Goal: Task Accomplishment & Management: Use online tool/utility

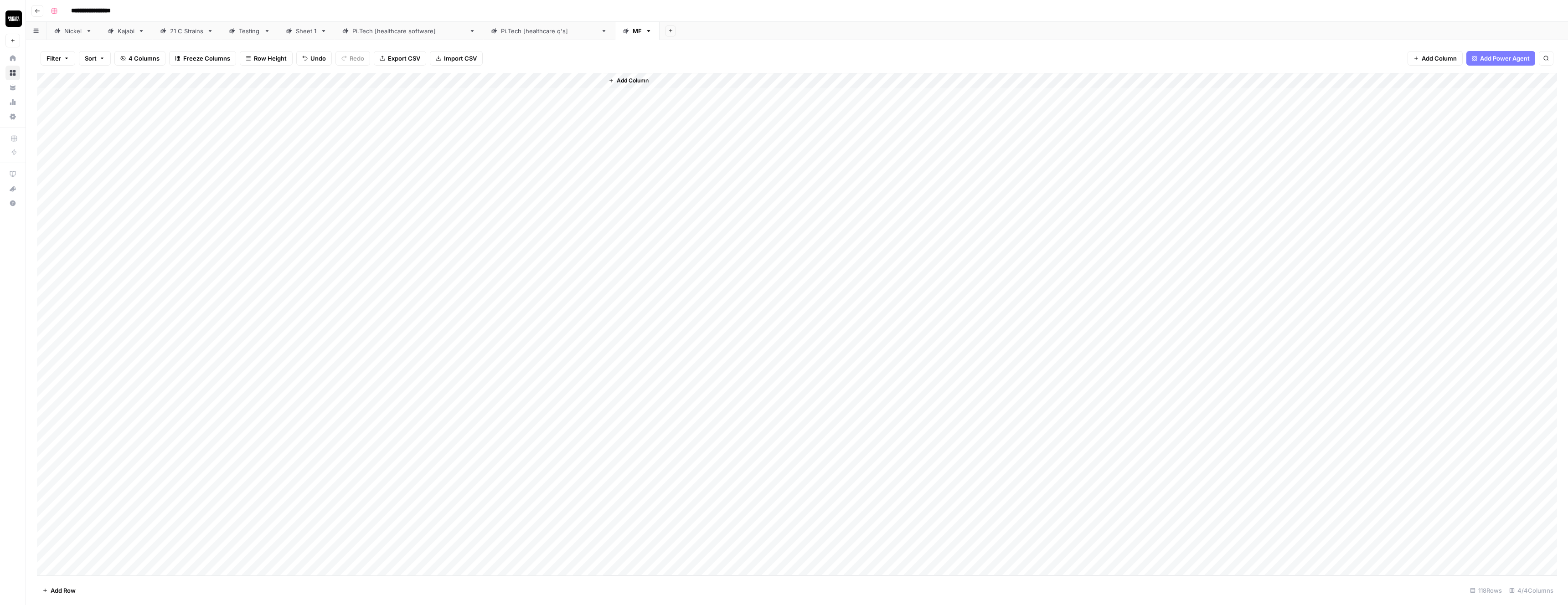
click at [486, 97] on div "Add Column" at bounding box center [797, 324] width 1520 height 503
click at [480, 551] on div "Add Column" at bounding box center [797, 324] width 1520 height 503
click at [407, 58] on span "Export CSV" at bounding box center [404, 58] width 32 height 9
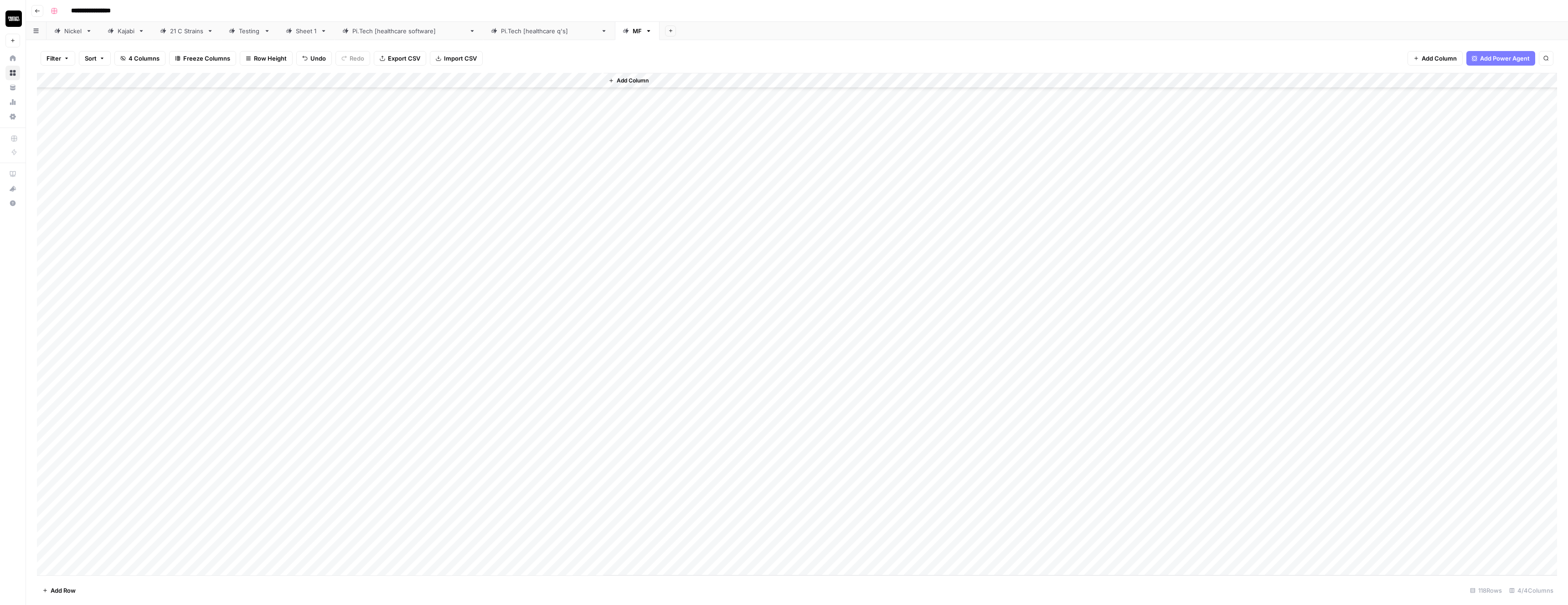
scroll to position [0, 0]
click at [46, 79] on div "Add Column" at bounding box center [797, 324] width 1520 height 503
click at [75, 587] on span "Delete 118 Rows" at bounding box center [66, 590] width 46 height 9
click at [736, 102] on button "Delete" at bounding box center [751, 105] width 30 height 16
click at [179, 96] on div "Add Column" at bounding box center [797, 88] width 1520 height 30
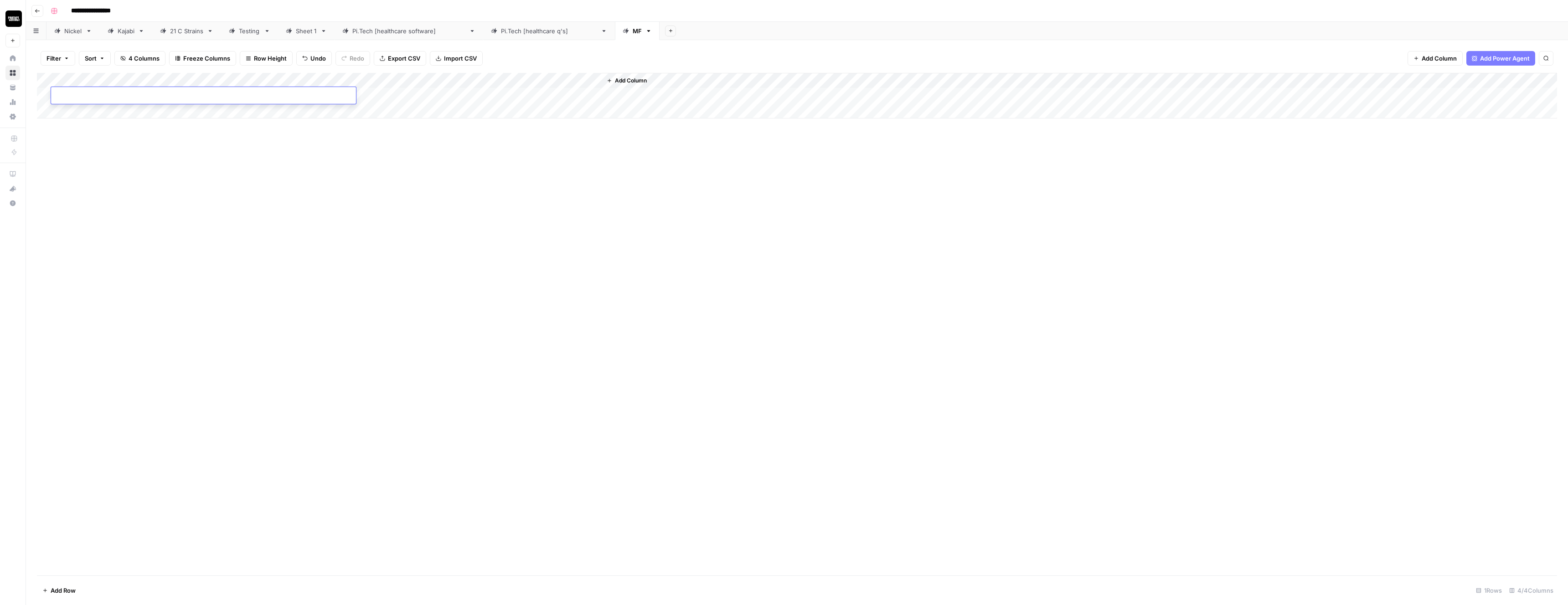
type textarea "**********"
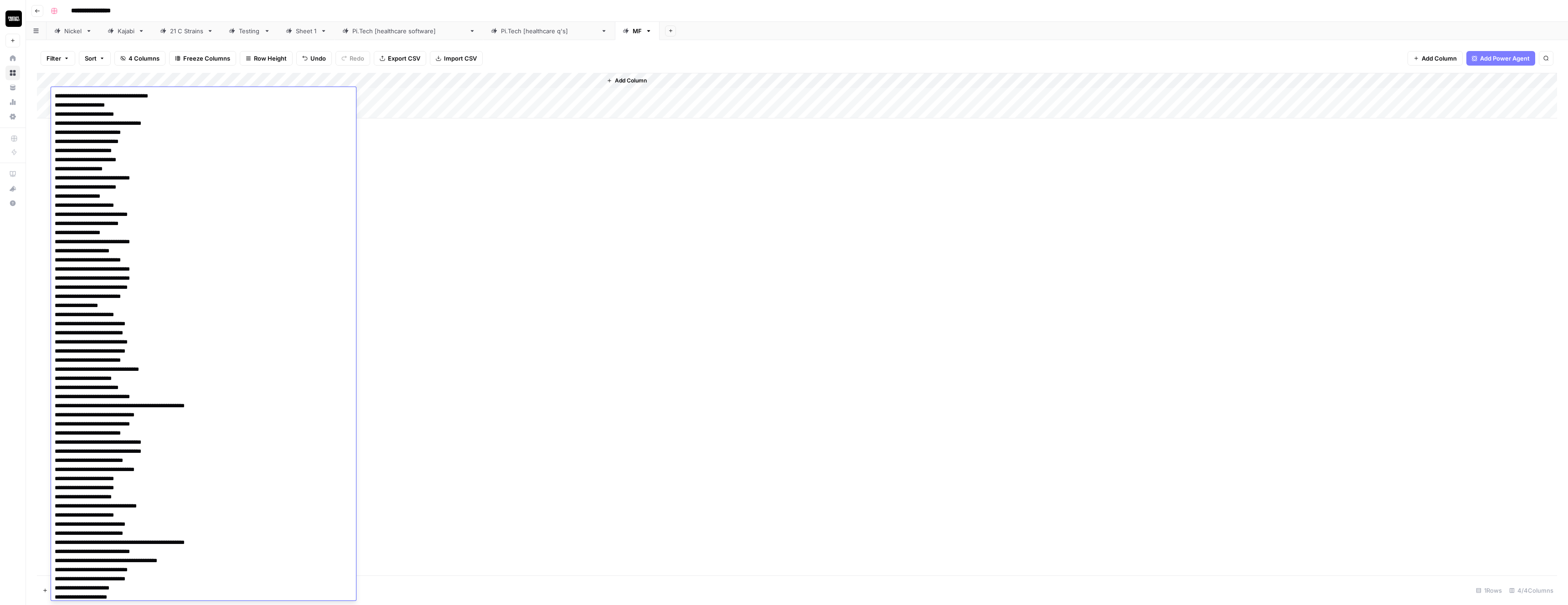
scroll to position [7804, 0]
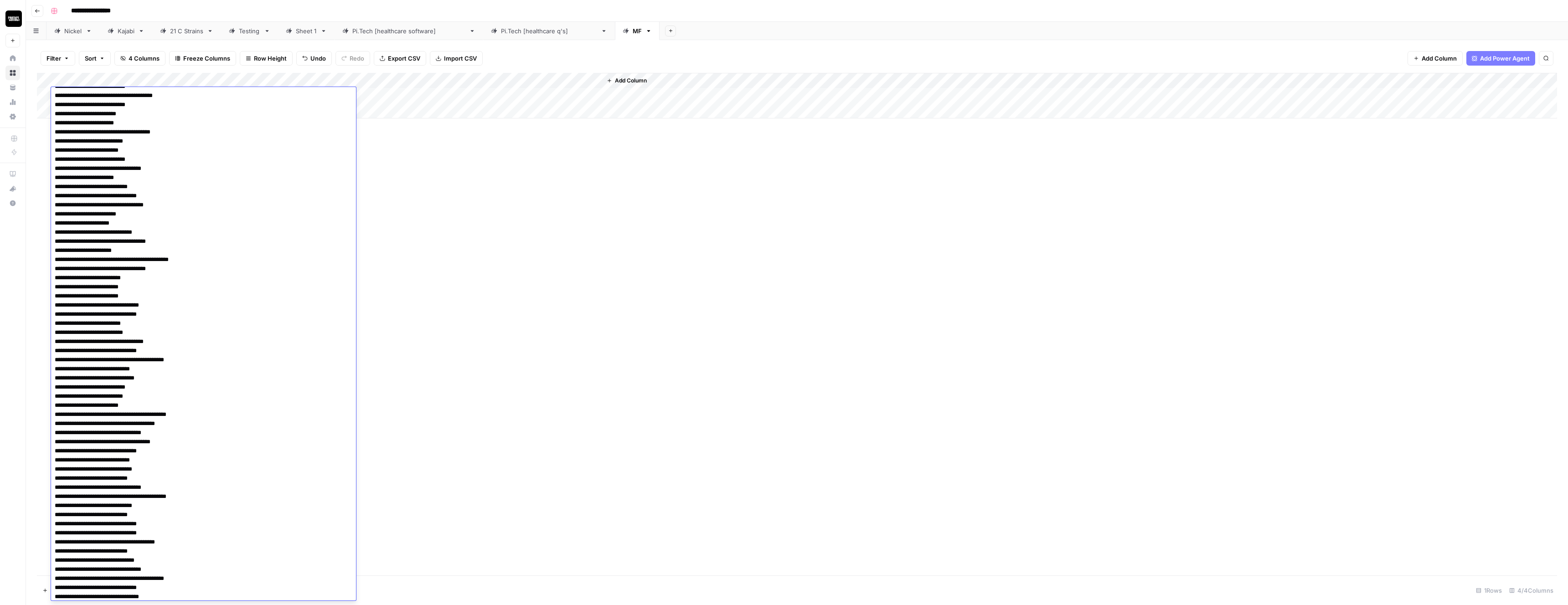
click at [398, 243] on div "Add Column" at bounding box center [797, 324] width 1520 height 503
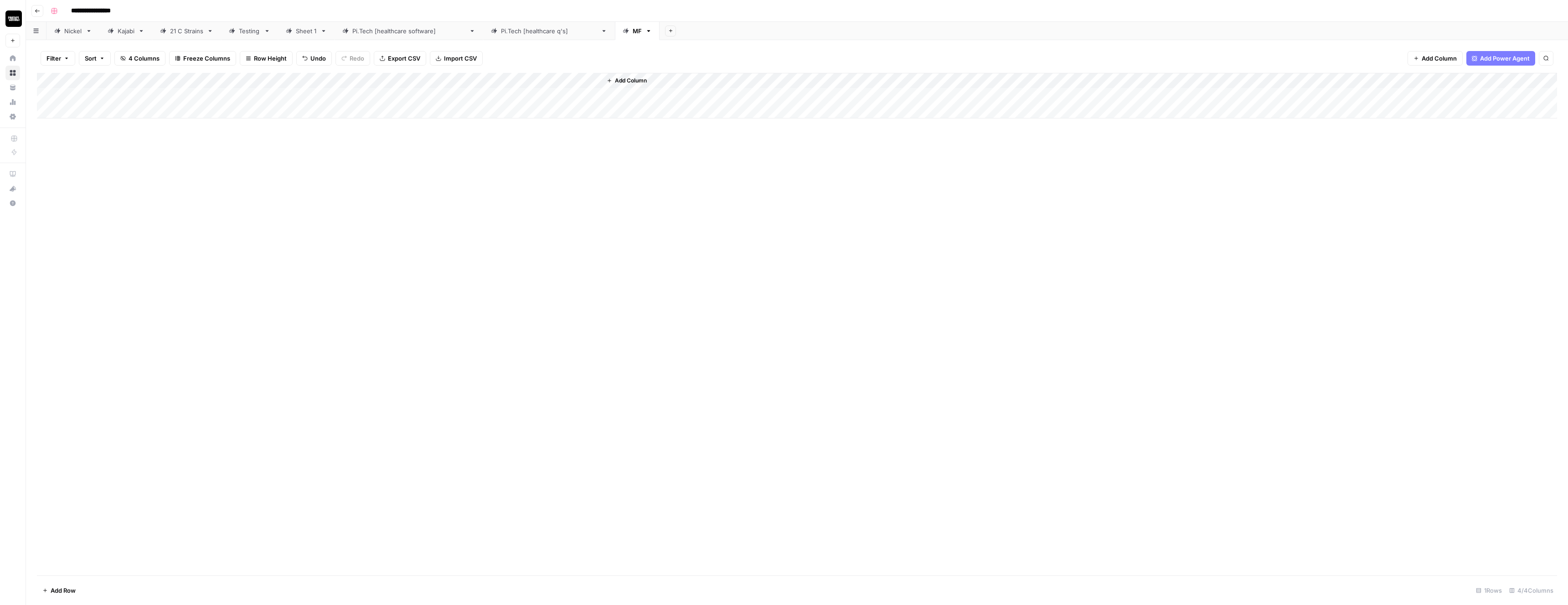
click at [201, 99] on div "Add Column" at bounding box center [797, 96] width 1520 height 46
click at [167, 110] on div "Add Column" at bounding box center [797, 96] width 1520 height 46
click at [169, 98] on div "Add Column" at bounding box center [797, 103] width 1520 height 61
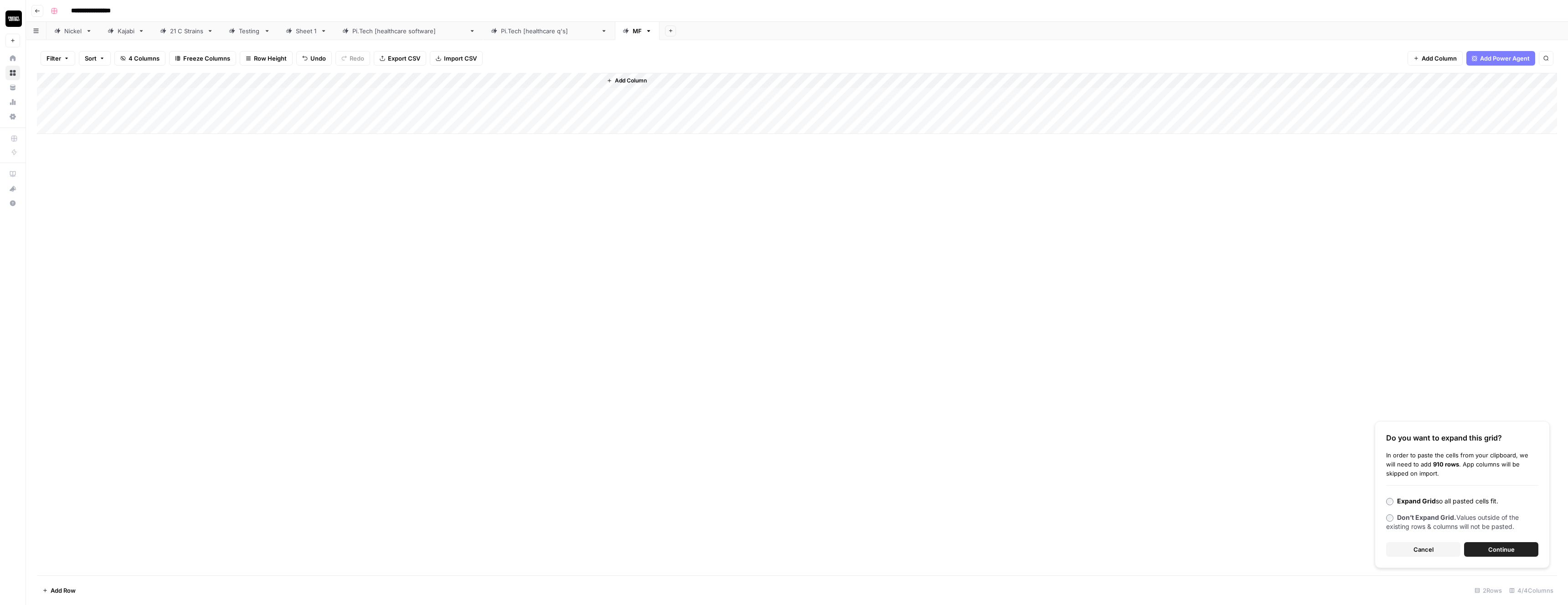
click at [1480, 549] on button "Continue" at bounding box center [1501, 550] width 74 height 15
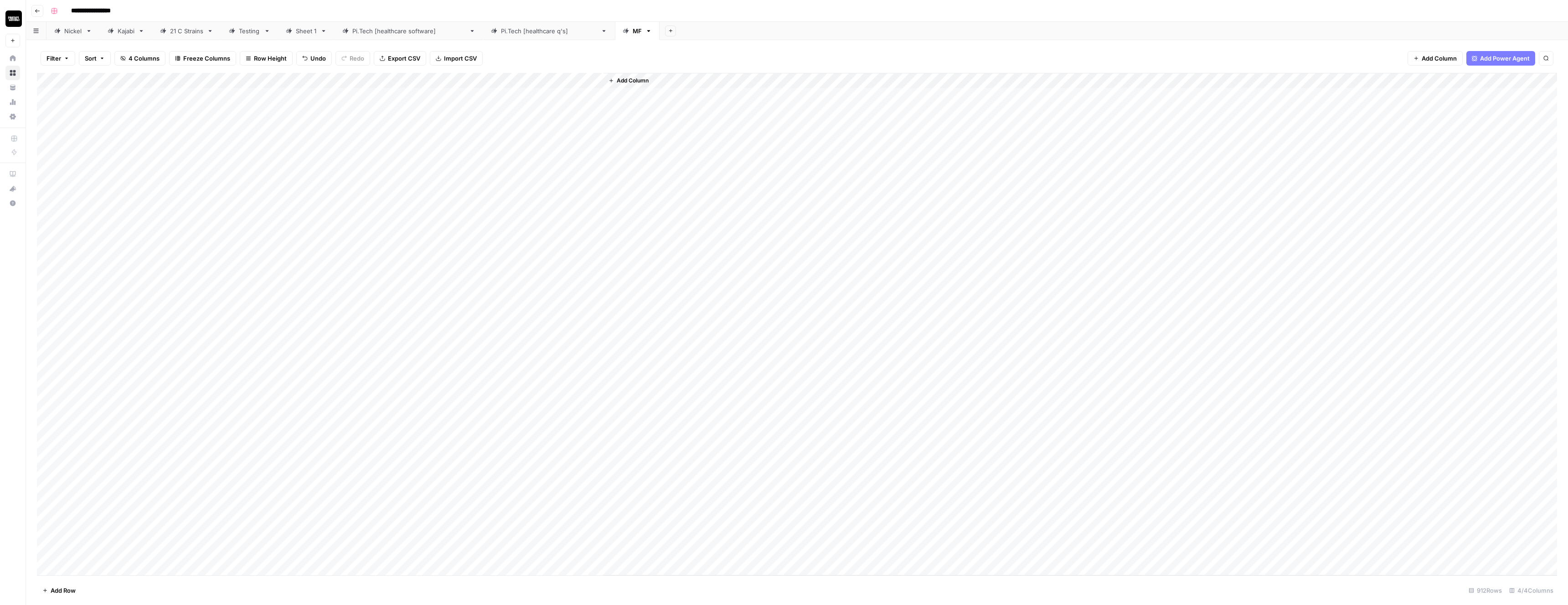
click at [432, 81] on div "Add Column" at bounding box center [797, 324] width 1520 height 503
click at [469, 103] on span "All Rows" at bounding box center [463, 102] width 57 height 9
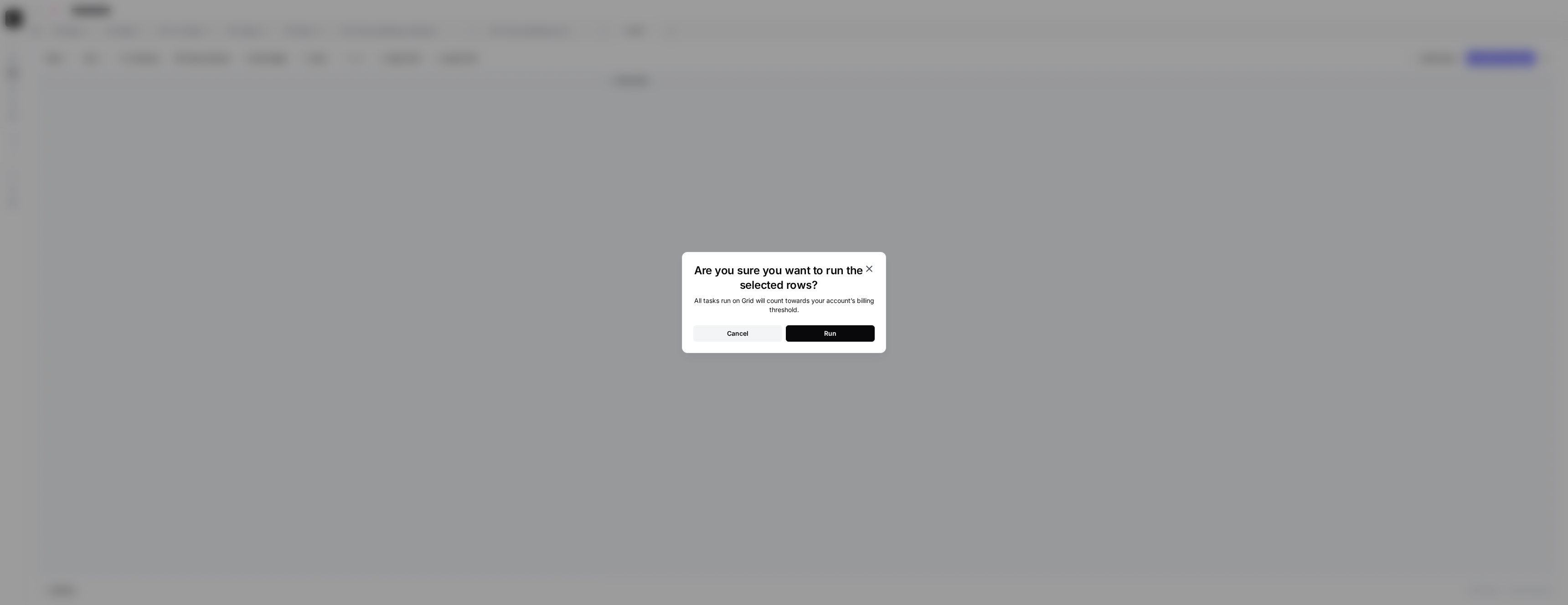
click at [844, 332] on button "Run" at bounding box center [830, 334] width 89 height 16
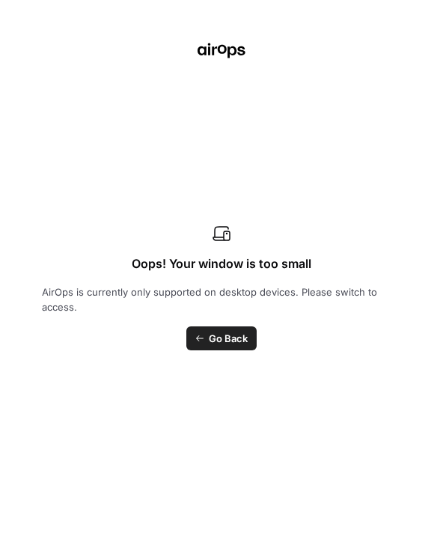
scroll to position [29370, 0]
click at [215, 329] on link "Go Back" at bounding box center [221, 338] width 70 height 24
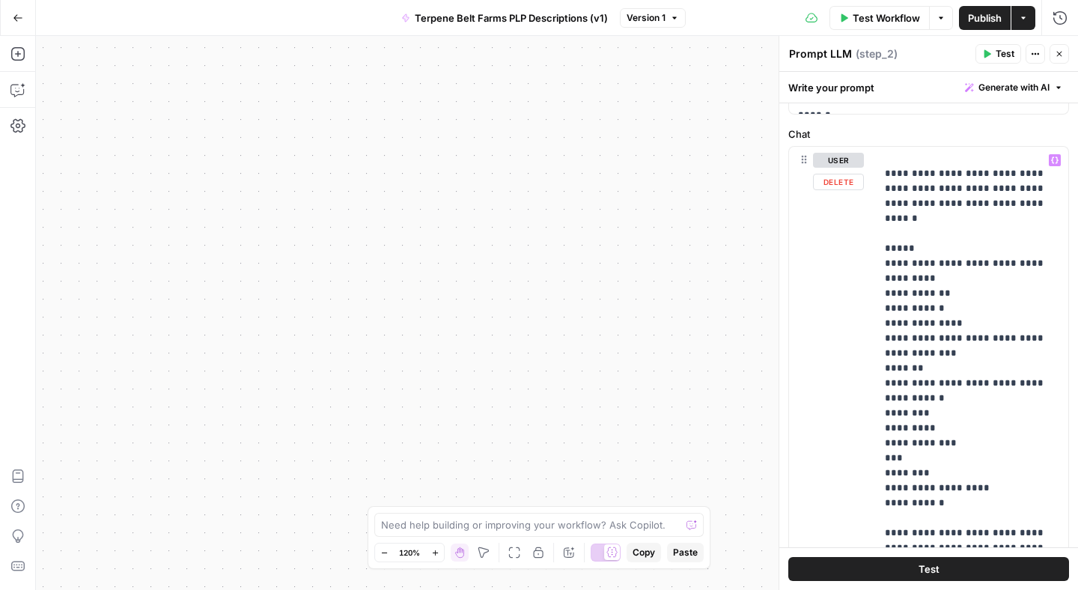
scroll to position [0, 0]
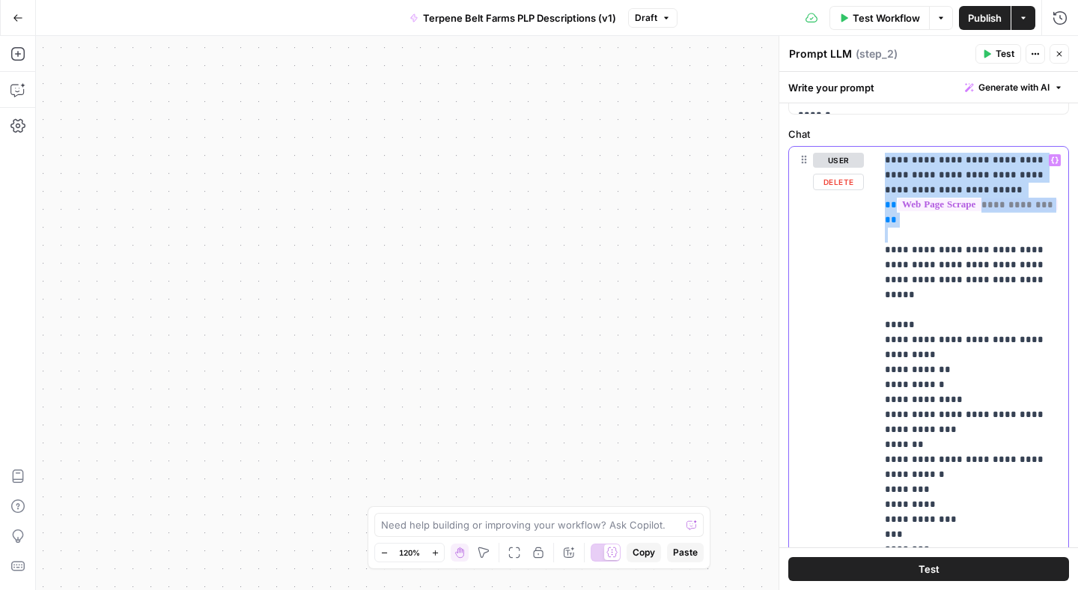
drag, startPoint x: 886, startPoint y: 161, endPoint x: 890, endPoint y: 280, distance: 119.1
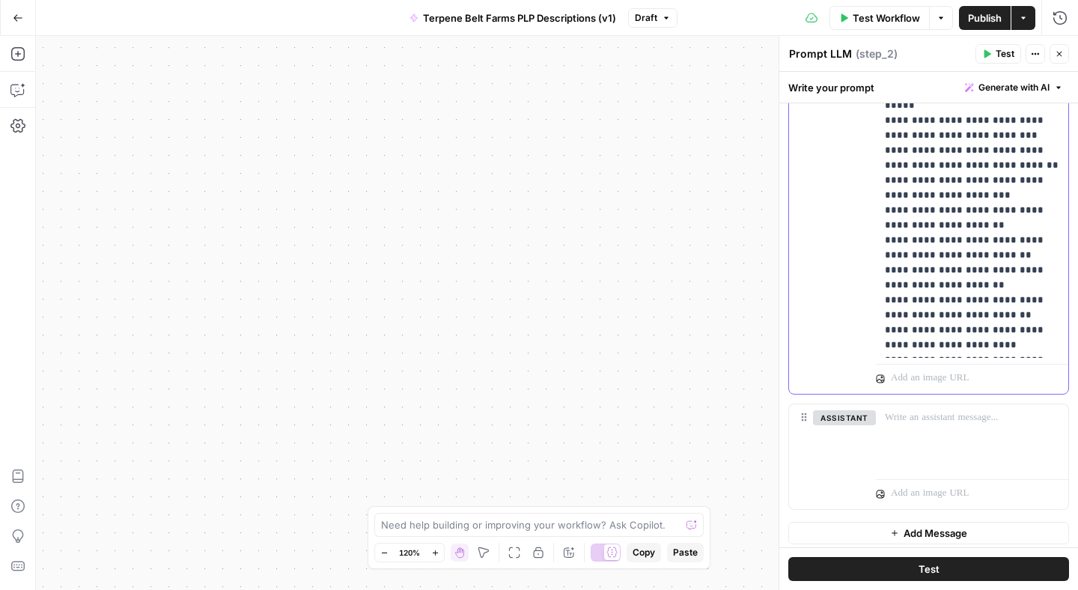
scroll to position [1069, 0]
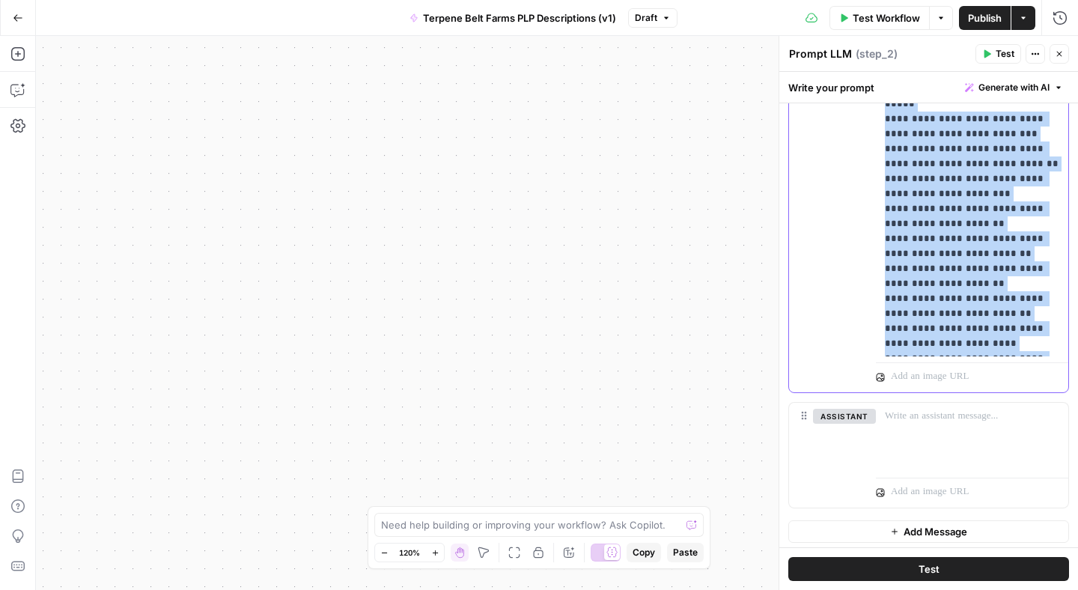
copy p "**********"
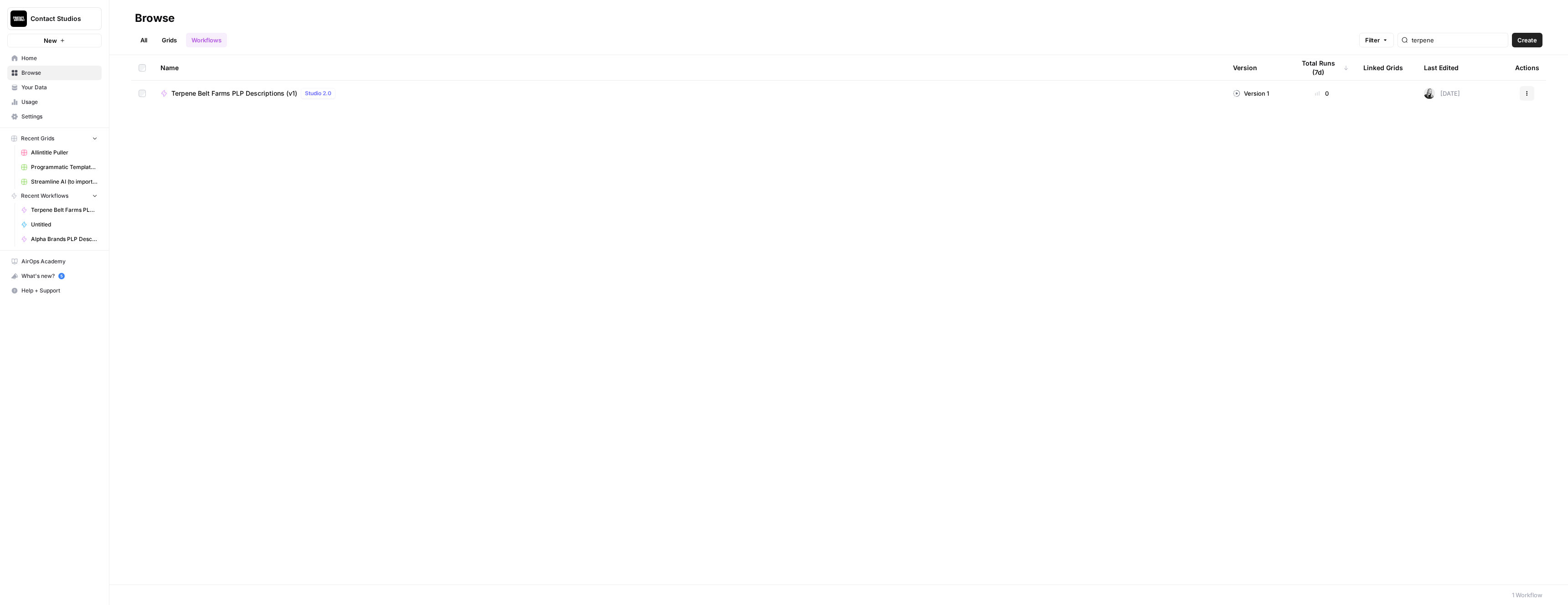
click at [457, 92] on div "Terpene Belt Farms PLP Descriptions (v1) Studio 2.0" at bounding box center [690, 94] width 1058 height 11
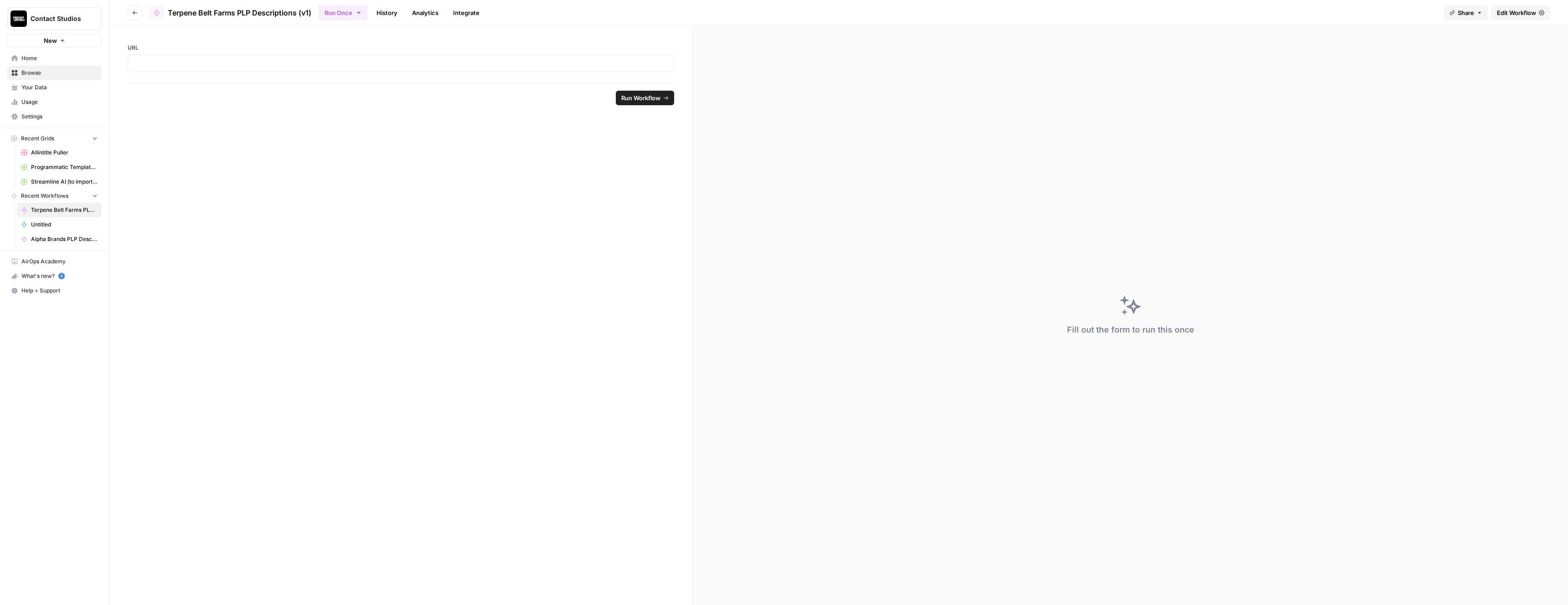
click at [1505, 17] on link "Edit Workflow" at bounding box center [1521, 13] width 58 height 15
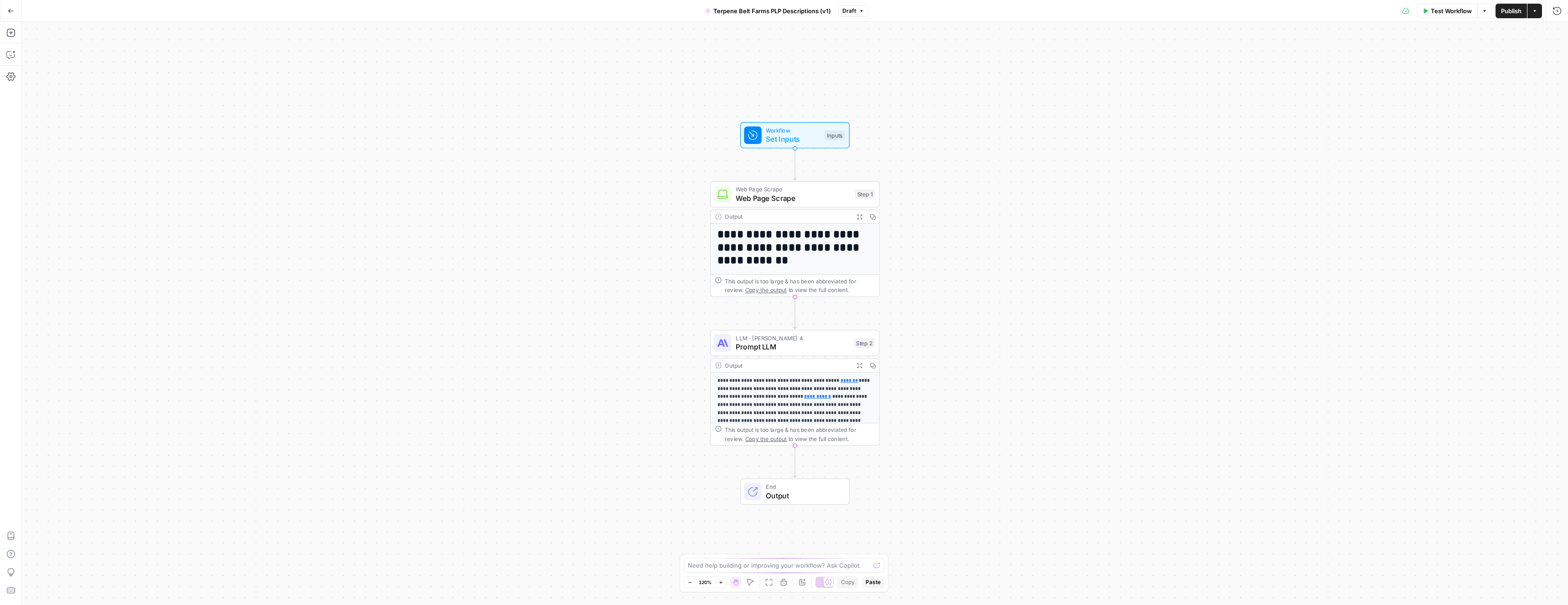
click at [774, 382] on p "**********" at bounding box center [795, 400] width 155 height 48
click at [798, 349] on span "Prompt LLM" at bounding box center [793, 347] width 114 height 11
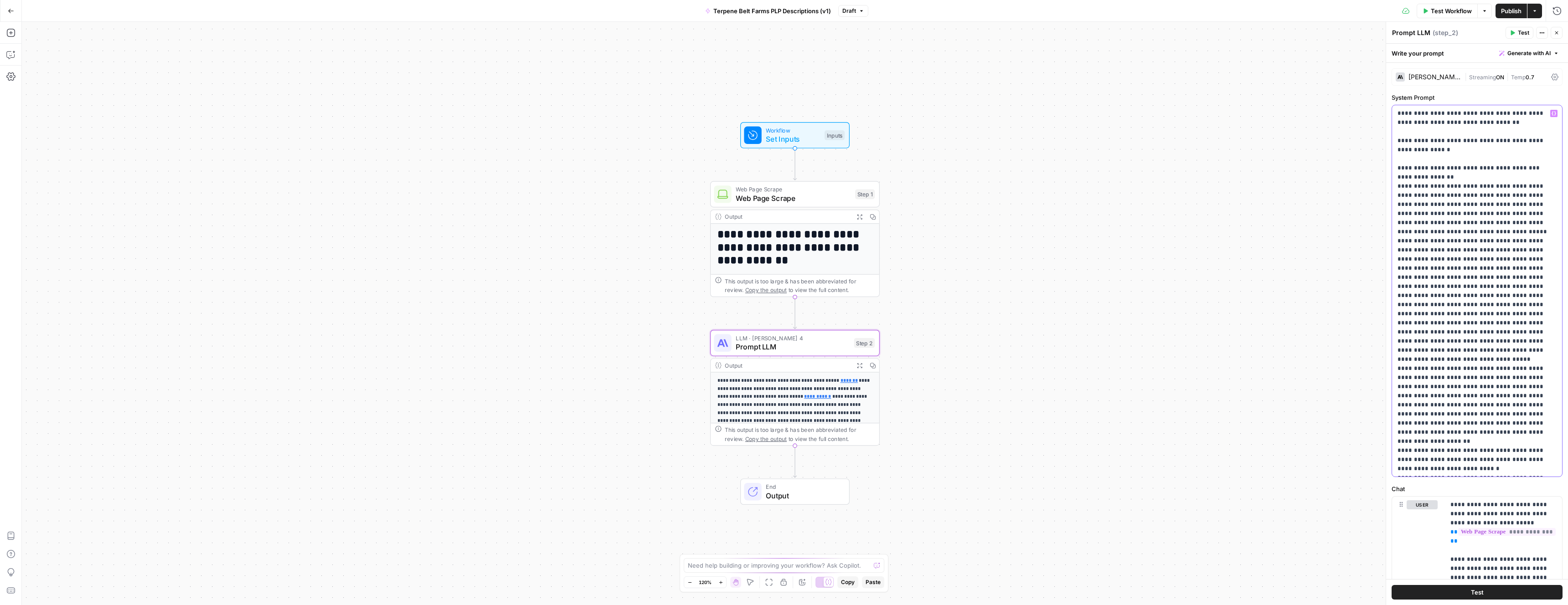
drag, startPoint x: 1395, startPoint y: 111, endPoint x: 1398, endPoint y: 119, distance: 8.5
click at [1398, 119] on div "**********" at bounding box center [1477, 291] width 170 height 371
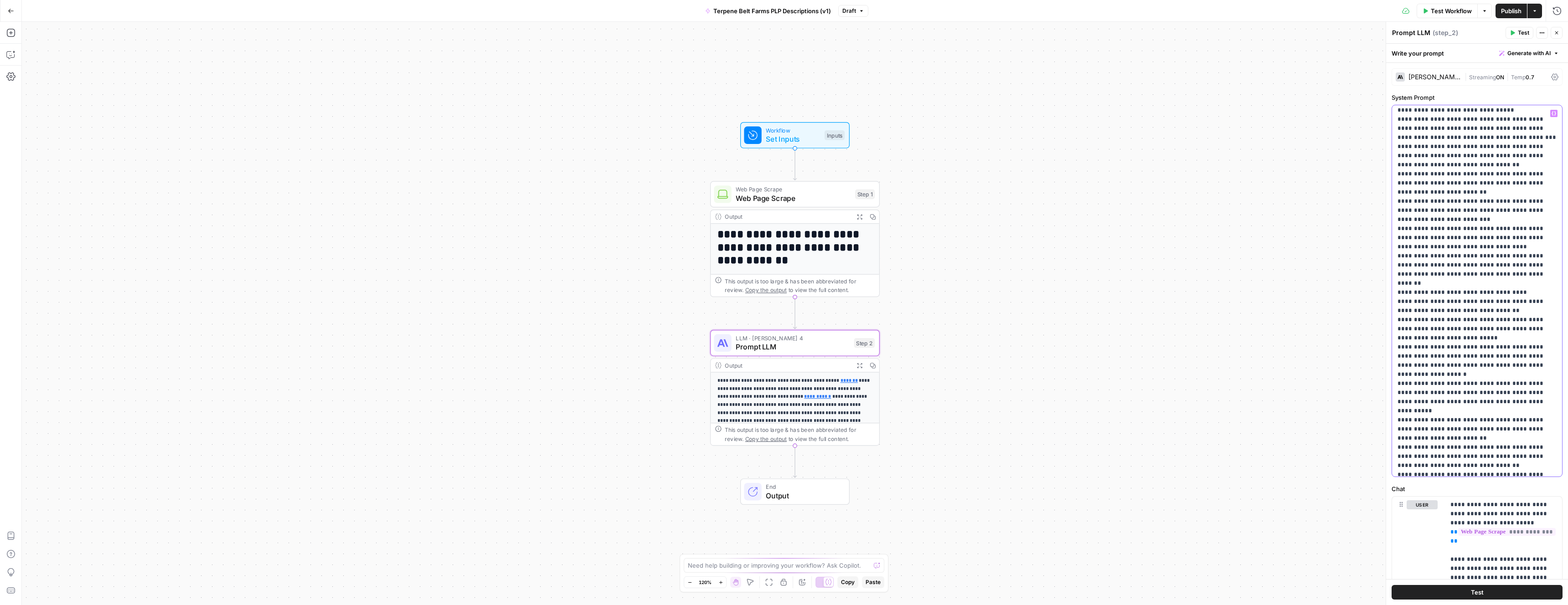
scroll to position [1138, 0]
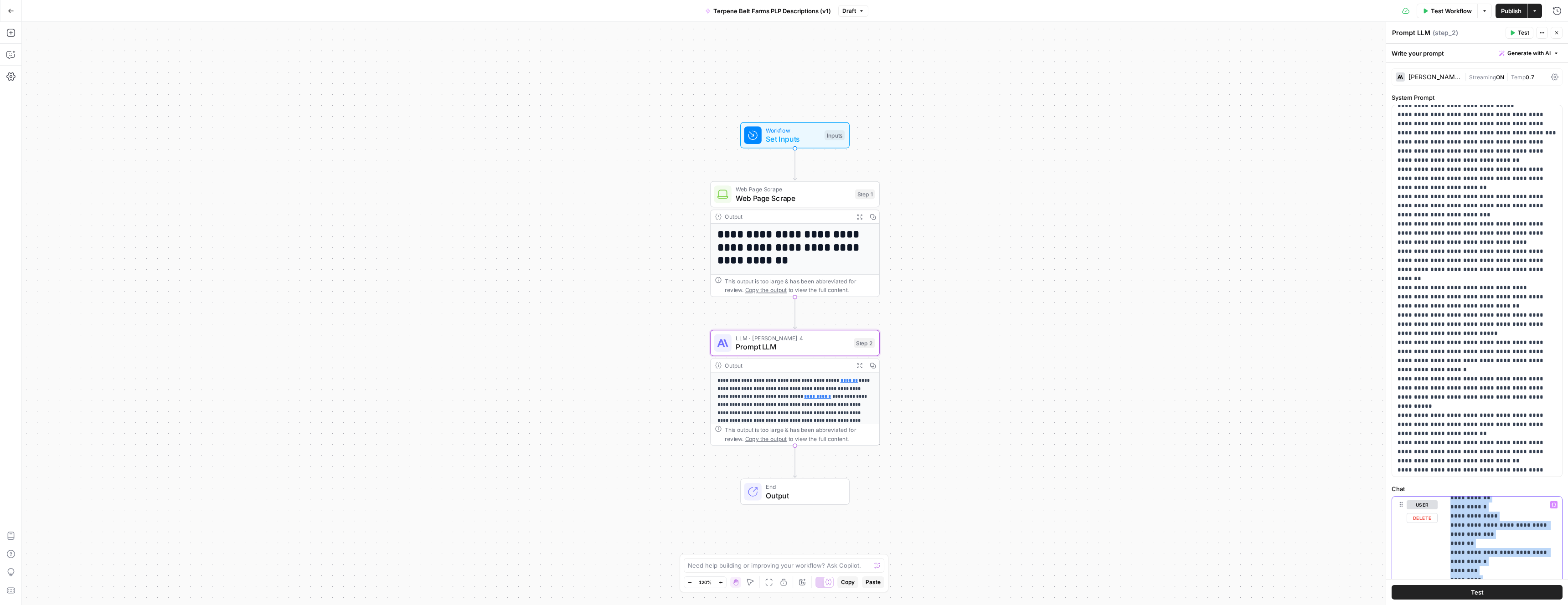
click at [830, 346] on span "Prompt LLM" at bounding box center [793, 347] width 114 height 11
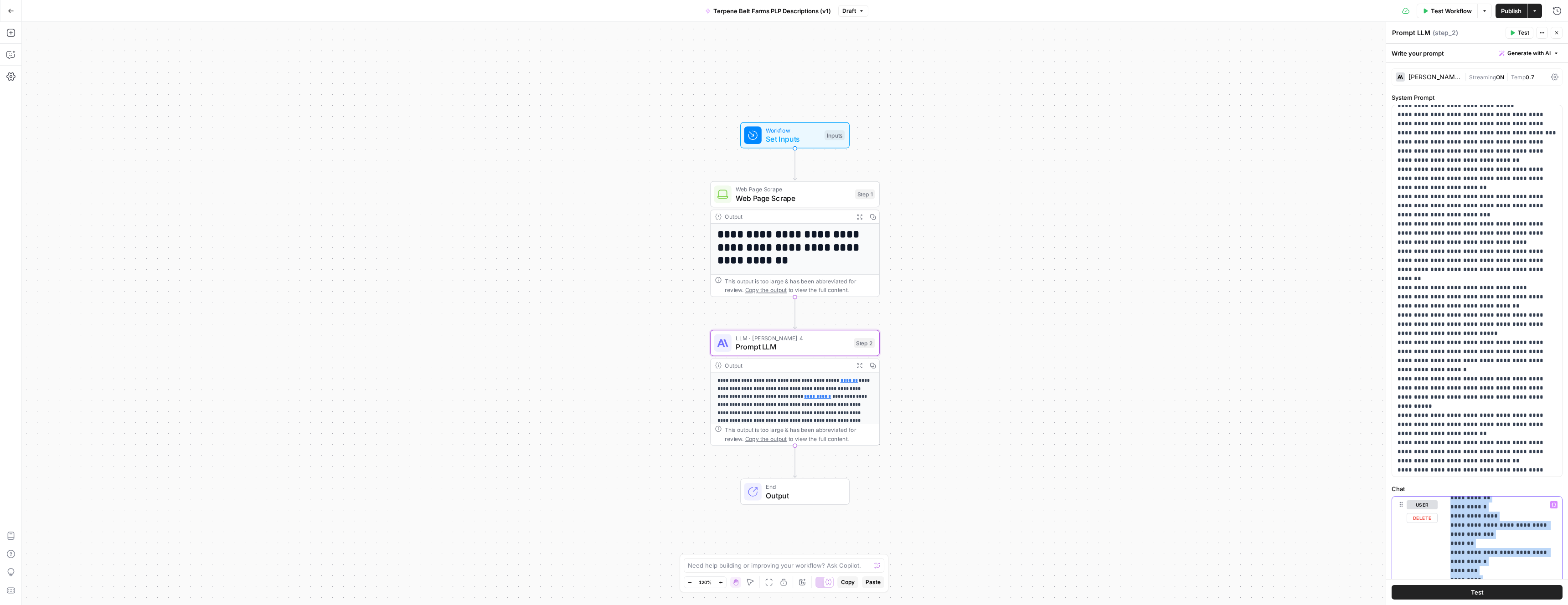
click at [771, 394] on p "**********" at bounding box center [795, 400] width 155 height 48
click at [792, 351] on span "Prompt LLM" at bounding box center [793, 347] width 114 height 11
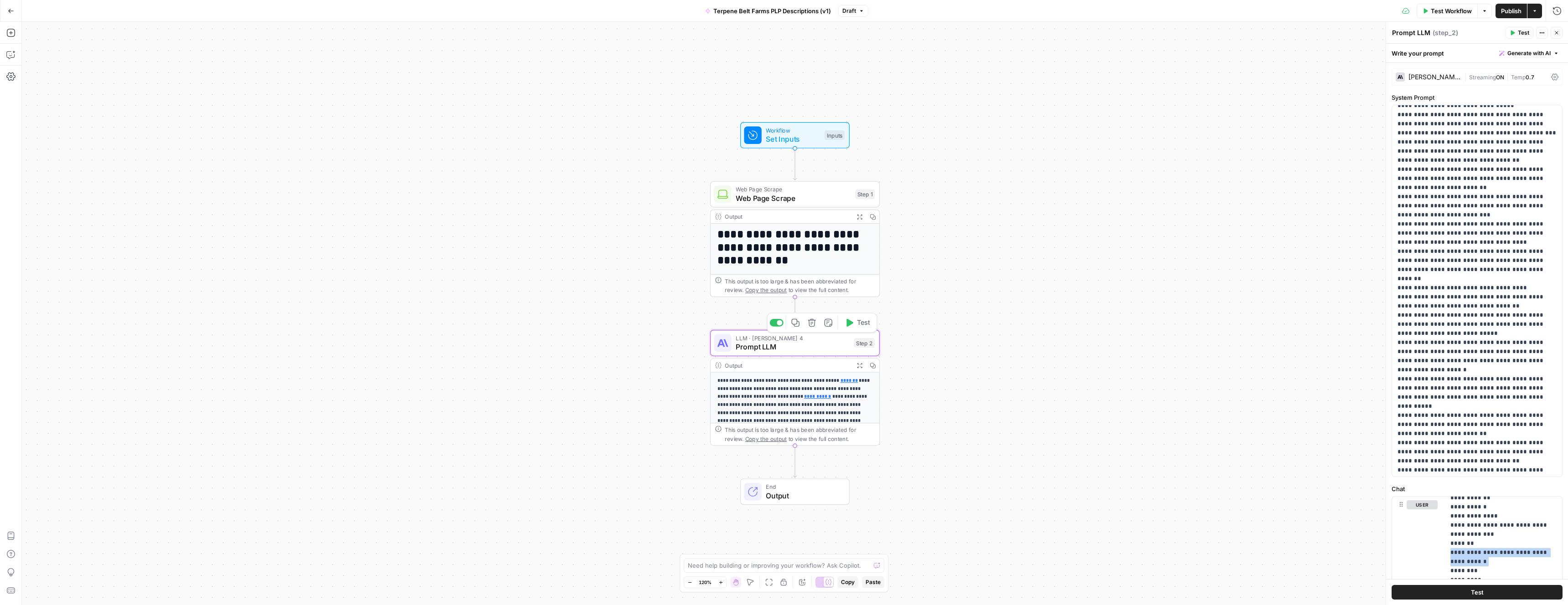
click at [792, 351] on span "Prompt LLM" at bounding box center [793, 347] width 114 height 11
click at [726, 344] on icon at bounding box center [725, 343] width 4 height 7
click at [831, 326] on icon "button" at bounding box center [828, 323] width 9 height 9
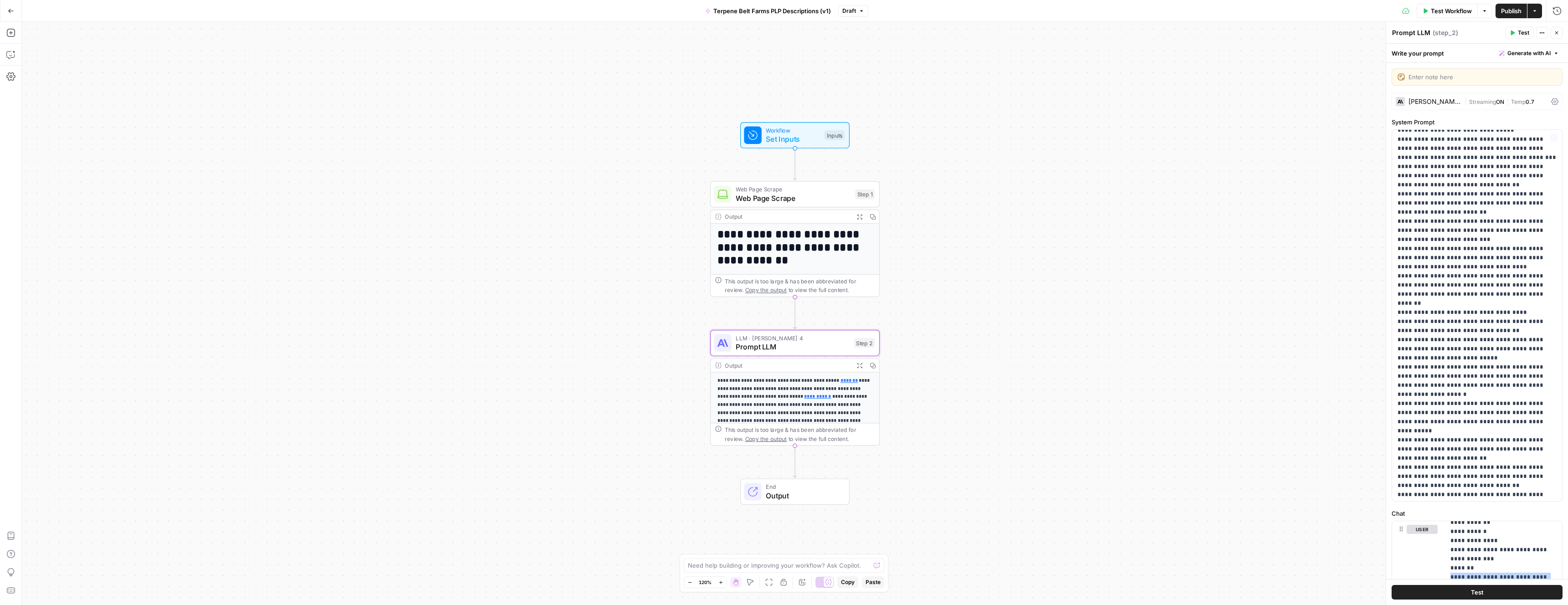
click at [1248, 395] on div "**********" at bounding box center [795, 313] width 1546 height 584
click at [1465, 92] on div "**********" at bounding box center [1477, 537] width 182 height 948
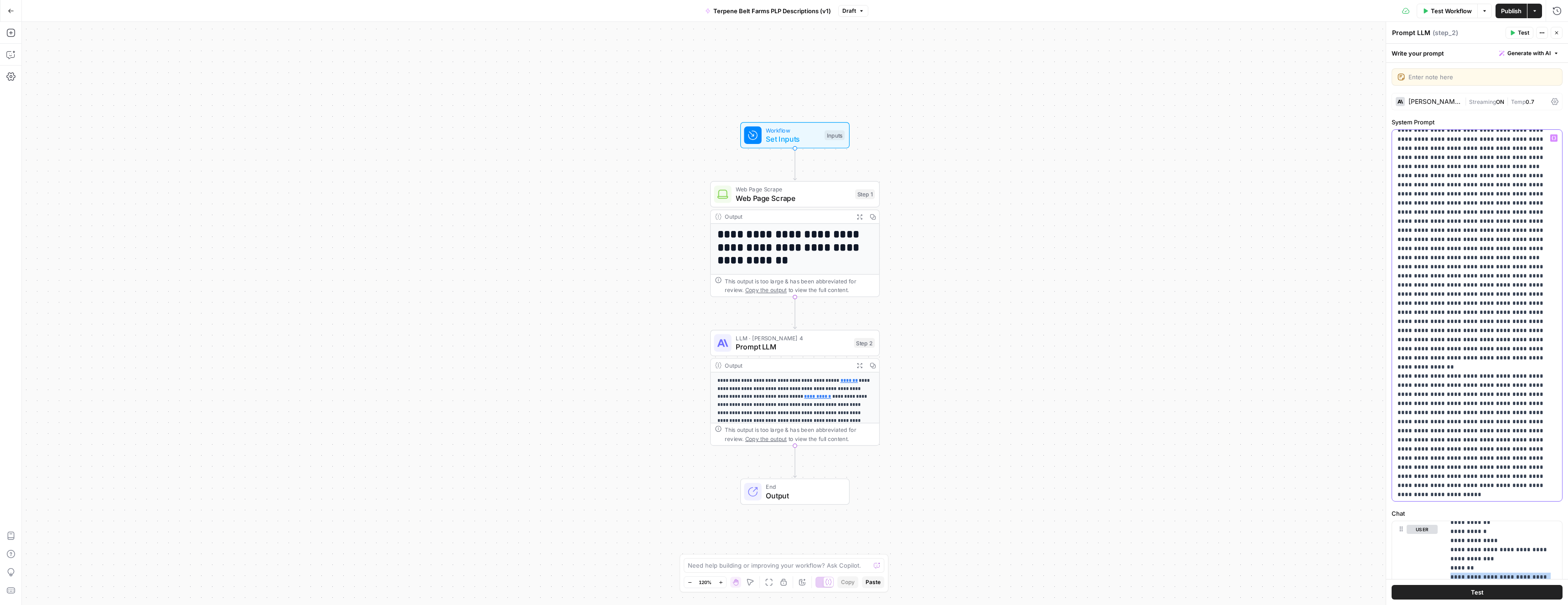
scroll to position [8031, 0]
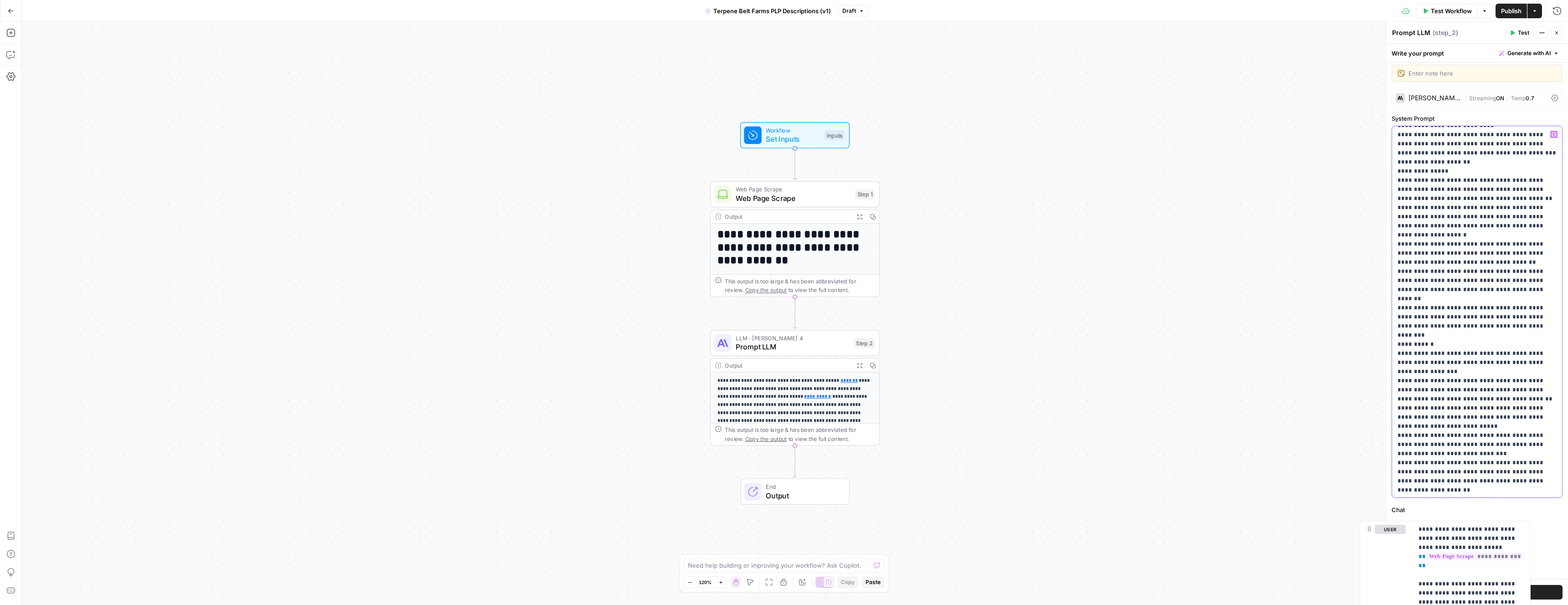
drag, startPoint x: 1401, startPoint y: 529, endPoint x: 1359, endPoint y: 529, distance: 42.0
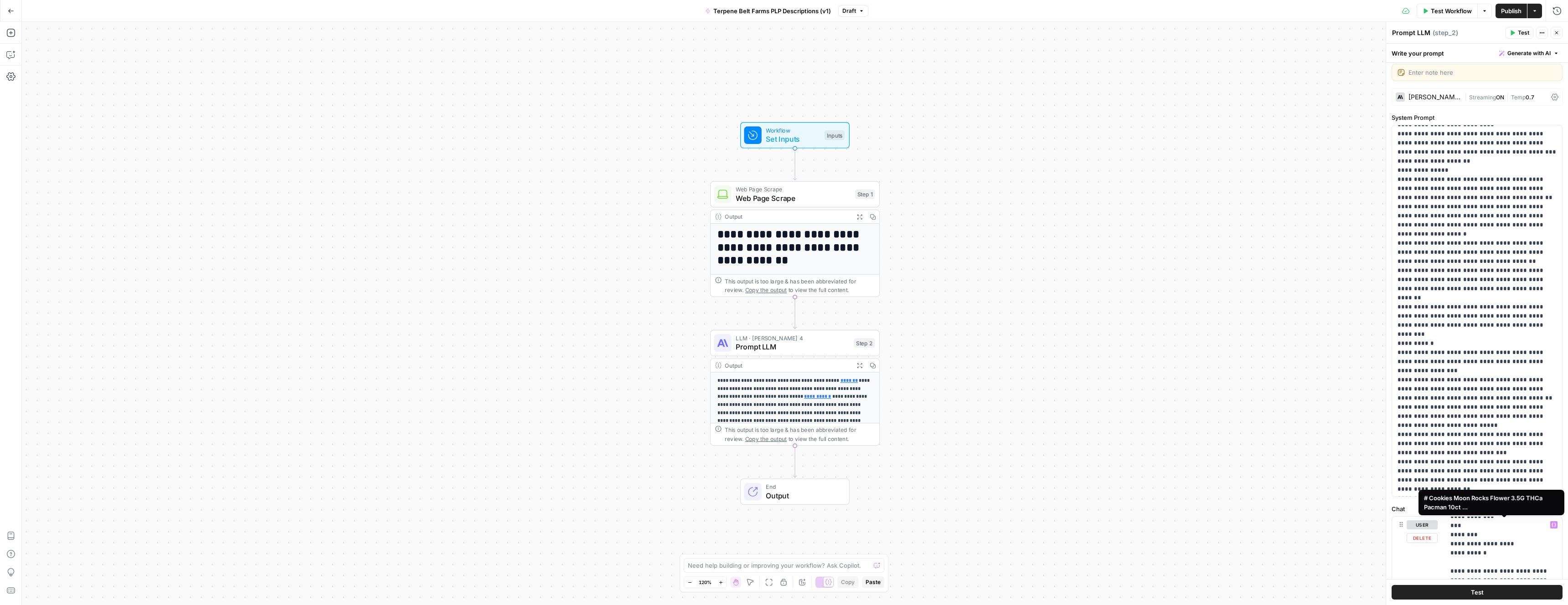
scroll to position [531, 0]
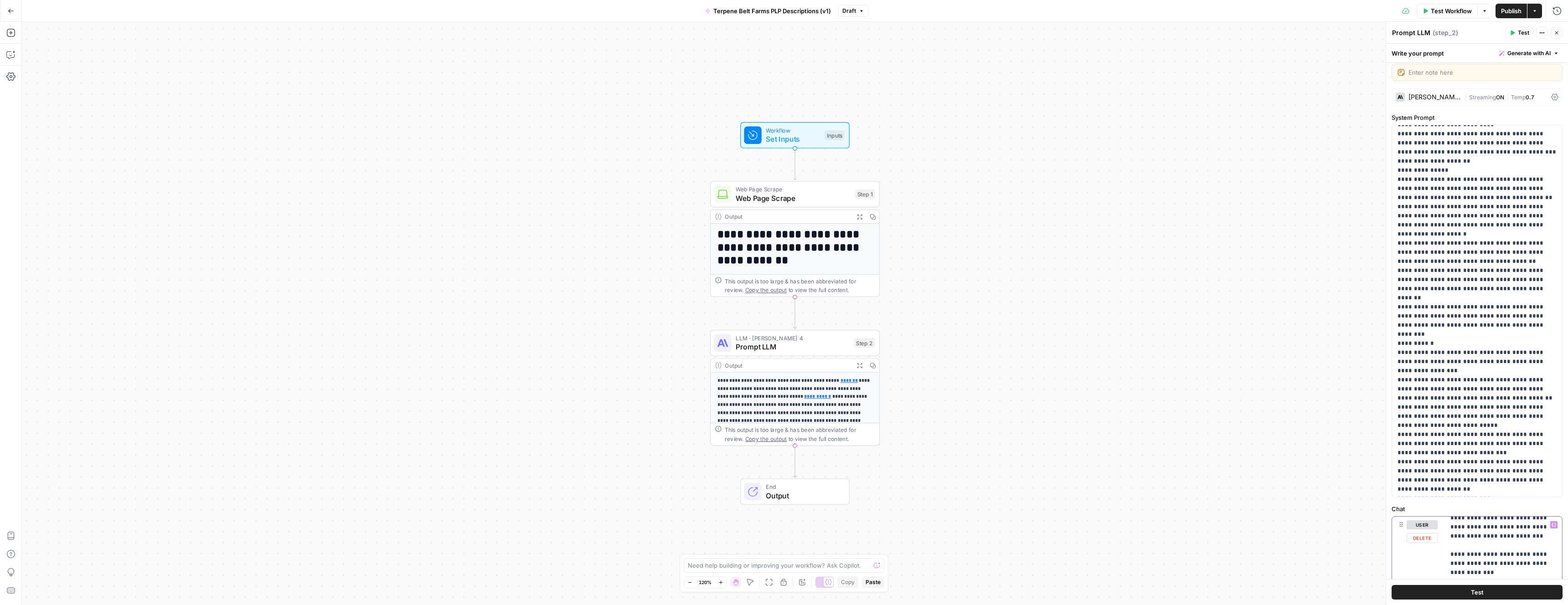
scroll to position [2066, 0]
click at [1558, 30] on icon "button" at bounding box center [1556, 32] width 5 height 5
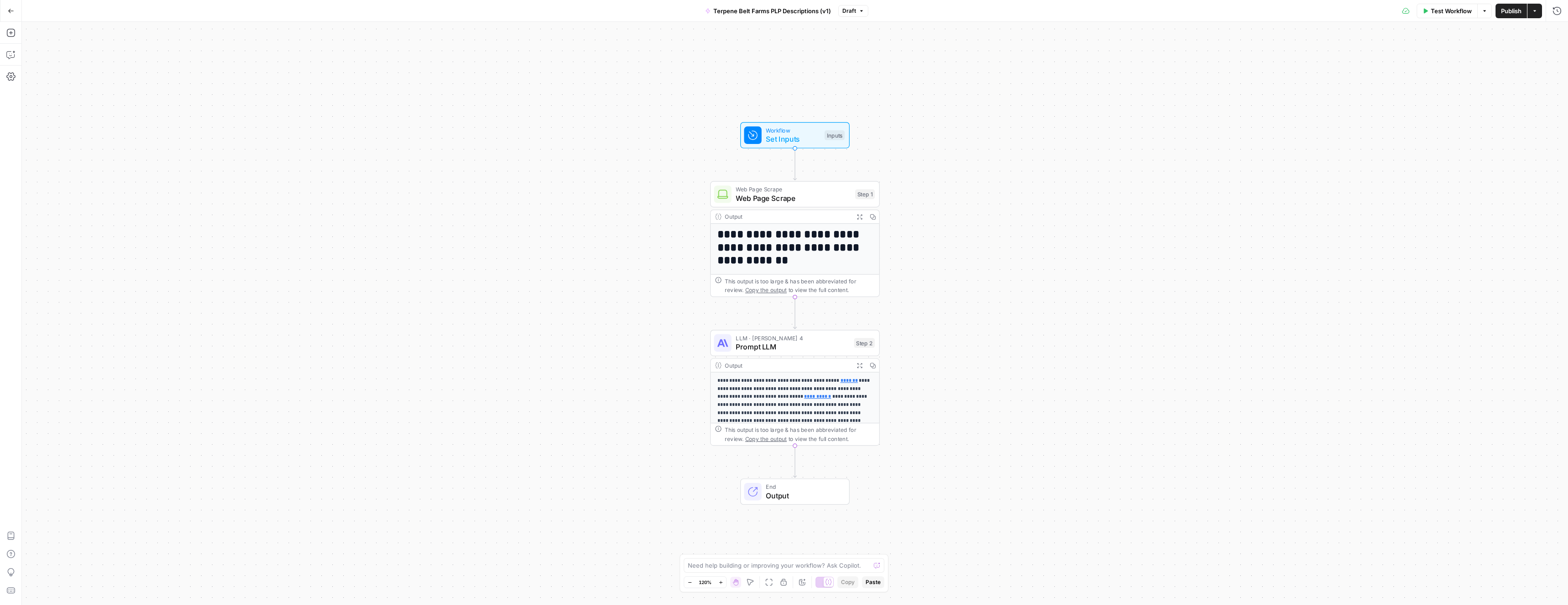
click at [821, 346] on span "Prompt LLM" at bounding box center [793, 347] width 114 height 11
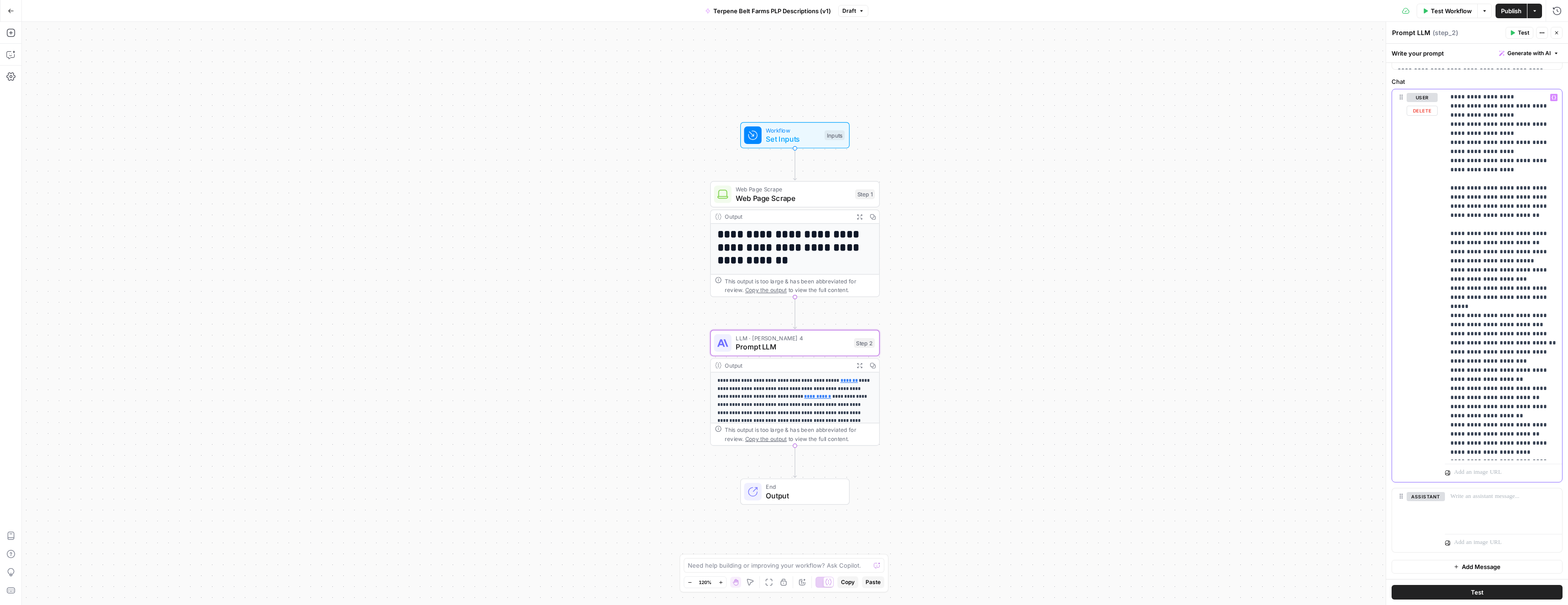
copy p "**********"
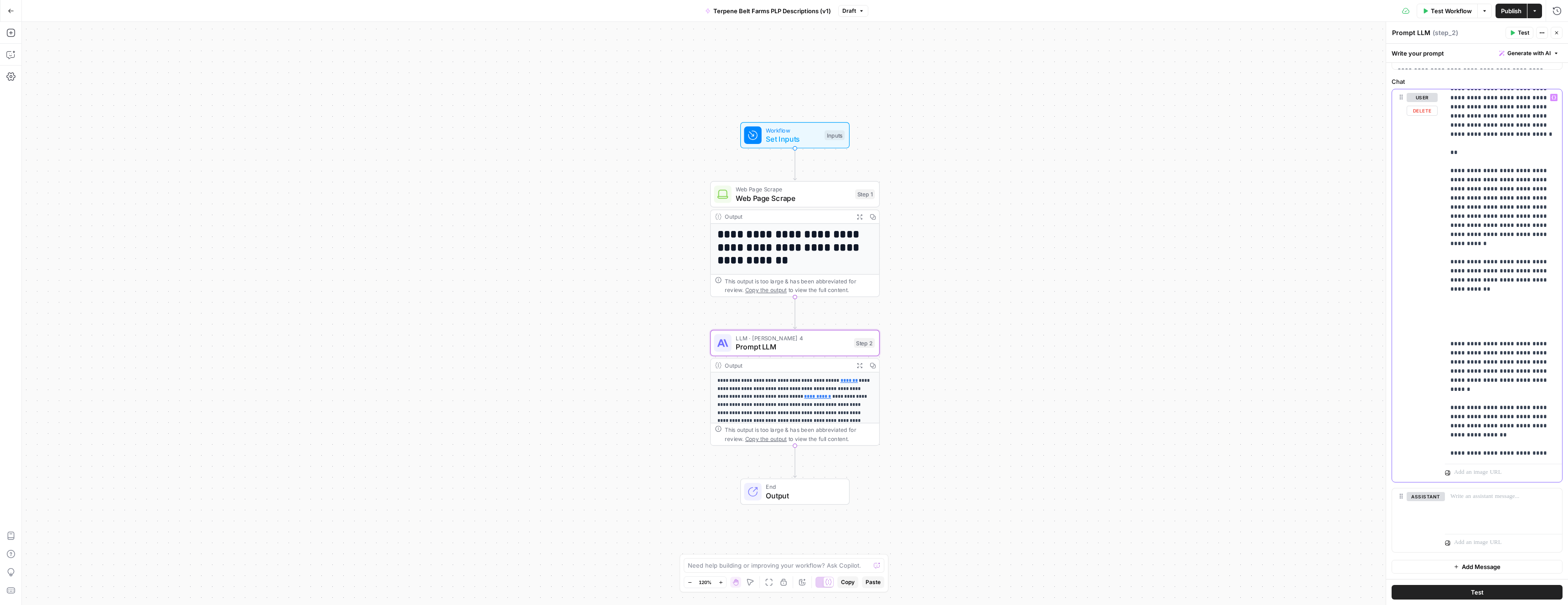
scroll to position [650, 0]
drag, startPoint x: 1545, startPoint y: 343, endPoint x: 1470, endPoint y: 296, distance: 88.5
drag, startPoint x: 1542, startPoint y: 343, endPoint x: 1462, endPoint y: 234, distance: 135.2
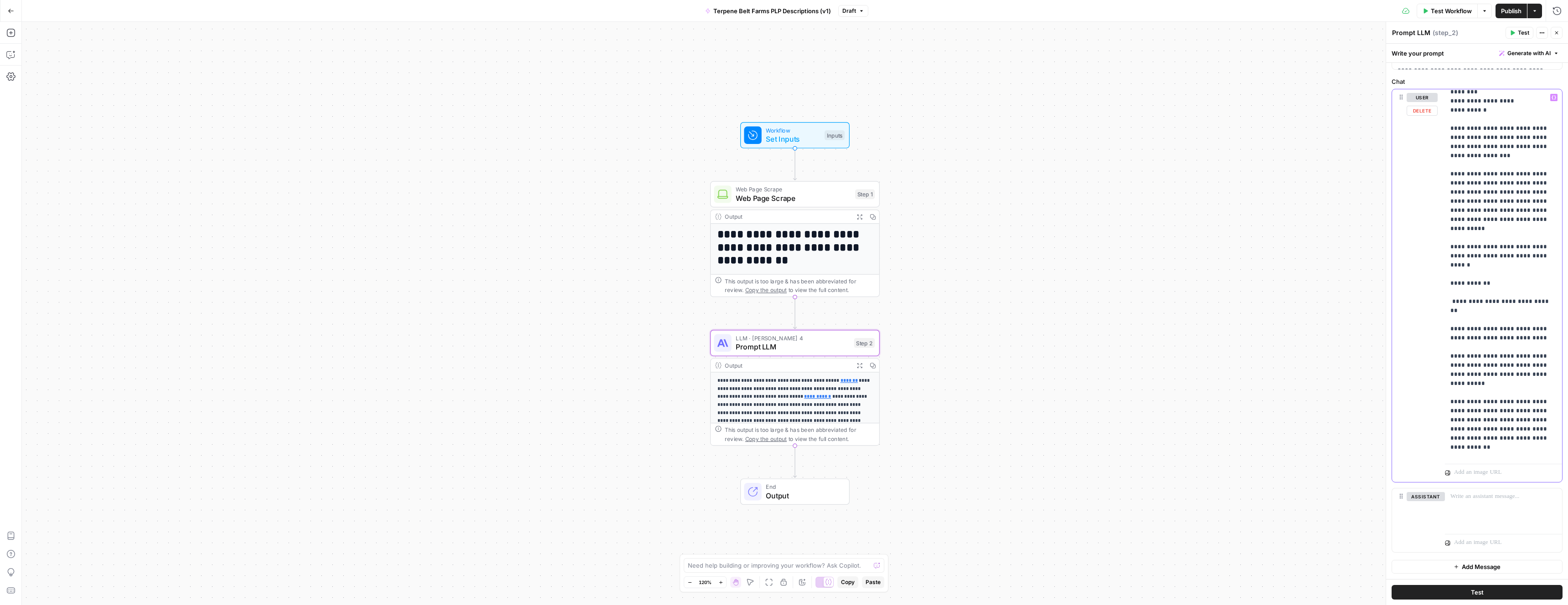
scroll to position [242, 0]
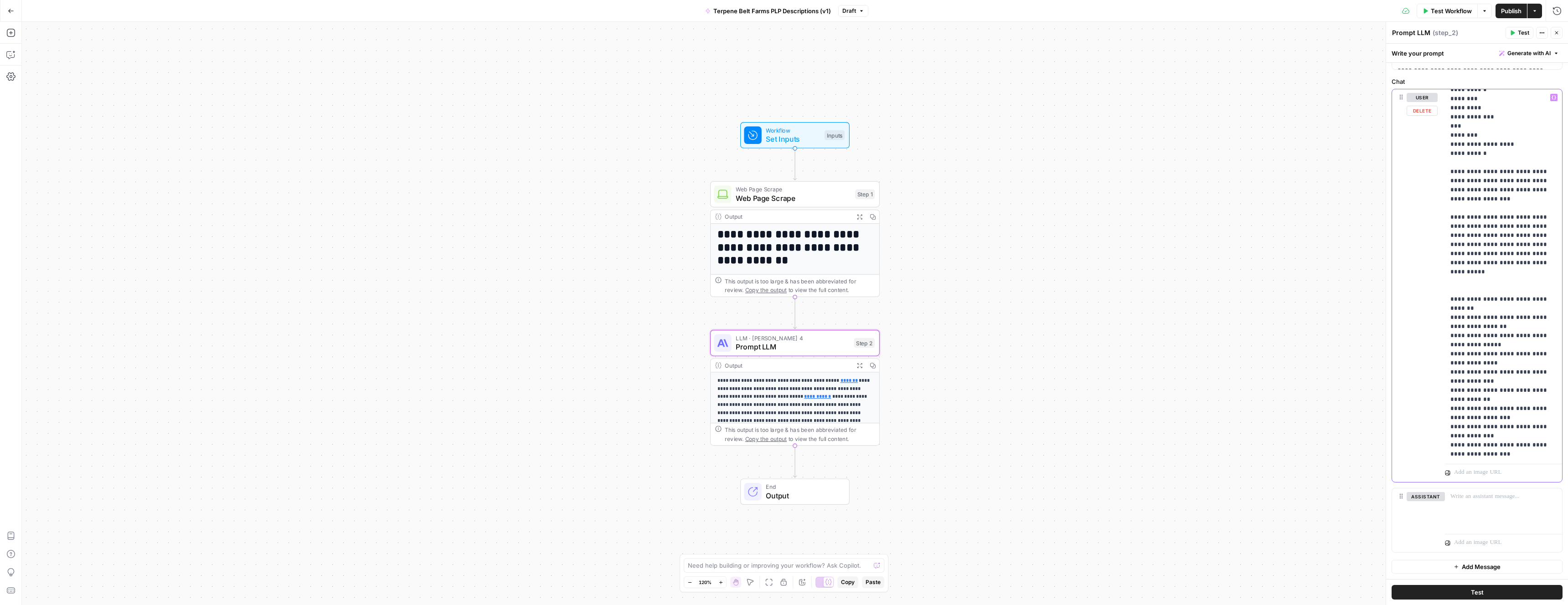
scroll to position [157, 0]
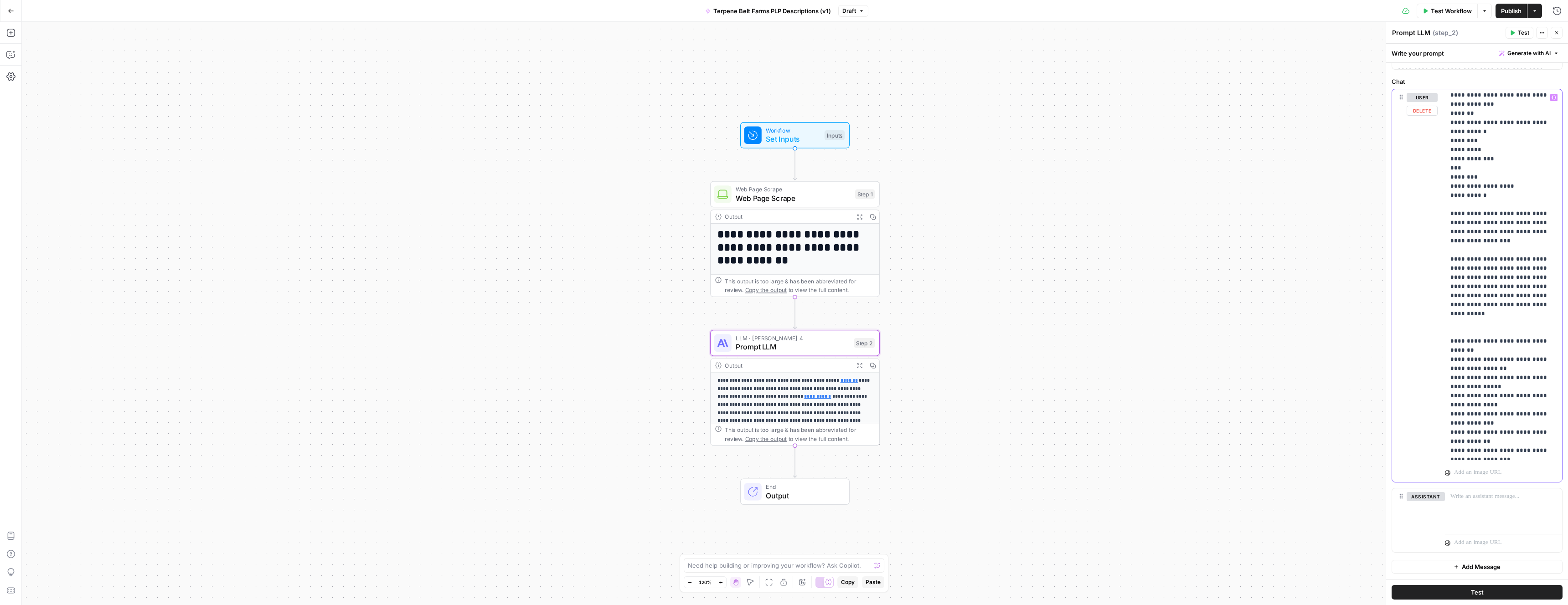
drag, startPoint x: 1536, startPoint y: 229, endPoint x: 1469, endPoint y: 186, distance: 79.6
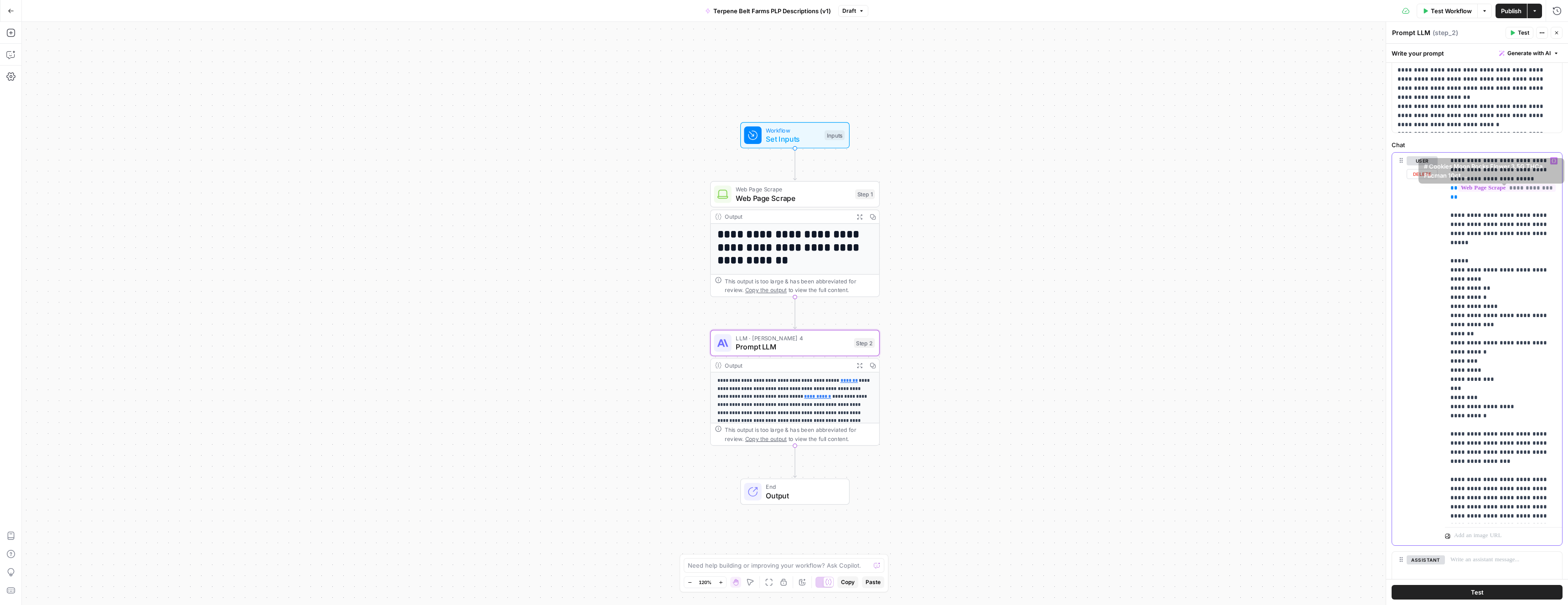
scroll to position [322, 0]
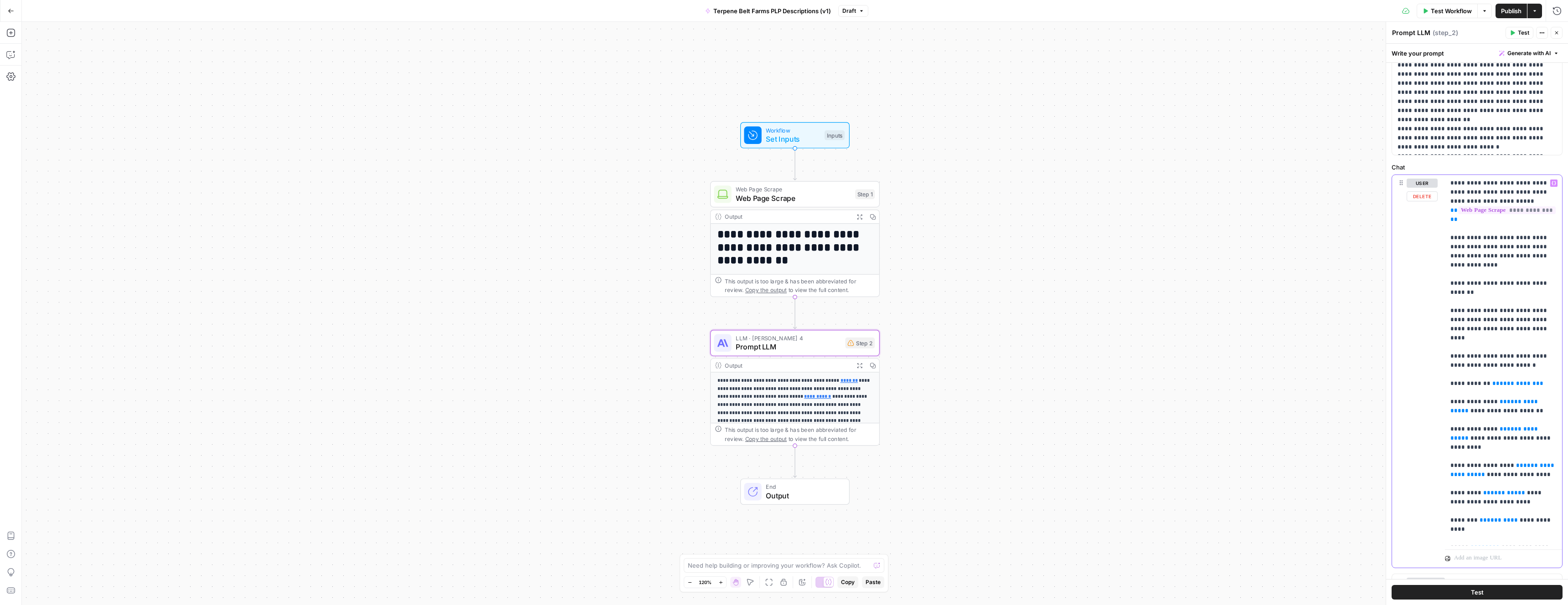
drag, startPoint x: 1469, startPoint y: 221, endPoint x: 1447, endPoint y: 181, distance: 45.7
click at [1447, 181] on div "**********" at bounding box center [1503, 361] width 117 height 371
copy p "**********"
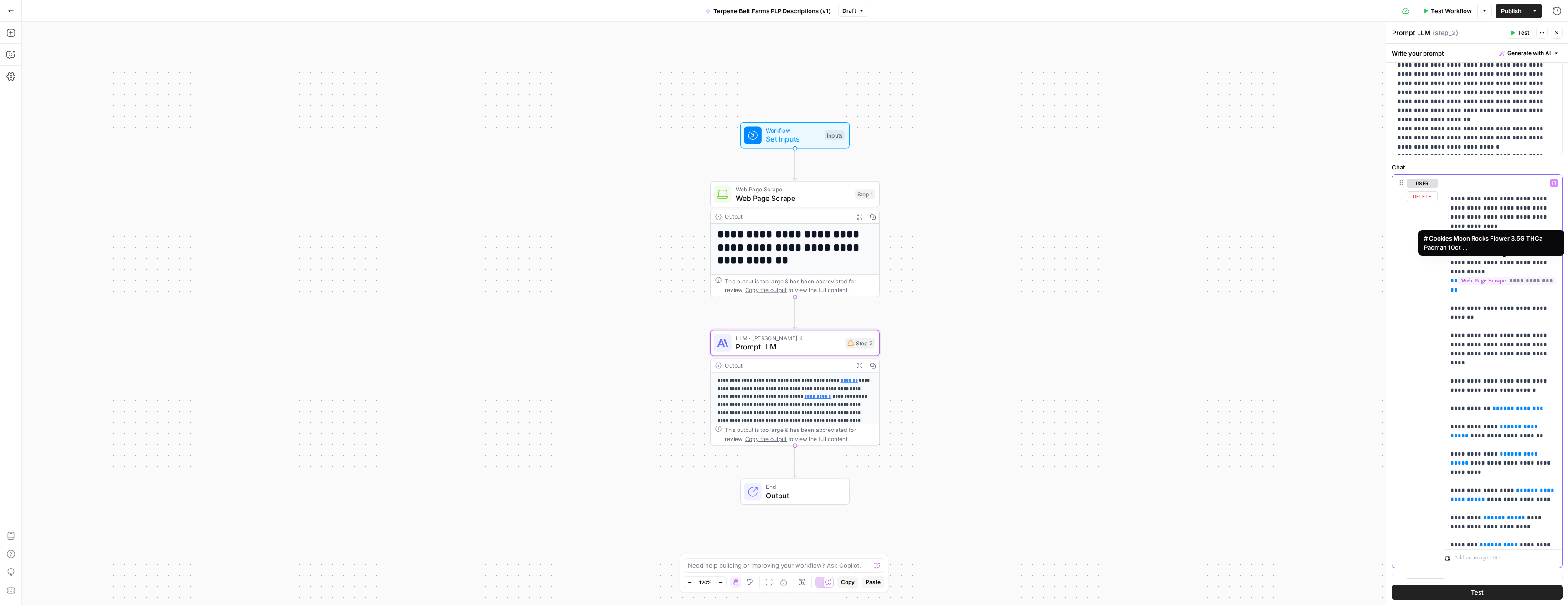
scroll to position [0, 0]
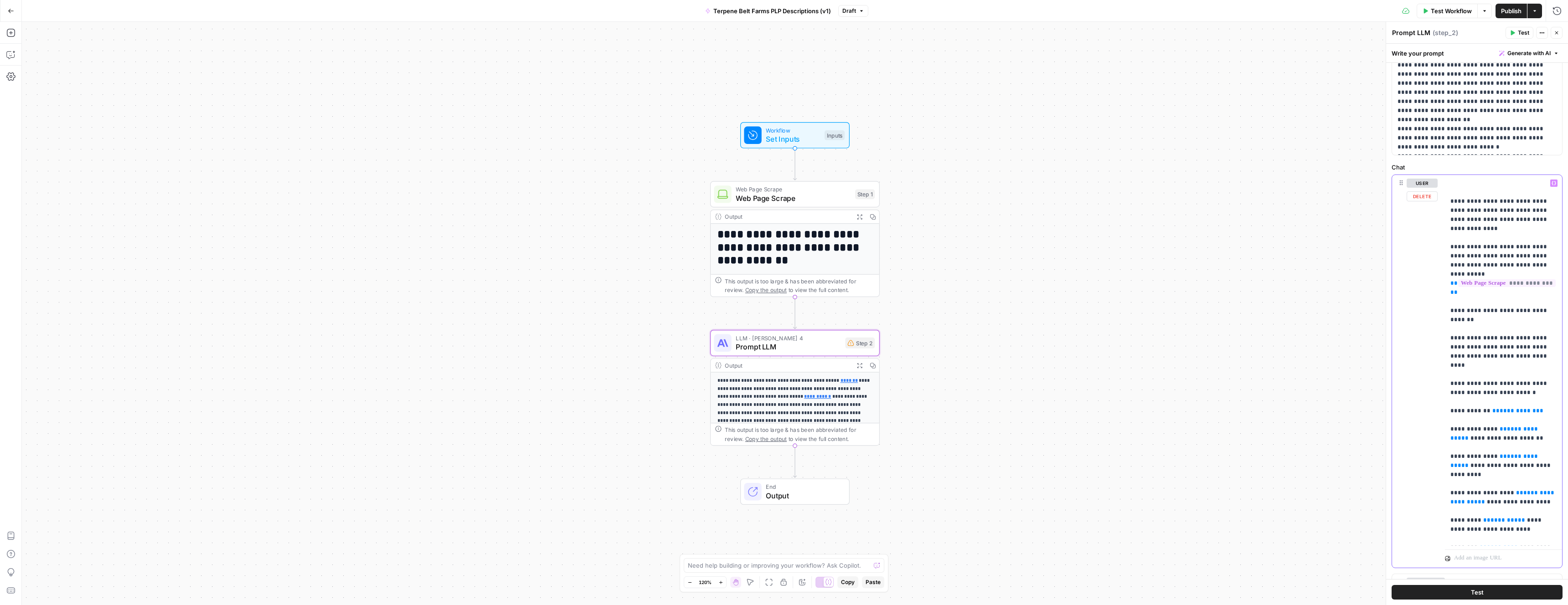
drag, startPoint x: 1491, startPoint y: 254, endPoint x: 1453, endPoint y: 255, distance: 38.0
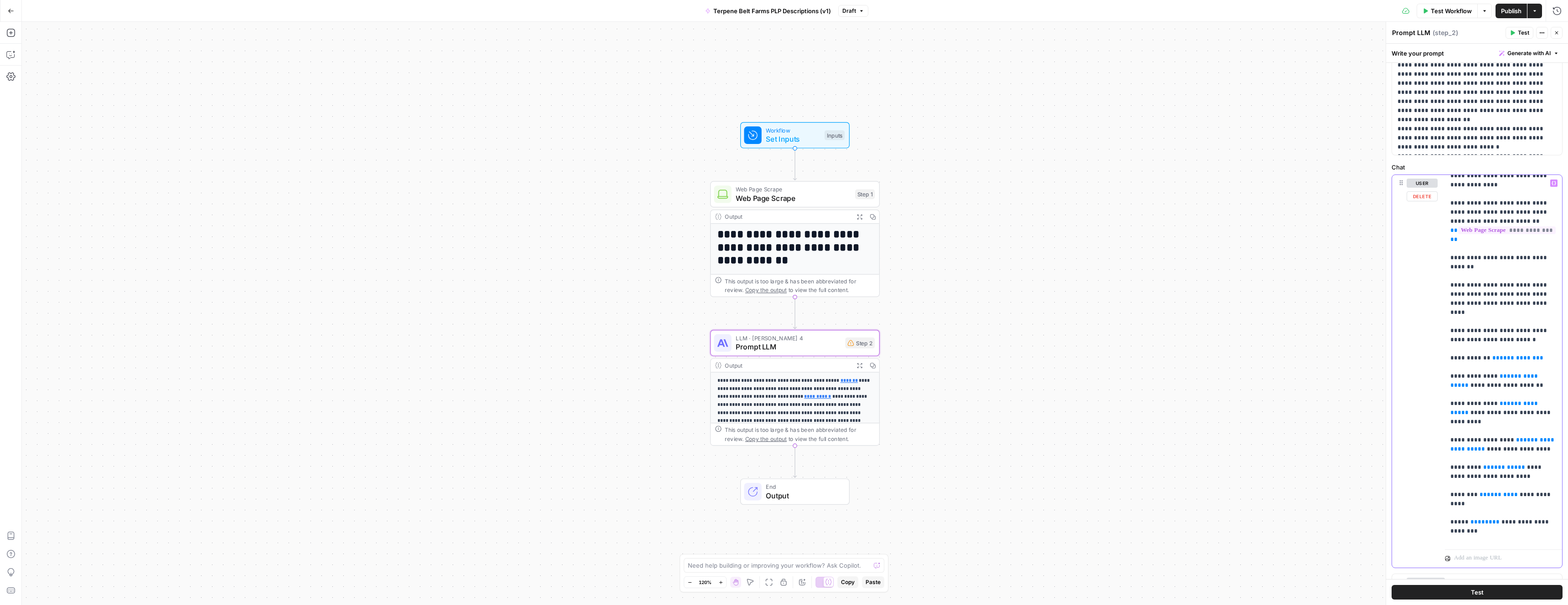
scroll to position [46, 0]
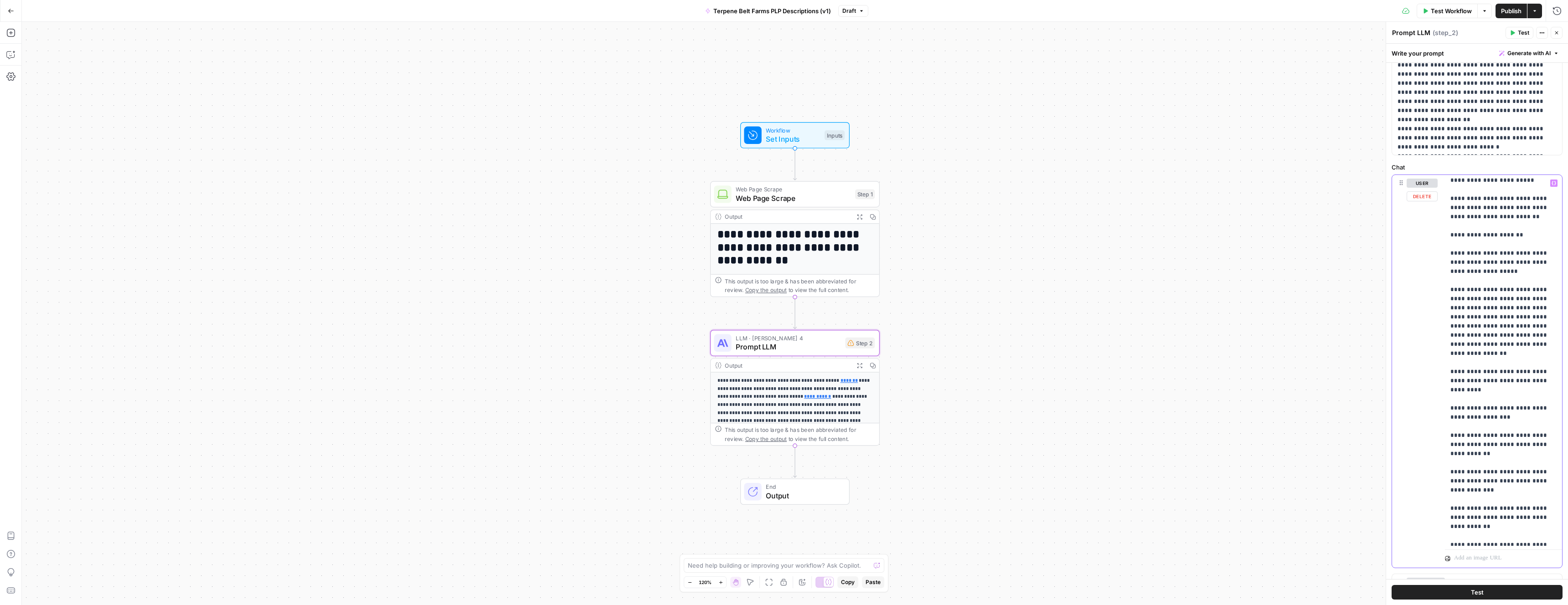
scroll to position [1290, 0]
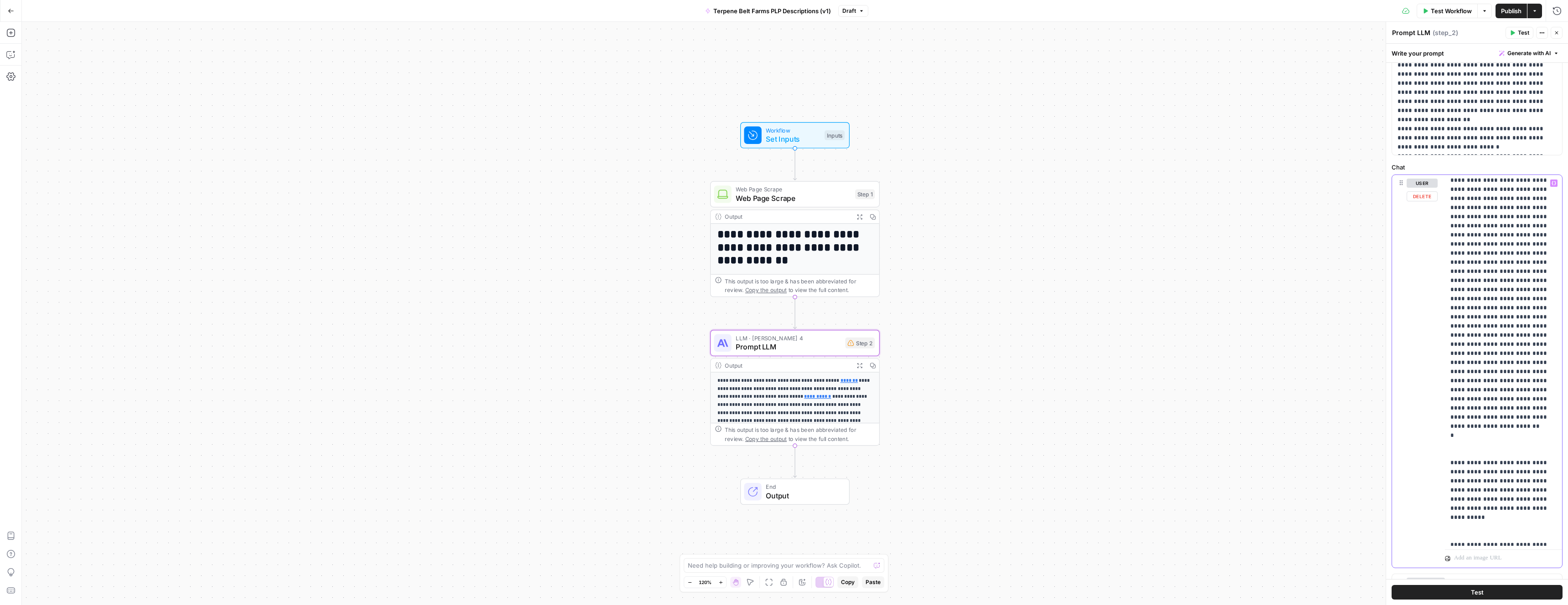
scroll to position [2038, 0]
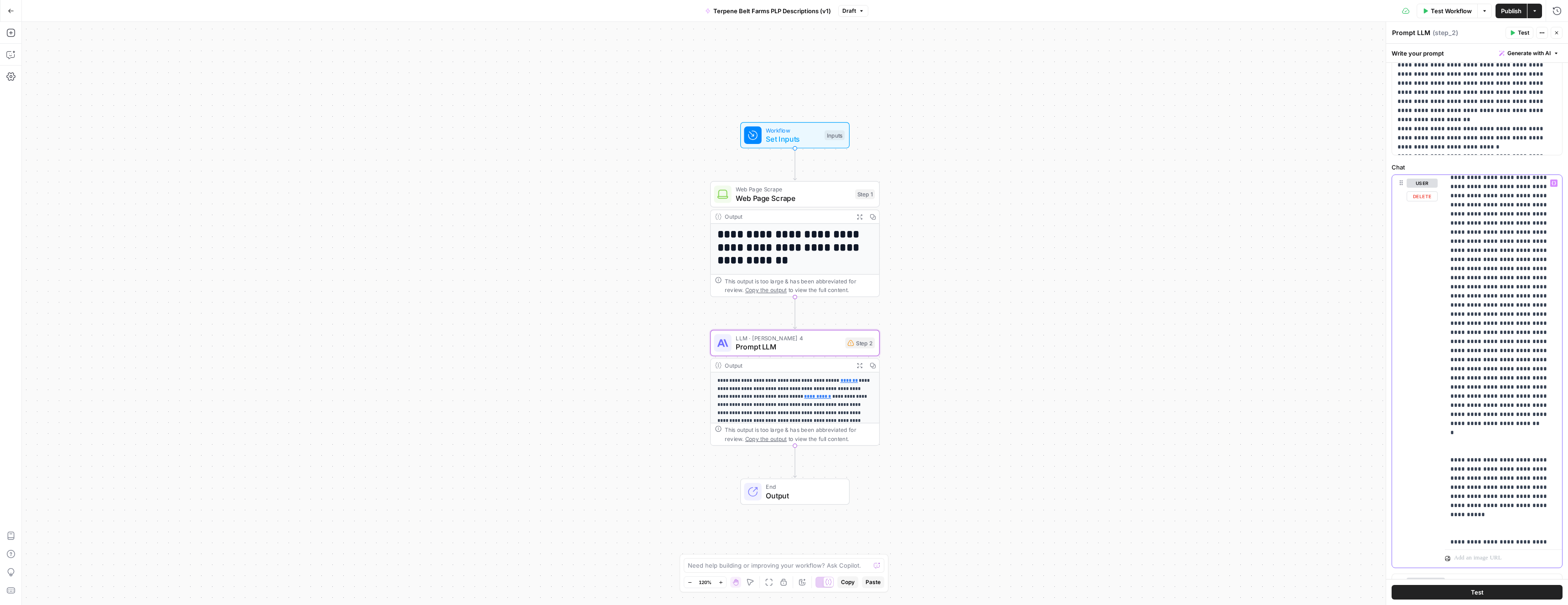
click at [1458, 310] on p "**********" at bounding box center [1503, 146] width 106 height 4011
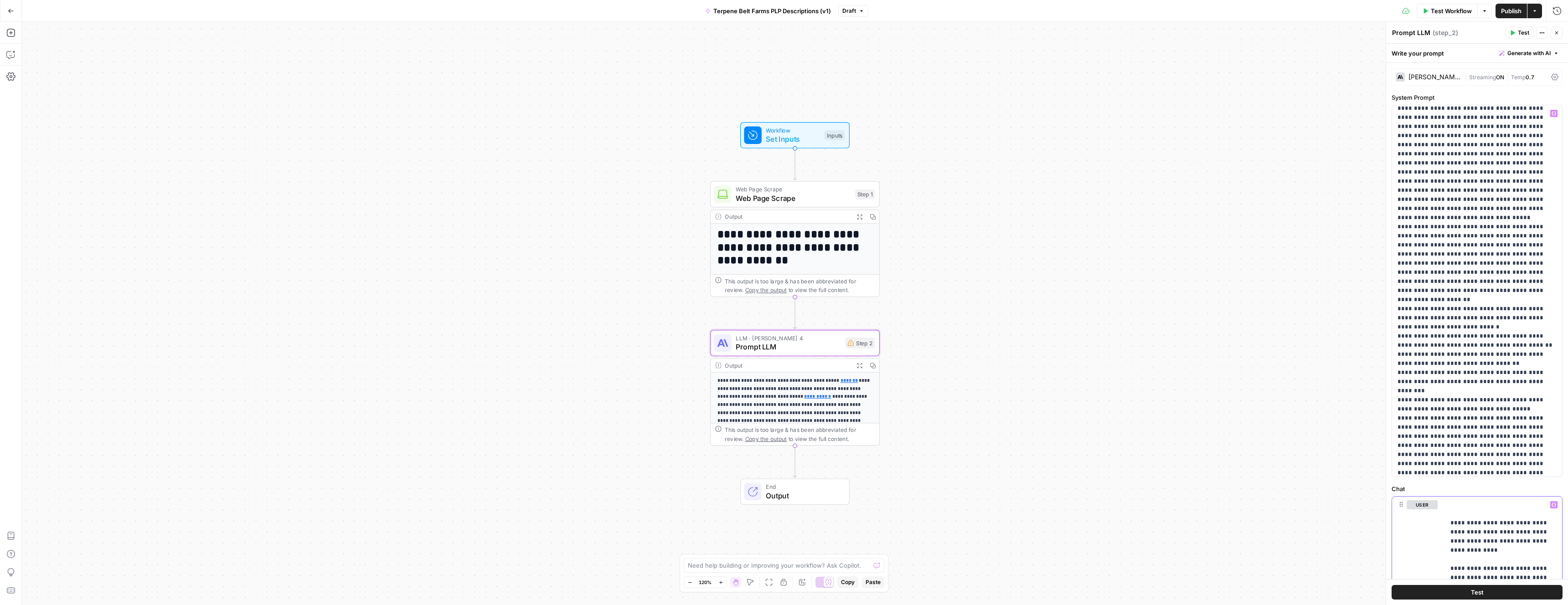
scroll to position [183, 0]
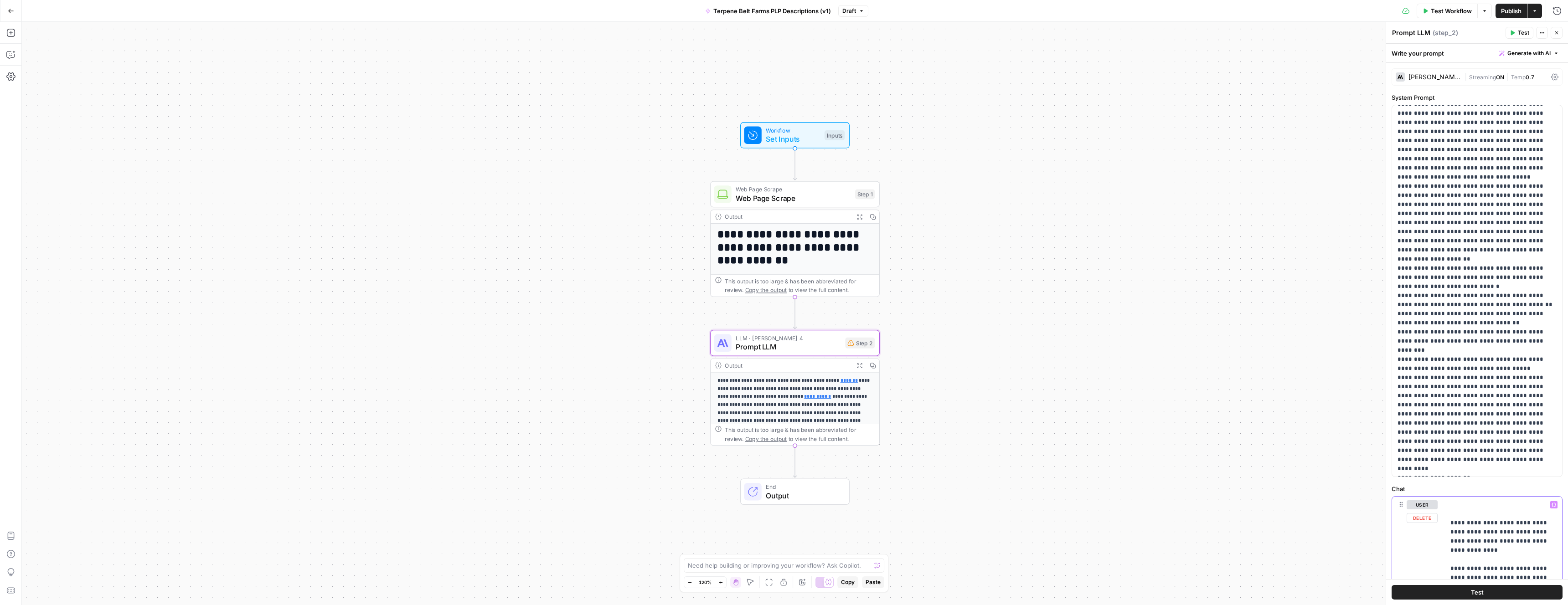
click at [1555, 507] on icon "button" at bounding box center [1553, 505] width 4 height 4
type input "i"
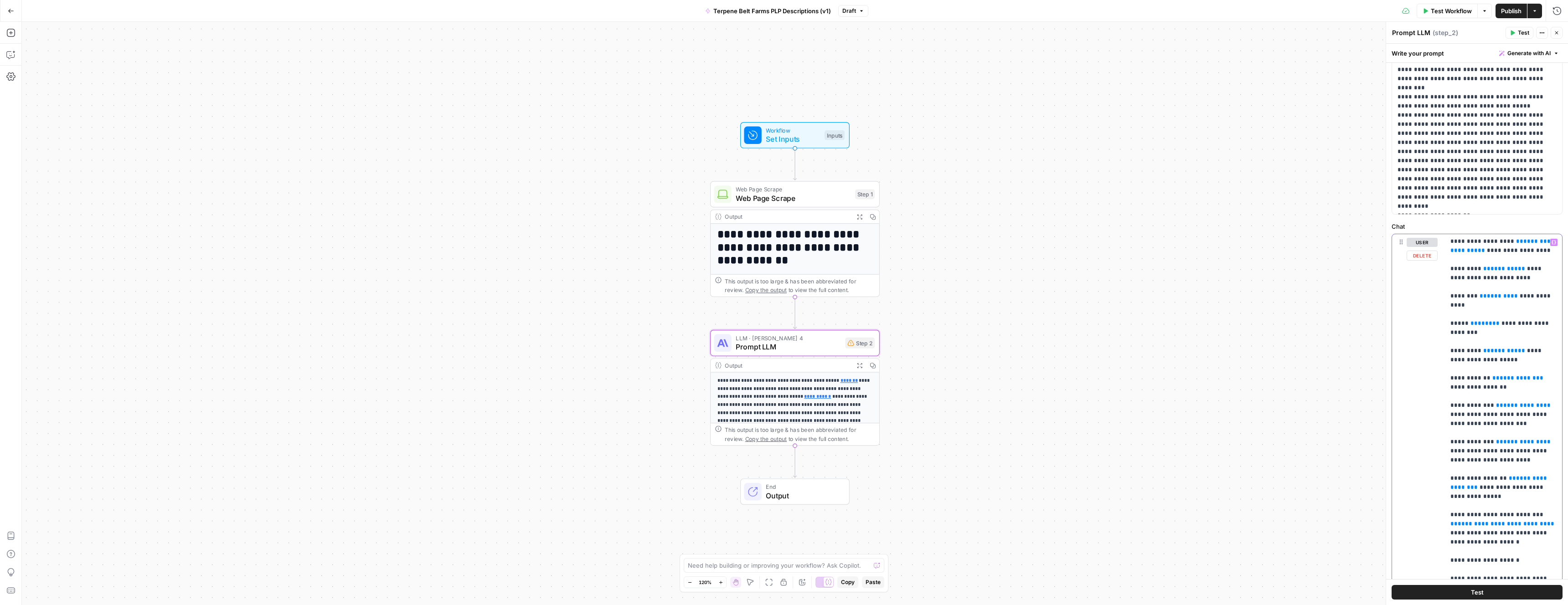
scroll to position [0, 0]
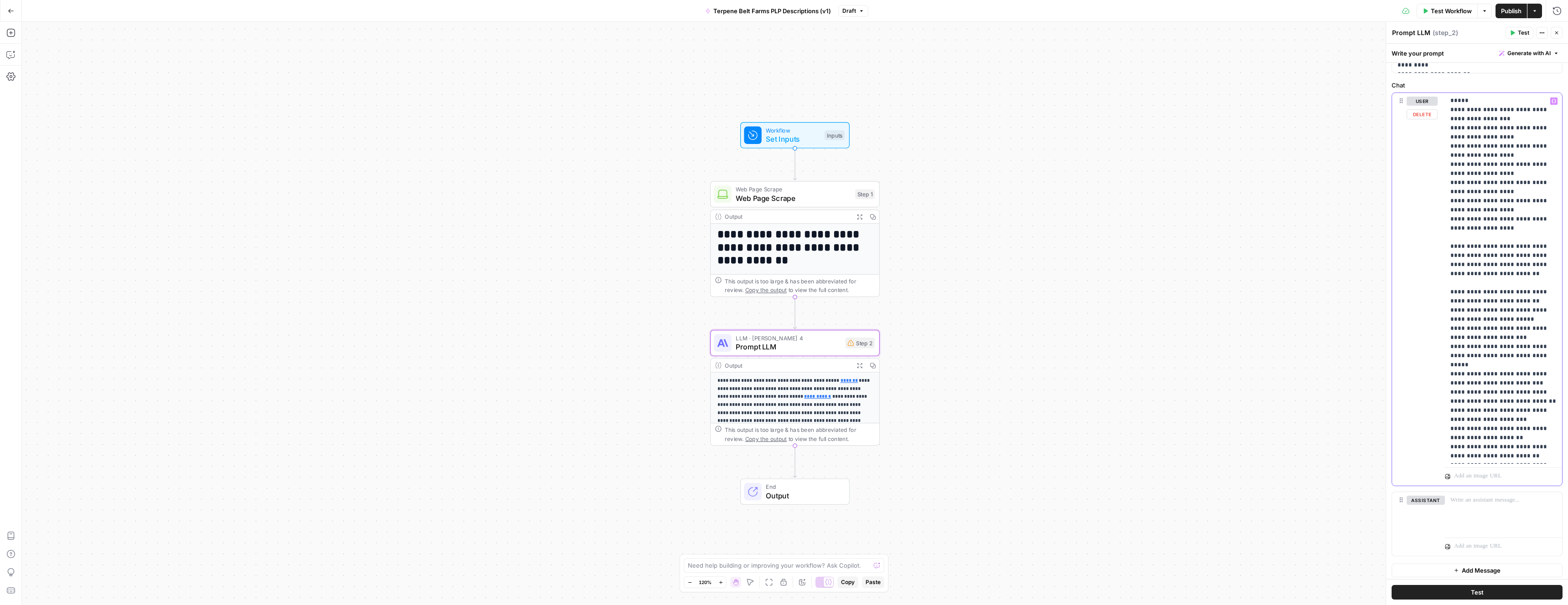
scroll to position [407, 0]
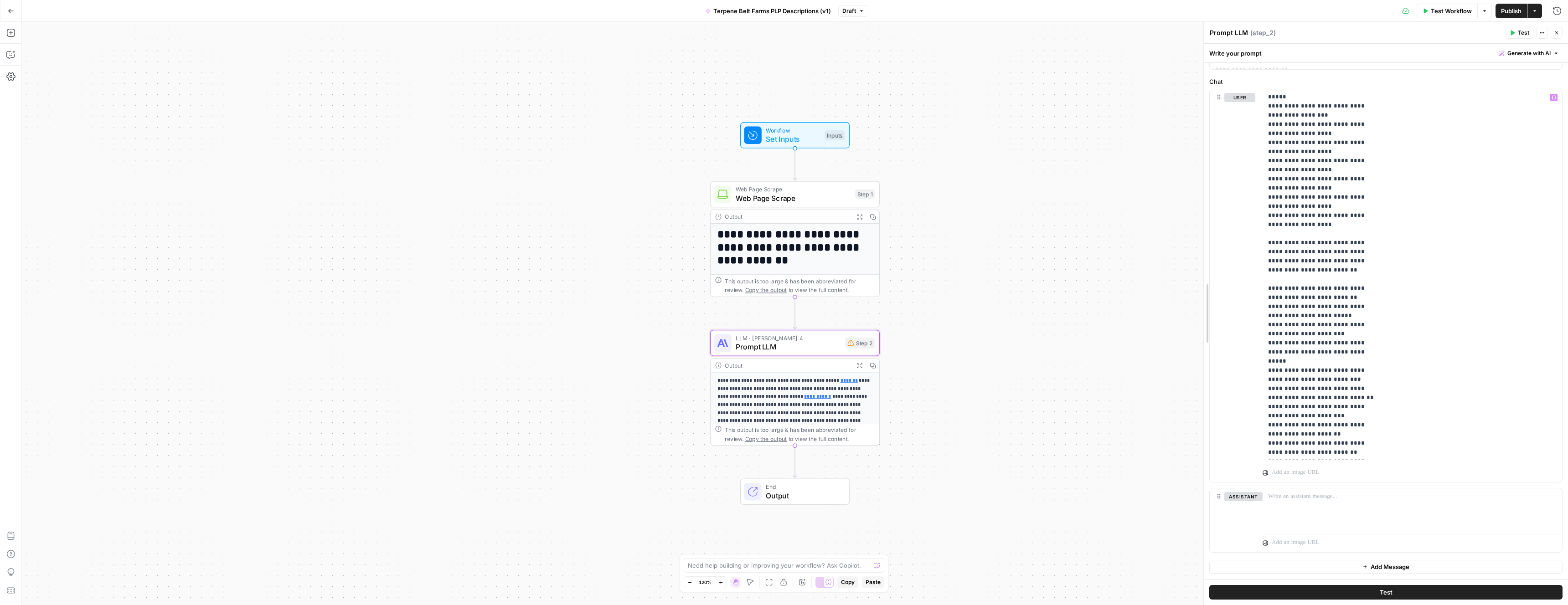
drag, startPoint x: 1388, startPoint y: 160, endPoint x: 1086, endPoint y: 175, distance: 302.4
click at [1086, 175] on body "**********" at bounding box center [784, 302] width 1568 height 605
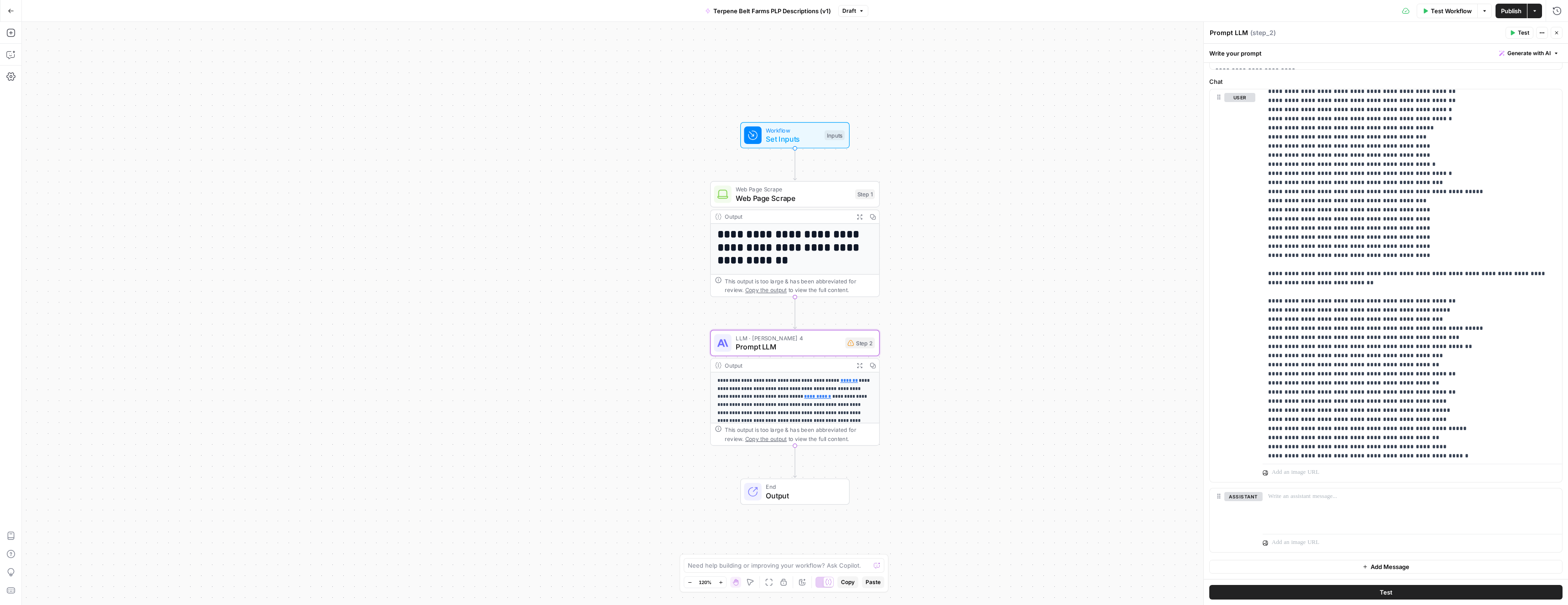
scroll to position [137, 0]
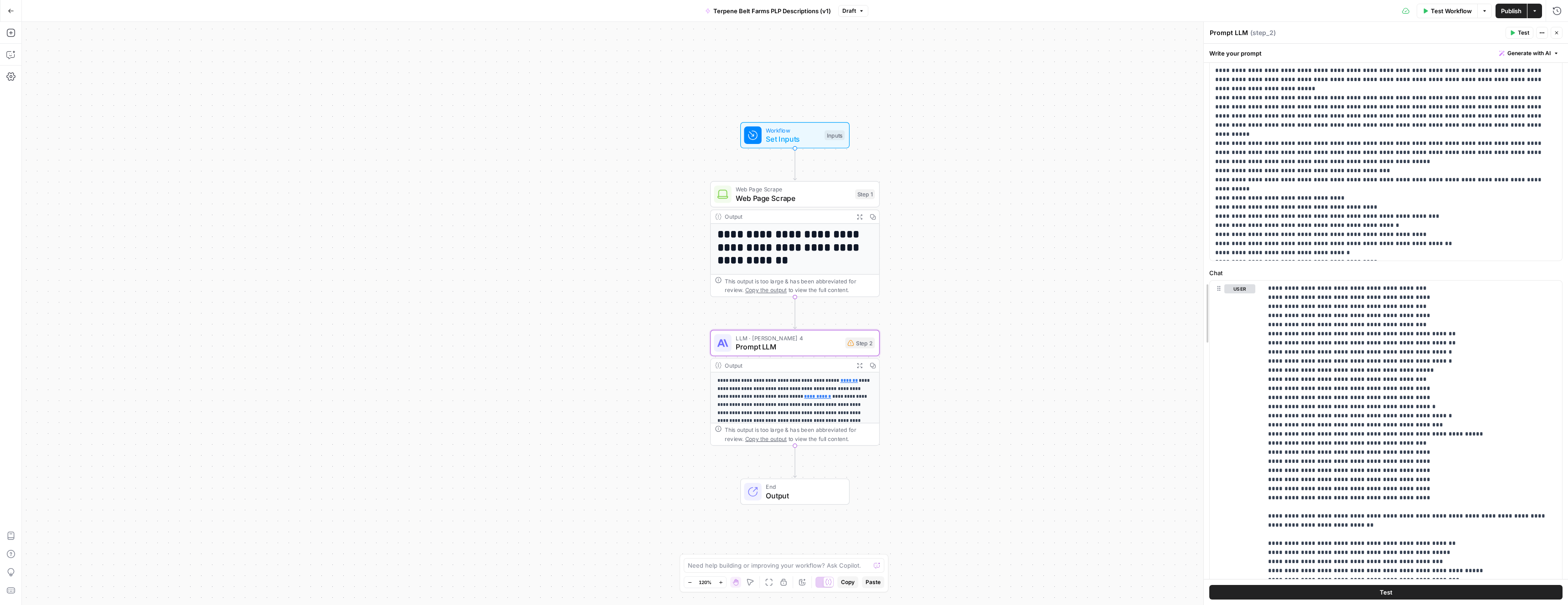
drag, startPoint x: 1203, startPoint y: 188, endPoint x: 903, endPoint y: 205, distance: 300.5
click at [900, 205] on body "**********" at bounding box center [784, 302] width 1568 height 605
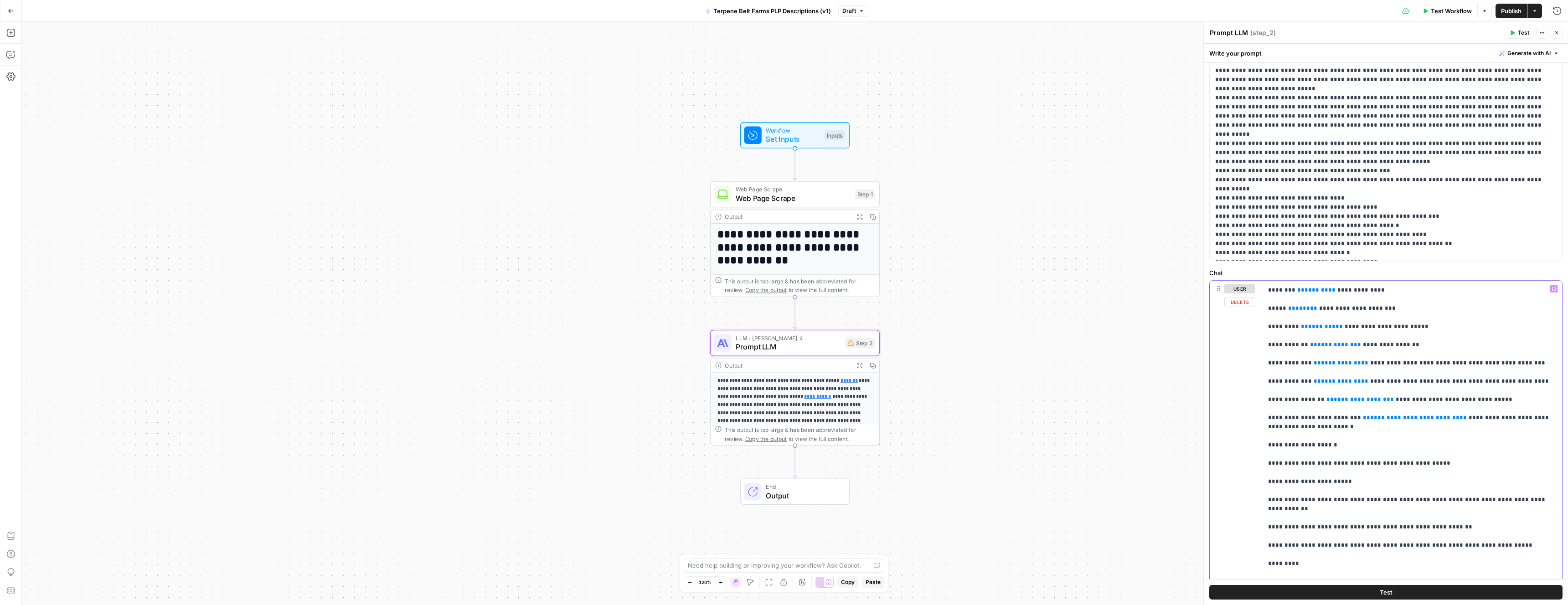
scroll to position [0, 0]
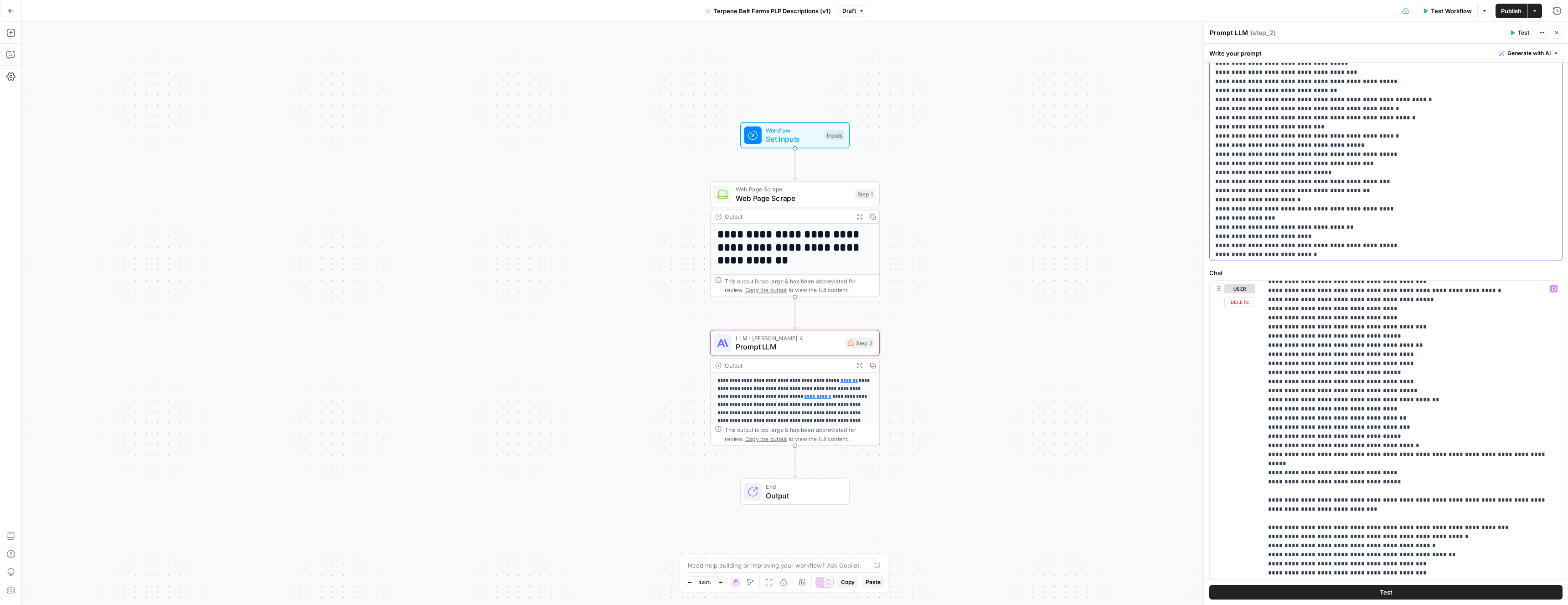
scroll to position [1760, 0]
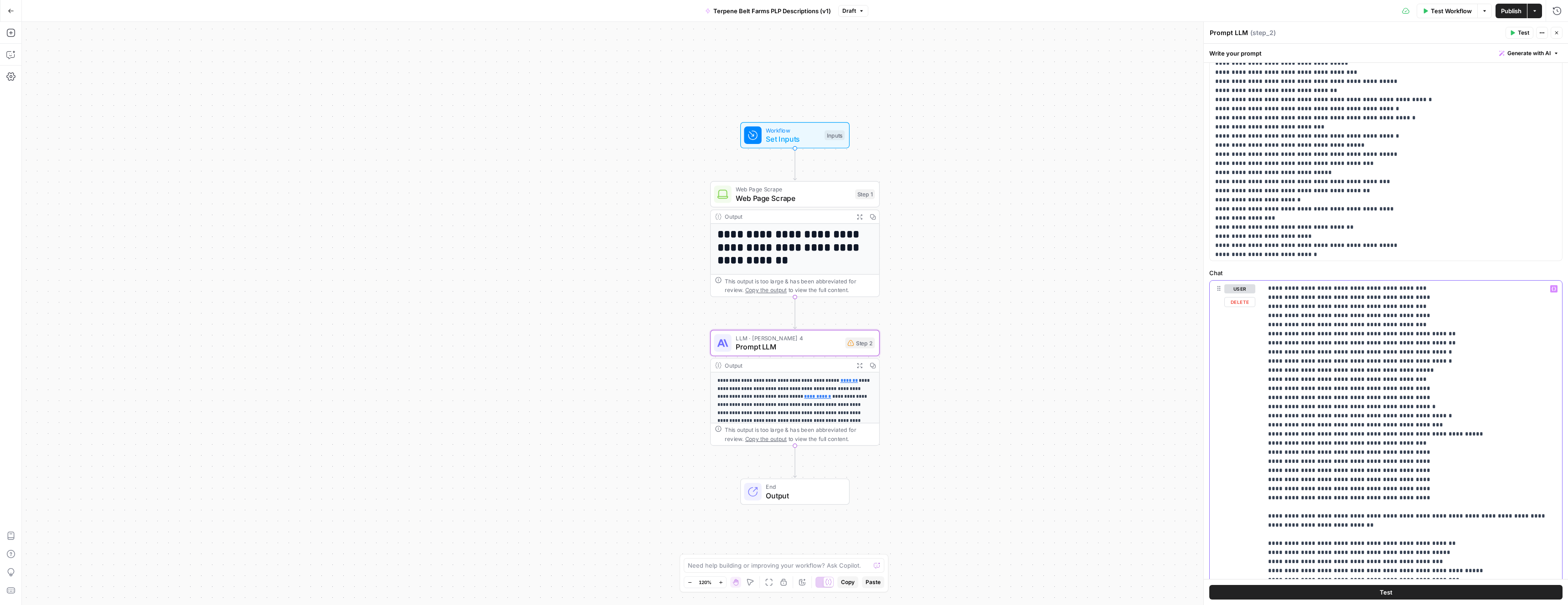
drag, startPoint x: 1269, startPoint y: 488, endPoint x: 1371, endPoint y: 561, distance: 125.4
click at [1389, 583] on div "**********" at bounding box center [1386, 324] width 364 height 562
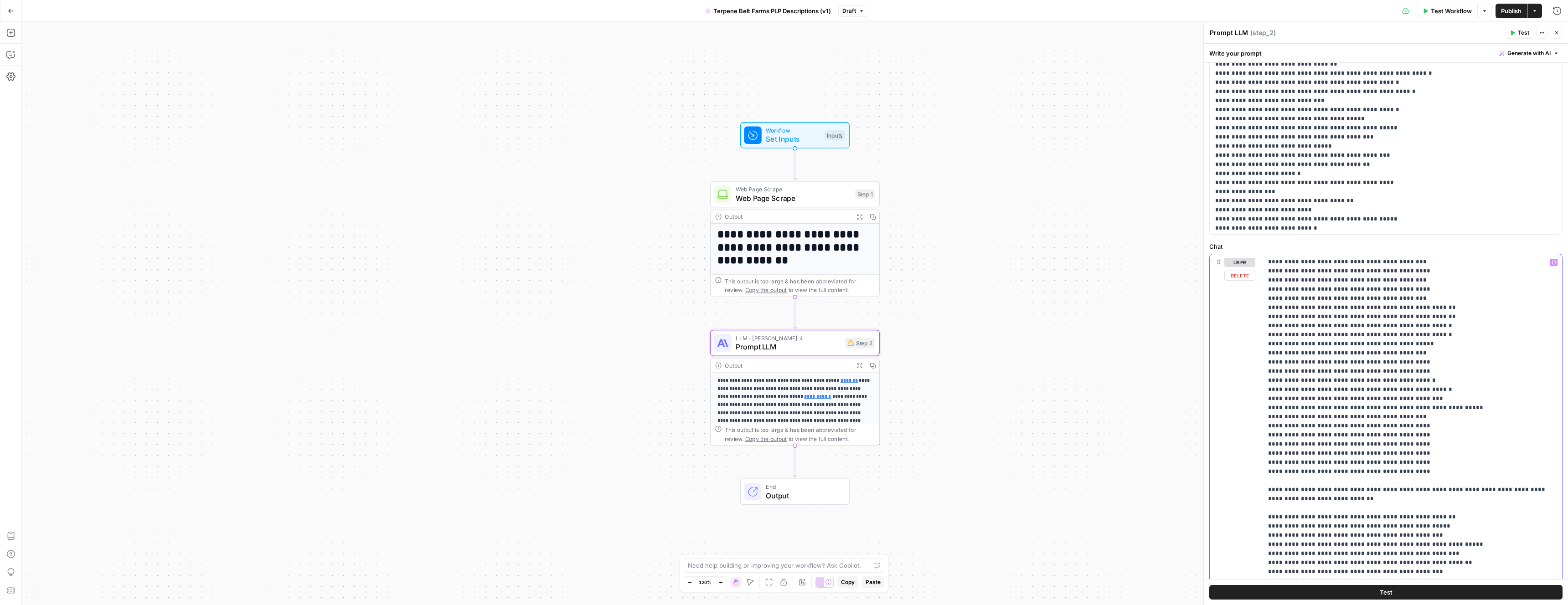
scroll to position [257, 0]
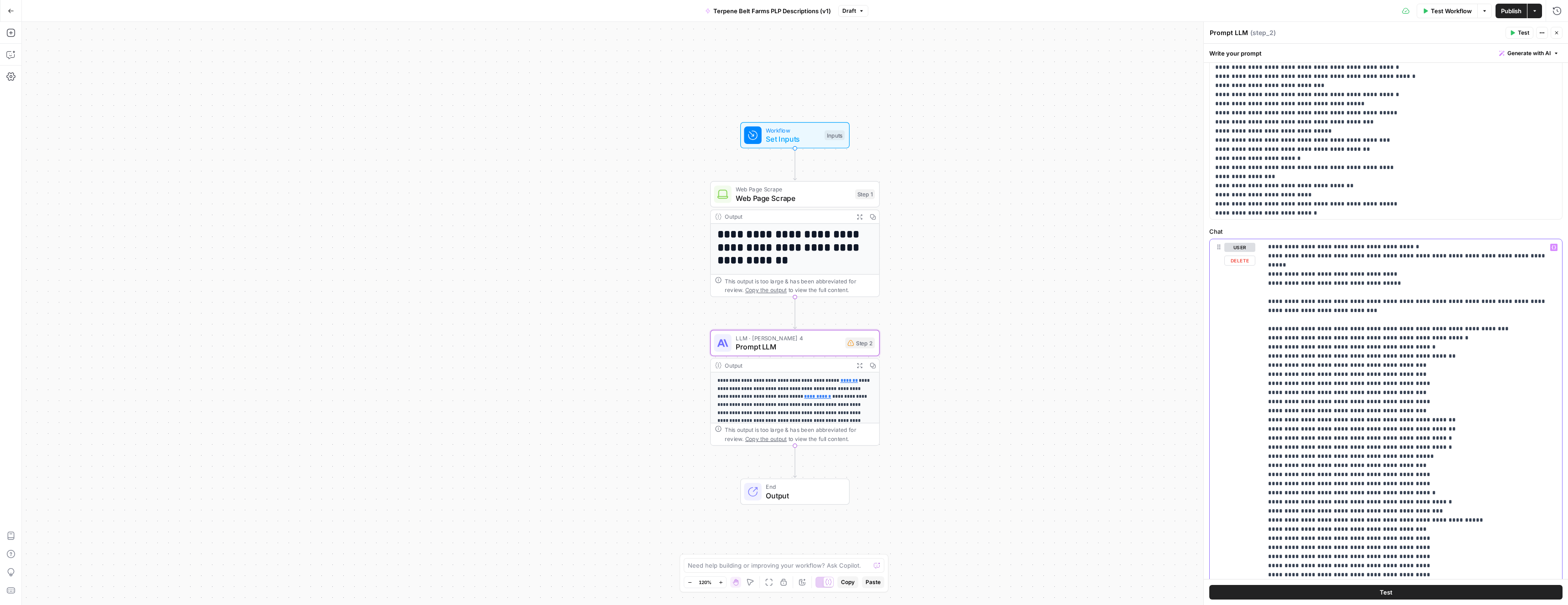
drag, startPoint x: 1416, startPoint y: 525, endPoint x: 1332, endPoint y: 463, distance: 104.4
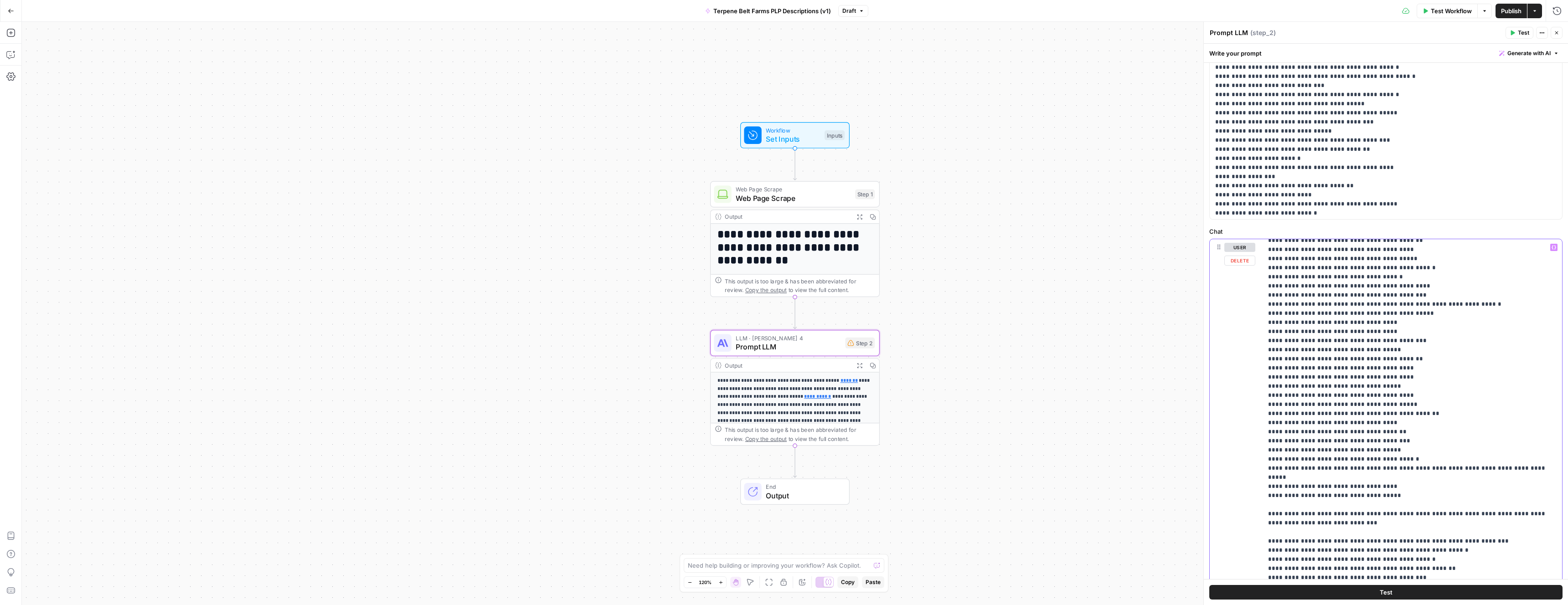
scroll to position [1431, 0]
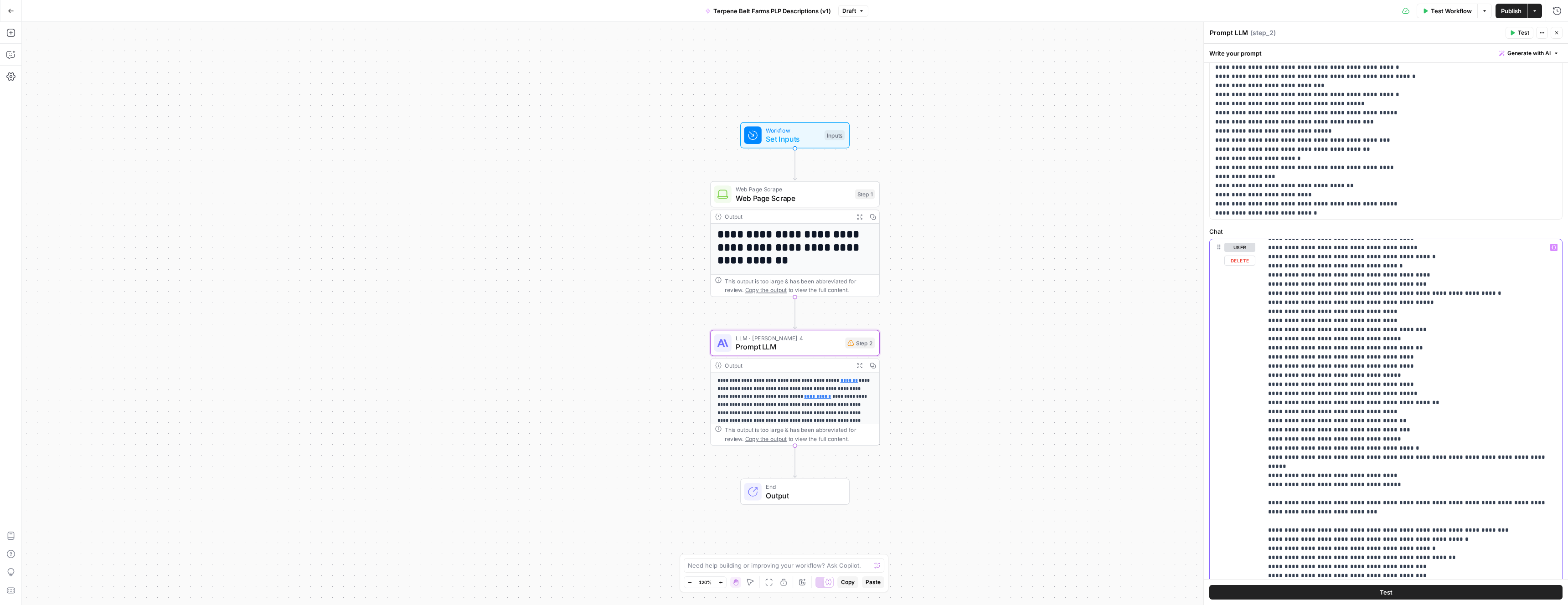
click at [1266, 477] on div "**********" at bounding box center [1412, 425] width 299 height 371
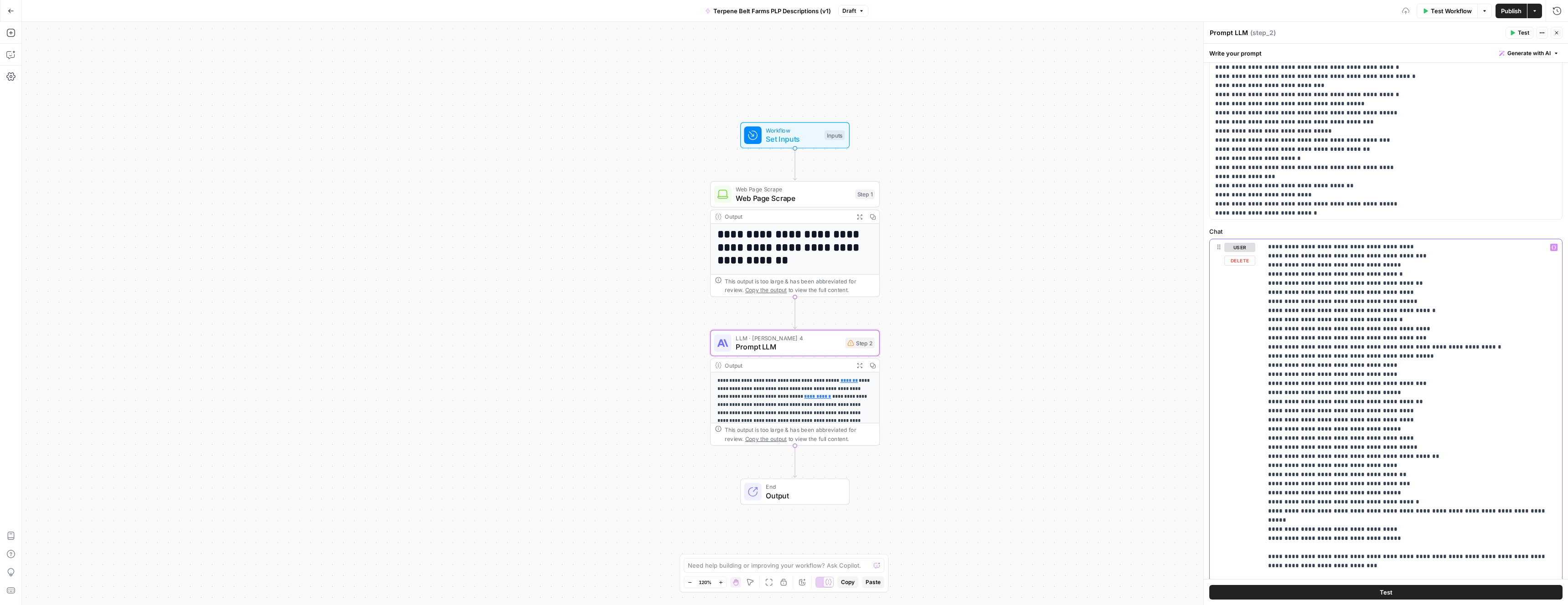
scroll to position [1368, 0]
drag, startPoint x: 1430, startPoint y: 512, endPoint x: 1395, endPoint y: 512, distance: 35.0
drag, startPoint x: 1396, startPoint y: 492, endPoint x: 1320, endPoint y: 399, distance: 120.1
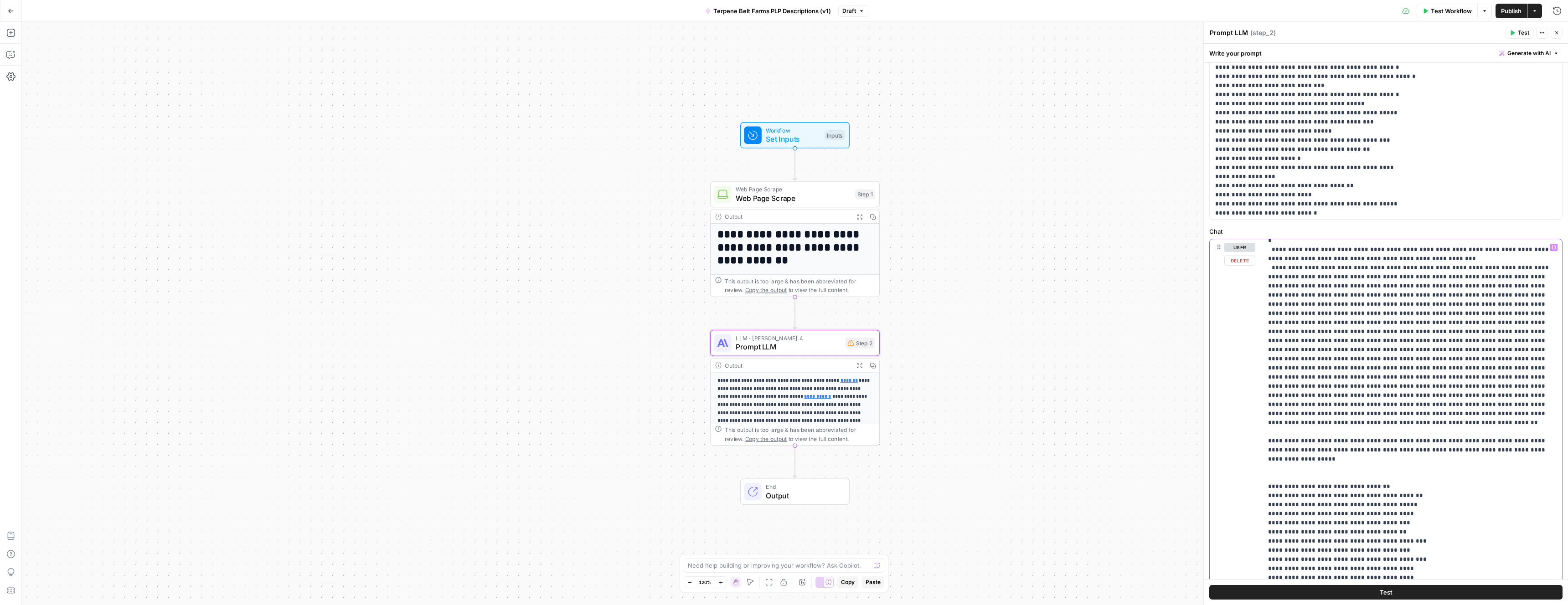
scroll to position [1043, 0]
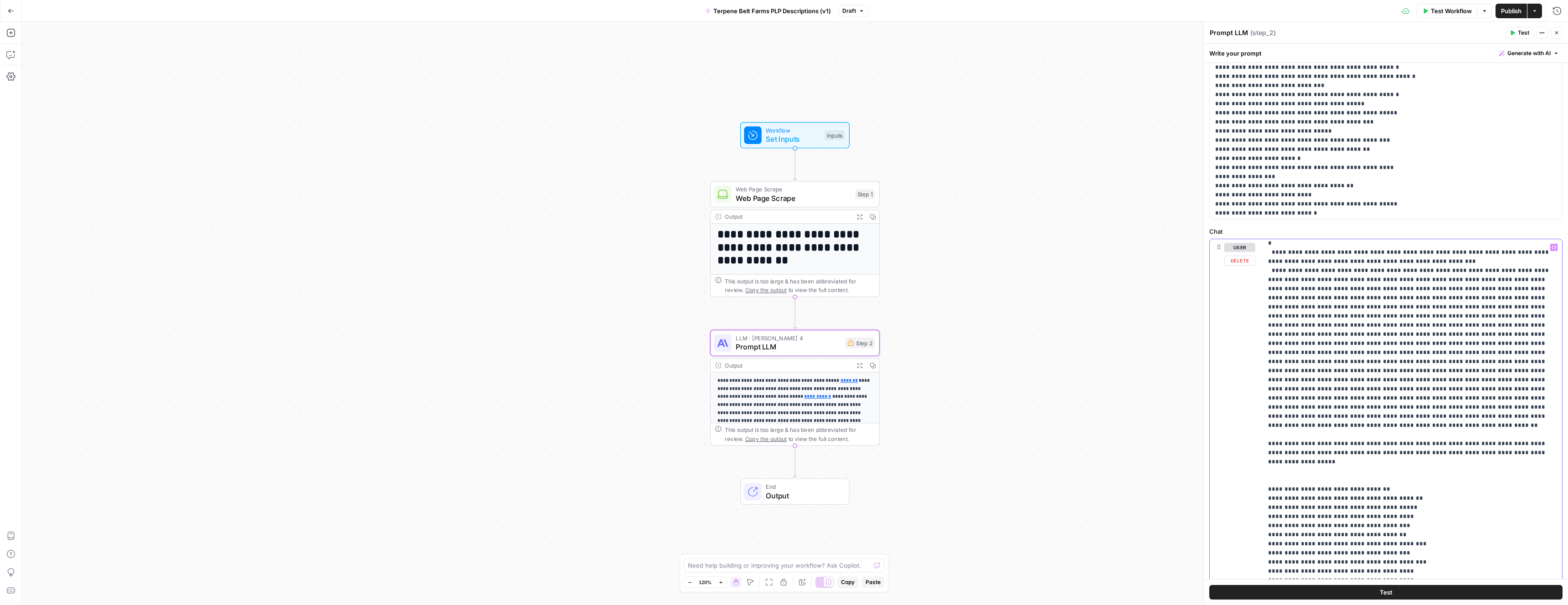
click at [1268, 444] on p "**********" at bounding box center [1412, 66] width 289 height 1732
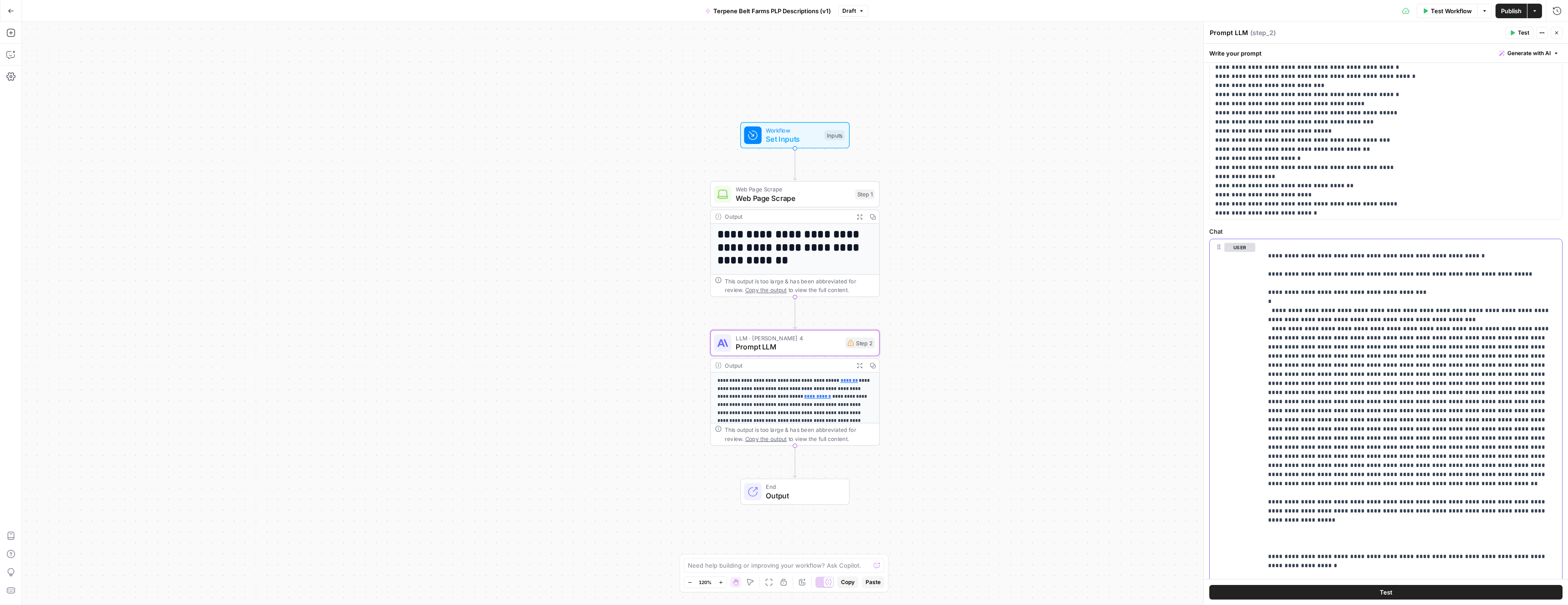
scroll to position [985, 0]
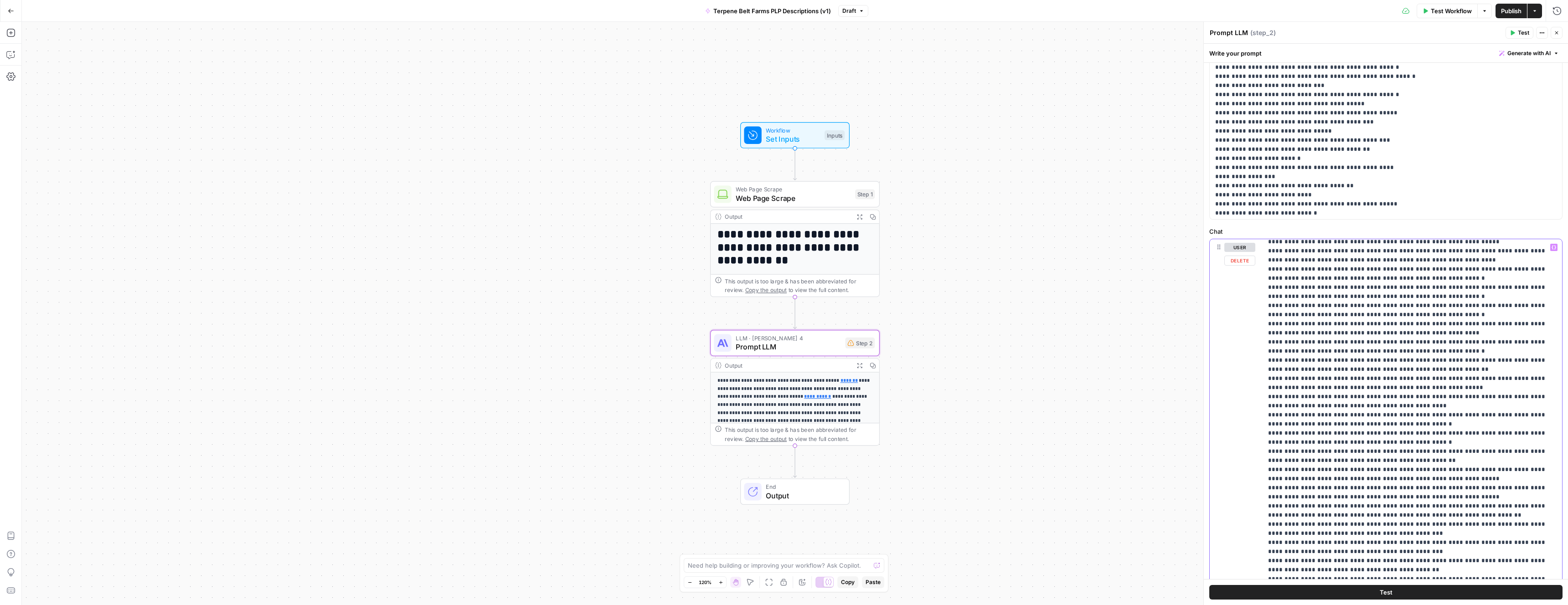
scroll to position [10693, 0]
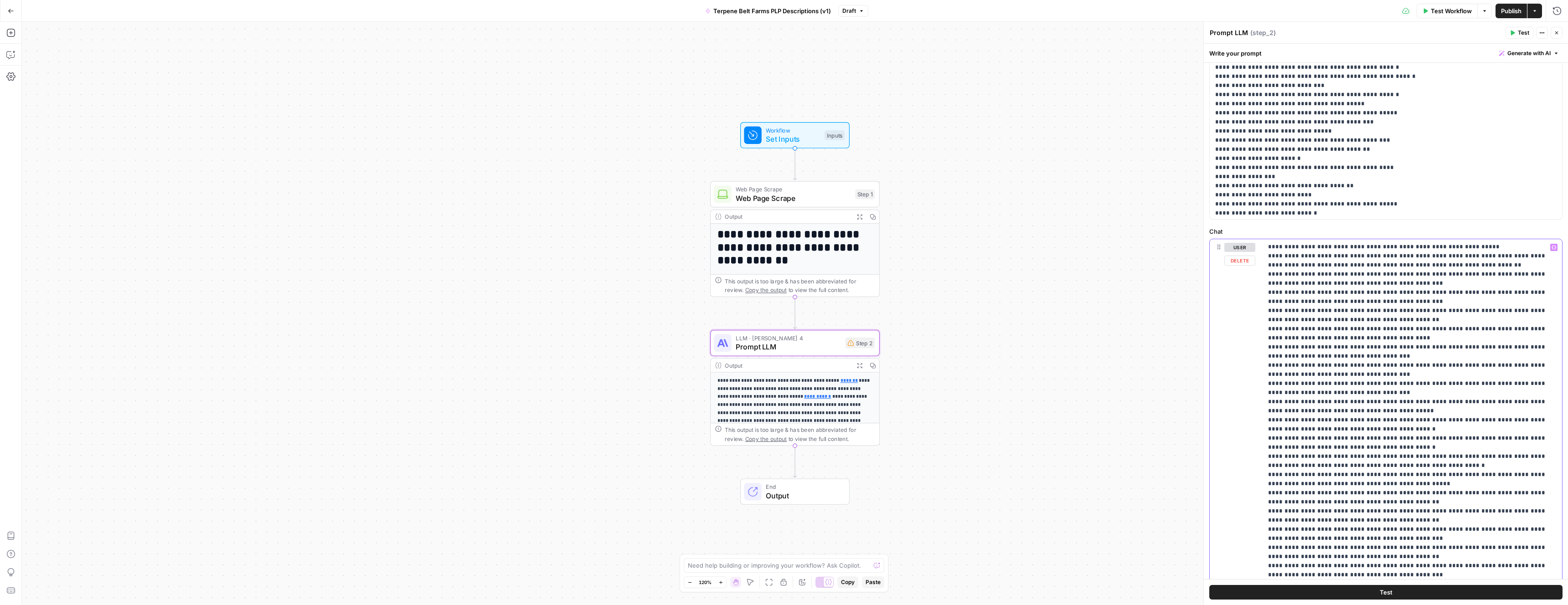
drag, startPoint x: 1312, startPoint y: 562, endPoint x: 1266, endPoint y: 506, distance: 72.5
click at [1266, 506] on div "**********" at bounding box center [1412, 425] width 299 height 371
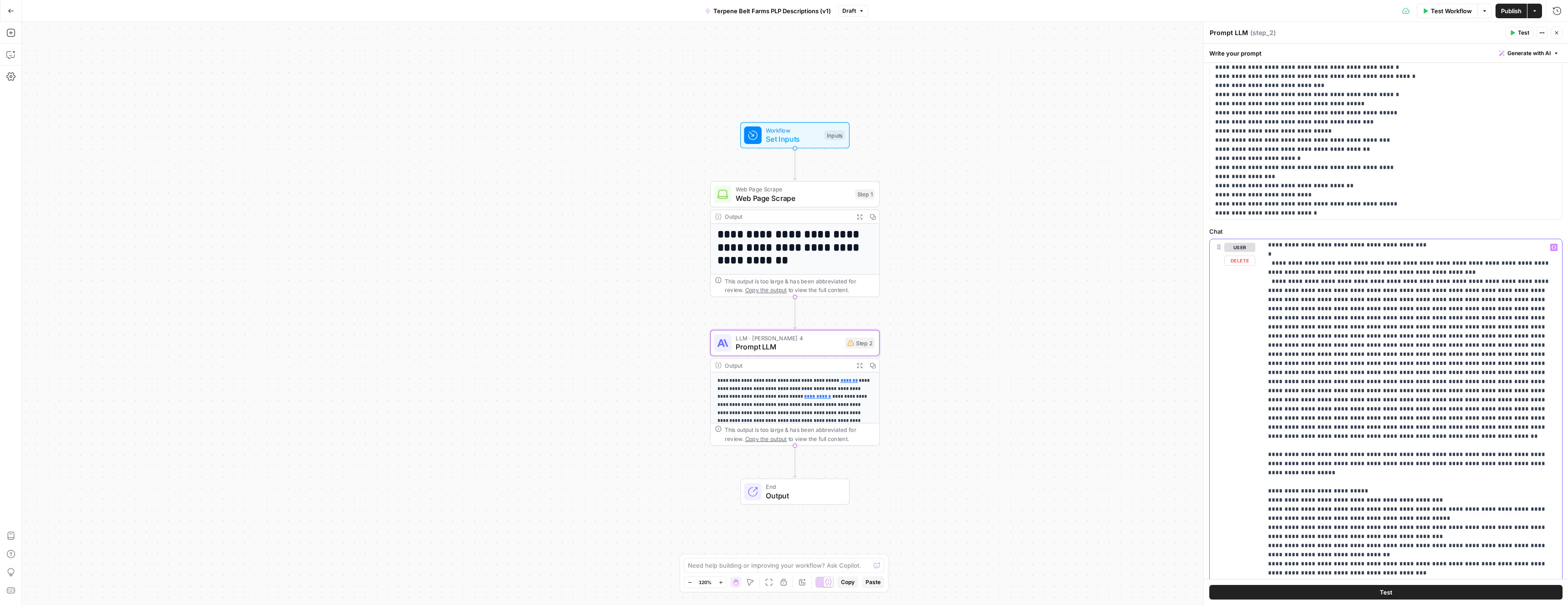
scroll to position [1091, 0]
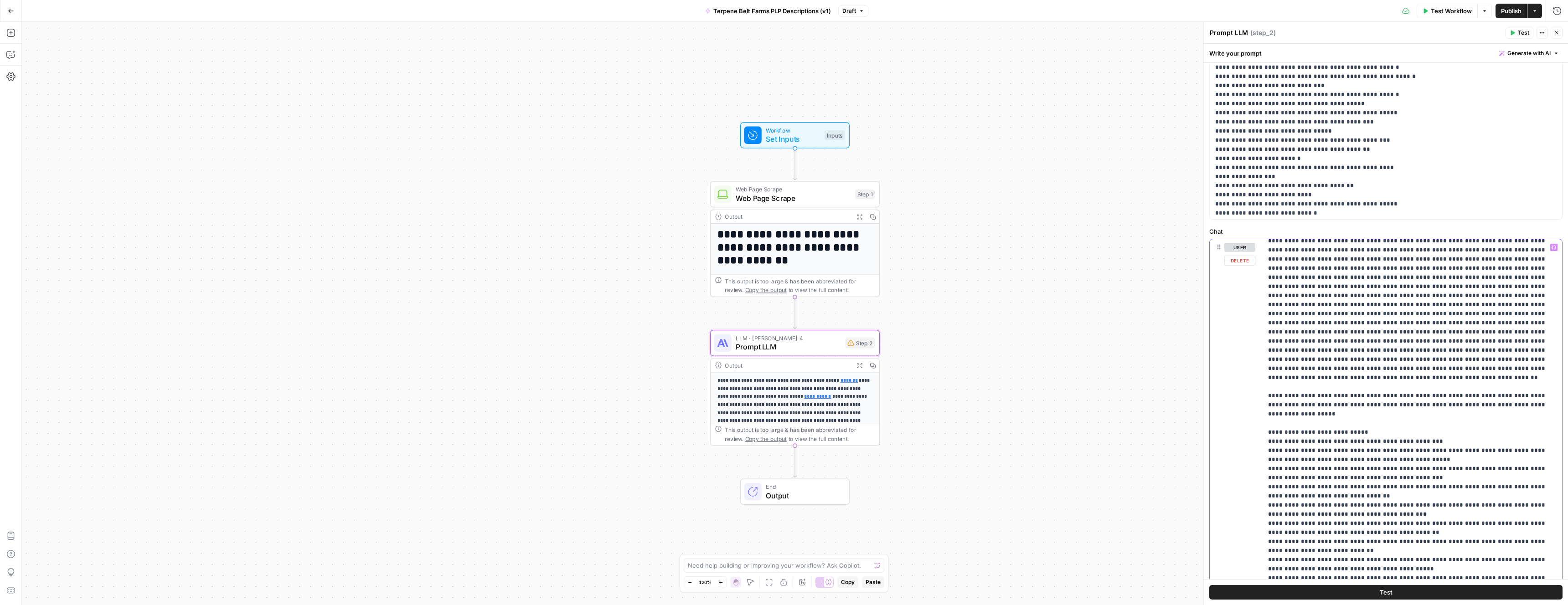
drag, startPoint x: 1267, startPoint y: 390, endPoint x: 1281, endPoint y: 480, distance: 91.1
click at [1281, 474] on div "**********" at bounding box center [1412, 425] width 299 height 371
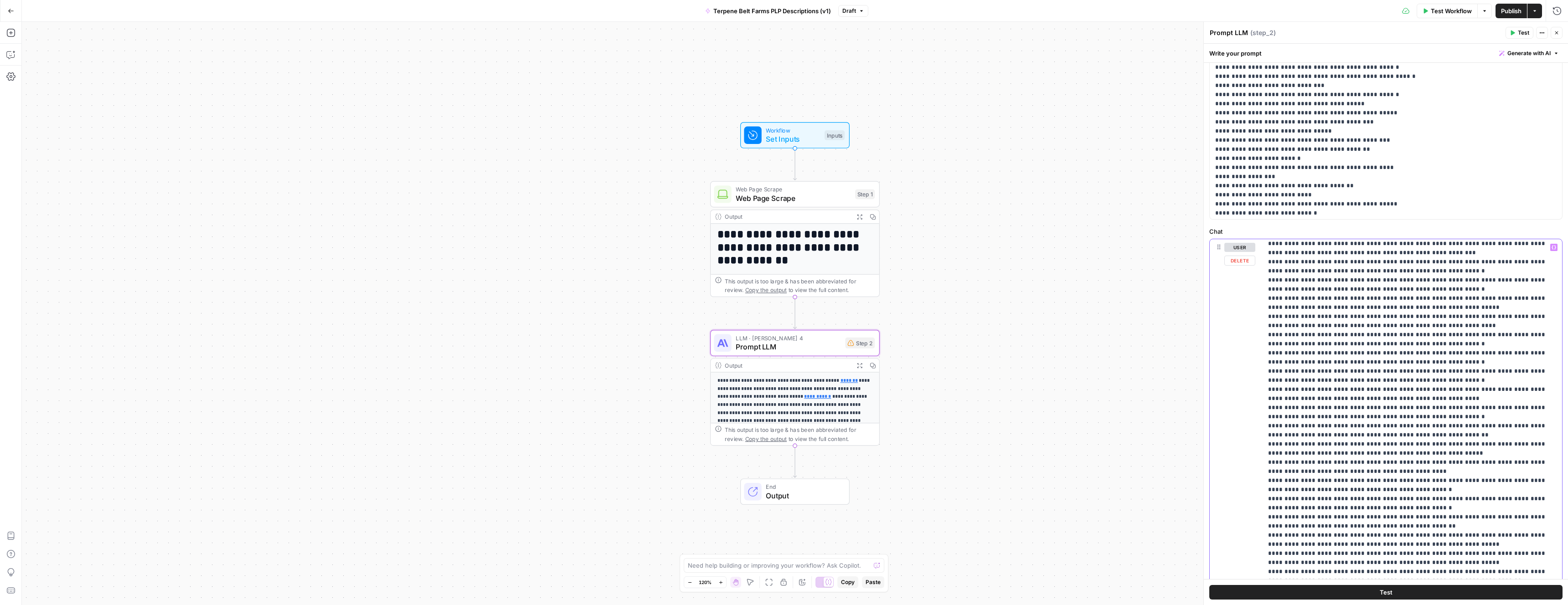
scroll to position [10629, 0]
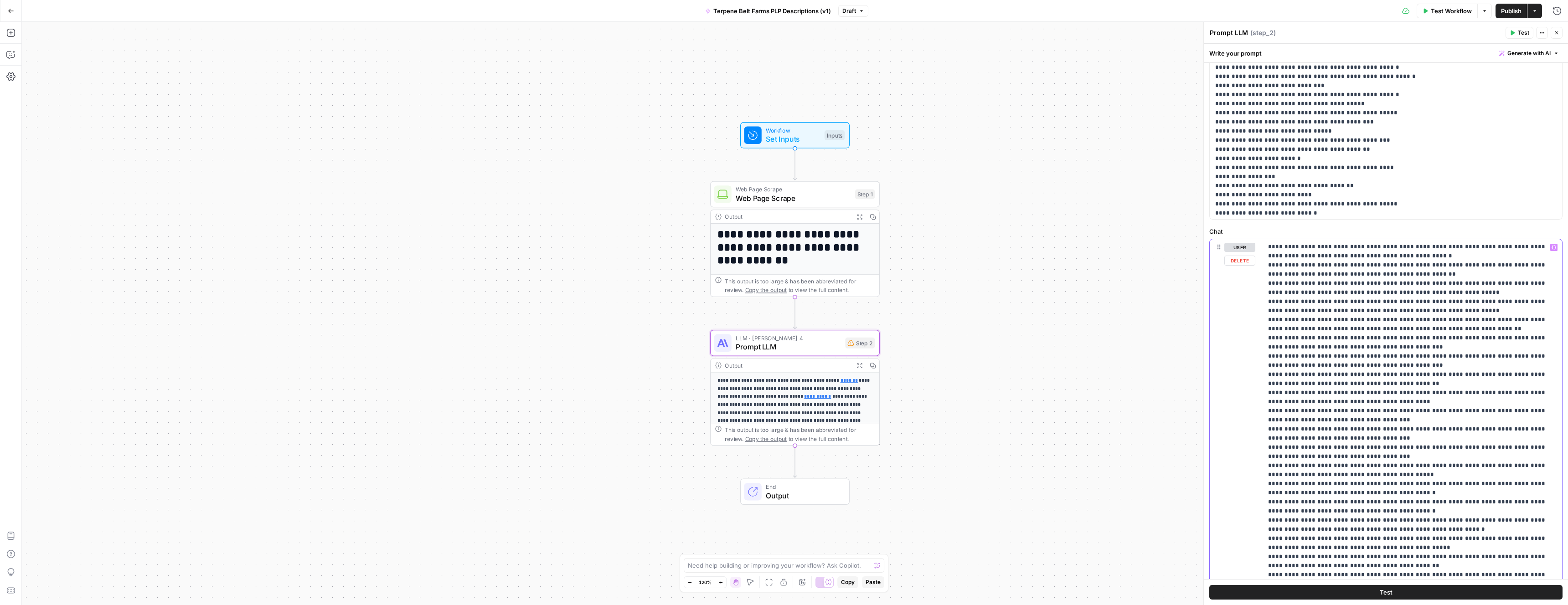
drag, startPoint x: 1493, startPoint y: 573, endPoint x: 1419, endPoint y: 509, distance: 97.8
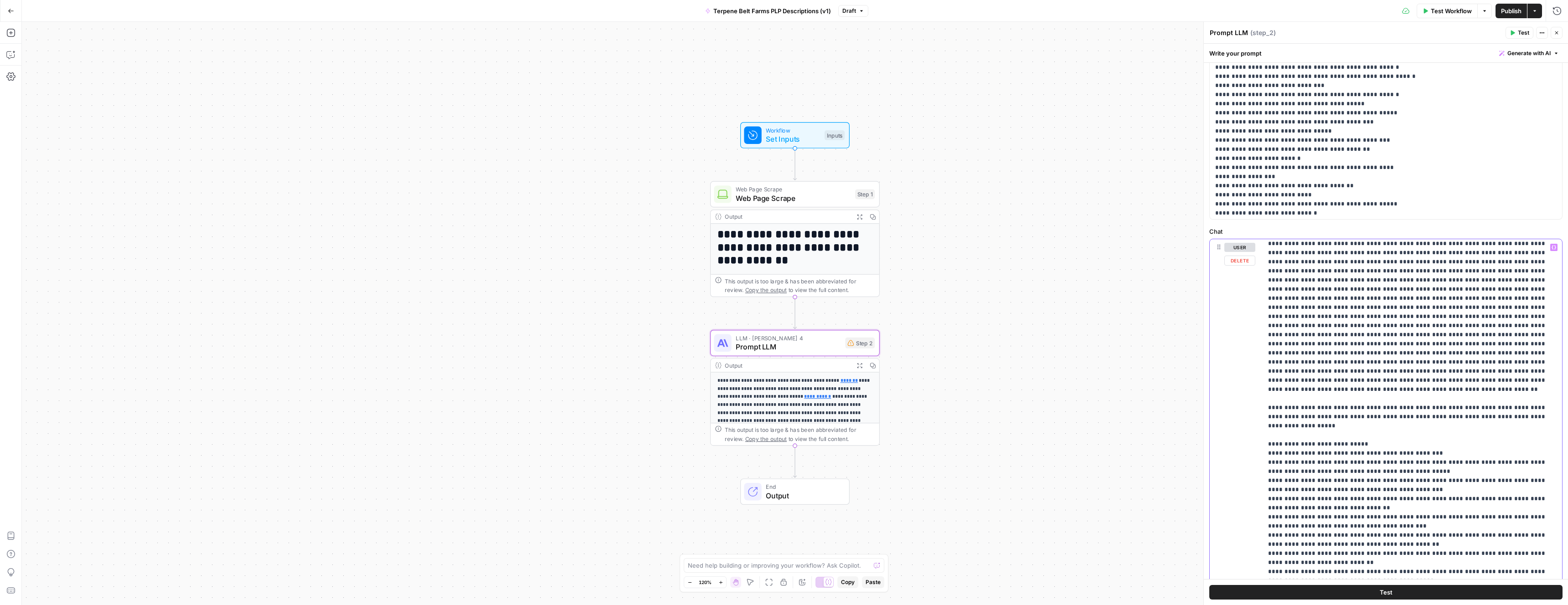
scroll to position [1087, 0]
click at [1264, 391] on div "**********" at bounding box center [1412, 425] width 299 height 371
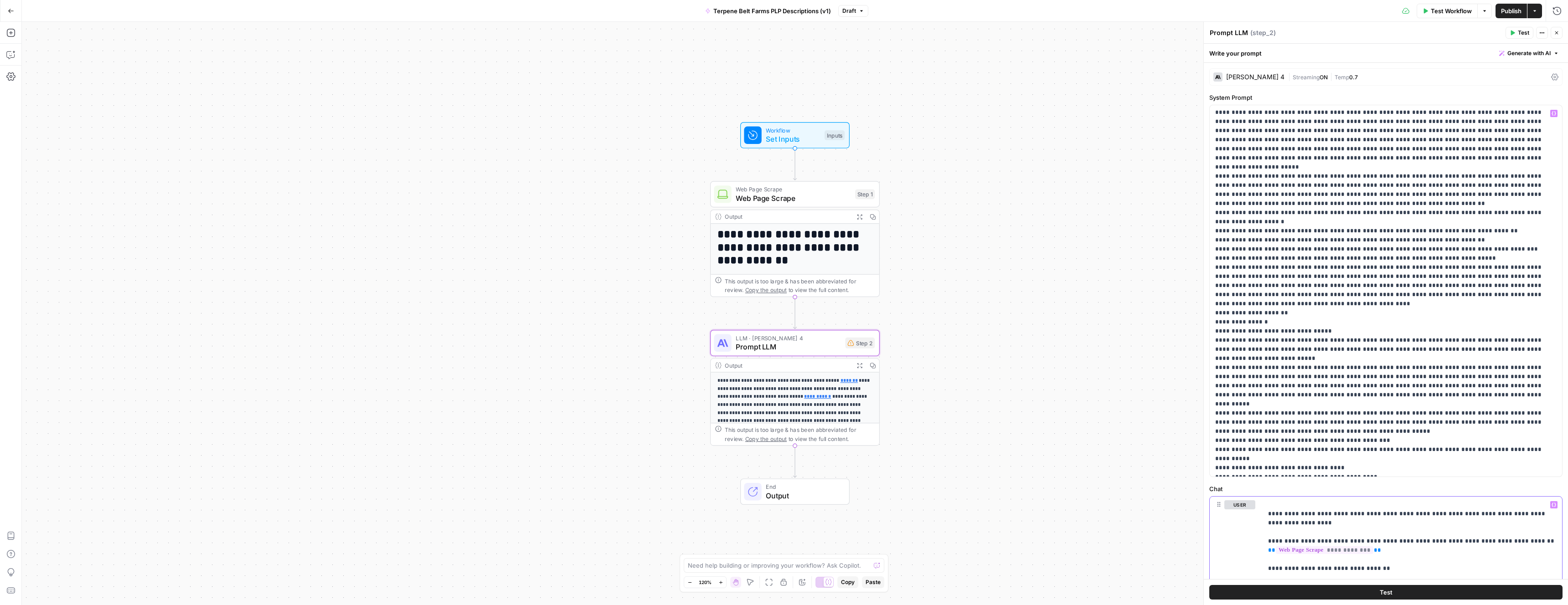
scroll to position [148, 0]
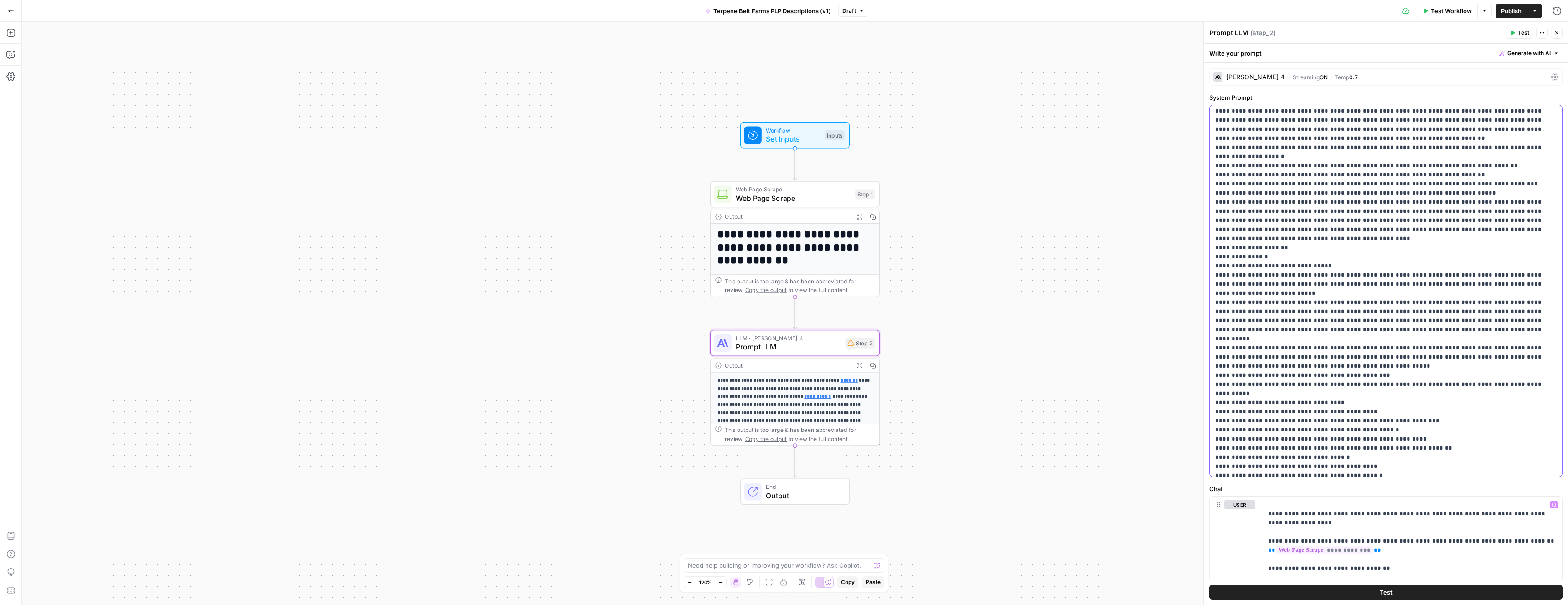
drag, startPoint x: 1347, startPoint y: 490, endPoint x: 1346, endPoint y: 460, distance: 30.0
click at [0, 0] on form "**********" at bounding box center [0, 0] width 0 height 0
click at [1208, 527] on div "**********" at bounding box center [1386, 525] width 364 height 924
drag, startPoint x: 1203, startPoint y: 526, endPoint x: 941, endPoint y: 534, distance: 262.1
click at [941, 534] on body "**********" at bounding box center [784, 302] width 1568 height 605
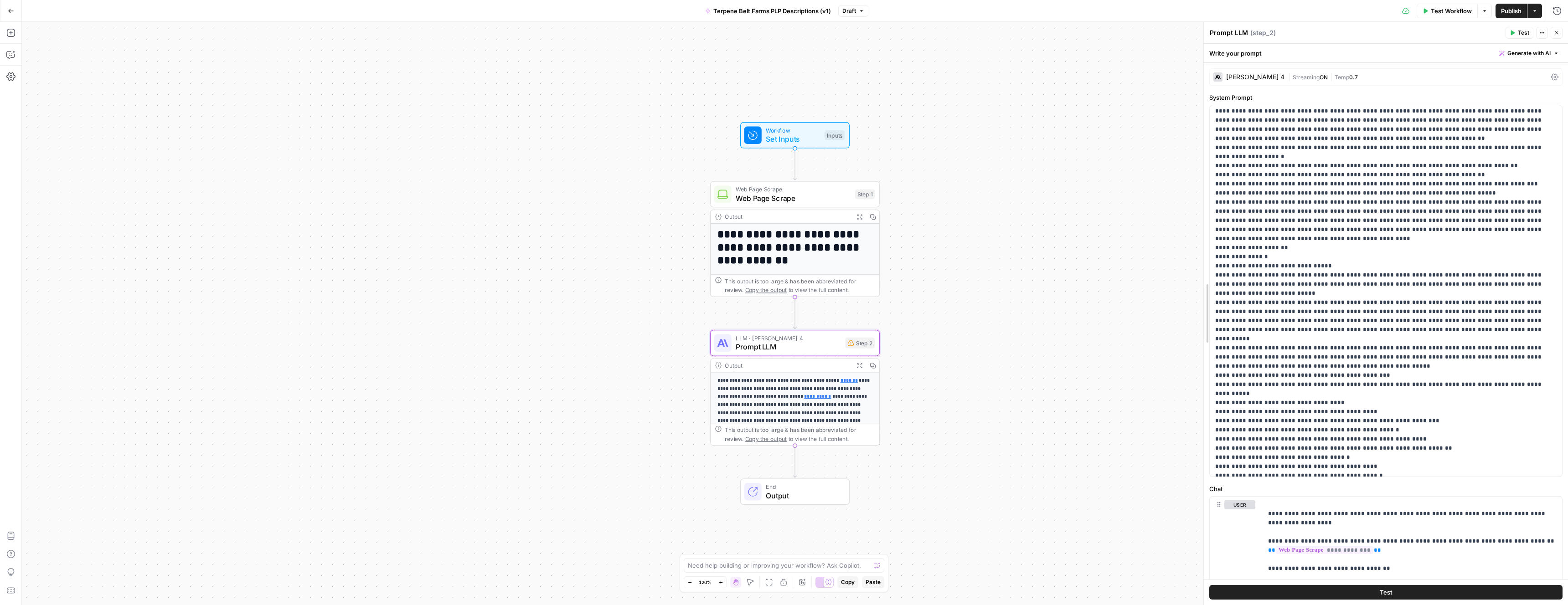
drag, startPoint x: 1117, startPoint y: 464, endPoint x: 1182, endPoint y: 471, distance: 65.4
click at [1104, 469] on body "**********" at bounding box center [784, 302] width 1568 height 605
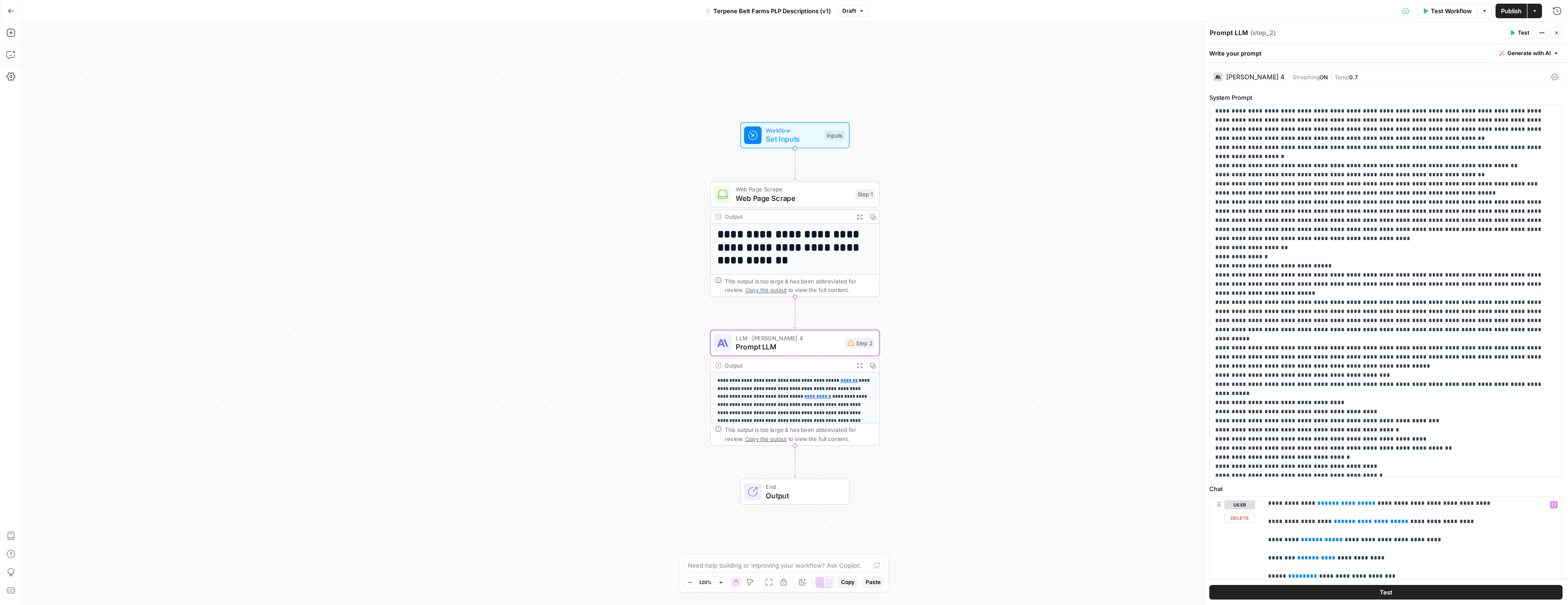
scroll to position [162, 0]
drag, startPoint x: 1375, startPoint y: 497, endPoint x: 1375, endPoint y: 475, distance: 22.0
click at [0, 0] on form "**********" at bounding box center [0, 0] width 0 height 0
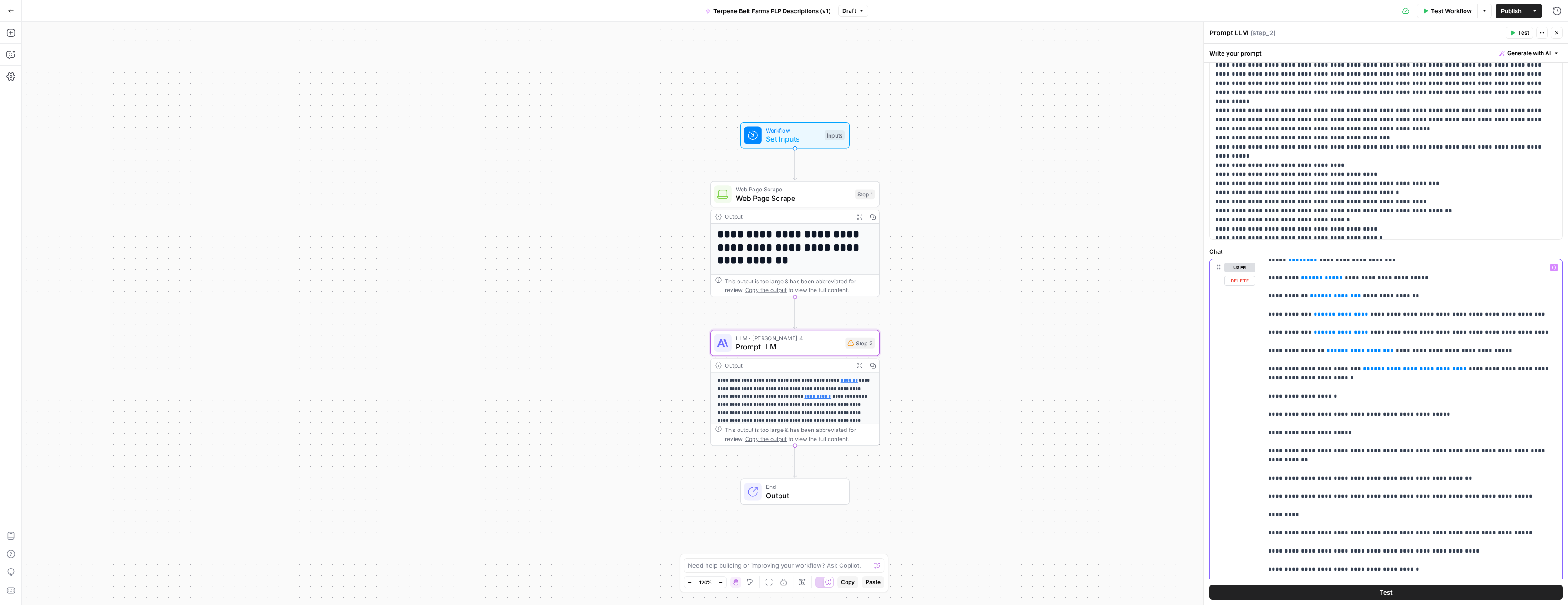
scroll to position [135, 0]
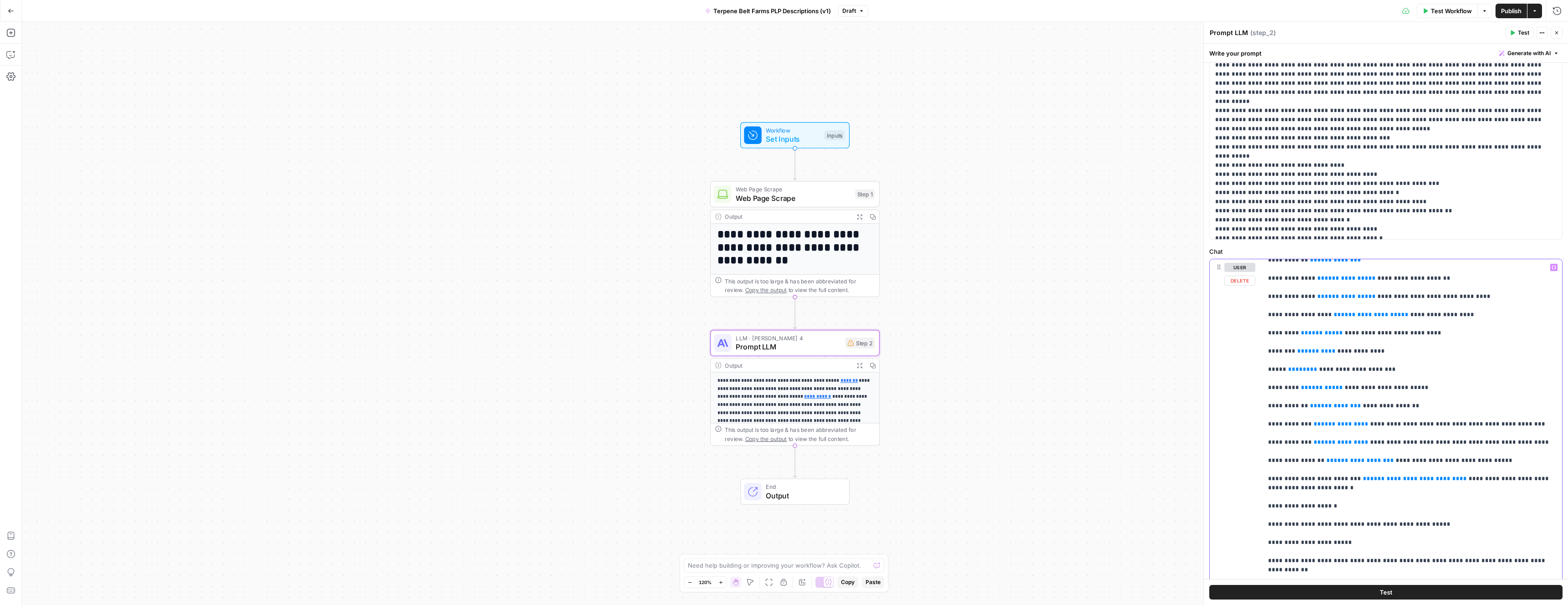
click at [1120, 135] on div "**********" at bounding box center [795, 313] width 1546 height 584
click at [12, 35] on icon "button" at bounding box center [10, 32] width 9 height 9
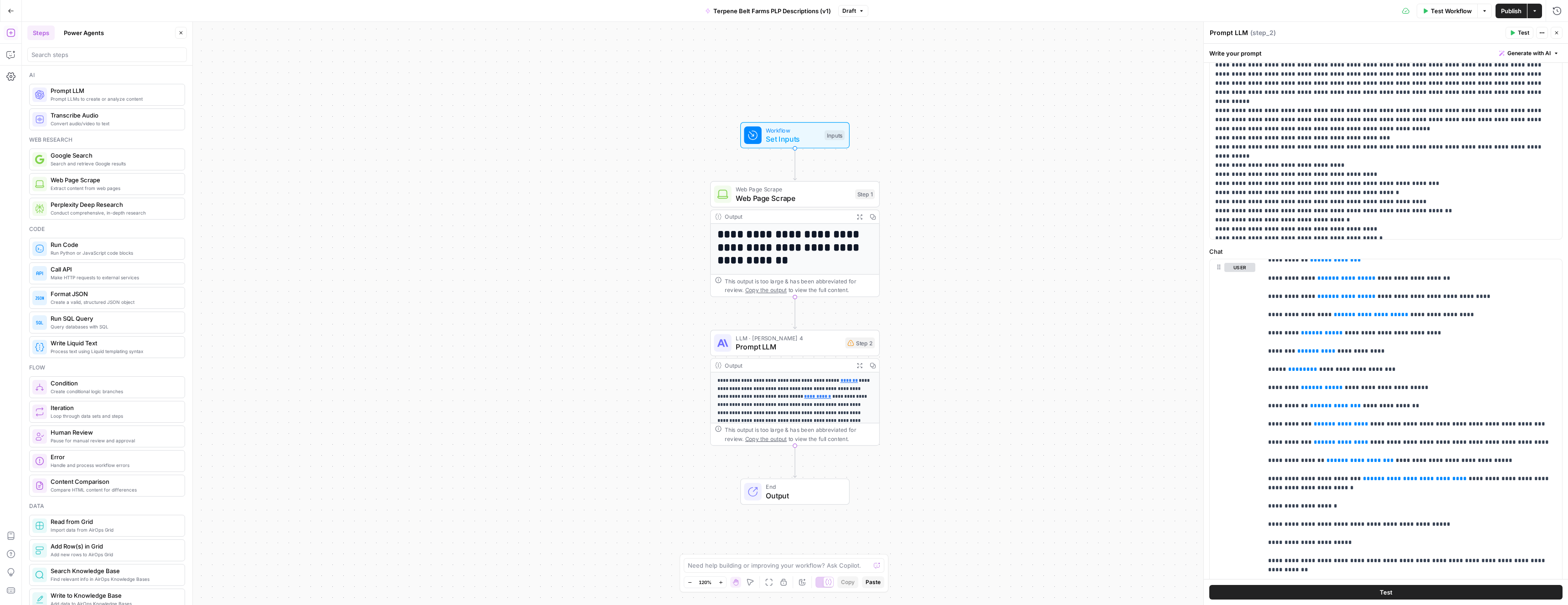
click at [432, 348] on div "**********" at bounding box center [795, 313] width 1546 height 584
click at [1542, 34] on icon "button" at bounding box center [1542, 32] width 5 height 5
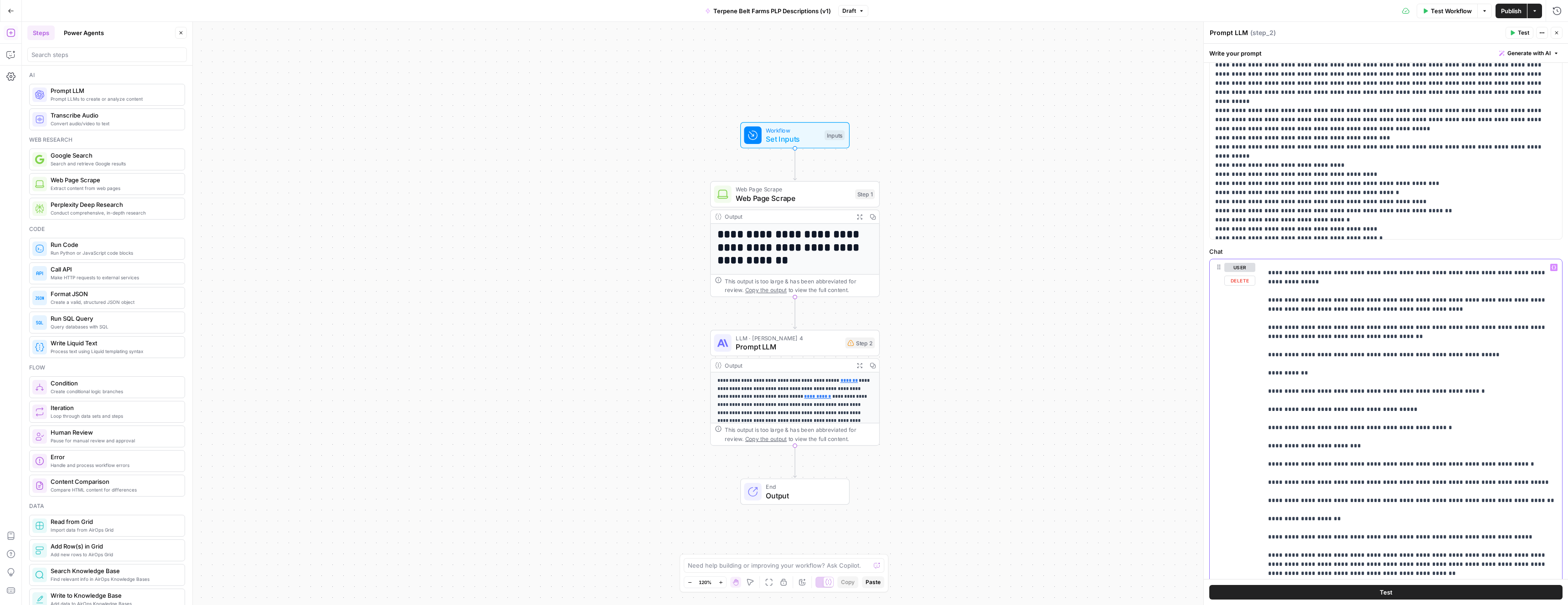
scroll to position [587, 0]
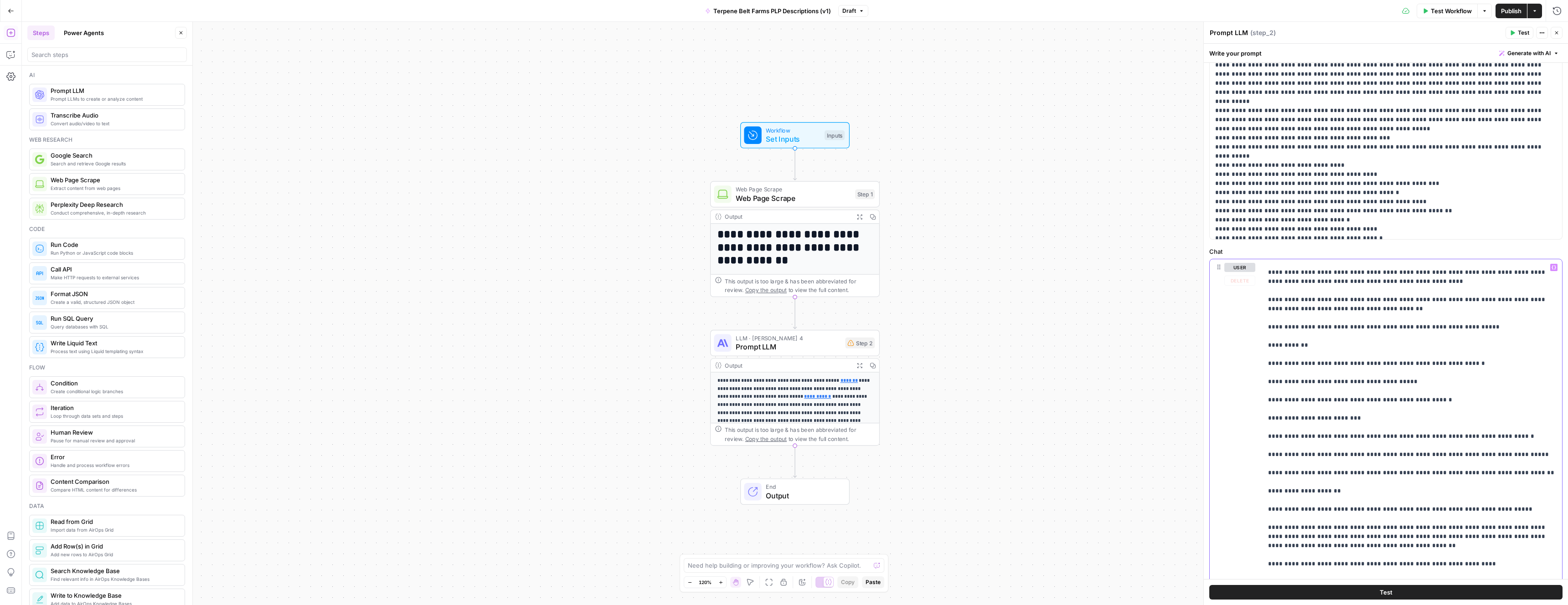
click at [1555, 267] on icon "button" at bounding box center [1553, 267] width 4 height 4
click at [986, 293] on p "Inputs" at bounding box center [998, 288] width 114 height 15
click at [999, 274] on input "text" at bounding box center [1003, 270] width 96 height 9
click at [1363, 372] on p "**********" at bounding box center [1412, 309] width 289 height 1267
click at [423, 242] on div "**********" at bounding box center [795, 313] width 1546 height 584
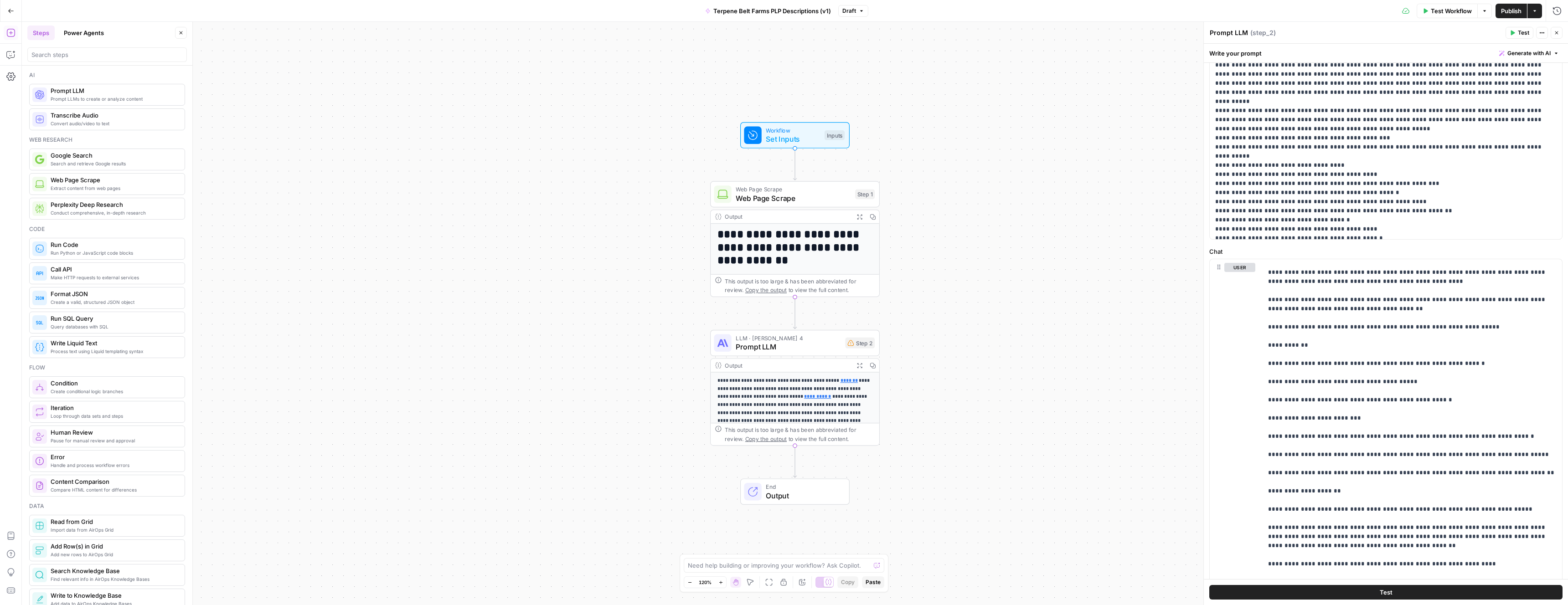
click at [183, 36] on button "Close" at bounding box center [181, 32] width 12 height 12
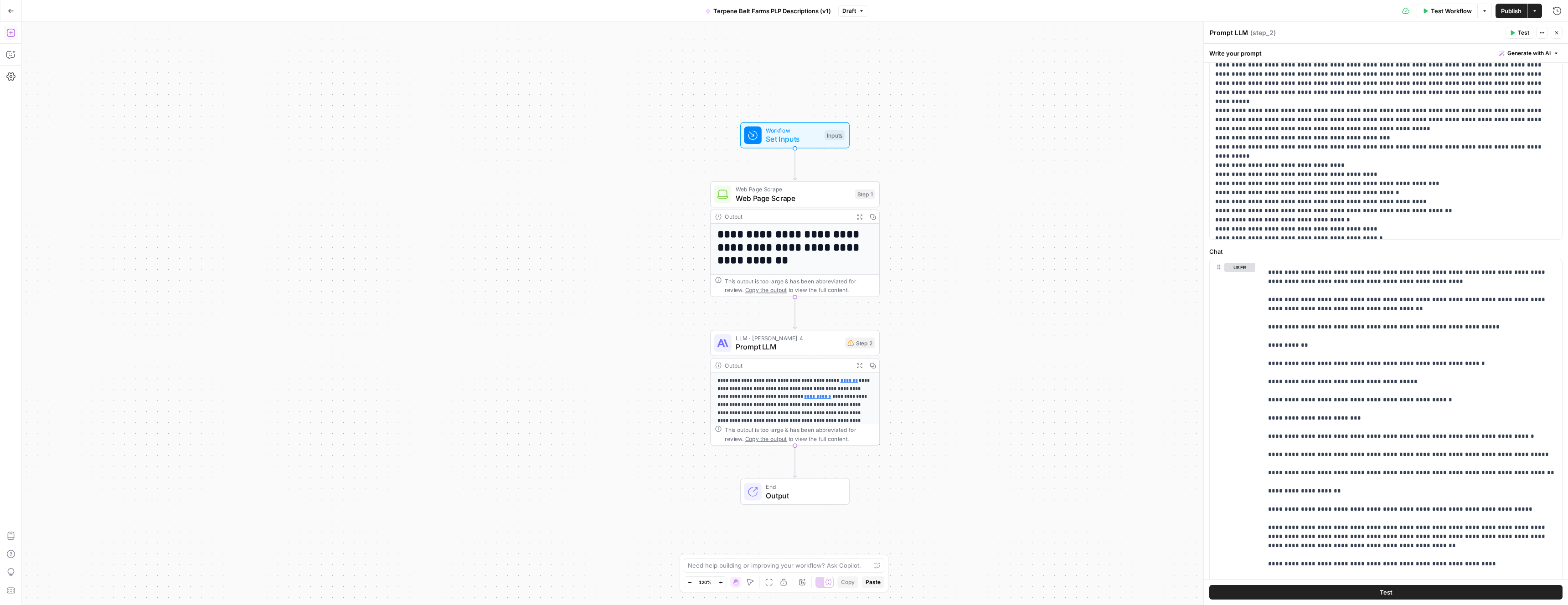
click at [11, 33] on icon "button" at bounding box center [10, 32] width 8 height 8
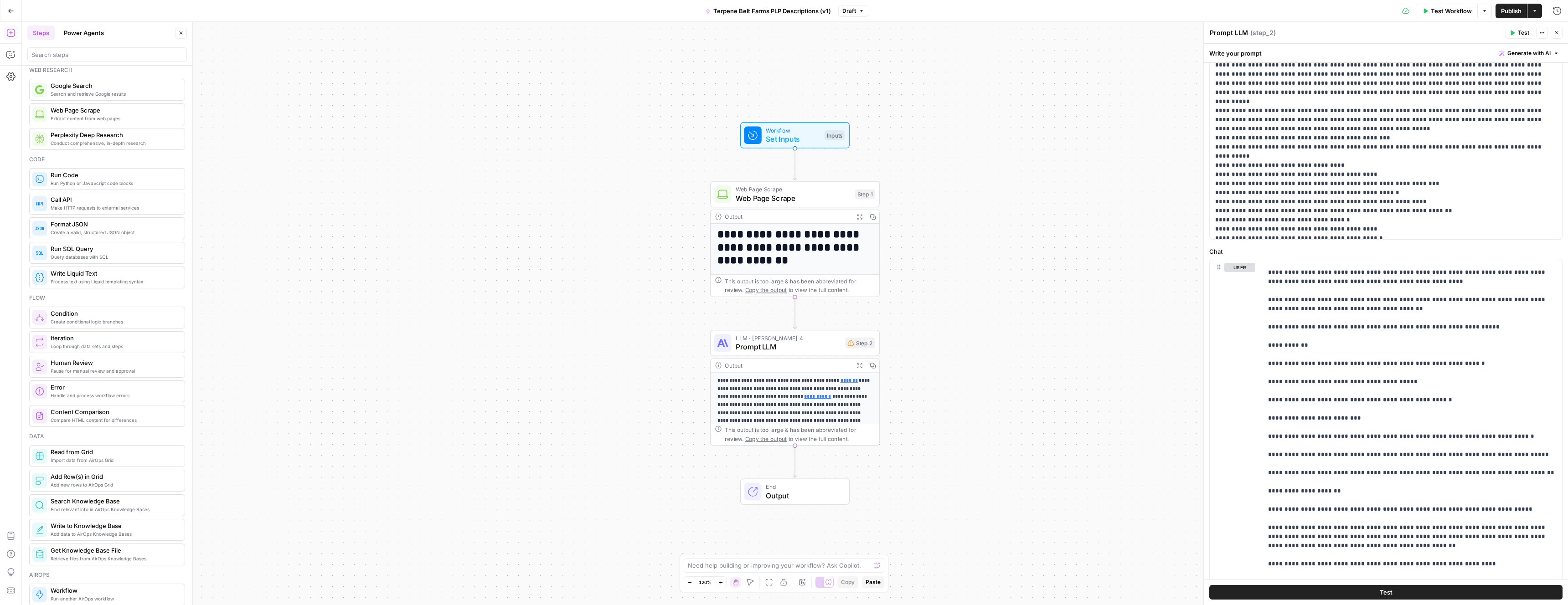
scroll to position [0, 0]
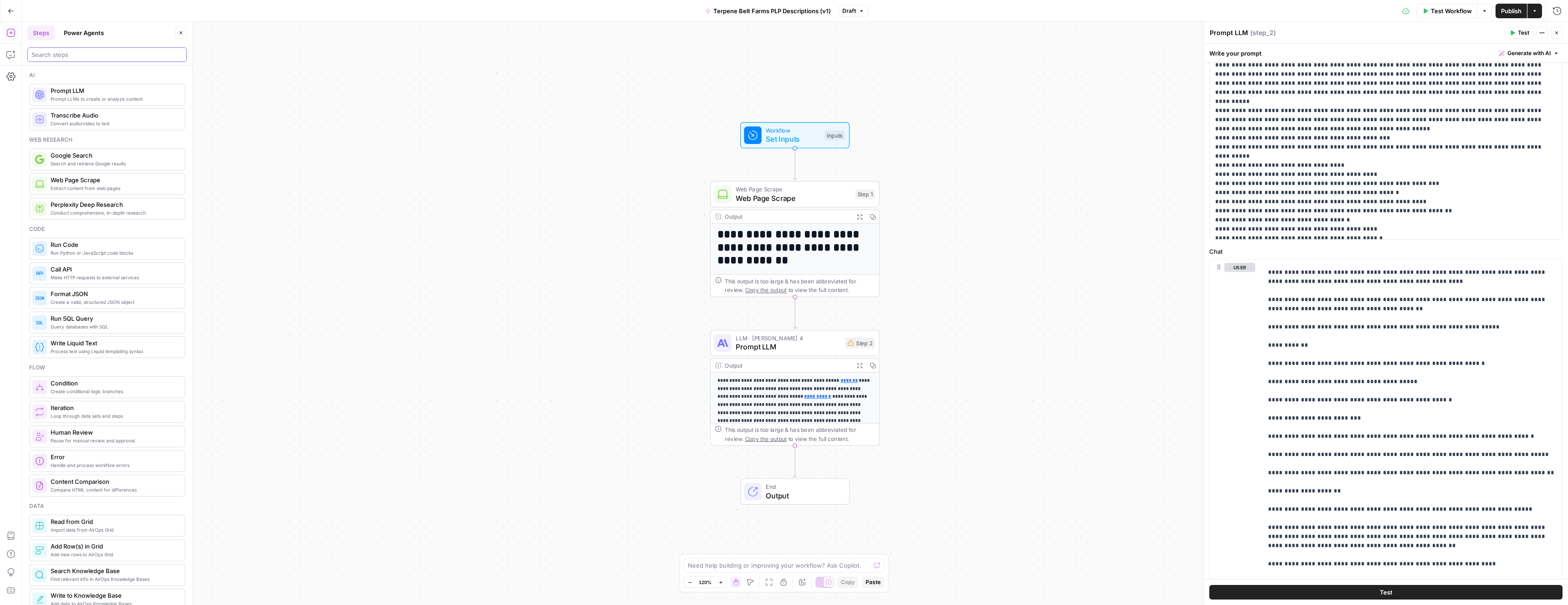
click at [83, 52] on input "search" at bounding box center [107, 54] width 152 height 9
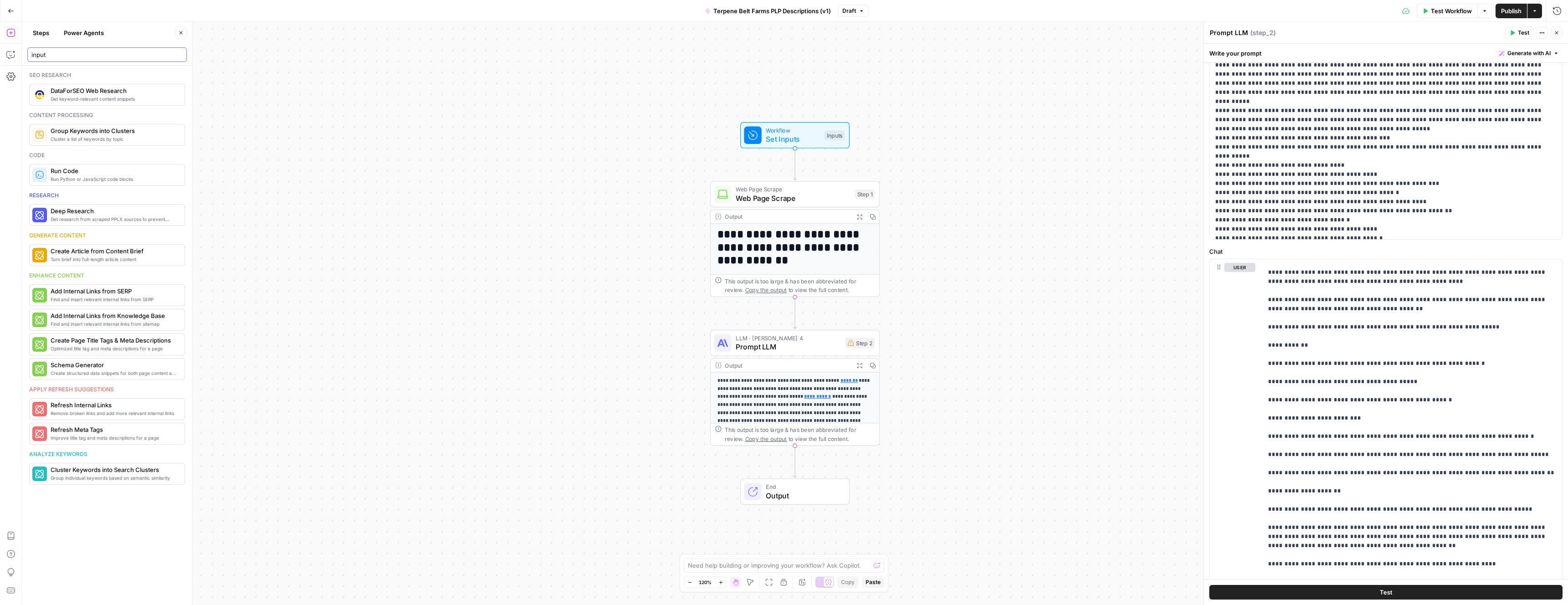
type input "input"
click at [8, 79] on icon "button" at bounding box center [10, 76] width 9 height 8
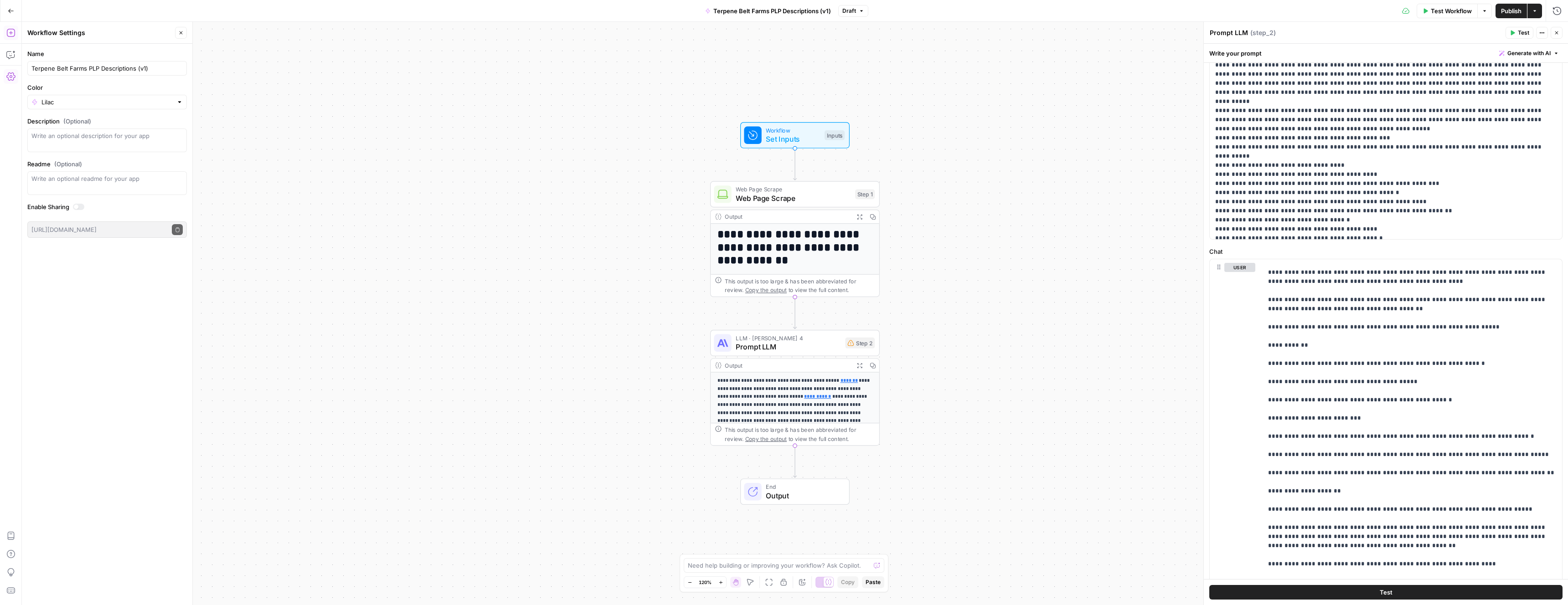
click at [10, 74] on icon "button" at bounding box center [10, 76] width 9 height 8
click at [1023, 315] on div "**********" at bounding box center [795, 313] width 1546 height 584
click at [794, 312] on icon "Edge from step_1 to step_2" at bounding box center [794, 313] width 3 height 32
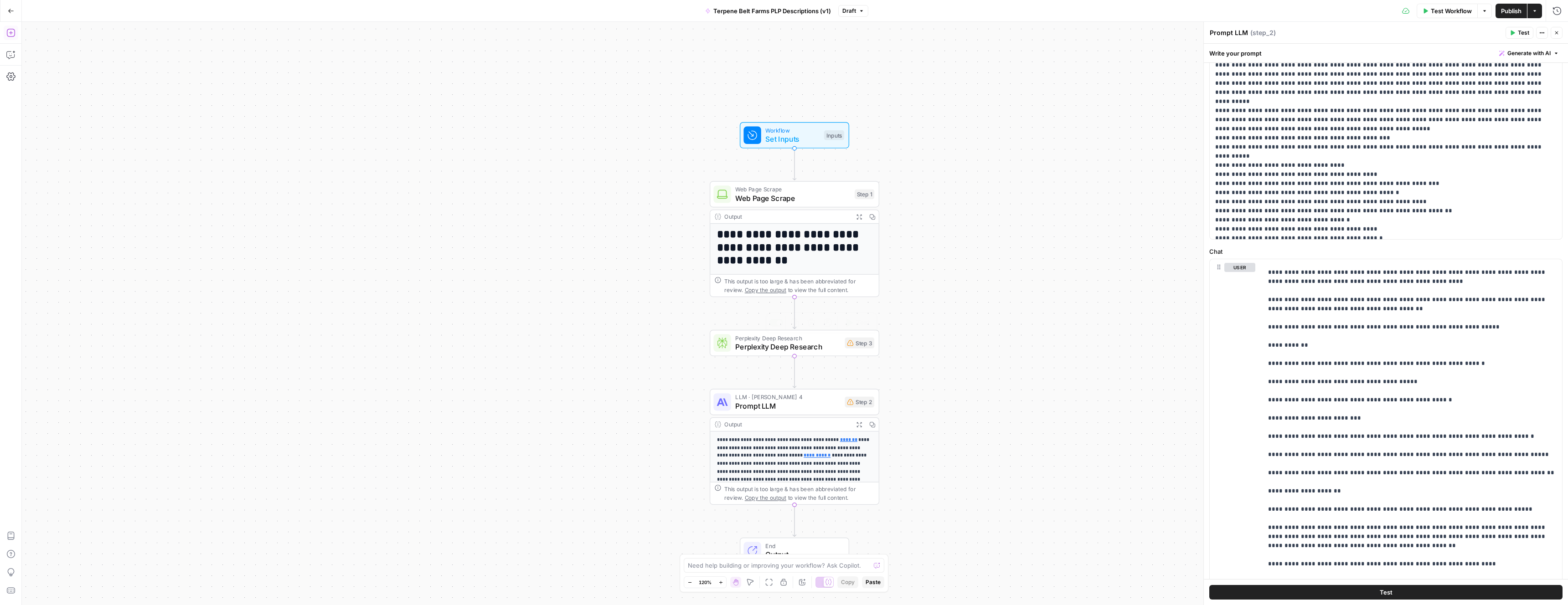
click at [825, 351] on span "Perplexity Deep Research" at bounding box center [788, 347] width 105 height 11
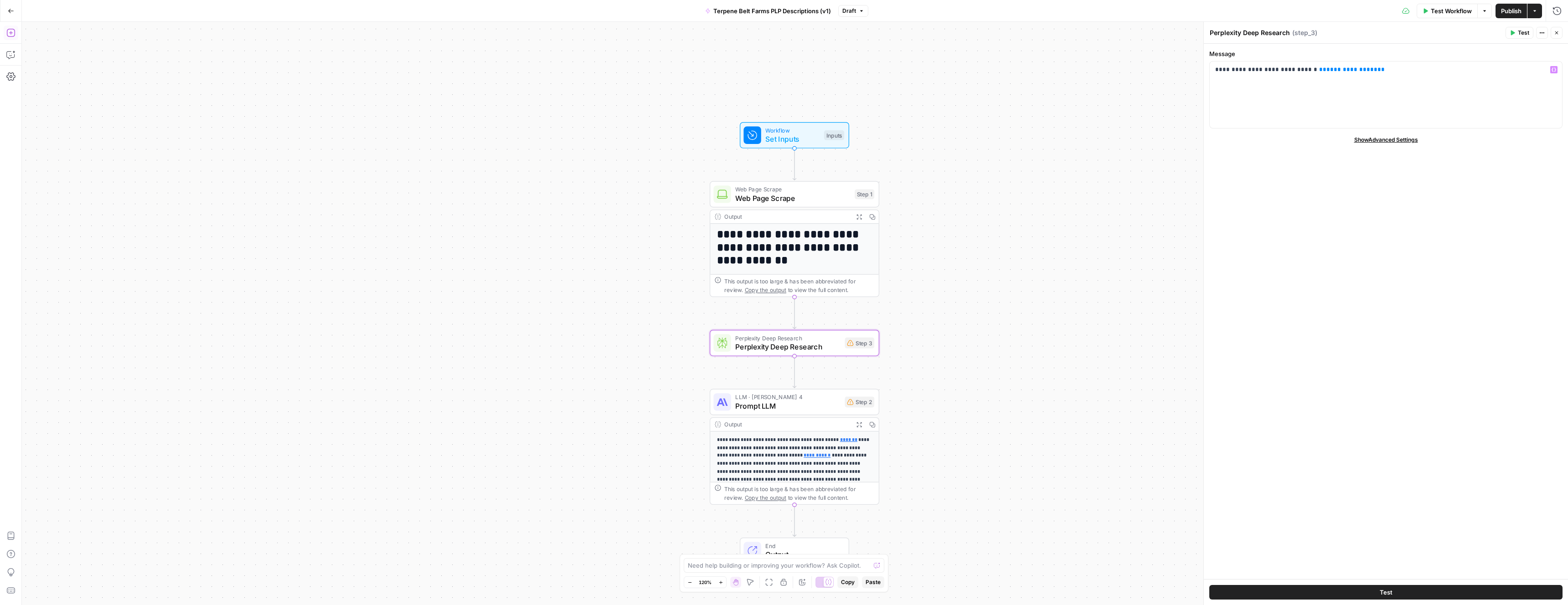
click at [1292, 36] on span "( step_3 )" at bounding box center [1304, 32] width 25 height 9
click at [1270, 30] on textarea "Perplexity Deep Research" at bounding box center [1250, 32] width 80 height 9
click at [812, 324] on icon "button" at bounding box center [811, 323] width 9 height 9
click at [766, 119] on span "Delete Step" at bounding box center [759, 116] width 35 height 9
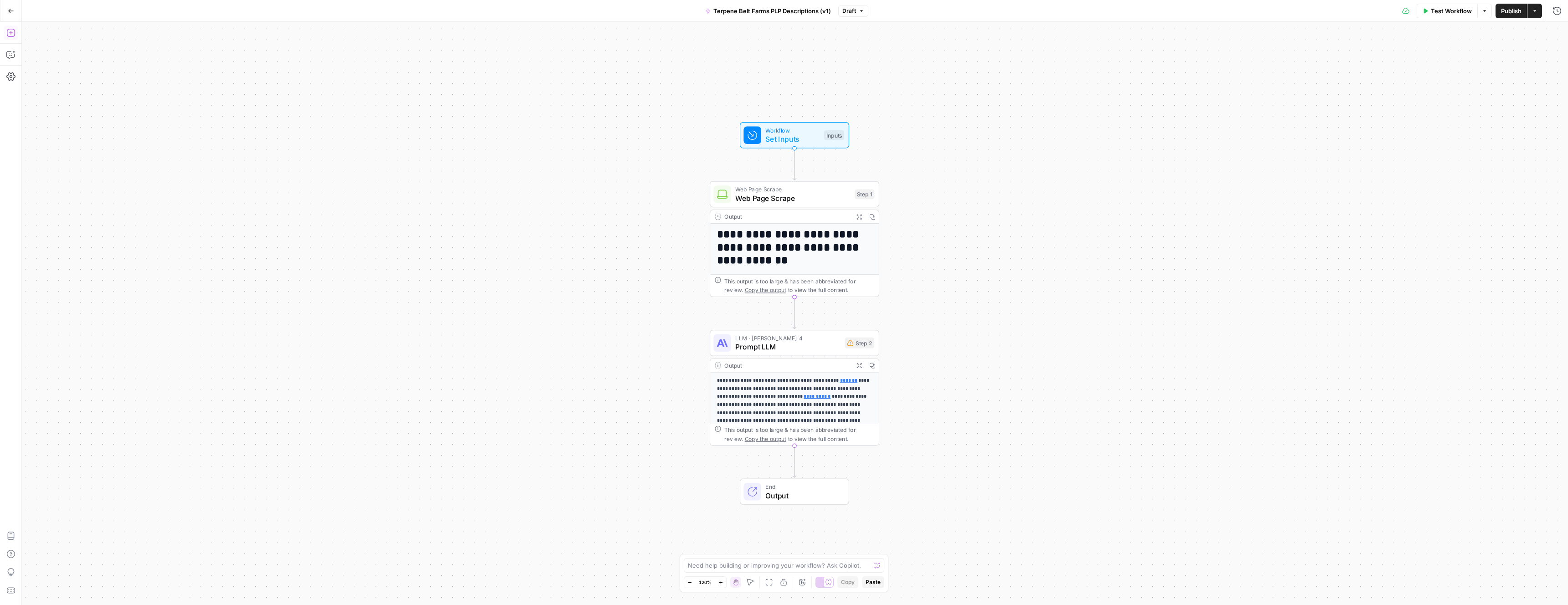
click at [10, 30] on icon "button" at bounding box center [10, 32] width 9 height 9
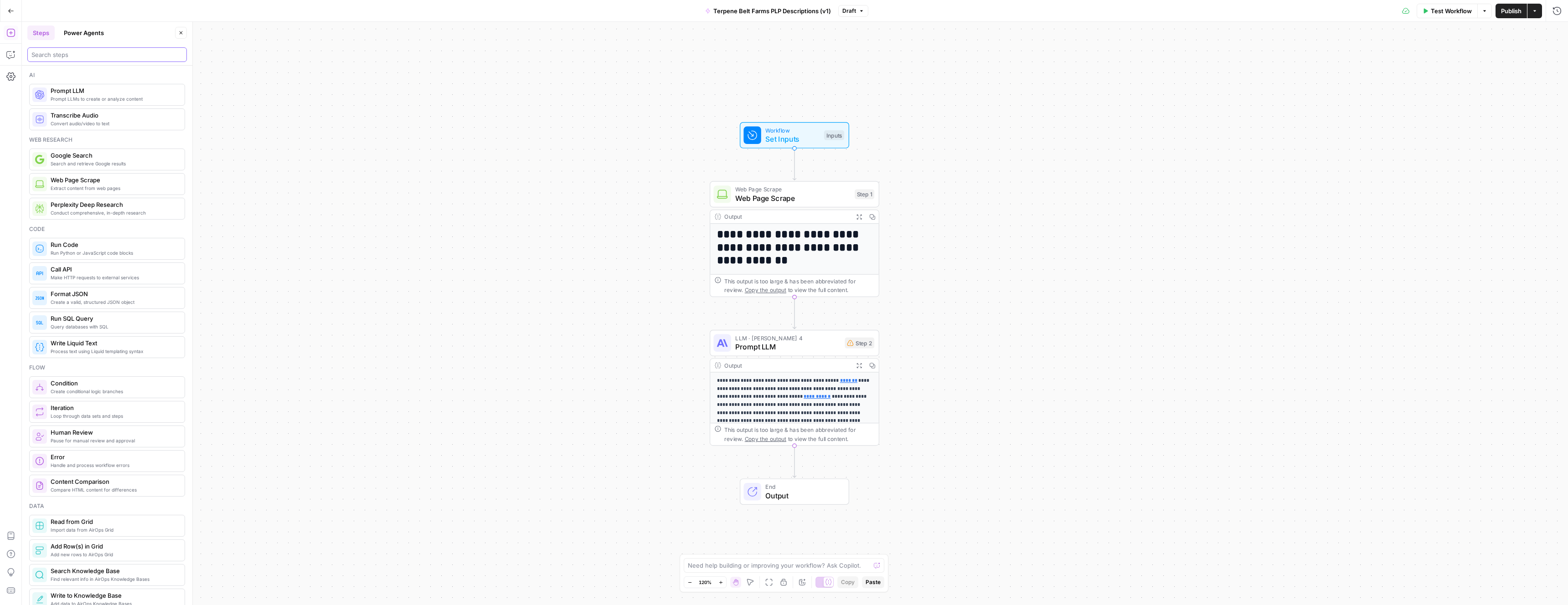
click at [97, 58] on input "search" at bounding box center [107, 54] width 152 height 9
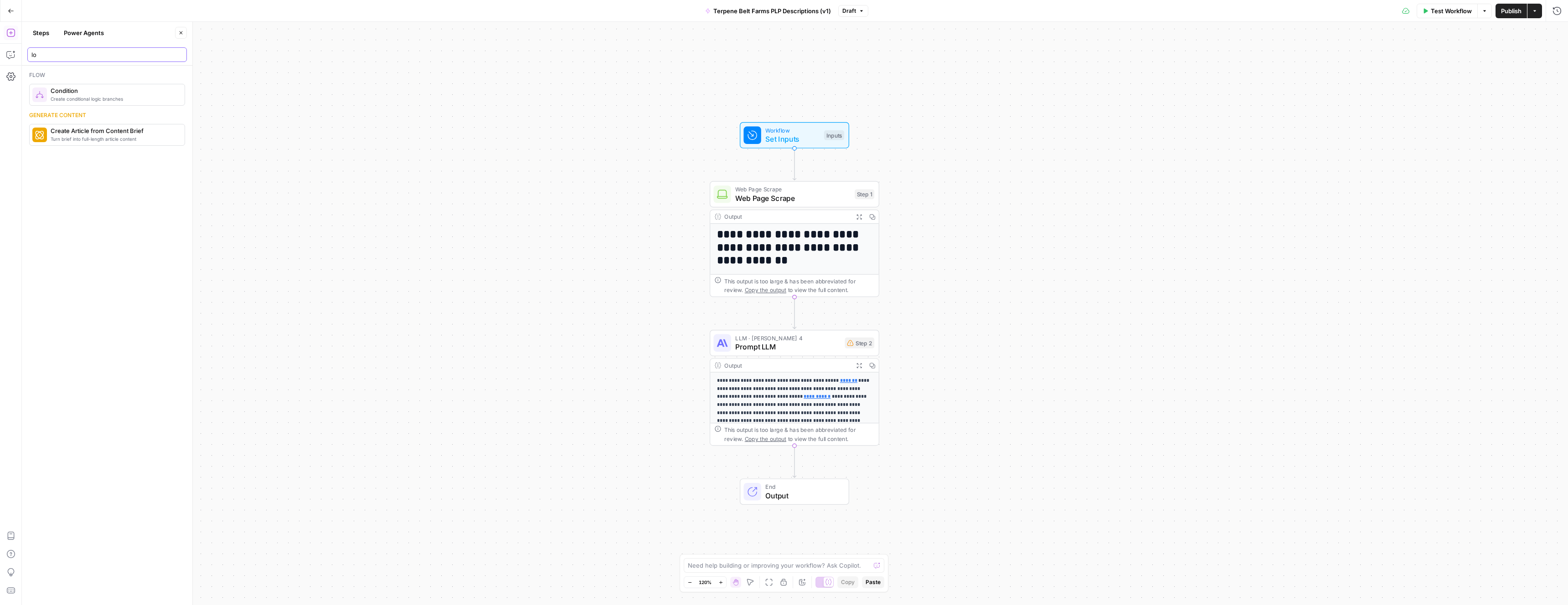
type input "l"
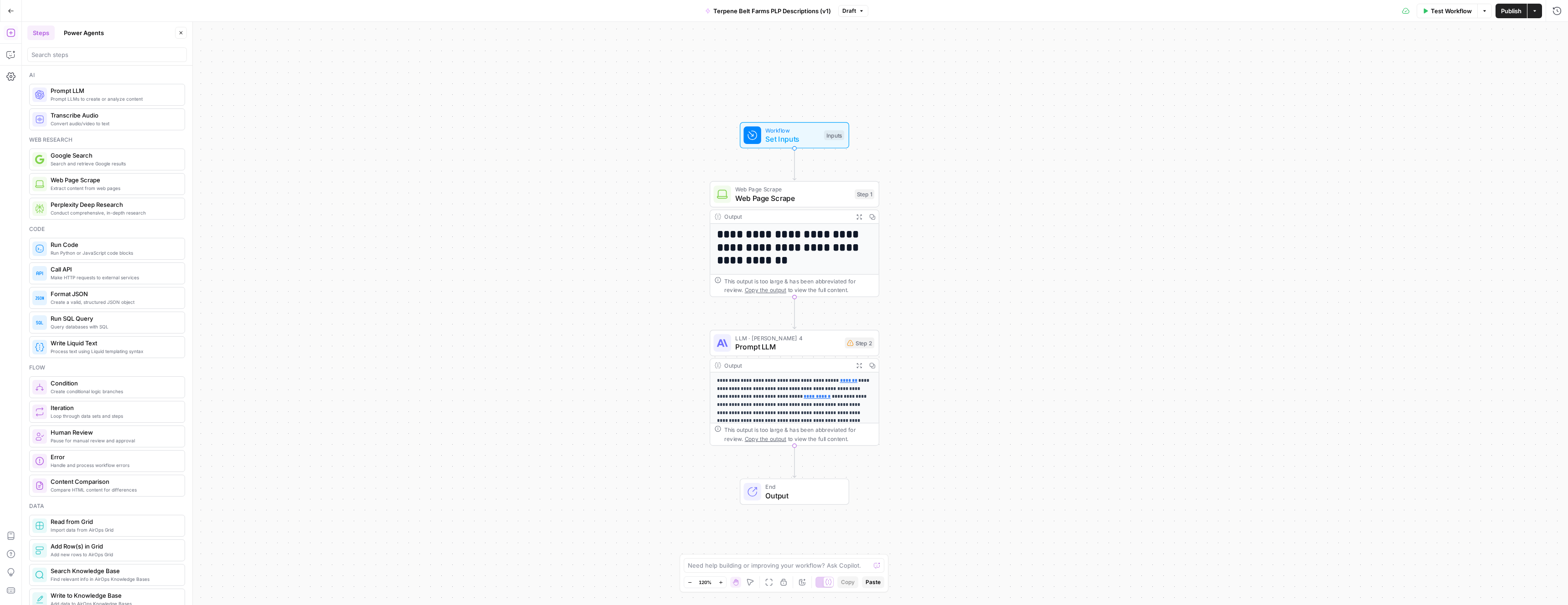
click at [81, 33] on button "Power Agents" at bounding box center [84, 33] width 51 height 15
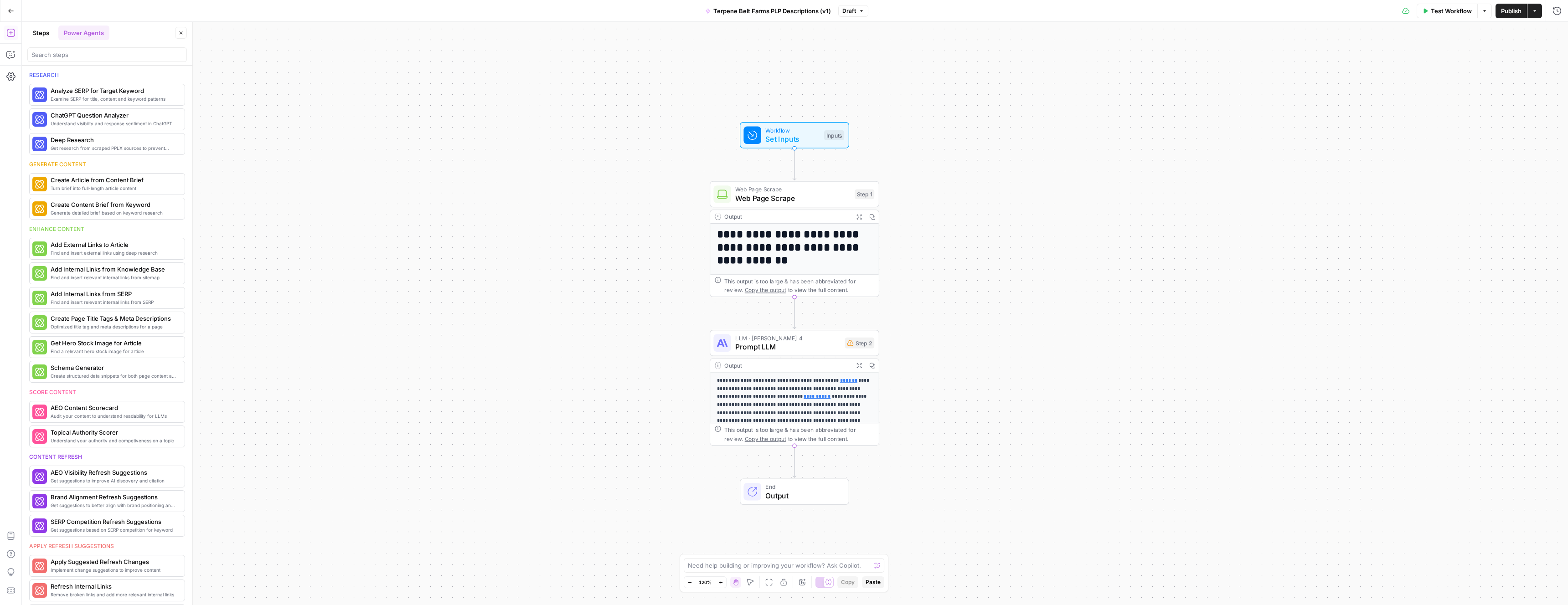
click at [46, 40] on header "Steps Power Agents Close" at bounding box center [107, 44] width 170 height 44
click at [43, 34] on button "Steps" at bounding box center [41, 33] width 27 height 15
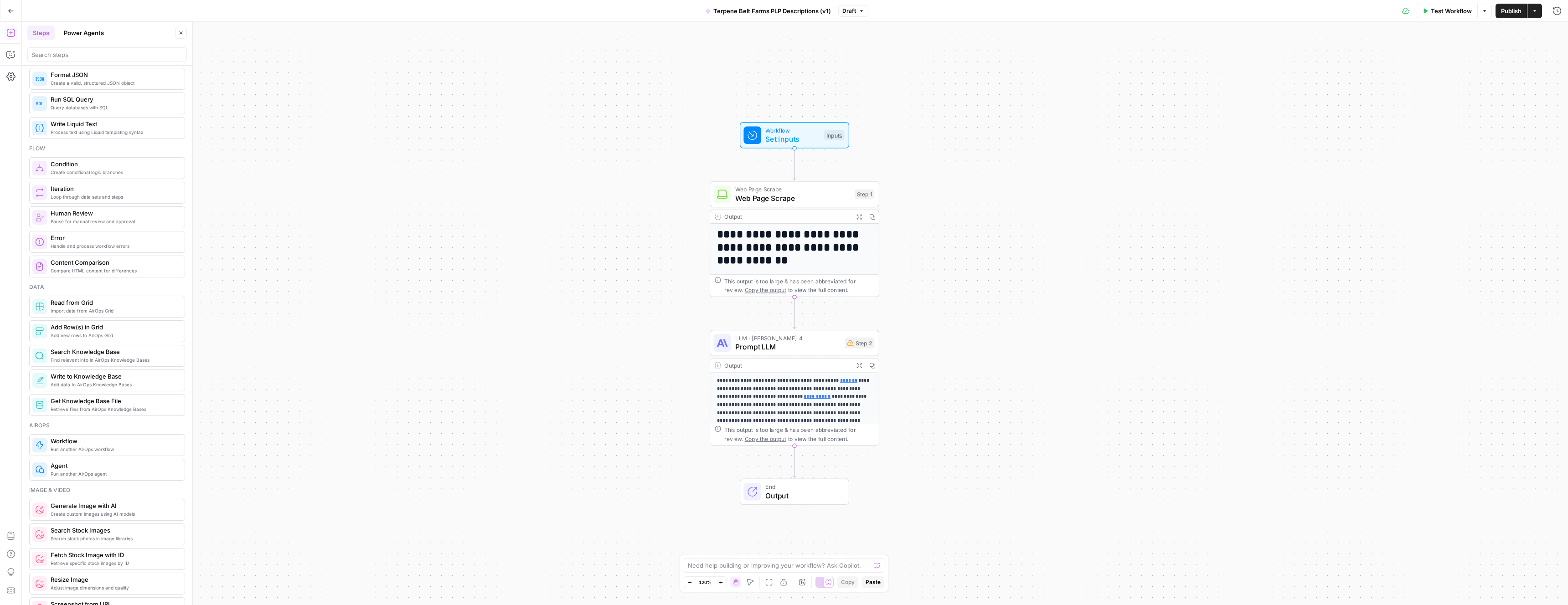
scroll to position [220, 0]
click at [120, 386] on span "Add data to AirOps Knowledge Bases" at bounding box center [114, 383] width 127 height 7
click at [730, 480] on div "Write to Knowledge Base Write to Knowledge Base Step 4 Copy step Delete step Ad…" at bounding box center [794, 491] width 170 height 26
click at [730, 486] on div at bounding box center [722, 492] width 17 height 17
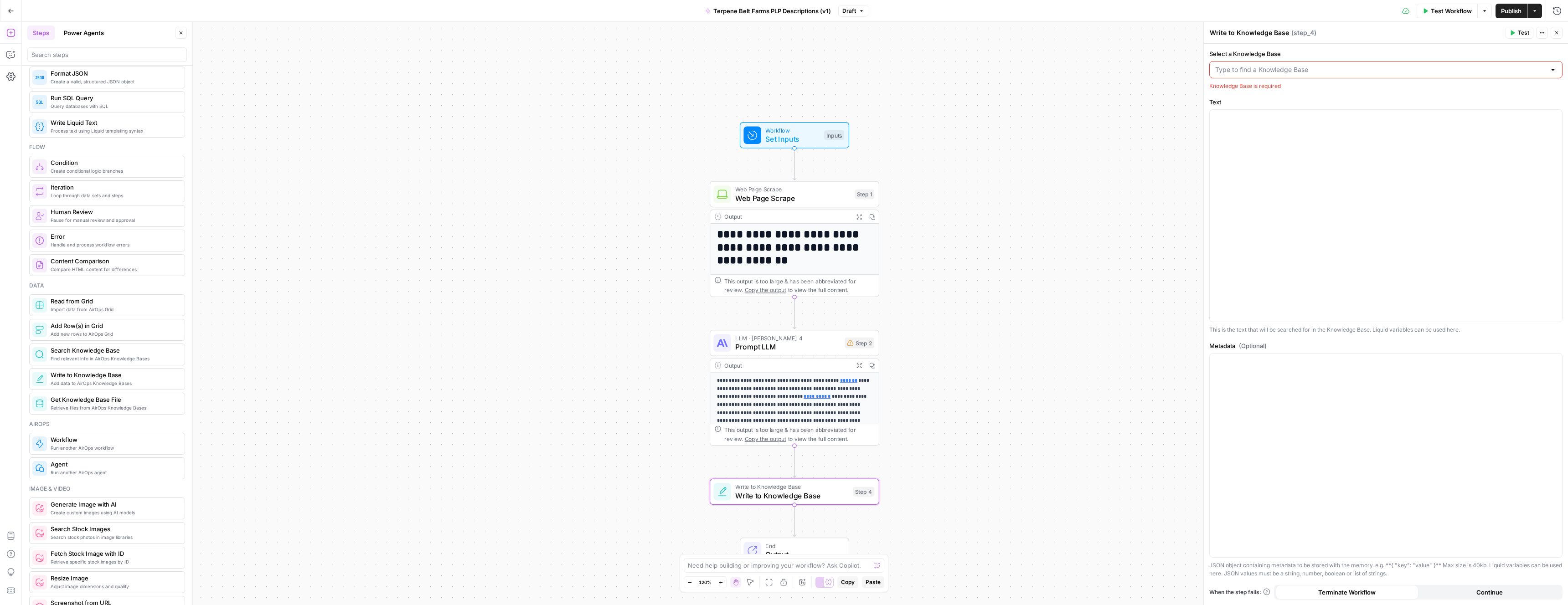
click at [1264, 71] on input "Select a Knowledge Base" at bounding box center [1380, 69] width 331 height 9
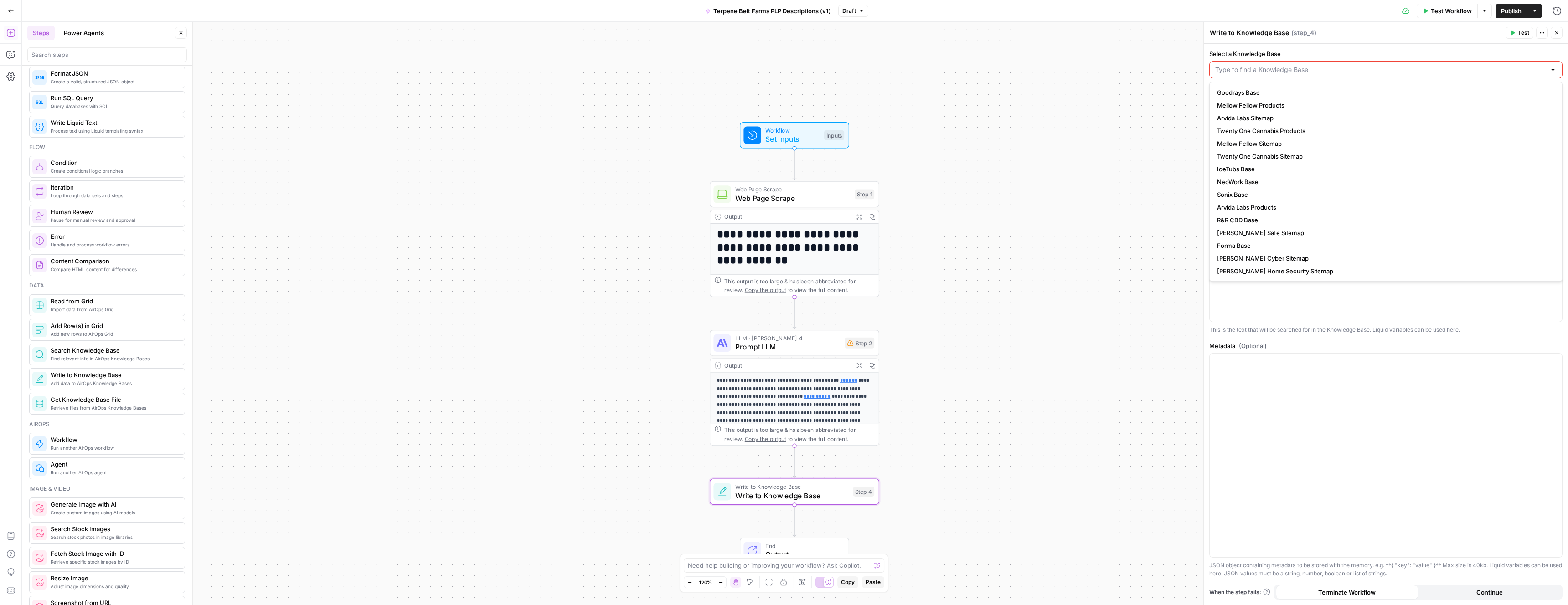
scroll to position [64, 0]
click at [1280, 447] on div at bounding box center [1385, 455] width 352 height 204
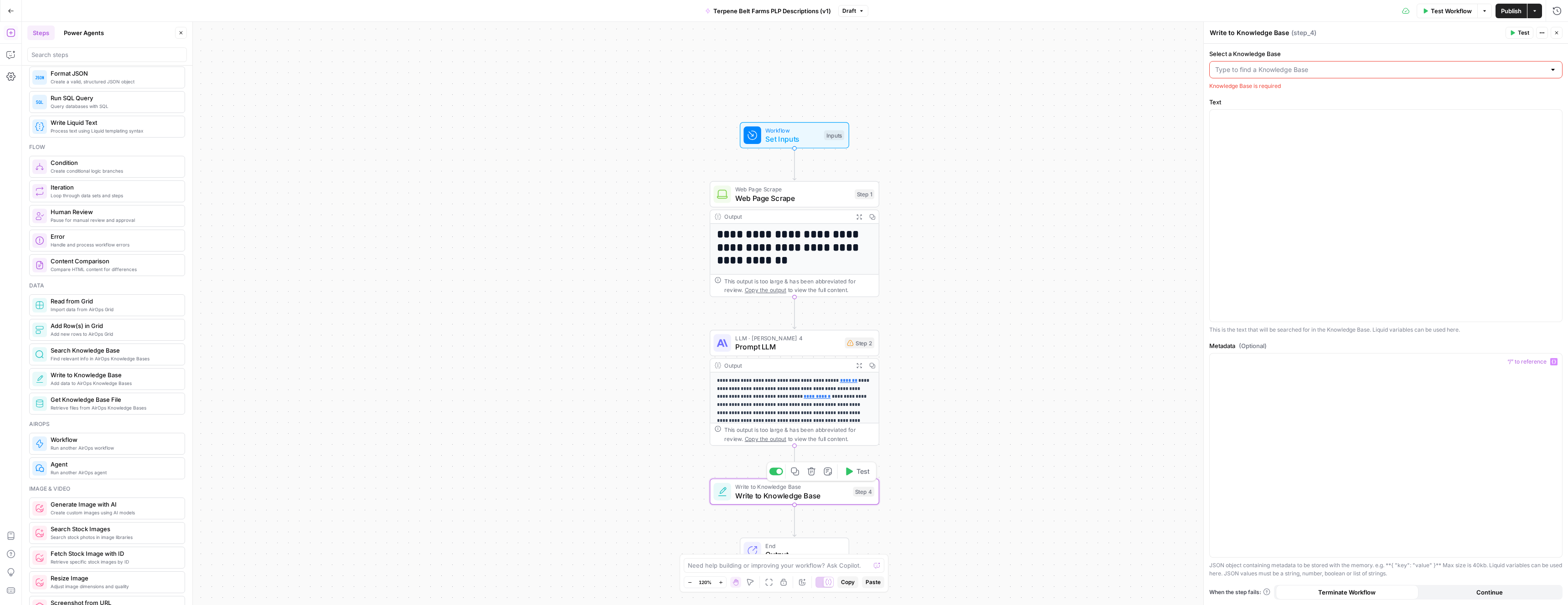
click at [811, 470] on icon "button" at bounding box center [811, 472] width 9 height 9
click at [767, 111] on button "Delete Step" at bounding box center [759, 116] width 46 height 16
click at [747, 405] on p "**********" at bounding box center [794, 400] width 155 height 48
click at [847, 422] on p "**********" at bounding box center [794, 400] width 155 height 48
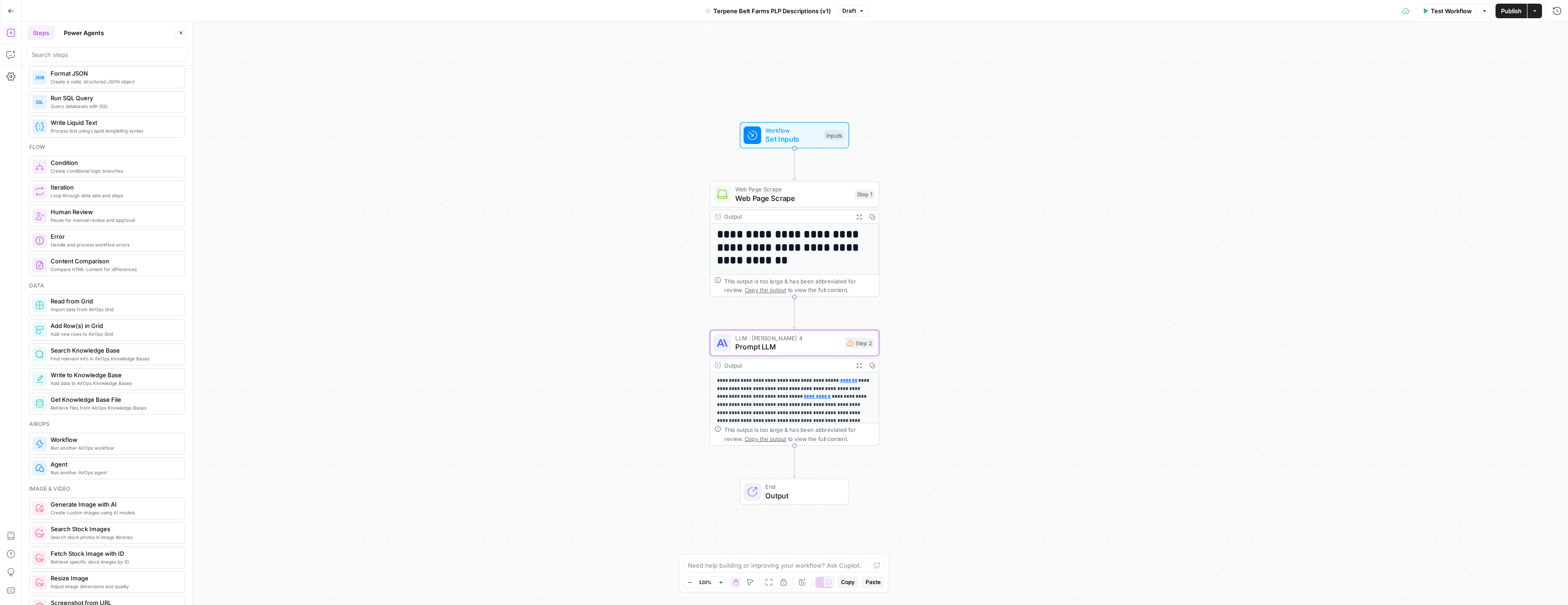
click at [847, 418] on p "**********" at bounding box center [794, 400] width 155 height 48
click at [845, 432] on div "This output is too large & has been abbreviated for review. Copy the output to …" at bounding box center [799, 434] width 150 height 17
click at [984, 318] on div "**********" at bounding box center [795, 313] width 1546 height 584
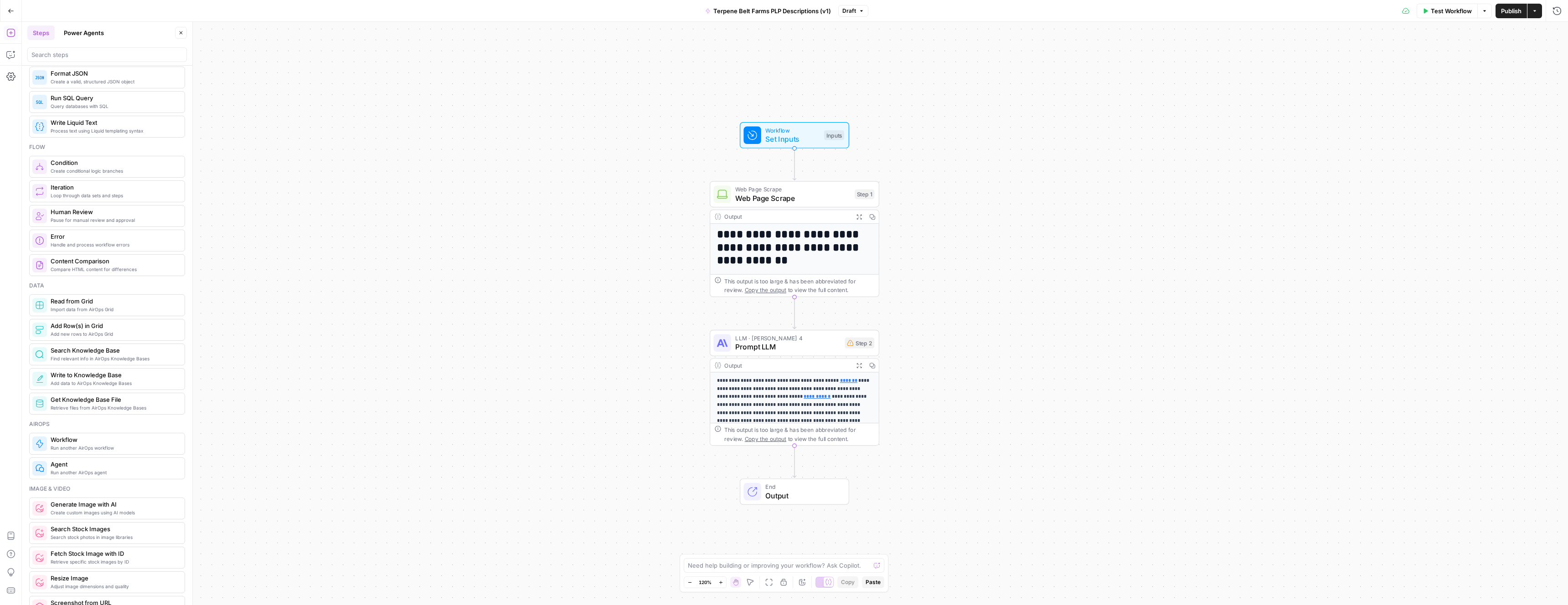
click at [796, 349] on span "Prompt LLM" at bounding box center [788, 347] width 105 height 11
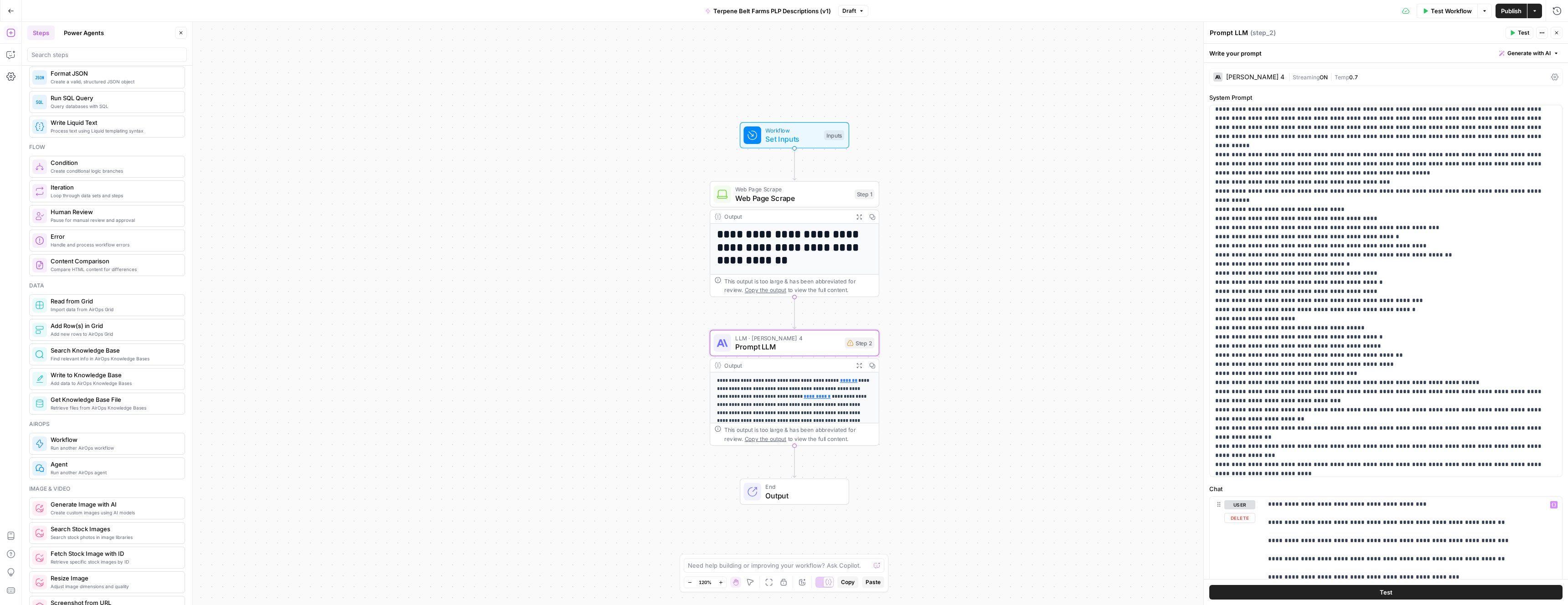
scroll to position [407, 0]
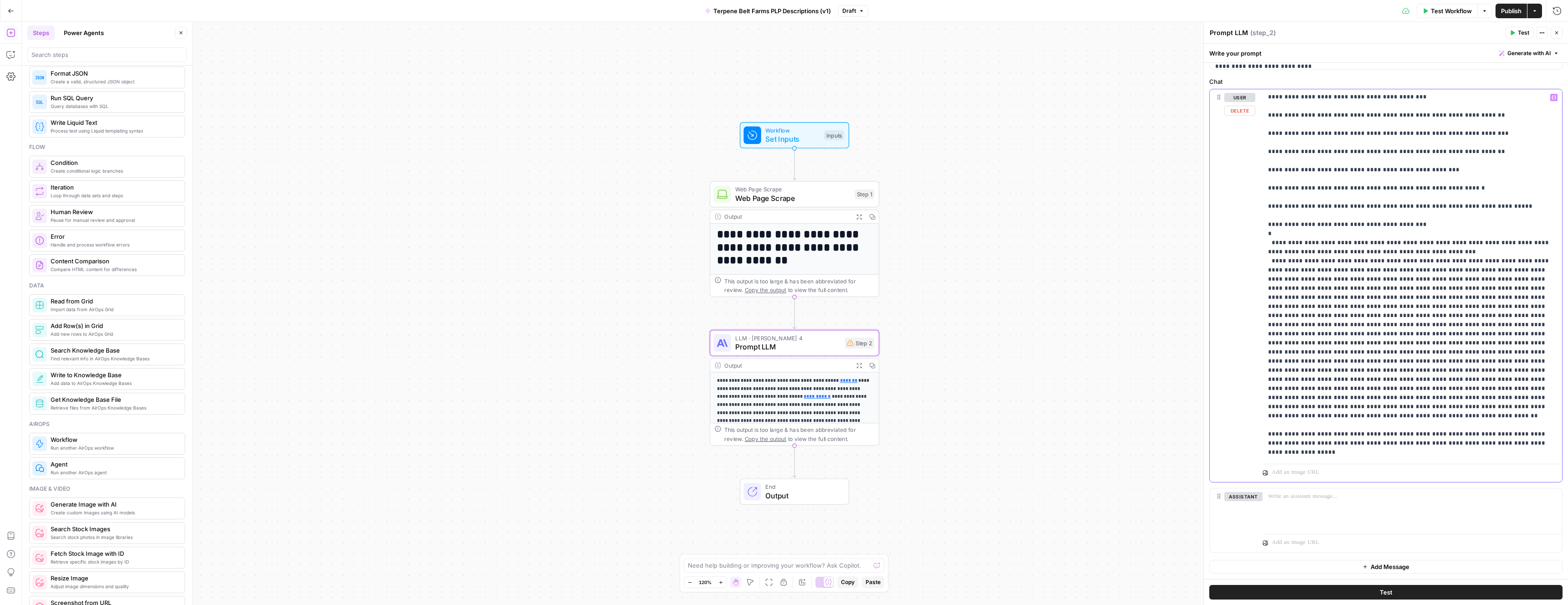
drag, startPoint x: 1453, startPoint y: 453, endPoint x: 1265, endPoint y: 435, distance: 188.9
click at [1264, 435] on div "**********" at bounding box center [1412, 275] width 299 height 371
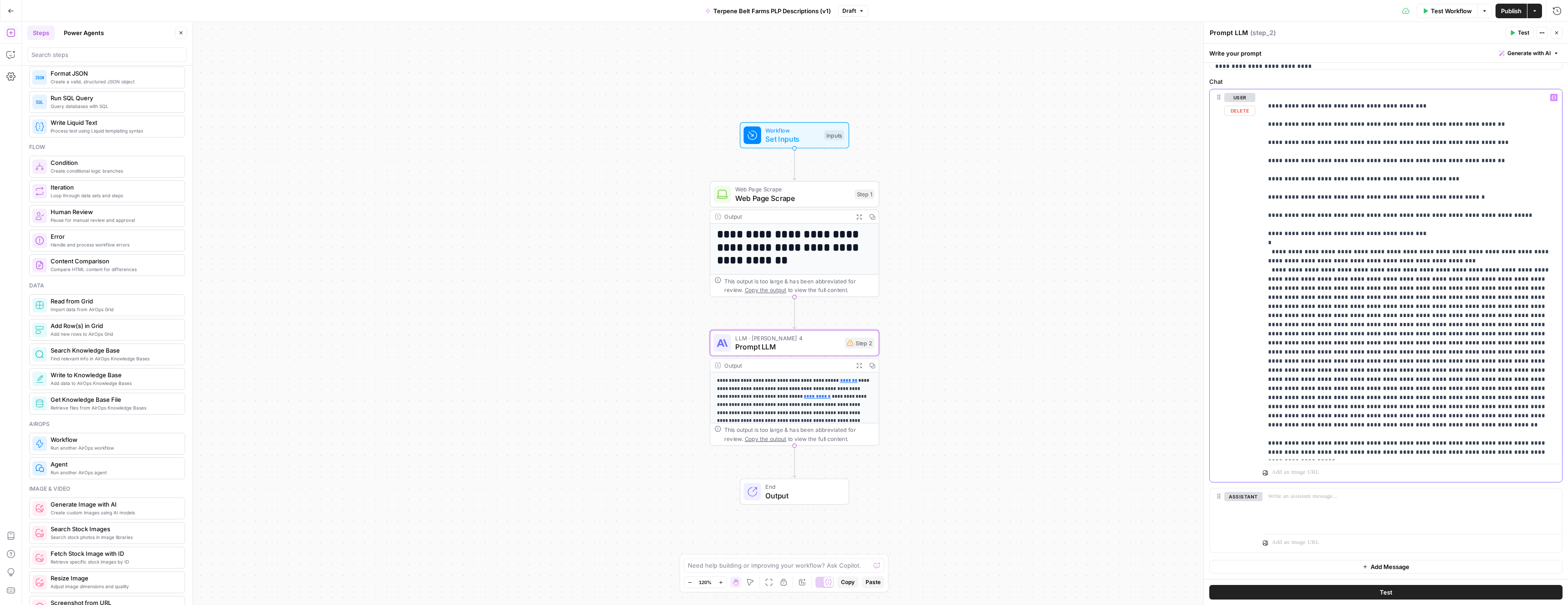
scroll to position [903, 0]
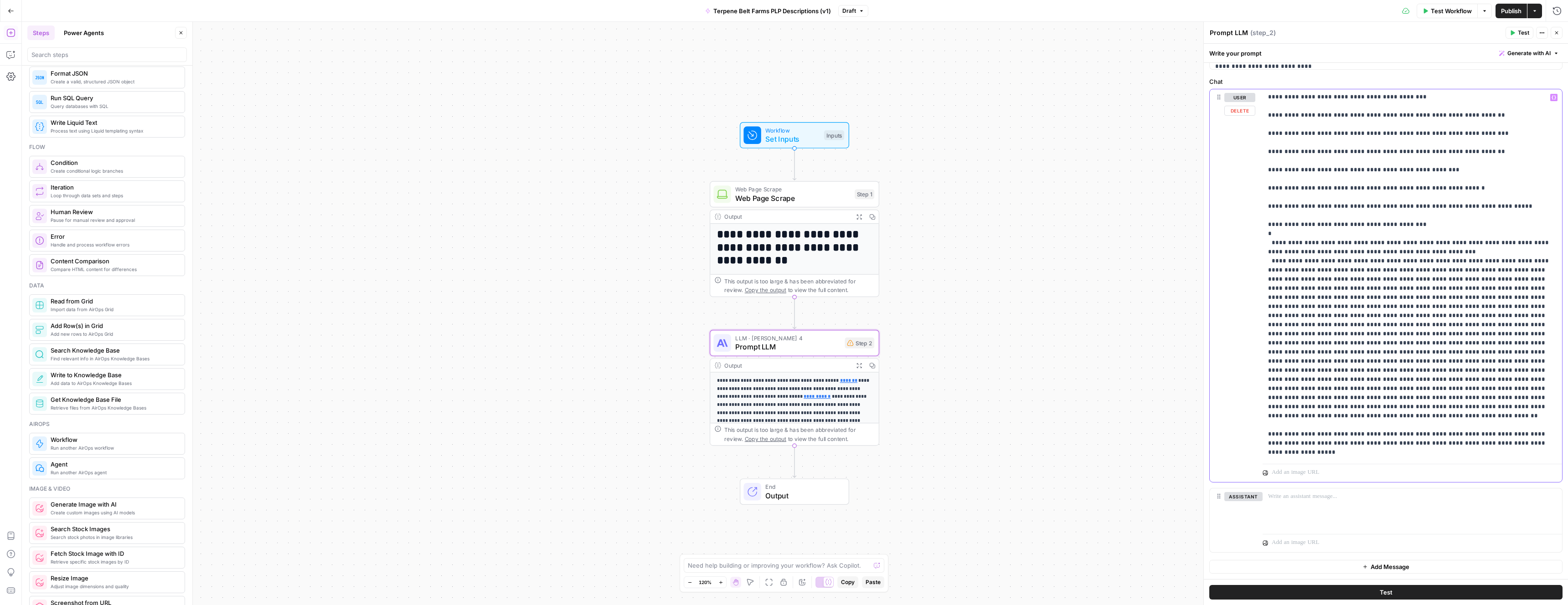
click at [1315, 428] on p "**********" at bounding box center [1412, 265] width 289 height 2152
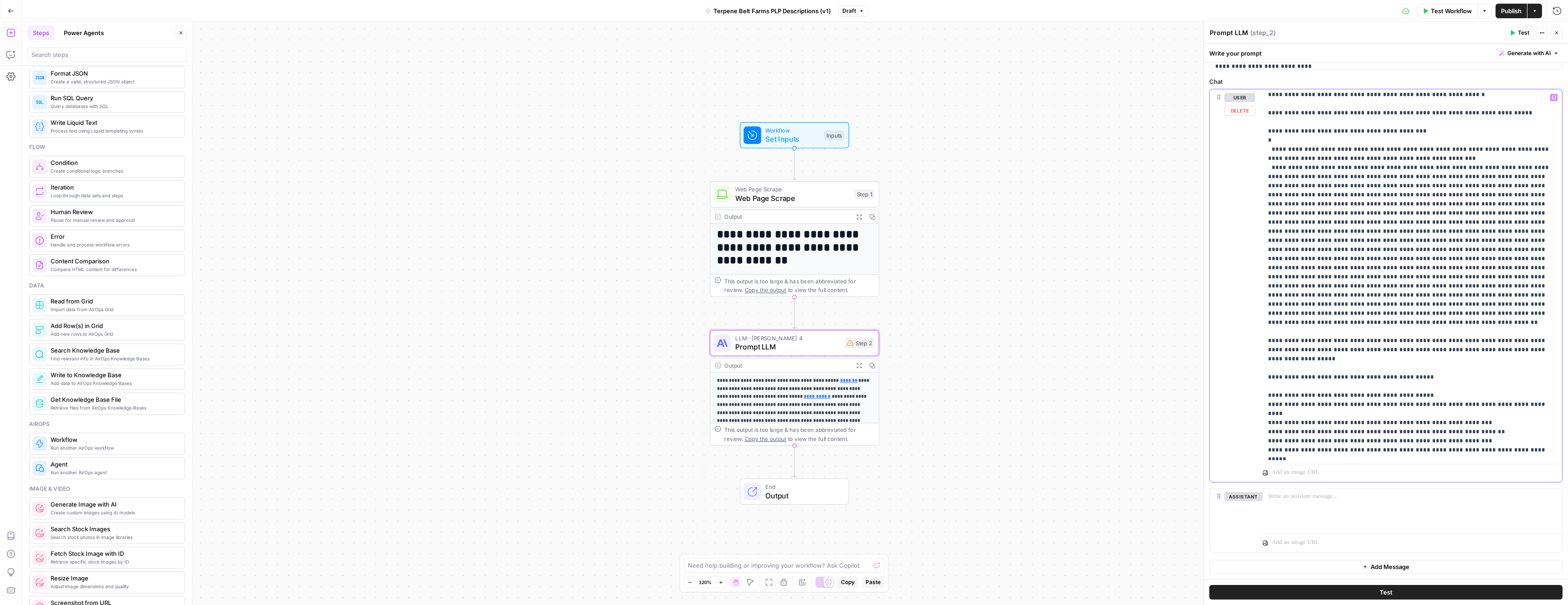
click at [1337, 329] on p "**********" at bounding box center [1412, 172] width 289 height 2152
copy p "**********"
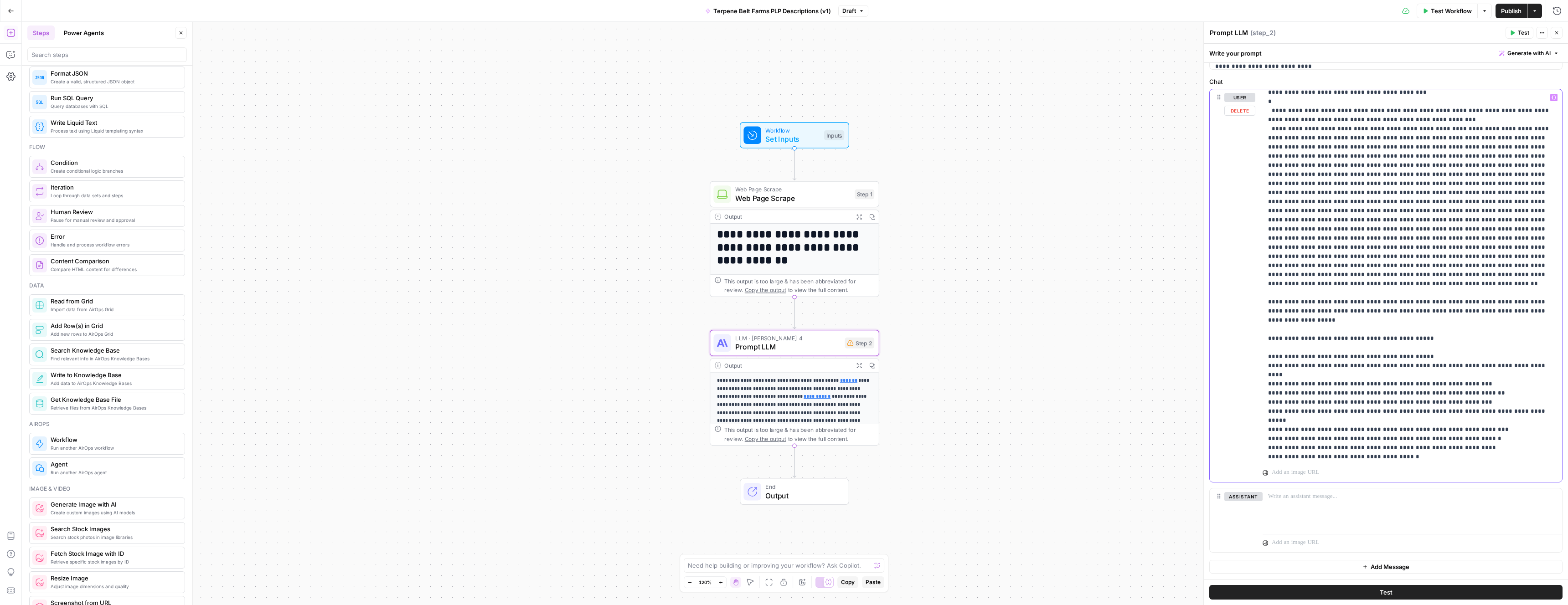
scroll to position [1035, 0]
click at [1337, 329] on p "**********" at bounding box center [1412, 133] width 289 height 2152
drag, startPoint x: 1410, startPoint y: 291, endPoint x: 1258, endPoint y: 290, distance: 152.0
click at [1258, 291] on div "**********" at bounding box center [1385, 285] width 352 height 393
copy p "**********"
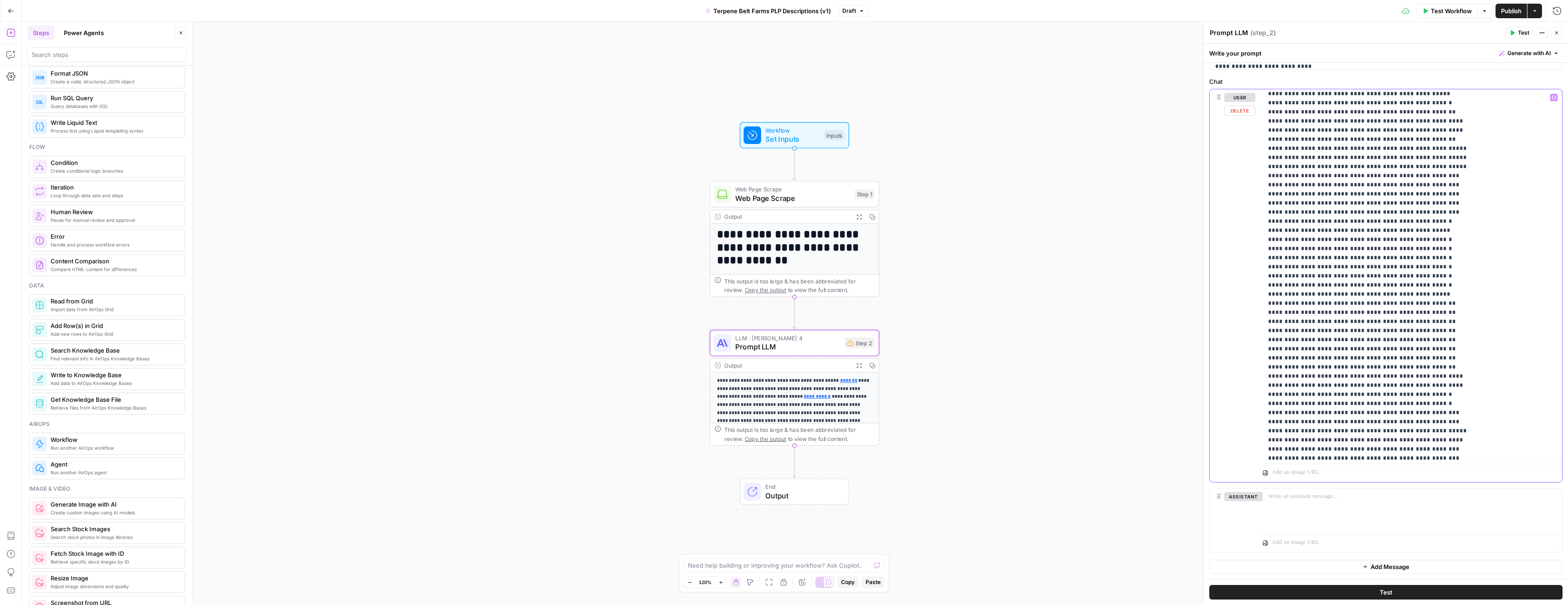
scroll to position [1787, 0]
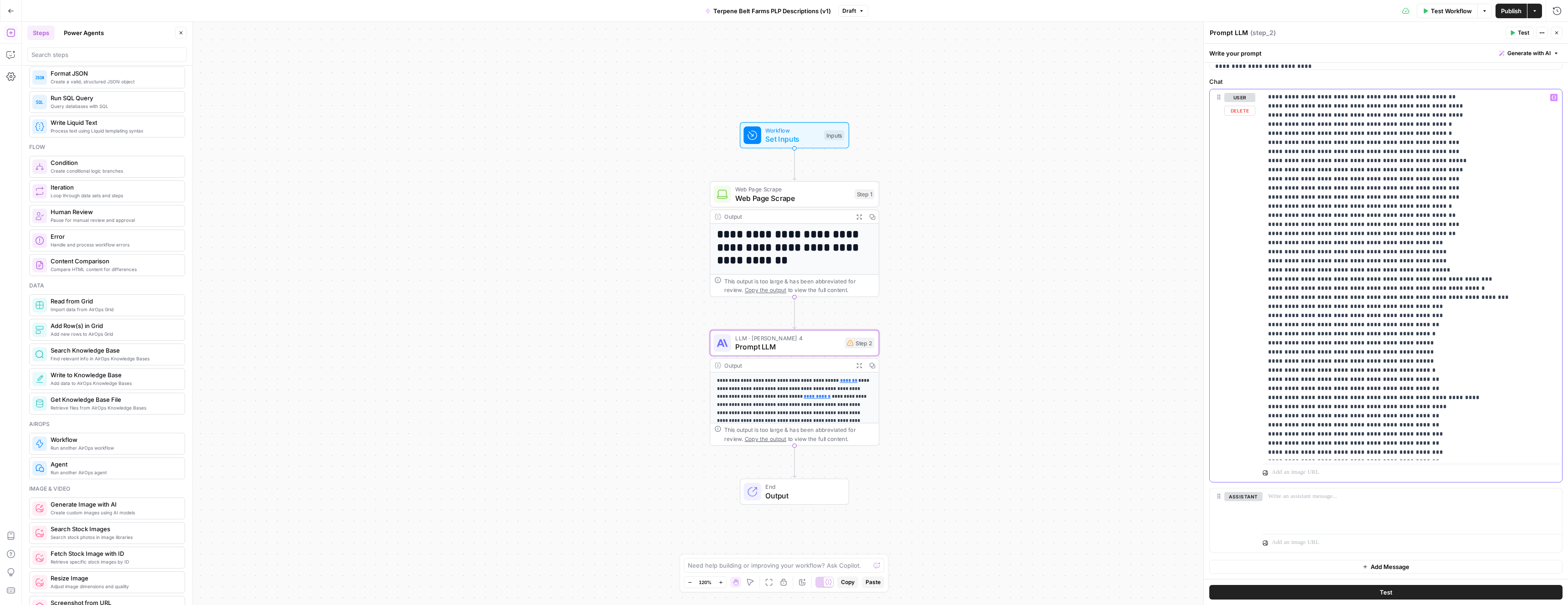
click at [1443, 457] on div "**********" at bounding box center [1412, 275] width 299 height 371
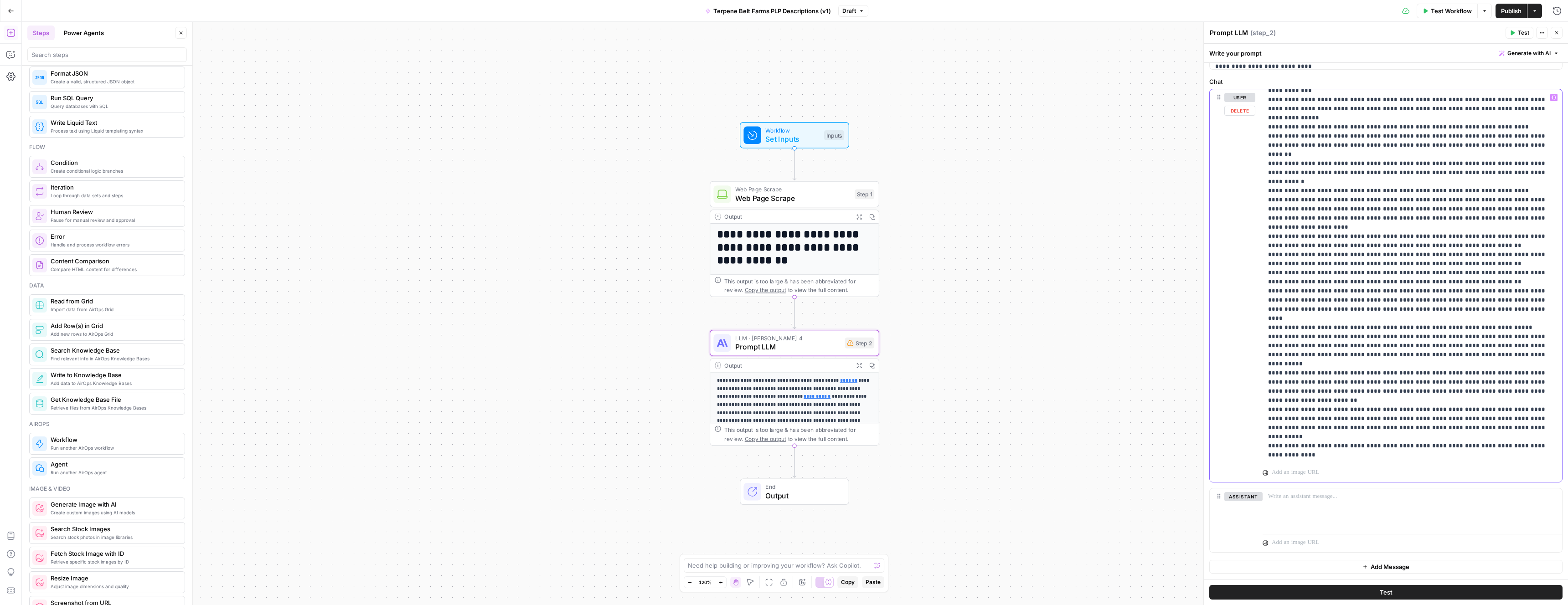
scroll to position [2772, 0]
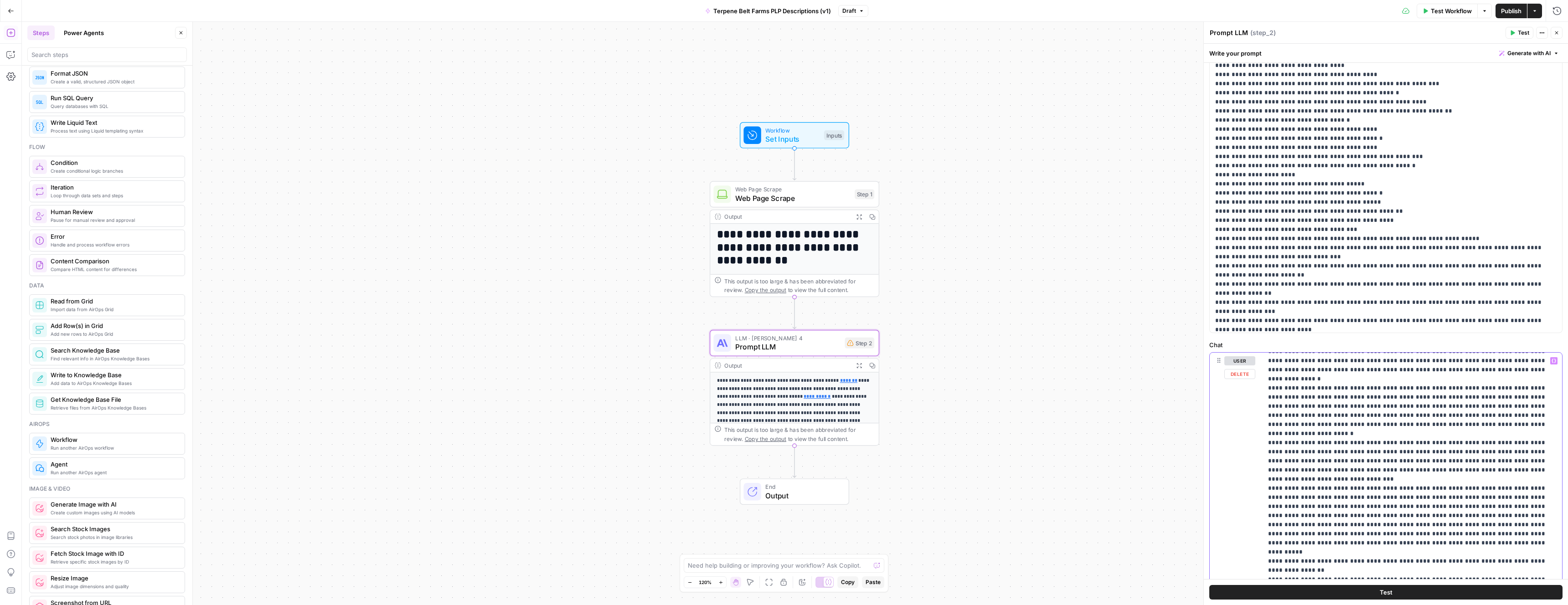
scroll to position [2380, 0]
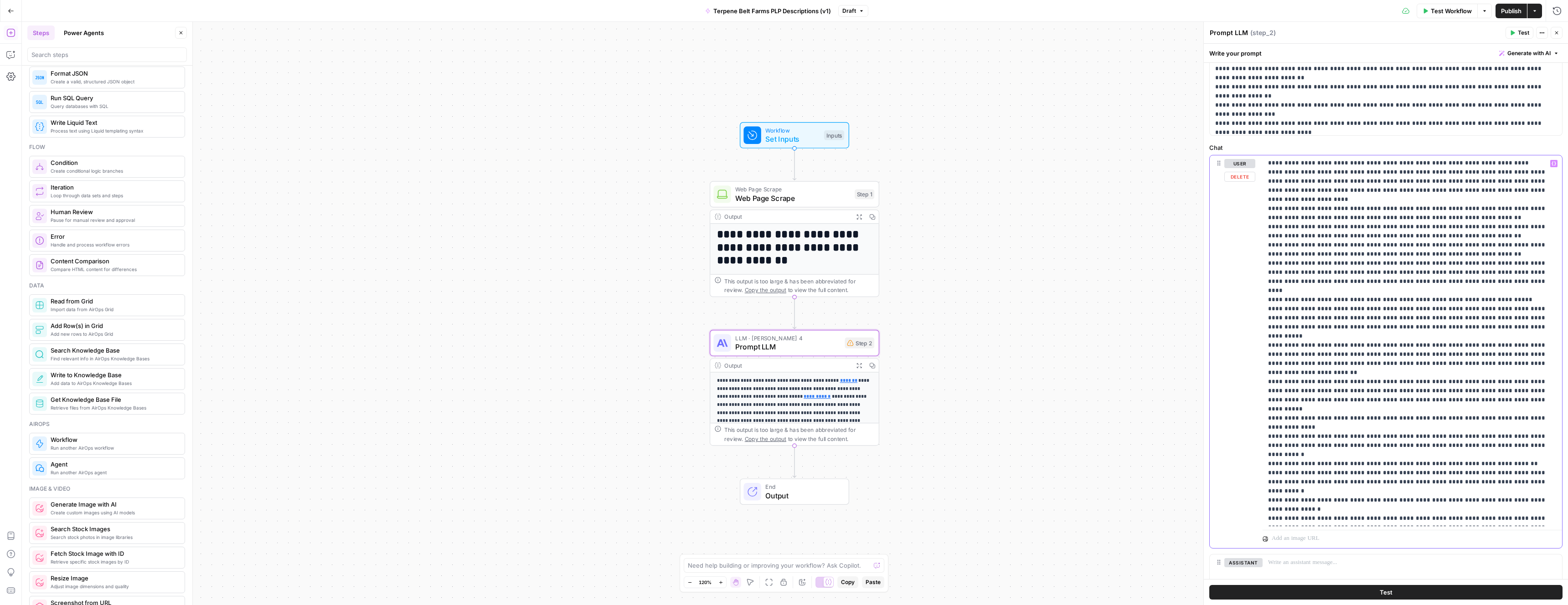
scroll to position [407, 0]
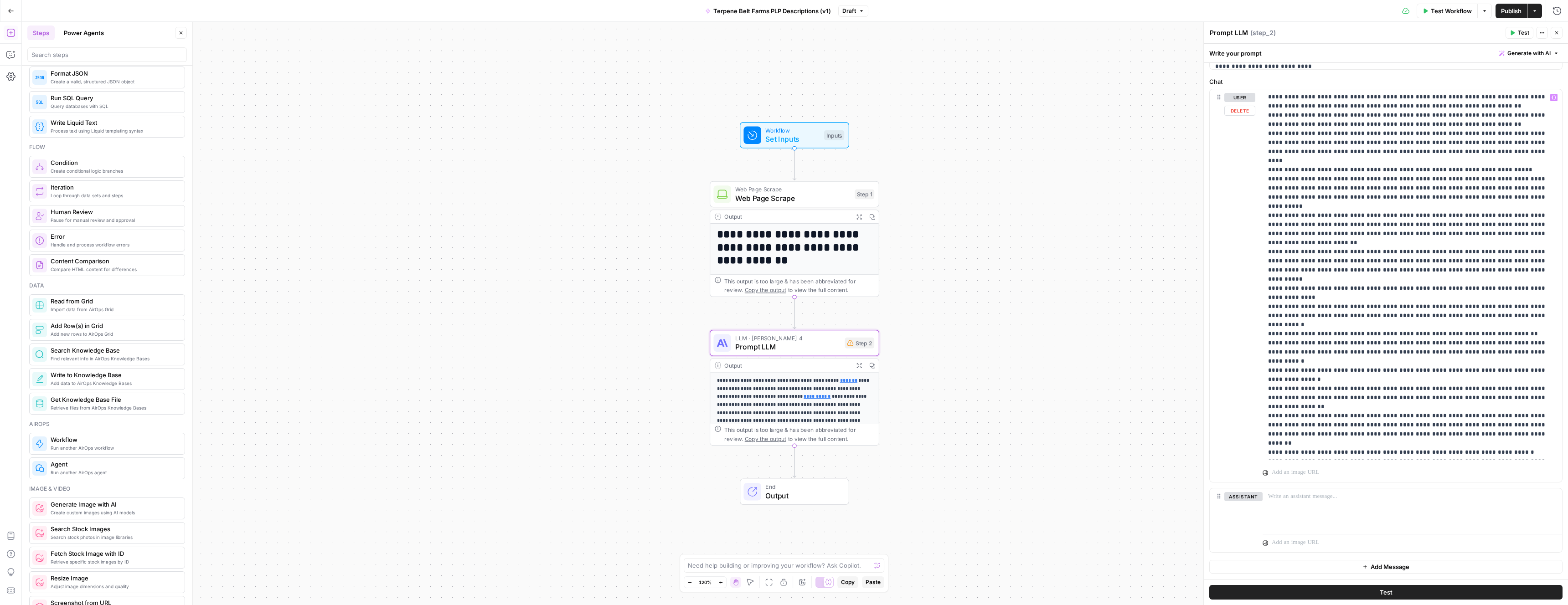
click at [1128, 220] on div "**********" at bounding box center [795, 313] width 1546 height 584
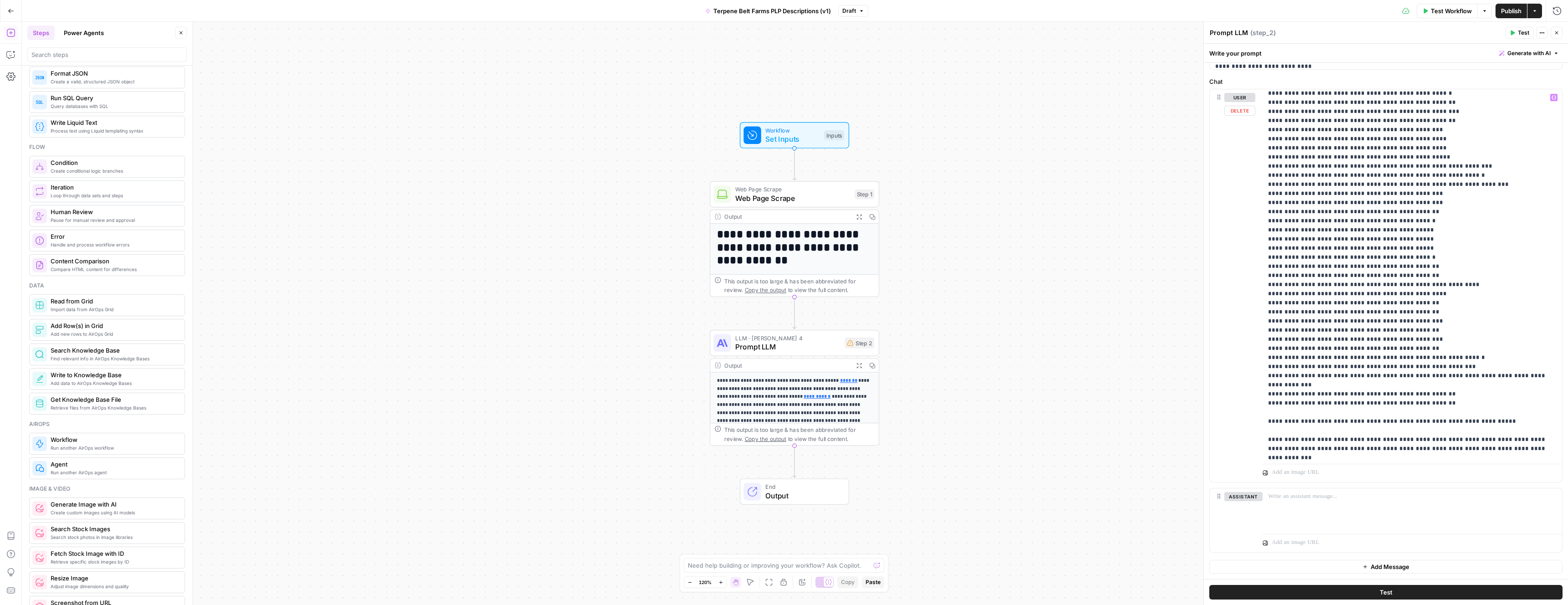
scroll to position [1803, 0]
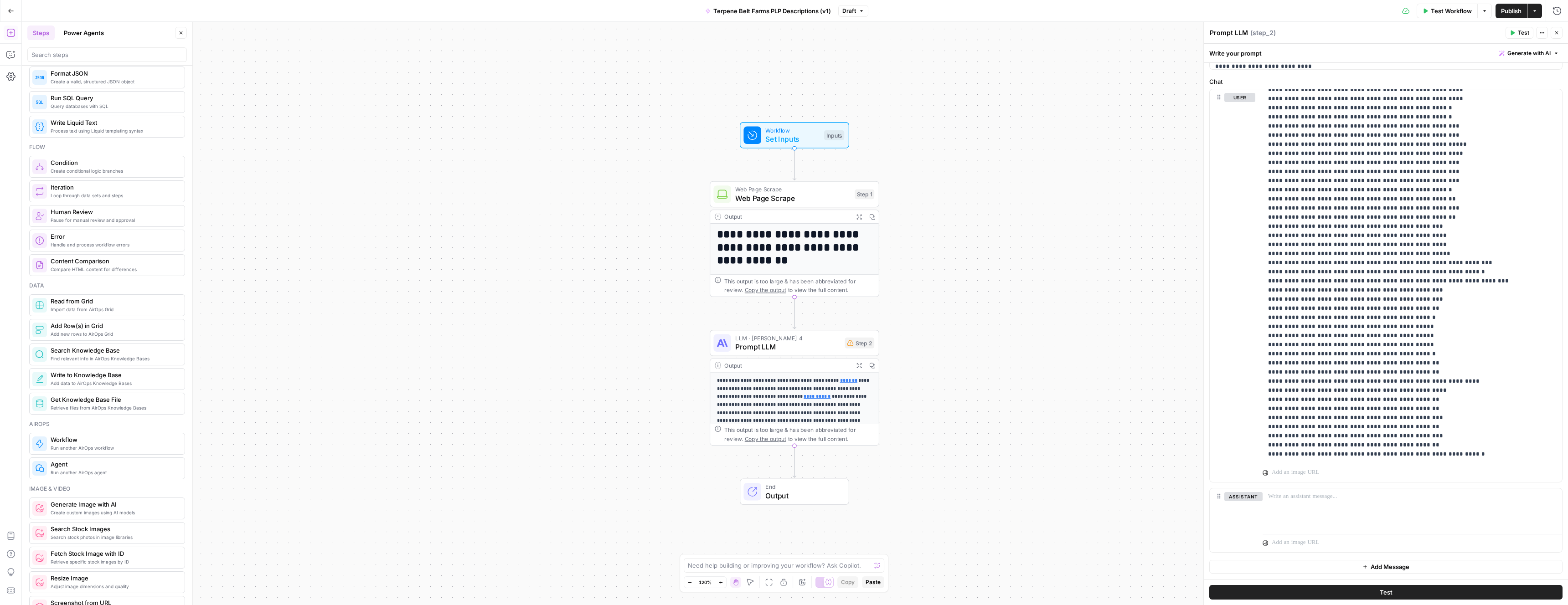
click at [1514, 38] on button "Test" at bounding box center [1519, 32] width 28 height 12
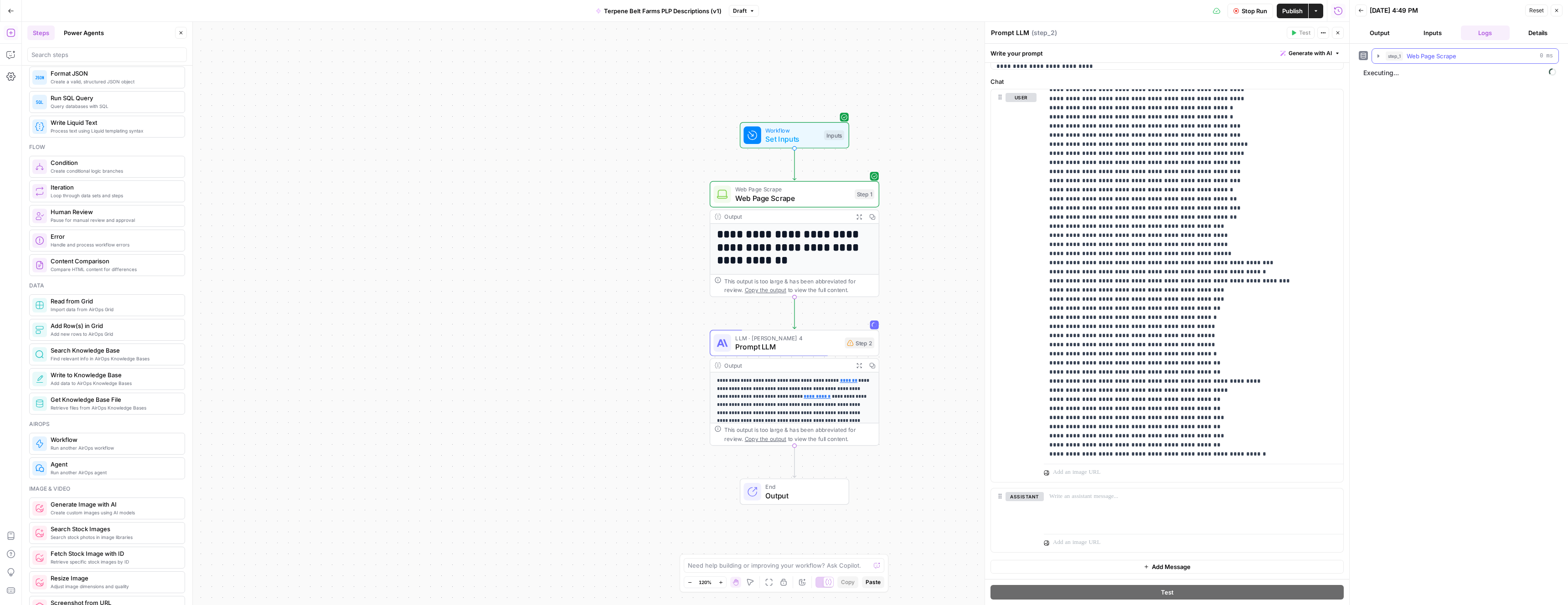
click at [1430, 58] on span "Web Page Scrape" at bounding box center [1432, 56] width 50 height 9
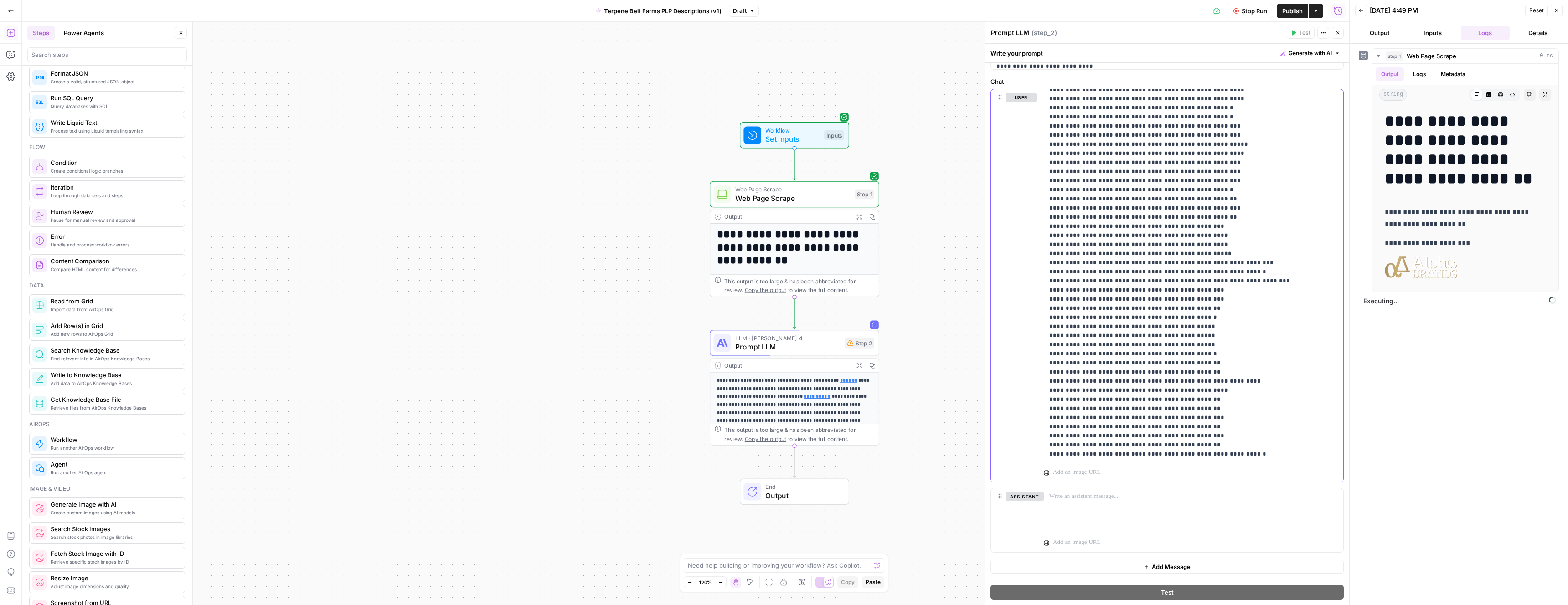
click at [1303, 121] on p "**********" at bounding box center [1194, 473] width 289 height 4366
click at [1296, 10] on span "Publish" at bounding box center [1292, 10] width 21 height 9
click at [891, 74] on div "**********" at bounding box center [685, 313] width 1328 height 584
click at [1426, 33] on button "Inputs" at bounding box center [1432, 33] width 49 height 15
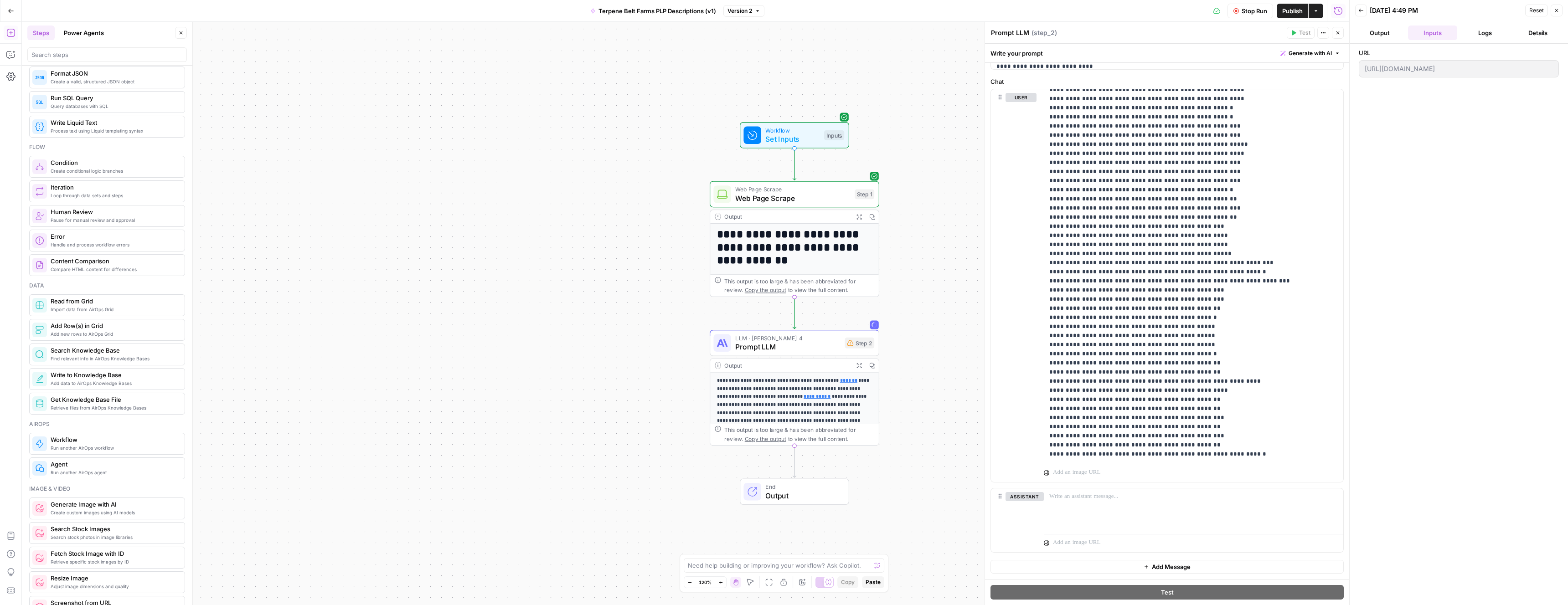
click at [1534, 12] on span "Reset" at bounding box center [1536, 10] width 15 height 8
click at [1488, 41] on div "https://www.alphabrands.one/product/cookies-moon-rocks-flower-3-5g-thca-pacman-…" at bounding box center [1458, 47] width 208 height 17
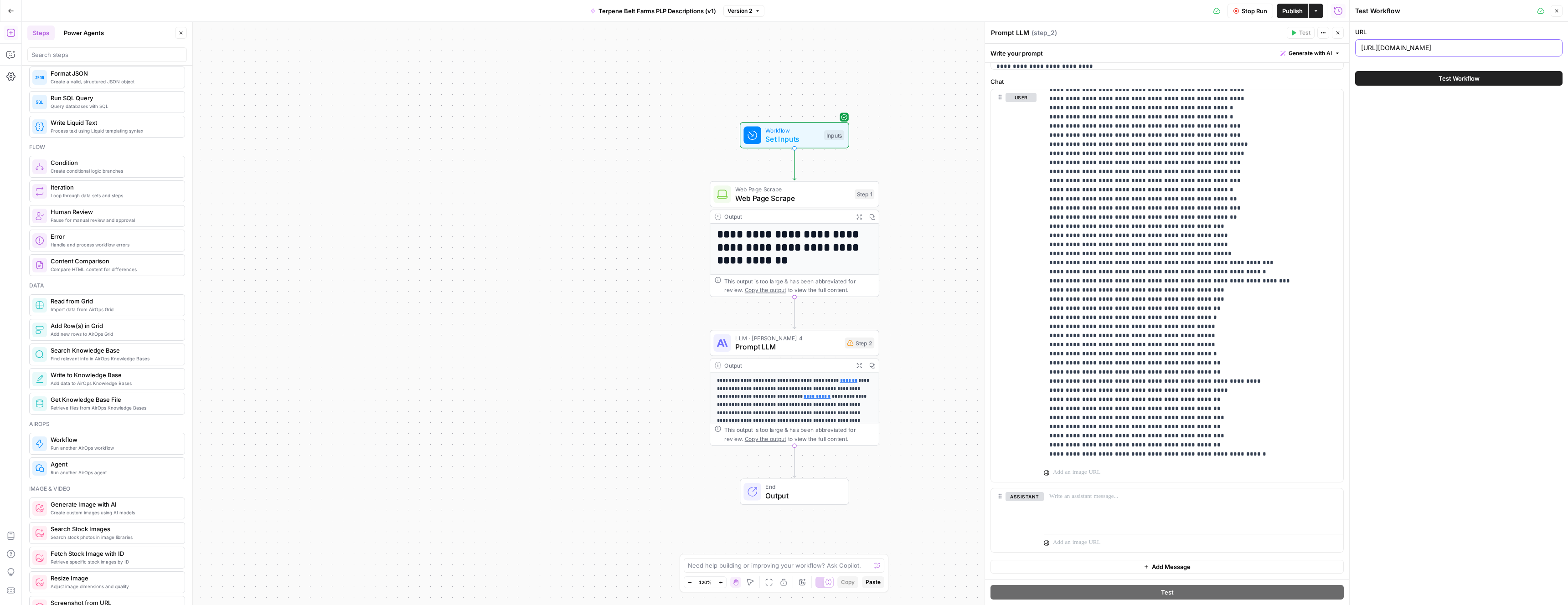
click at [1472, 51] on input "https://www.alphabrands.one/product/cookies-moon-rocks-flower-3-5g-thca-pacman-…" at bounding box center [1458, 47] width 195 height 9
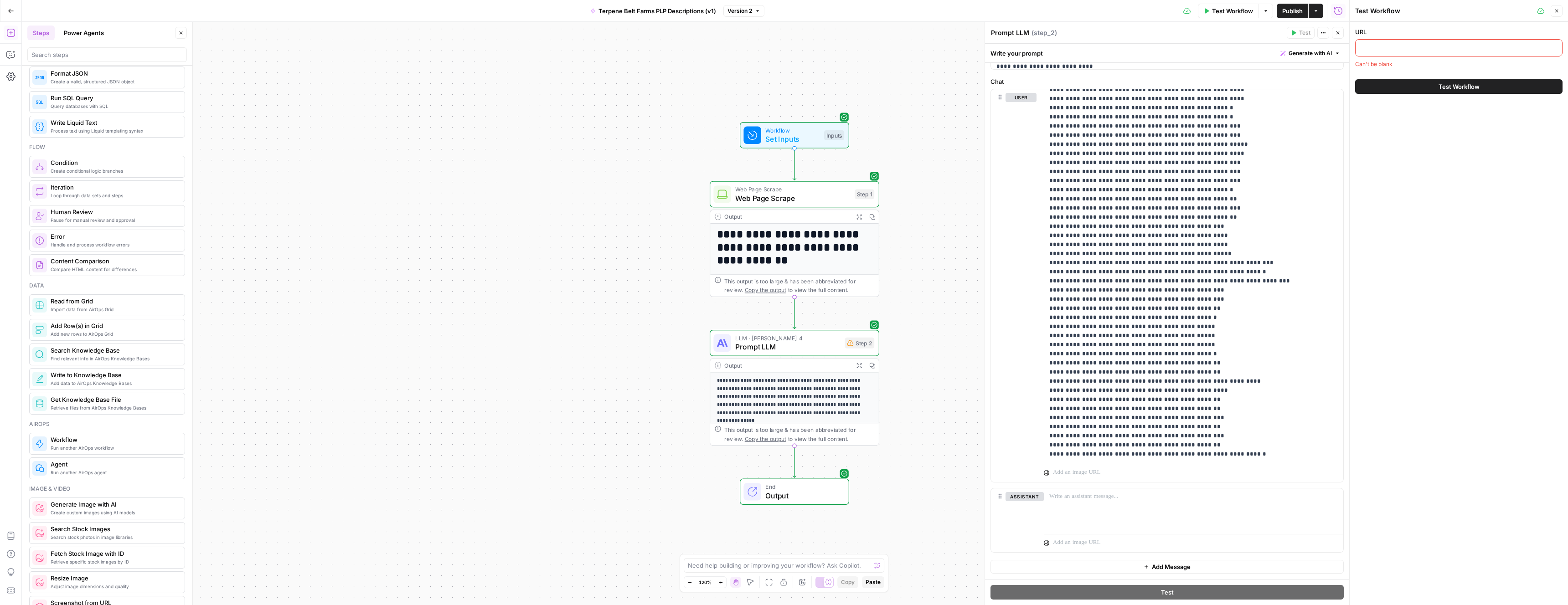
click at [1414, 49] on input "URL" at bounding box center [1458, 47] width 195 height 9
paste input "https://terpenebeltfarms.com/shop/terpenes/2022-fruit-11/"
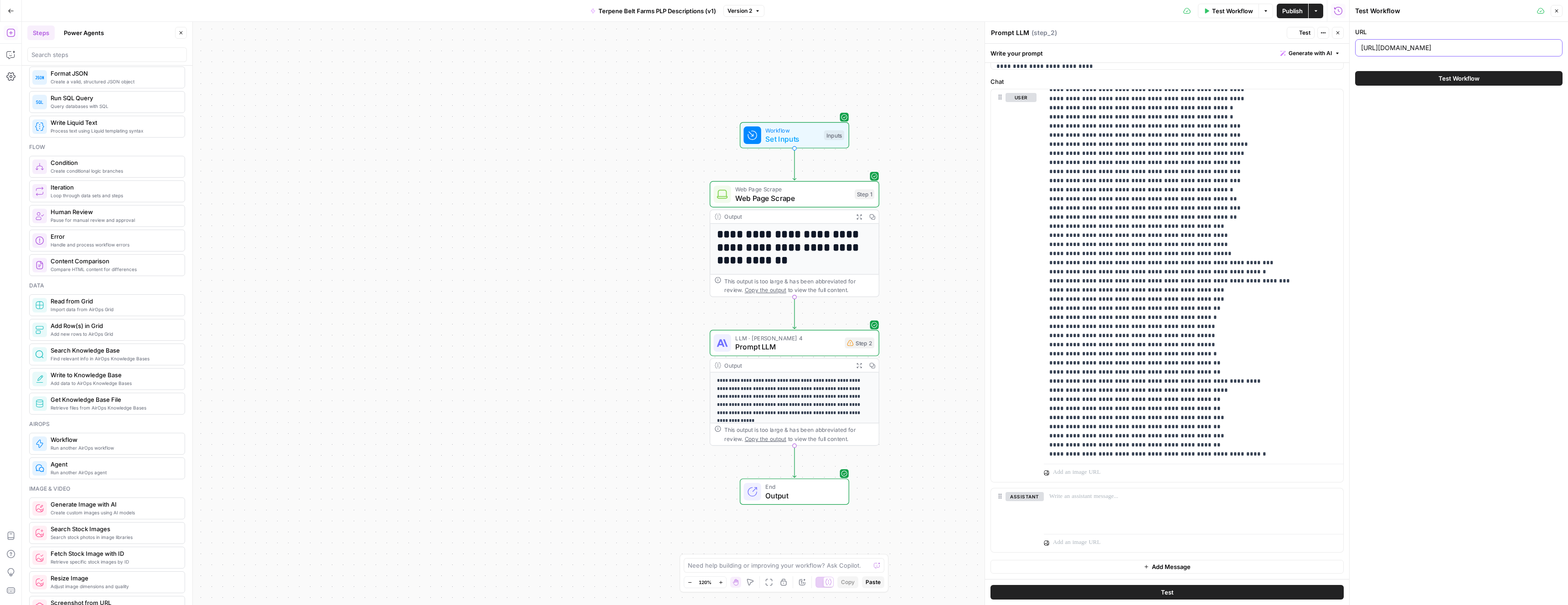
type input "https://terpenebeltfarms.com/shop/terpenes/2022-fruit-11/"
click at [1398, 81] on button "Test Workflow" at bounding box center [1458, 79] width 208 height 15
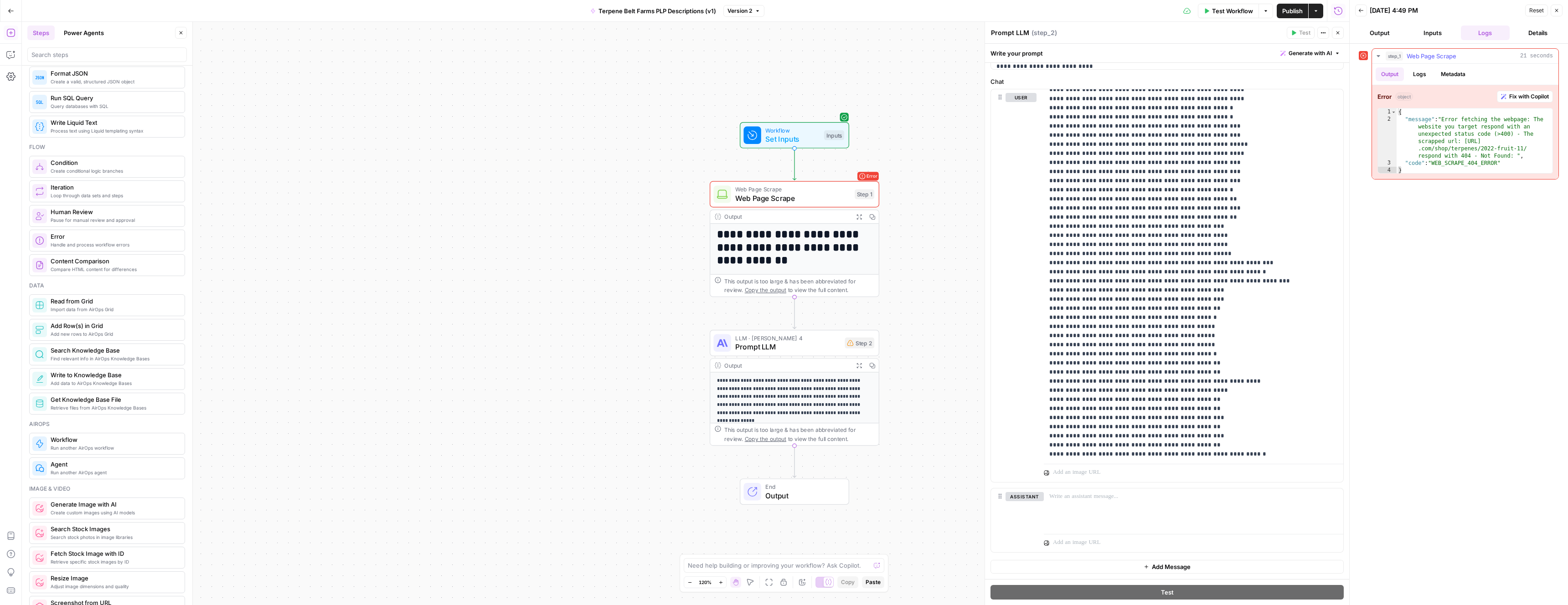
type textarea "**********"
click at [1488, 139] on div "{ "message" : "Error fetching the webpage: The website you target respond with …" at bounding box center [1474, 149] width 156 height 80
click at [1433, 30] on button "Inputs" at bounding box center [1432, 33] width 49 height 15
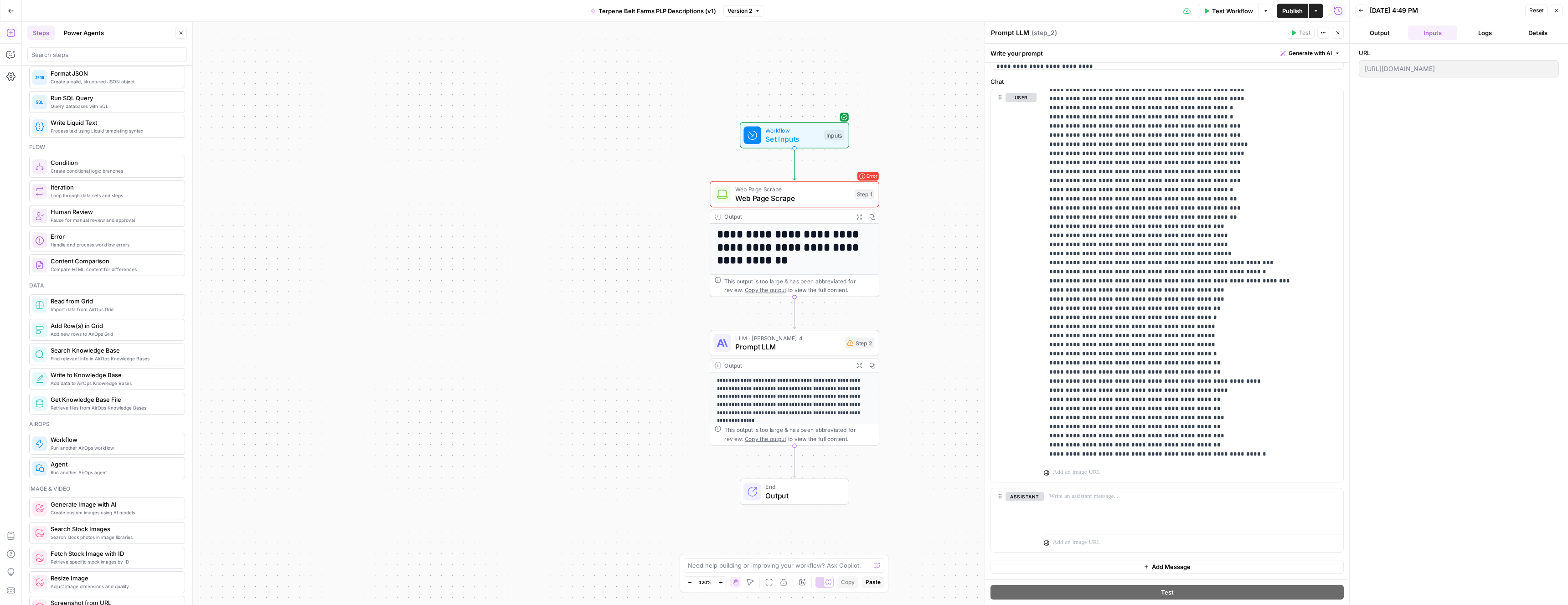
click at [1420, 63] on div "https://terpenebeltfarms.com/shop/terpenes/2022-fruit-11/" at bounding box center [1458, 69] width 200 height 17
click at [1533, 8] on span "Reset" at bounding box center [1536, 10] width 15 height 8
click at [1435, 46] on input "URL" at bounding box center [1458, 47] width 195 height 9
paste input "https://terpenebeltfarms.com/shop/terpenes/2023-citrus-7/"
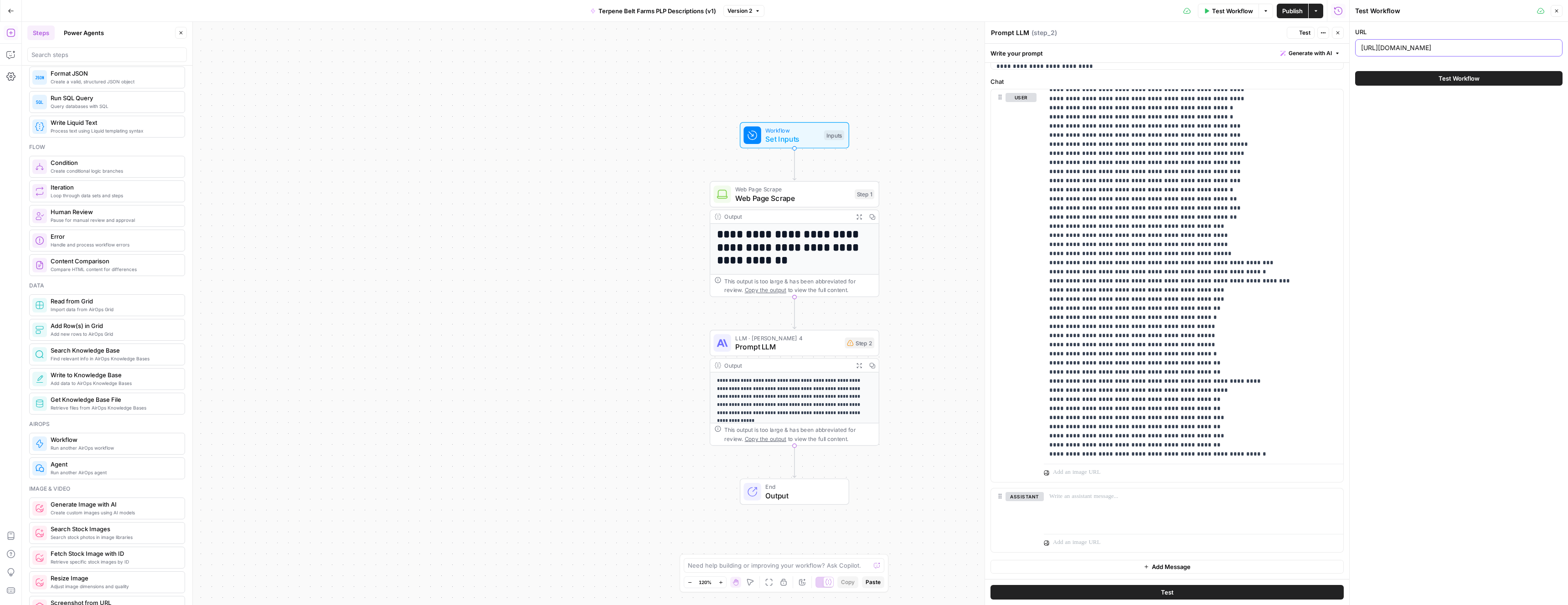
type input "https://terpenebeltfarms.com/shop/terpenes/2023-citrus-7/"
click at [1418, 82] on button "Test Workflow" at bounding box center [1458, 79] width 208 height 15
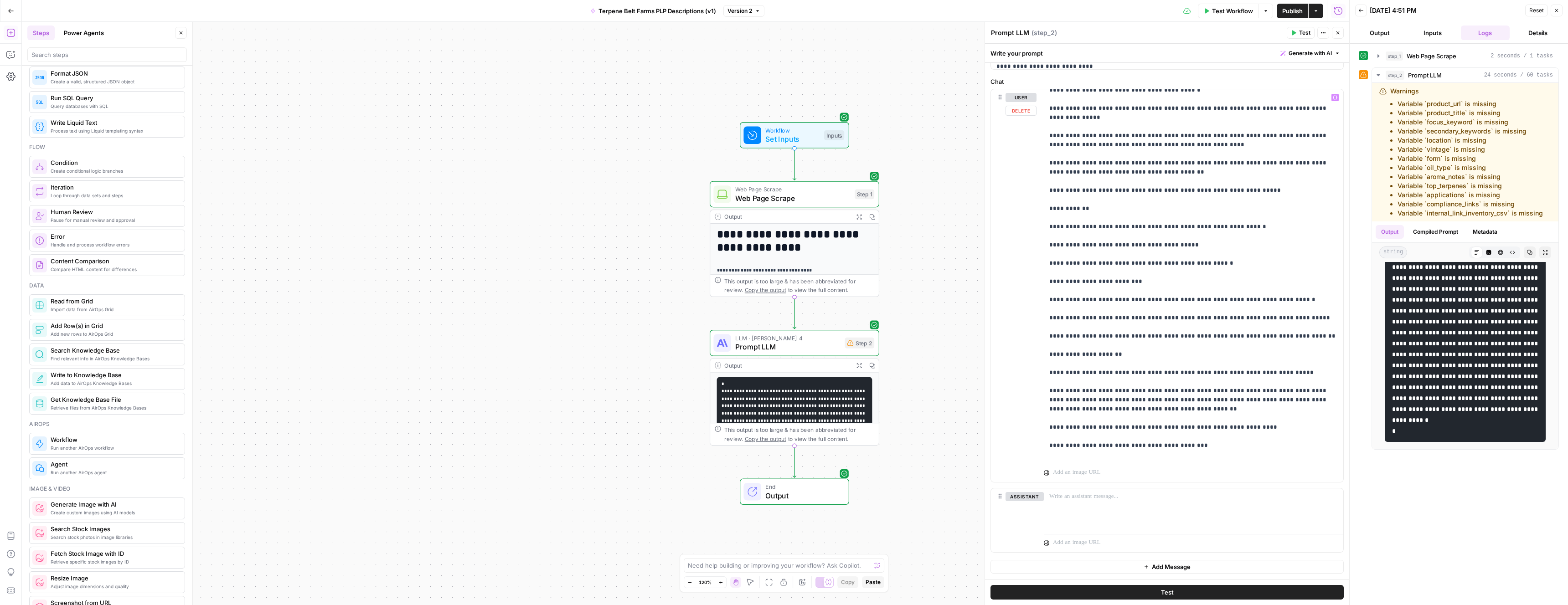
scroll to position [556, 0]
drag, startPoint x: 1255, startPoint y: 280, endPoint x: 1182, endPoint y: 281, distance: 73.0
drag, startPoint x: 1186, startPoint y: 282, endPoint x: 1164, endPoint y: 282, distance: 22.0
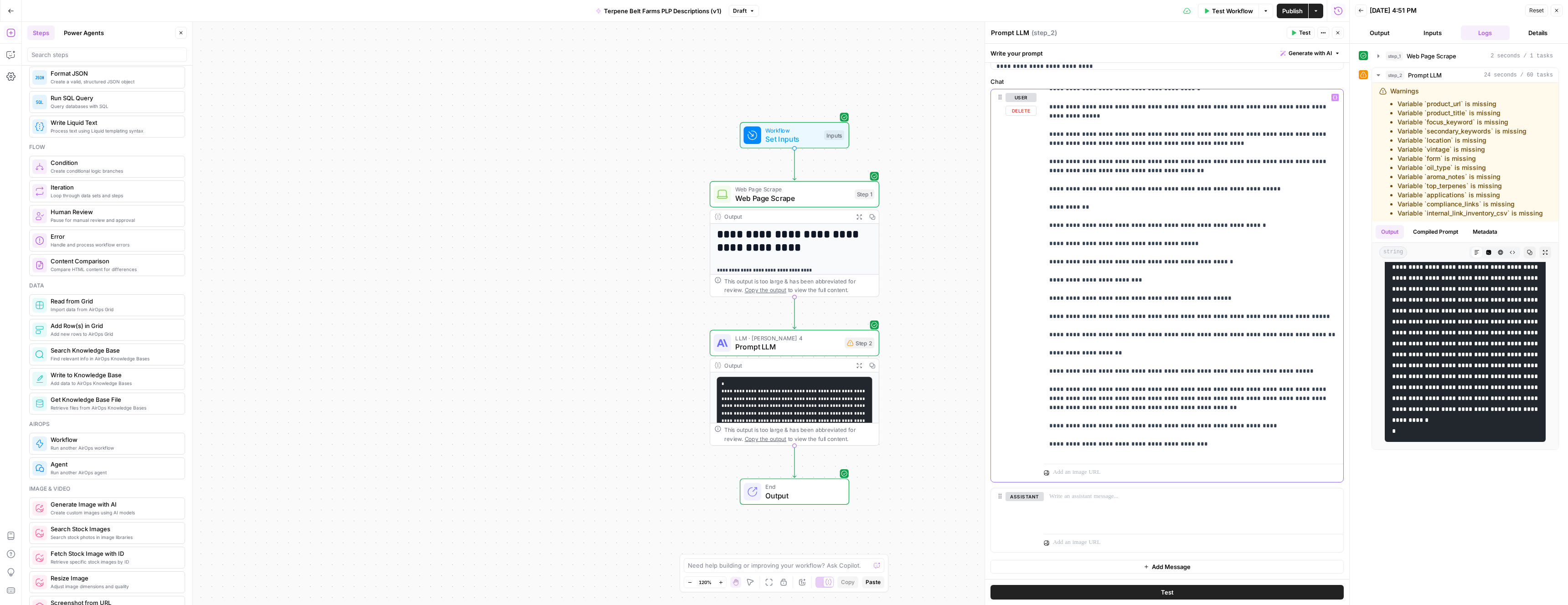
copy p "******"
drag, startPoint x: 1185, startPoint y: 244, endPoint x: 1093, endPoint y: 244, distance: 92.0
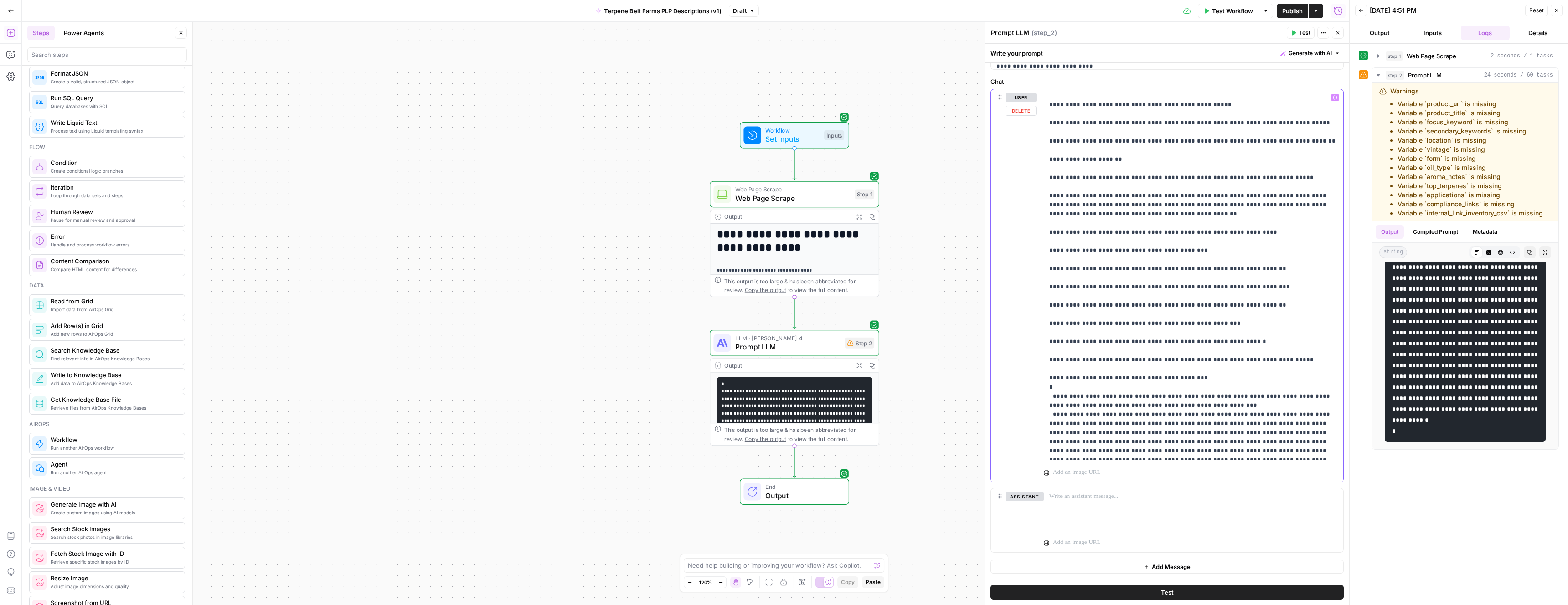
scroll to position [767, 0]
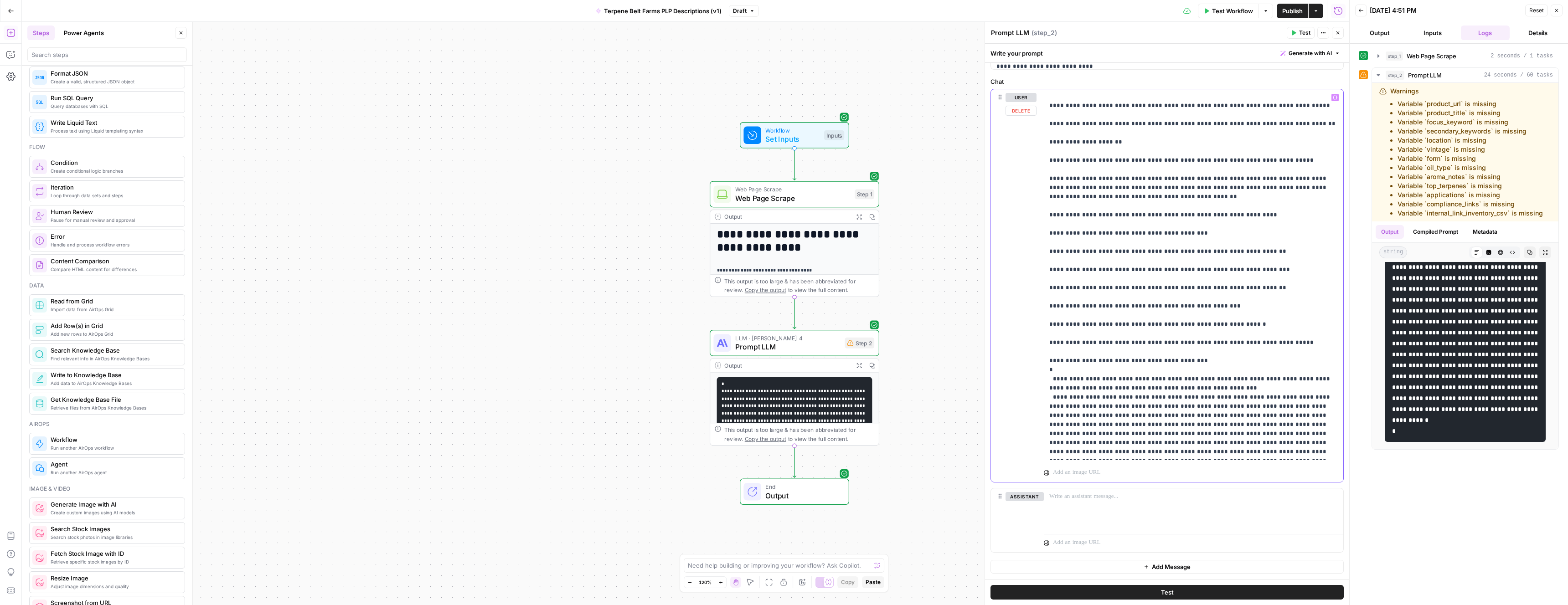
drag, startPoint x: 1209, startPoint y: 362, endPoint x: 1115, endPoint y: 363, distance: 94.0
drag, startPoint x: 1193, startPoint y: 380, endPoint x: 1097, endPoint y: 380, distance: 96.0
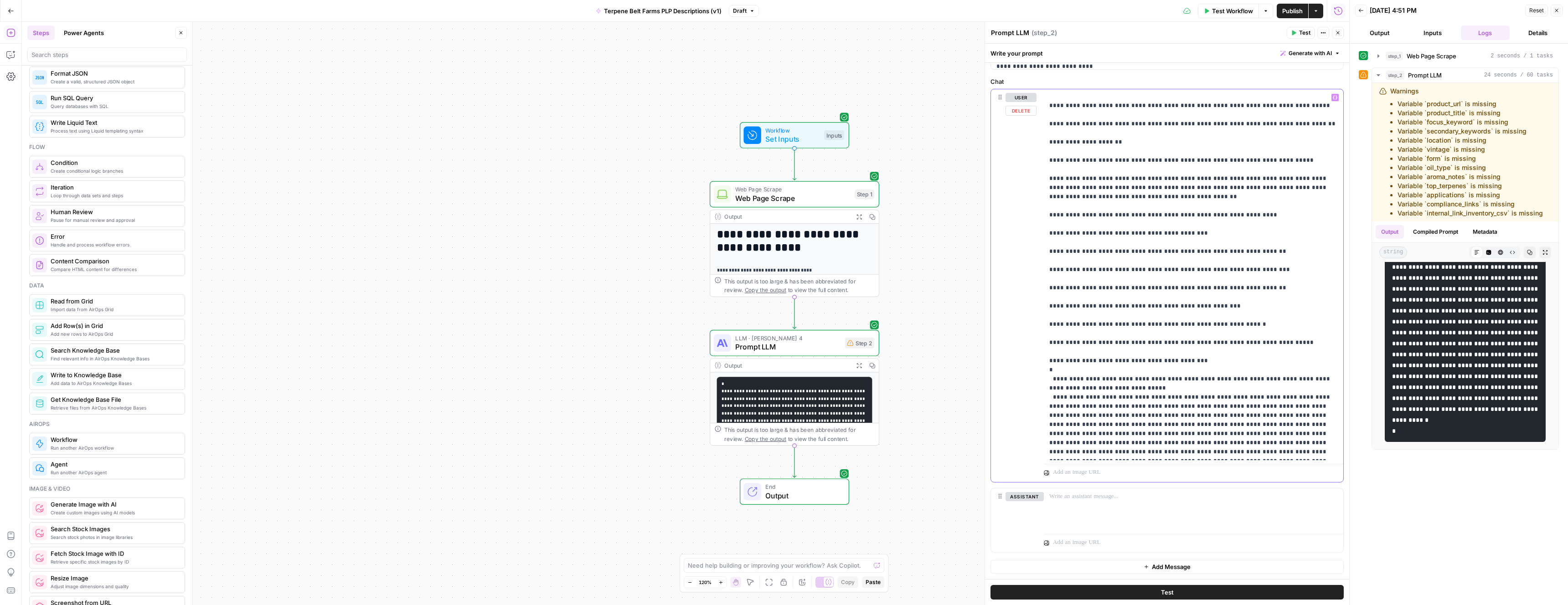
drag, startPoint x: 1184, startPoint y: 407, endPoint x: 1088, endPoint y: 407, distance: 96.0
drag, startPoint x: 1078, startPoint y: 416, endPoint x: 1244, endPoint y: 407, distance: 166.2
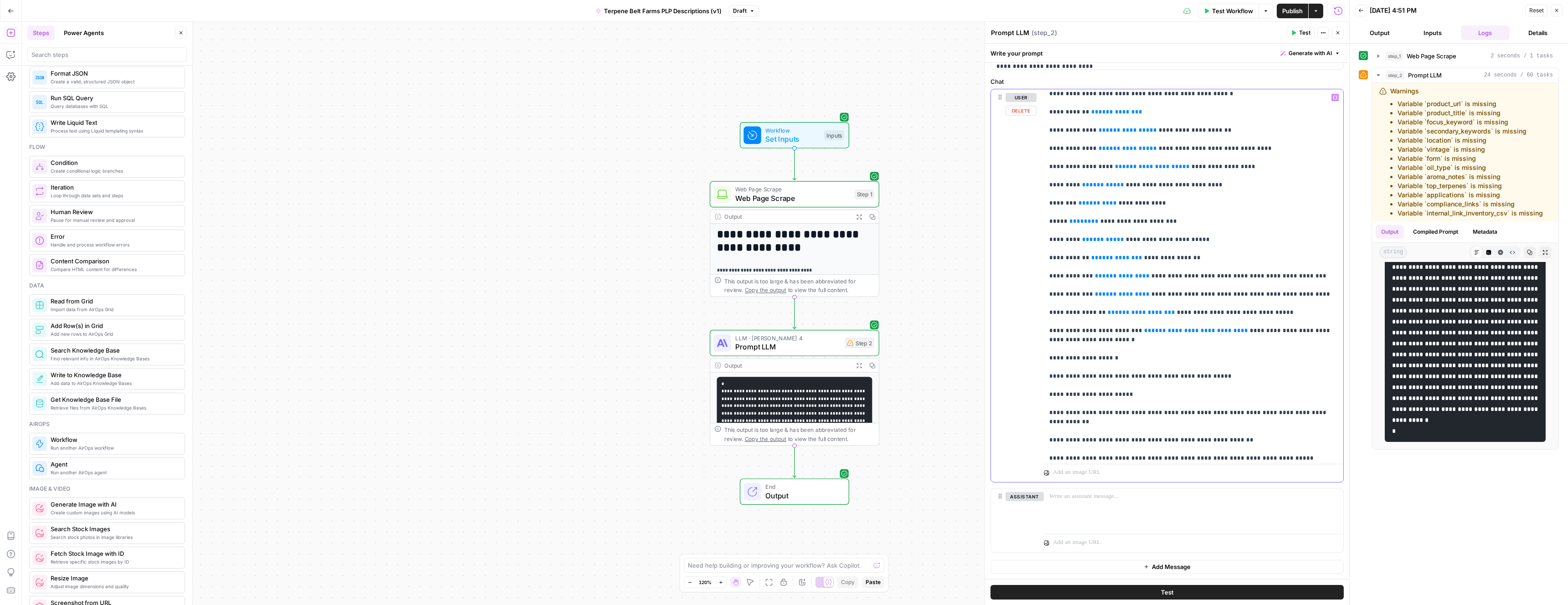
scroll to position [0, 0]
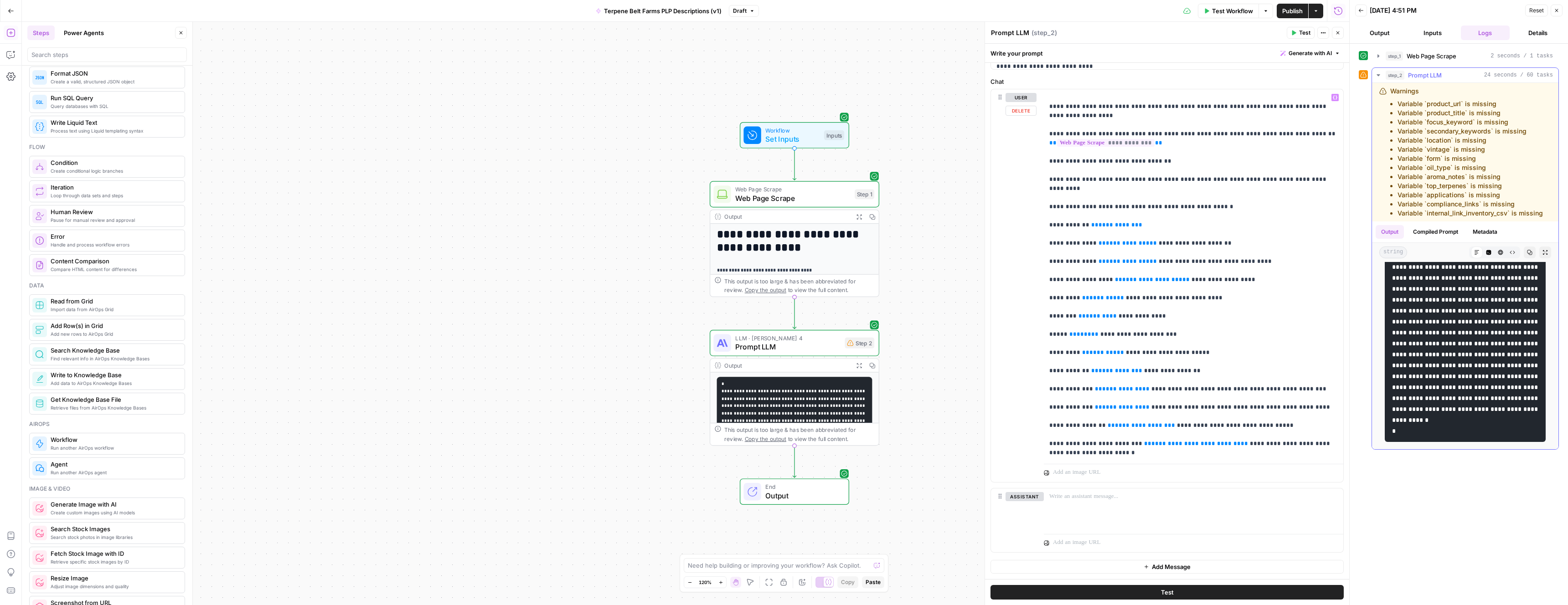
click at [1426, 152] on li "Variable `vintage` is missing" at bounding box center [1470, 149] width 145 height 9
drag, startPoint x: 1395, startPoint y: 100, endPoint x: 1418, endPoint y: 177, distance: 80.4
click at [1418, 172] on ul "Variable `product_url` is missing Variable `product_title` is missing Variable …" at bounding box center [1466, 158] width 153 height 119
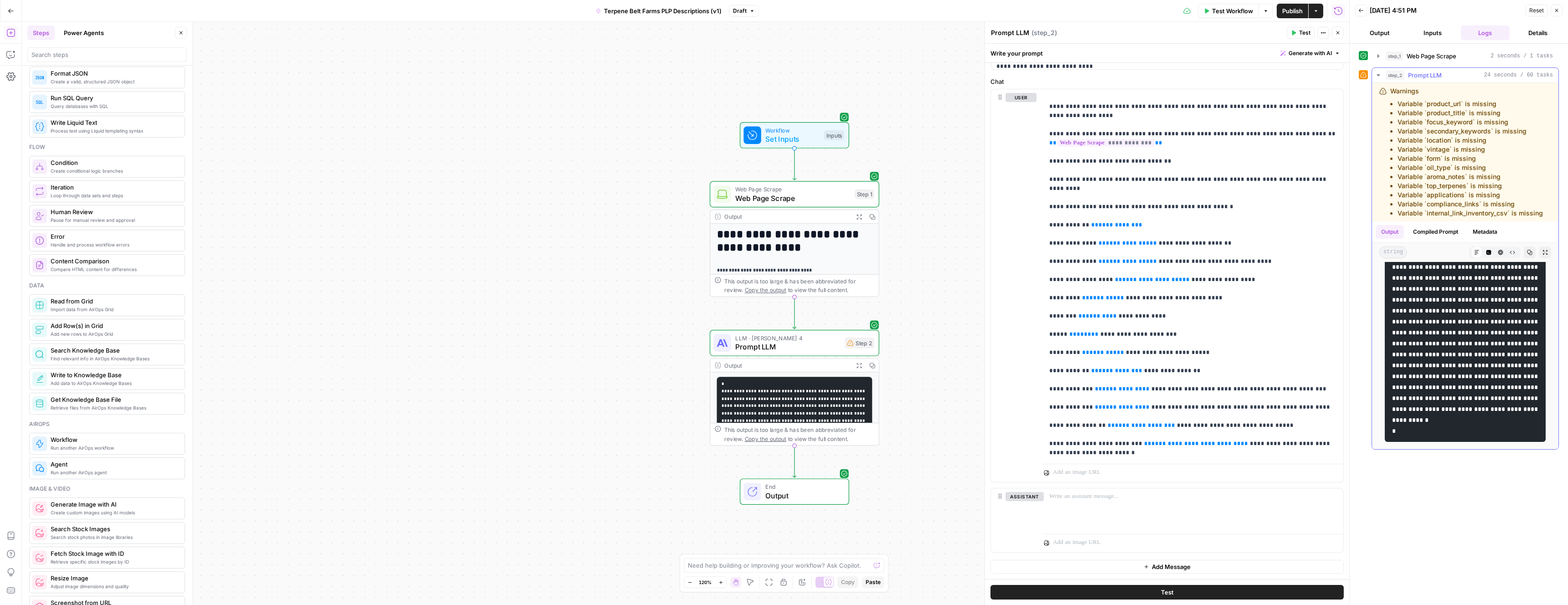
click at [1542, 211] on li "Variable `internal_link_inventory_csv` is missing" at bounding box center [1470, 213] width 145 height 9
copy ul "Variable `product_url` is missing Variable `product_title` is missing Variable …"
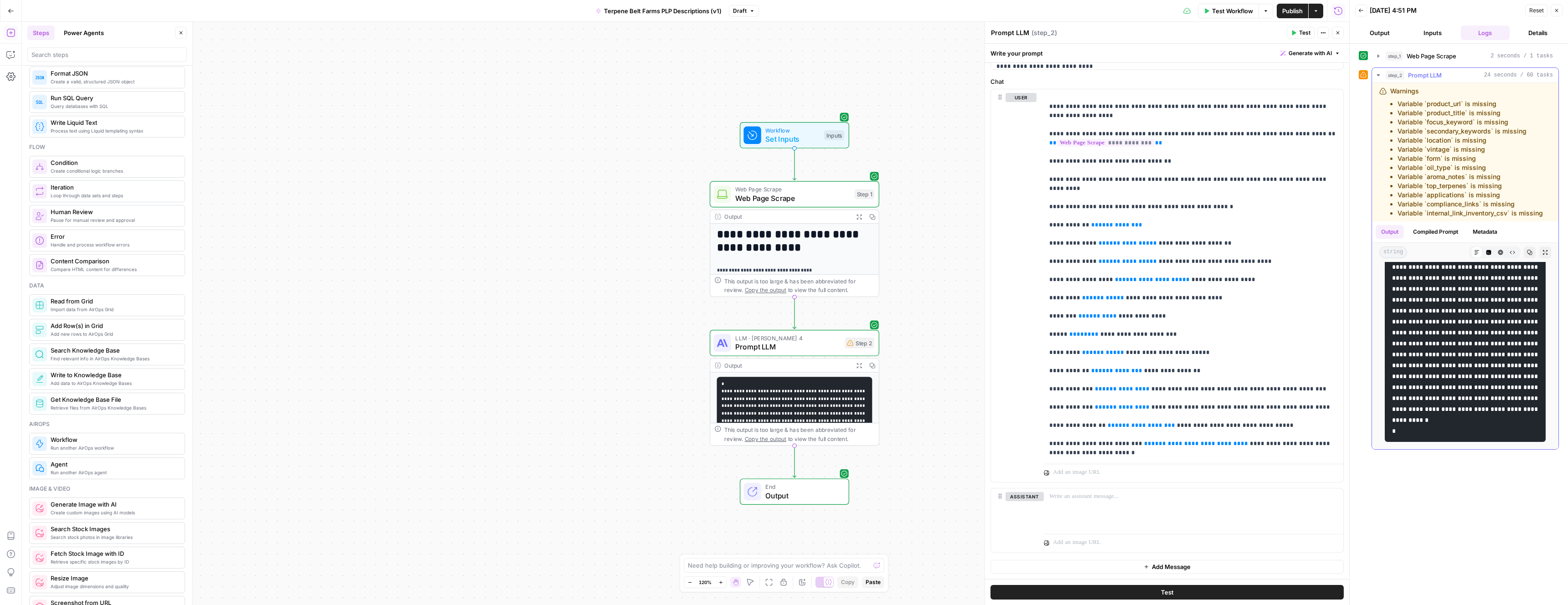
drag, startPoint x: 1409, startPoint y: 414, endPoint x: 1393, endPoint y: 287, distance: 128.0
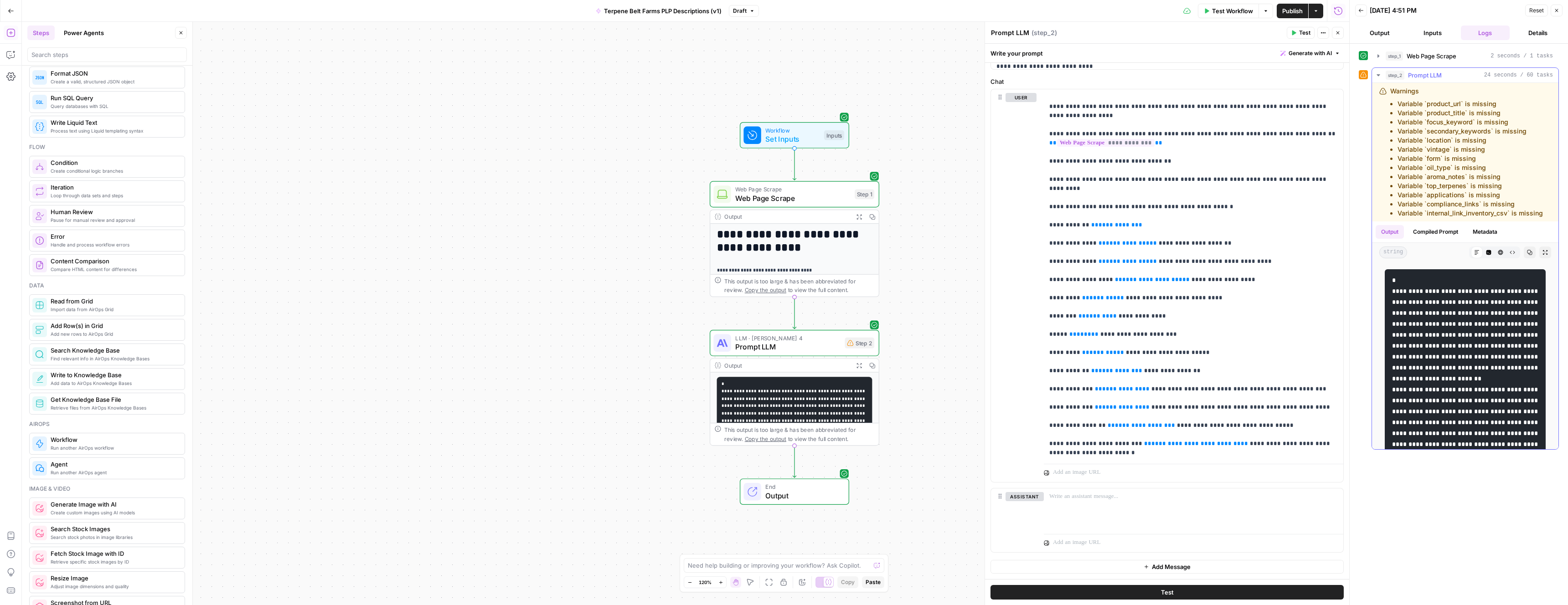
copy code "**********"
drag, startPoint x: 1392, startPoint y: 279, endPoint x: 1419, endPoint y: 428, distance: 151.4
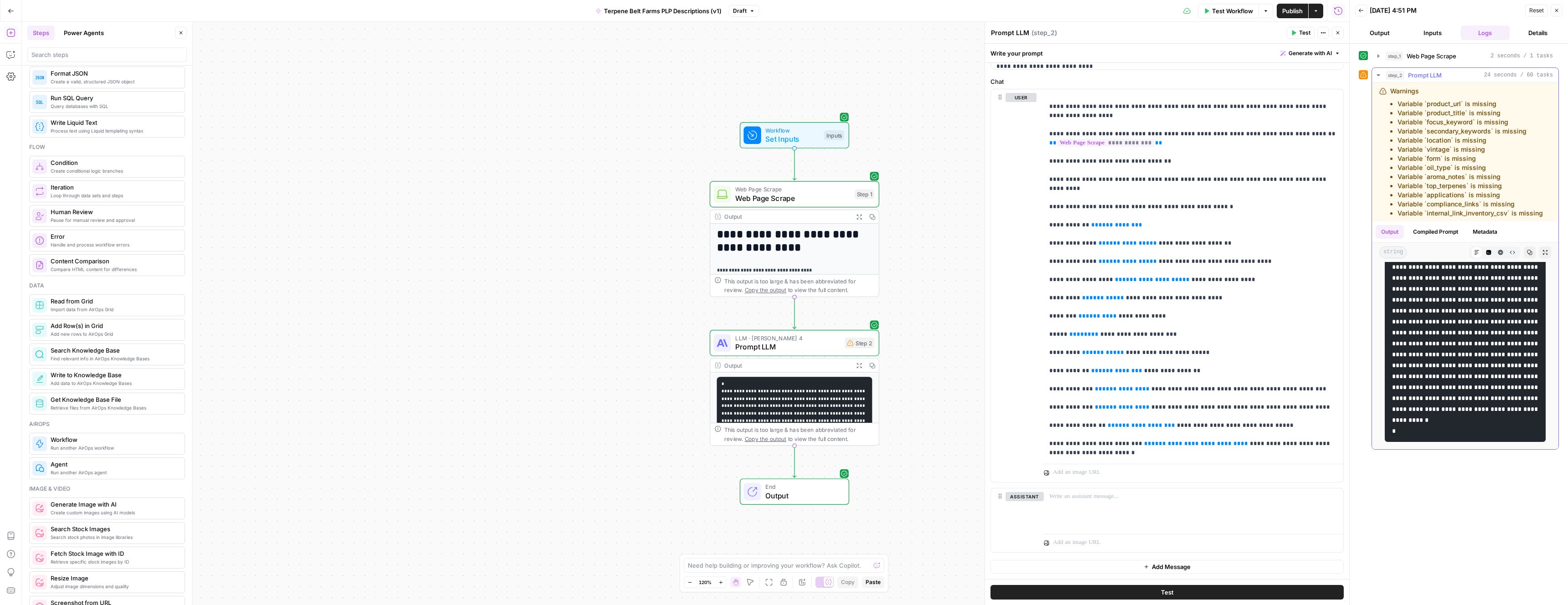
scroll to position [1096, 0]
copy code "**********"
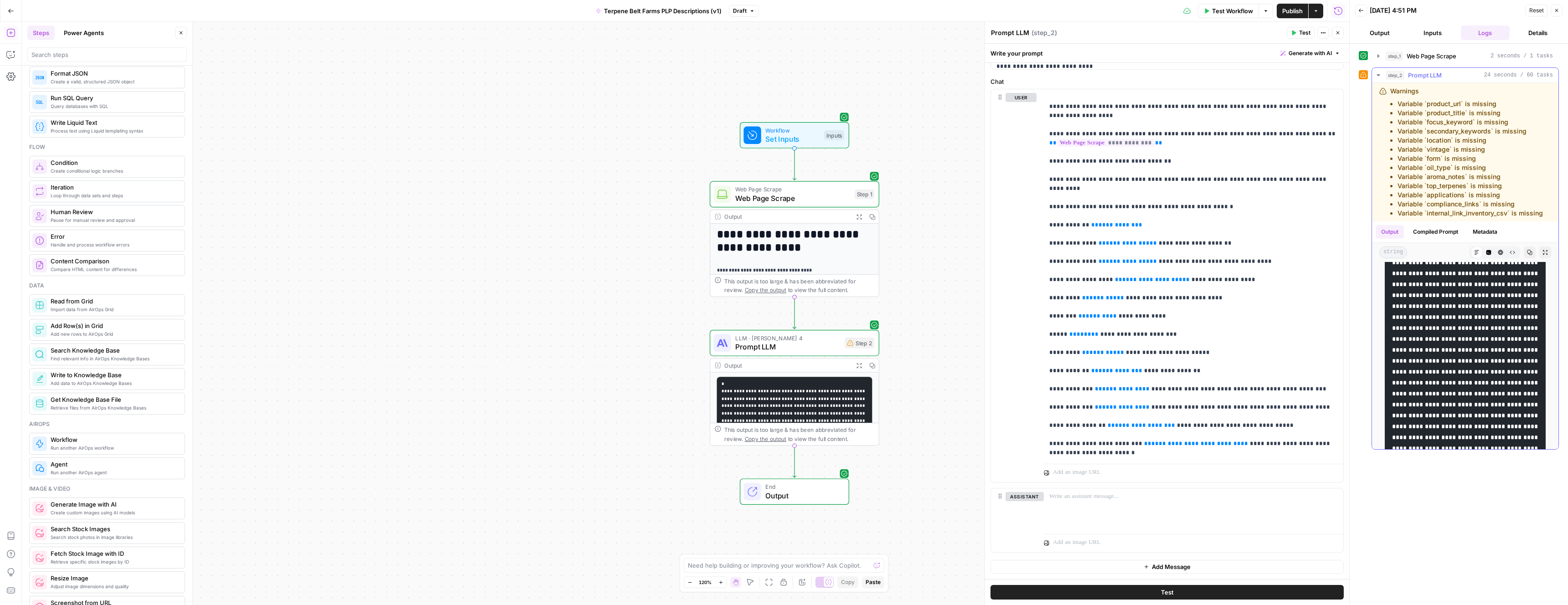
scroll to position [534, 0]
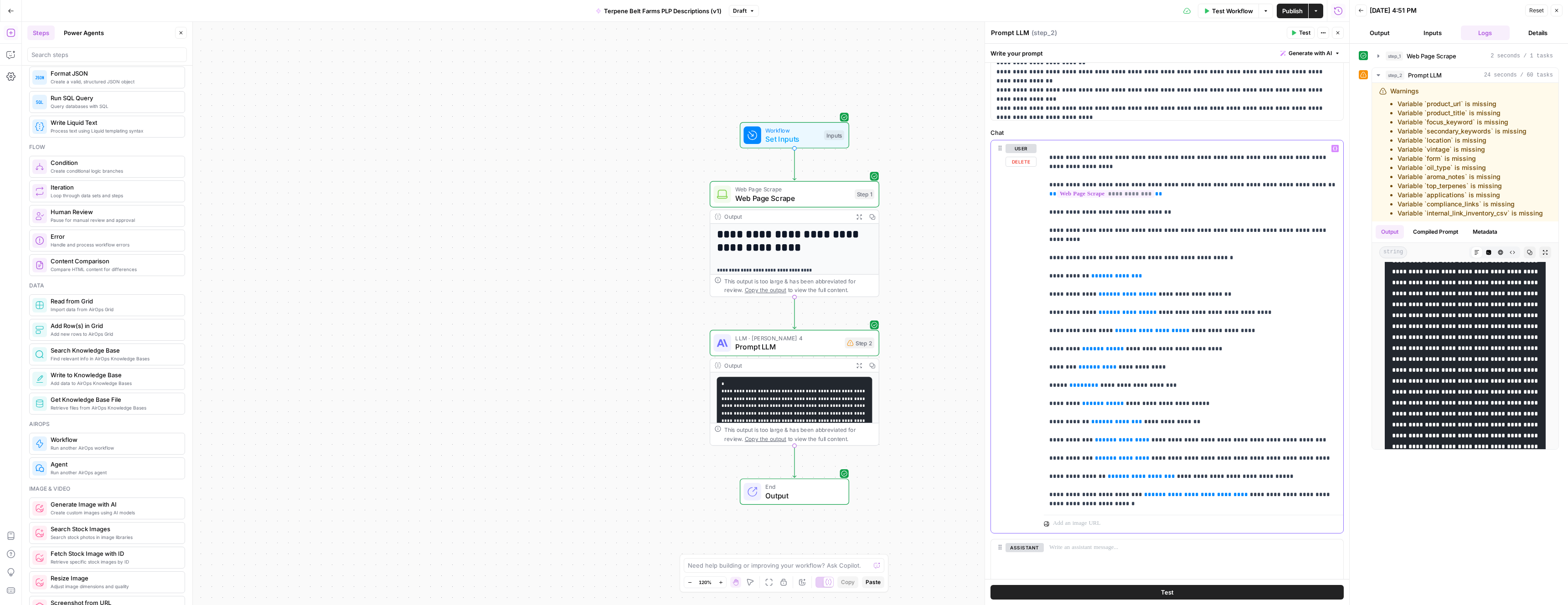
scroll to position [329, 0]
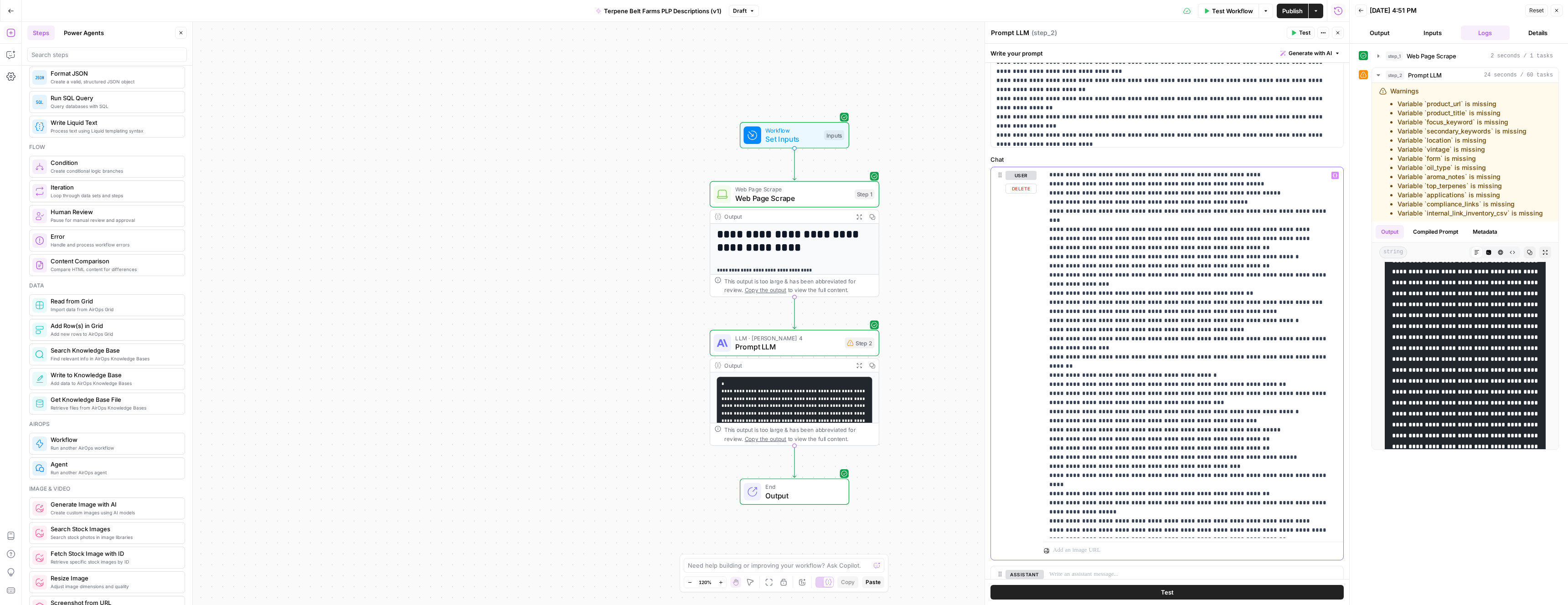
scroll to position [407, 0]
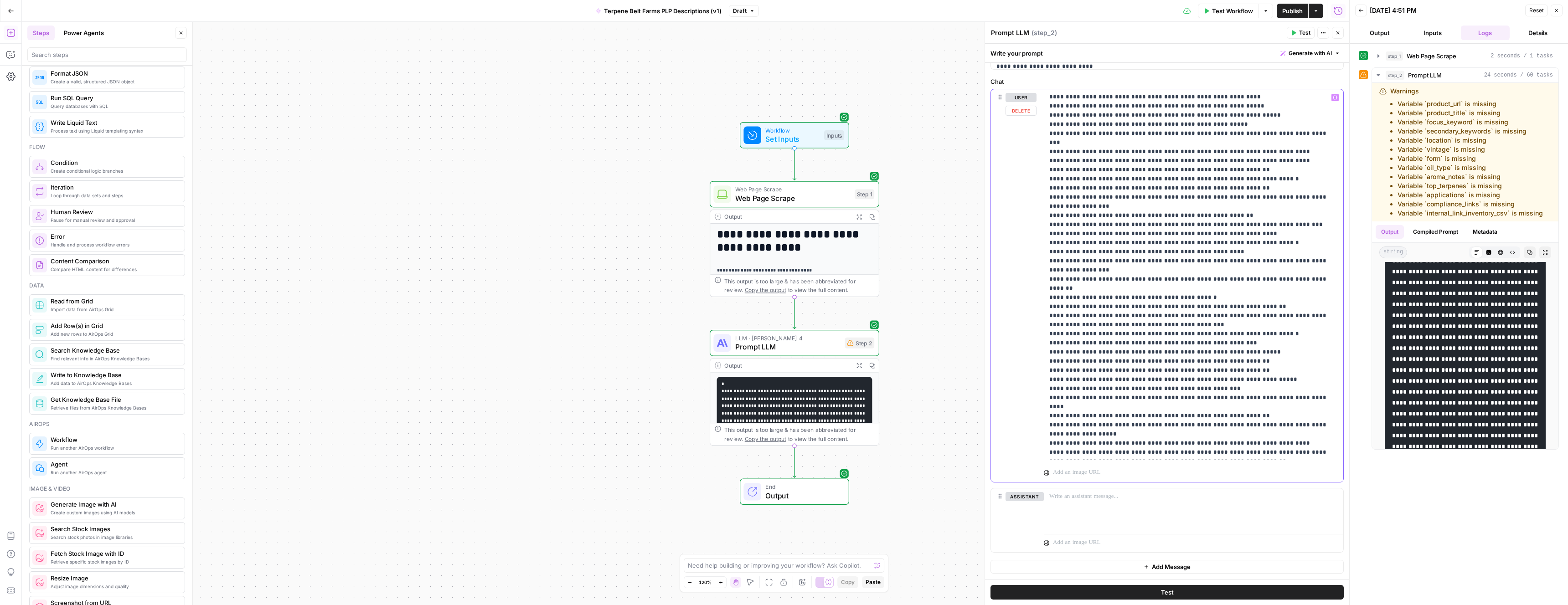
copy p "**********"
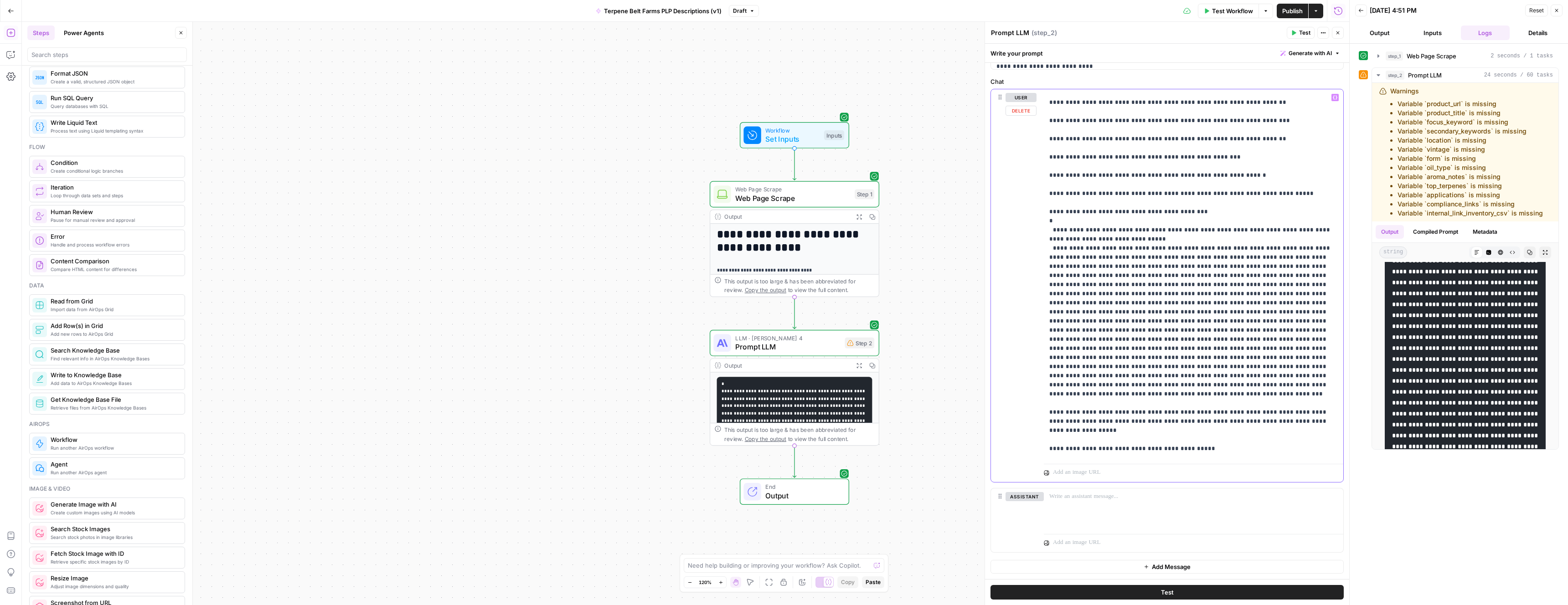
scroll to position [913, 0]
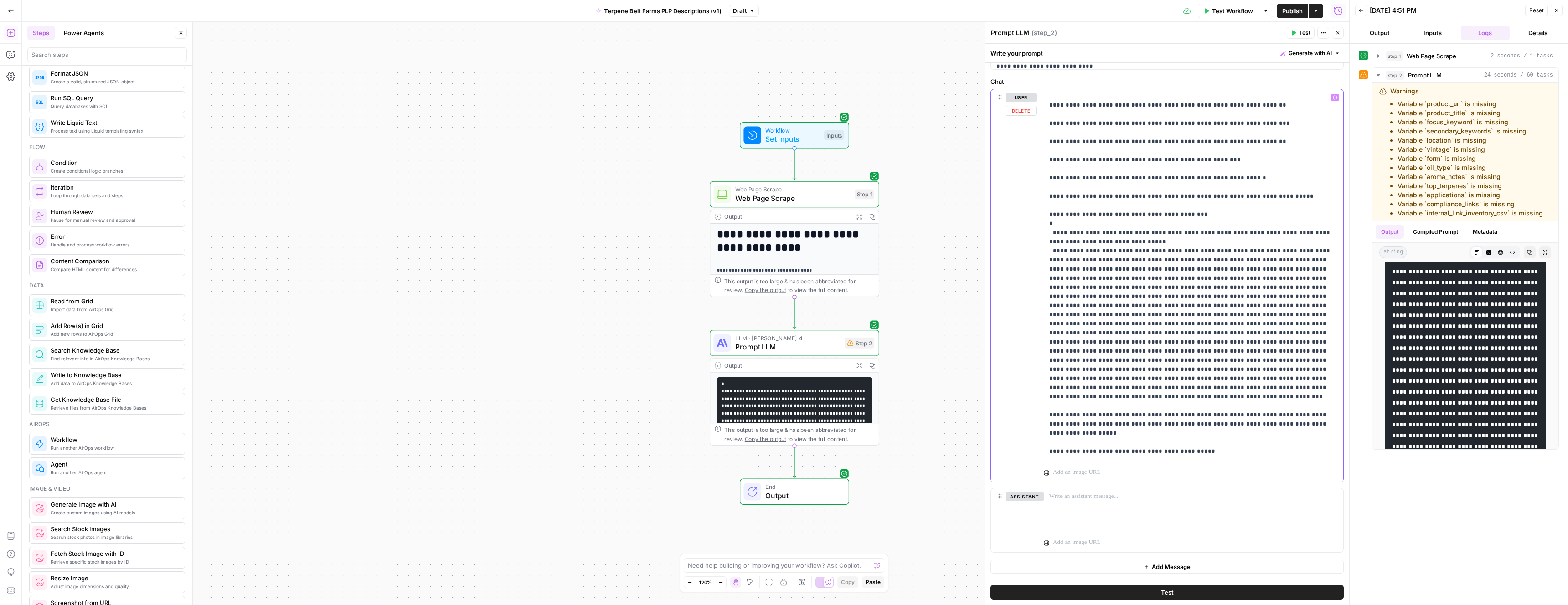
drag, startPoint x: 1134, startPoint y: 369, endPoint x: 1099, endPoint y: 276, distance: 99.4
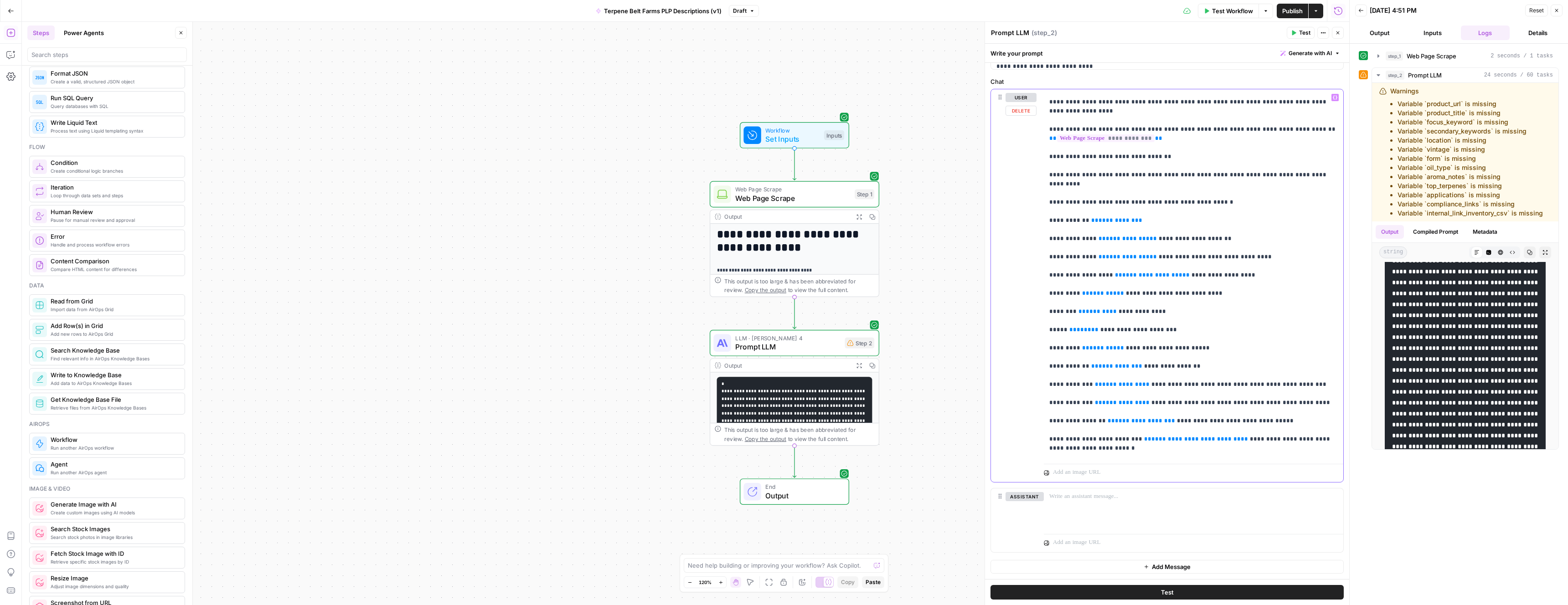
scroll to position [0, 0]
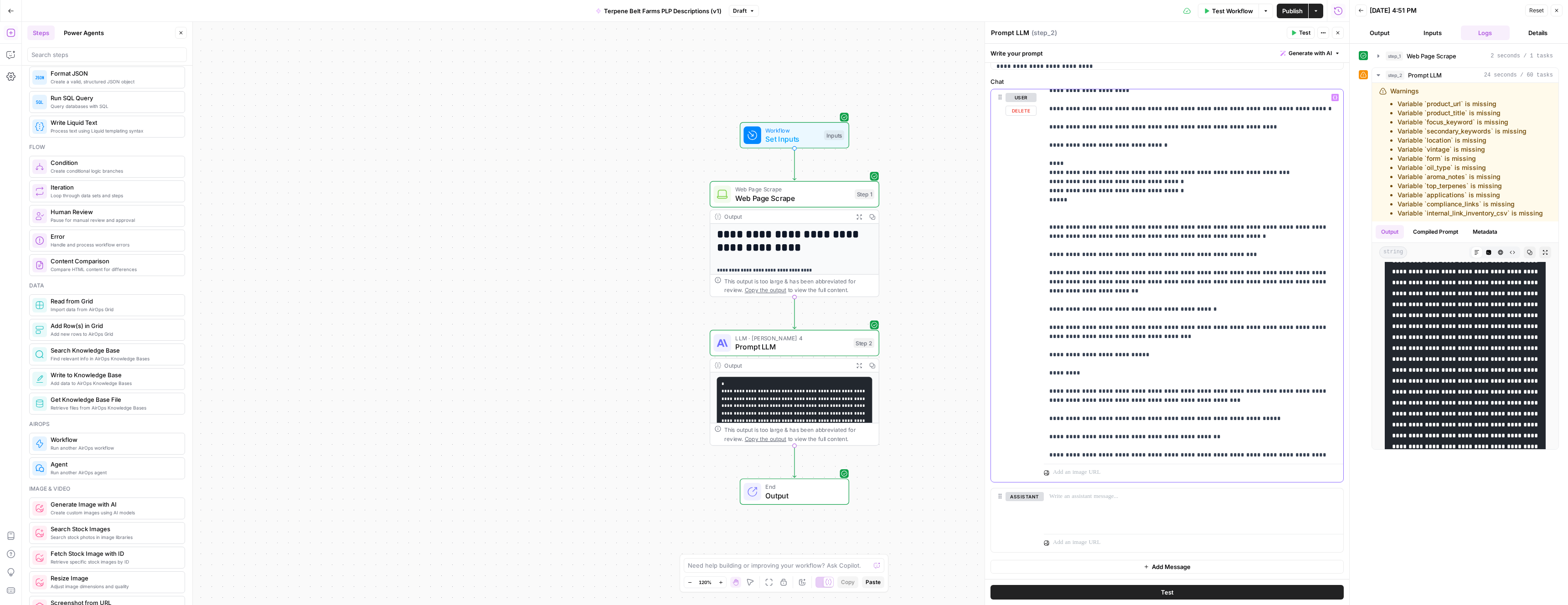
scroll to position [233, 0]
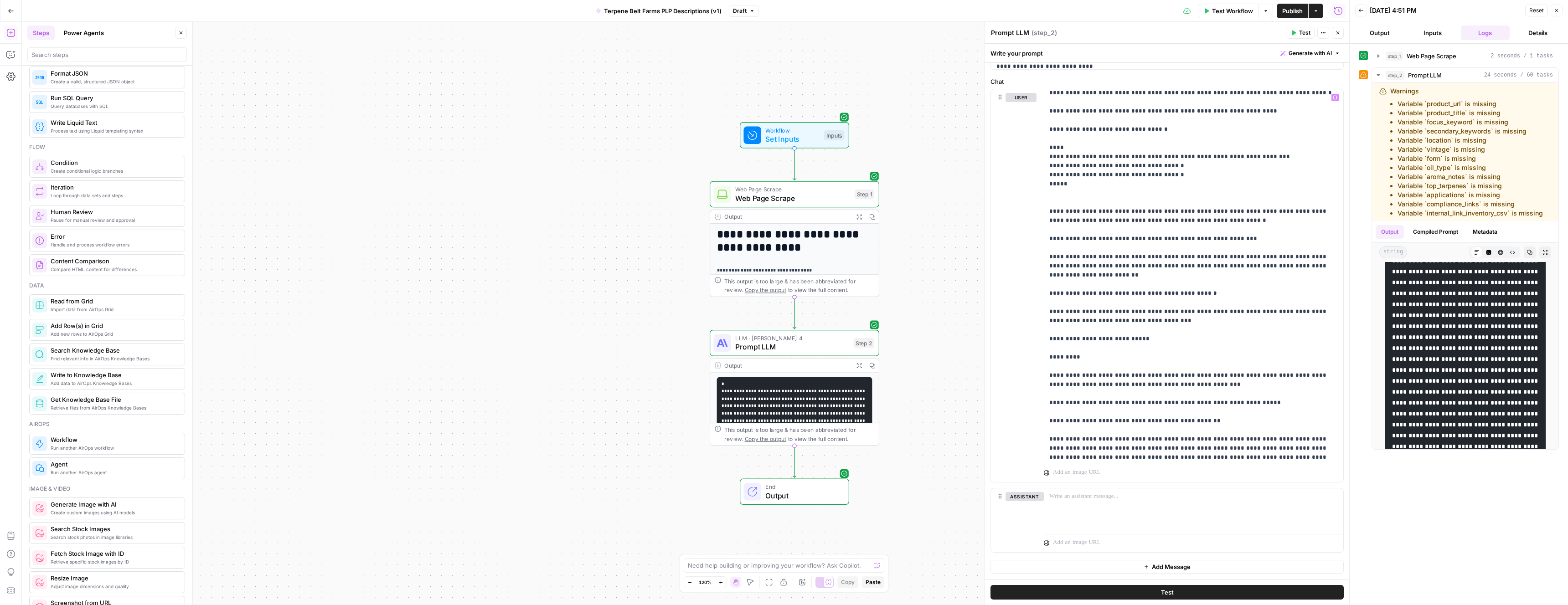
click at [1200, 592] on button "Test" at bounding box center [1167, 593] width 353 height 15
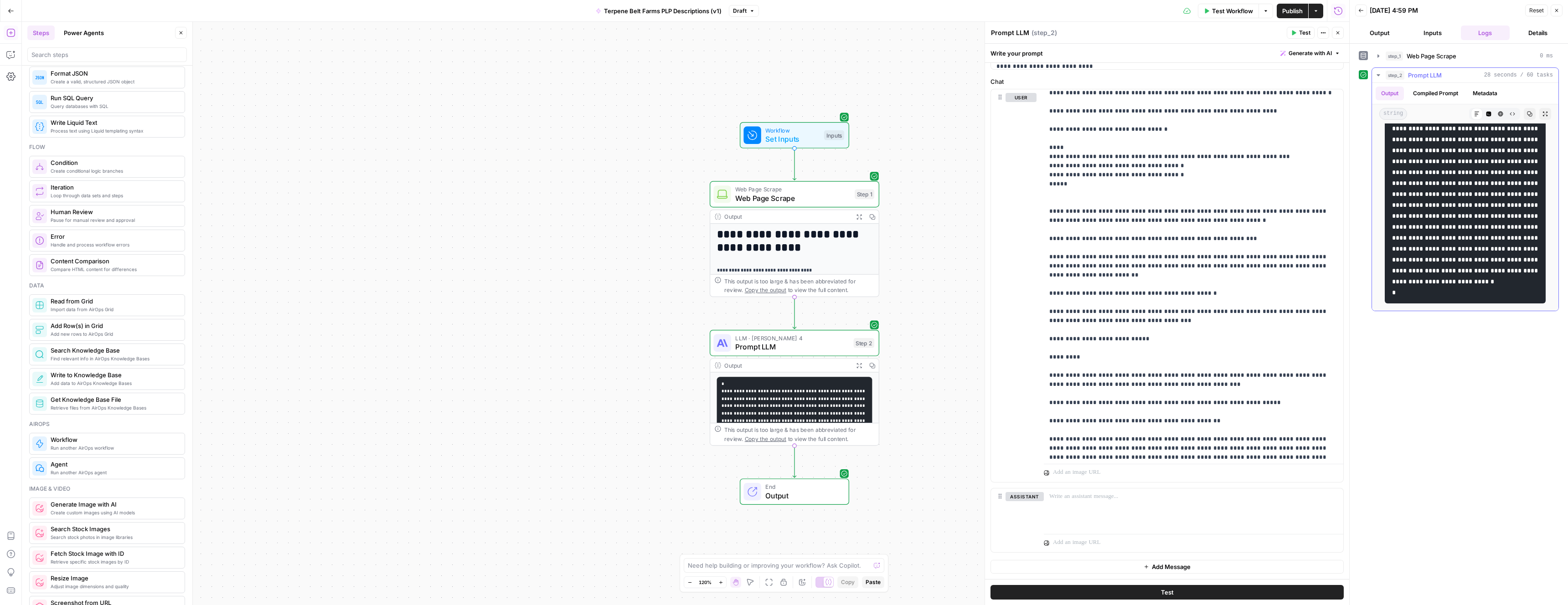
scroll to position [1140, 0]
click at [1447, 379] on div "step_1 Web Page Scrape 0 ms step_2 Prompt LLM 28 seconds / 60 tasks Output Comp…" at bounding box center [1458, 324] width 200 height 553
click at [1293, 10] on span "Publish" at bounding box center [1292, 10] width 21 height 9
click at [687, 13] on span "Terpene Belt Farms PLP Descriptions (v1)" at bounding box center [657, 10] width 117 height 9
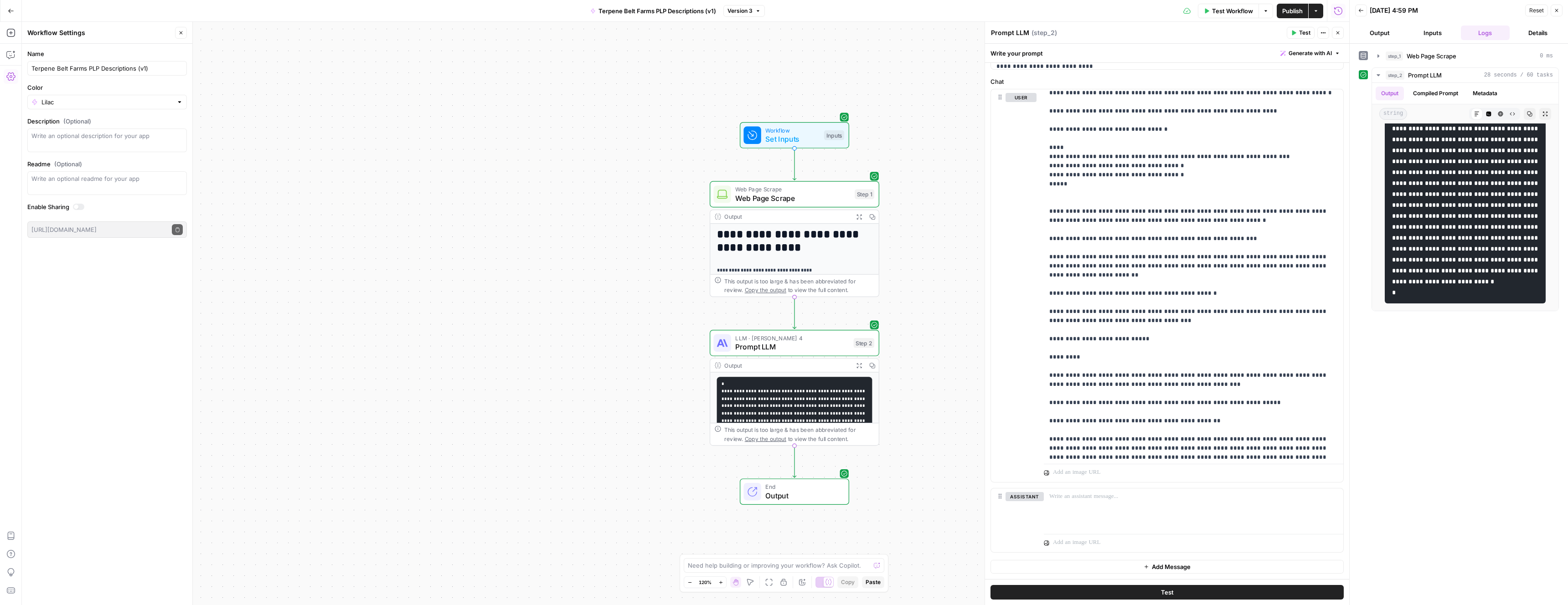
click at [688, 13] on span "Terpene Belt Farms PLP Descriptions (v1)" at bounding box center [657, 10] width 117 height 9
click at [705, 10] on span "Terpene Belt Farms PLP Descriptions (v1)" at bounding box center [657, 10] width 117 height 9
click at [690, 9] on span "Terpene Belt Farms PLP Descriptions (v1)" at bounding box center [657, 10] width 117 height 9
click at [8, 15] on button "Go Back" at bounding box center [10, 10] width 16 height 16
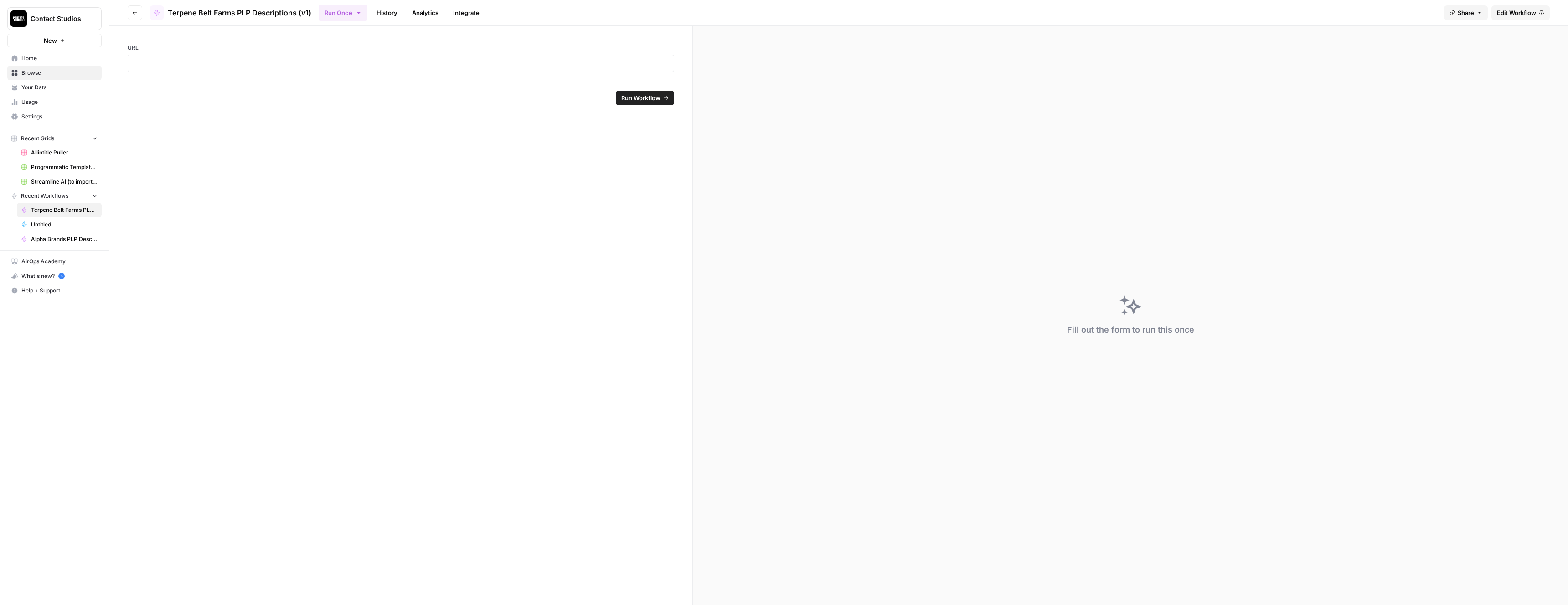
click at [278, 12] on span "Terpene Belt Farms PLP Descriptions (v1)" at bounding box center [240, 13] width 144 height 11
click at [307, 15] on span "Terpene Belt Farms PLP Descriptions (v1)" at bounding box center [240, 13] width 144 height 11
click at [51, 206] on span "Terpene Belt Farms PLP Descriptions (v1)" at bounding box center [64, 209] width 66 height 8
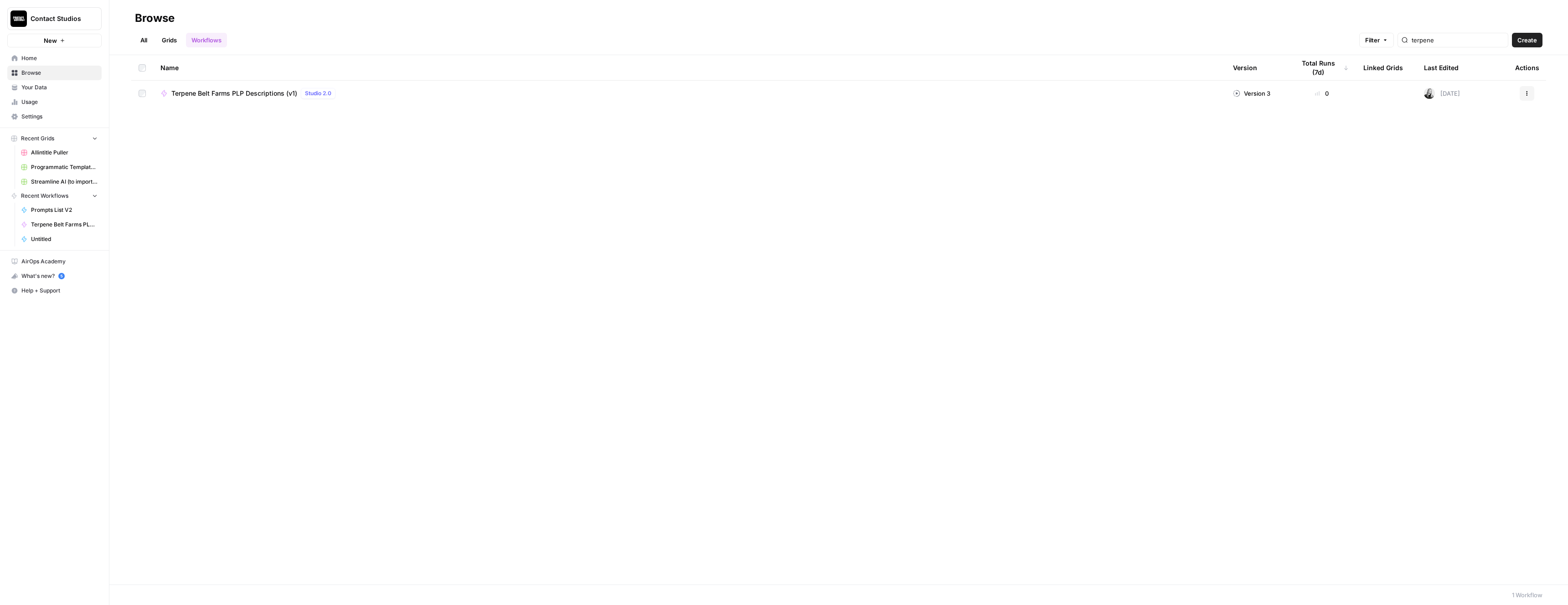
click at [282, 92] on span "Terpene Belt Farms PLP Descriptions (v1)" at bounding box center [234, 93] width 126 height 9
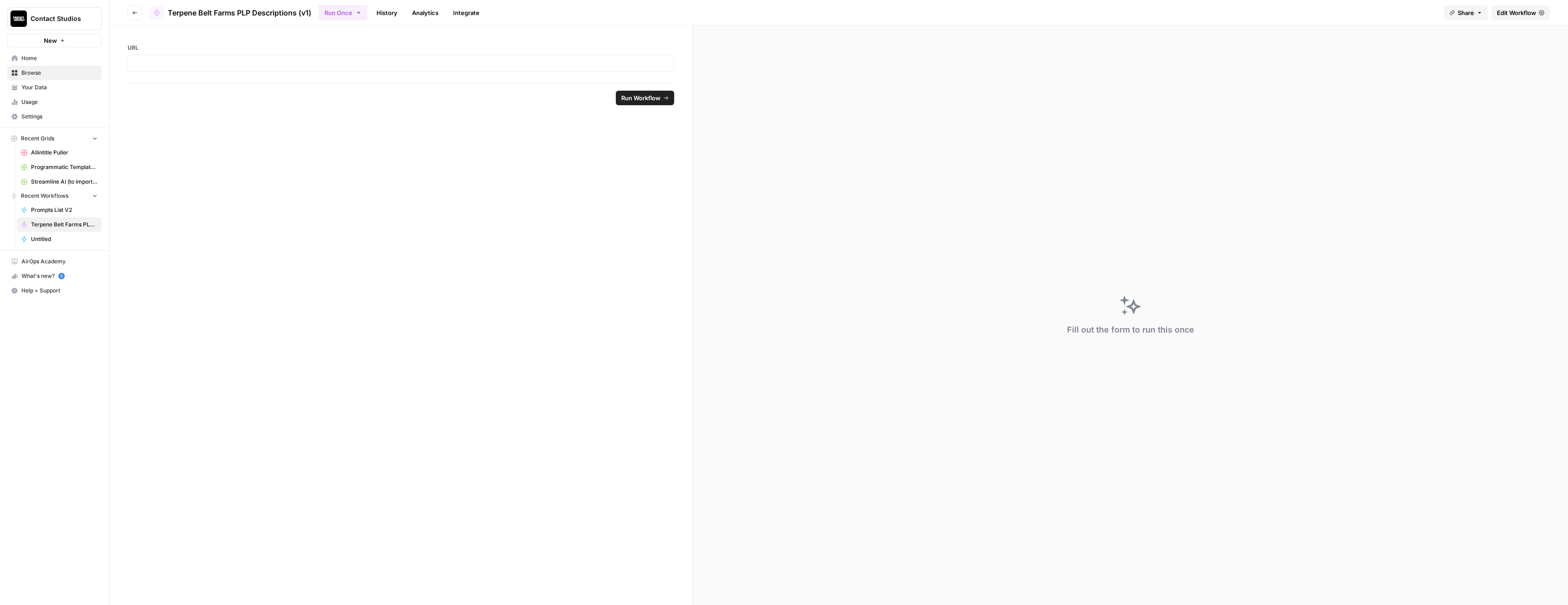
click at [133, 14] on icon "button" at bounding box center [135, 12] width 5 height 5
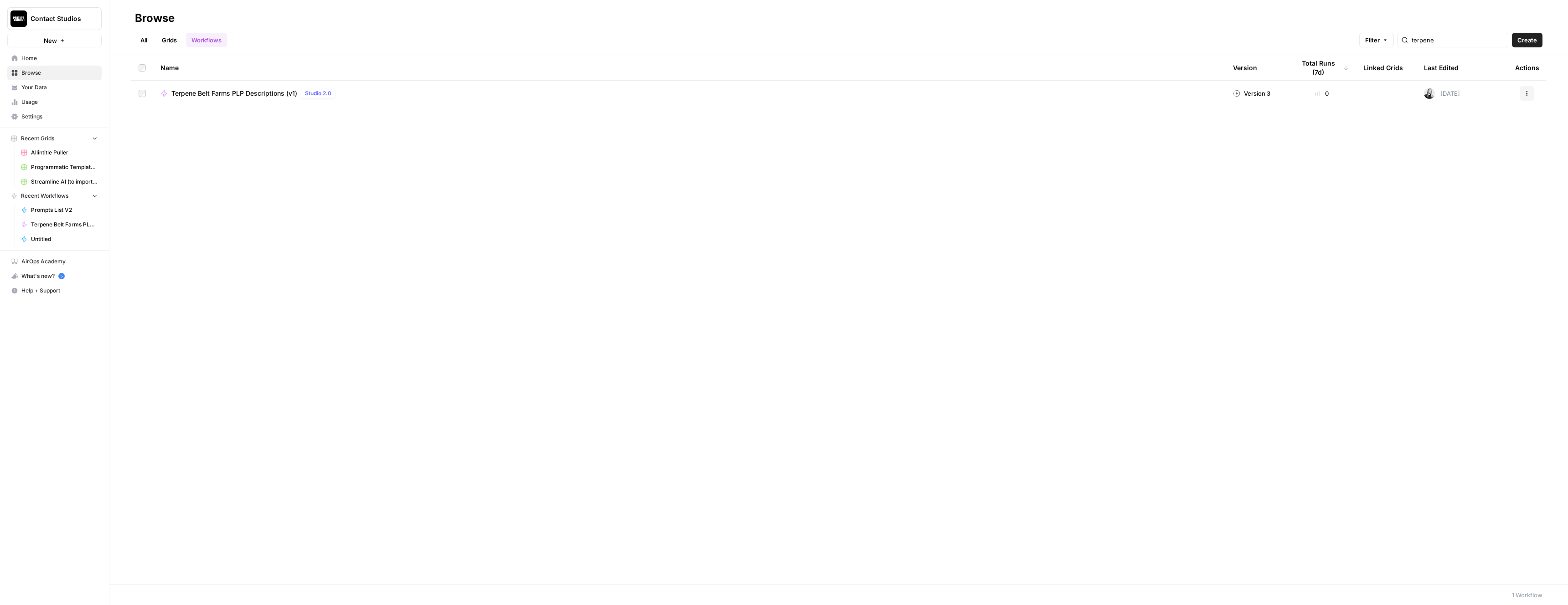
click at [1527, 94] on icon "button" at bounding box center [1527, 93] width 5 height 5
click at [1129, 96] on div "Terpene Belt Farms PLP Descriptions (v1) Studio 2.0" at bounding box center [690, 94] width 1058 height 11
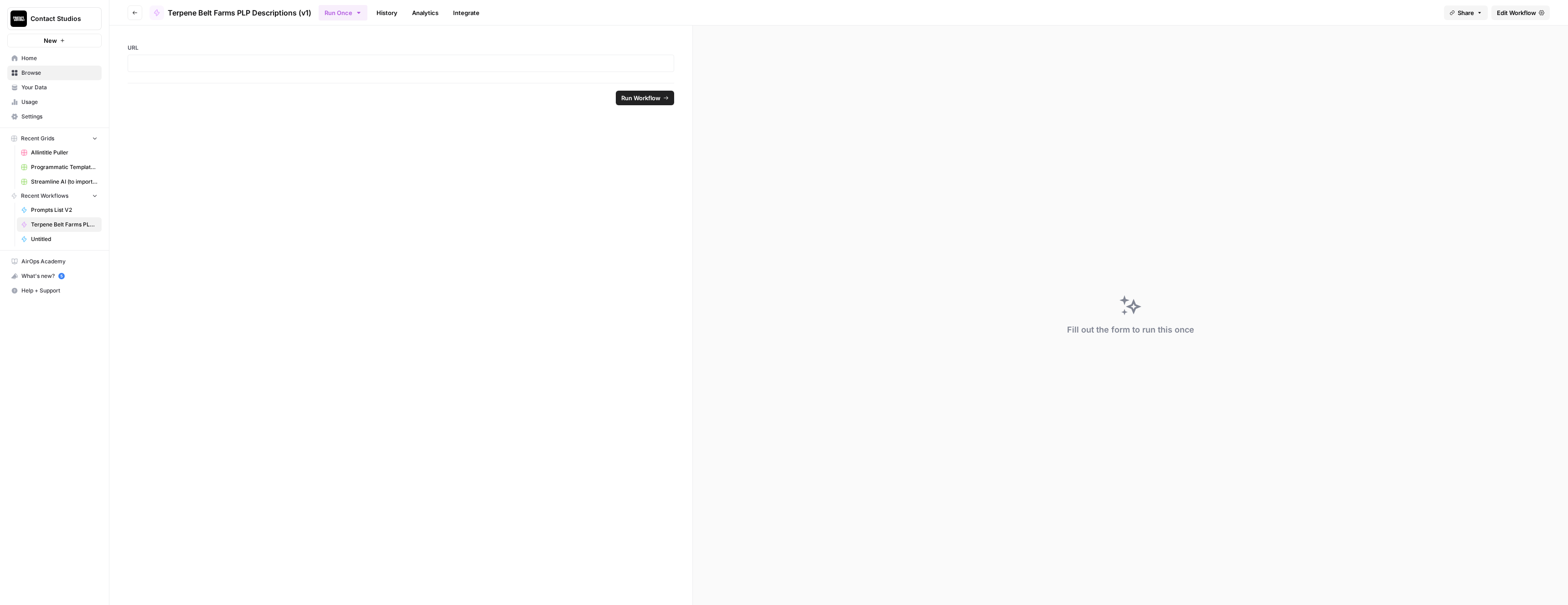
click at [294, 13] on span "Terpene Belt Farms PLP Descriptions (v1)" at bounding box center [240, 13] width 144 height 11
click at [311, 10] on span "Terpene Belt Farms PLP Descriptions (v1)" at bounding box center [240, 13] width 144 height 11
click at [53, 74] on span "Browse" at bounding box center [59, 72] width 76 height 8
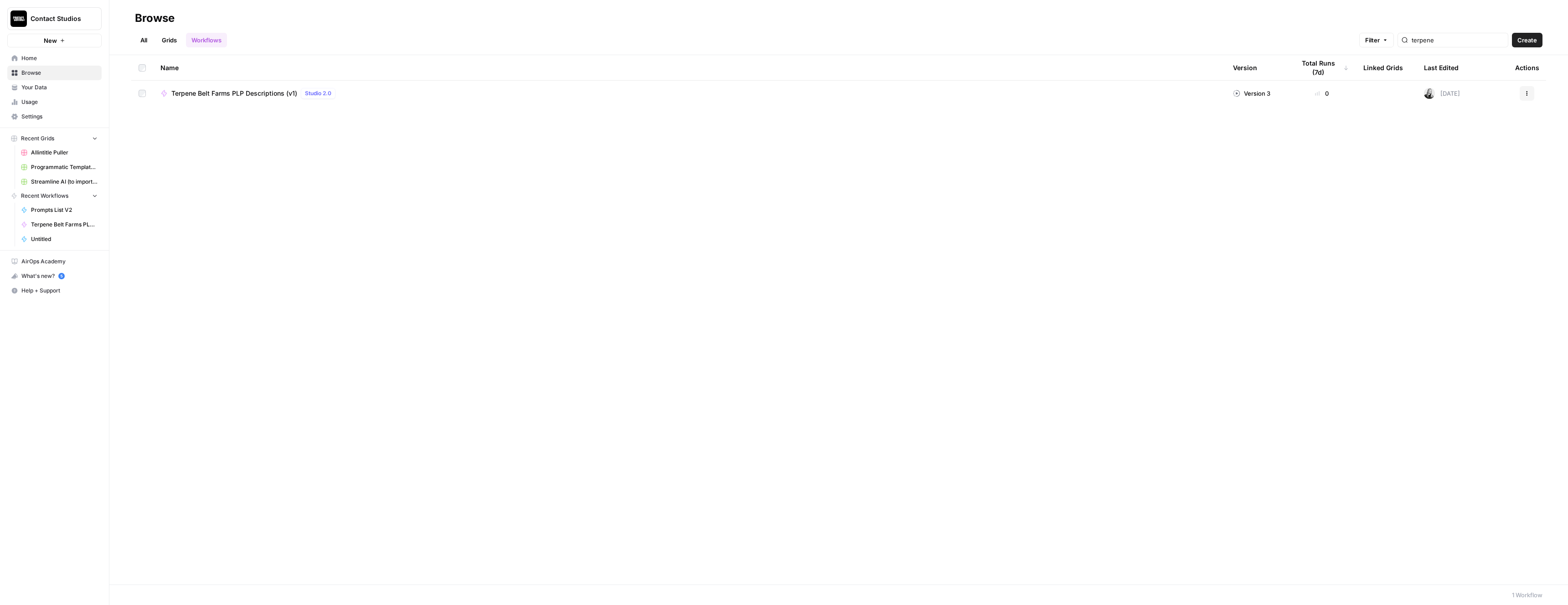
click at [142, 100] on td at bounding box center [142, 94] width 22 height 26
click at [332, 133] on div "Name Version Total Runs (7d) Linked Grids Last Edited Actions Terpene Belt Farm…" at bounding box center [839, 317] width 1458 height 524
click at [1522, 88] on button "Actions" at bounding box center [1527, 94] width 15 height 15
click at [1340, 237] on div "Name Version Total Runs (7d) Linked Grids Last Edited Actions Terpene Belt Farm…" at bounding box center [839, 320] width 1458 height 530
click at [1527, 93] on icon "button" at bounding box center [1527, 94] width 1 height 1
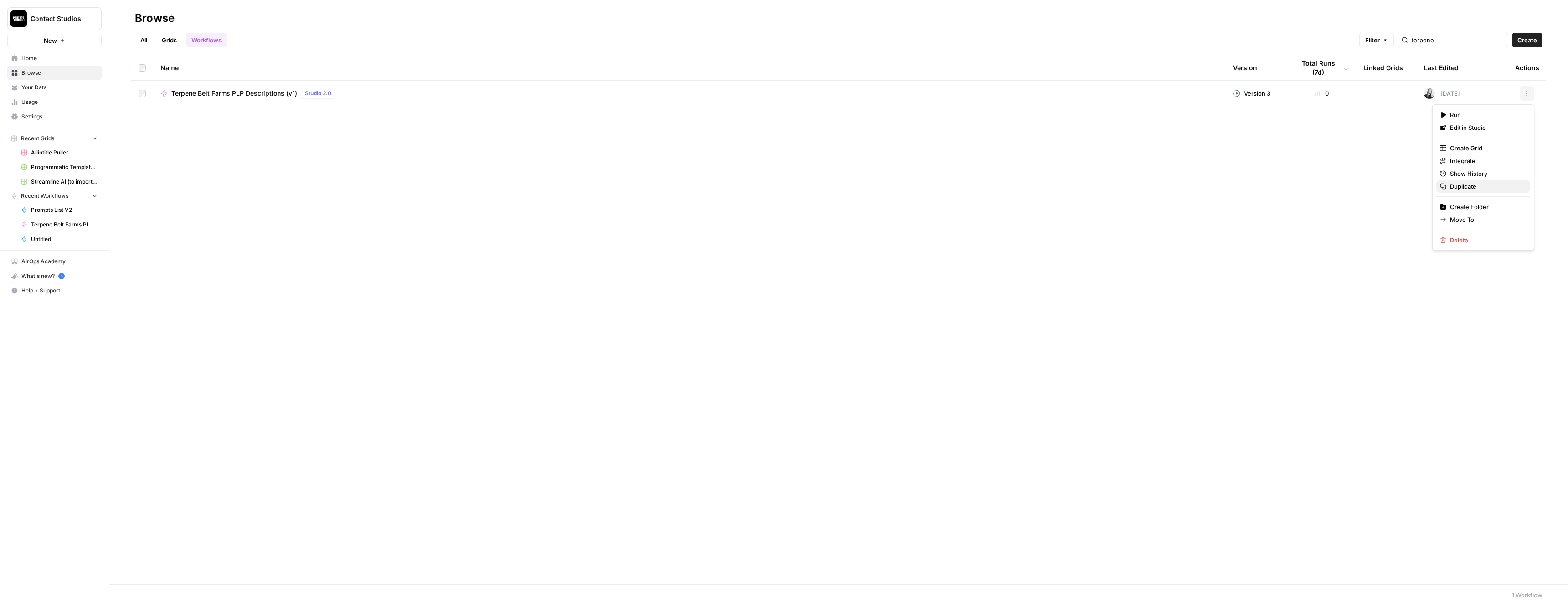
click at [1478, 188] on span "Duplicate" at bounding box center [1486, 186] width 73 height 9
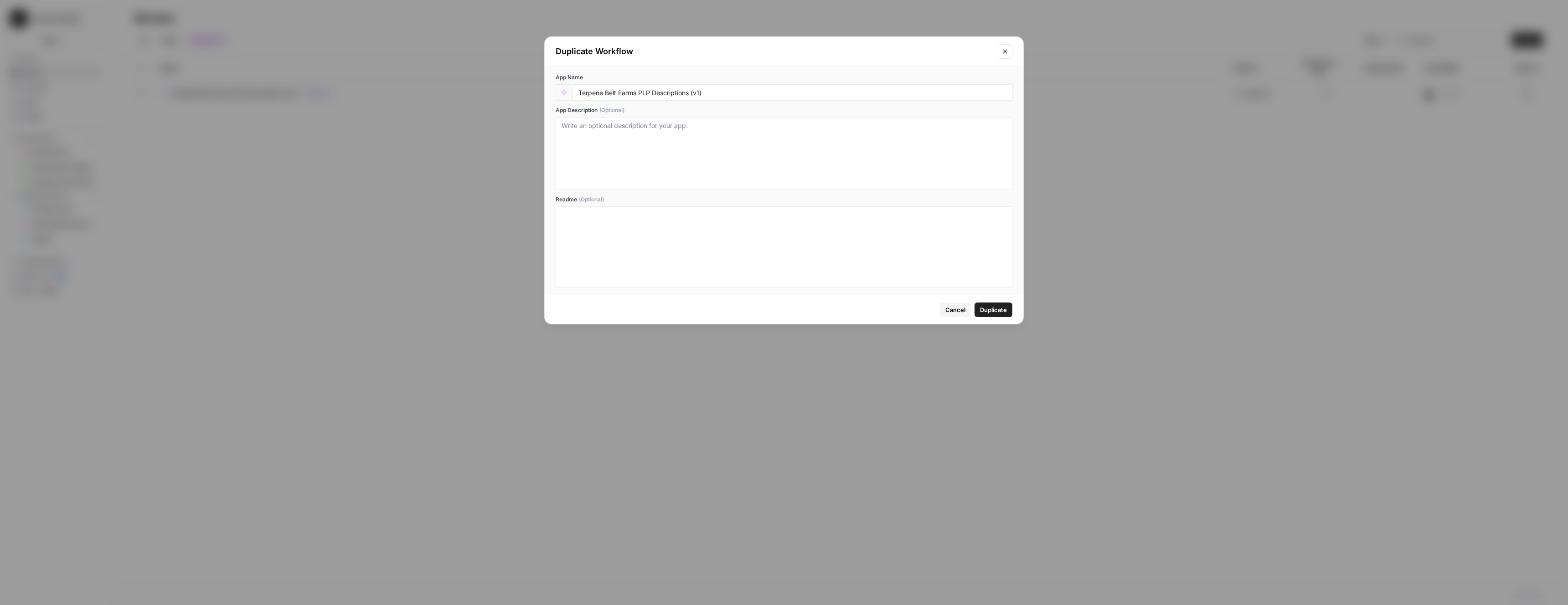
drag, startPoint x: 692, startPoint y: 90, endPoint x: 746, endPoint y: 95, distance: 54.2
click at [746, 95] on input "Terpene Belt Farms PLP Descriptions (v1)" at bounding box center [792, 92] width 428 height 8
type input "Terpene Belt Farms PLP Descriptions (Text Output)"
click at [759, 141] on textarea "App Description (Optional)" at bounding box center [784, 153] width 445 height 65
click at [983, 307] on span "Duplicate" at bounding box center [993, 310] width 27 height 9
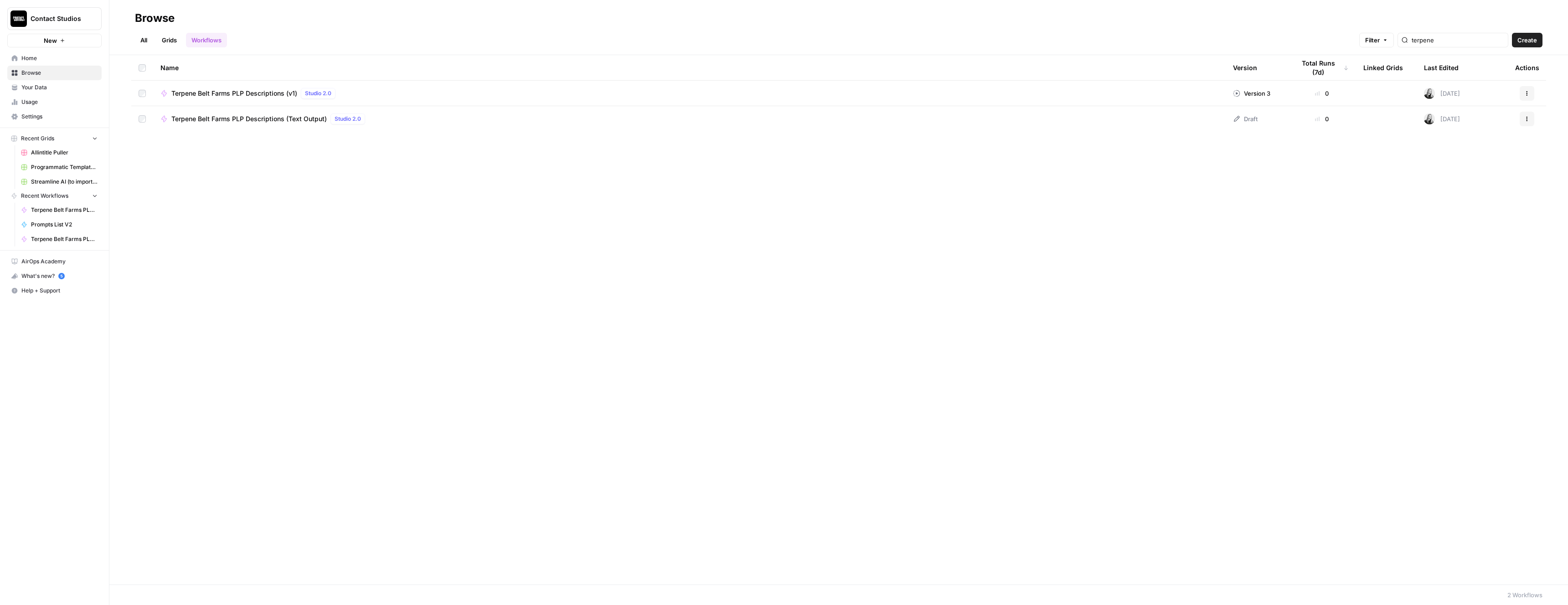
click at [1536, 113] on div "Actions" at bounding box center [1527, 119] width 24 height 15
click at [1531, 114] on button "Actions" at bounding box center [1527, 119] width 15 height 15
click at [1480, 140] on span "Edit in Studio" at bounding box center [1486, 140] width 73 height 9
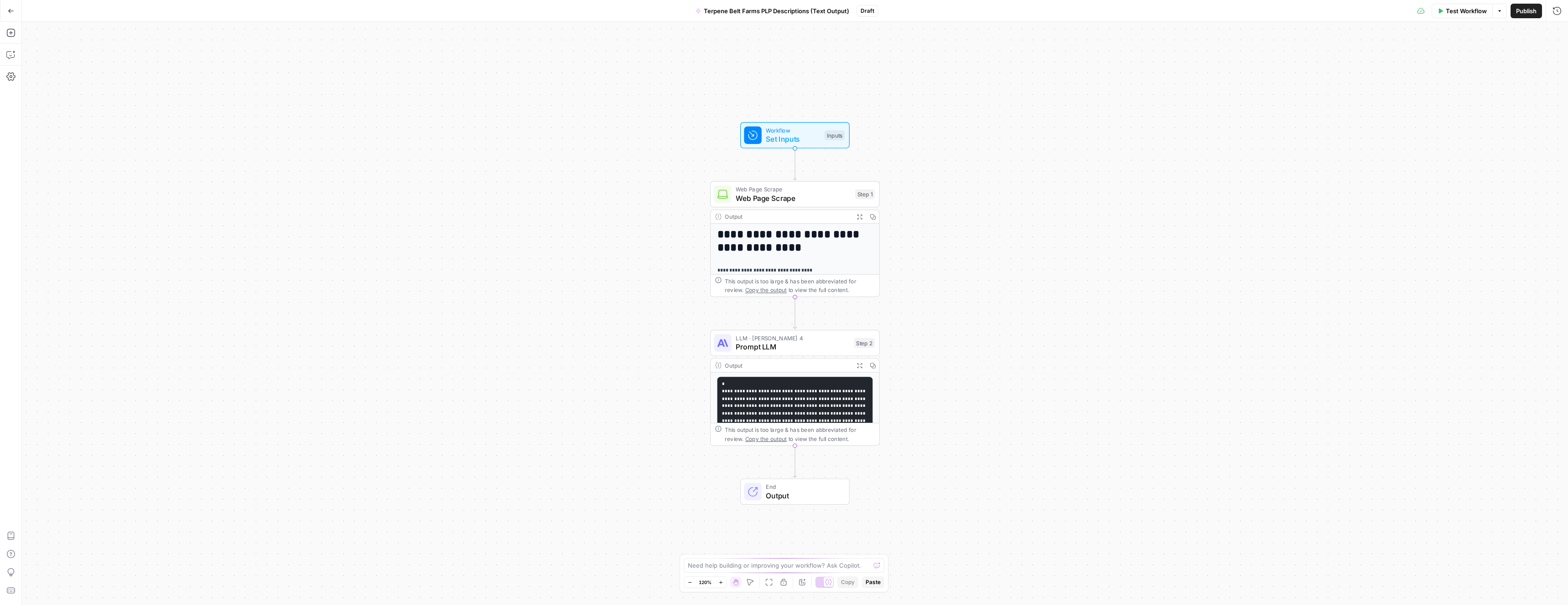
click at [807, 400] on code "**********" at bounding box center [794, 447] width 144 height 130
click at [806, 349] on span "Prompt LLM" at bounding box center [793, 347] width 114 height 11
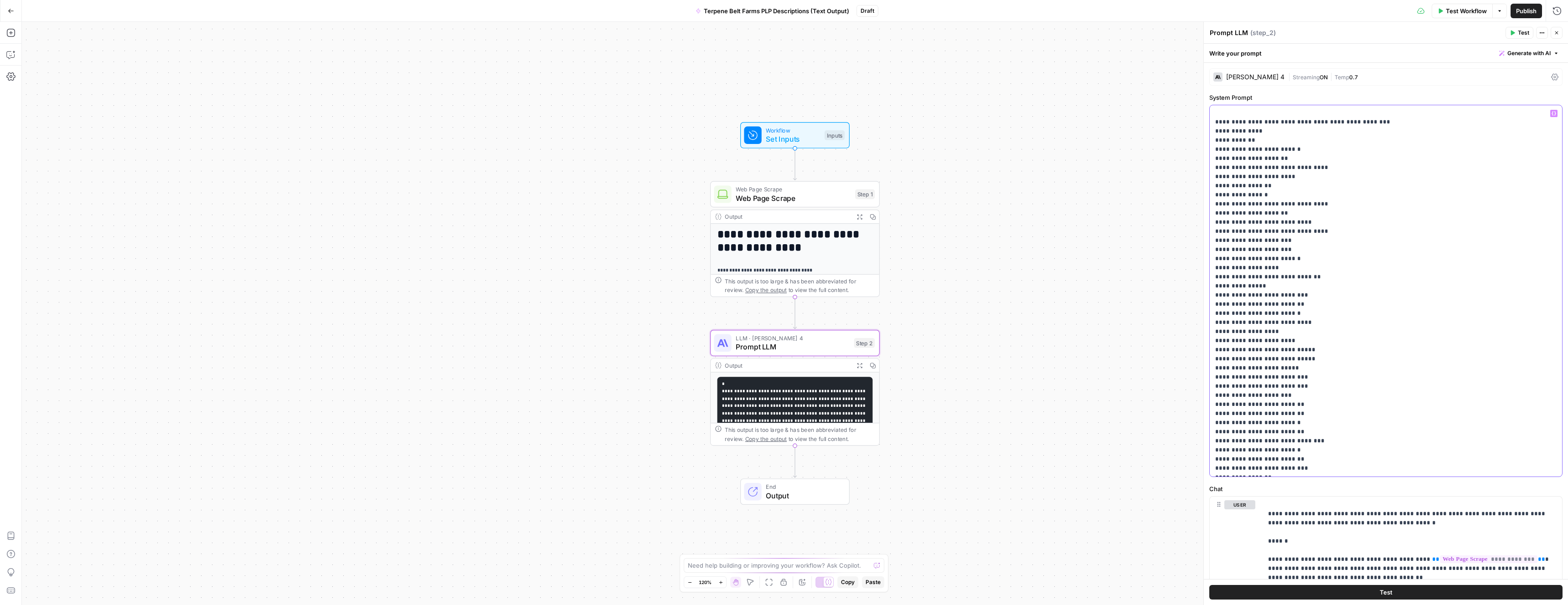
scroll to position [407, 0]
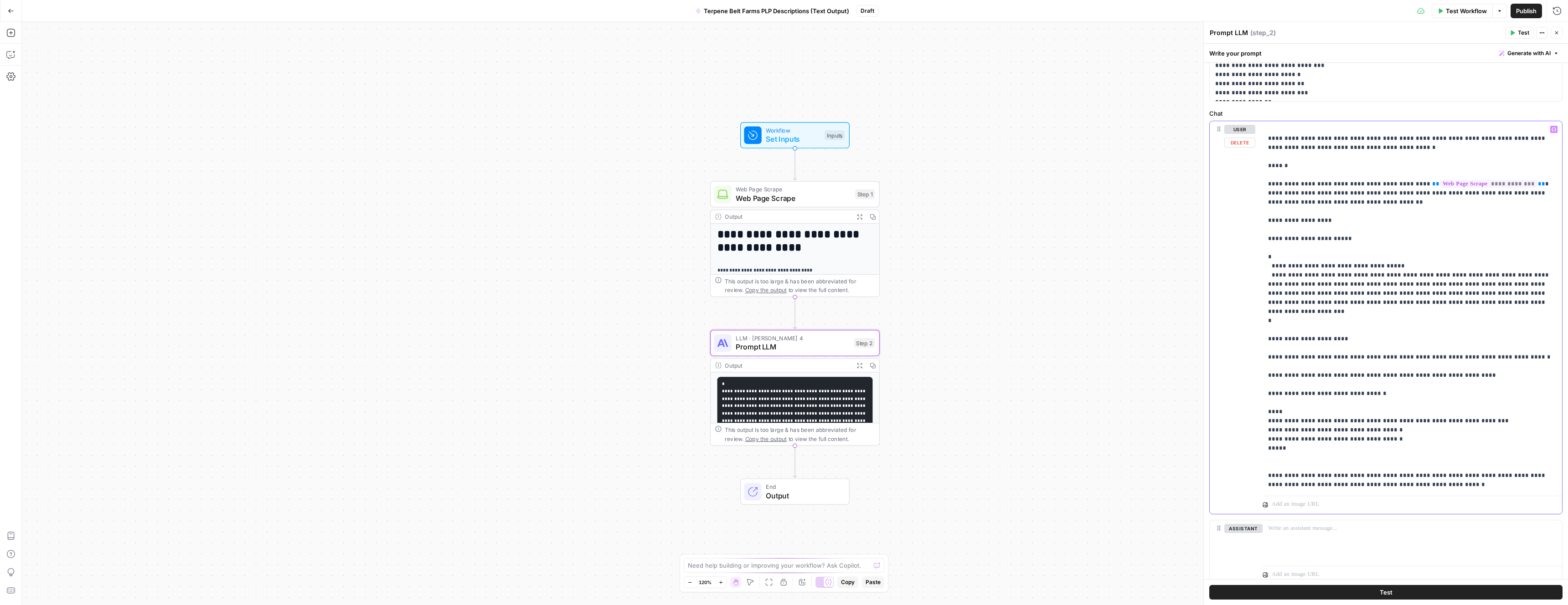
scroll to position [276, 0]
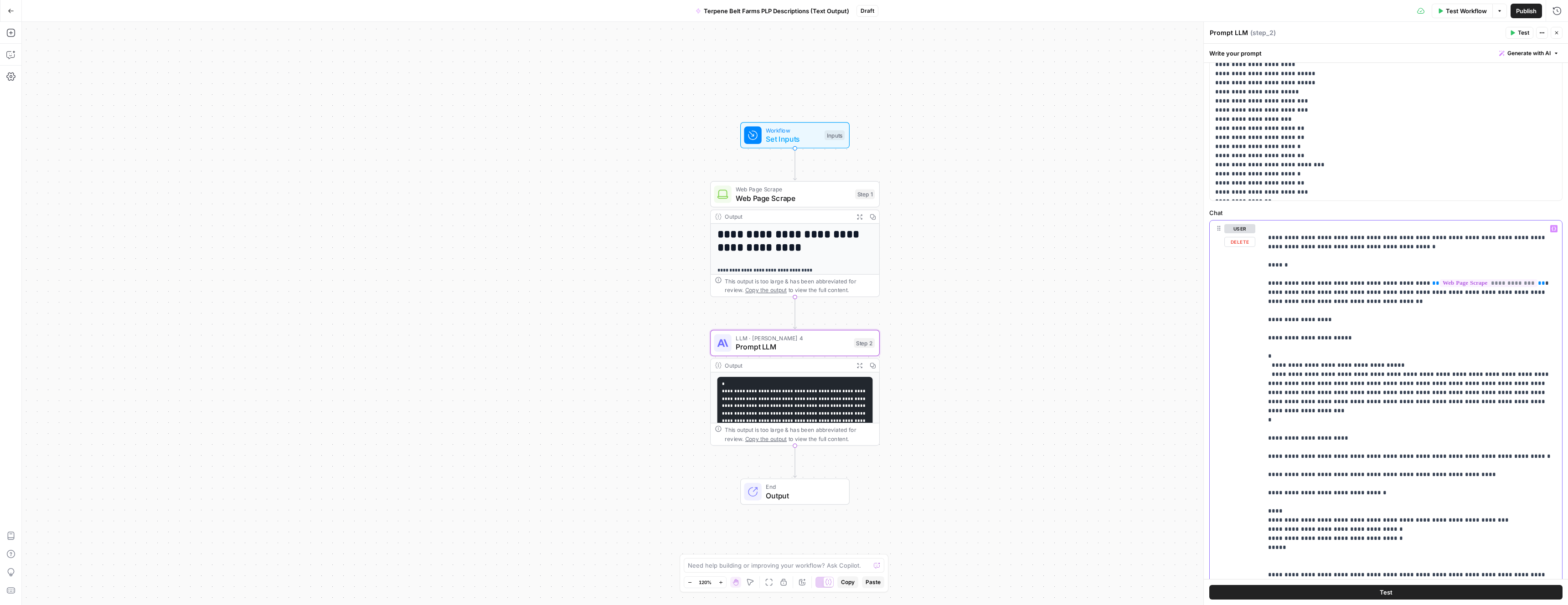
drag, startPoint x: 1269, startPoint y: 235, endPoint x: 1277, endPoint y: 347, distance: 112.3
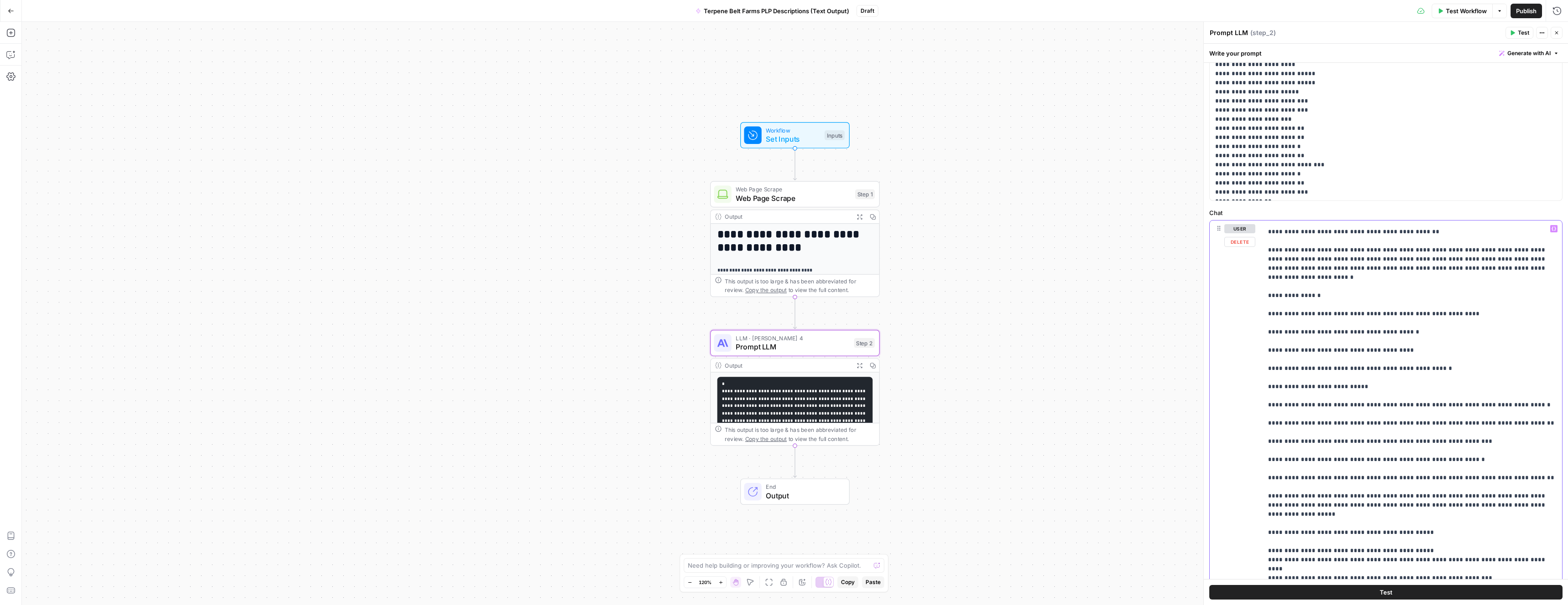
scroll to position [693, 0]
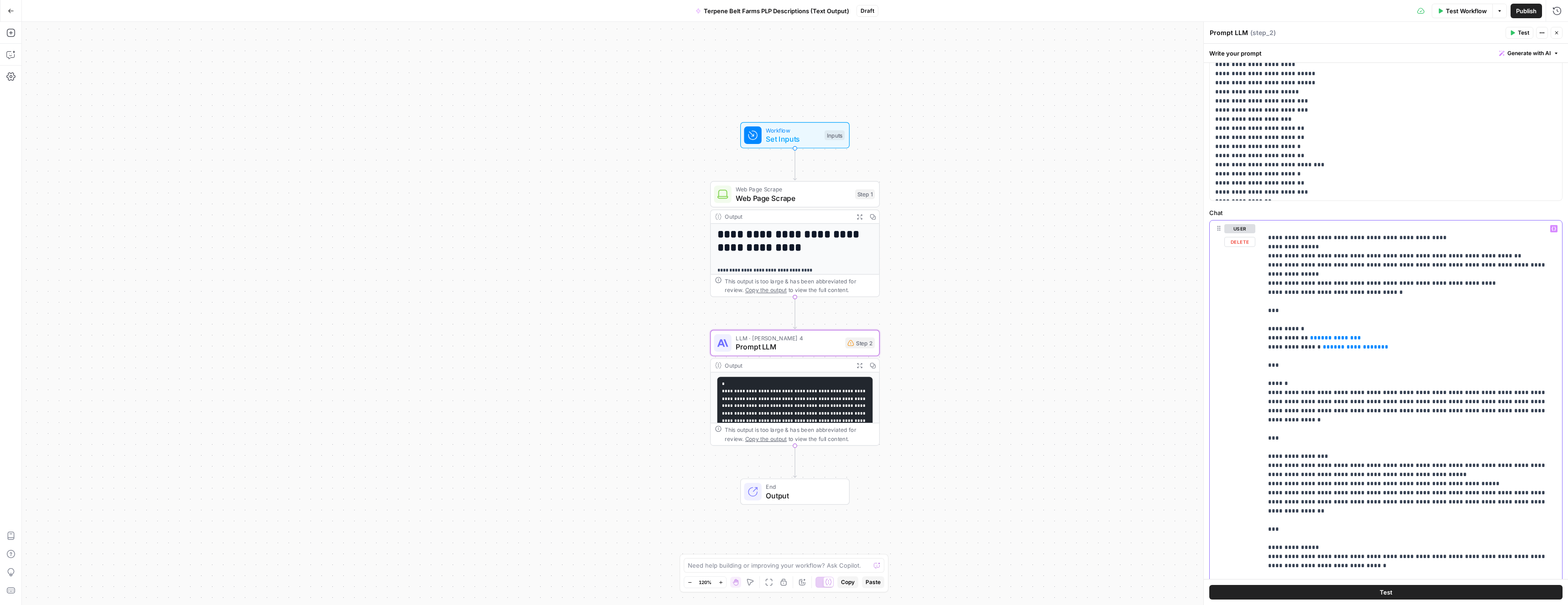
click at [1374, 346] on span "**********" at bounding box center [1356, 347] width 51 height 6
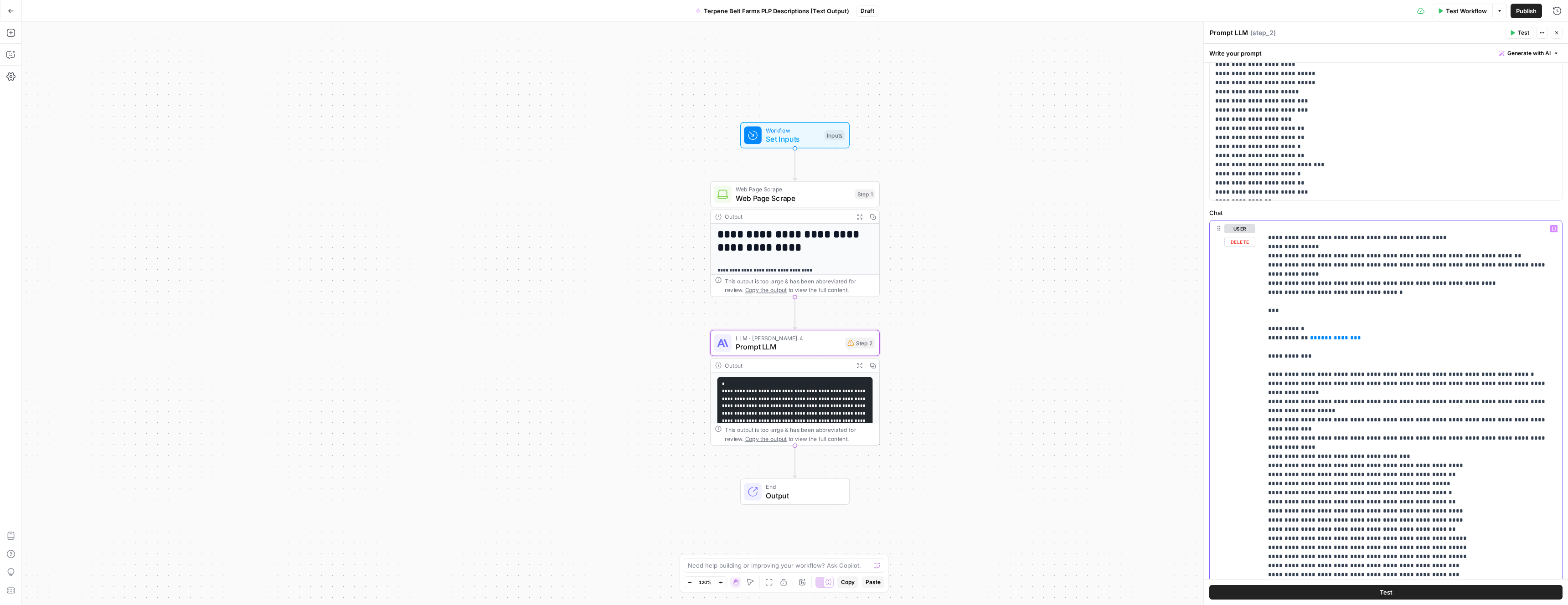
click at [1336, 337] on span "**********" at bounding box center [1335, 338] width 37 height 6
drag, startPoint x: 1362, startPoint y: 340, endPoint x: 1304, endPoint y: 341, distance: 58.0
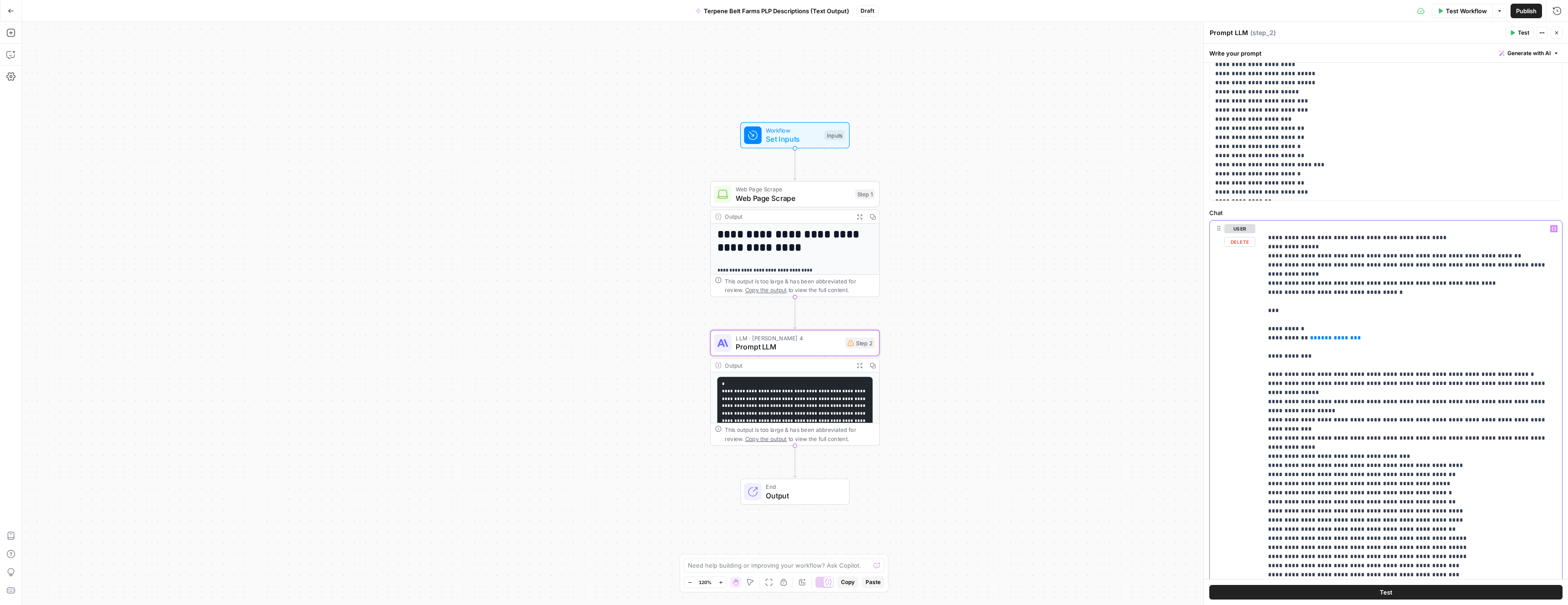
scroll to position [82, 0]
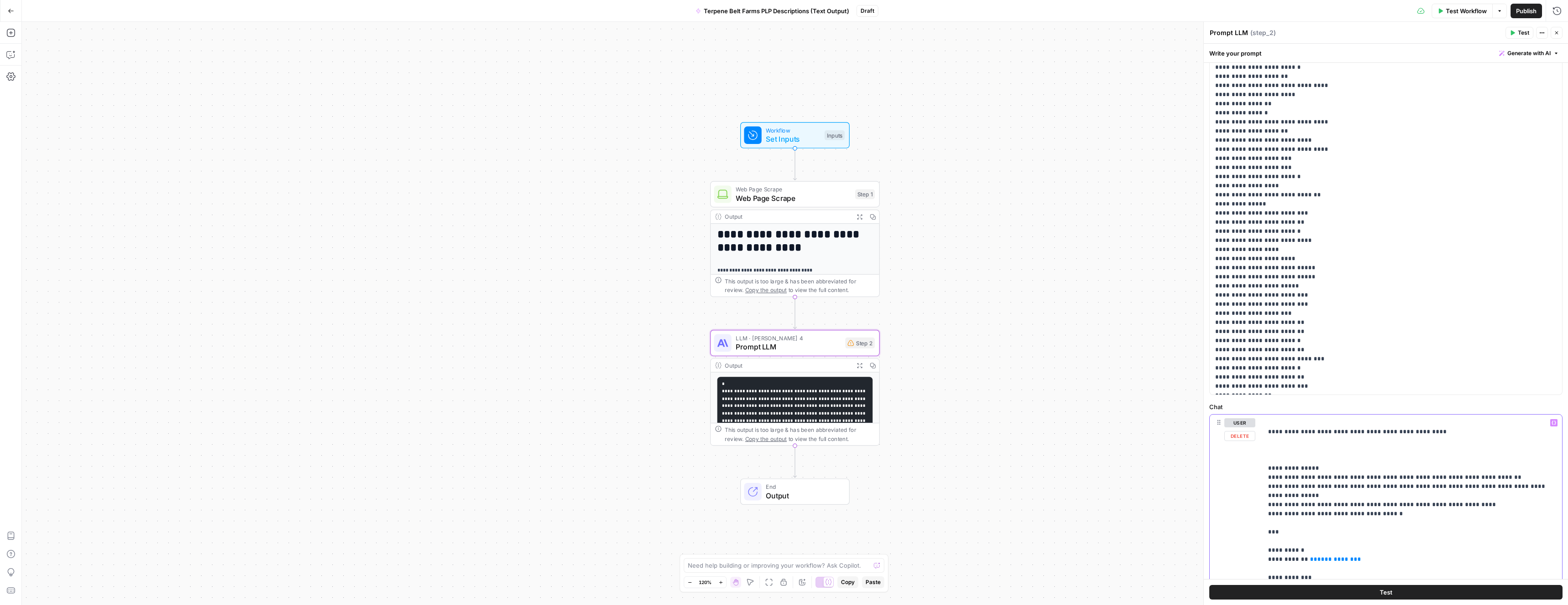
drag, startPoint x: 1382, startPoint y: 512, endPoint x: 1262, endPoint y: 469, distance: 127.5
click at [1262, 469] on div "**********" at bounding box center [1412, 600] width 299 height 371
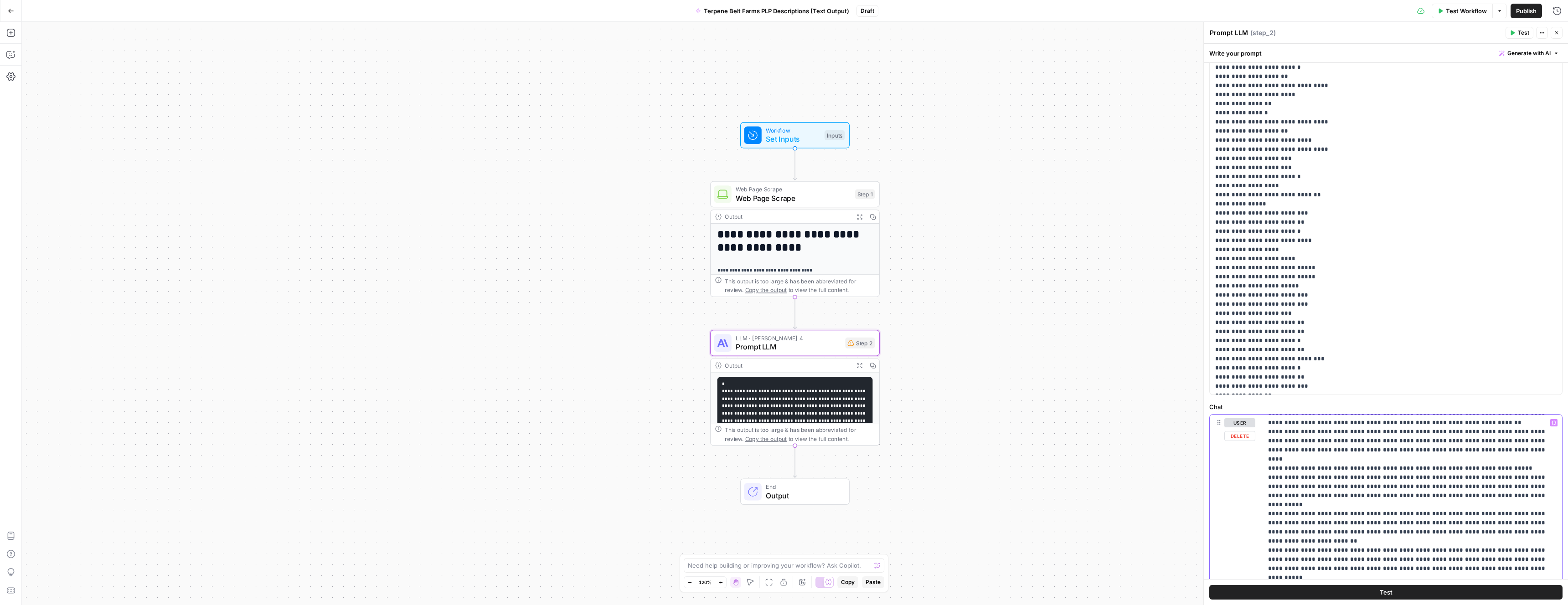
scroll to position [14834, 0]
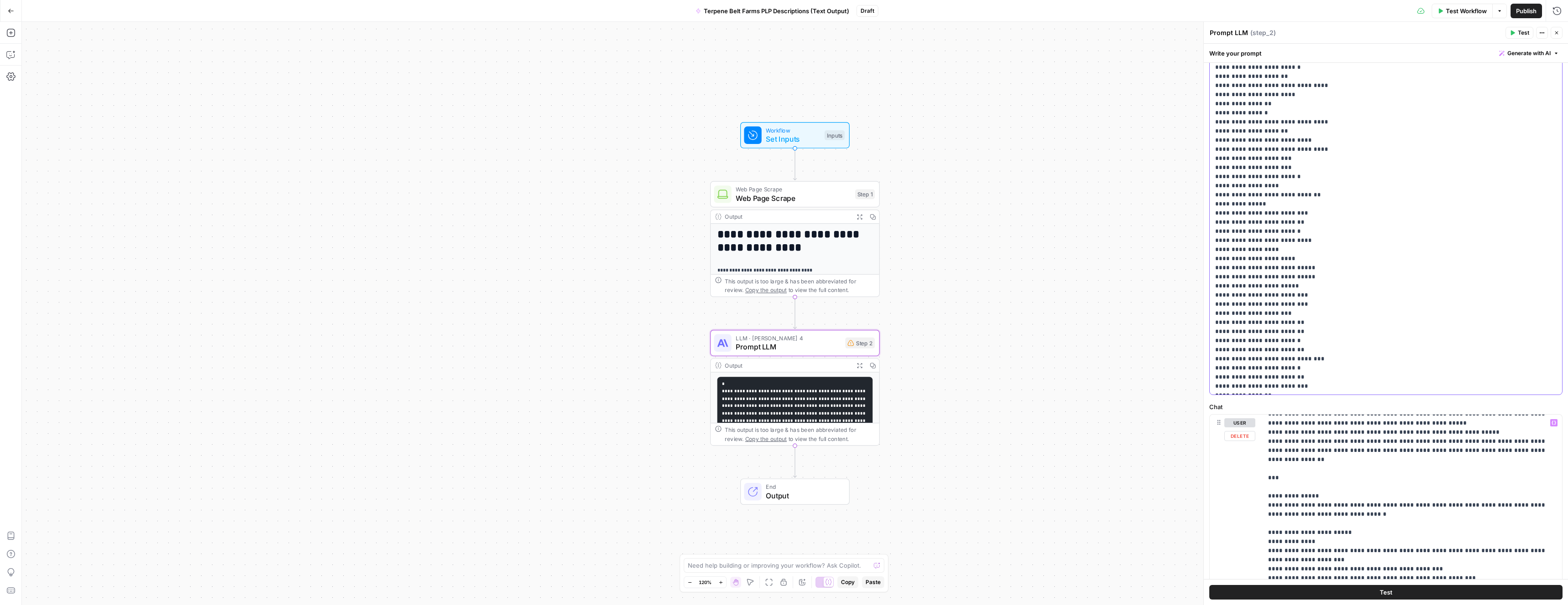
scroll to position [12471, 0]
click at [1519, 32] on span "Test" at bounding box center [1524, 32] width 12 height 8
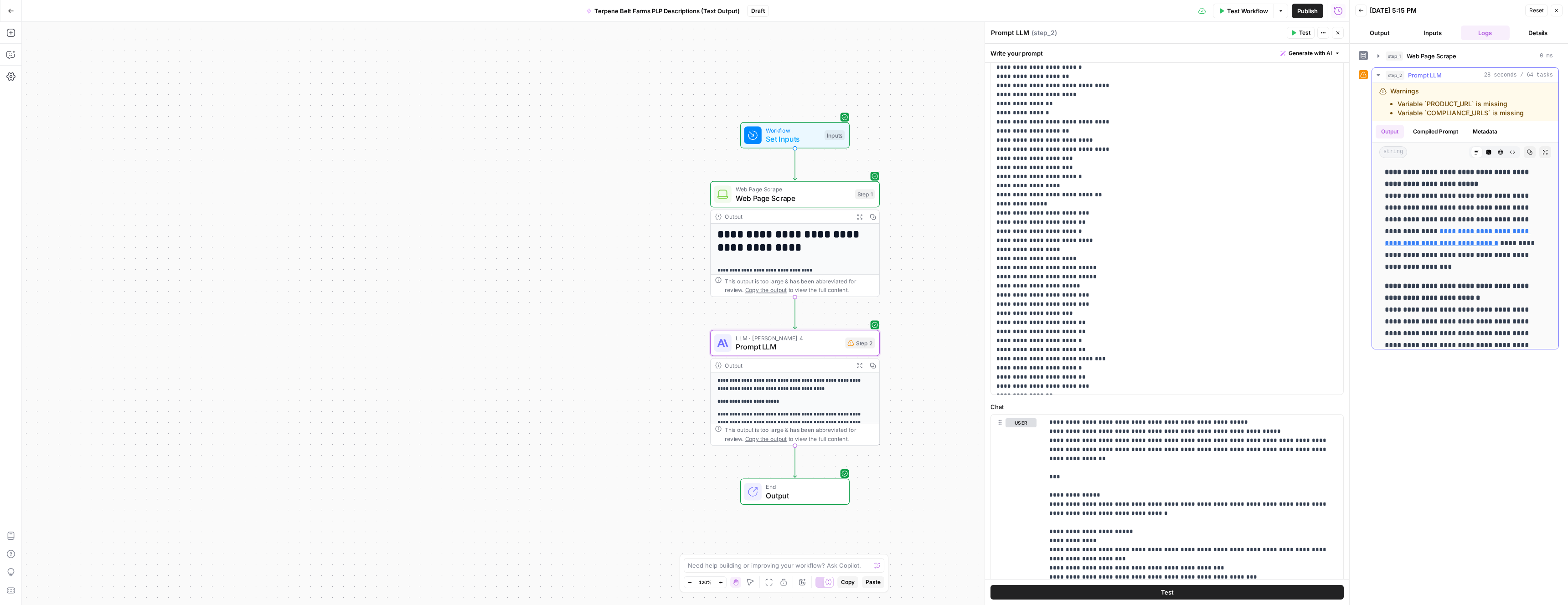
scroll to position [1516, 0]
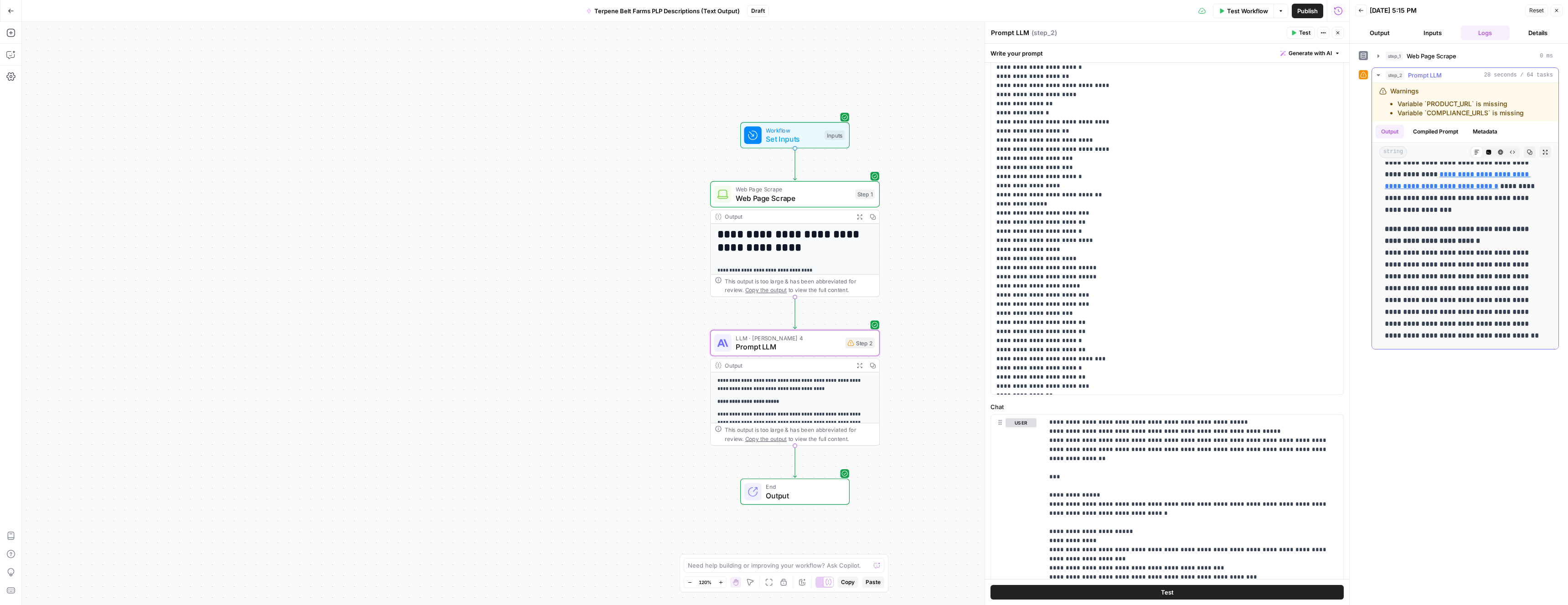
click at [1444, 244] on strong "**********" at bounding box center [1458, 235] width 146 height 19
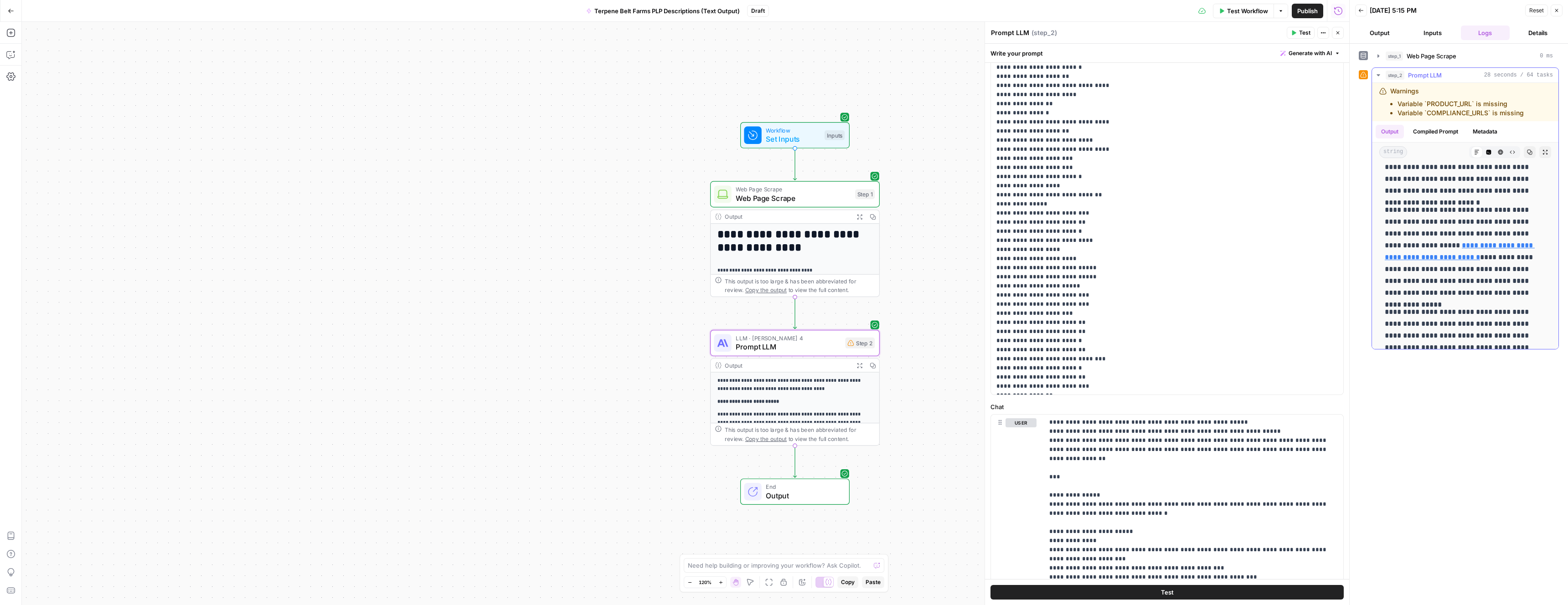
scroll to position [0, 0]
click at [1444, 245] on p "**********" at bounding box center [1465, 314] width 161 height 166
click at [1447, 234] on p "**********" at bounding box center [1465, 314] width 161 height 166
click at [1382, 32] on button "Output" at bounding box center [1379, 33] width 49 height 15
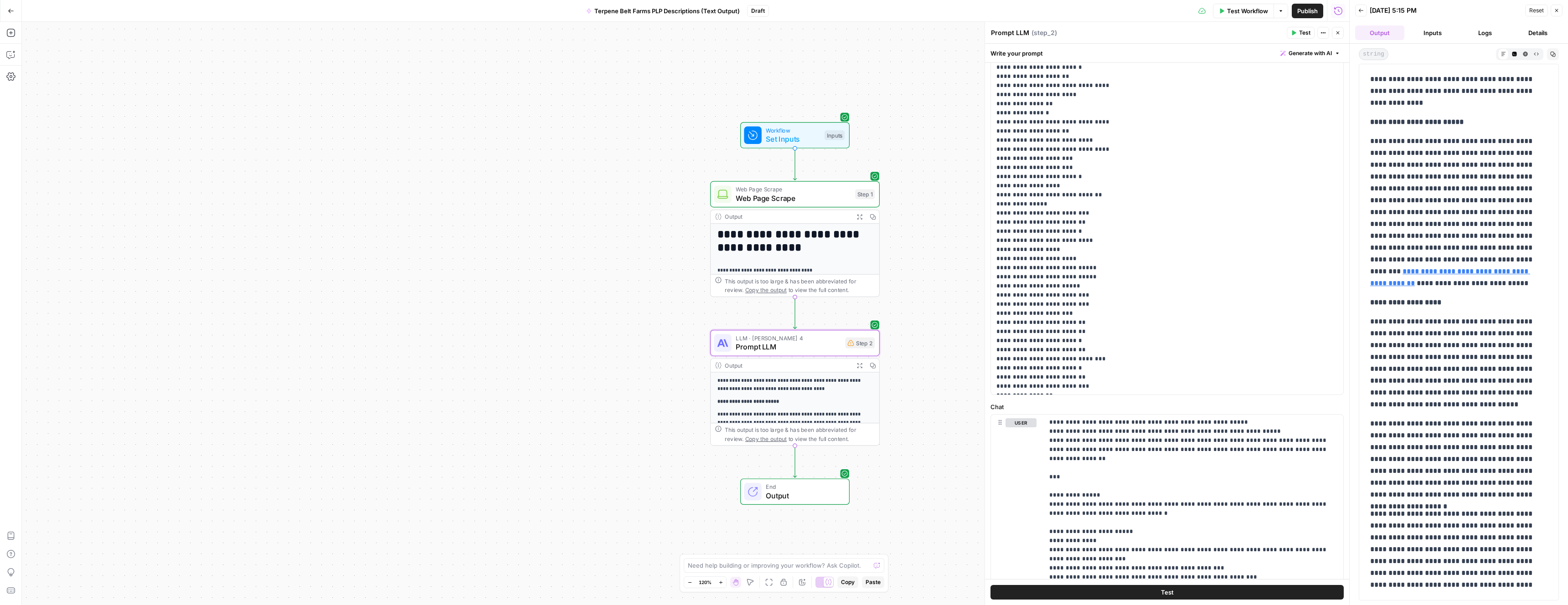
click at [1371, 81] on p "**********" at bounding box center [1458, 91] width 177 height 35
drag, startPoint x: 1371, startPoint y: 122, endPoint x: 1371, endPoint y: 192, distance: 70.0
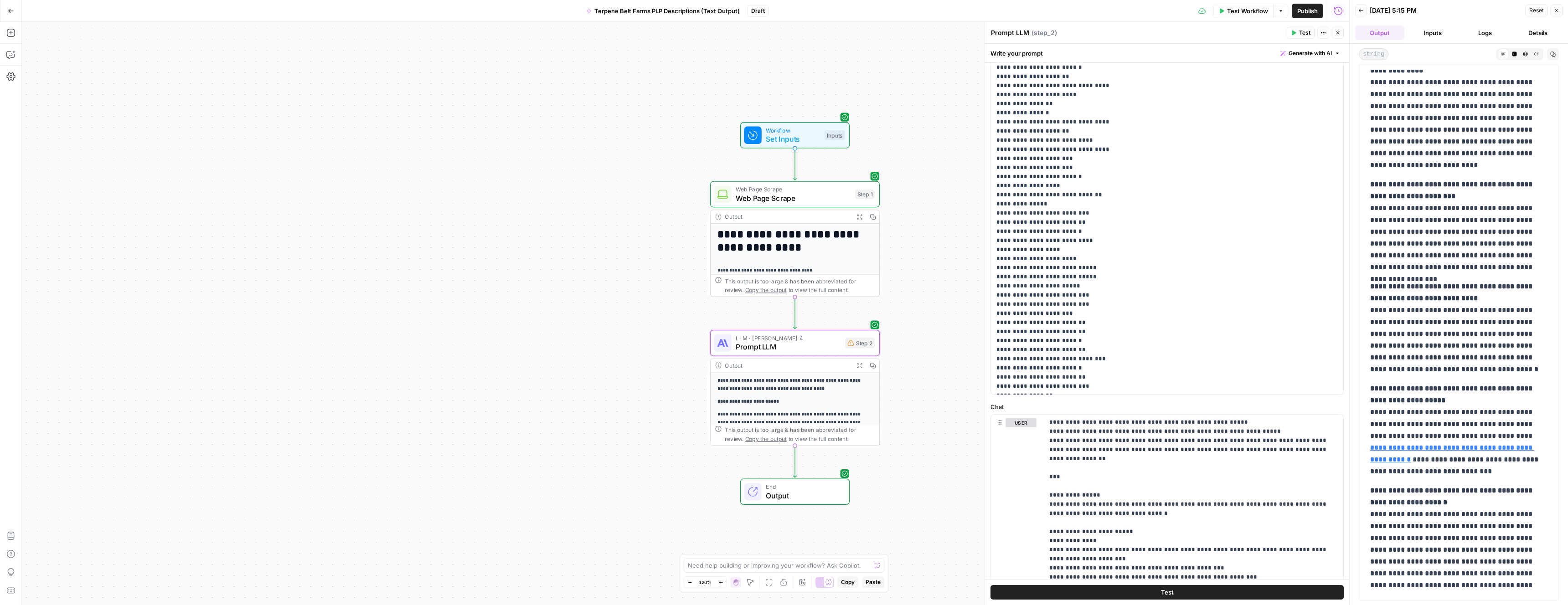
scroll to position [1040, 0]
click at [1503, 586] on p "**********" at bounding box center [1458, 537] width 177 height 107
copy div "**********"
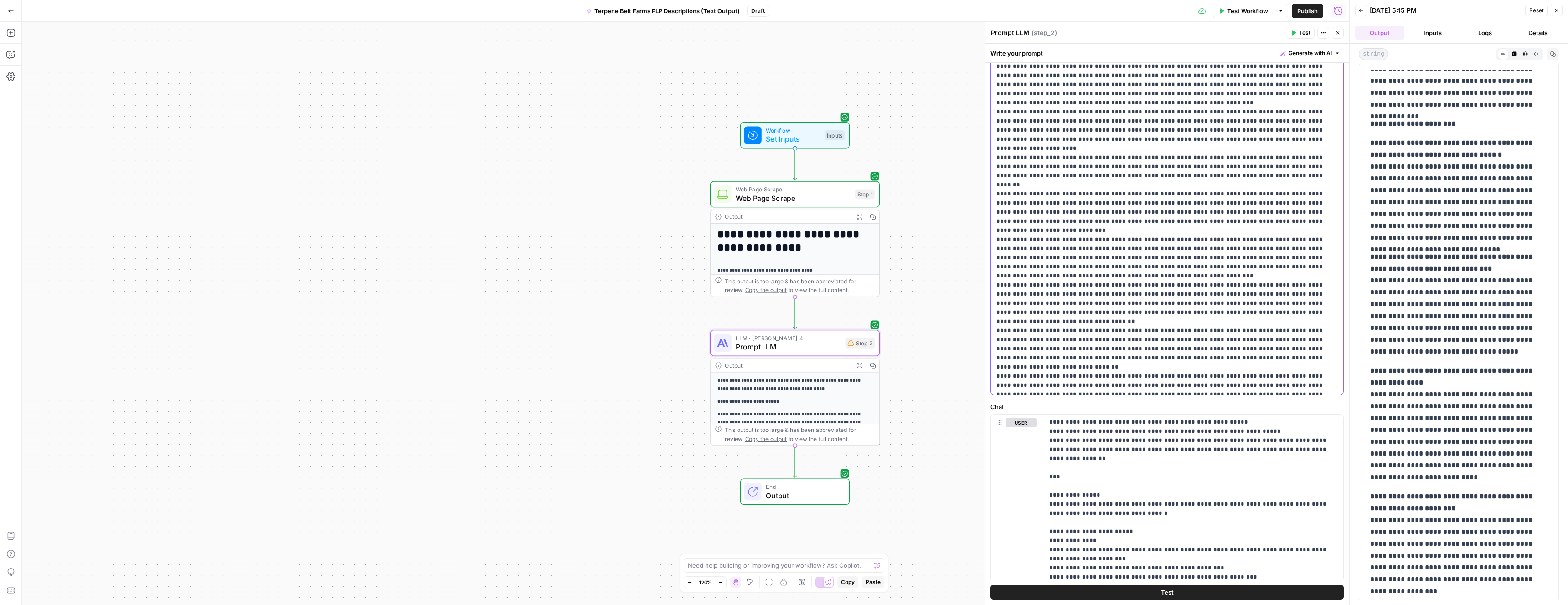
scroll to position [9000, 0]
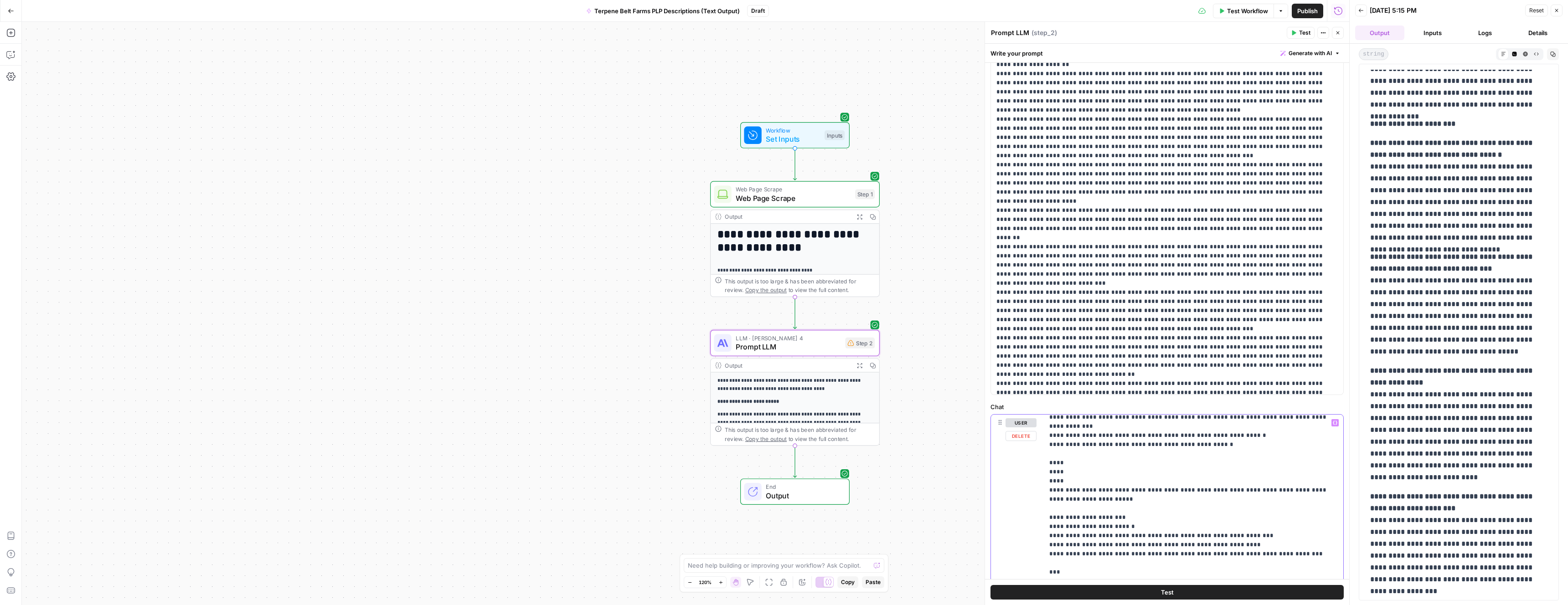
scroll to position [12658, 0]
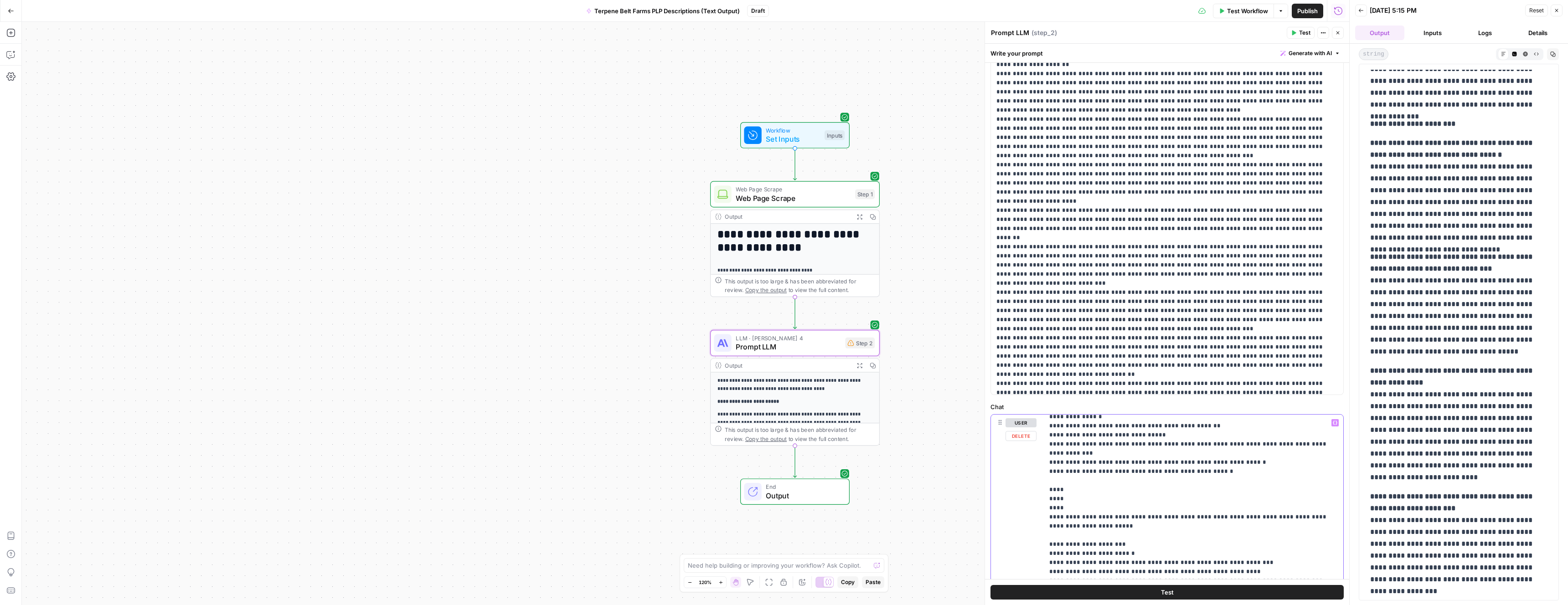
click at [1304, 10] on span "Publish" at bounding box center [1307, 10] width 21 height 9
click at [1537, 10] on span "Reset" at bounding box center [1536, 10] width 15 height 8
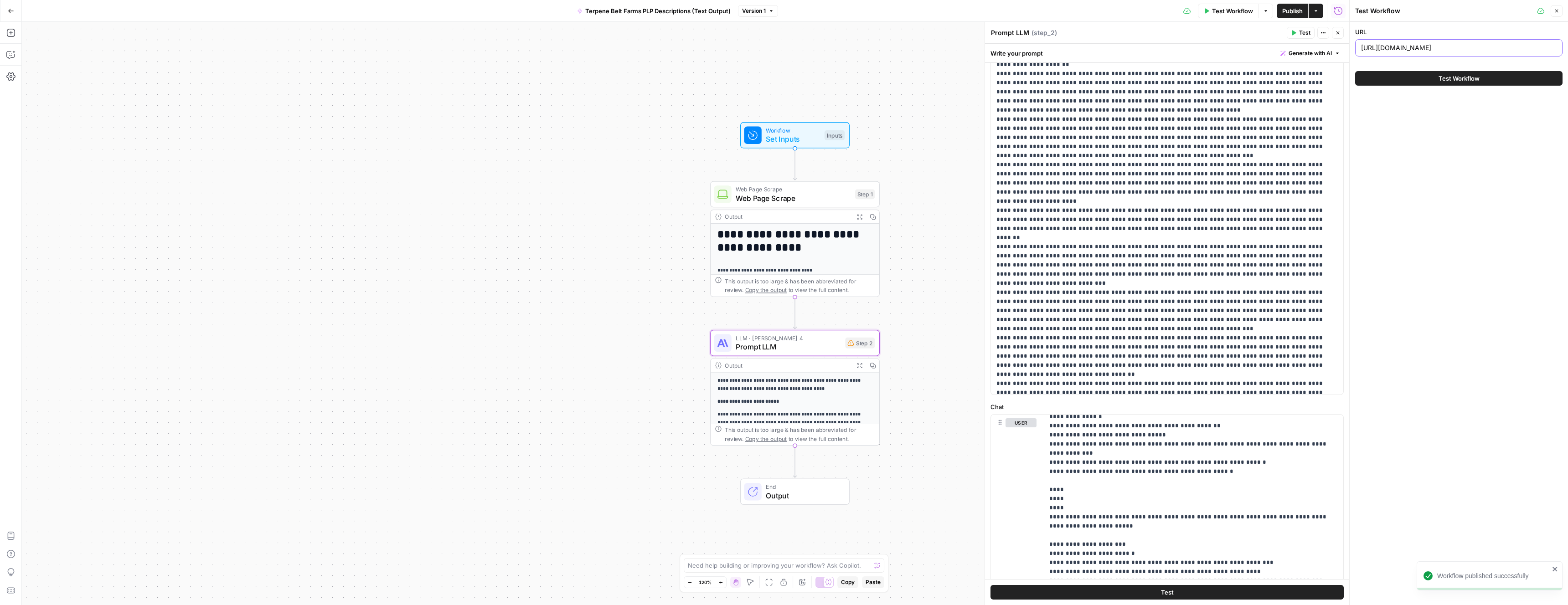
click at [1440, 45] on input "https://terpenebeltfarms.com/shop/terpenes/2023-citrus-7/" at bounding box center [1458, 47] width 195 height 9
paste input "4-fruit-136"
type input "https://terpenebeltfarms.com/shop/terpenes/2024-fruit-136/"
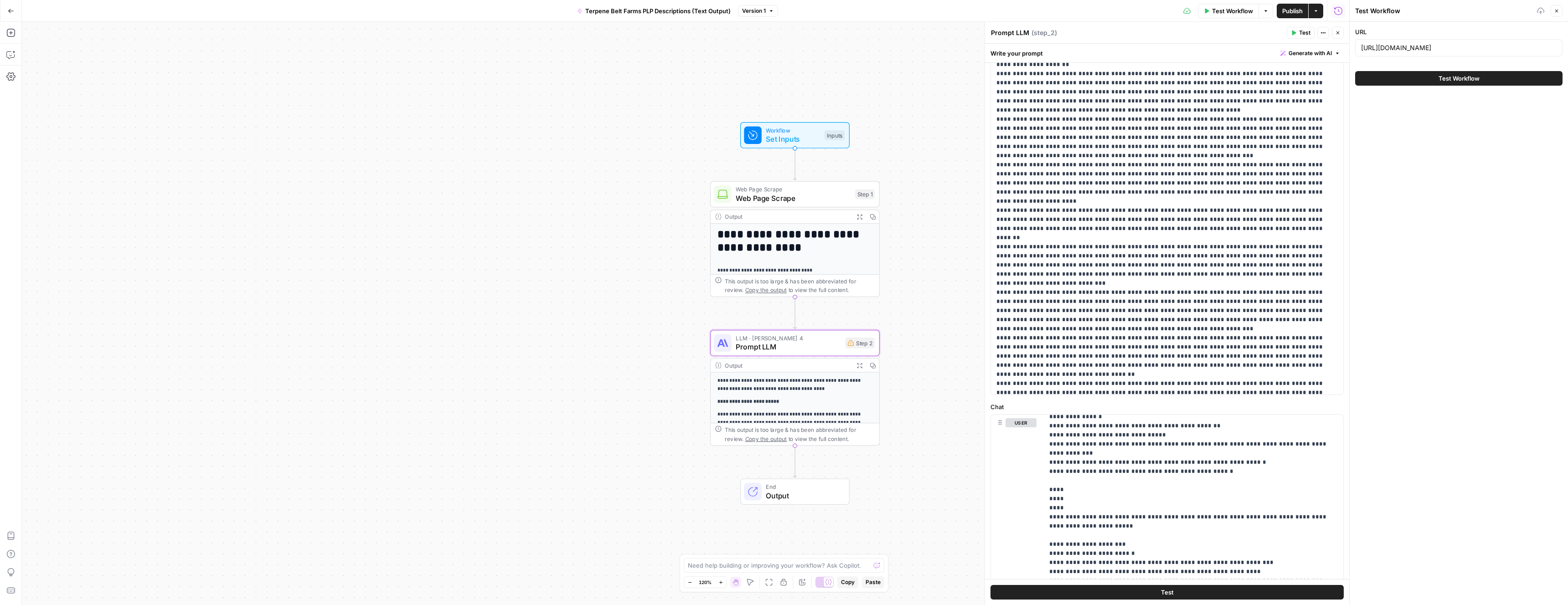
click at [1416, 78] on button "Test Workflow" at bounding box center [1458, 79] width 208 height 15
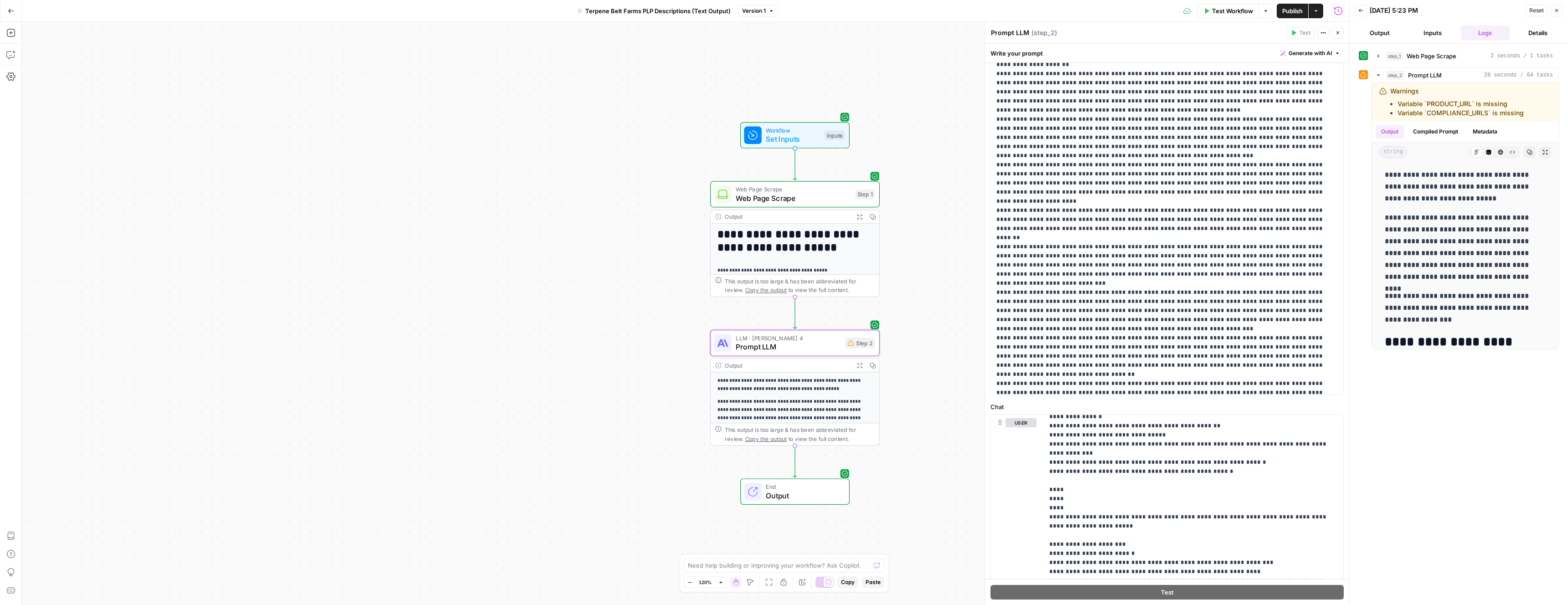
click at [1390, 33] on button "Output" at bounding box center [1379, 33] width 49 height 15
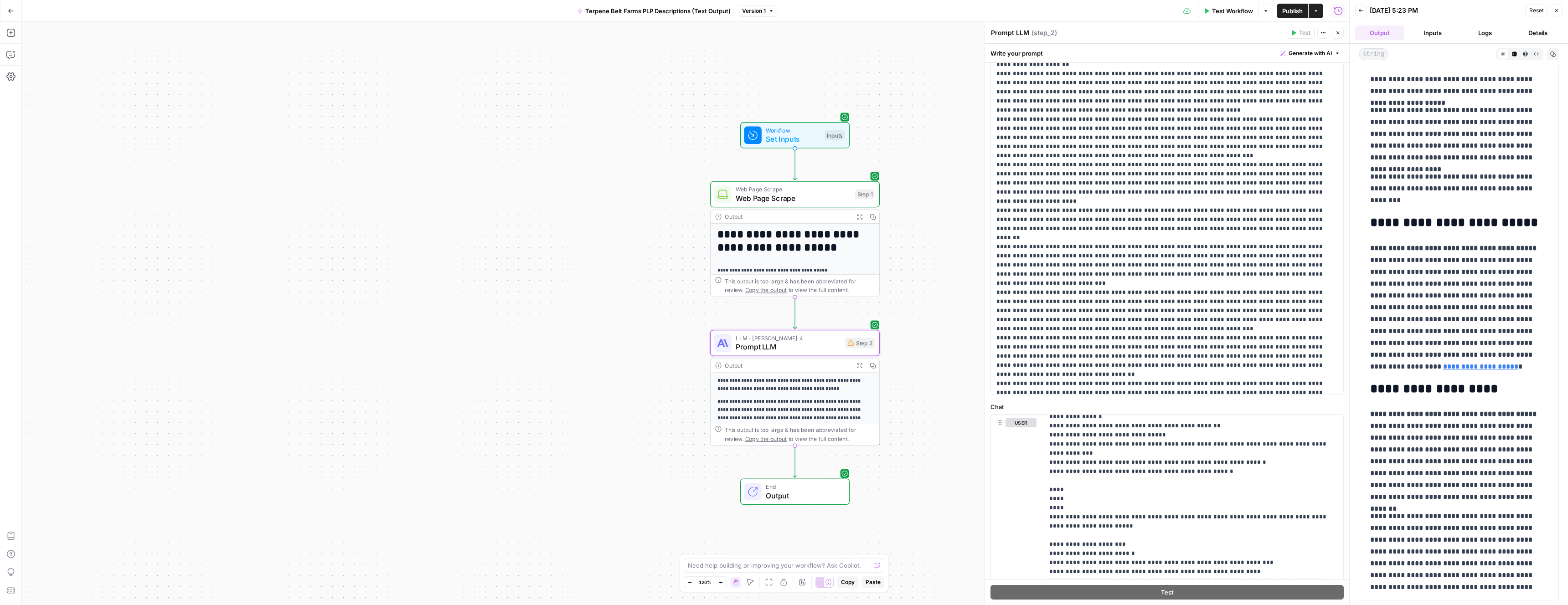
drag, startPoint x: 1373, startPoint y: 226, endPoint x: 1383, endPoint y: 286, distance: 60.8
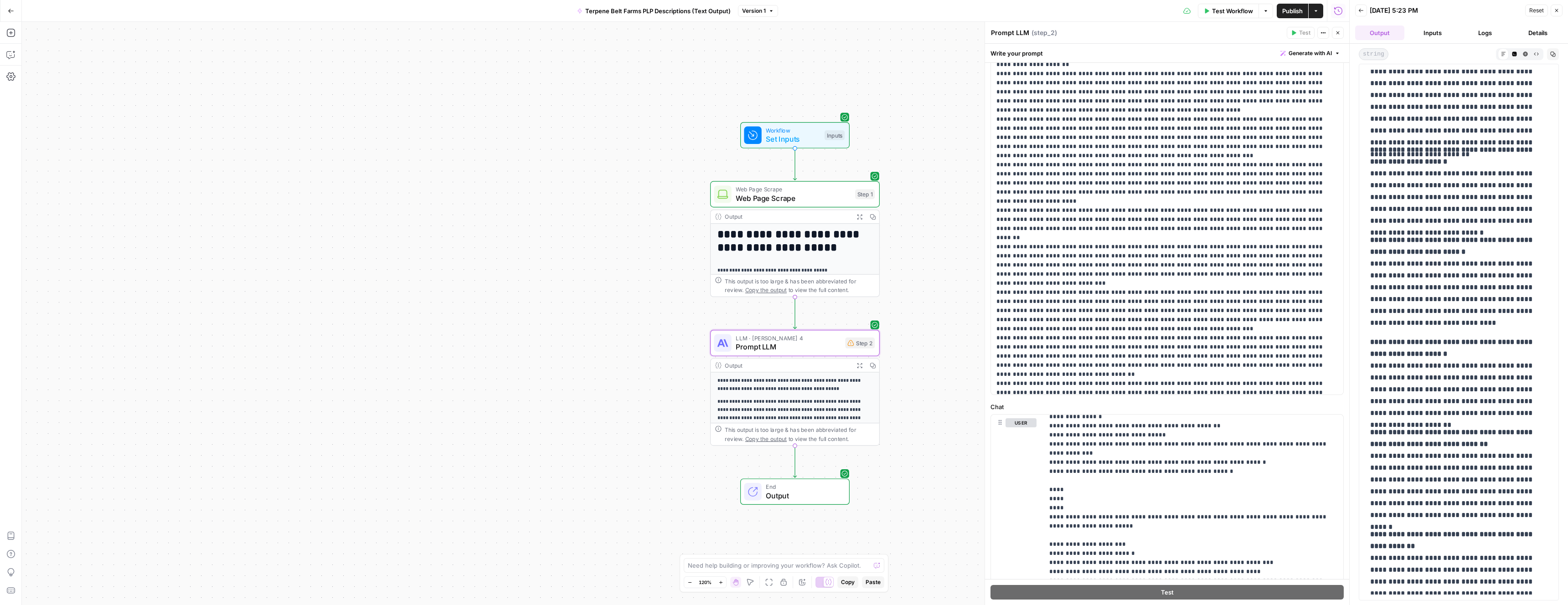
scroll to position [1004, 0]
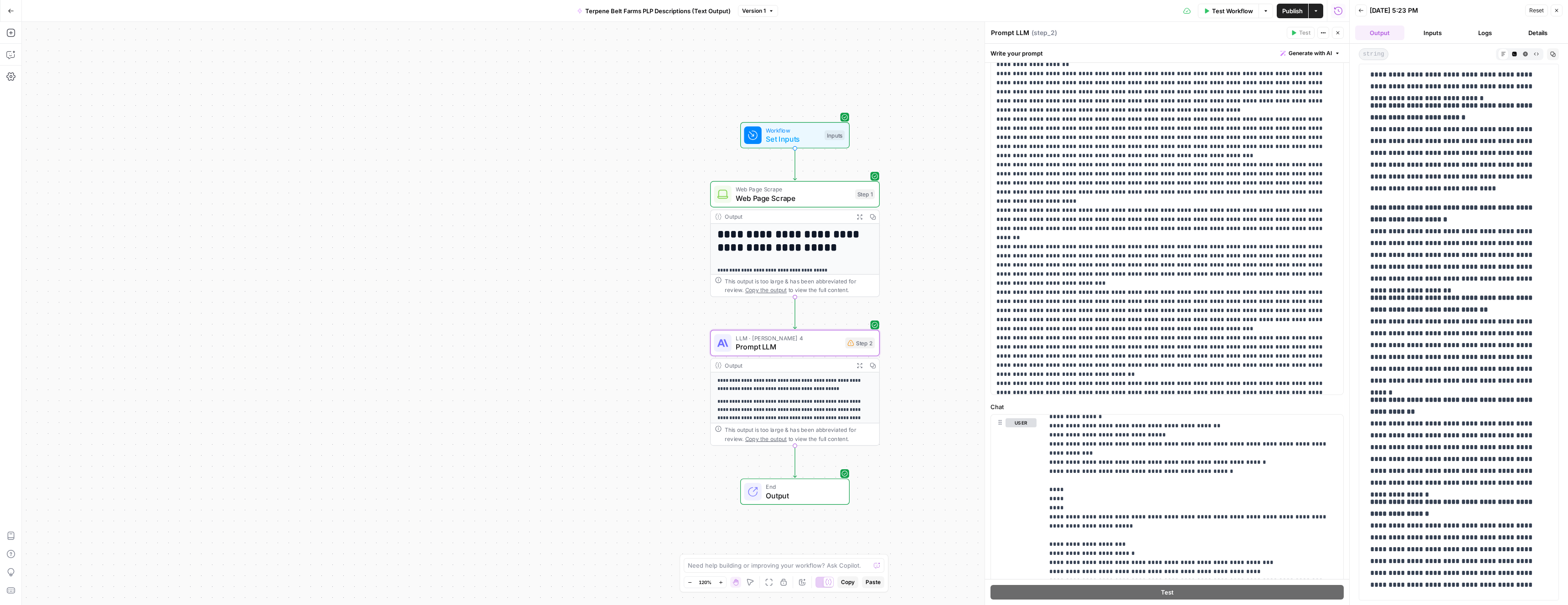
click at [1545, 588] on p "**********" at bounding box center [1458, 544] width 177 height 95
copy div "**********"
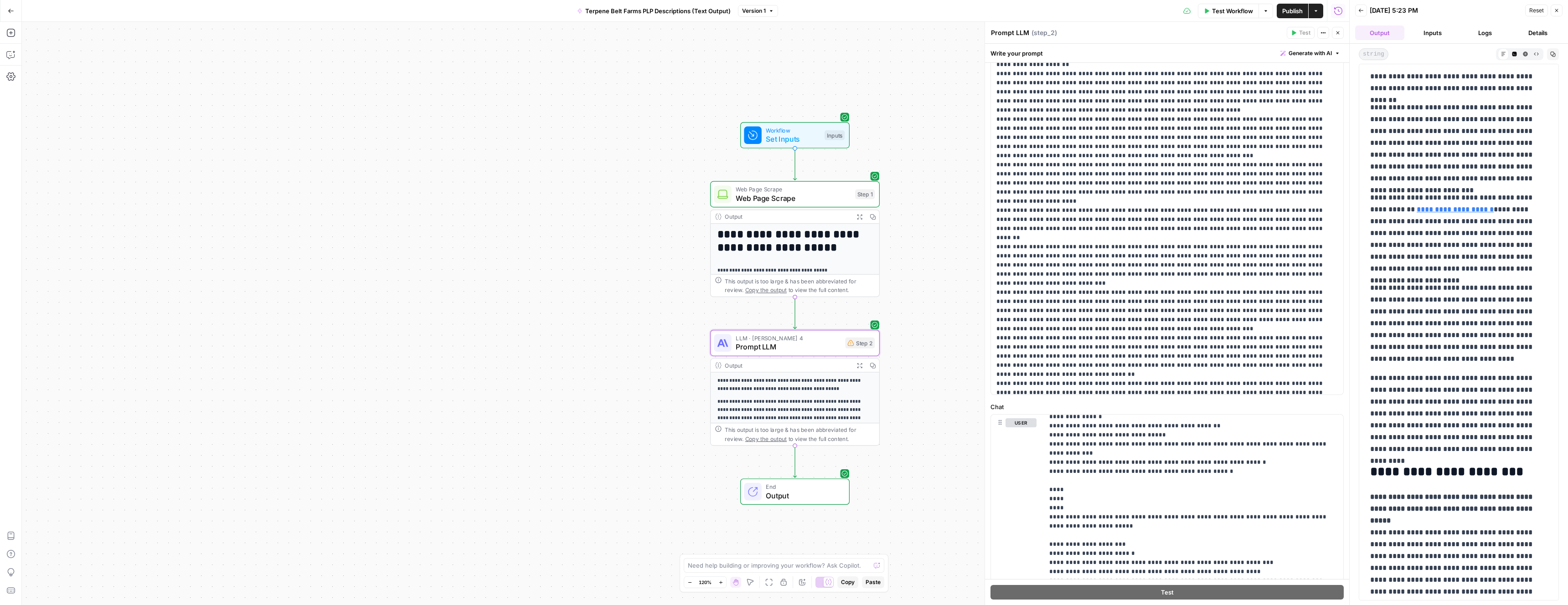
scroll to position [0, 0]
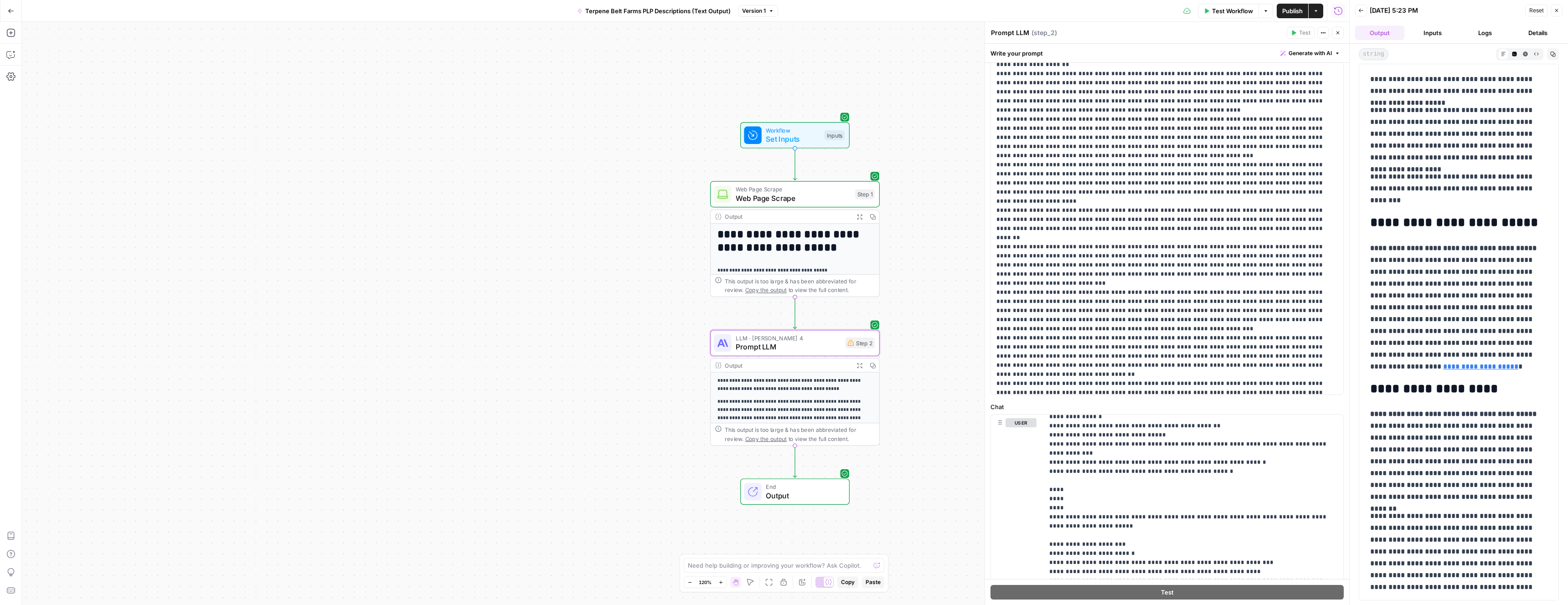
click at [1531, 11] on span "Reset" at bounding box center [1536, 10] width 15 height 8
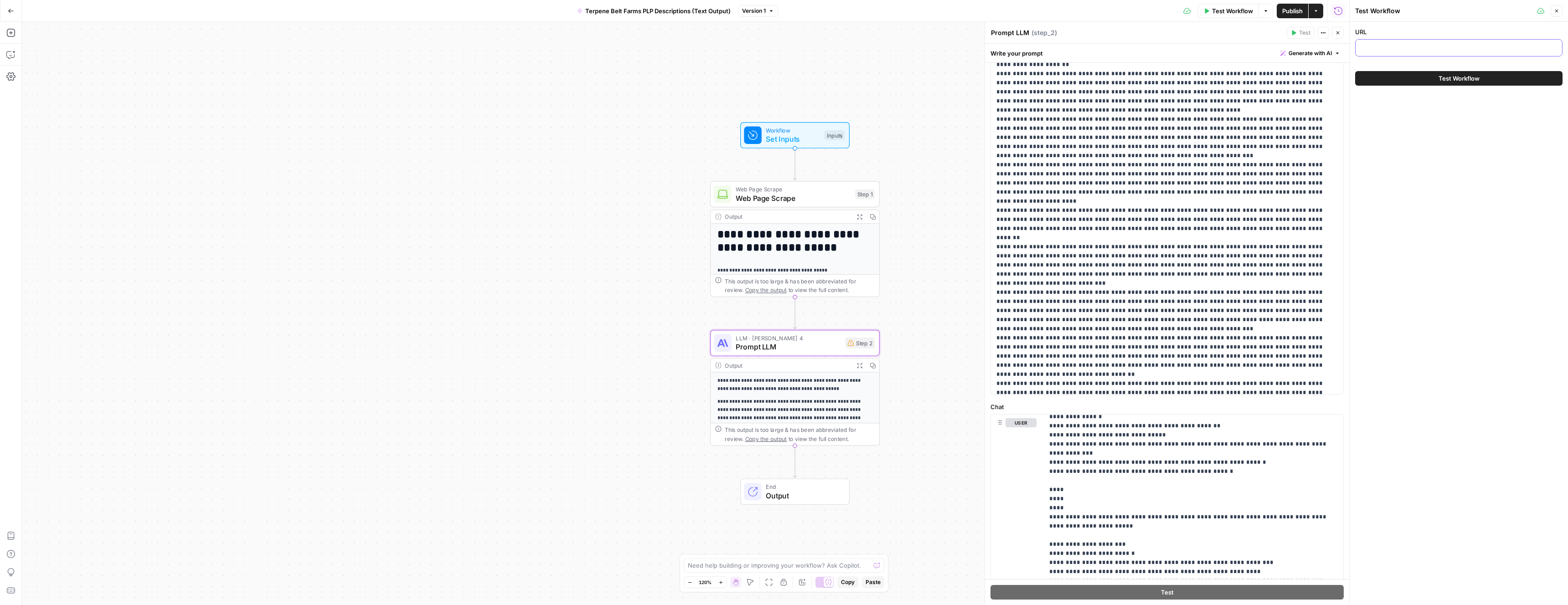
click at [1404, 50] on input "URL" at bounding box center [1458, 47] width 195 height 9
paste input "ttps://terpenebeltfarms.com/shop/flower-infusion/candy-gas-neu-bag/"
type input "ttps://terpenebeltfarms.com/shop/flower-infusion/candy-gas-neu-bag/"
click at [1408, 79] on button "Test Workflow" at bounding box center [1458, 79] width 208 height 15
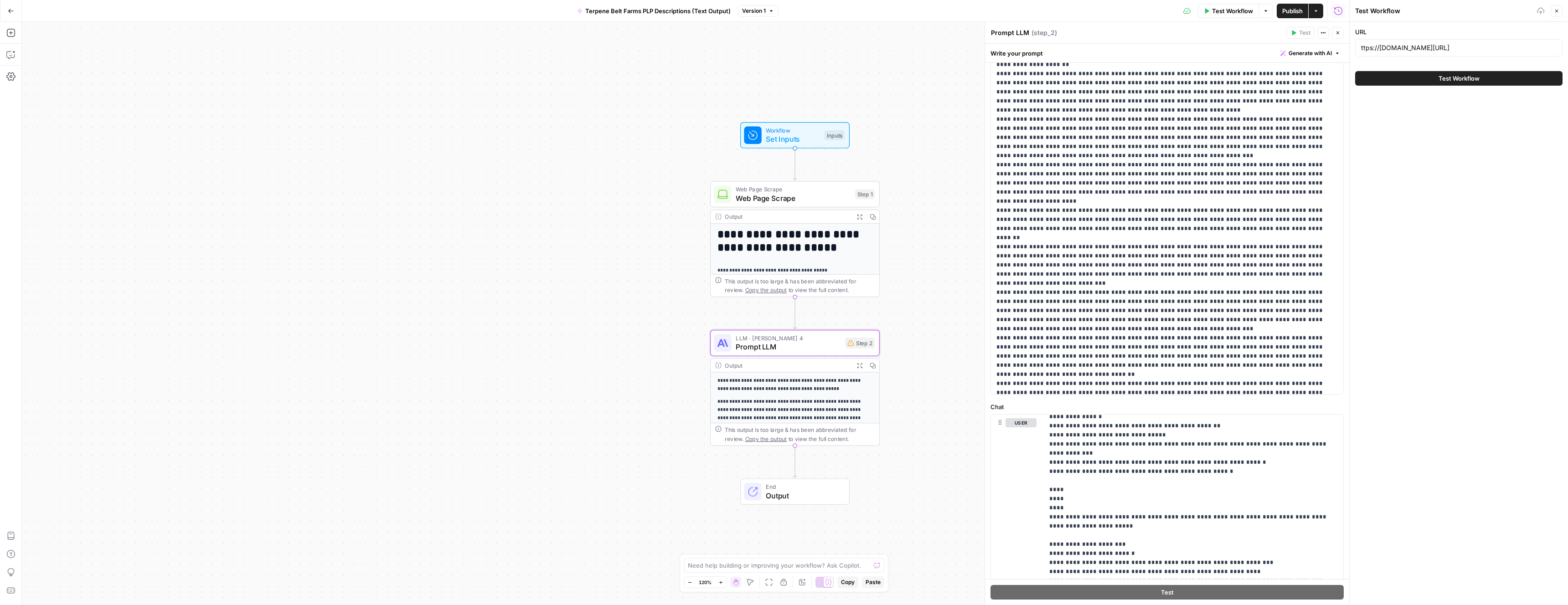
scroll to position [0, 0]
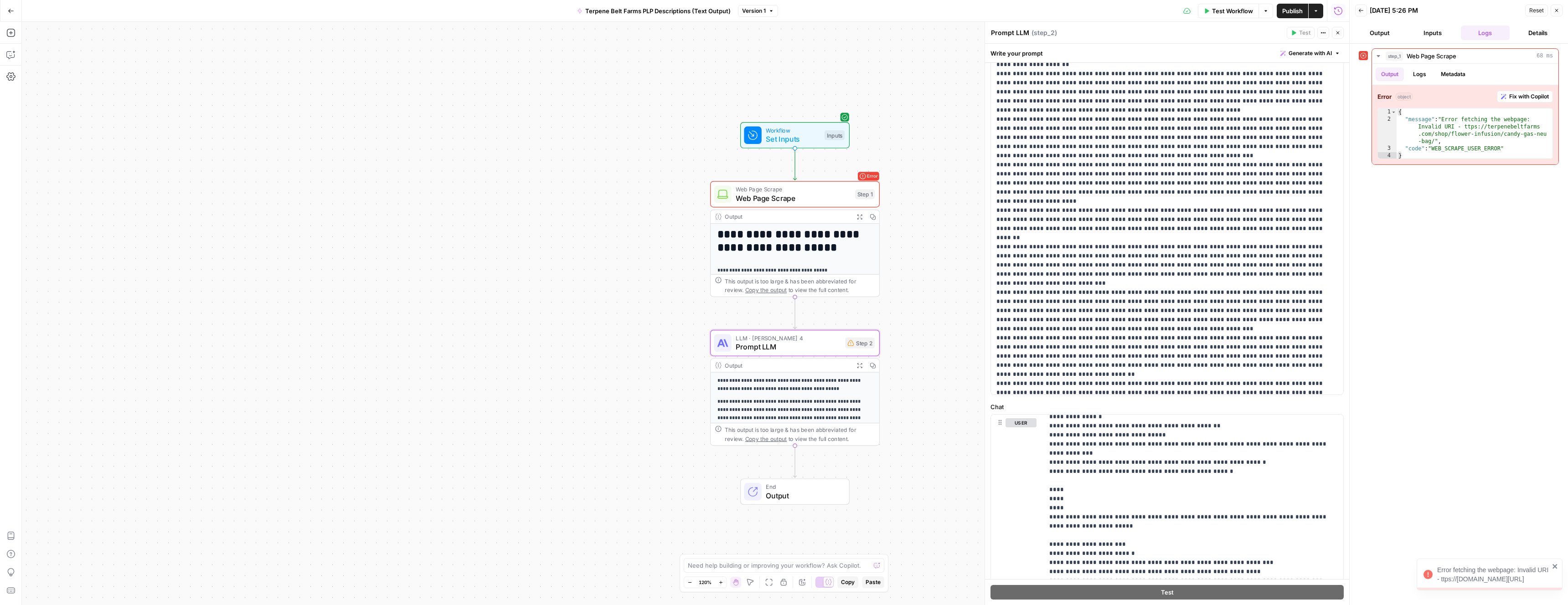
click at [1427, 32] on button "Inputs" at bounding box center [1432, 33] width 49 height 15
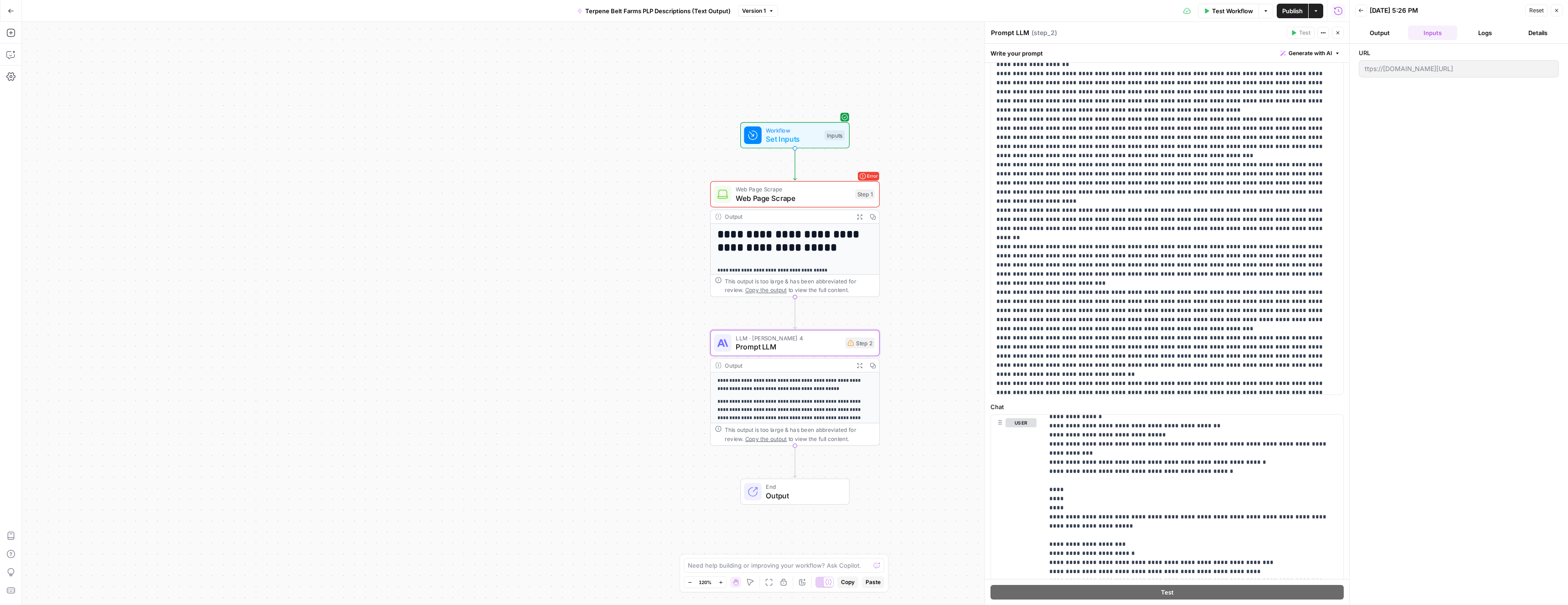
click at [1531, 8] on span "Reset" at bounding box center [1536, 10] width 15 height 8
click at [1435, 47] on input "URL" at bounding box center [1458, 47] width 195 height 9
paste input "ttps://terpenebeltfarms.com/shop/flower-infusion/candy-gas-neu-bag/"
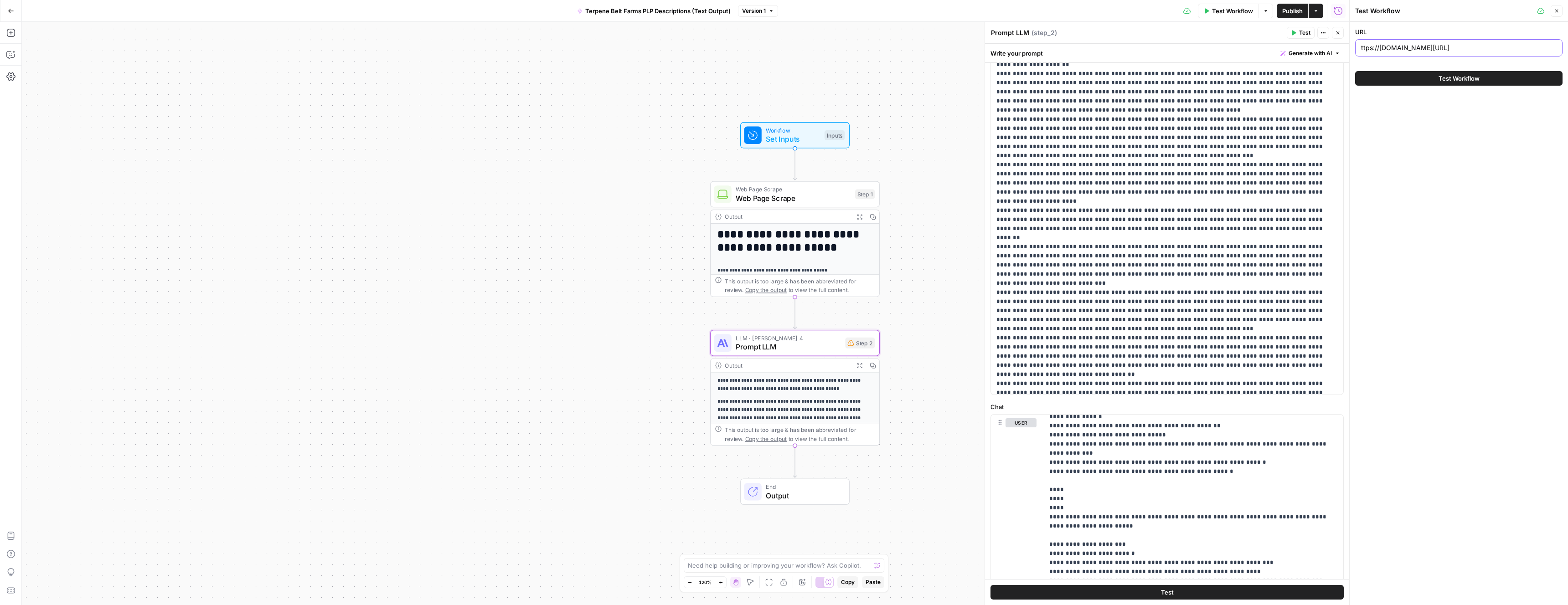
drag, startPoint x: 1416, startPoint y: 49, endPoint x: 1366, endPoint y: 43, distance: 50.4
click at [1335, 43] on body "**********" at bounding box center [784, 302] width 1568 height 605
click at [1373, 49] on input "ttps://terpenebeltfarms.com/shop/flower-infusion/candy-gas-neu-bag/" at bounding box center [1458, 47] width 195 height 9
click at [1364, 49] on input "ttps://terpenebeltfarms.com/shop/flower-infusion/candy-gas-neu-bag/" at bounding box center [1458, 47] width 195 height 9
type input "[URL][DOMAIN_NAME]"
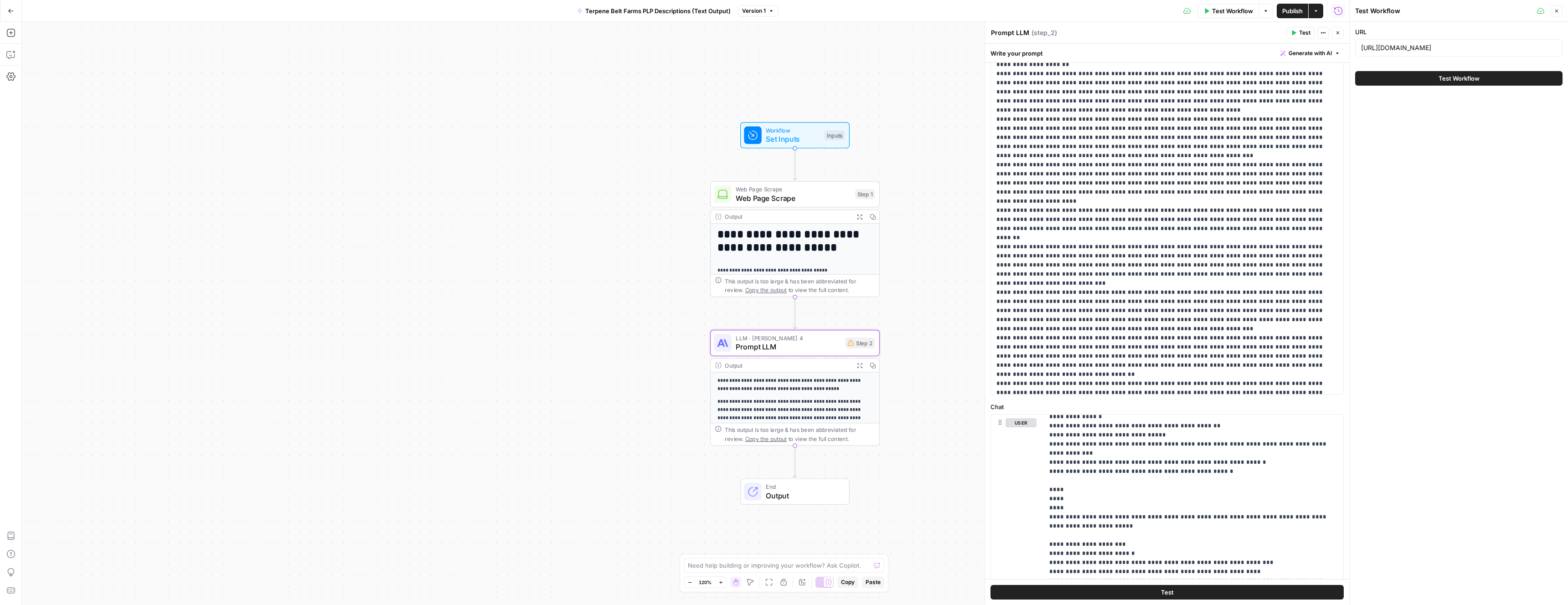
click at [1428, 74] on button "Test Workflow" at bounding box center [1458, 79] width 208 height 15
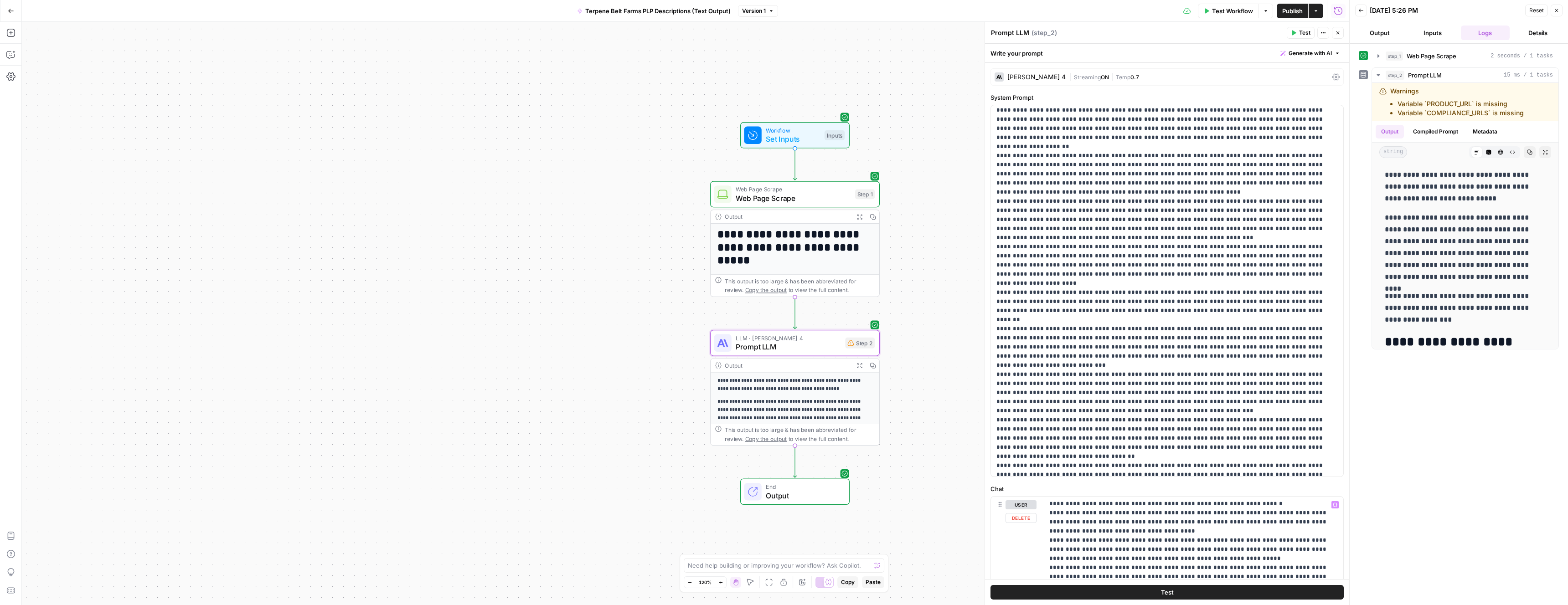
scroll to position [5532, 0]
drag, startPoint x: 1105, startPoint y: 493, endPoint x: 1101, endPoint y: 413, distance: 80.1
click at [0, 0] on form "**********" at bounding box center [0, 0] width 0 height 0
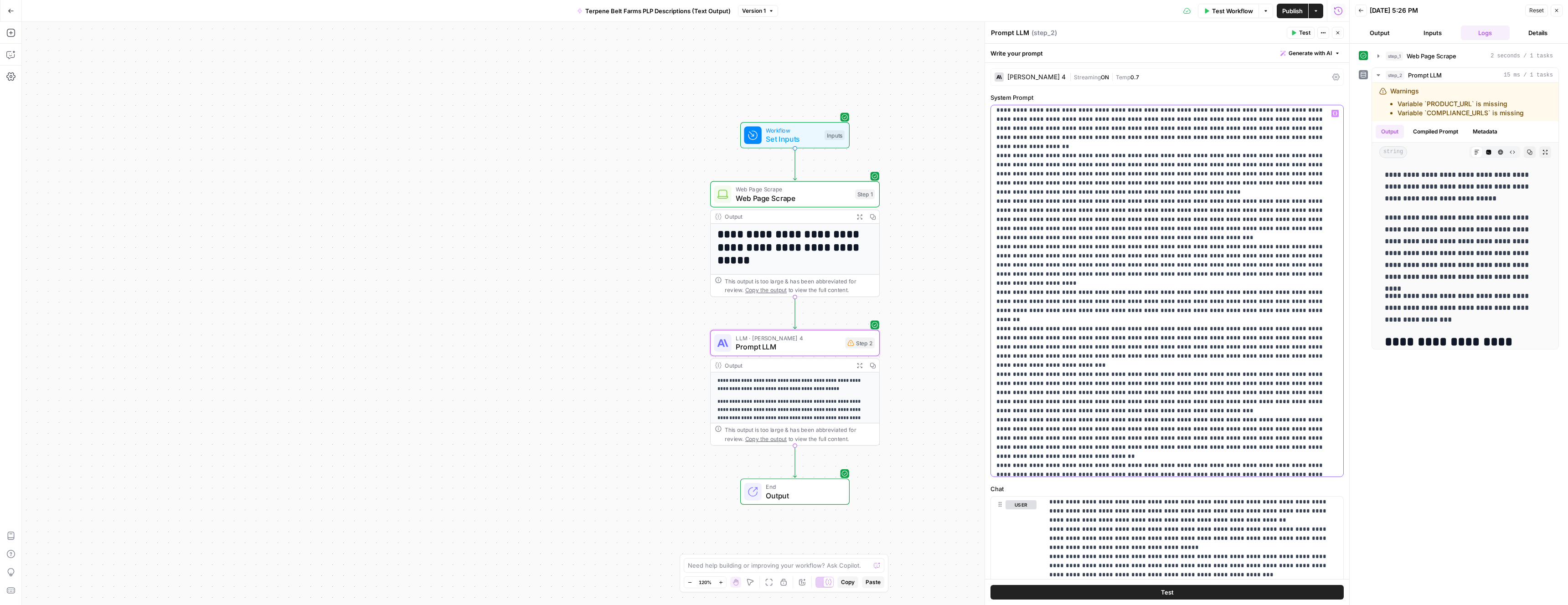
drag, startPoint x: 992, startPoint y: 462, endPoint x: 1059, endPoint y: 462, distance: 67.0
click at [1059, 462] on div "**********" at bounding box center [1167, 291] width 352 height 371
drag, startPoint x: 1096, startPoint y: 477, endPoint x: 1101, endPoint y: 340, distance: 137.1
click at [1101, 340] on div "**********" at bounding box center [1167, 525] width 364 height 924
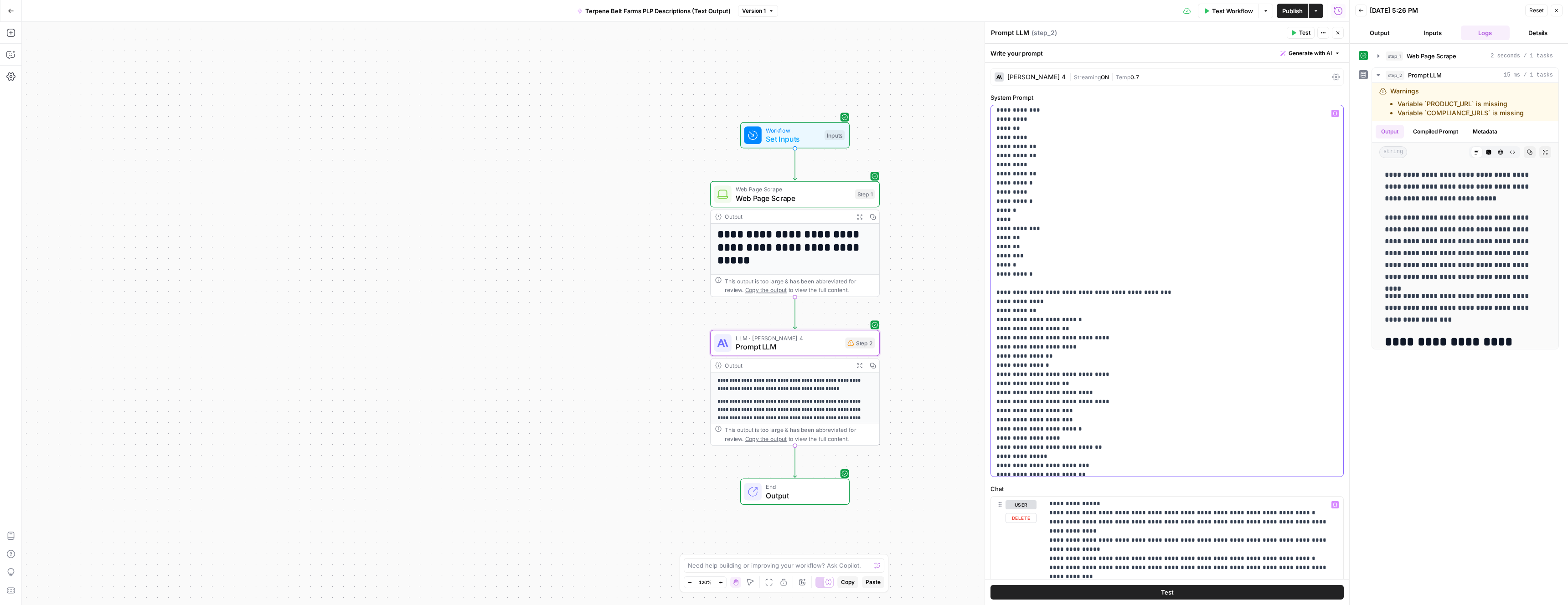
scroll to position [12104, 0]
drag, startPoint x: 1050, startPoint y: 504, endPoint x: 1050, endPoint y: 553, distance: 49.0
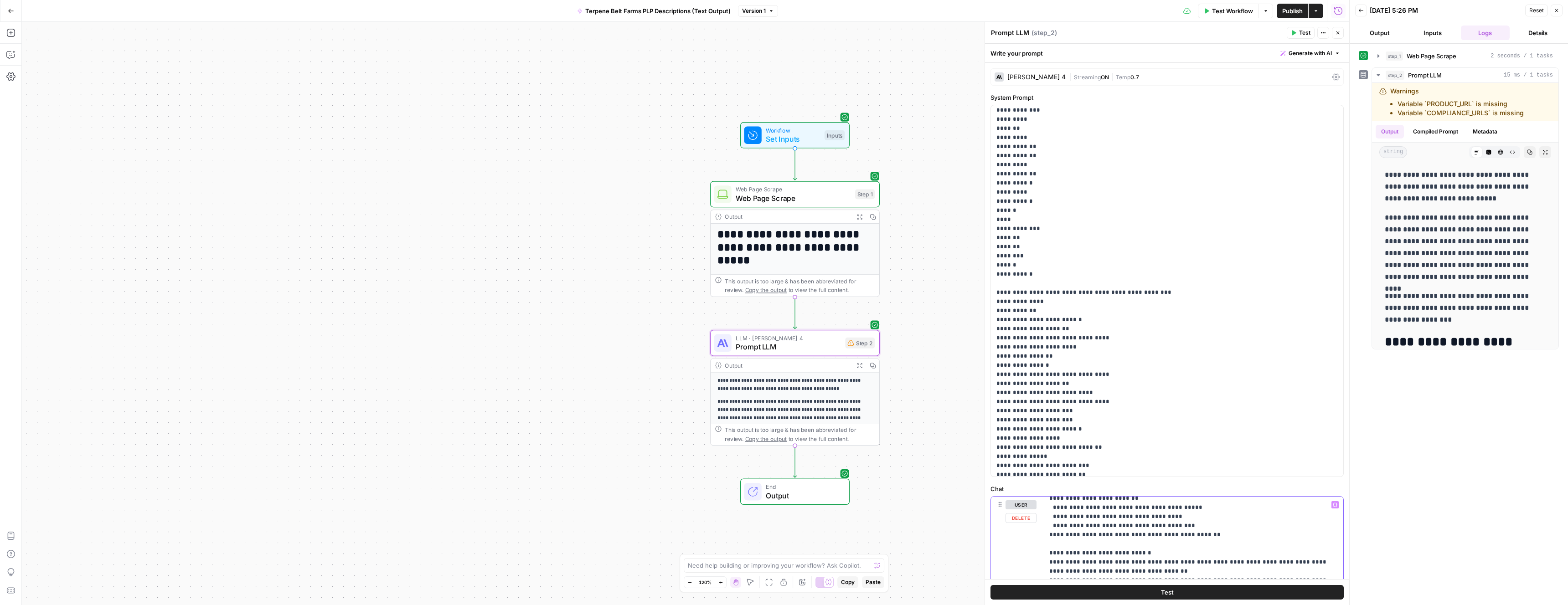
copy p "**********"
click at [1171, 594] on span "Test" at bounding box center [1167, 592] width 13 height 9
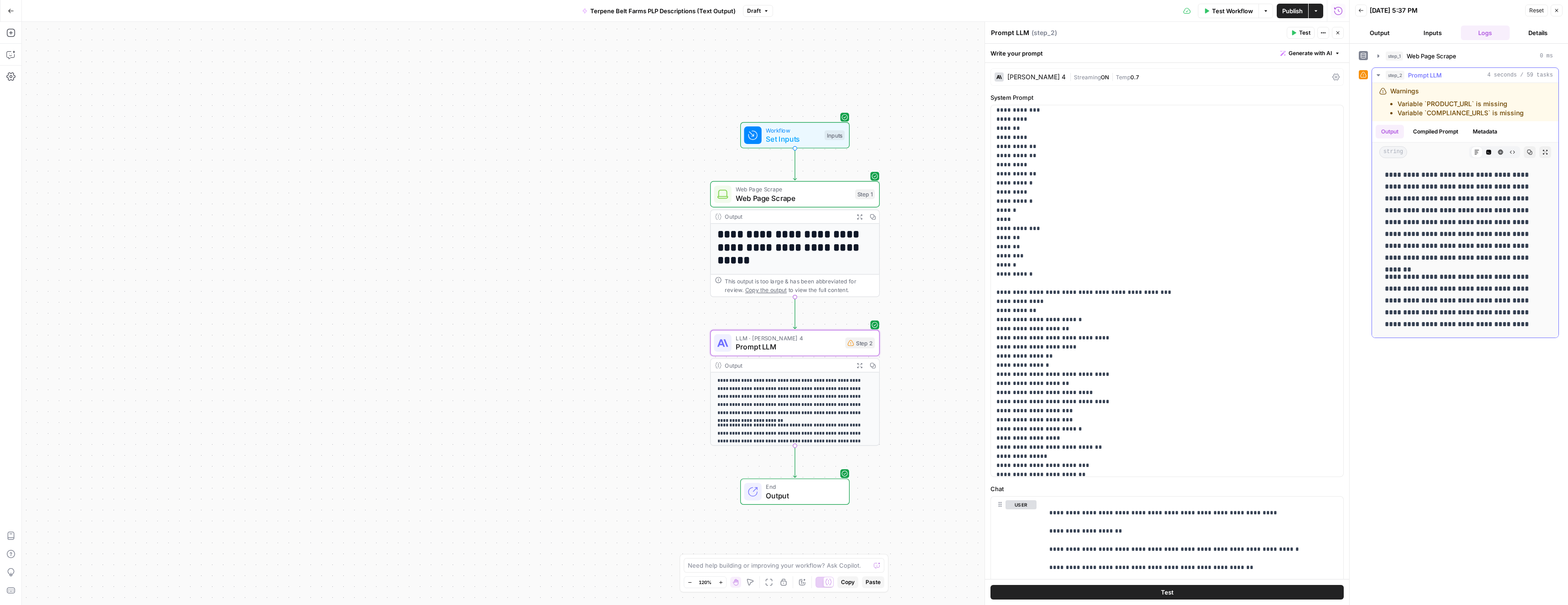
drag, startPoint x: 1433, startPoint y: 217, endPoint x: 1418, endPoint y: 209, distance: 17.0
click at [1418, 209] on p "**********" at bounding box center [1465, 217] width 161 height 95
click at [1430, 37] on button "Inputs" at bounding box center [1432, 33] width 49 height 15
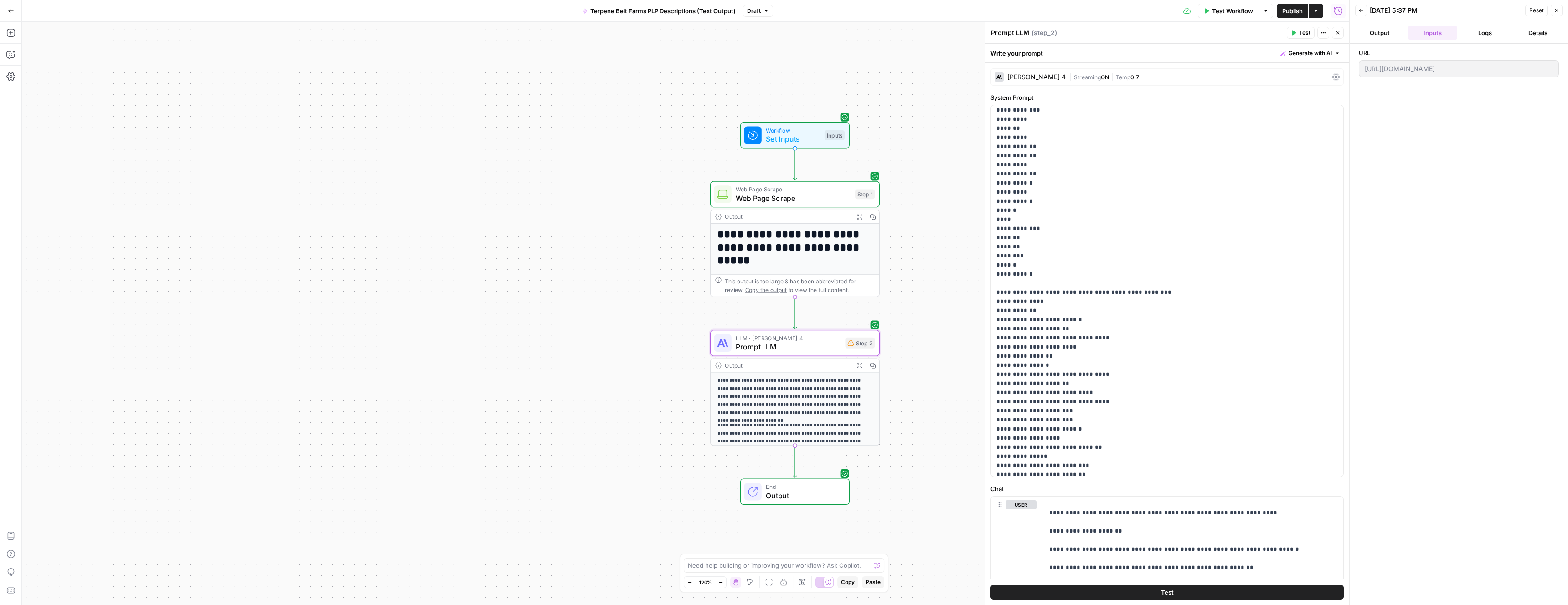
click at [1536, 10] on span "Reset" at bounding box center [1536, 10] width 15 height 8
click at [1468, 50] on input "[URL][DOMAIN_NAME]" at bounding box center [1458, 47] width 195 height 9
click at [1452, 80] on span "Test Workflow" at bounding box center [1458, 78] width 41 height 9
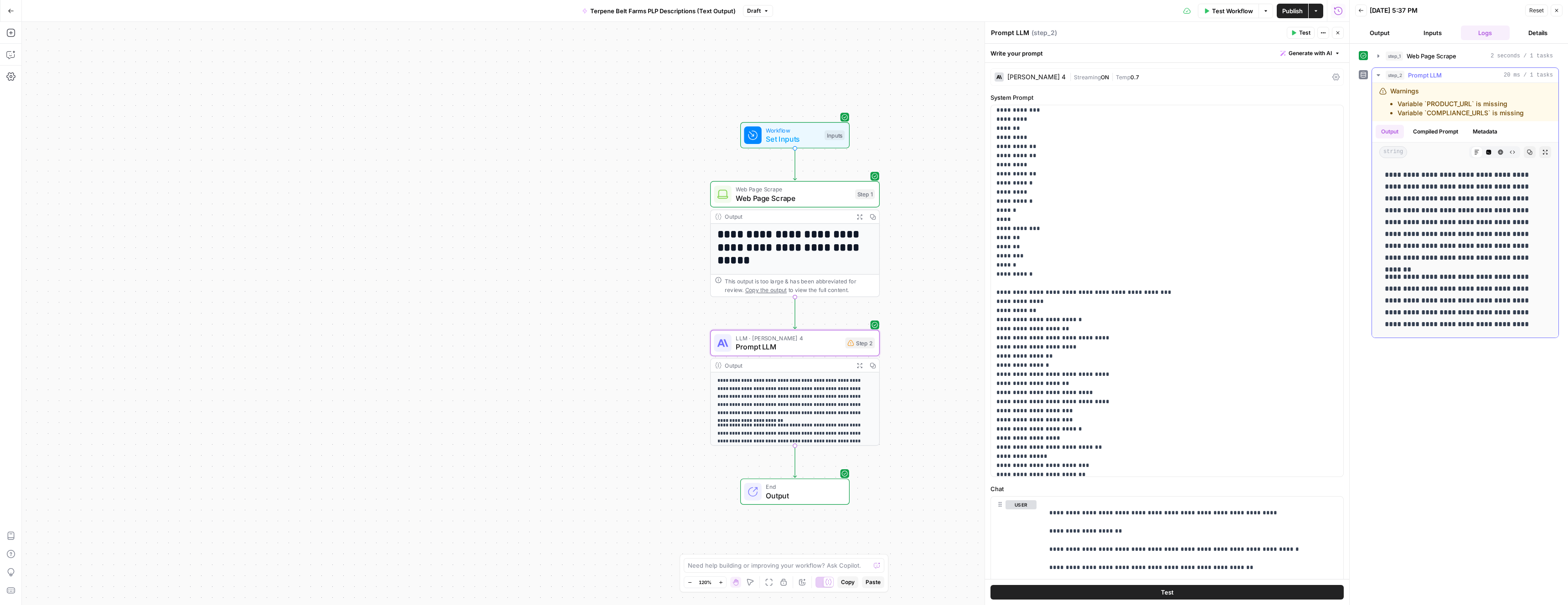
click at [1433, 131] on button "Compiled Prompt" at bounding box center [1435, 131] width 56 height 13
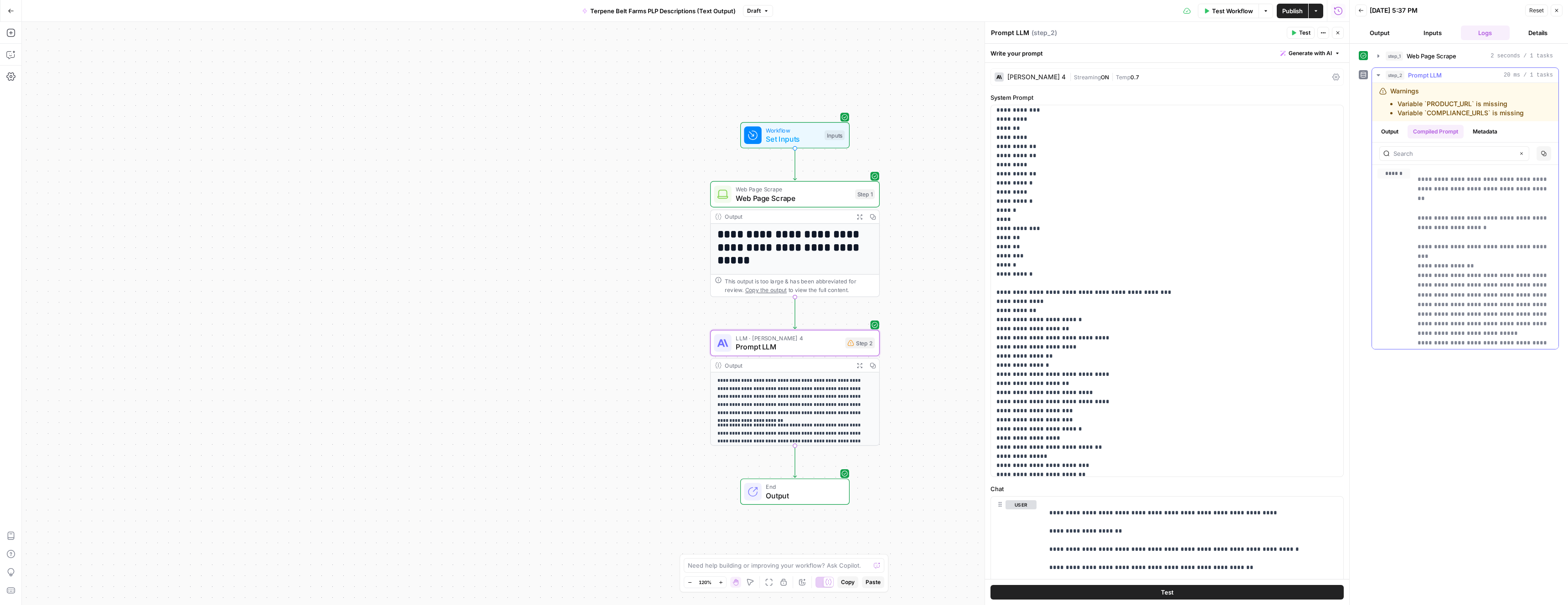
click at [1387, 130] on button "Output" at bounding box center [1390, 131] width 28 height 13
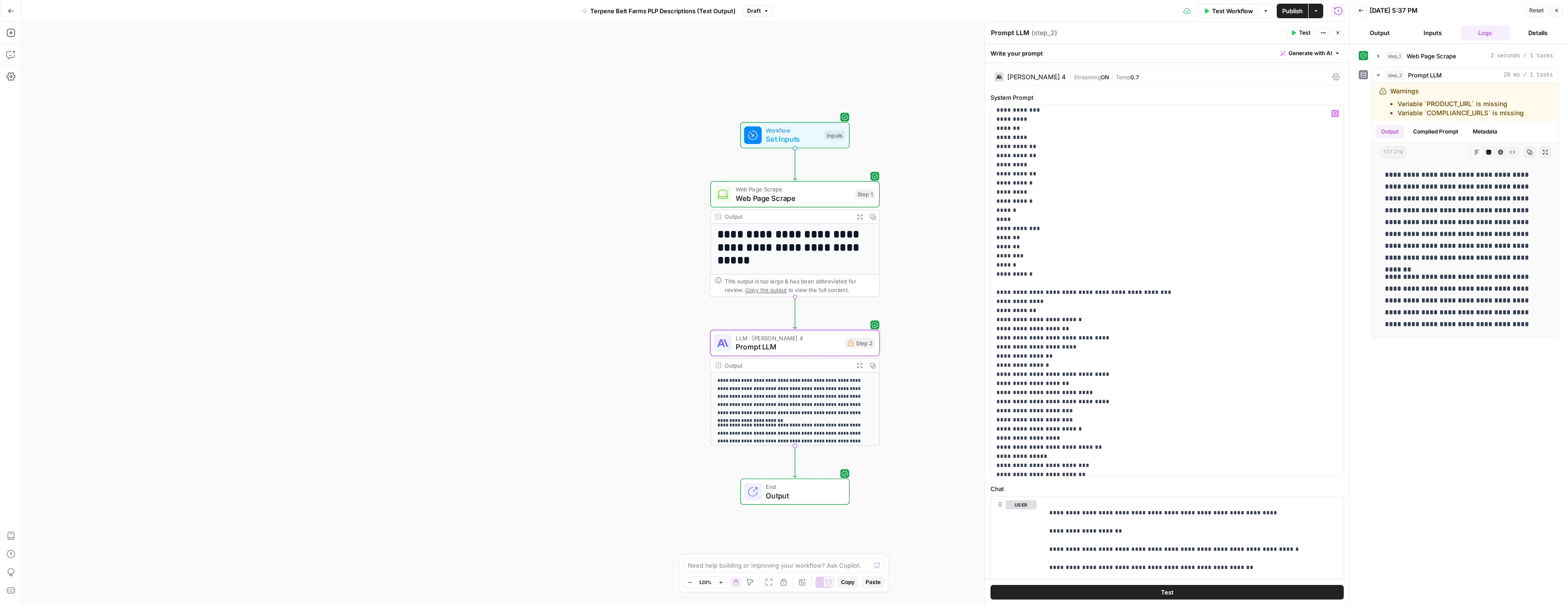
scroll to position [10583, 0]
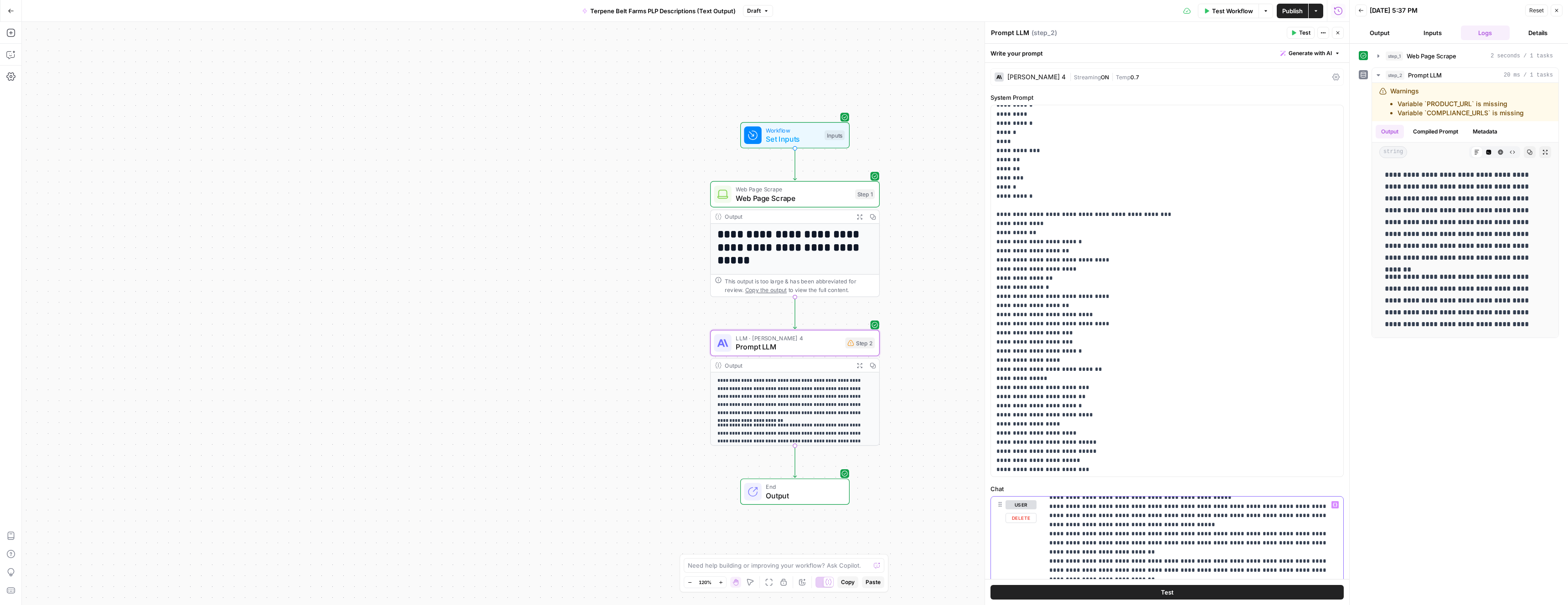
scroll to position [6849, 0]
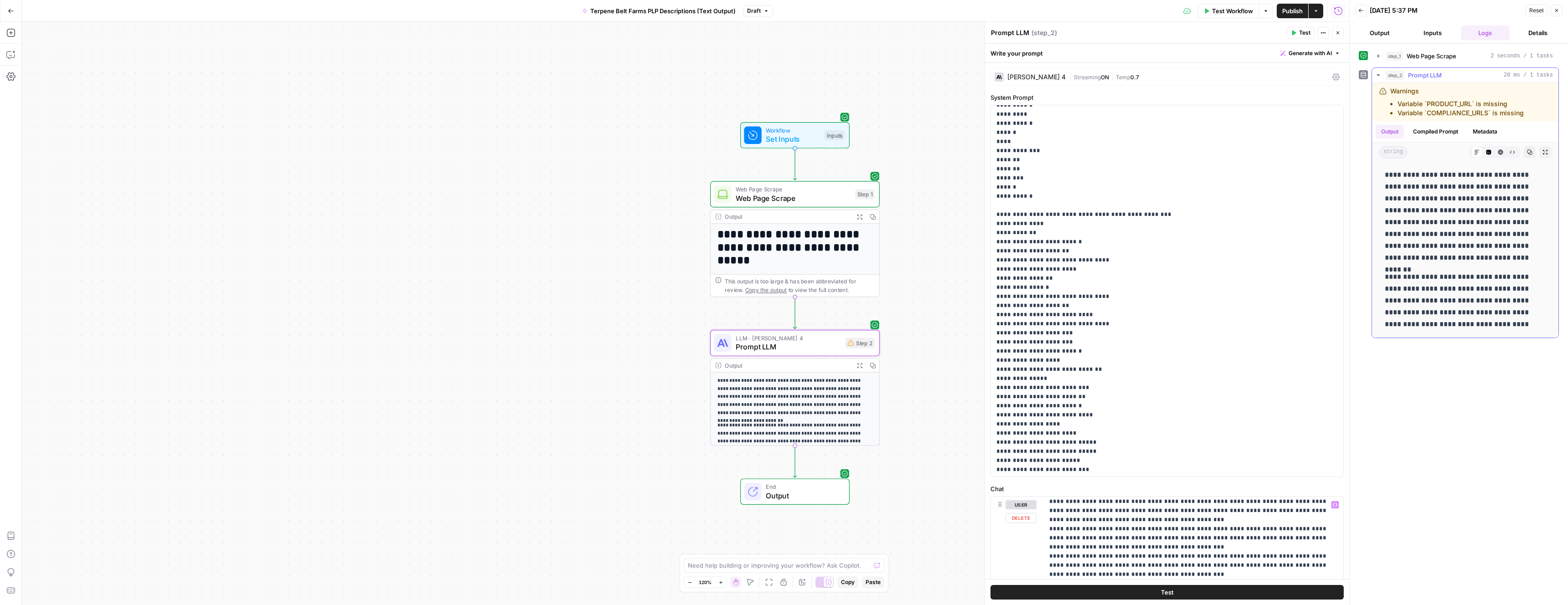
click at [1482, 229] on p "**********" at bounding box center [1465, 217] width 161 height 95
drag, startPoint x: 1383, startPoint y: 172, endPoint x: 1444, endPoint y: 265, distance: 111.2
click at [1444, 265] on div "**********" at bounding box center [1465, 250] width 172 height 169
click at [1538, 326] on p "**********" at bounding box center [1465, 301] width 161 height 59
copy div "**********"
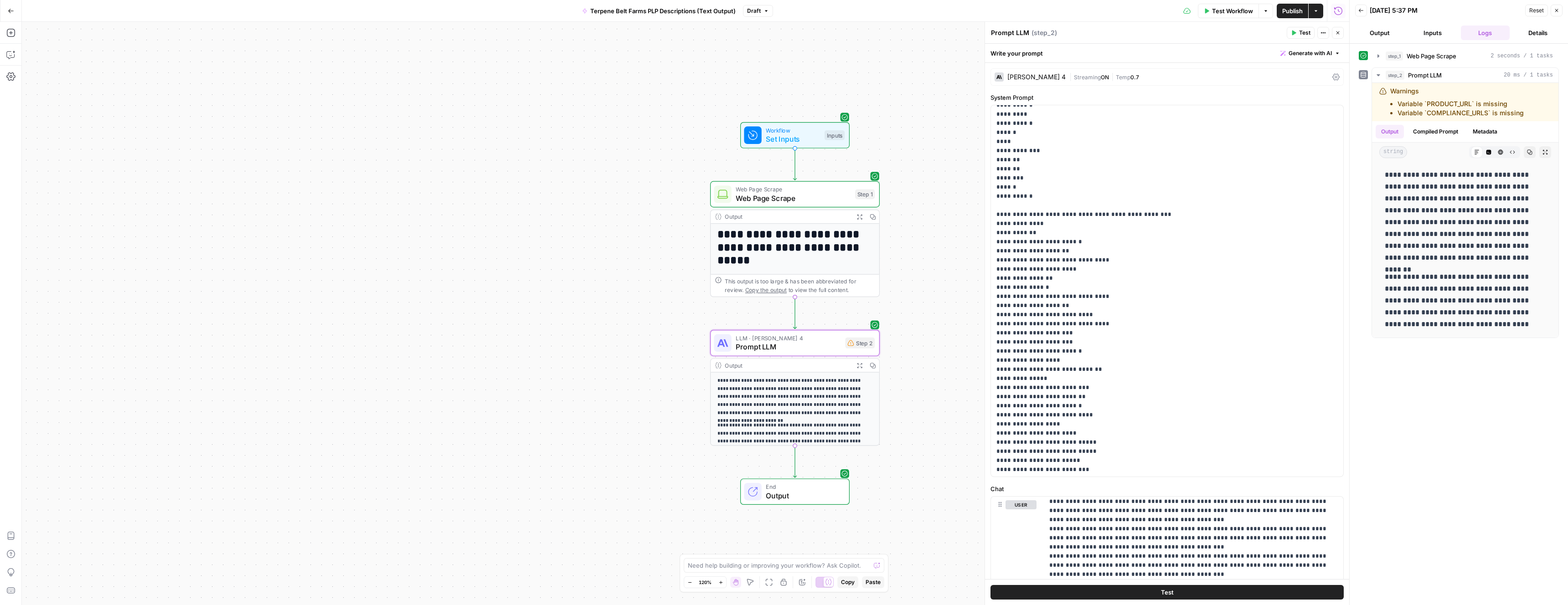
click at [1384, 33] on button "Output" at bounding box center [1379, 33] width 49 height 15
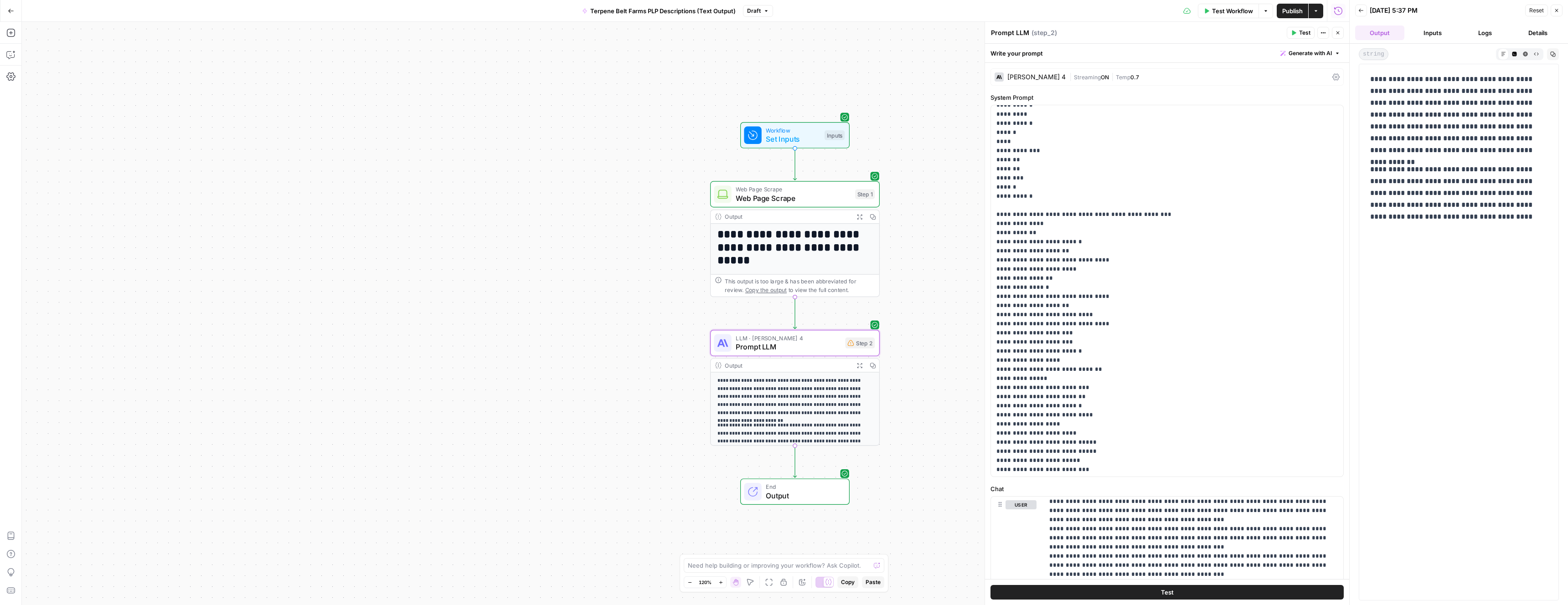
click at [1433, 35] on button "Inputs" at bounding box center [1432, 33] width 49 height 15
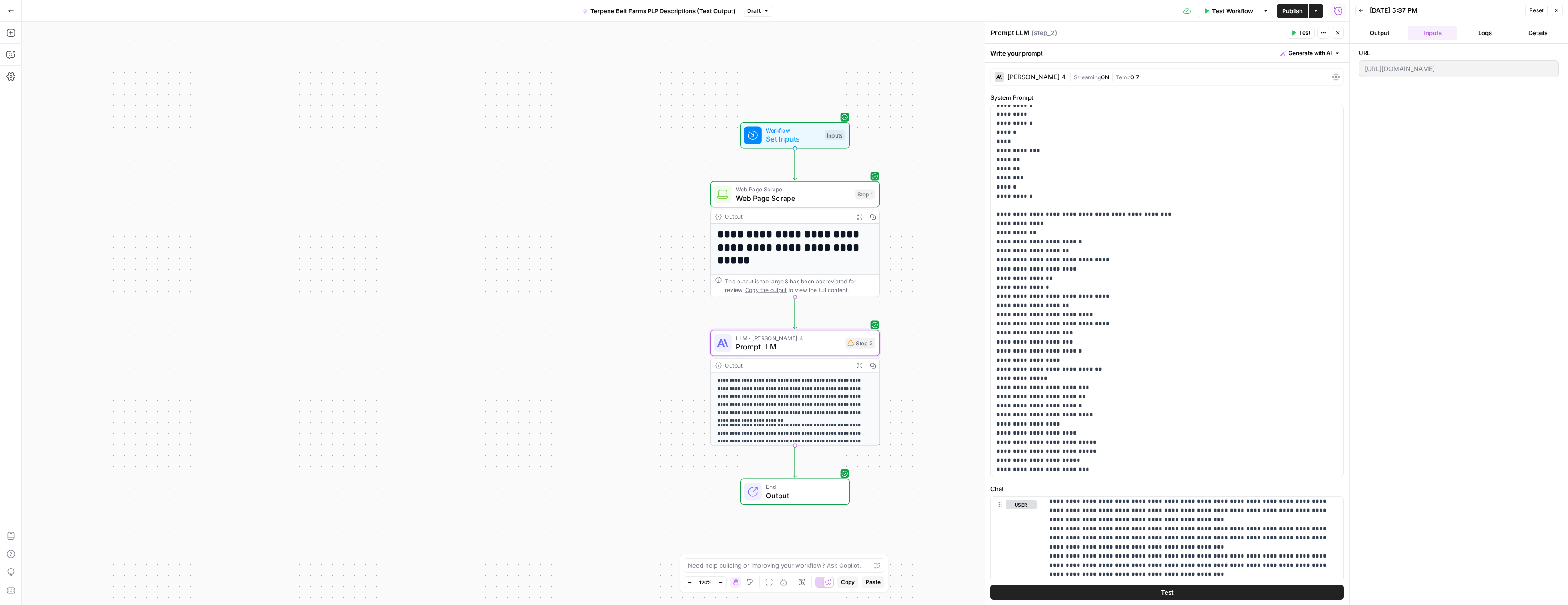
click at [1533, 13] on span "Reset" at bounding box center [1536, 10] width 15 height 8
click at [1465, 78] on span "Test Workflow" at bounding box center [1458, 78] width 41 height 9
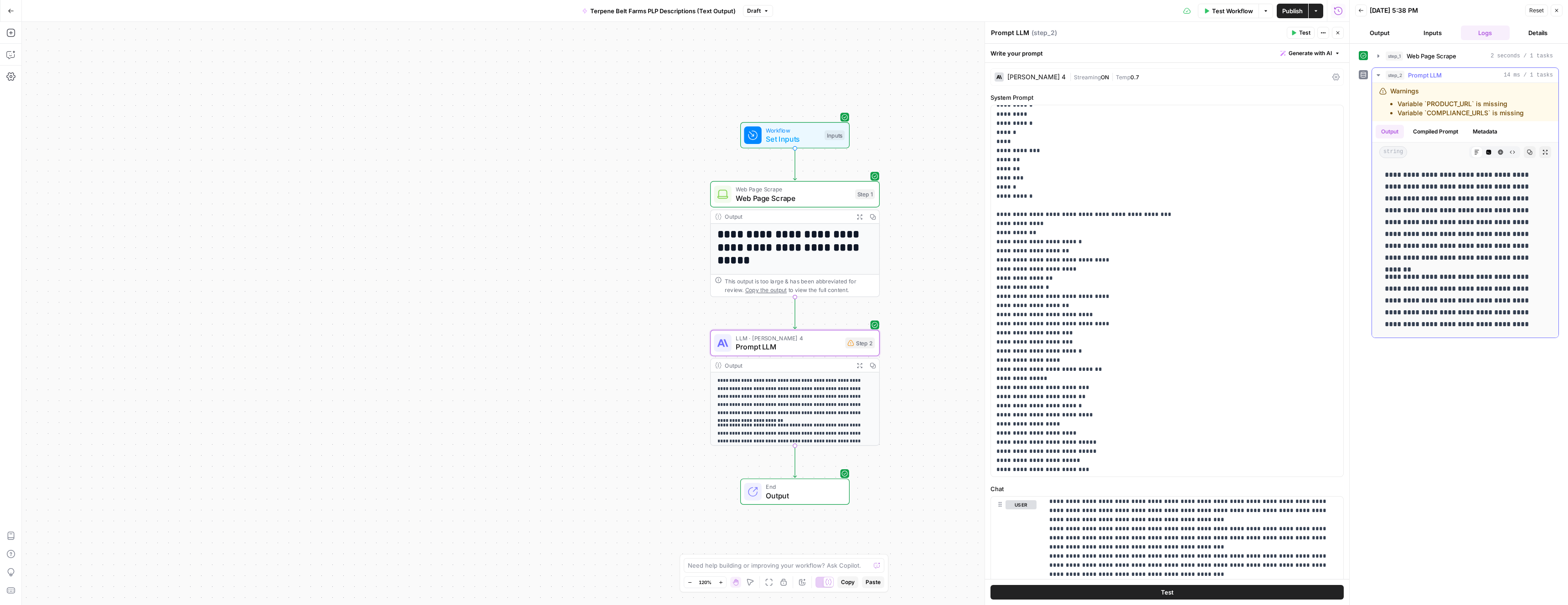
click at [1433, 106] on li "Variable `PRODUCT_URL` is missing" at bounding box center [1460, 103] width 126 height 9
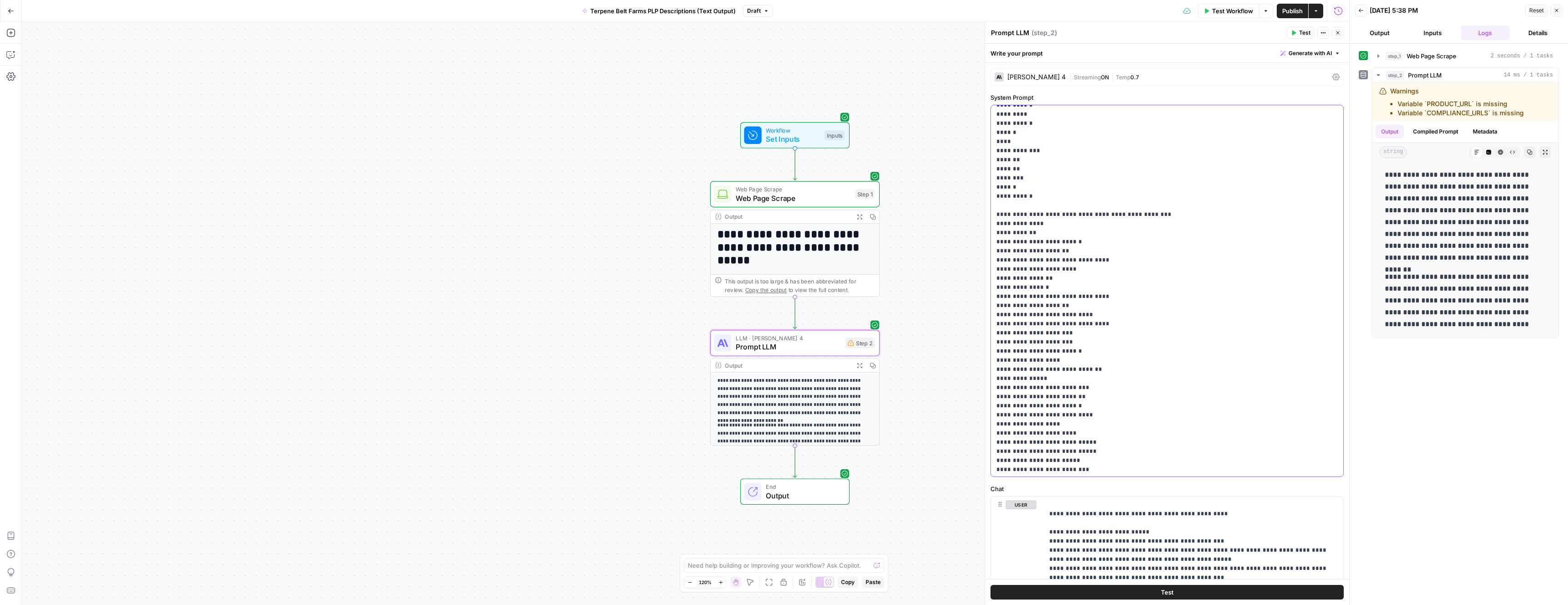
drag, startPoint x: 1194, startPoint y: 489, endPoint x: 1192, endPoint y: 455, distance: 34.1
click at [0, 0] on form "**********" at bounding box center [0, 0] width 0 height 0
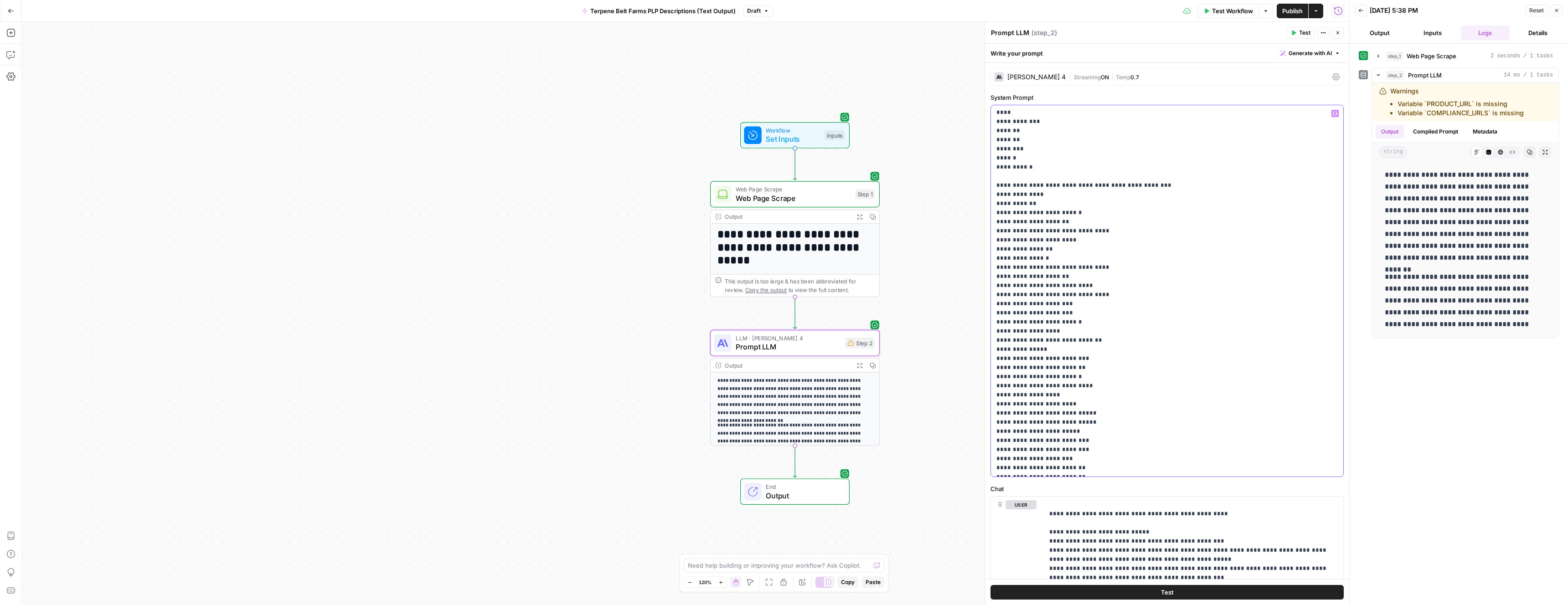
drag, startPoint x: 1188, startPoint y: 480, endPoint x: 1187, endPoint y: 461, distance: 19.0
click at [1187, 463] on div "**********" at bounding box center [1167, 525] width 364 height 924
drag, startPoint x: 1349, startPoint y: 185, endPoint x: 1245, endPoint y: 187, distance: 104.0
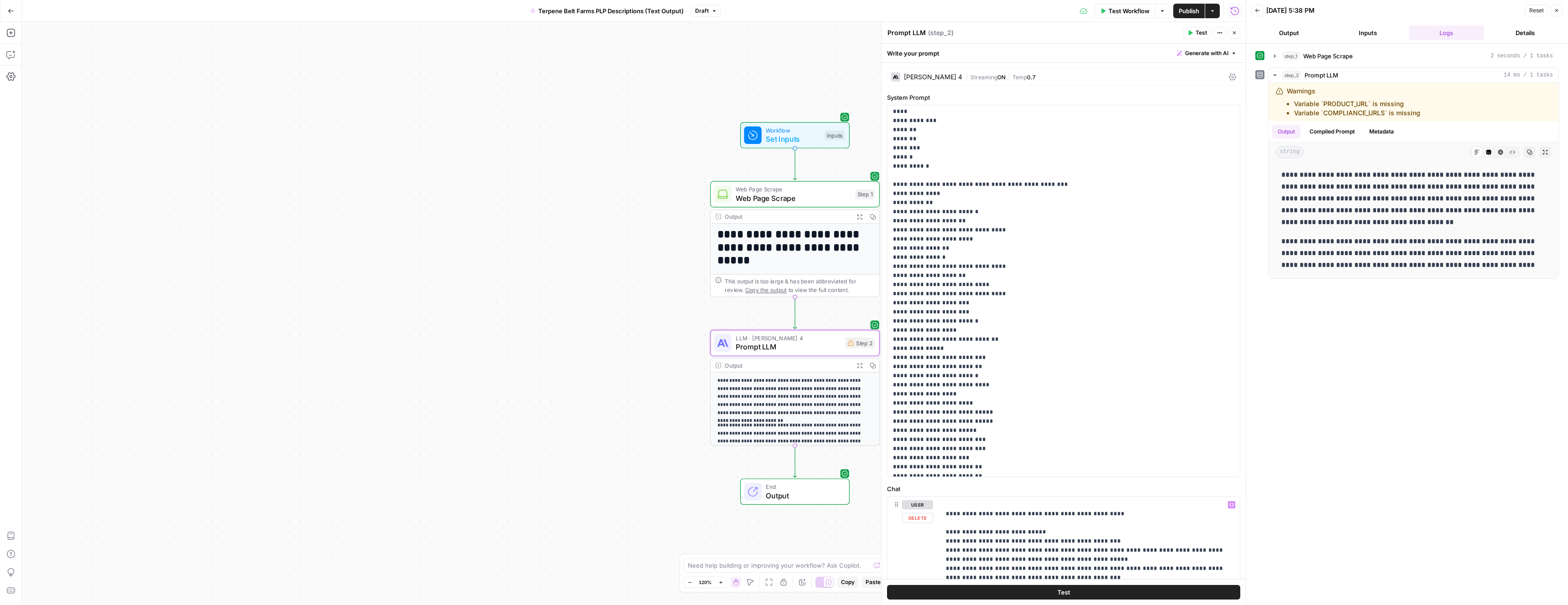
click at [1177, 488] on label "Chat" at bounding box center [1063, 489] width 353 height 9
drag, startPoint x: 607, startPoint y: 536, endPoint x: 741, endPoint y: 501, distance: 138.5
click at [538, 531] on body "**********" at bounding box center [784, 302] width 1568 height 605
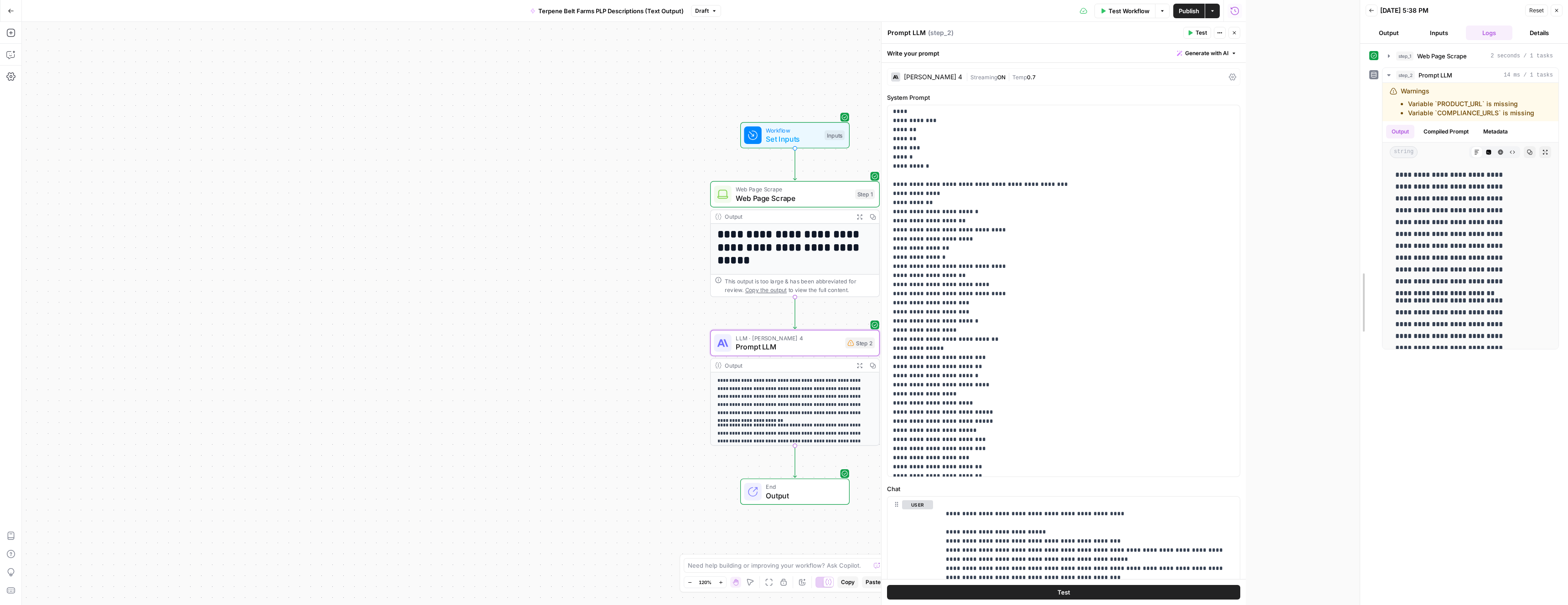
drag, startPoint x: 1247, startPoint y: 302, endPoint x: 1344, endPoint y: 316, distance: 98.0
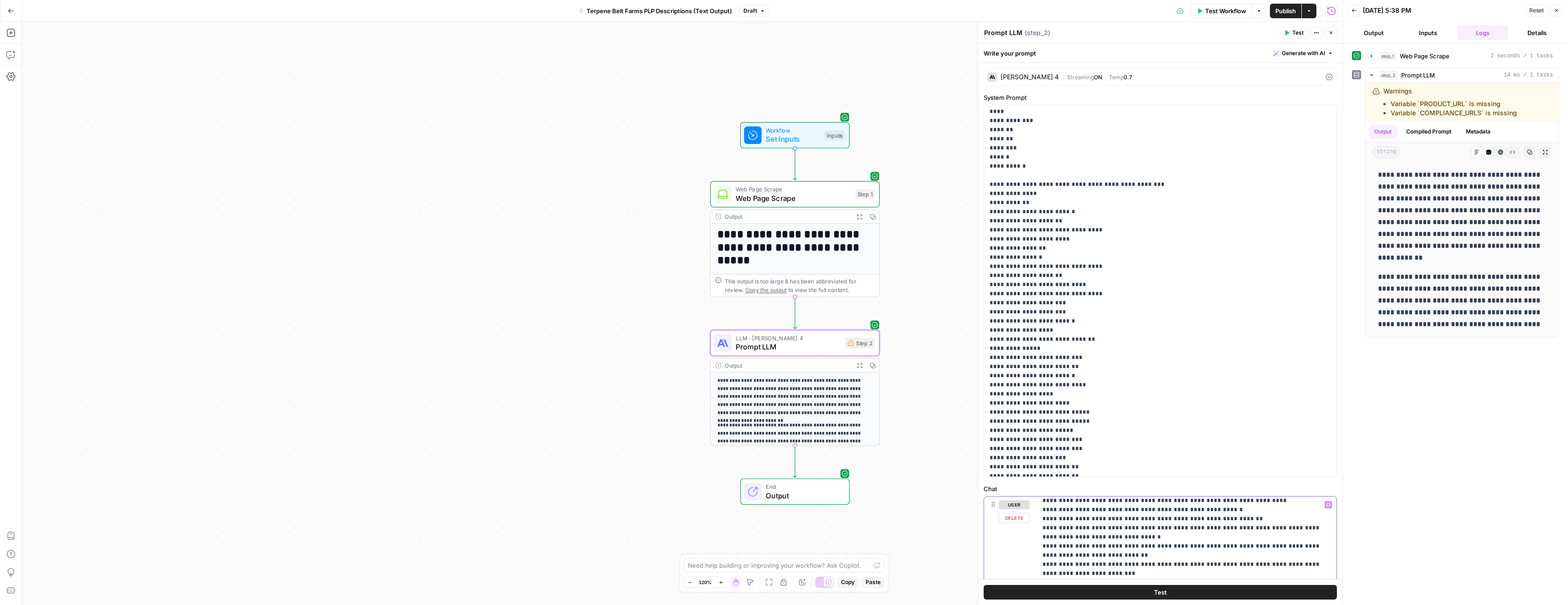
scroll to position [8020, 0]
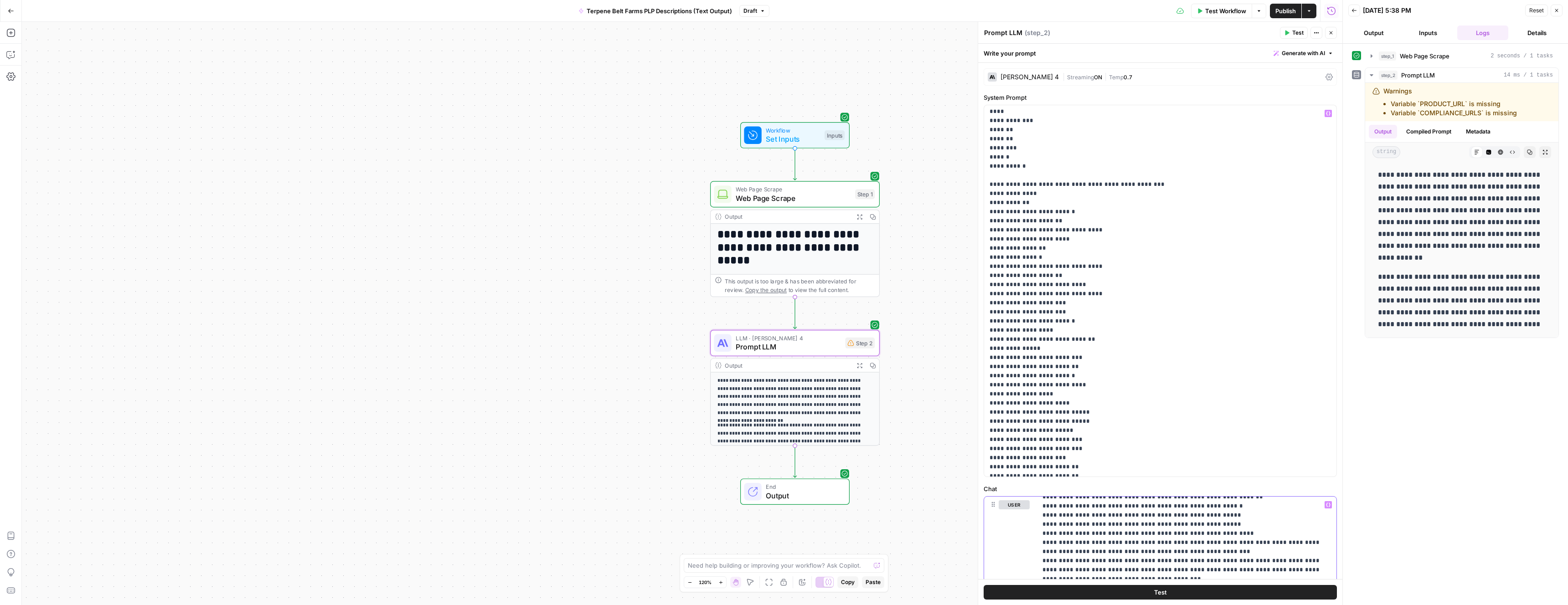
click at [713, 17] on button "Terpene Belt Farms PLP Descriptions (Text Output)" at bounding box center [655, 11] width 164 height 15
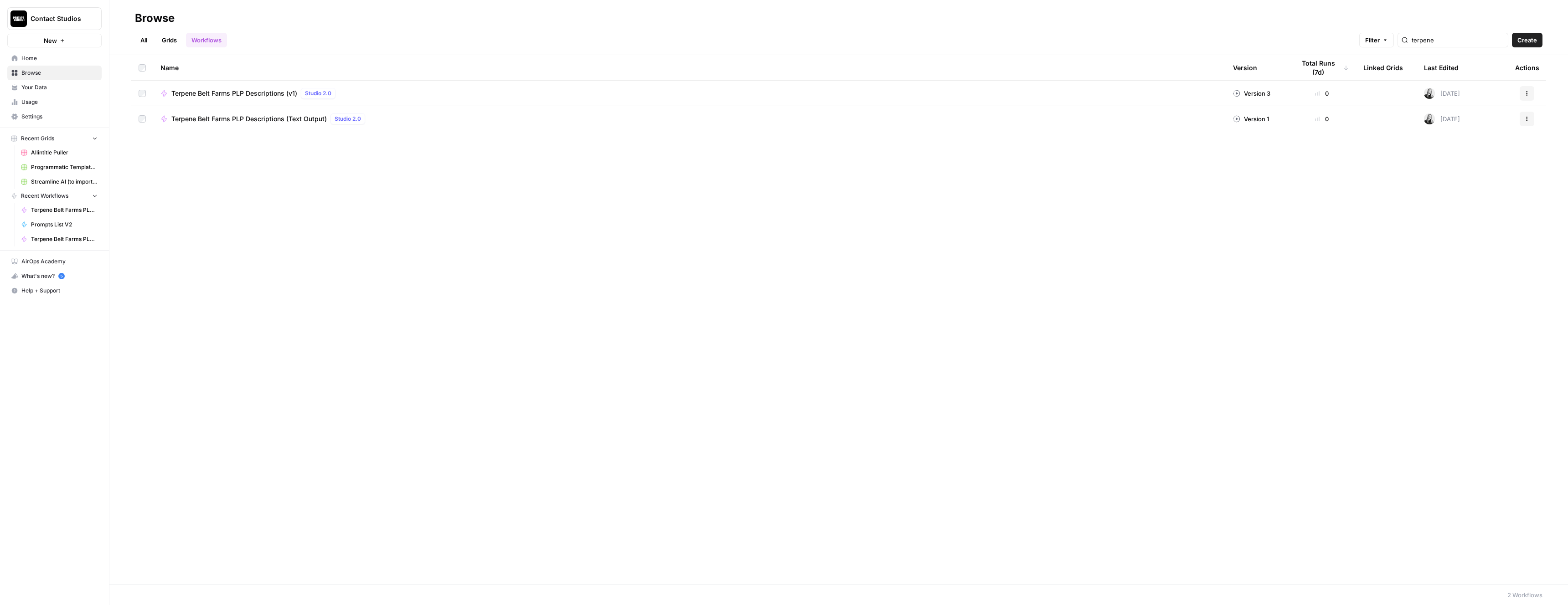
click at [412, 91] on div "Terpene Belt Farms PLP Descriptions (v1) Studio 2.0" at bounding box center [690, 94] width 1058 height 11
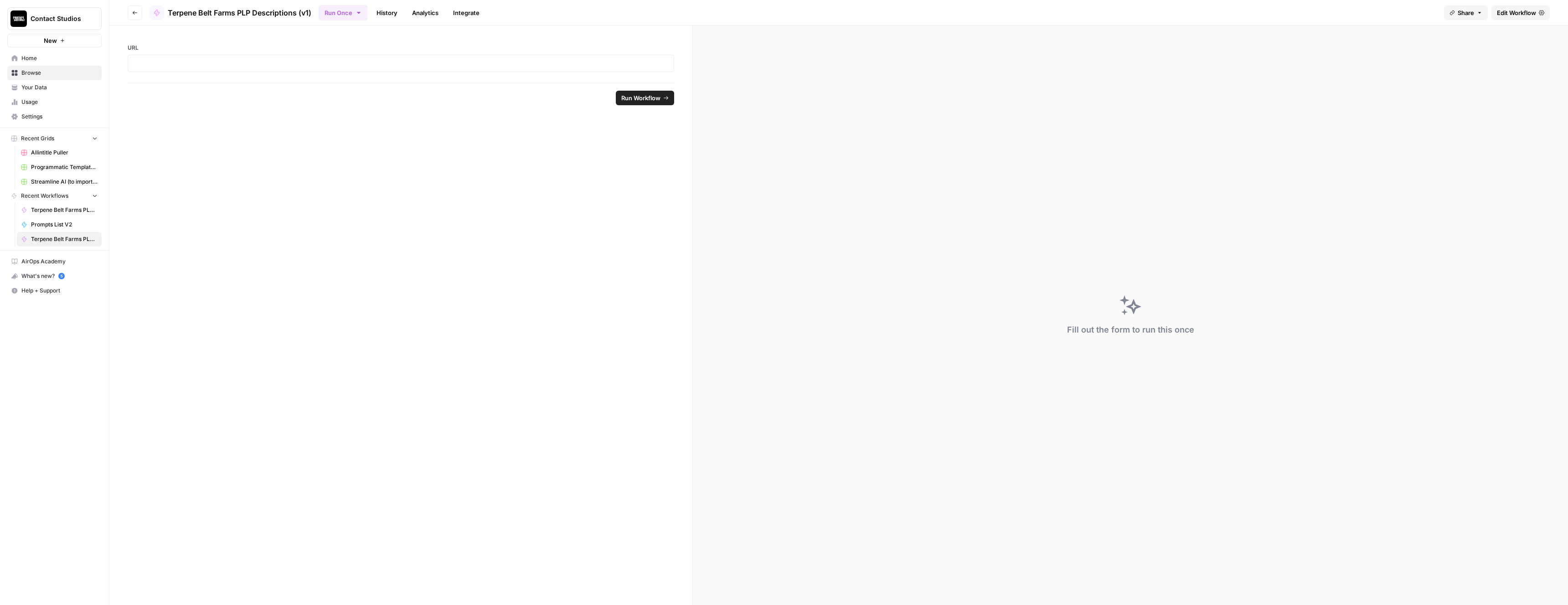
click at [1502, 12] on span "Edit Workflow" at bounding box center [1516, 12] width 39 height 9
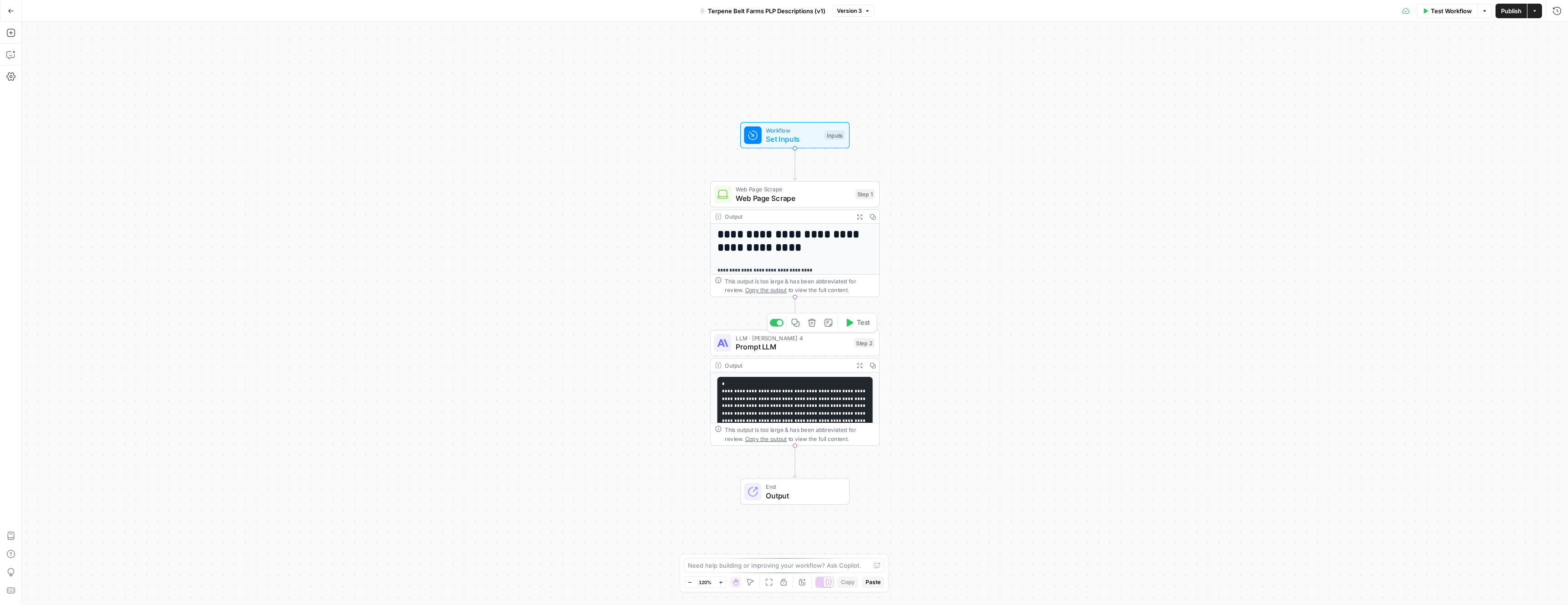
click at [807, 341] on span "Prompt LLM" at bounding box center [793, 347] width 114 height 11
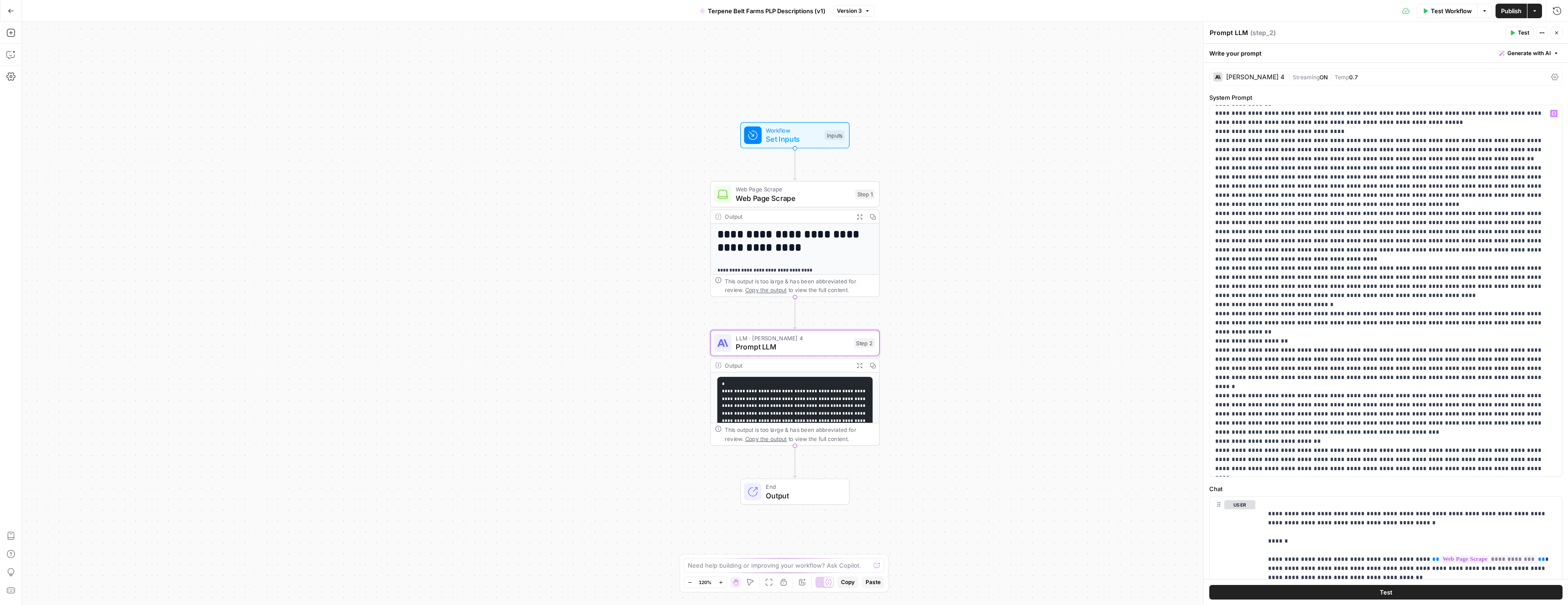
scroll to position [2746, 0]
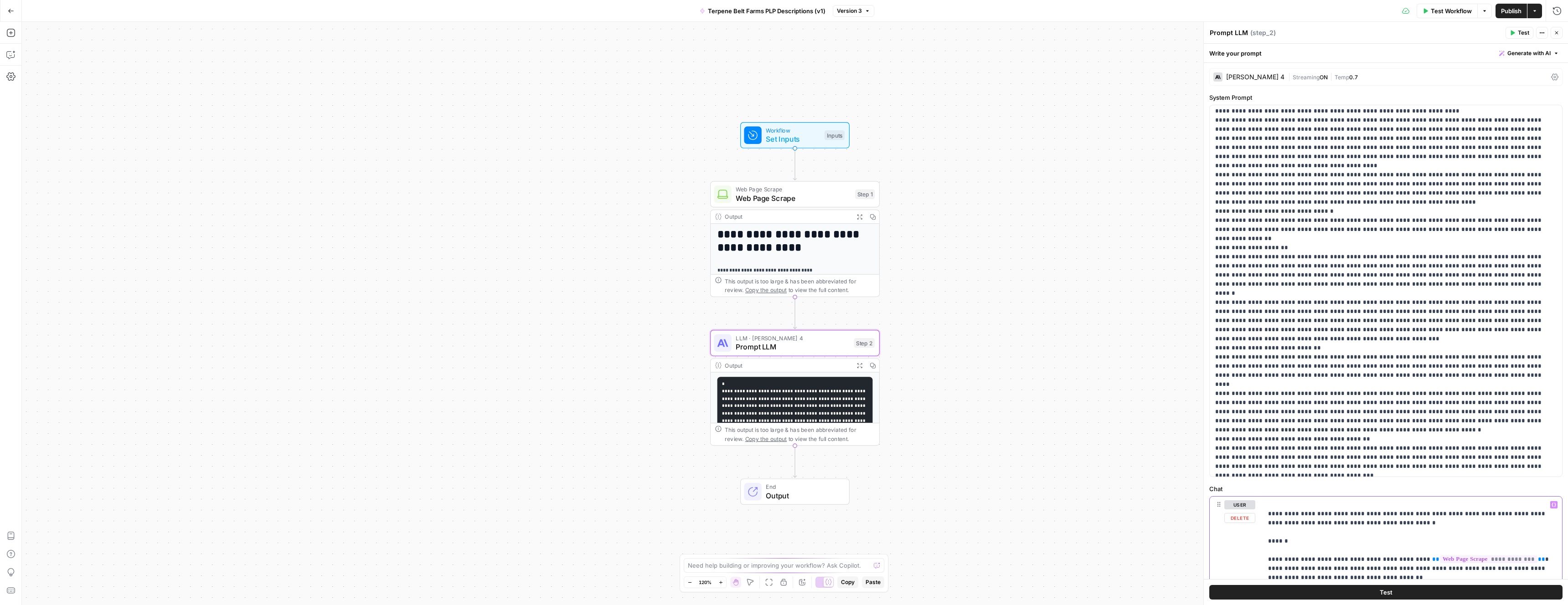
drag, startPoint x: 1206, startPoint y: 542, endPoint x: 1035, endPoint y: 554, distance: 171.4
click at [1031, 556] on body "**********" at bounding box center [784, 302] width 1568 height 605
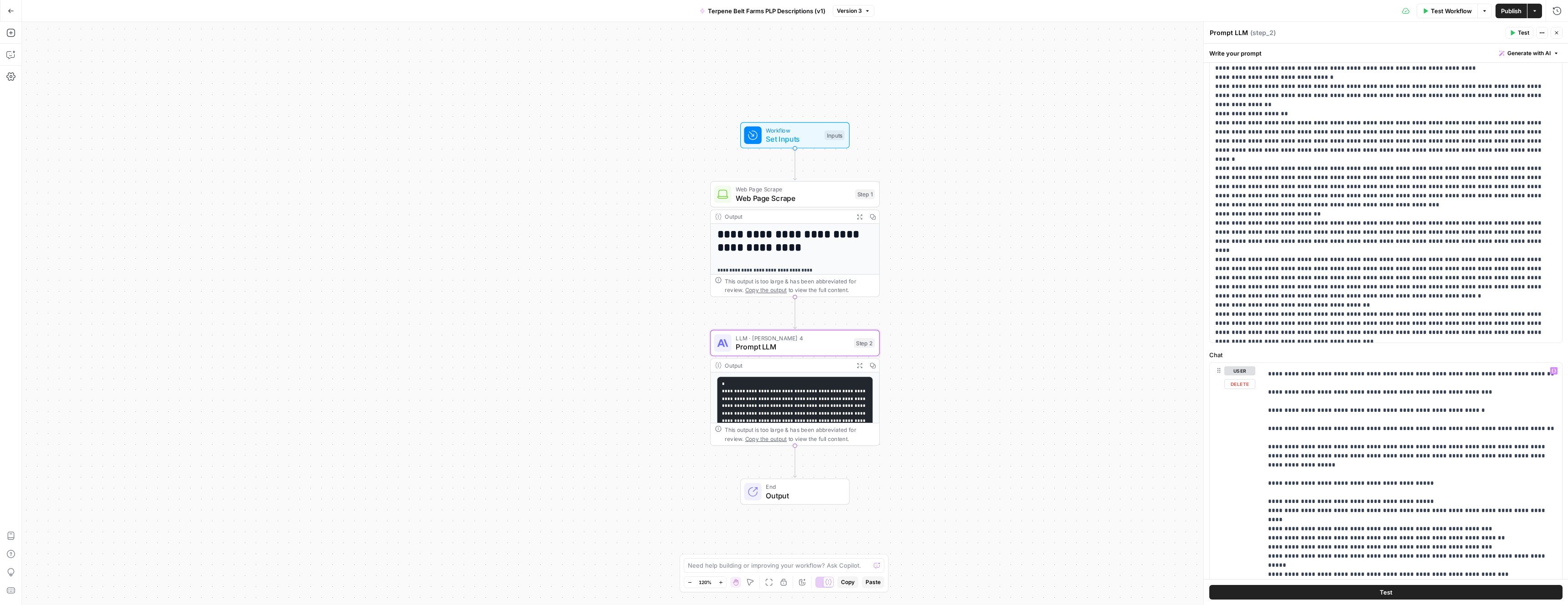
scroll to position [726, 0]
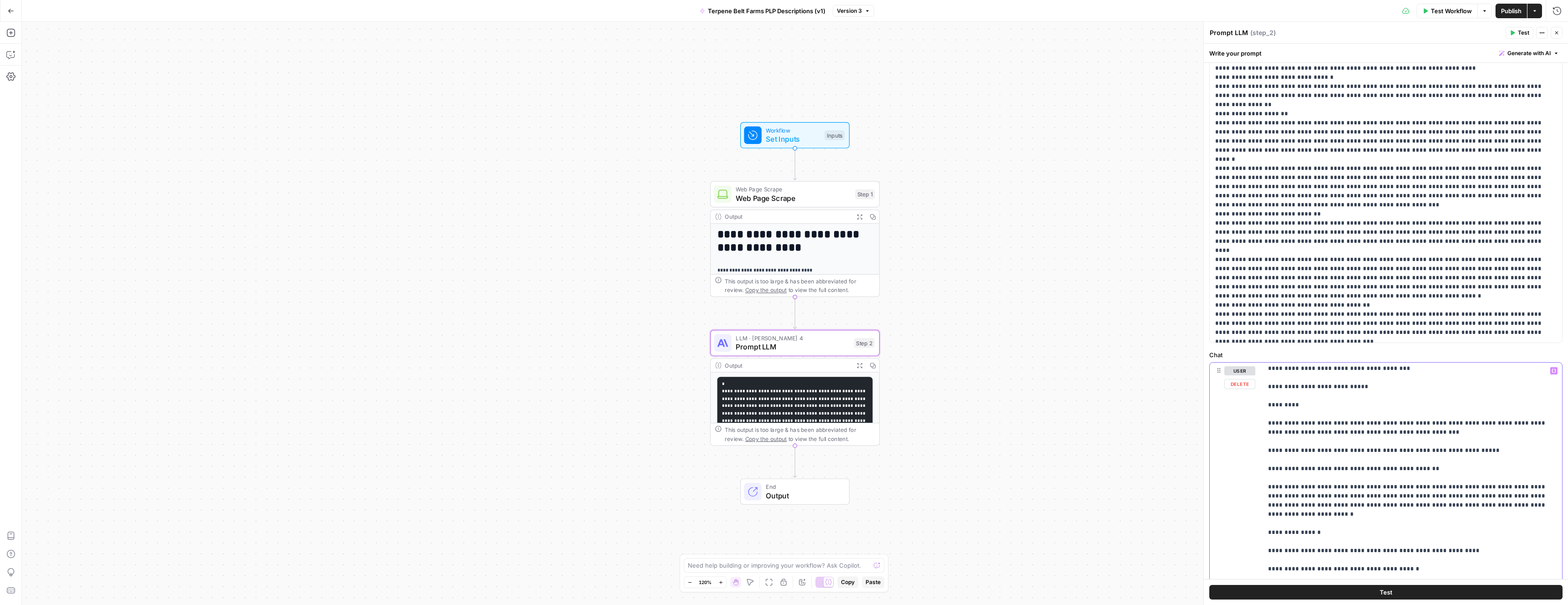
scroll to position [416, 0]
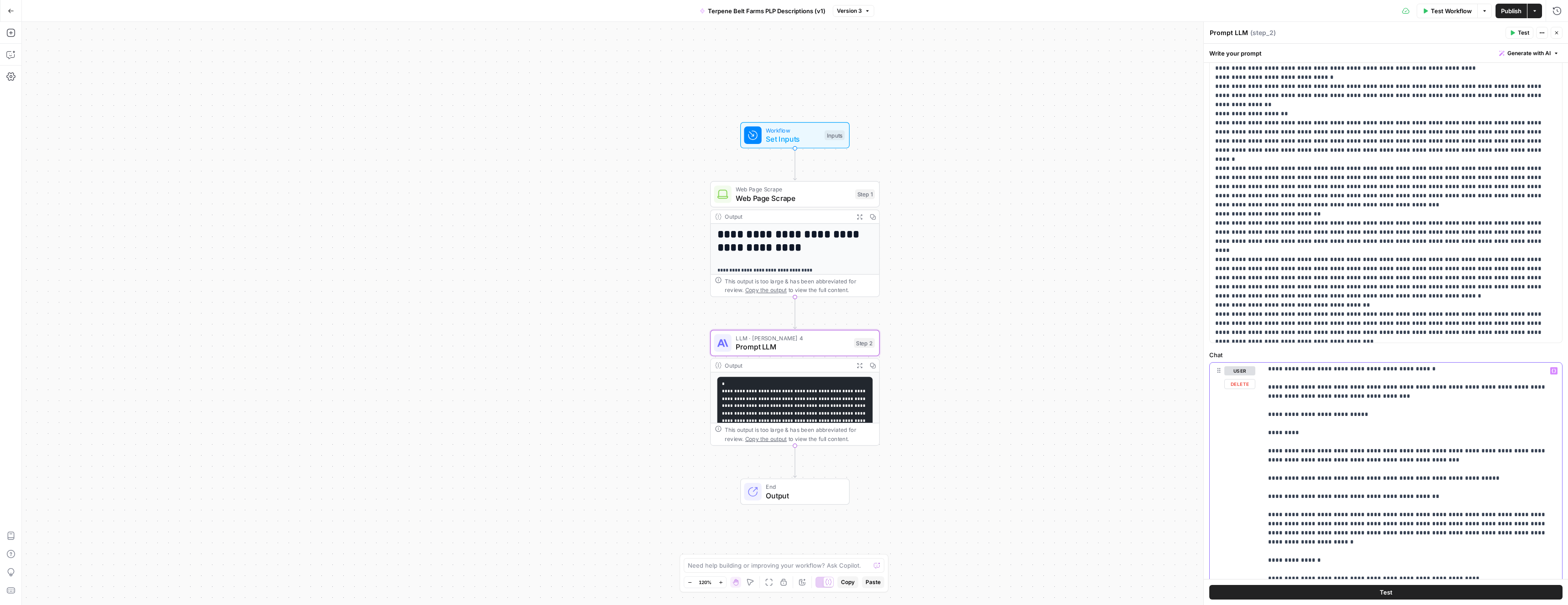
scroll to position [434, 0]
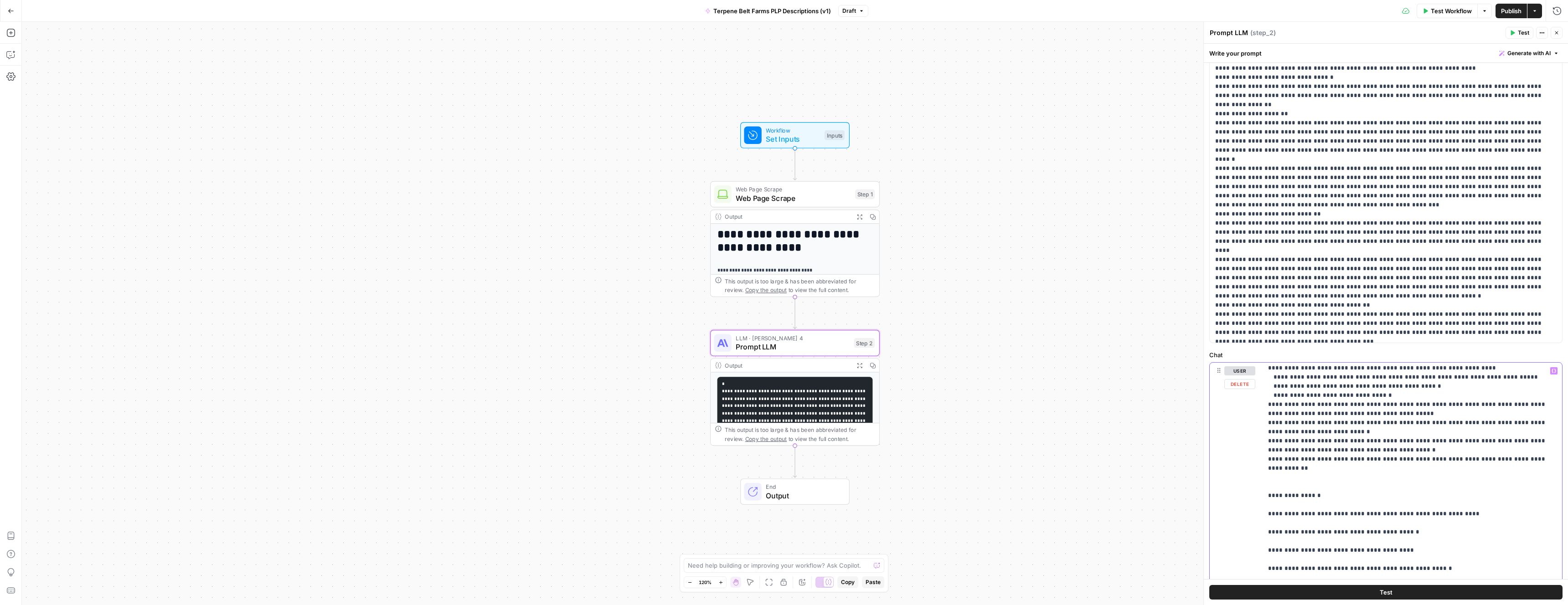
click at [1509, 12] on span "Publish" at bounding box center [1511, 10] width 21 height 9
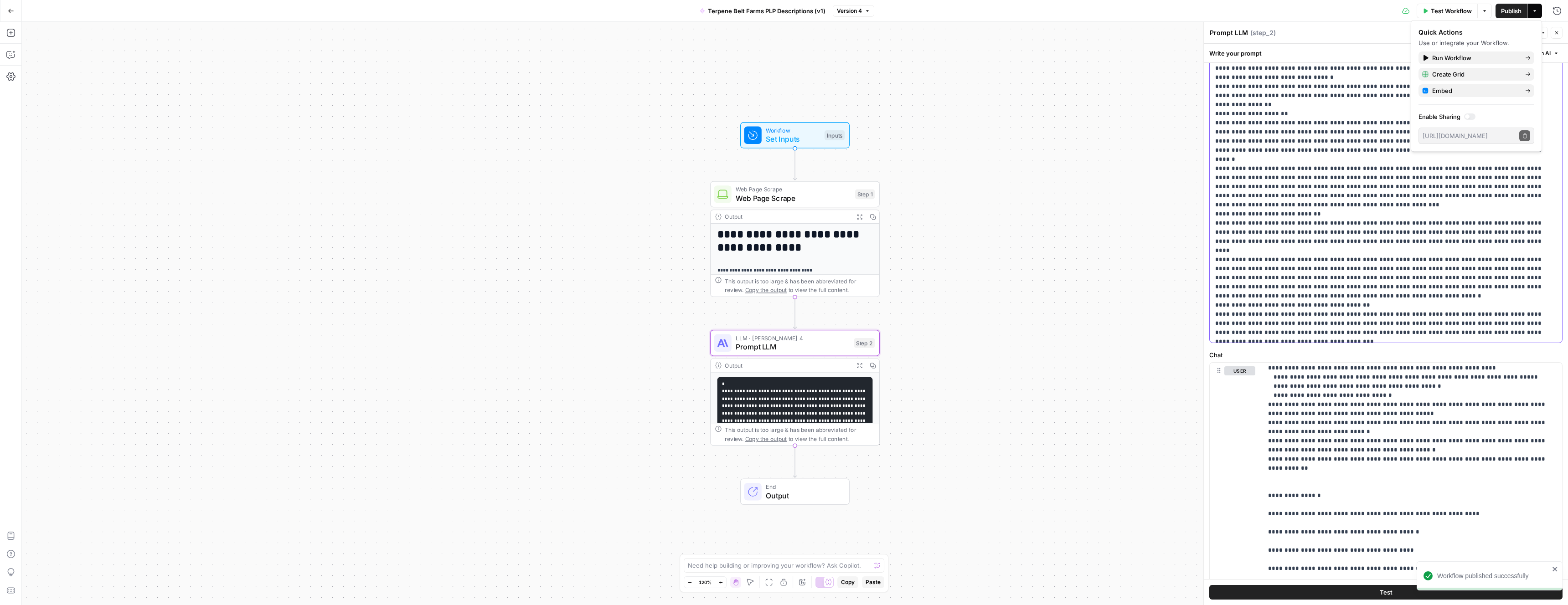
click at [1526, 33] on span "Test" at bounding box center [1524, 32] width 12 height 8
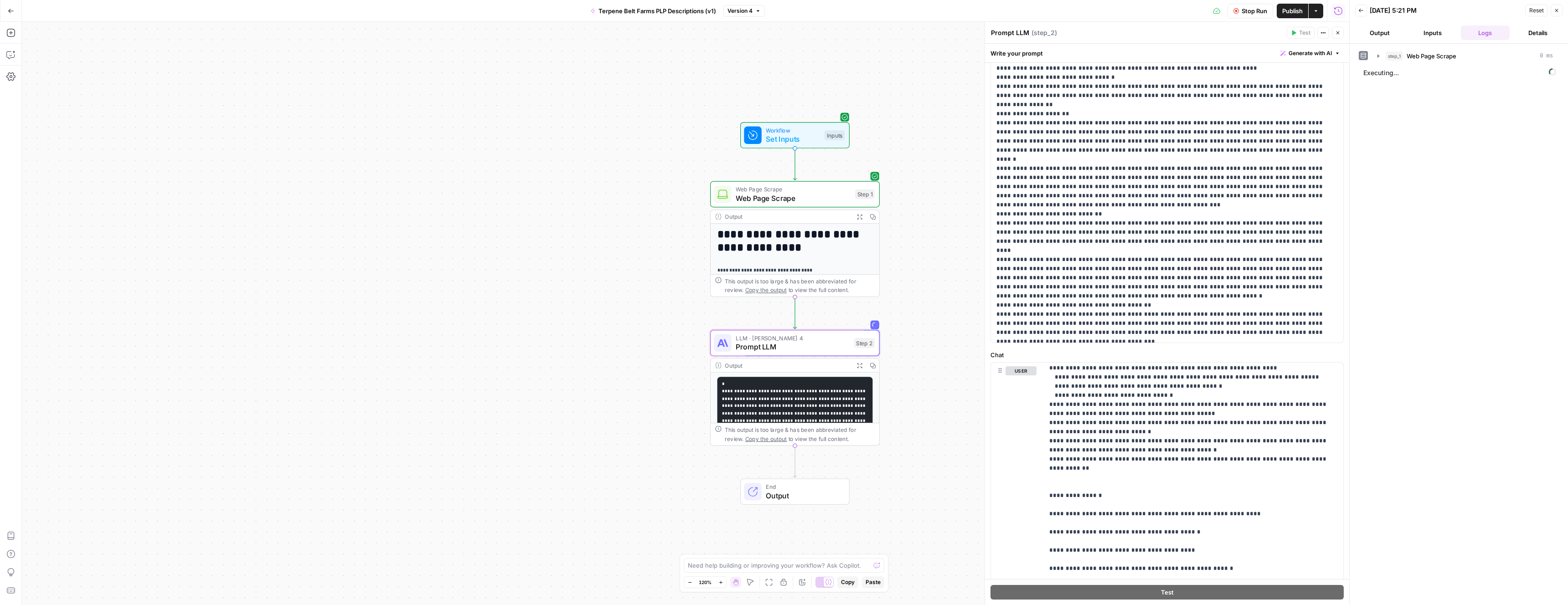
click at [1253, 12] on span "Stop Run" at bounding box center [1255, 10] width 26 height 9
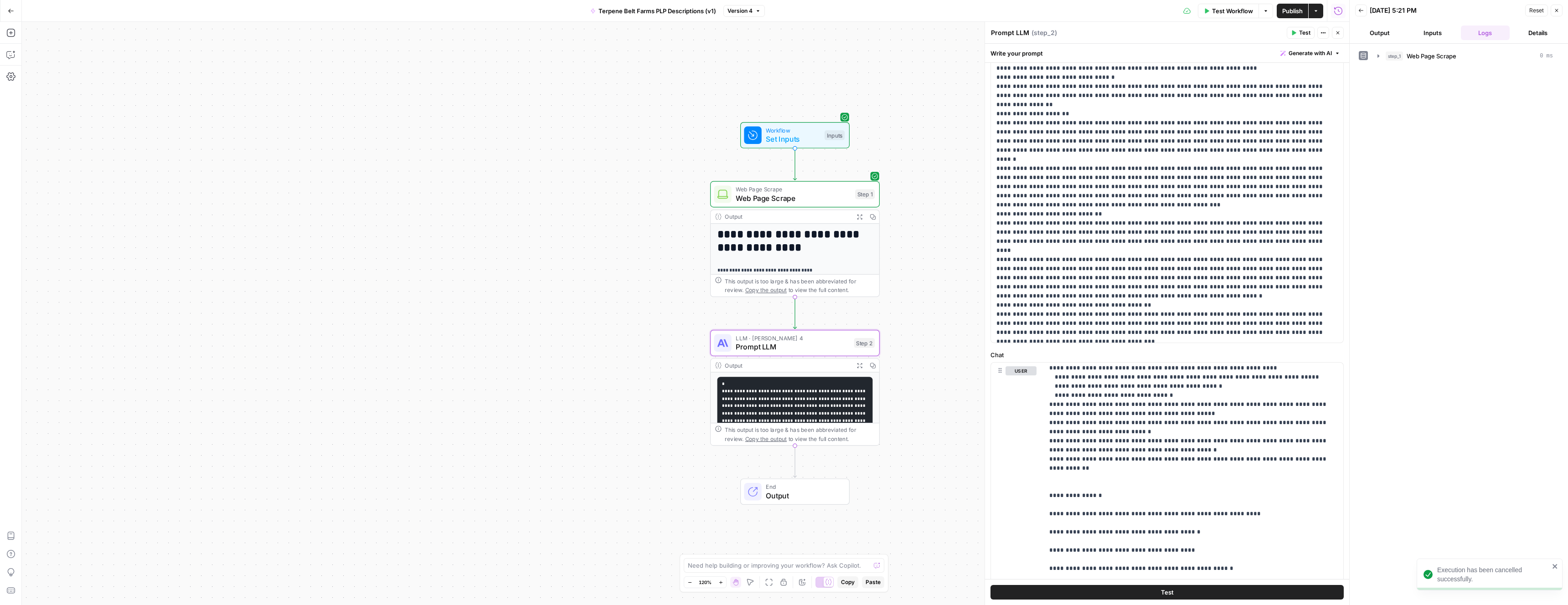
click at [1529, 13] on span "Reset" at bounding box center [1536, 10] width 15 height 8
click at [1398, 48] on input "[URL][DOMAIN_NAME]" at bounding box center [1458, 47] width 195 height 9
paste input "4-fruit-136"
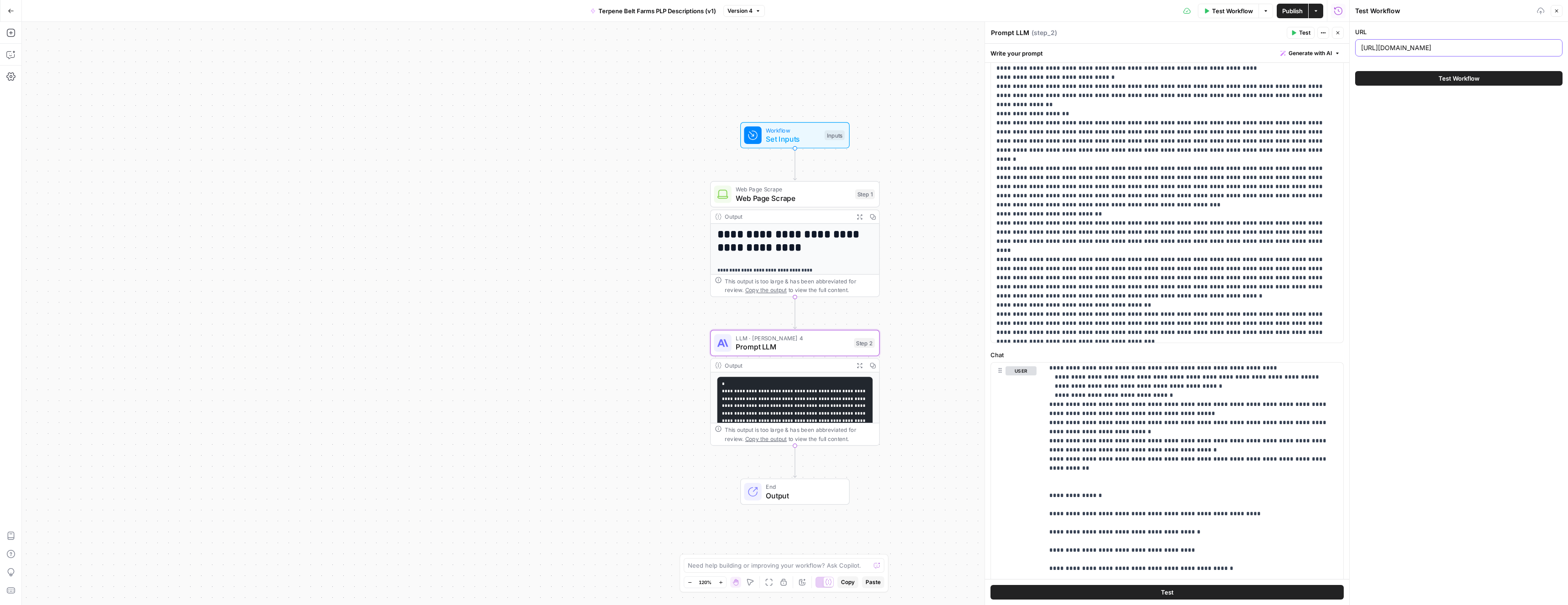
type input "[URL][DOMAIN_NAME]"
click at [1399, 79] on button "Test Workflow" at bounding box center [1458, 79] width 208 height 15
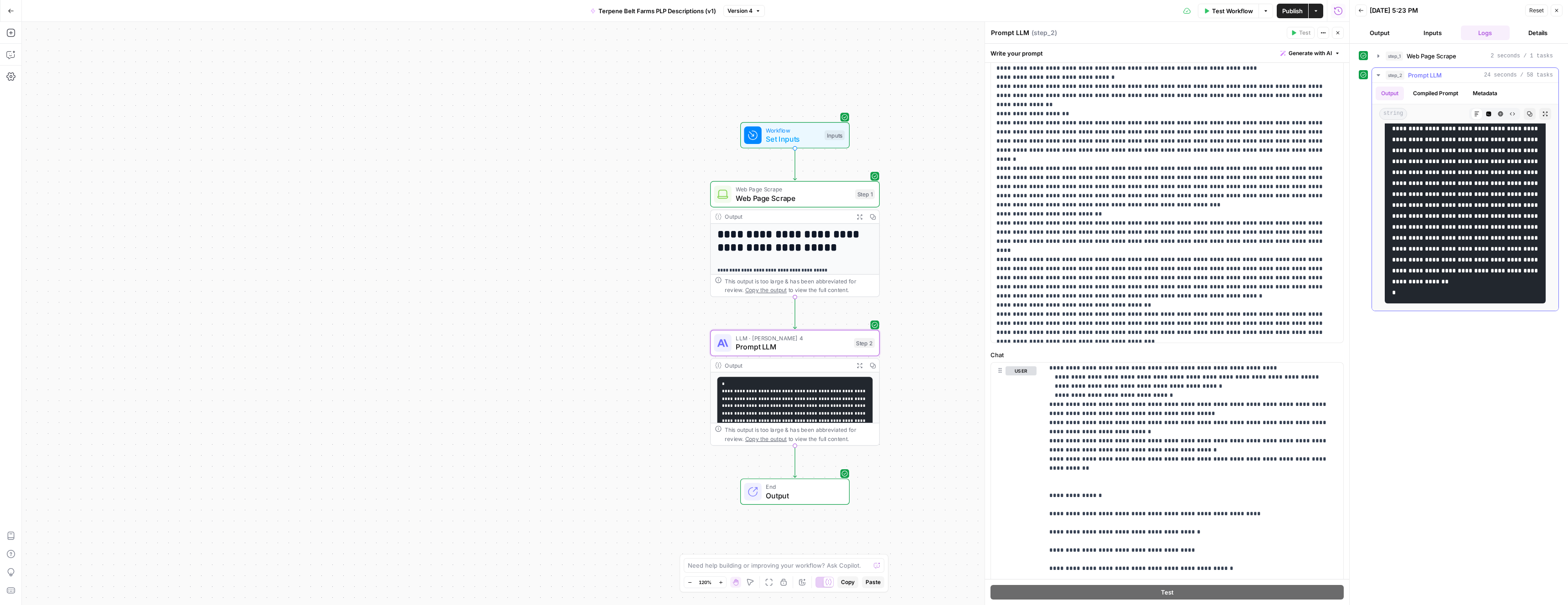
scroll to position [1086, 0]
click at [1381, 33] on button "Output" at bounding box center [1379, 33] width 49 height 15
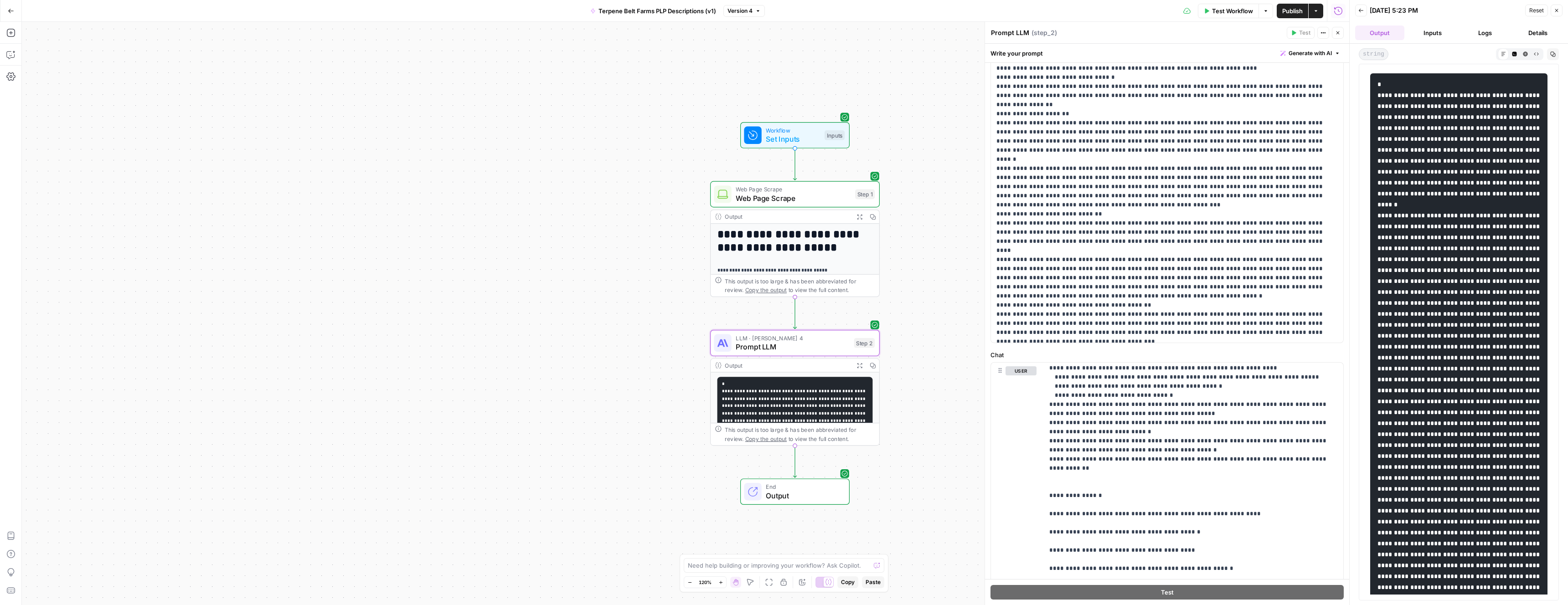
click at [1447, 218] on code at bounding box center [1460, 516] width 164 height 870
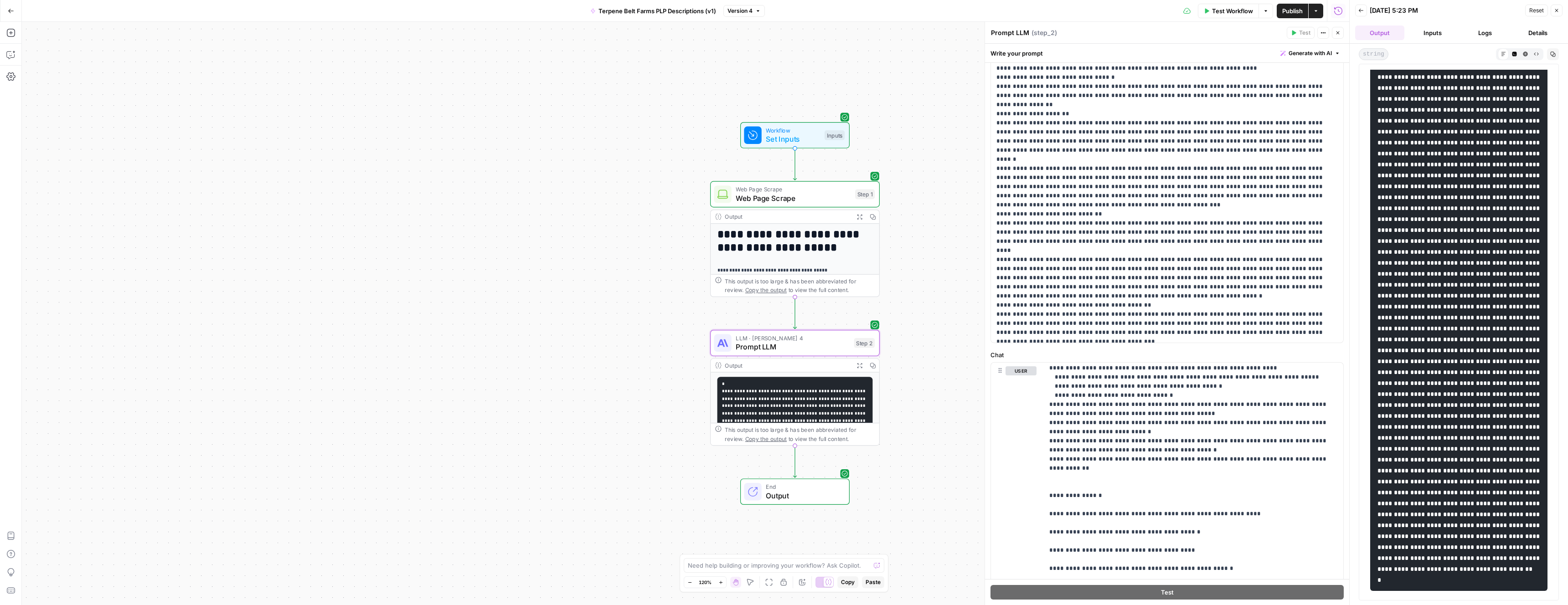
scroll to position [642, 0]
click at [1447, 218] on code at bounding box center [1460, 148] width 164 height 870
drag, startPoint x: 1423, startPoint y: 575, endPoint x: 1407, endPoint y: 270, distance: 305.4
click at [1407, 270] on pre at bounding box center [1458, 149] width 177 height 886
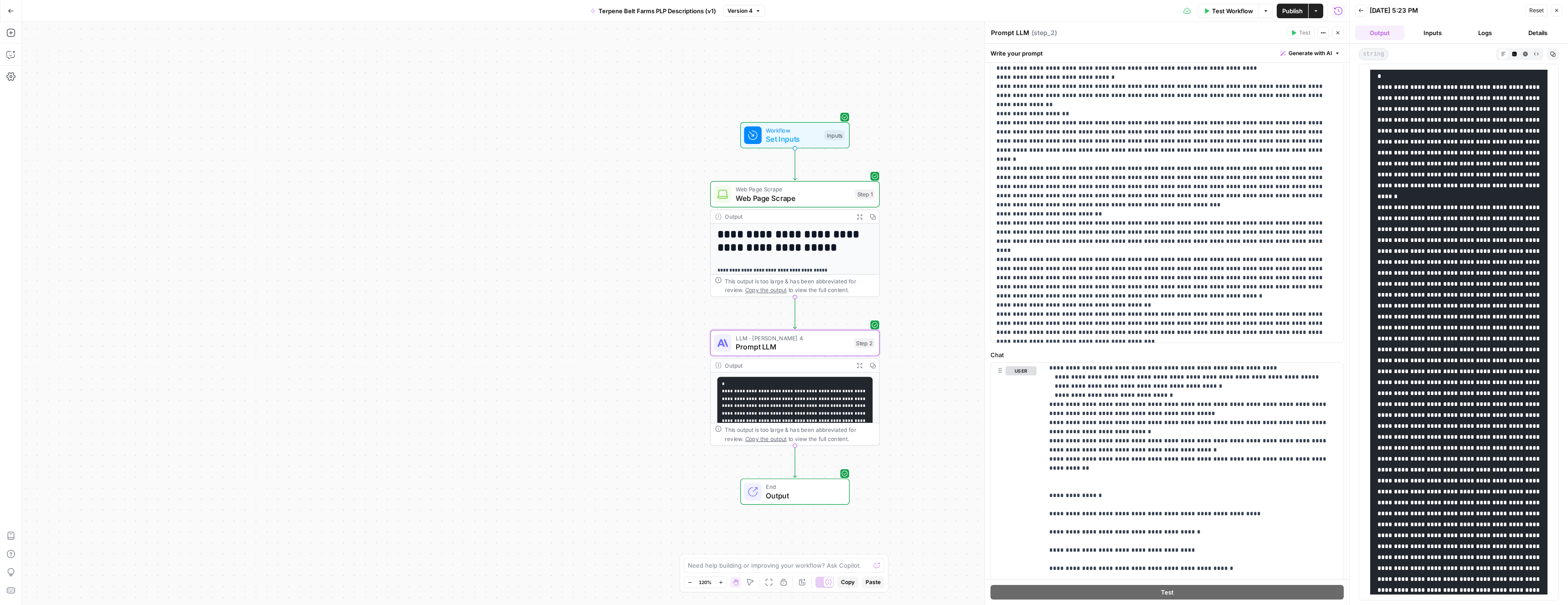
scroll to position [0, 0]
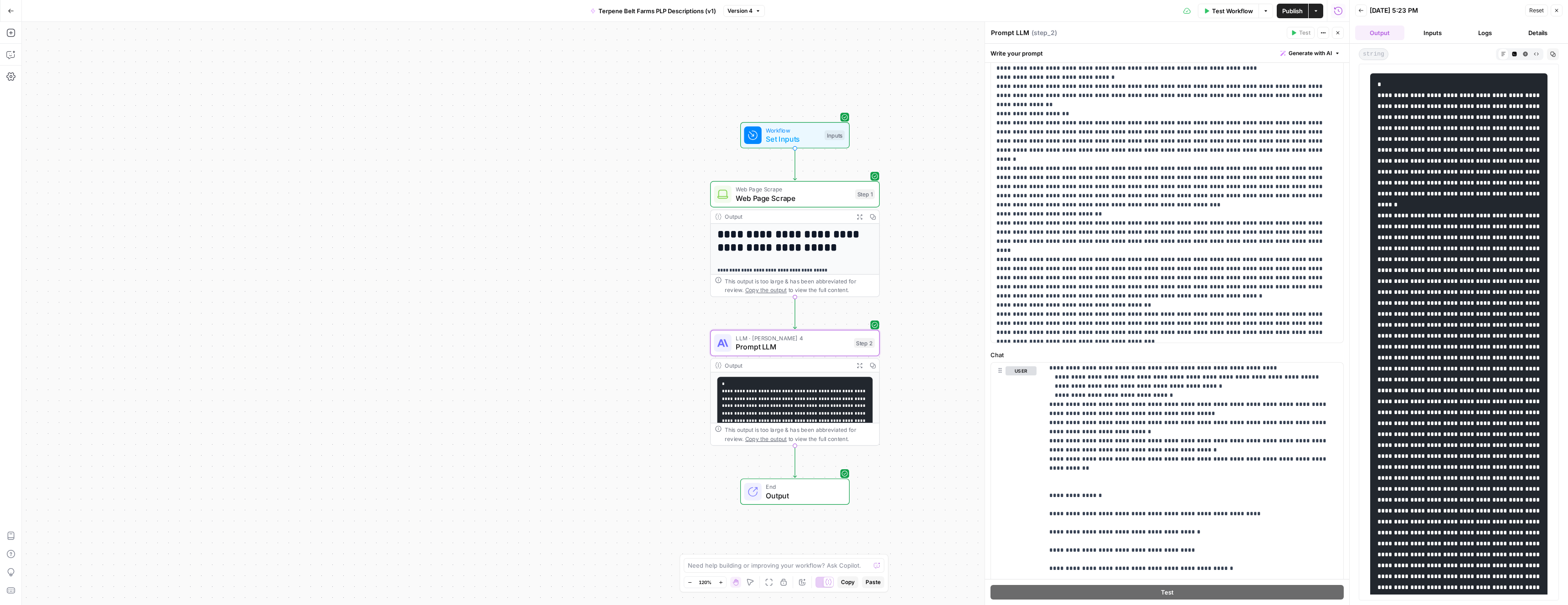
click at [1378, 85] on code at bounding box center [1460, 516] width 164 height 870
click at [1544, 10] on button "Reset" at bounding box center [1536, 10] width 23 height 12
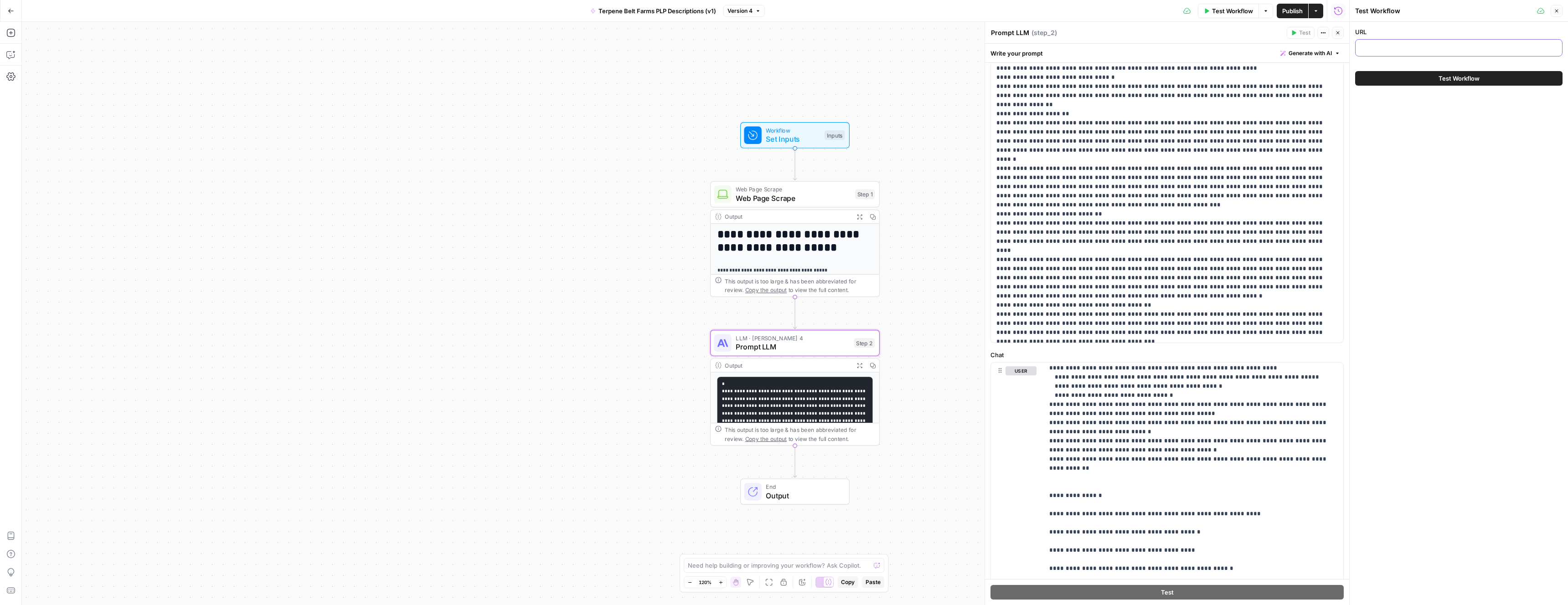
click at [1385, 51] on input "URL" at bounding box center [1458, 47] width 195 height 9
paste input "ttps://[DOMAIN_NAME][URL]"
click at [1393, 79] on button "Test Workflow" at bounding box center [1458, 79] width 208 height 15
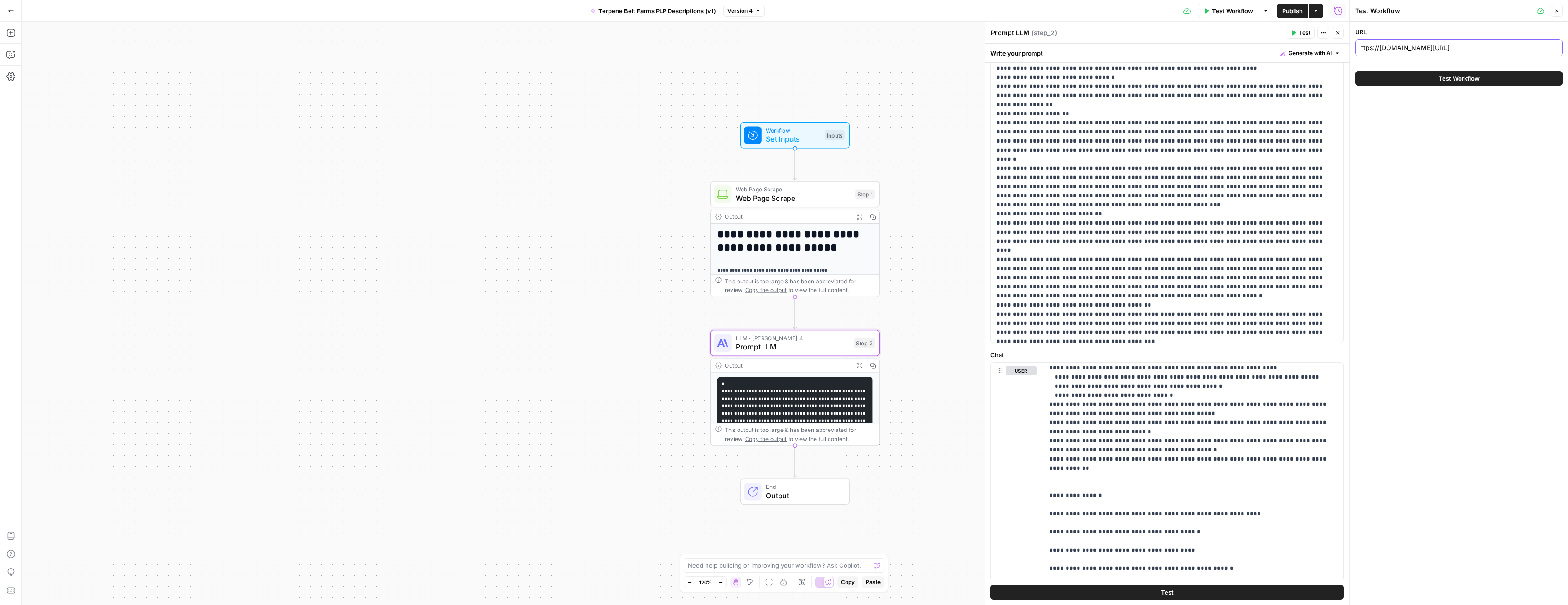
drag, startPoint x: 1362, startPoint y: 47, endPoint x: 1386, endPoint y: 45, distance: 24.1
click at [1362, 47] on input "ttps://[DOMAIN_NAME][URL]" at bounding box center [1458, 47] width 195 height 9
type input "[URL][DOMAIN_NAME]"
click at [1432, 74] on button "Test Workflow" at bounding box center [1458, 79] width 208 height 15
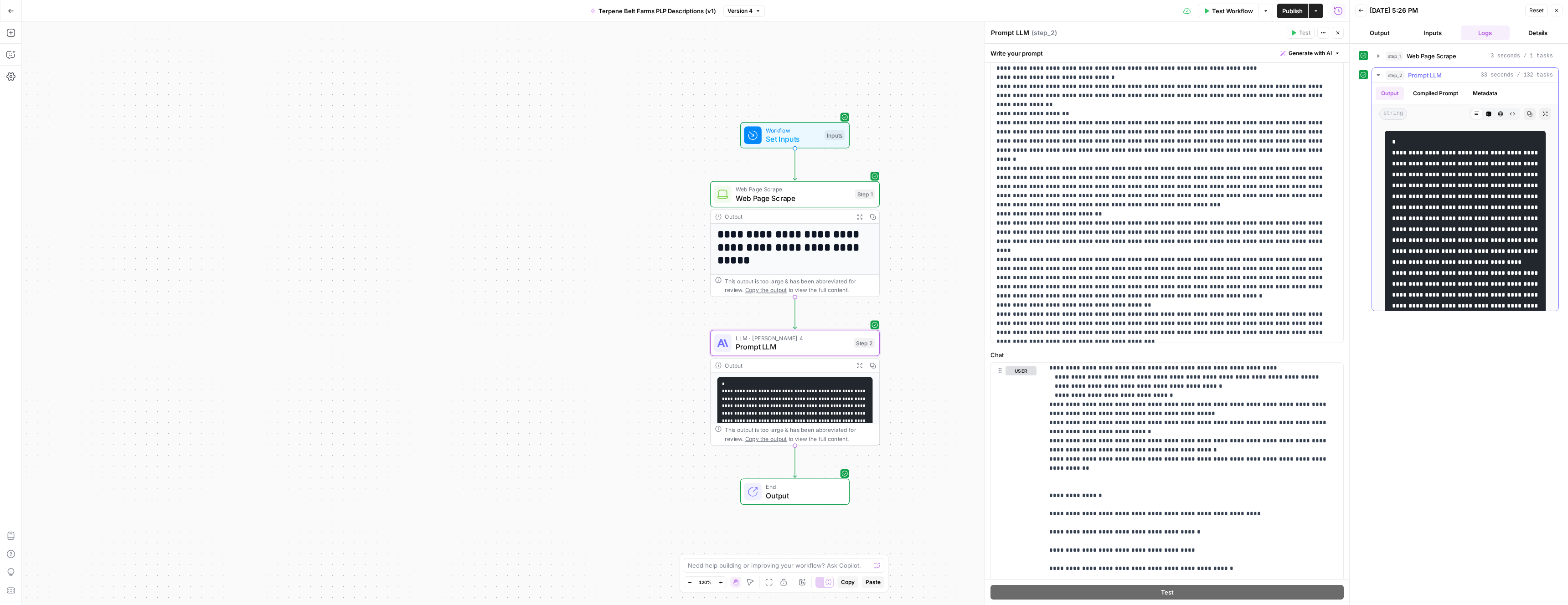
click at [1528, 114] on icon "button" at bounding box center [1530, 114] width 5 height 5
drag, startPoint x: 1391, startPoint y: 142, endPoint x: 1405, endPoint y: 293, distance: 151.6
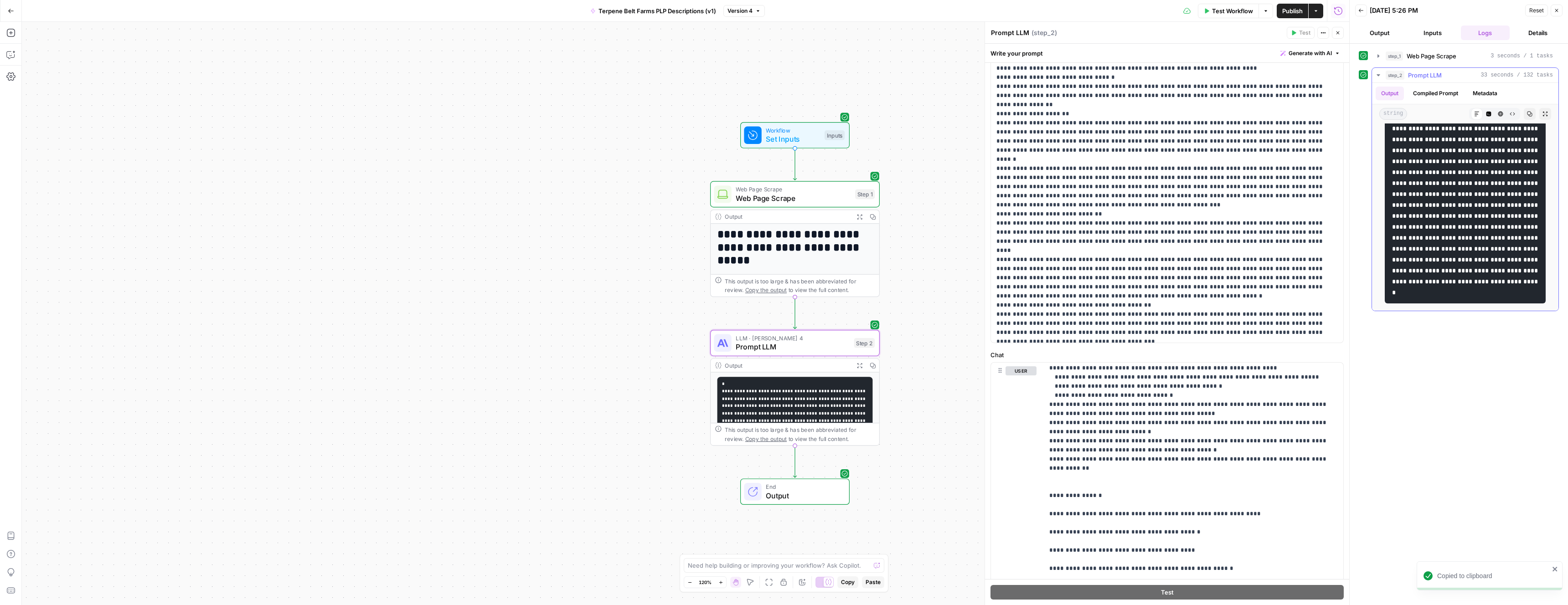
scroll to position [1512, 0]
copy code "**********"
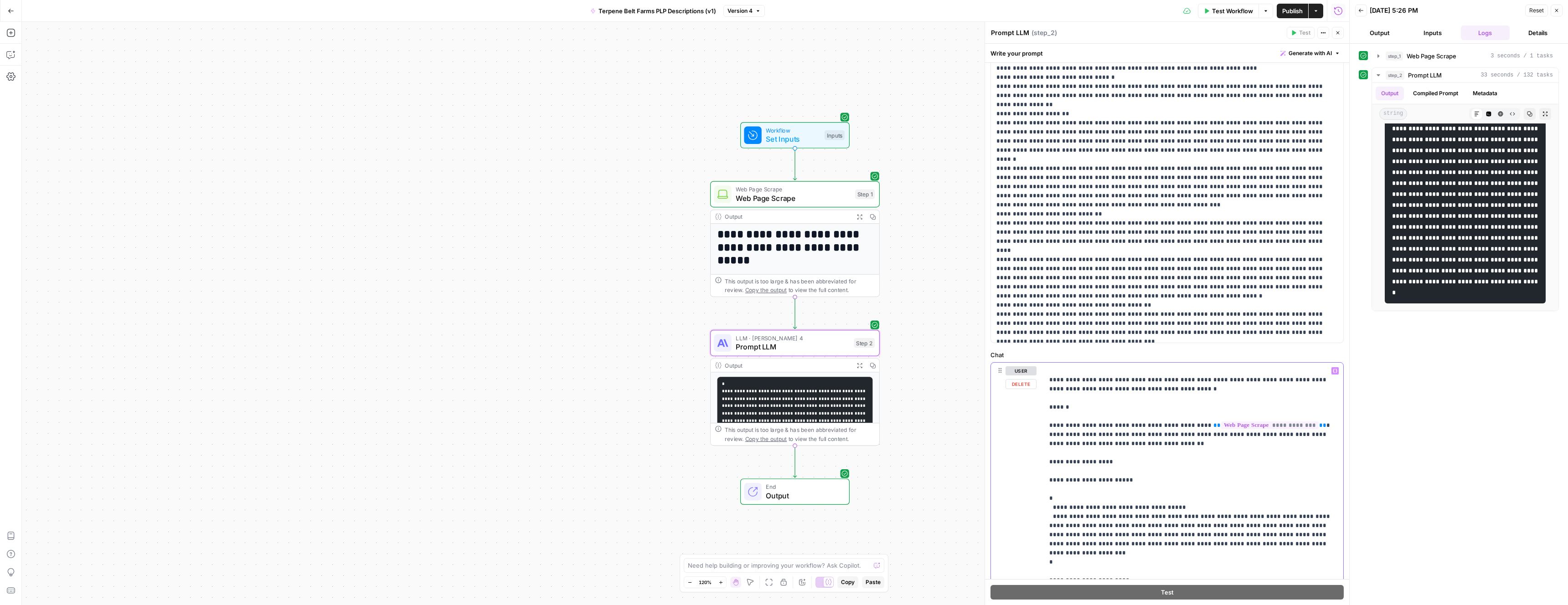
scroll to position [0, 0]
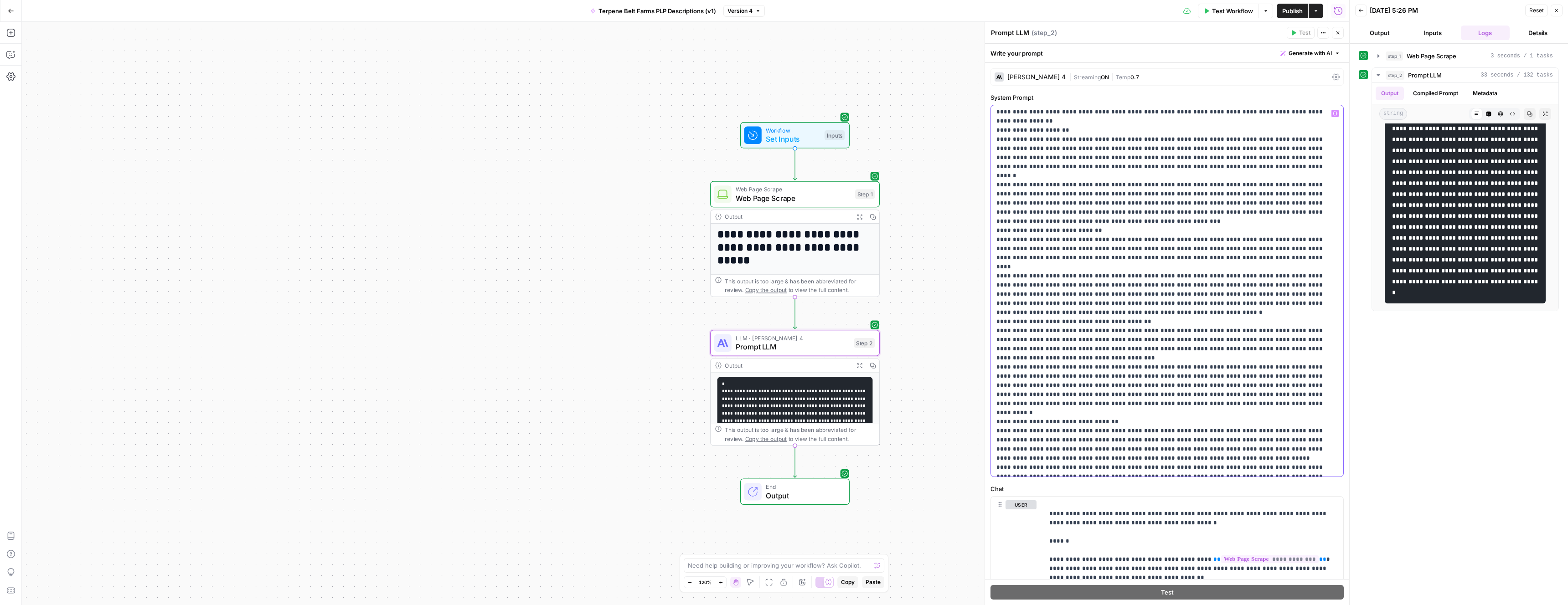
scroll to position [2879, 0]
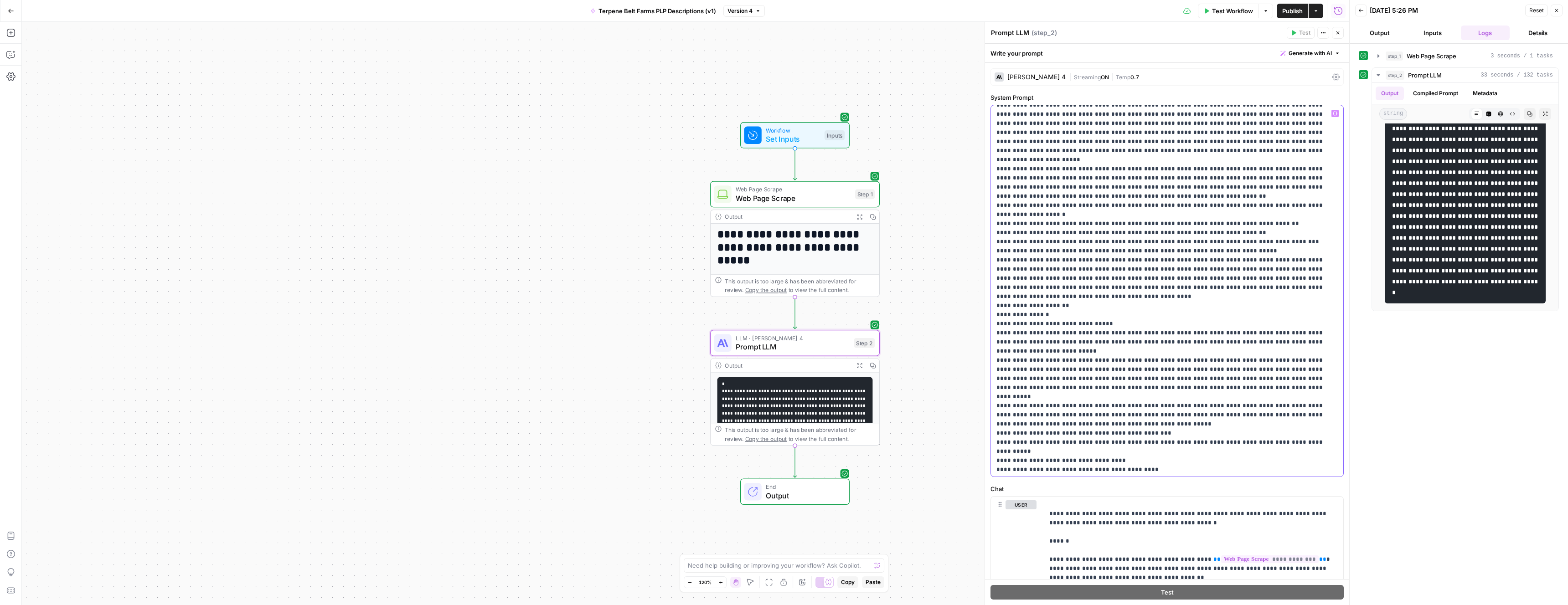
scroll to position [0, 0]
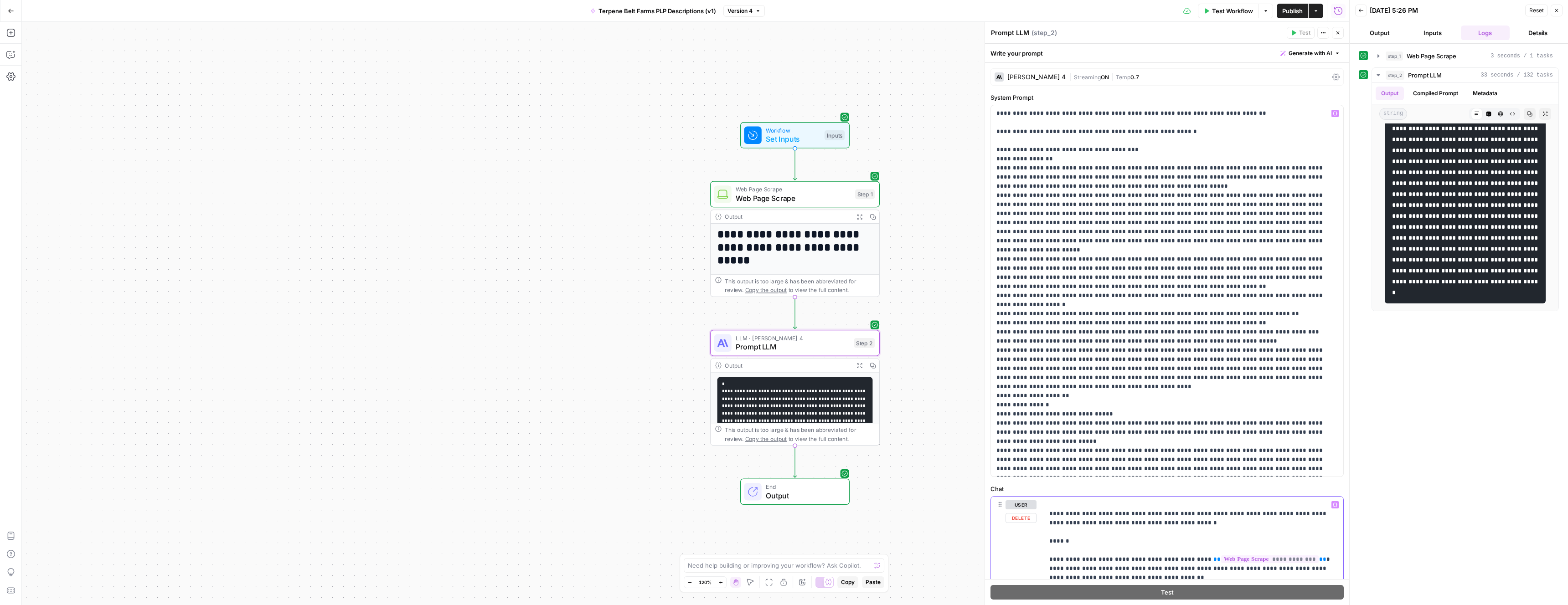
drag, startPoint x: 1293, startPoint y: 517, endPoint x: 1050, endPoint y: 513, distance: 243.0
copy p "**********"
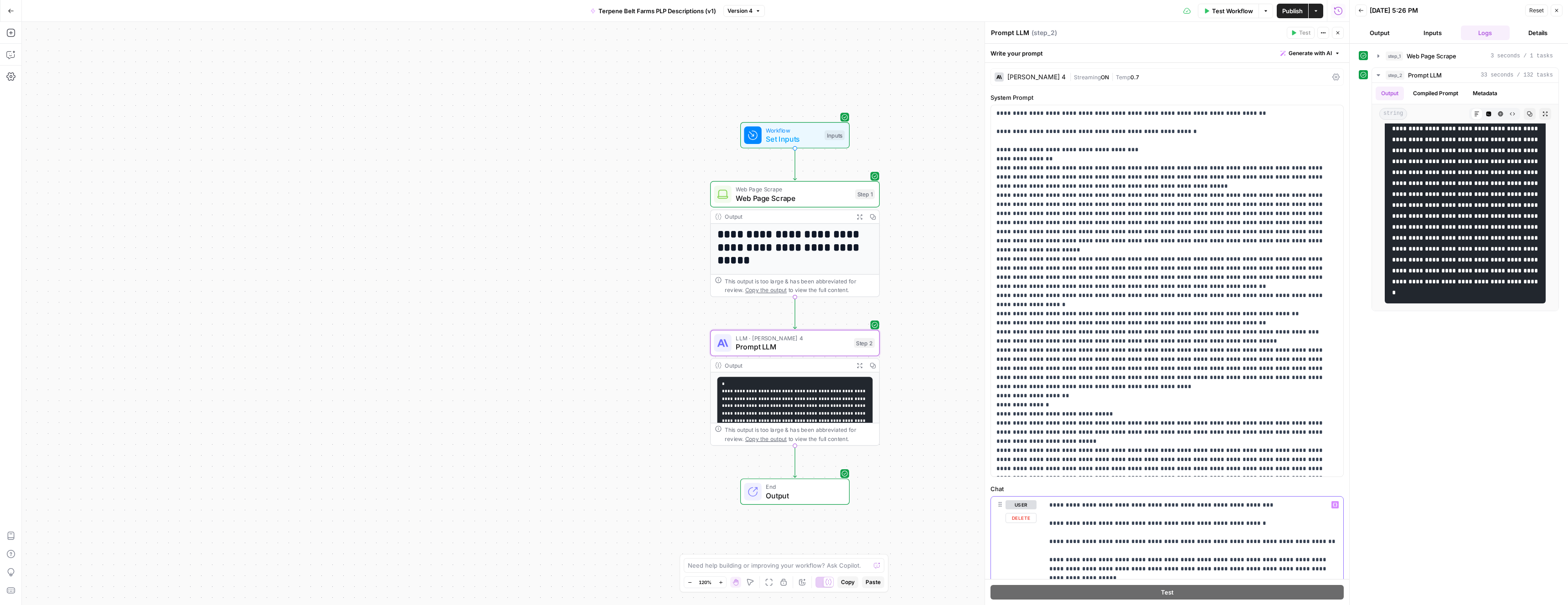
scroll to position [925, 0]
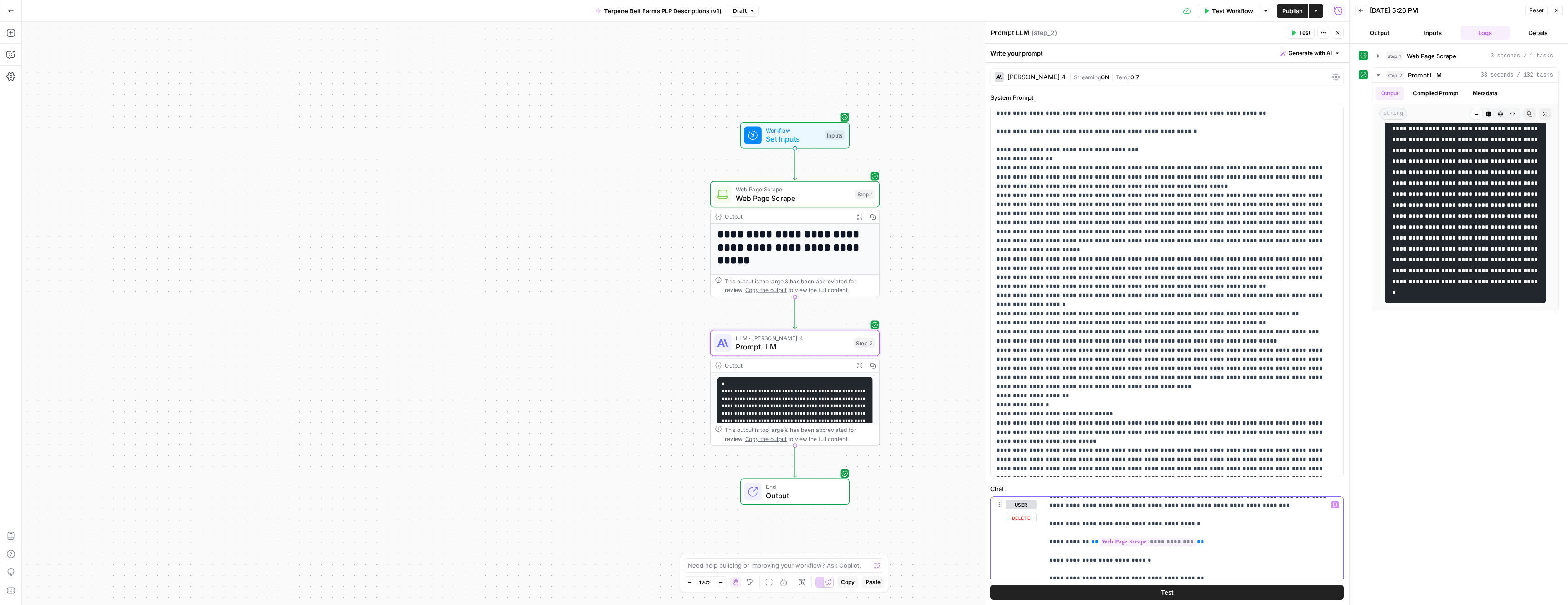
scroll to position [46, 0]
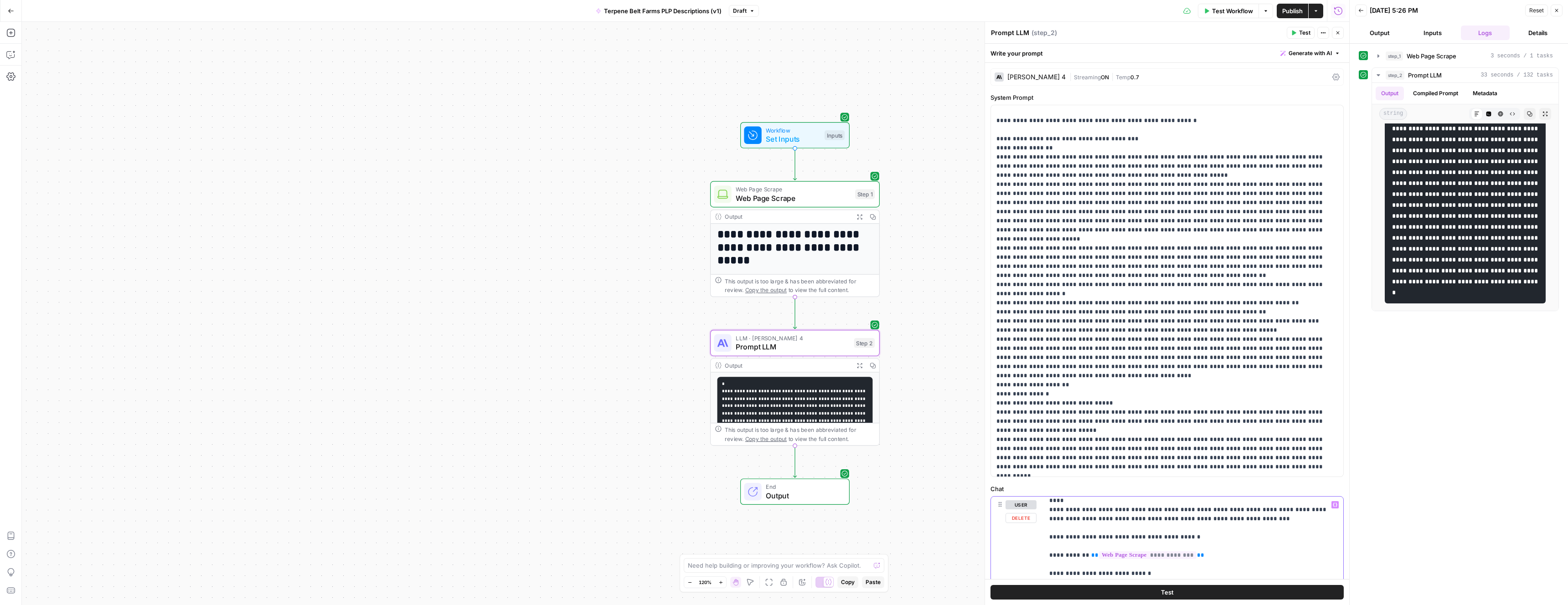
scroll to position [29, 0]
drag, startPoint x: 1209, startPoint y: 558, endPoint x: 1146, endPoint y: 558, distance: 63.0
drag, startPoint x: 1050, startPoint y: 537, endPoint x: 1050, endPoint y: 542, distance: 5.0
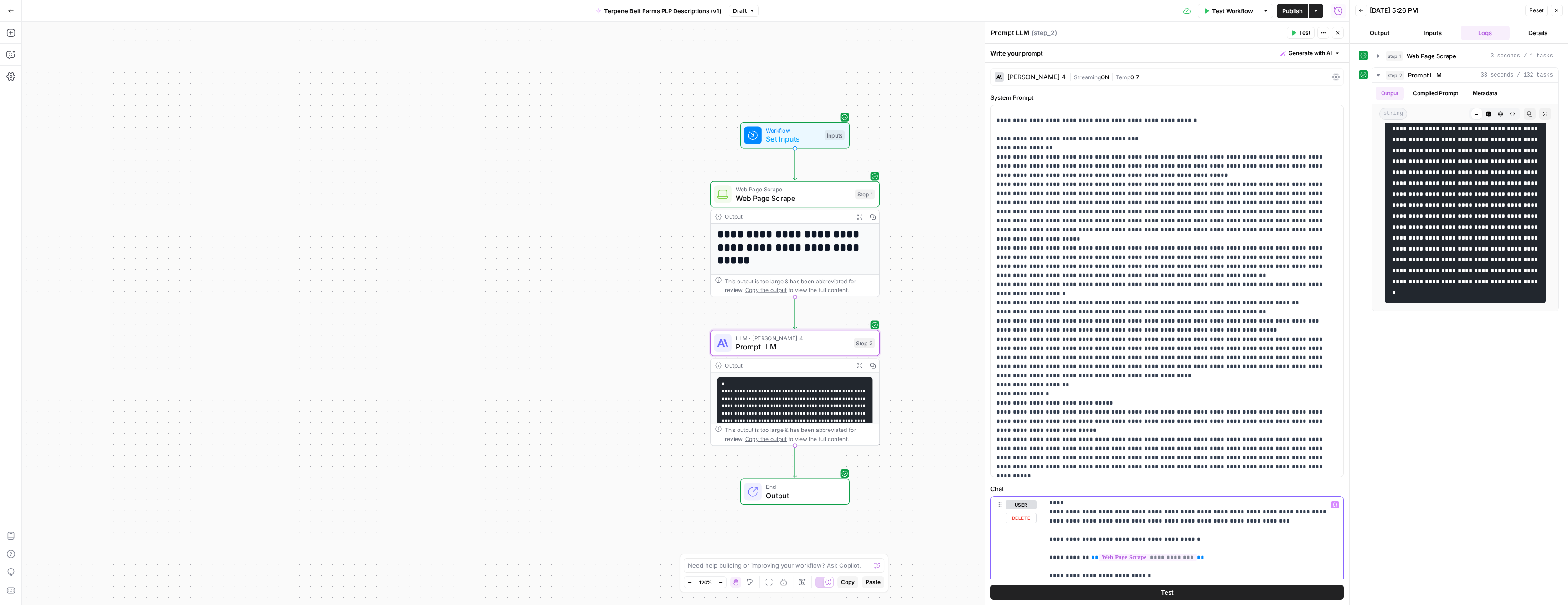
drag, startPoint x: 1048, startPoint y: 502, endPoint x: 1048, endPoint y: 542, distance: 40.0
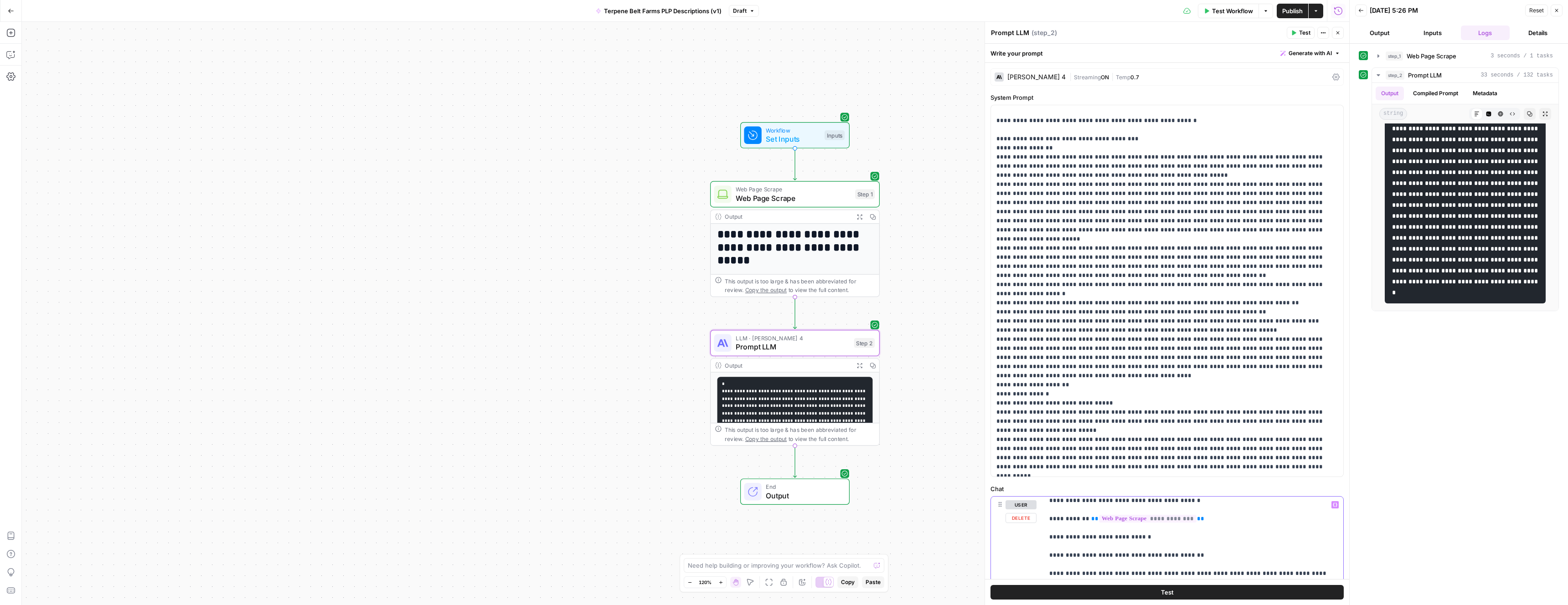
scroll to position [71, 0]
copy p "**********"
click at [1199, 592] on button "Test" at bounding box center [1167, 593] width 353 height 15
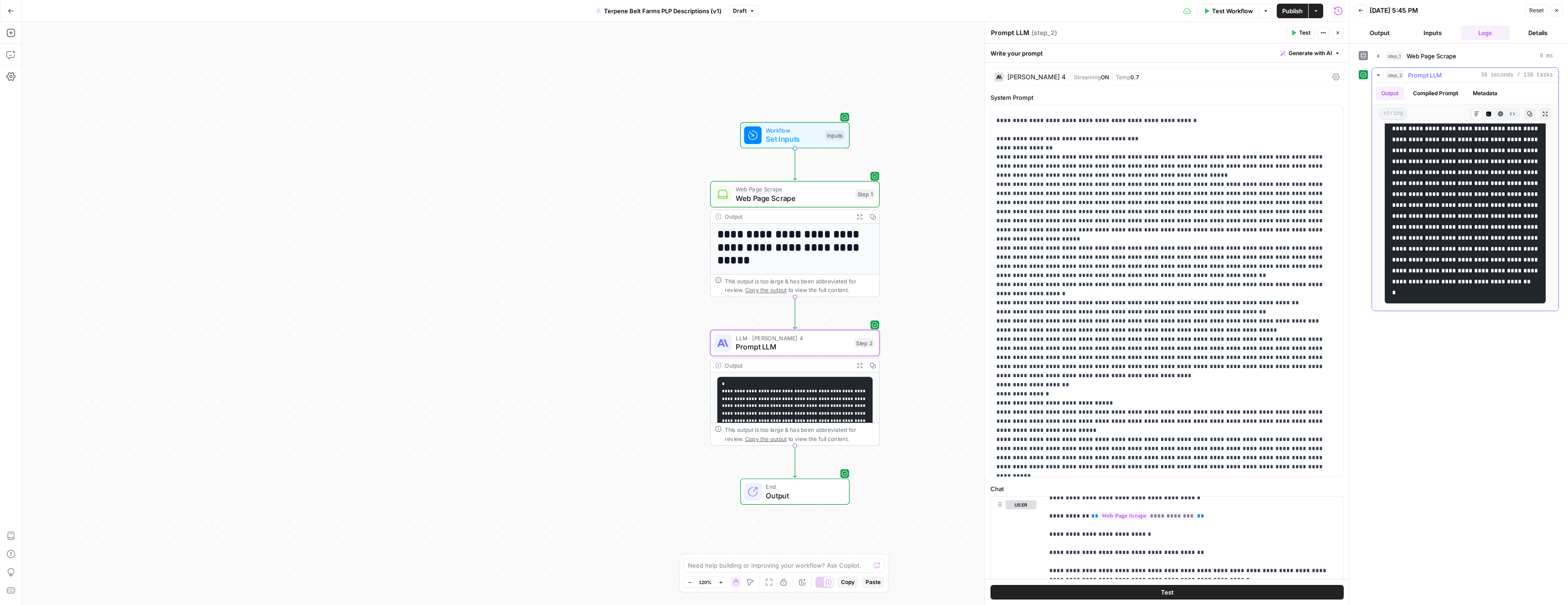
drag, startPoint x: 1412, startPoint y: 291, endPoint x: 1404, endPoint y: 200, distance: 91.4
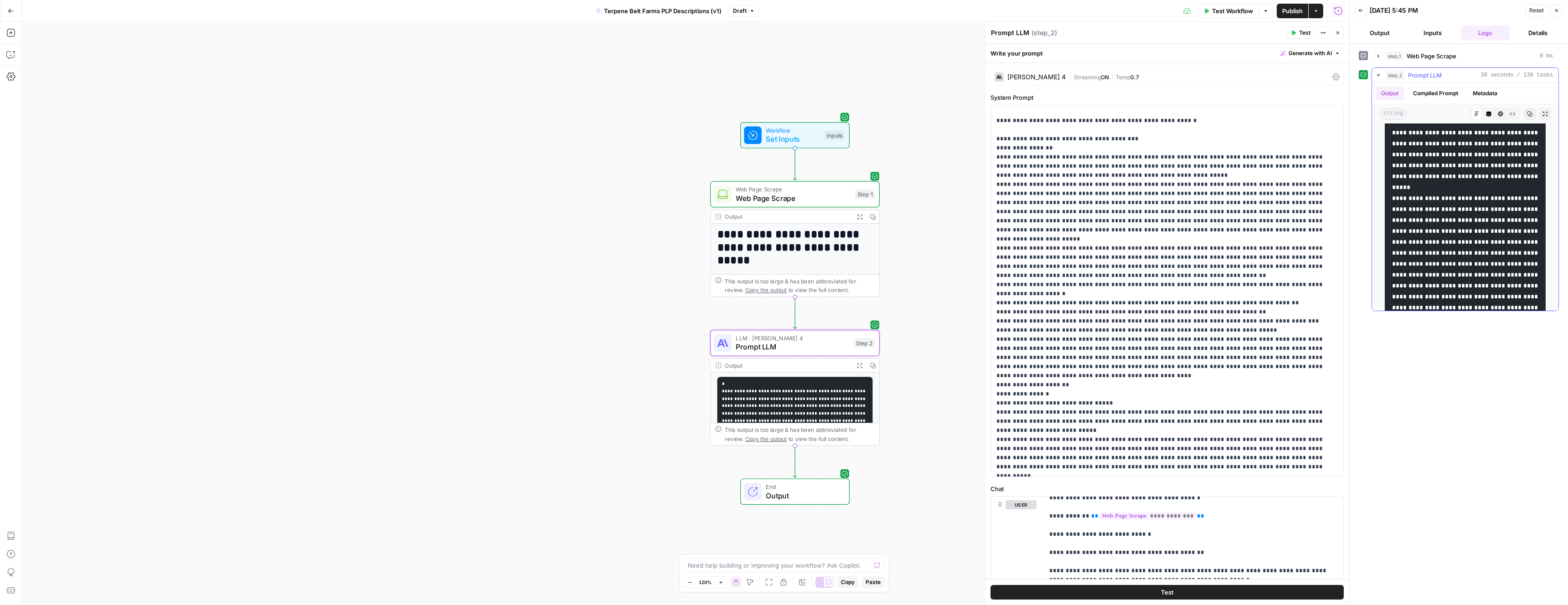
scroll to position [0, 0]
click at [1531, 10] on span "Reset" at bounding box center [1536, 10] width 15 height 8
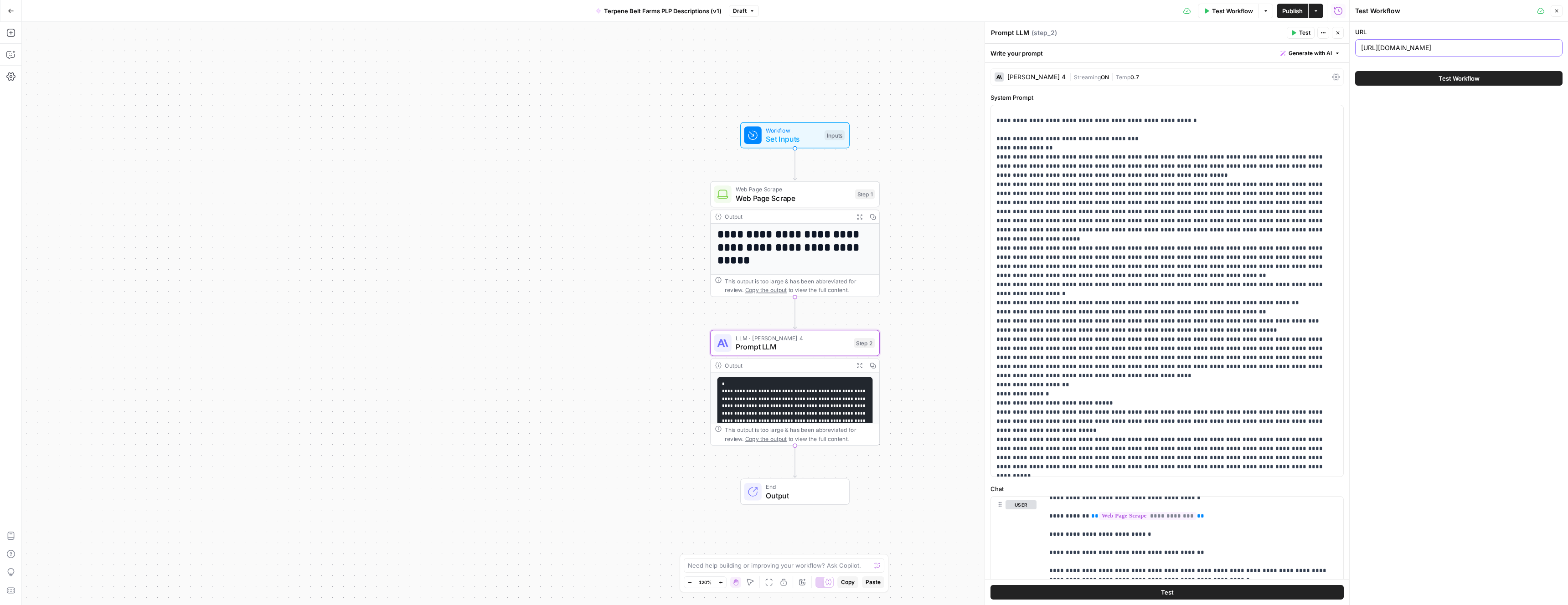
click at [1463, 48] on input "[URL][DOMAIN_NAME]" at bounding box center [1458, 47] width 195 height 9
click at [1405, 50] on input "[URL][DOMAIN_NAME]" at bounding box center [1458, 47] width 195 height 9
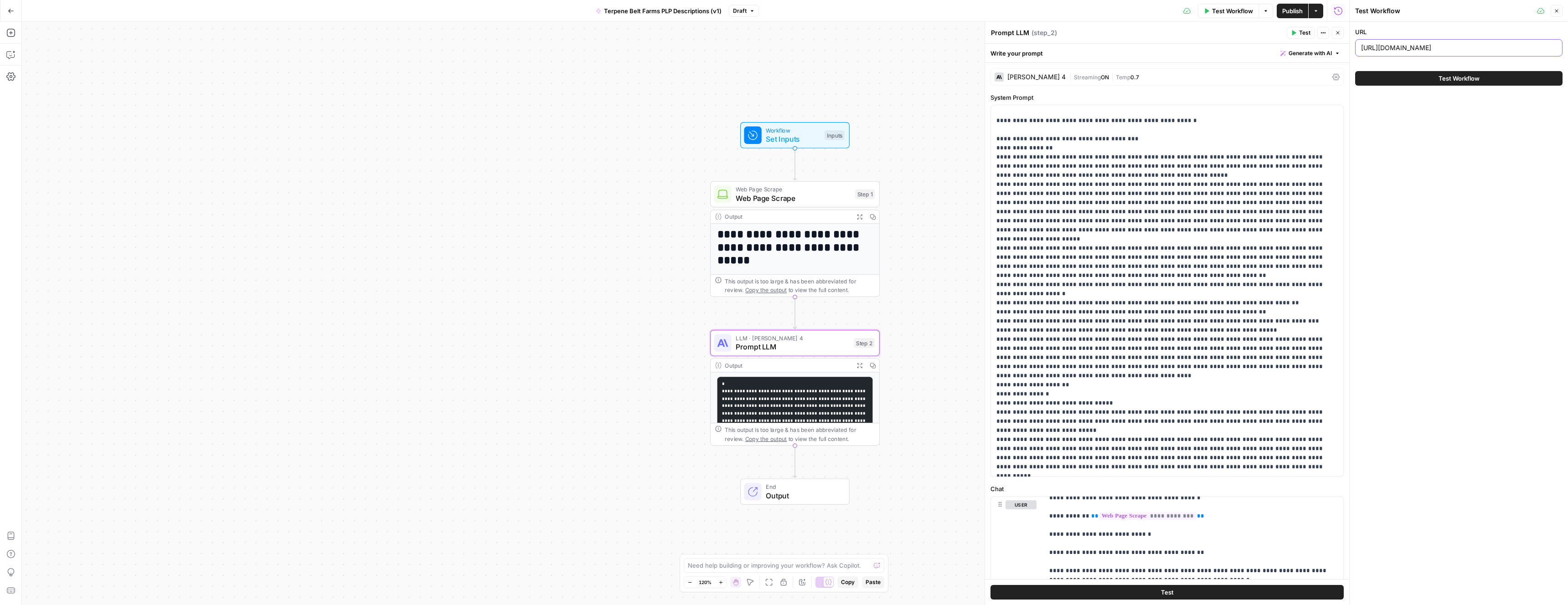
paste input "sample-kits/2024-fruit-terpene-sample-kit-15ml"
type input "[URL][DOMAIN_NAME]"
click at [1406, 82] on button "Test Workflow" at bounding box center [1458, 79] width 208 height 15
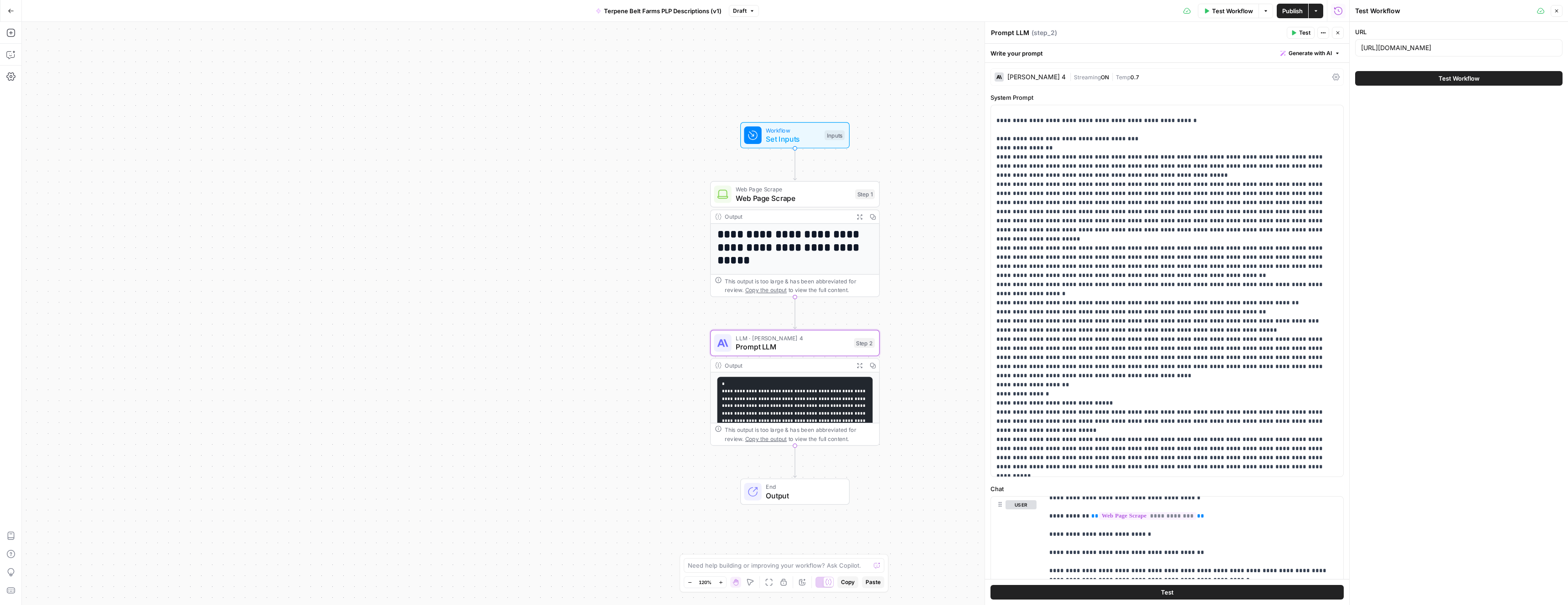
click at [1381, 74] on button "Test Workflow" at bounding box center [1458, 79] width 208 height 15
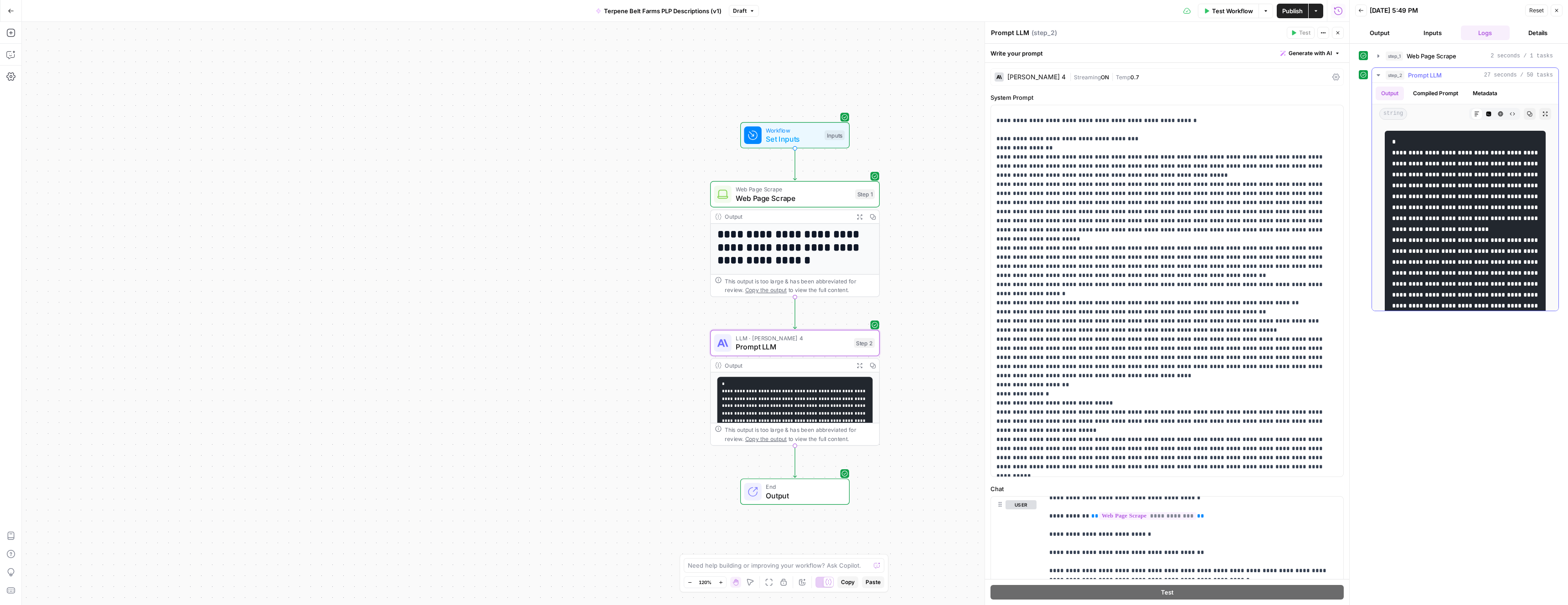
drag, startPoint x: 1393, startPoint y: 139, endPoint x: 1395, endPoint y: 237, distance: 98.0
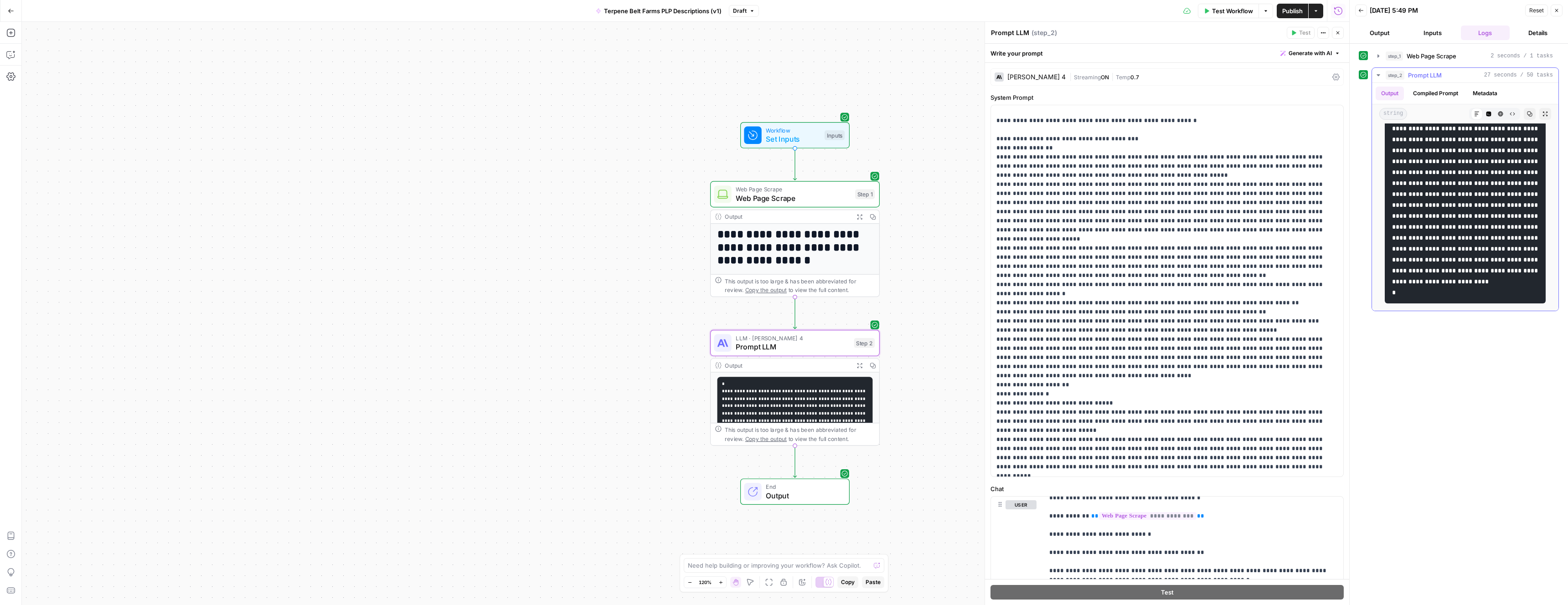
scroll to position [1939, 0]
copy code "**********"
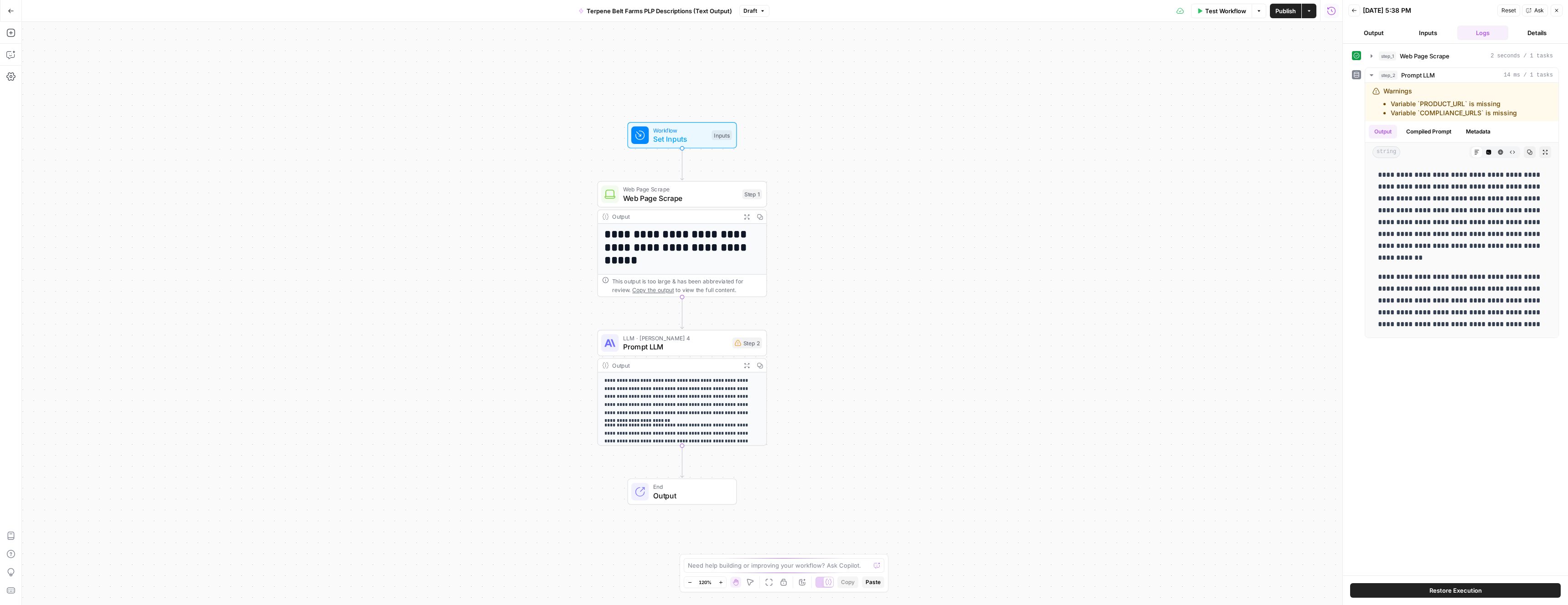
click at [1430, 38] on button "Inputs" at bounding box center [1429, 33] width 51 height 15
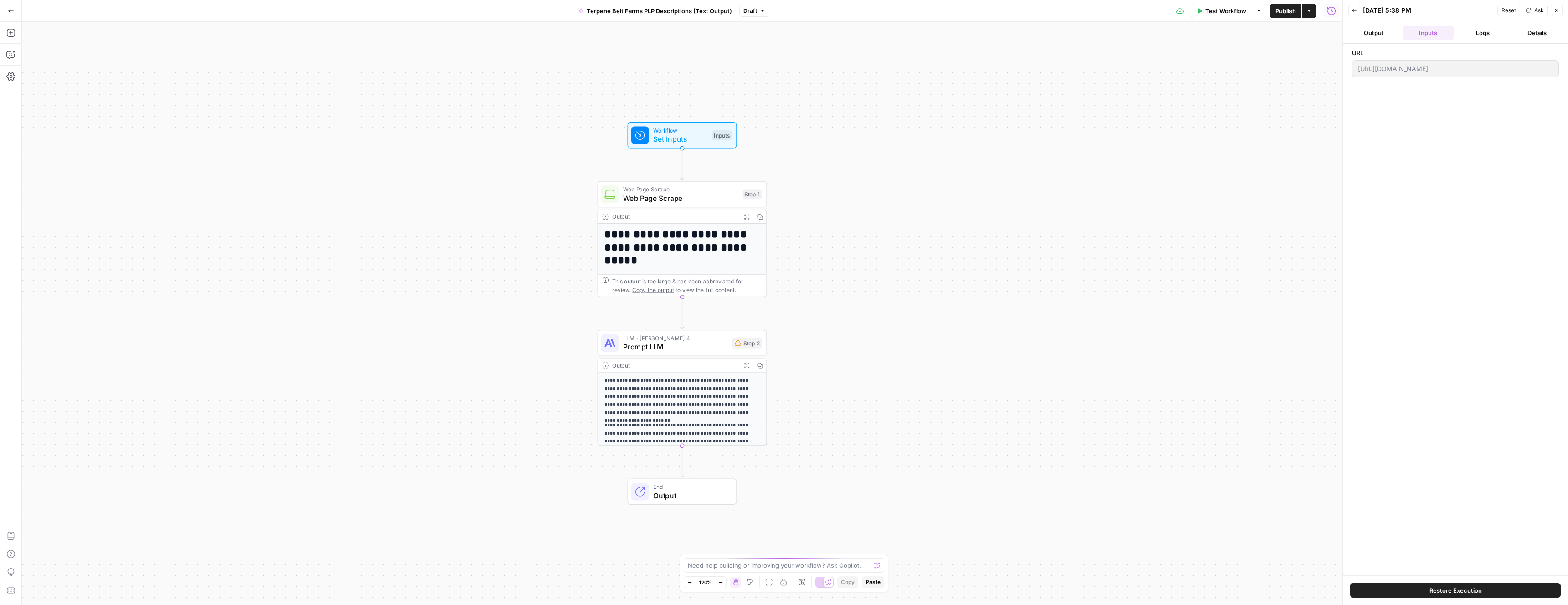
click at [1421, 74] on div "[URL][DOMAIN_NAME]" at bounding box center [1455, 69] width 207 height 17
click at [1507, 12] on span "Reset" at bounding box center [1509, 10] width 15 height 8
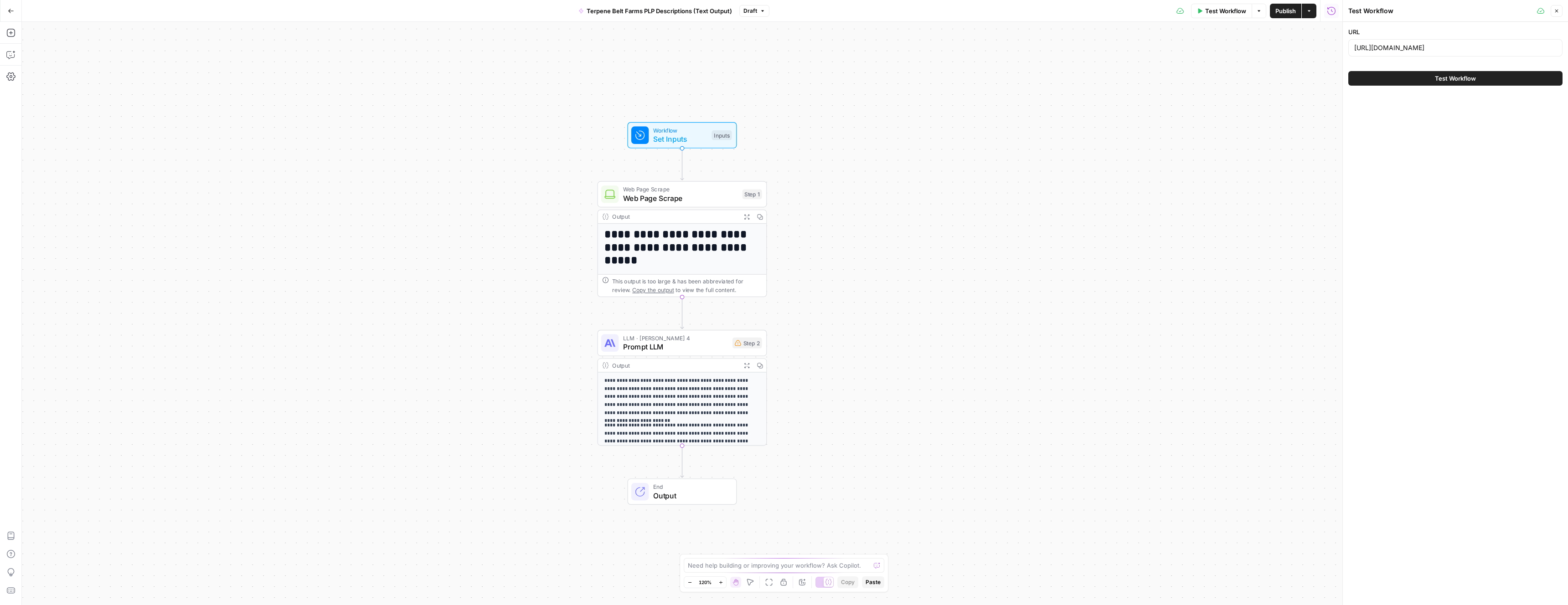
click at [1507, 79] on button "Test Workflow" at bounding box center [1455, 79] width 214 height 15
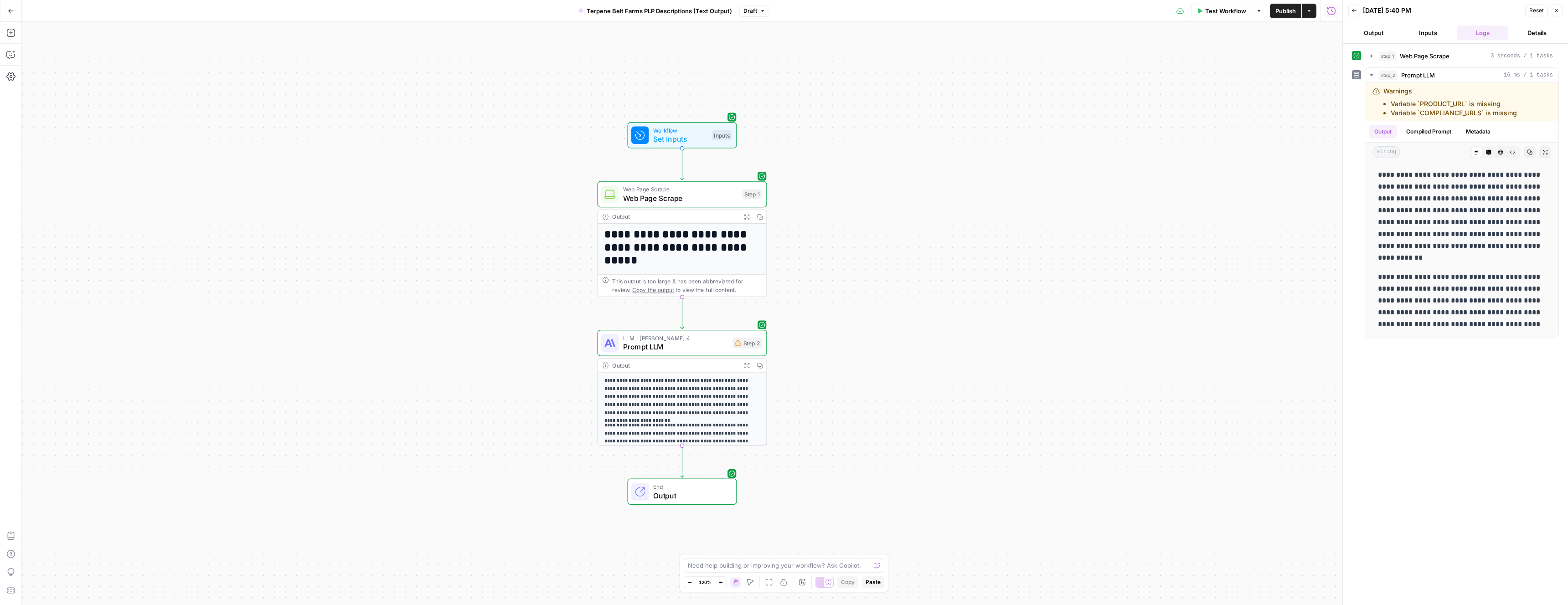
click at [1355, 12] on icon "button" at bounding box center [1354, 10] width 5 height 5
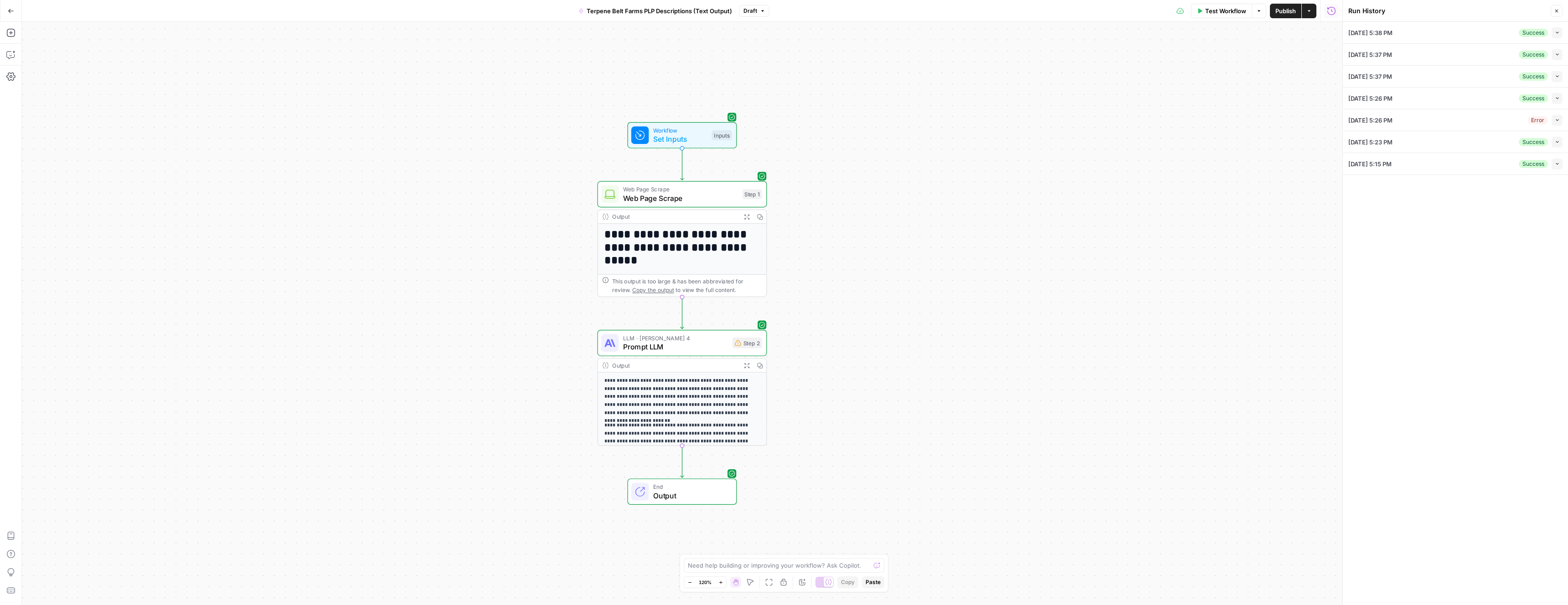
click at [0, 0] on div "Run History" at bounding box center [0, 0] width 0 height 0
click at [1373, 79] on span "[DATE] 5:37 PM" at bounding box center [1370, 76] width 44 height 9
click at [1556, 79] on icon "button" at bounding box center [1557, 76] width 5 height 5
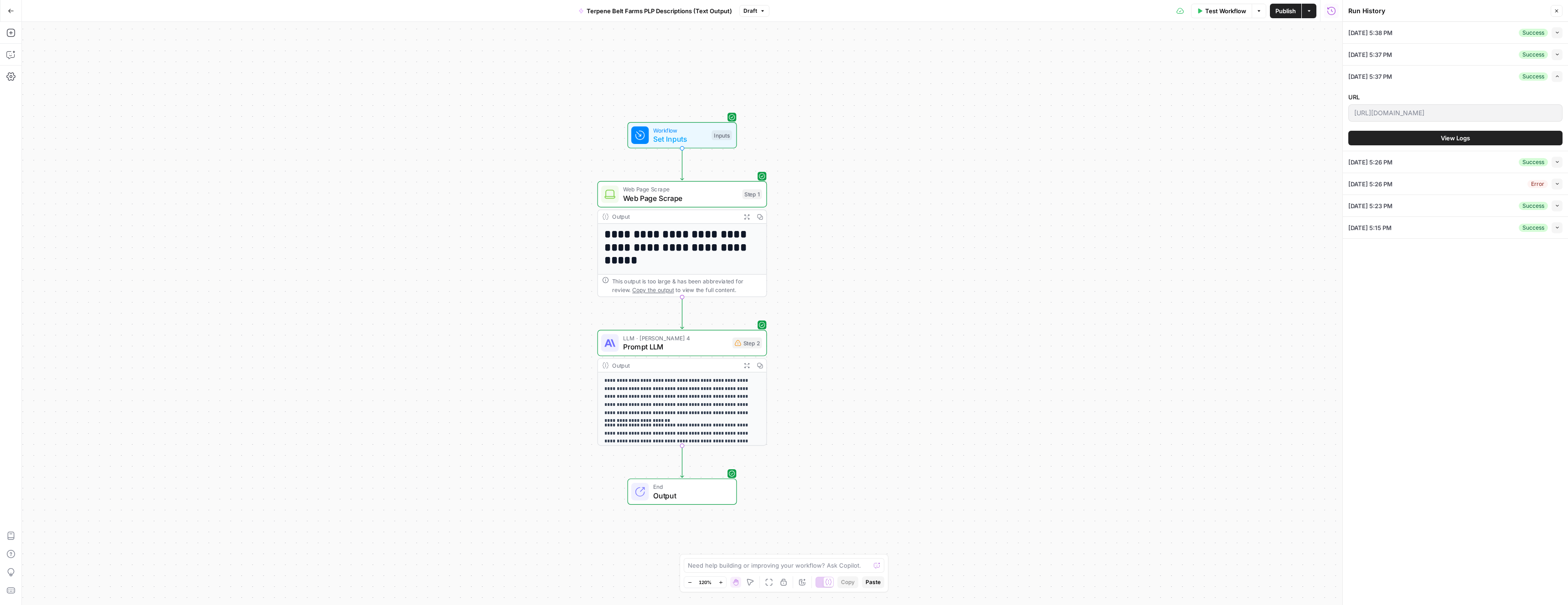
click at [1466, 139] on span "View Logs" at bounding box center [1455, 138] width 29 height 9
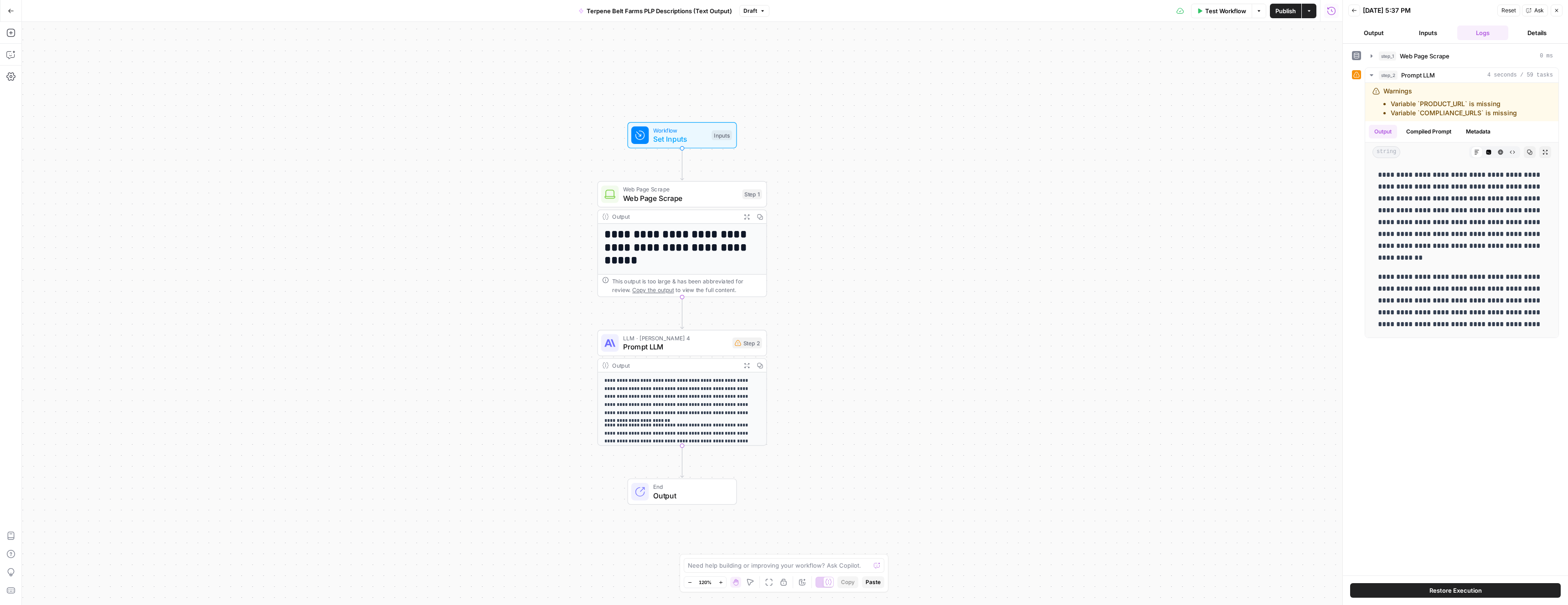
click at [1437, 33] on button "Inputs" at bounding box center [1429, 33] width 51 height 15
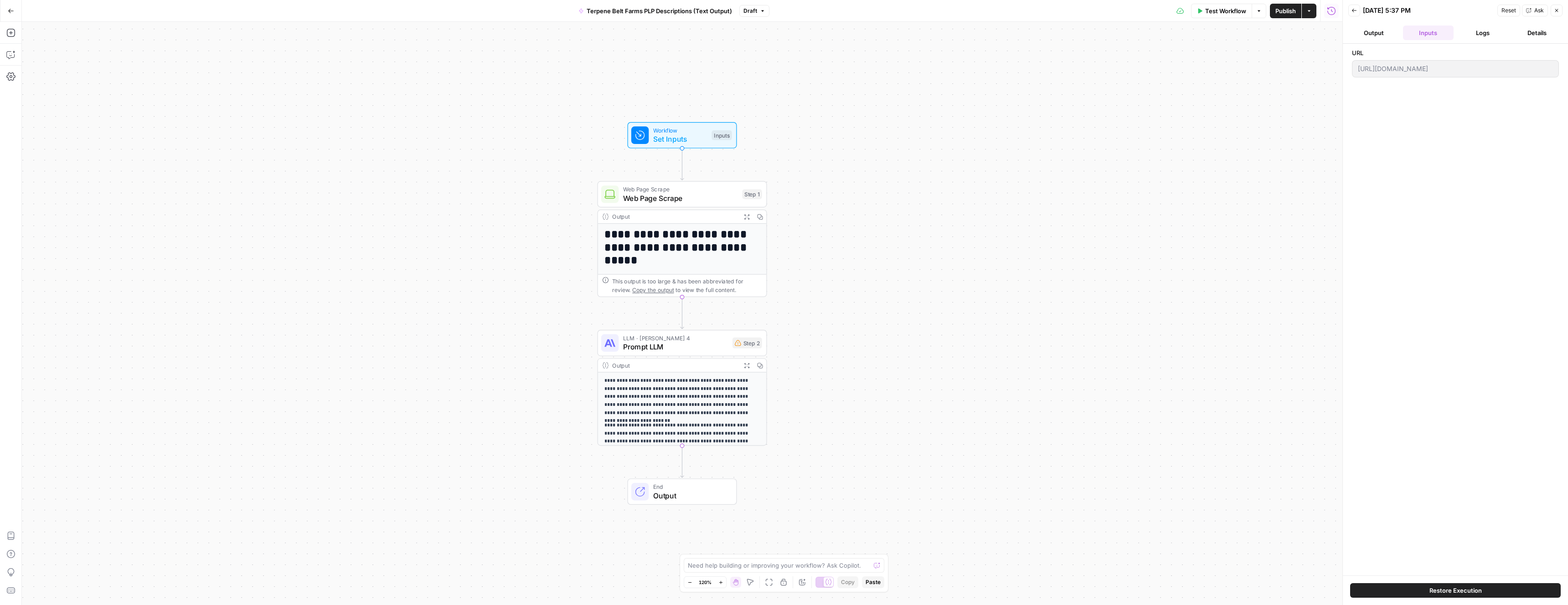
click at [1387, 32] on button "Output" at bounding box center [1374, 33] width 51 height 15
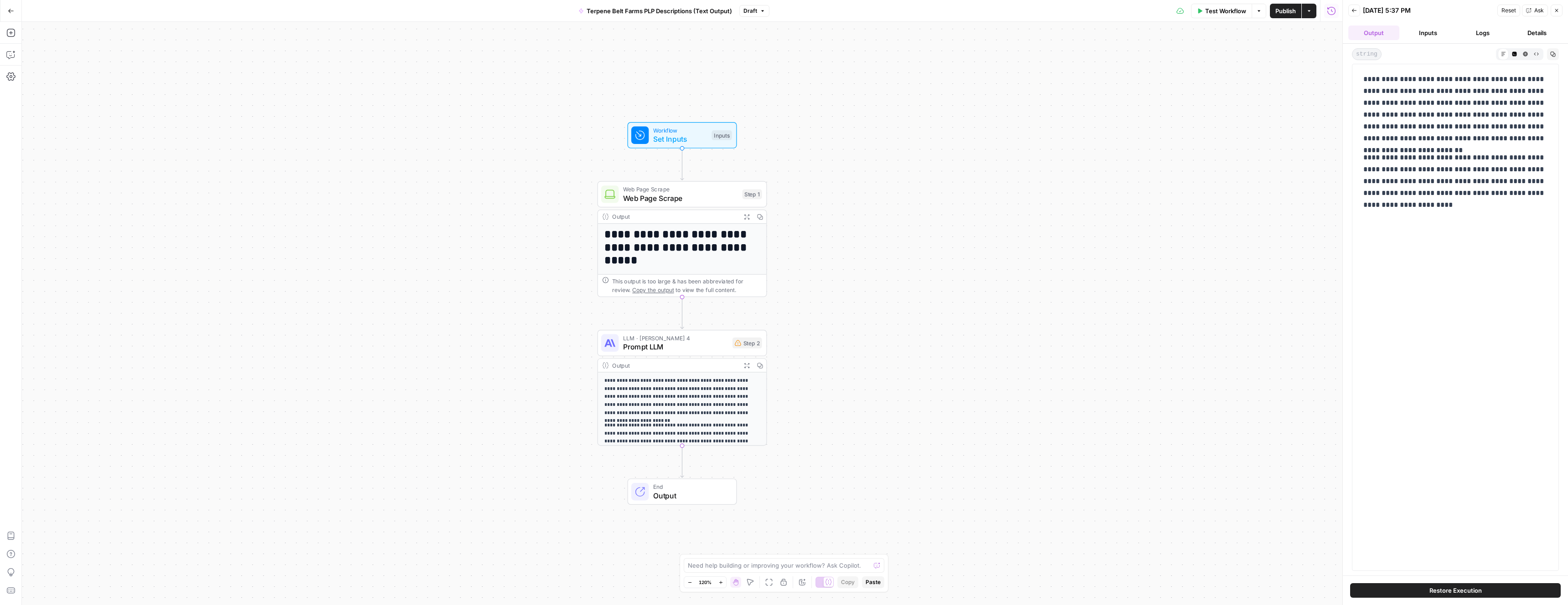
click at [1532, 34] on button "Details" at bounding box center [1538, 33] width 51 height 15
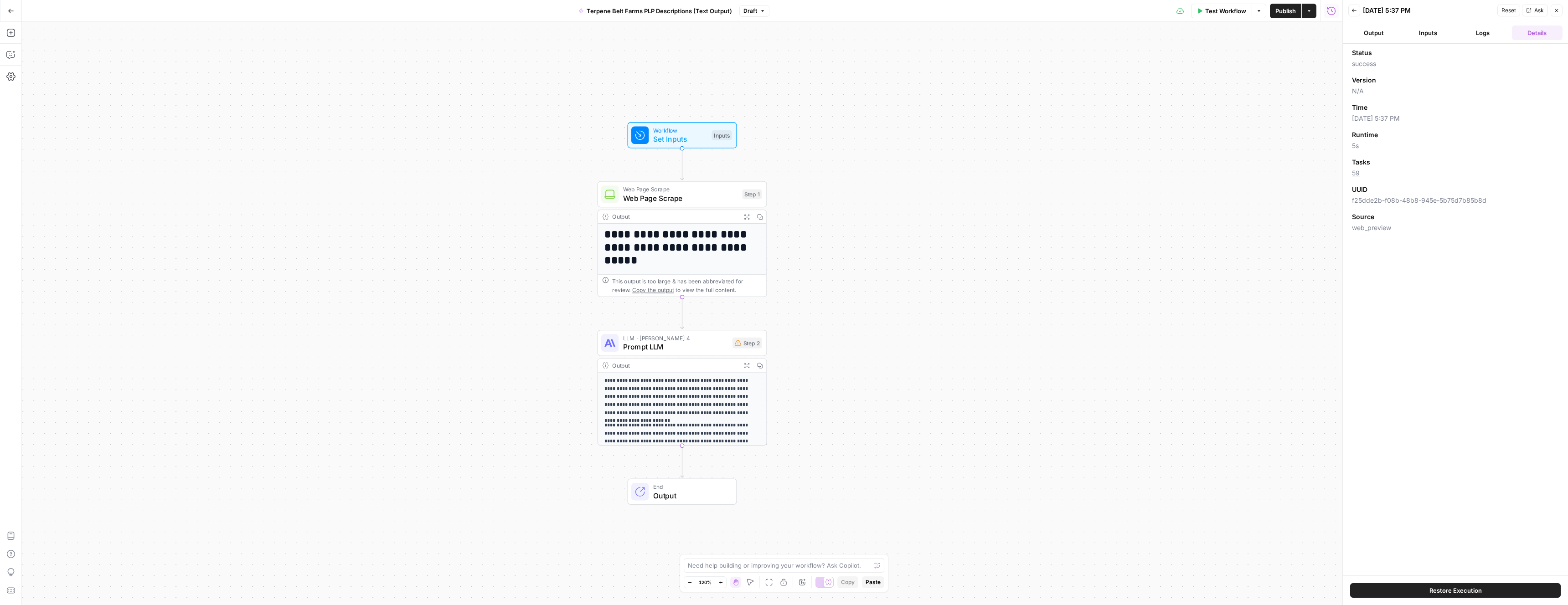
click at [1493, 34] on button "Logs" at bounding box center [1483, 33] width 51 height 15
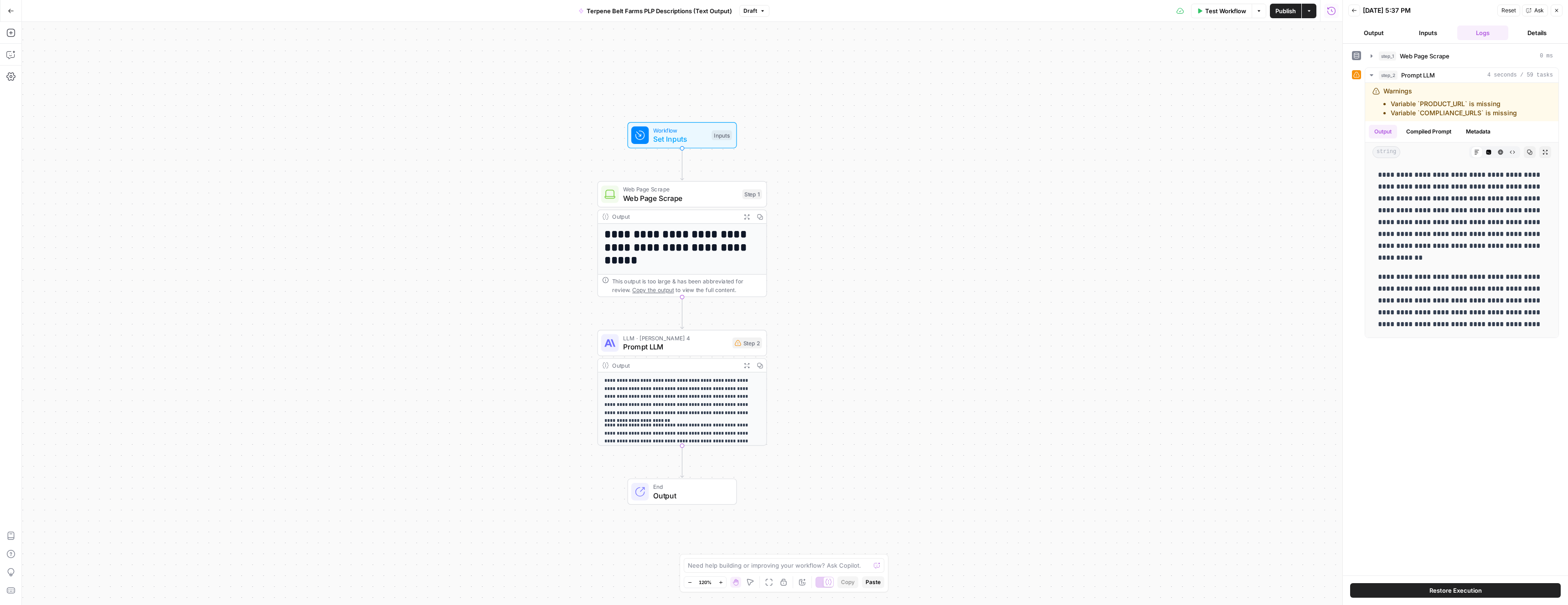
click at [1350, 12] on button "Back" at bounding box center [1354, 10] width 12 height 12
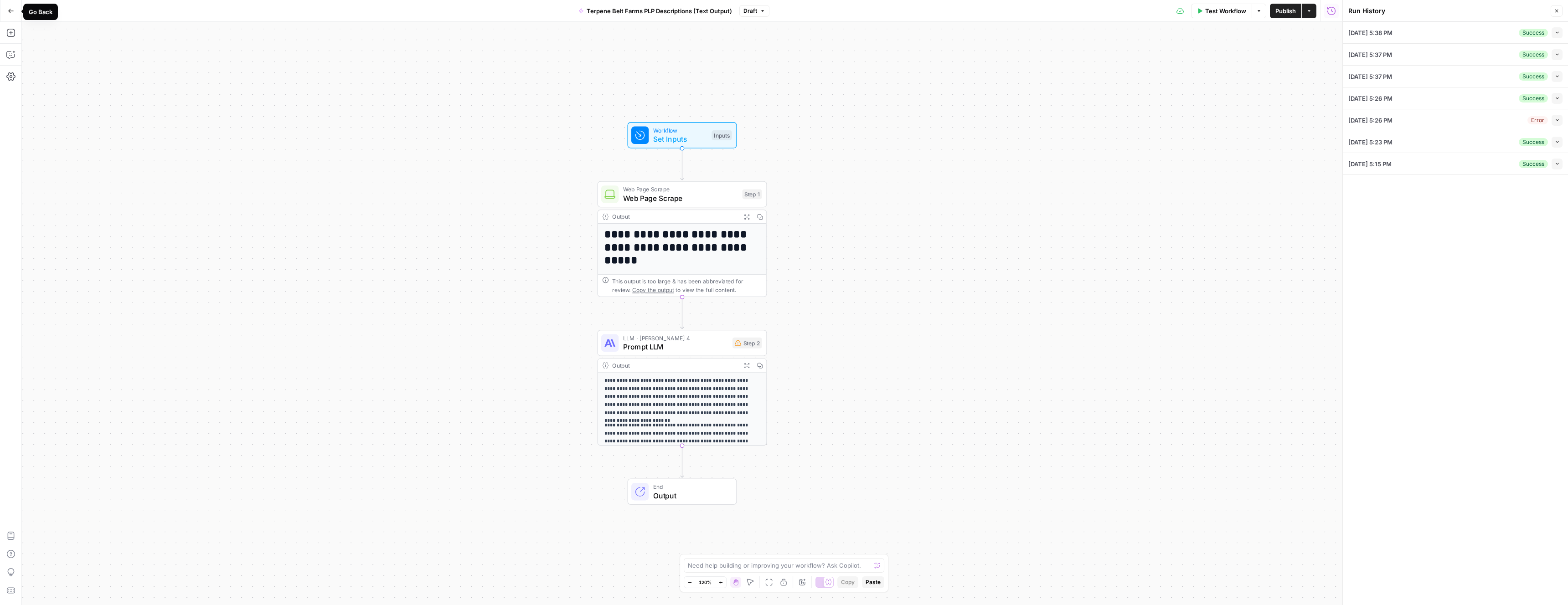
click at [4, 12] on button "Go Back" at bounding box center [10, 10] width 16 height 16
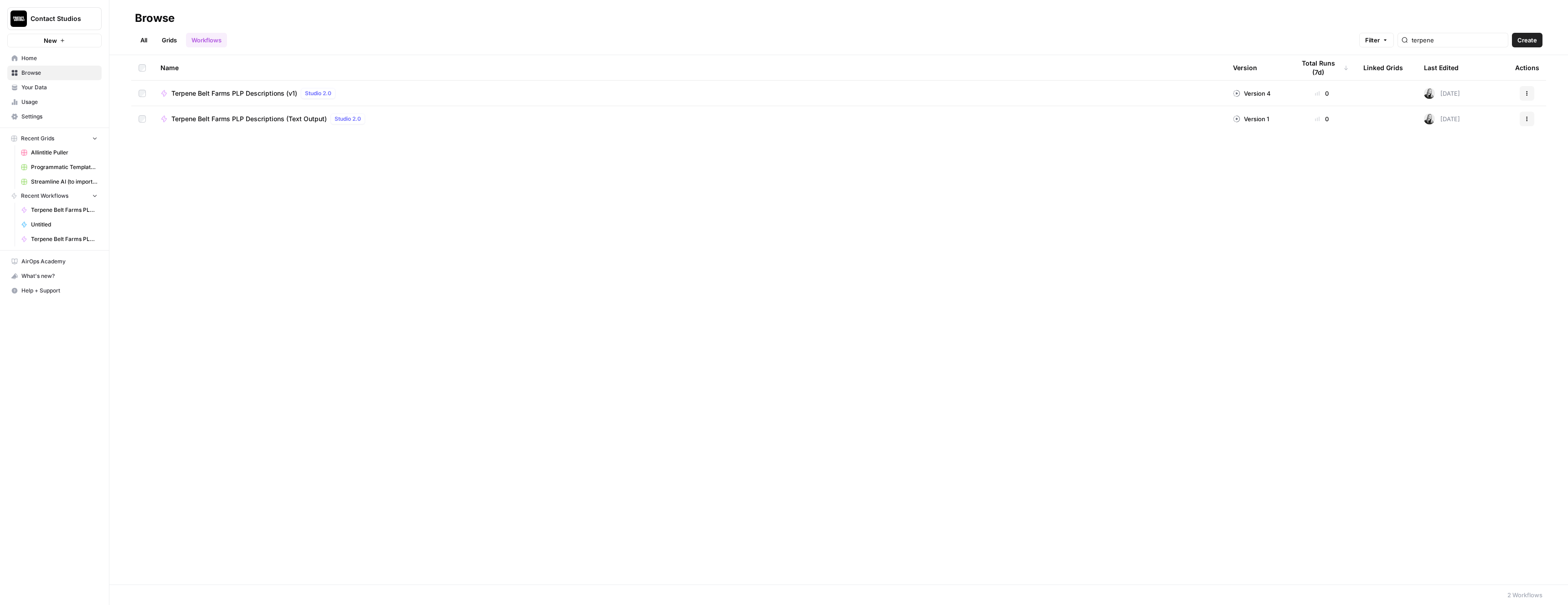
click at [1141, 115] on div "Terpene Belt Farms PLP Descriptions (Text Output) Studio 2.0" at bounding box center [690, 119] width 1058 height 11
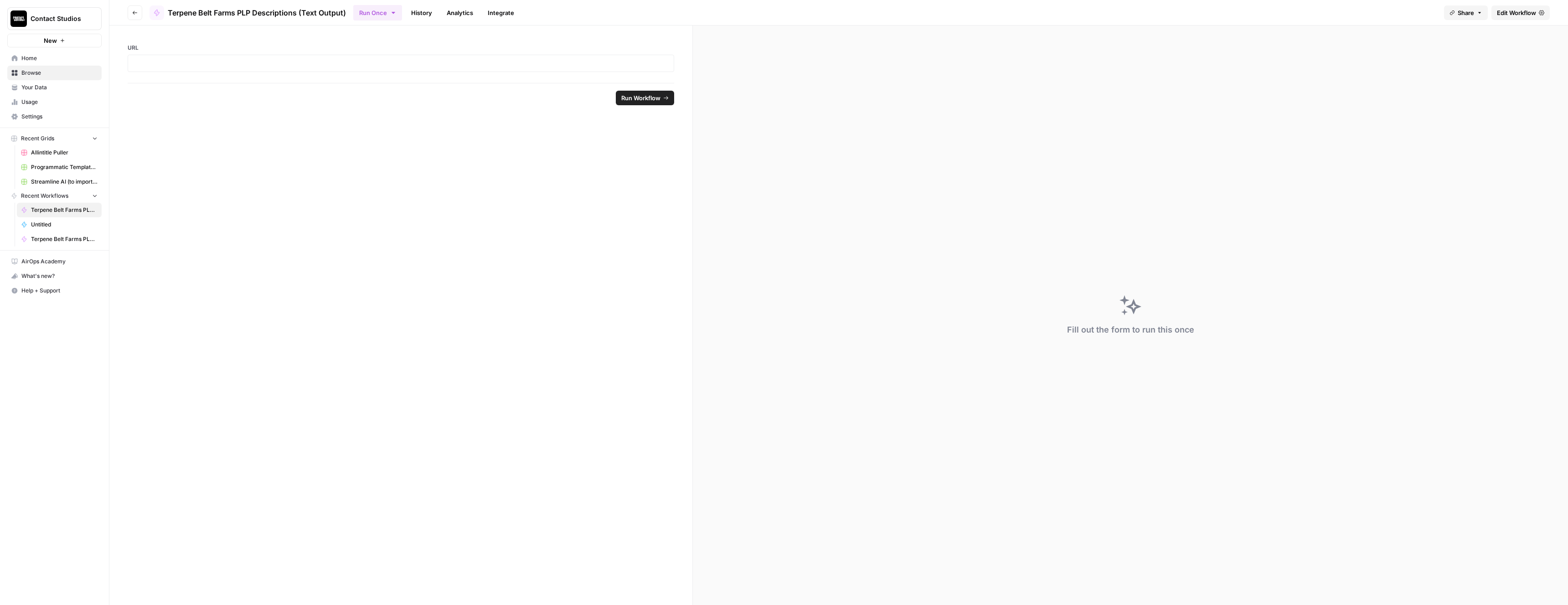
click at [1510, 17] on span "Edit Workflow" at bounding box center [1516, 12] width 39 height 9
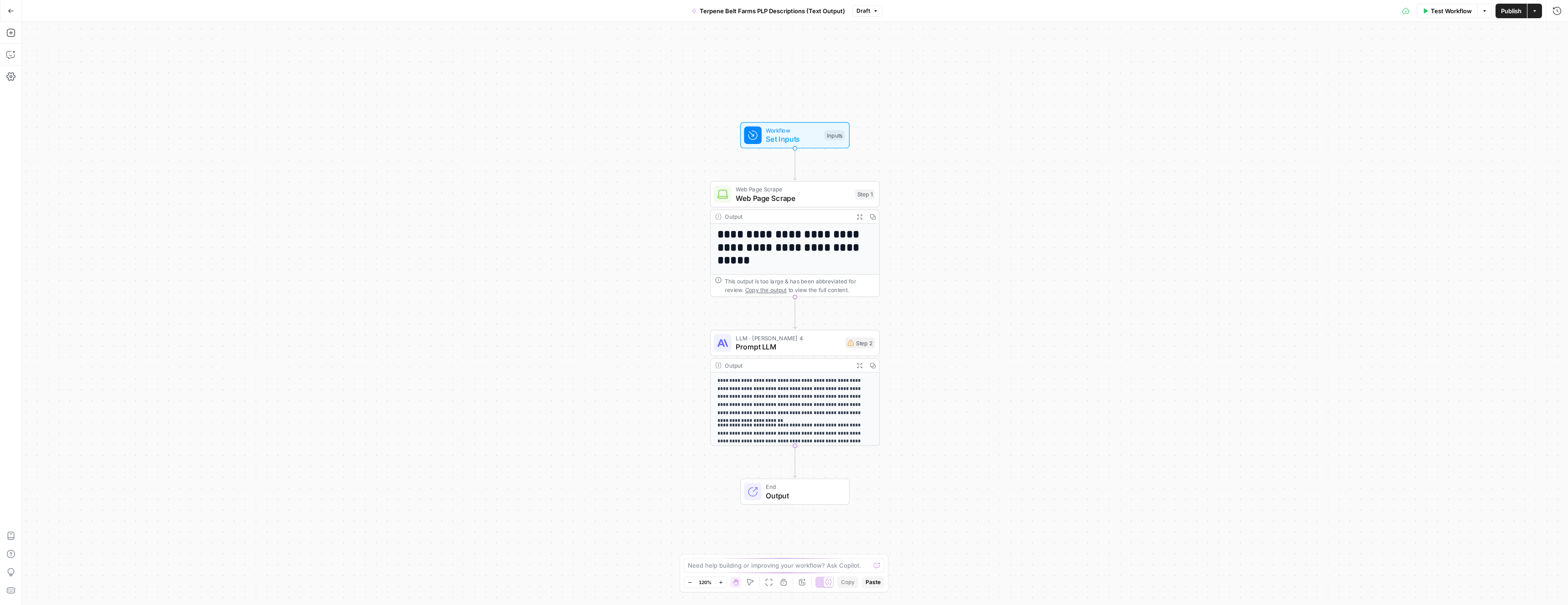
click at [774, 392] on p "**********" at bounding box center [795, 397] width 155 height 40
click at [807, 350] on span "Prompt LLM" at bounding box center [788, 347] width 105 height 11
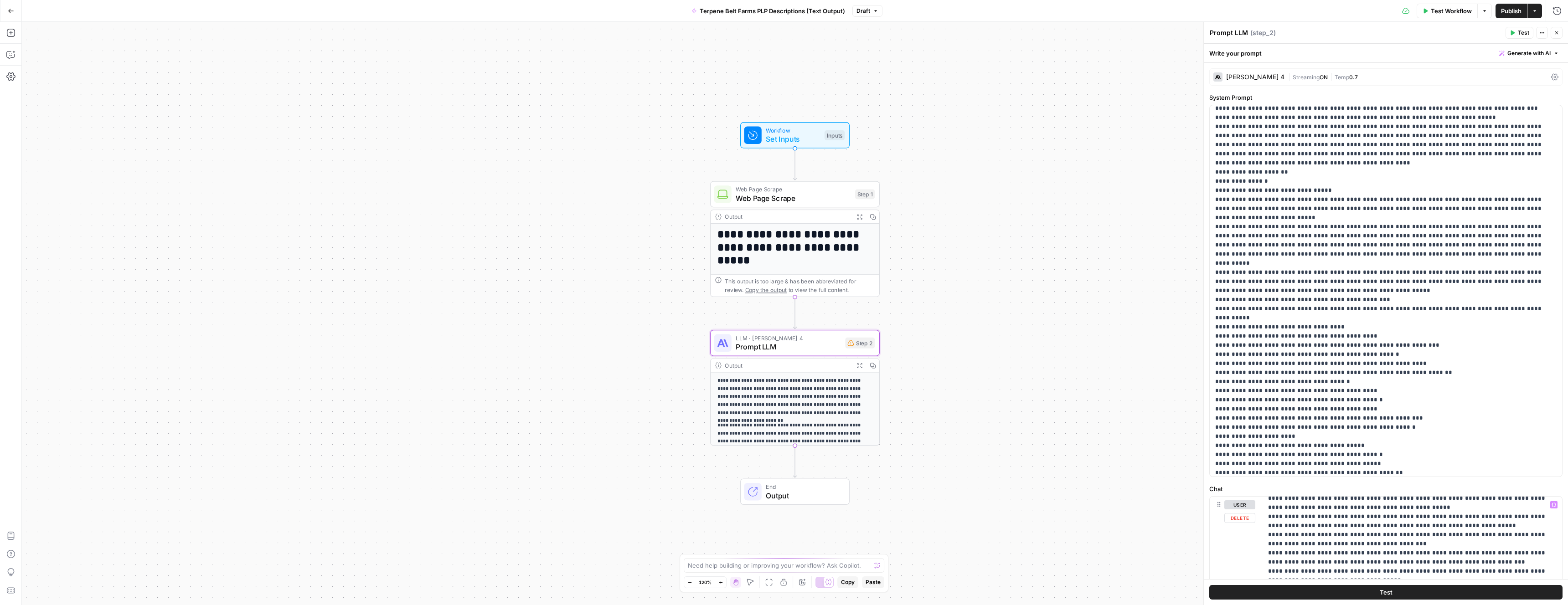
scroll to position [2349, 0]
click at [1355, 477] on div "**********" at bounding box center [1386, 291] width 353 height 372
drag, startPoint x: 1353, startPoint y: 497, endPoint x: 1352, endPoint y: 438, distance: 59.0
click at [0, 0] on form "**********" at bounding box center [0, 0] width 0 height 0
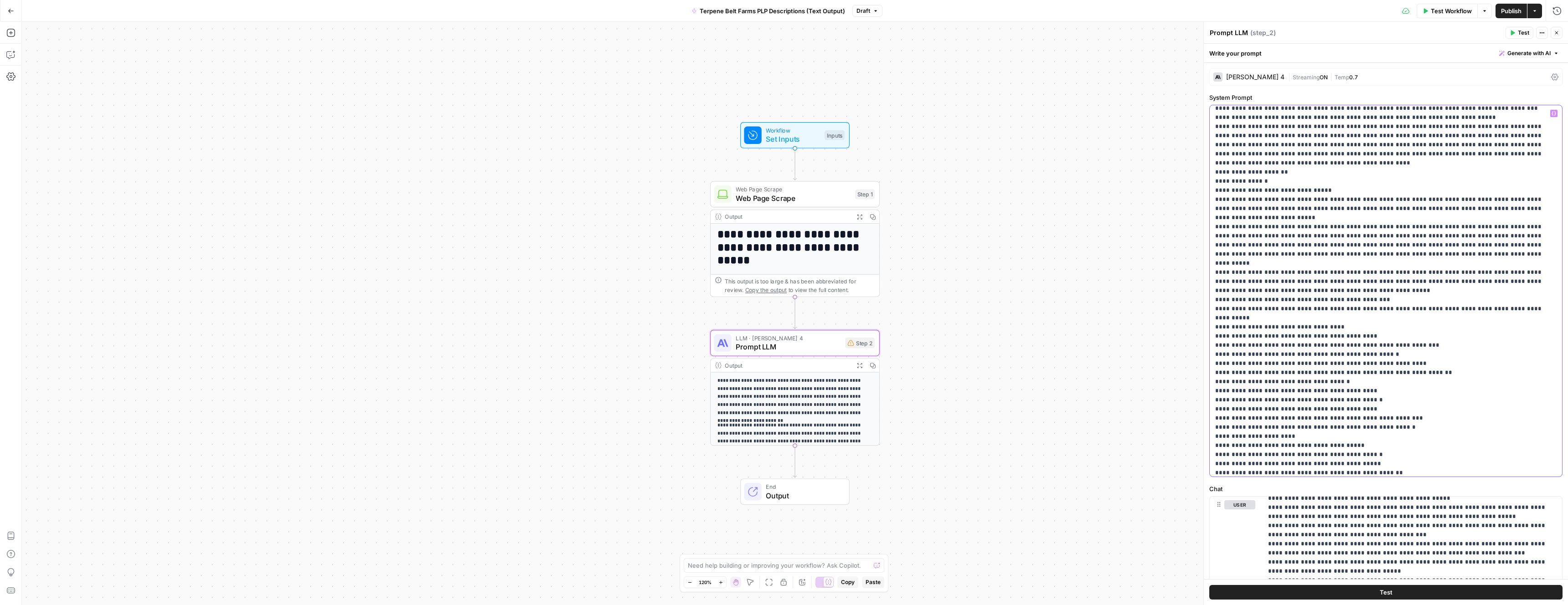
drag, startPoint x: 1414, startPoint y: 475, endPoint x: 1404, endPoint y: 366, distance: 109.5
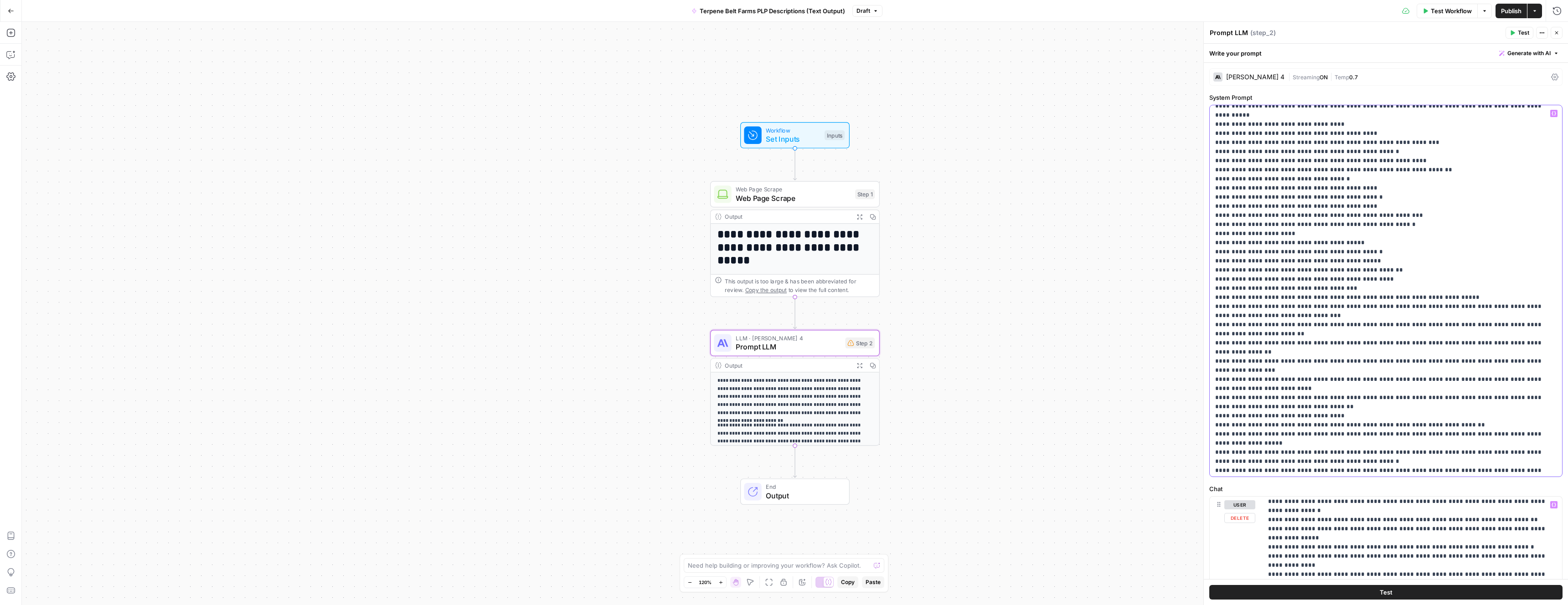
scroll to position [12081, 0]
drag, startPoint x: 1267, startPoint y: 518, endPoint x: 1267, endPoint y: 546, distance: 28.0
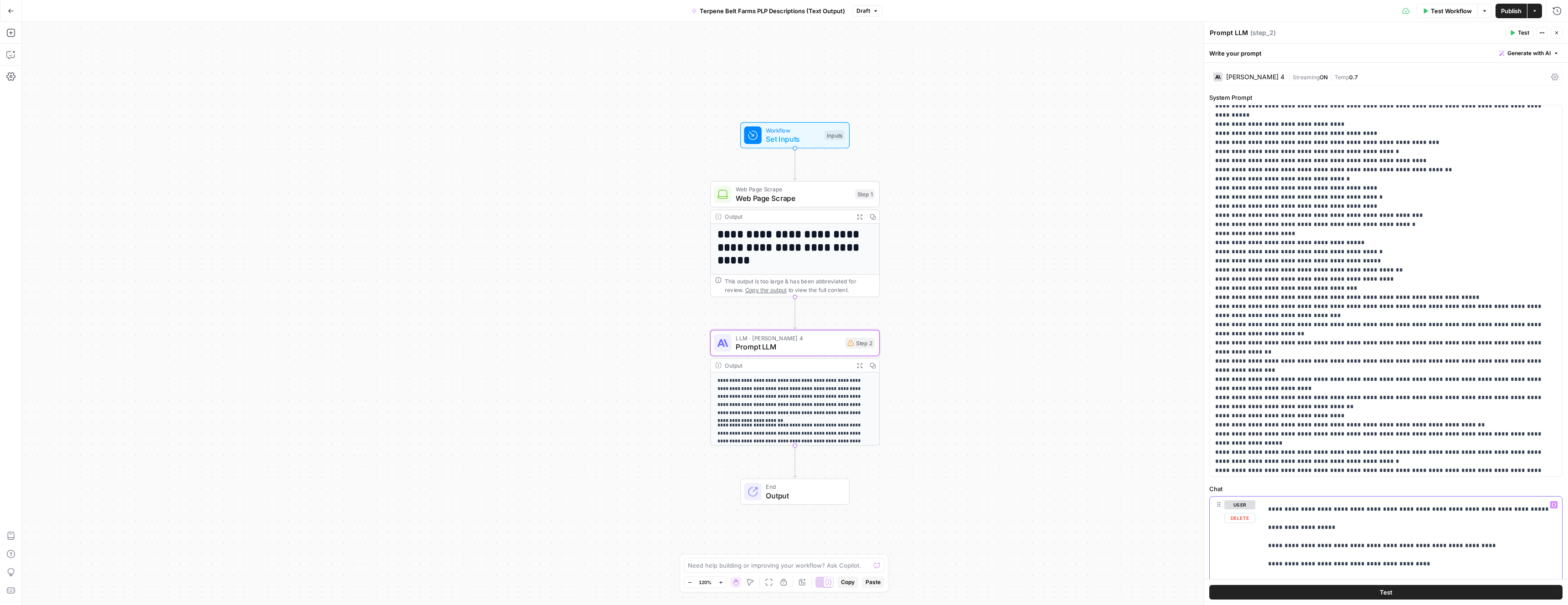
scroll to position [13165, 0]
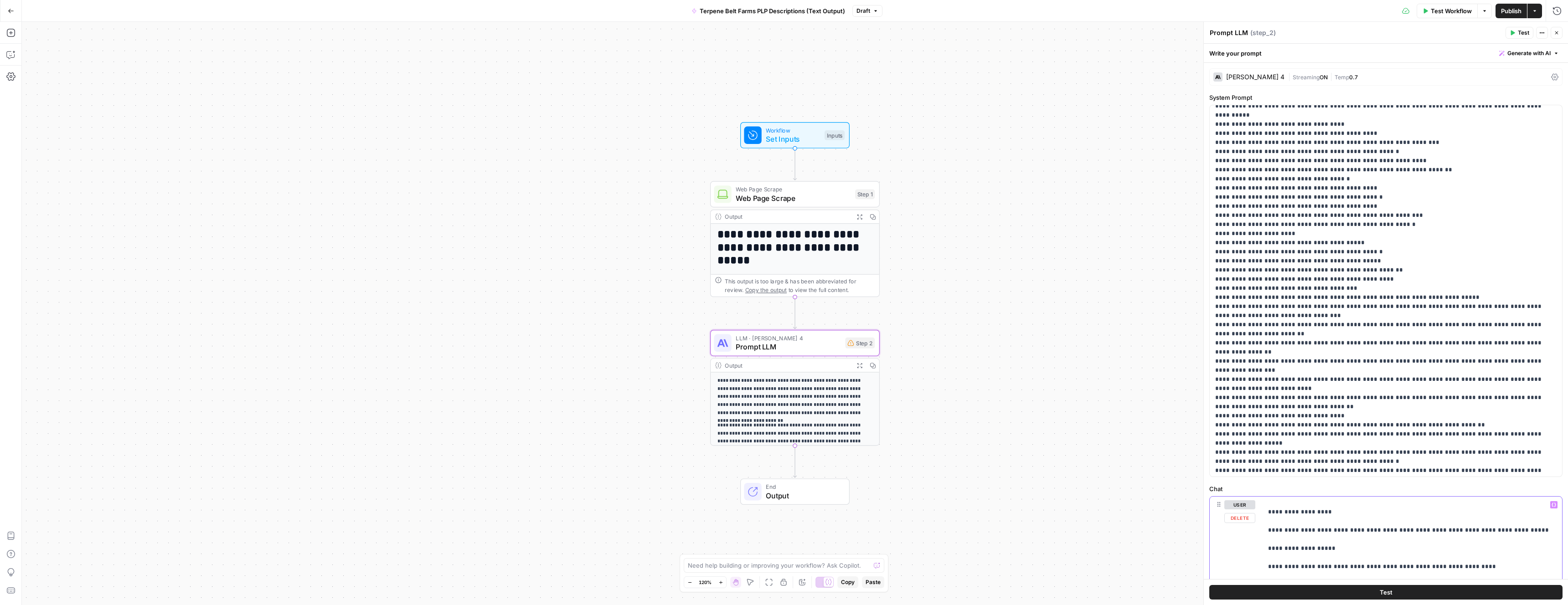
copy p "**********"
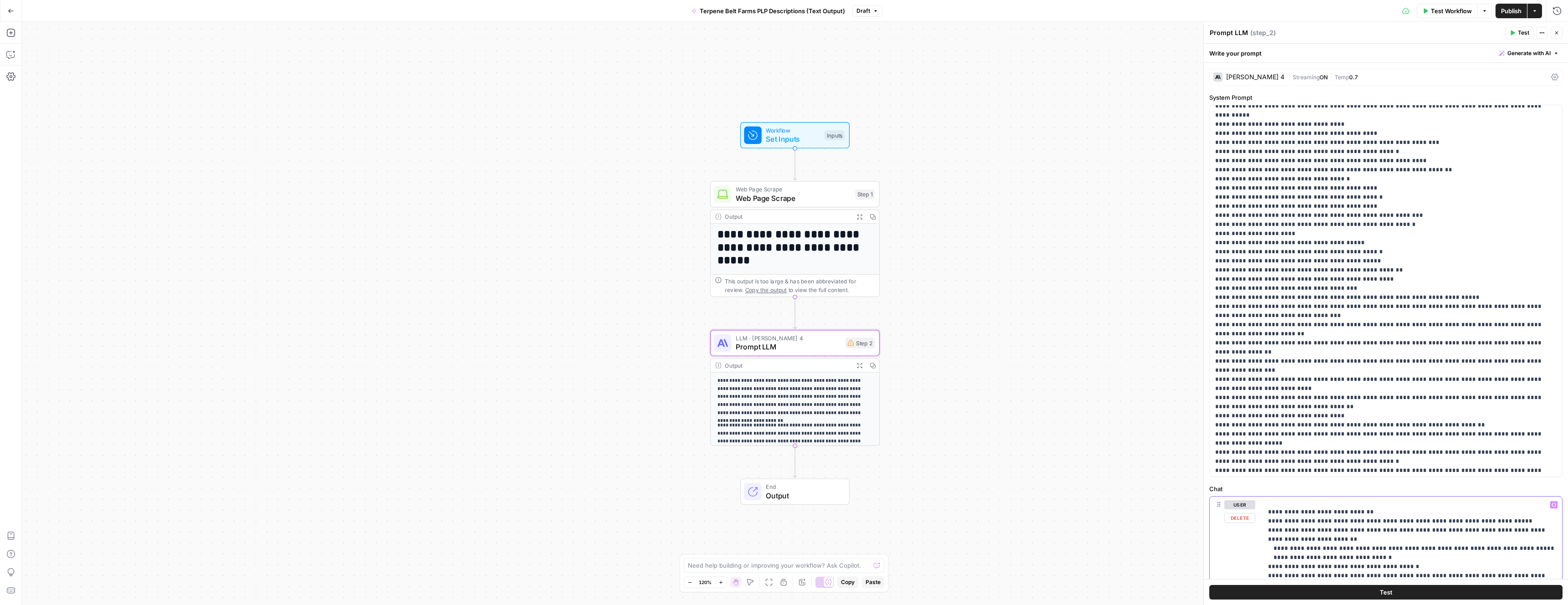
scroll to position [13201, 0]
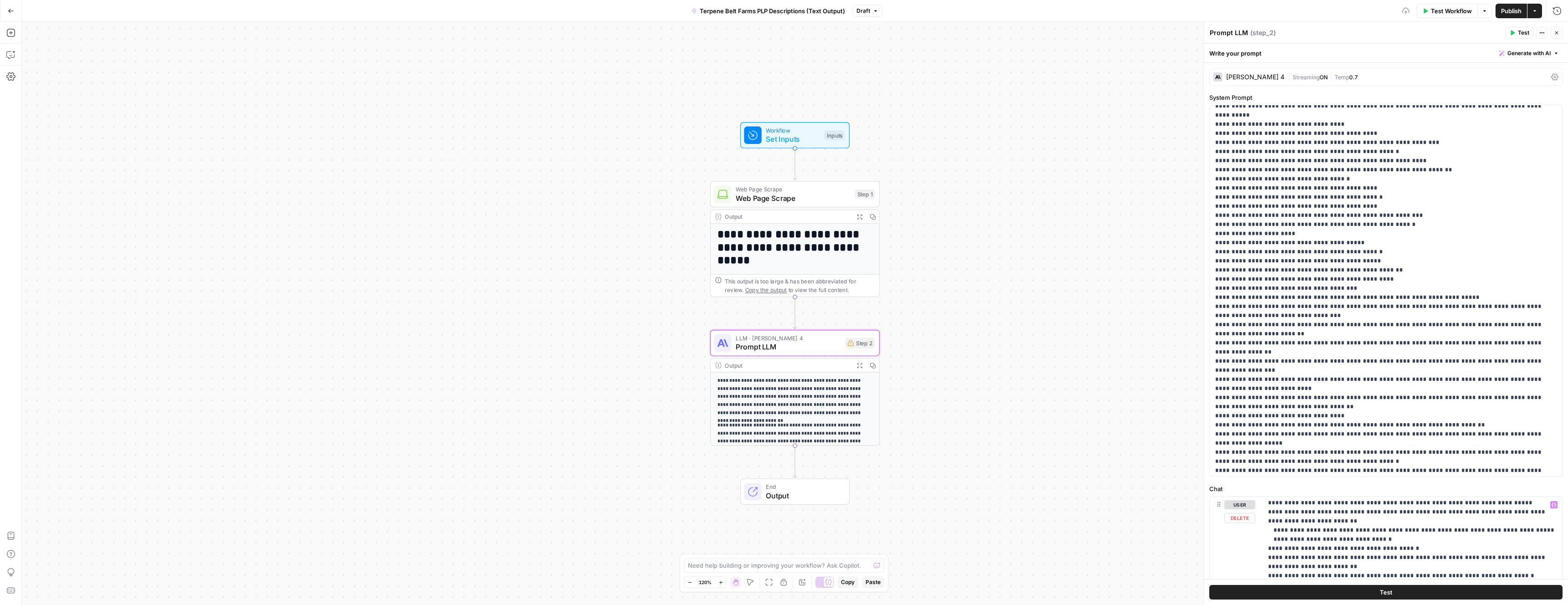
click at [1331, 592] on button "Test" at bounding box center [1386, 593] width 353 height 15
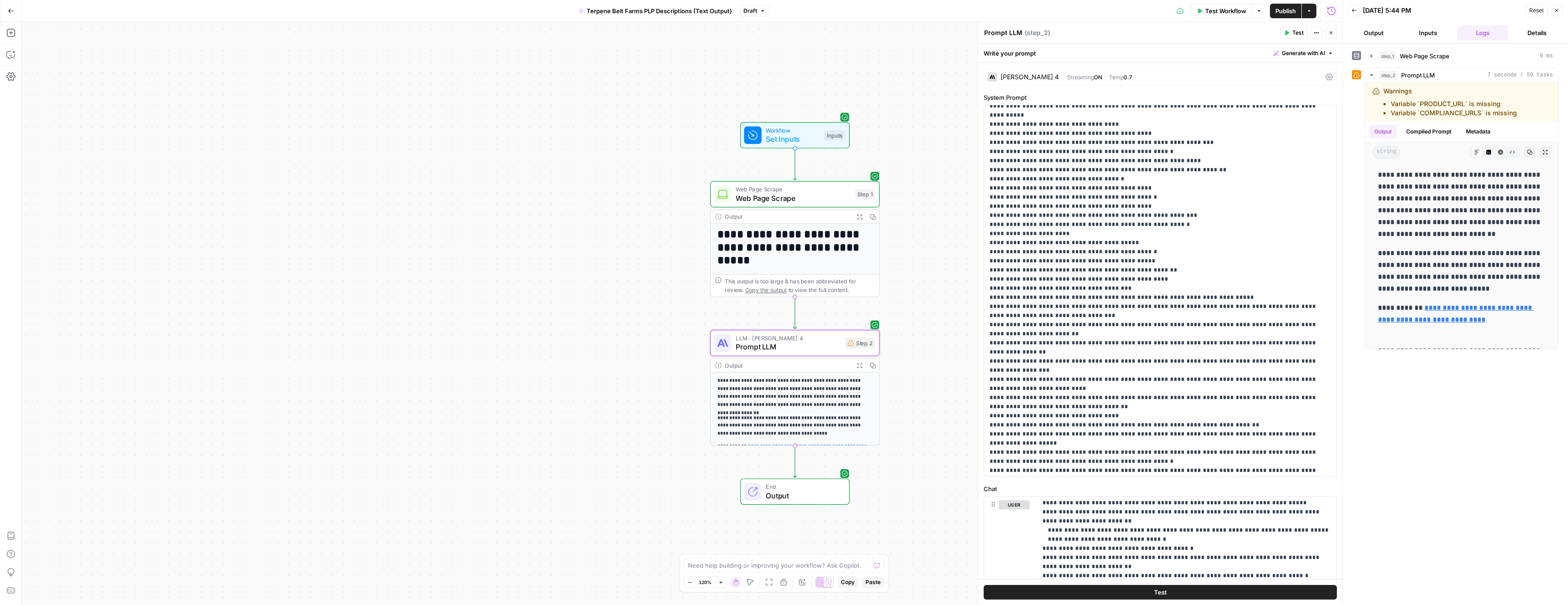
click at [1424, 47] on div "**********" at bounding box center [1455, 324] width 225 height 562
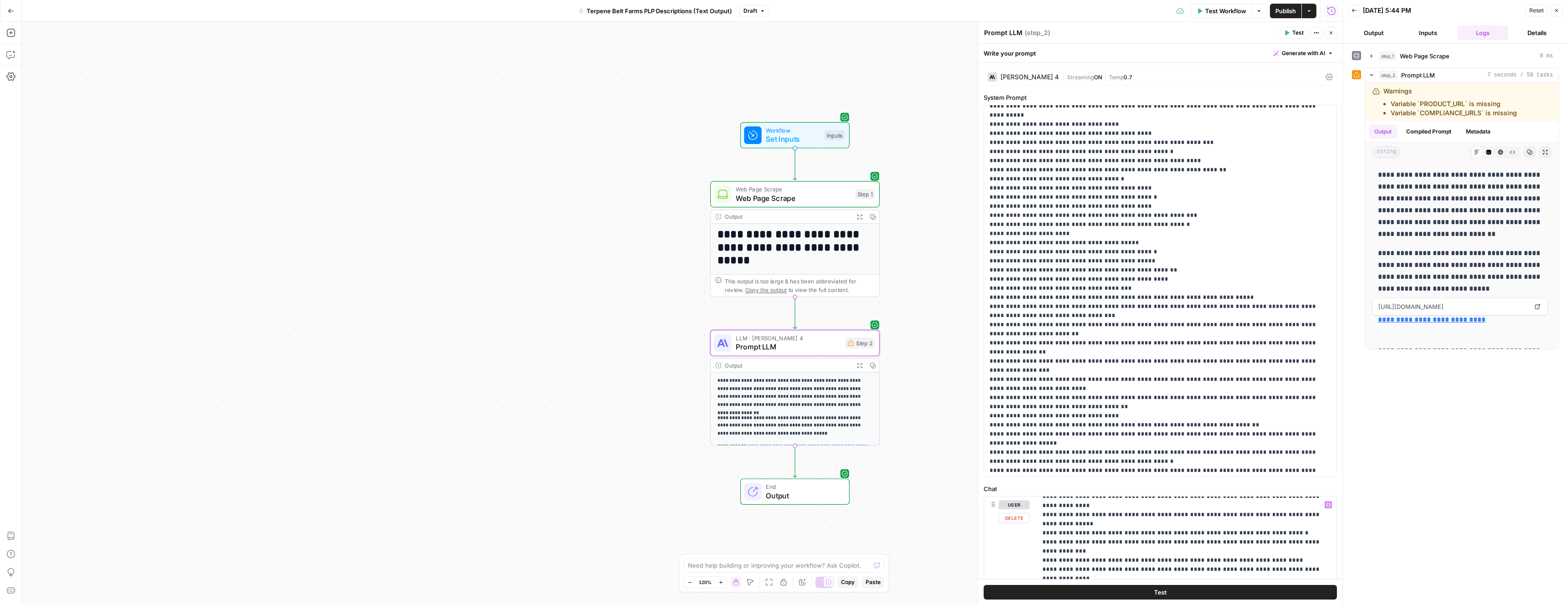
scroll to position [12134, 0]
drag, startPoint x: 1041, startPoint y: 523, endPoint x: 1041, endPoint y: 531, distance: 8.0
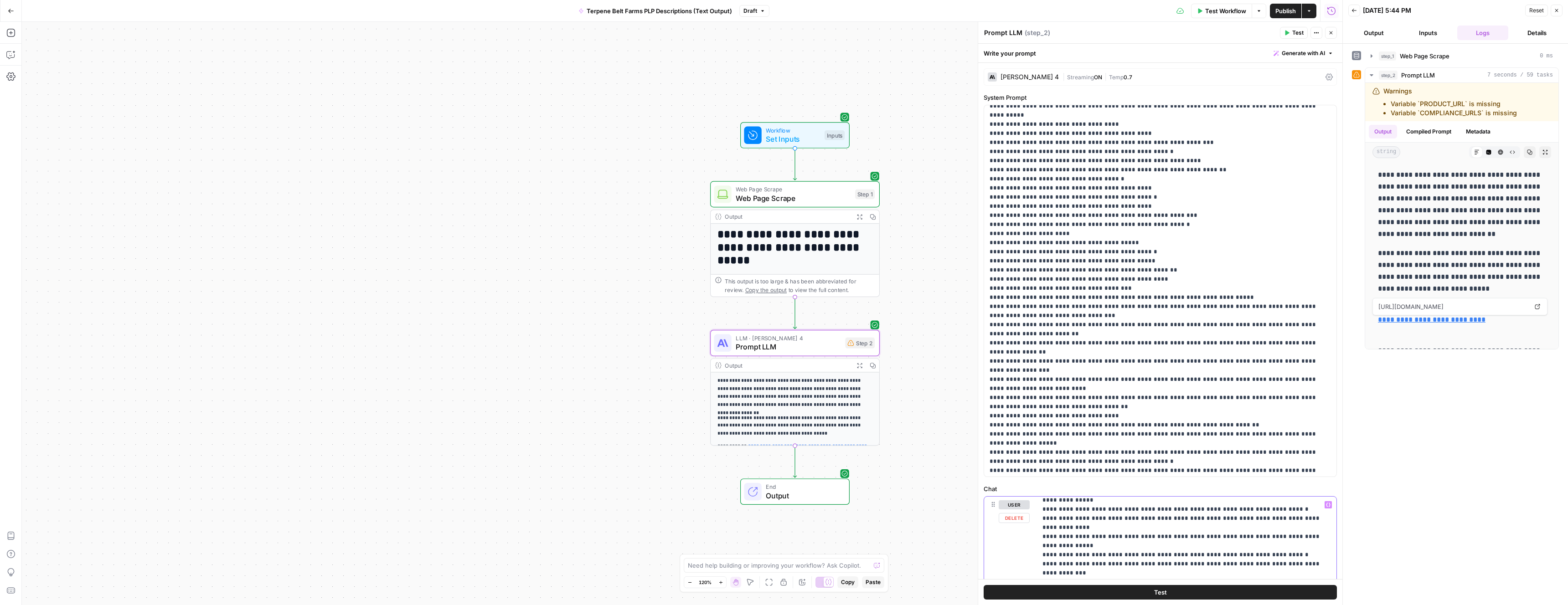
scroll to position [12201, 0]
click at [1141, 593] on button "Test" at bounding box center [1160, 593] width 353 height 15
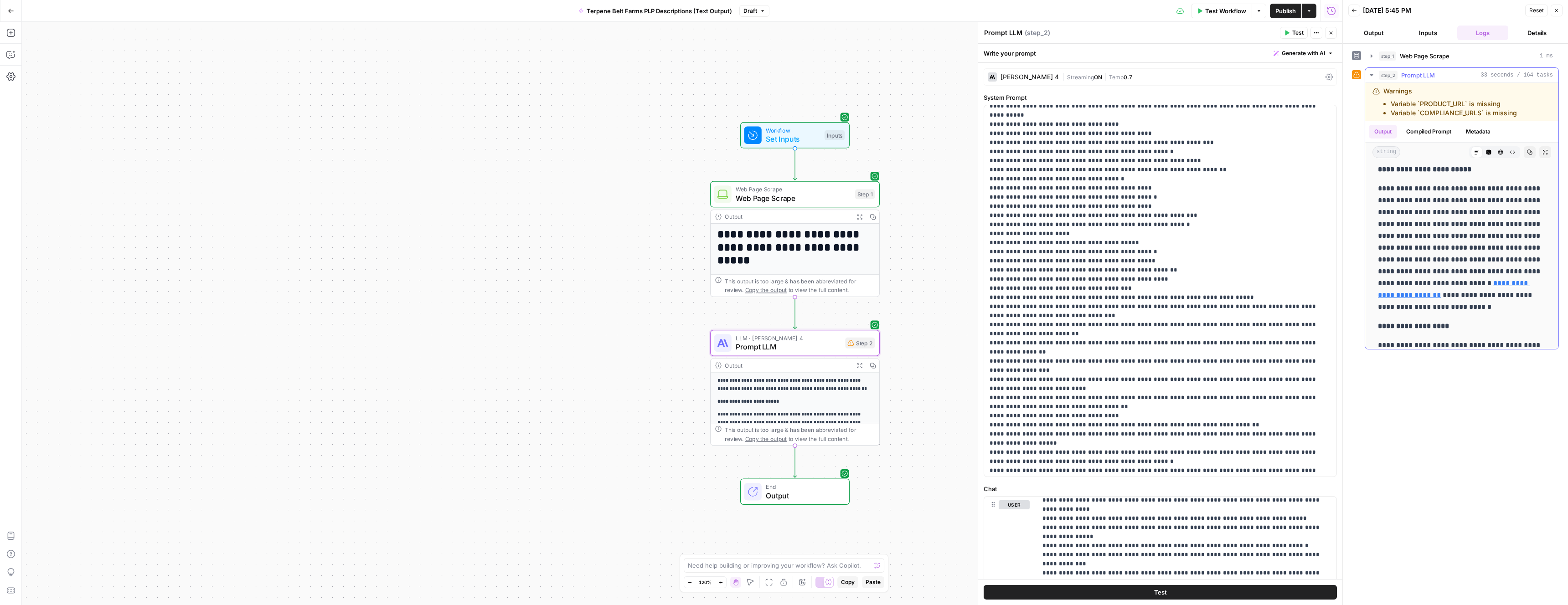
scroll to position [48, 0]
drag, startPoint x: 1465, startPoint y: 103, endPoint x: 1421, endPoint y: 102, distance: 44.0
click at [1421, 102] on li "Variable `PRODUCT_URL` is missing" at bounding box center [1454, 103] width 126 height 9
copy li "PRODUCT_URL"
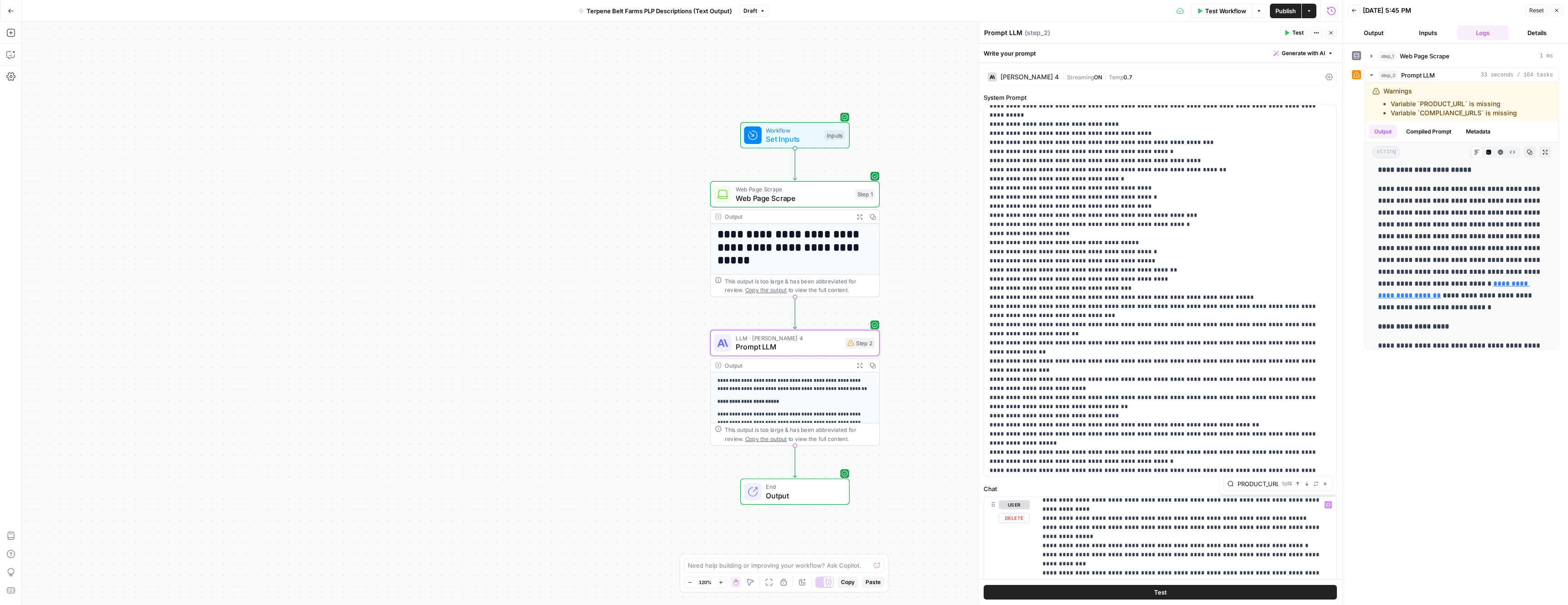
type input "PRODUCT_URL"
click at [1307, 485] on icon "button" at bounding box center [1306, 484] width 4 height 4
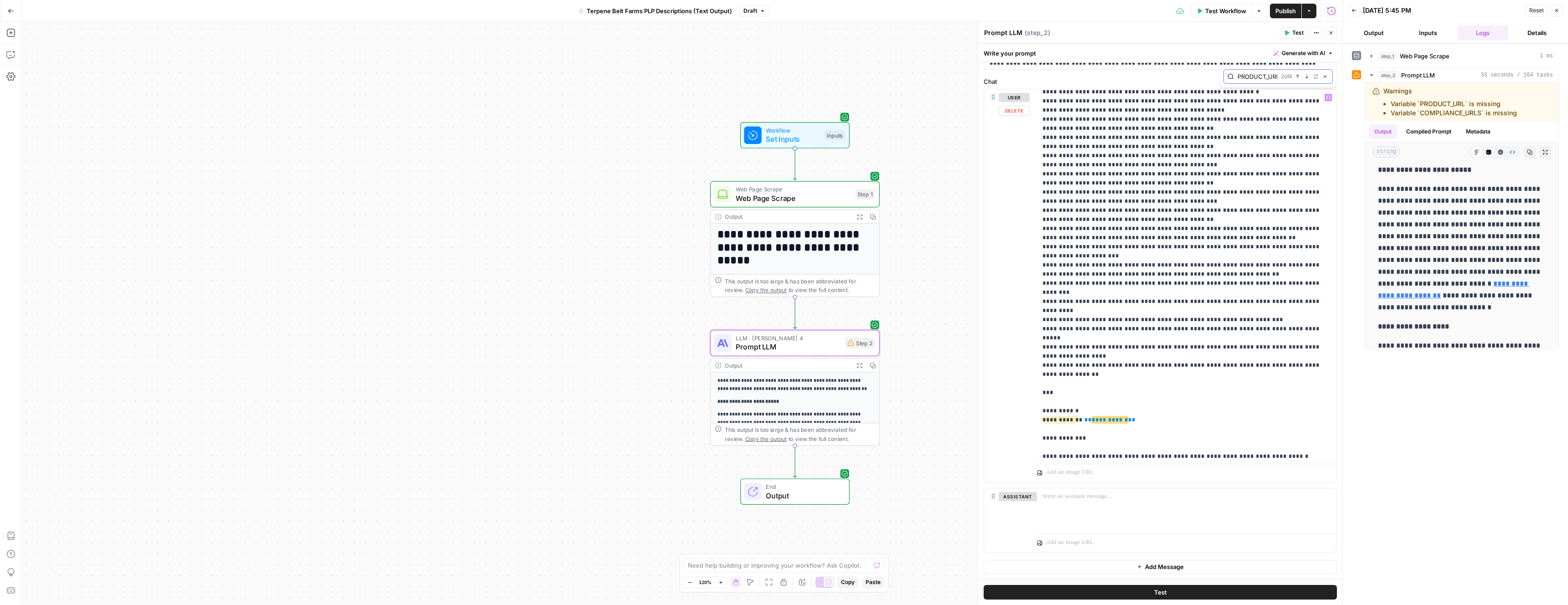
scroll to position [9640, 0]
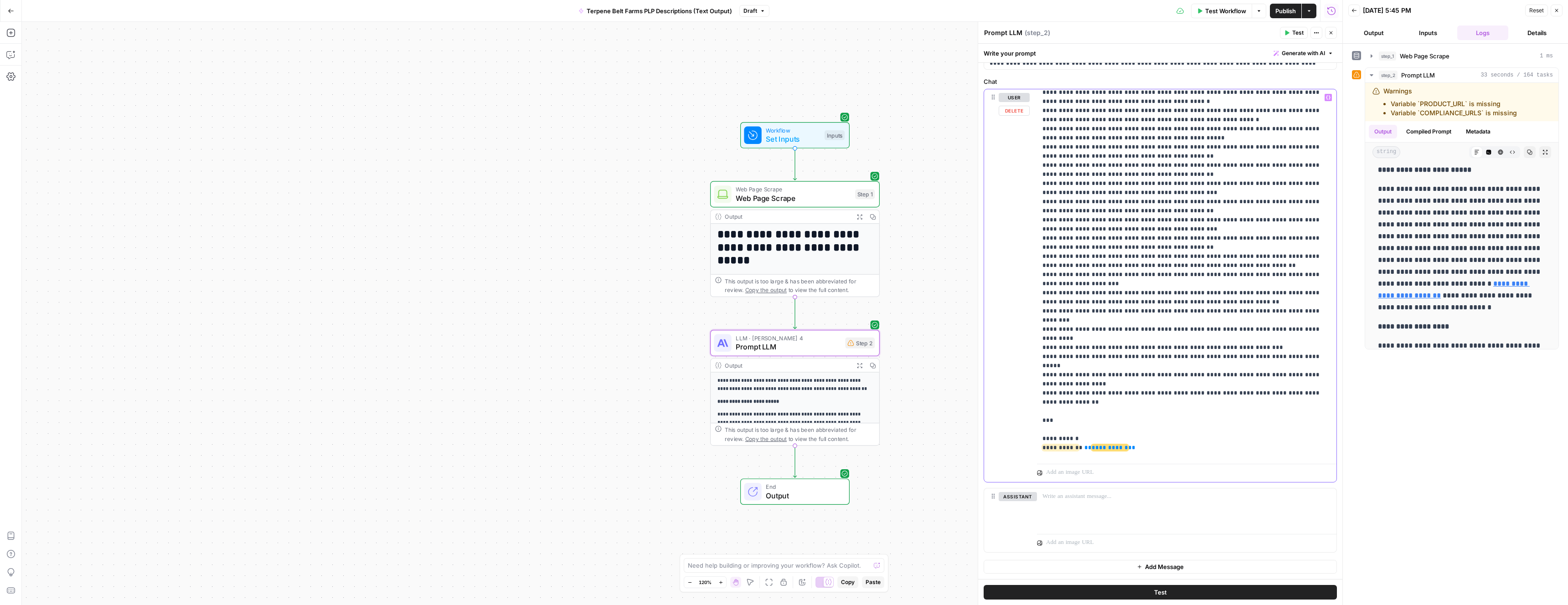
drag, startPoint x: 1153, startPoint y: 229, endPoint x: 1037, endPoint y: 231, distance: 116.0
click at [1037, 231] on div "**********" at bounding box center [1187, 275] width 299 height 371
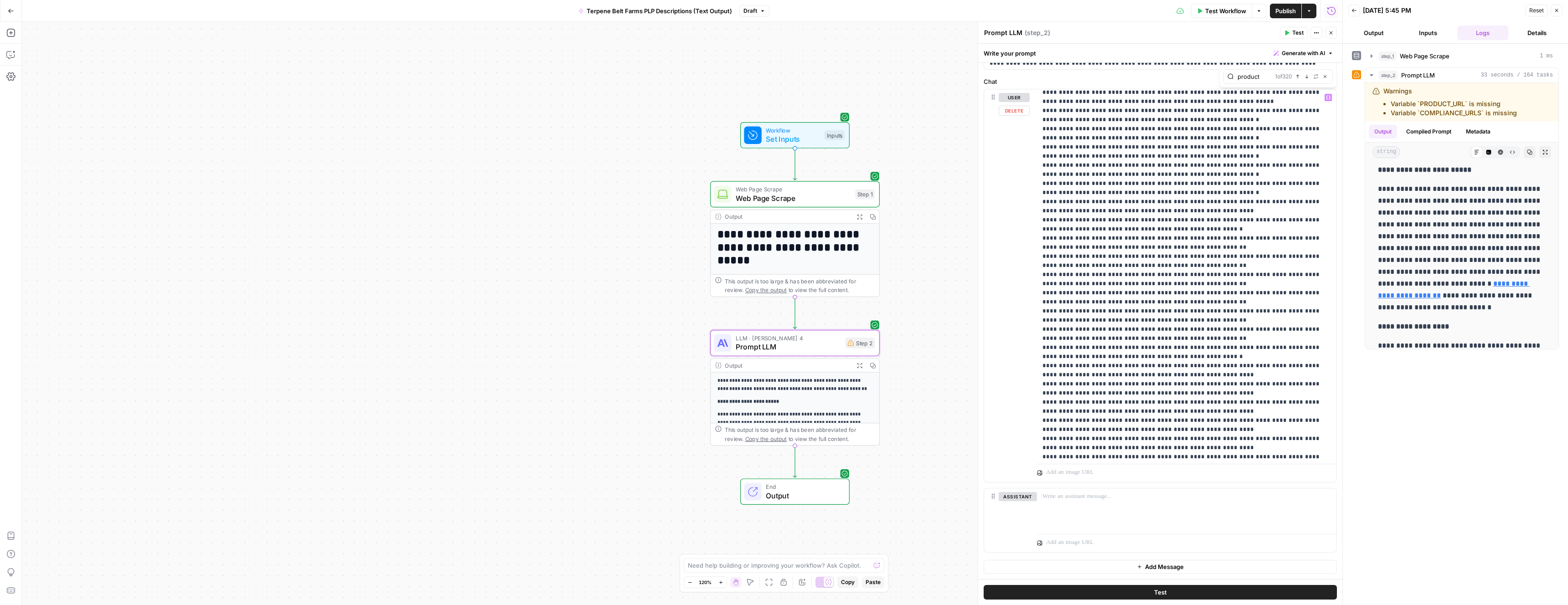
scroll to position [8692, 0]
type input "product_url"
click at [1307, 79] on icon "button" at bounding box center [1306, 76] width 4 height 4
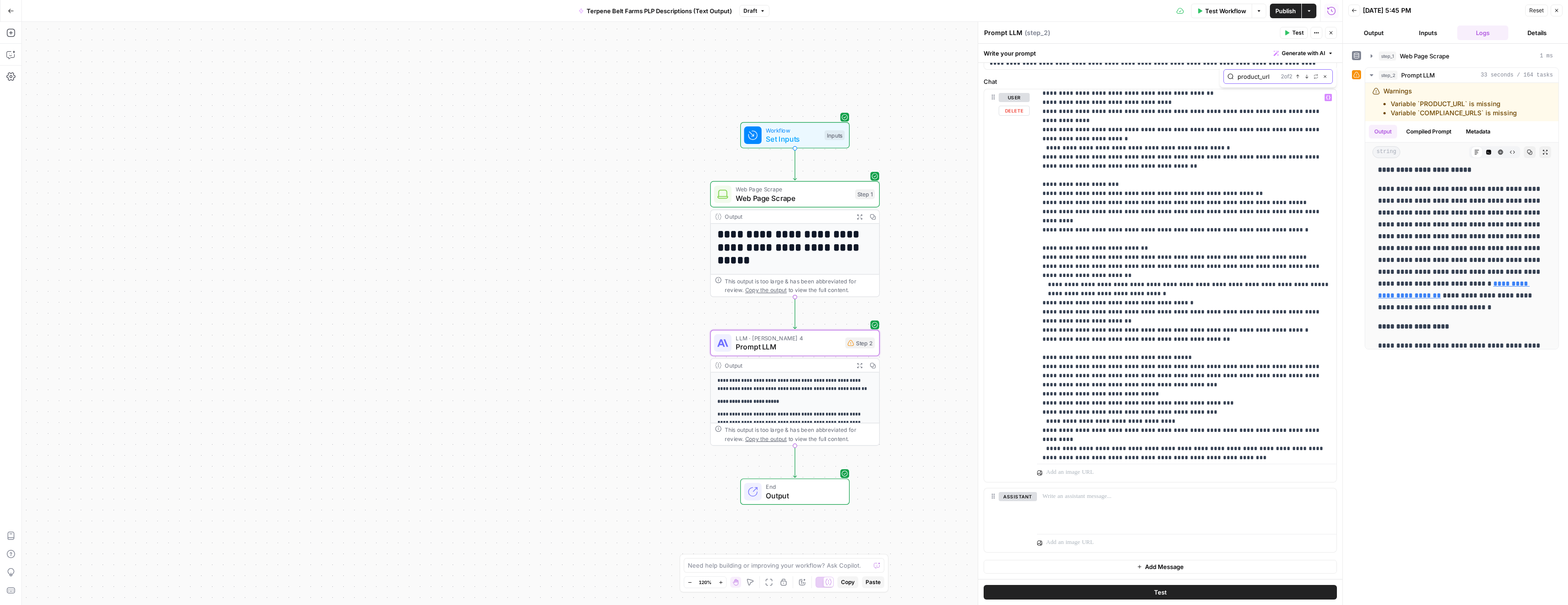
scroll to position [13060, 0]
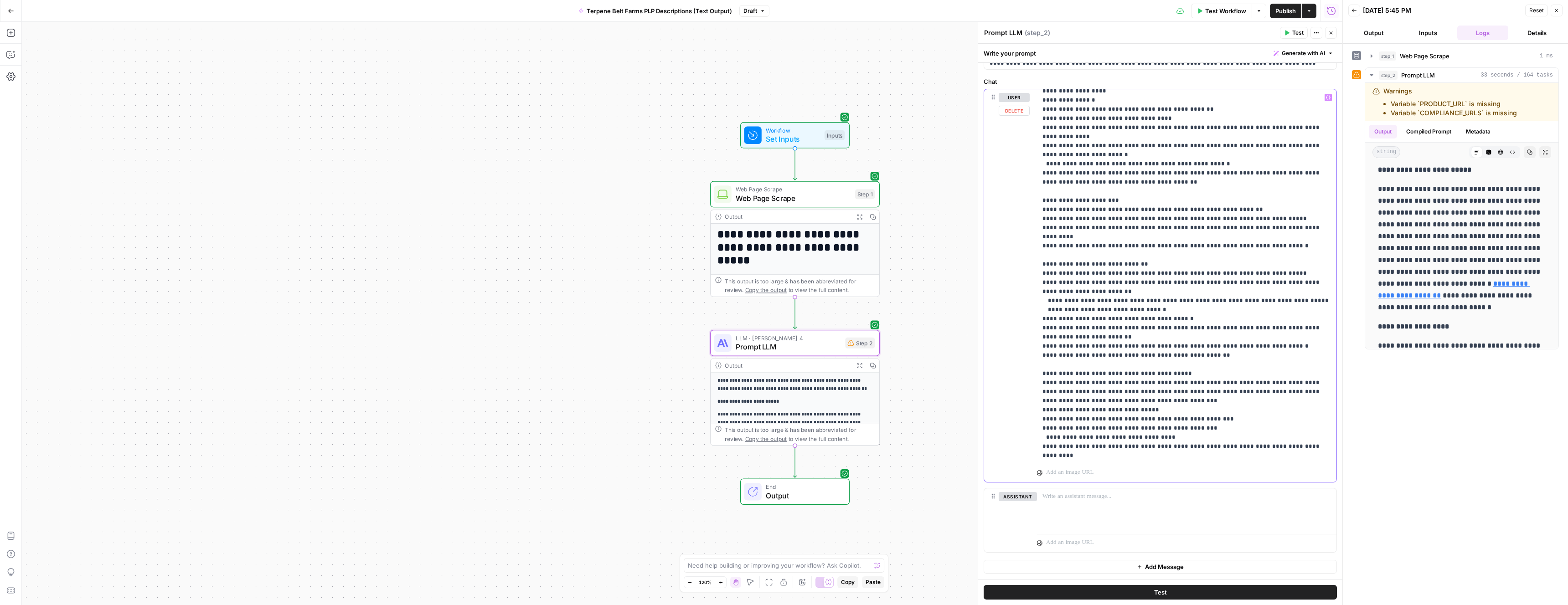
drag, startPoint x: 1194, startPoint y: 182, endPoint x: 1194, endPoint y: 191, distance: 9.0
type input "product_url"
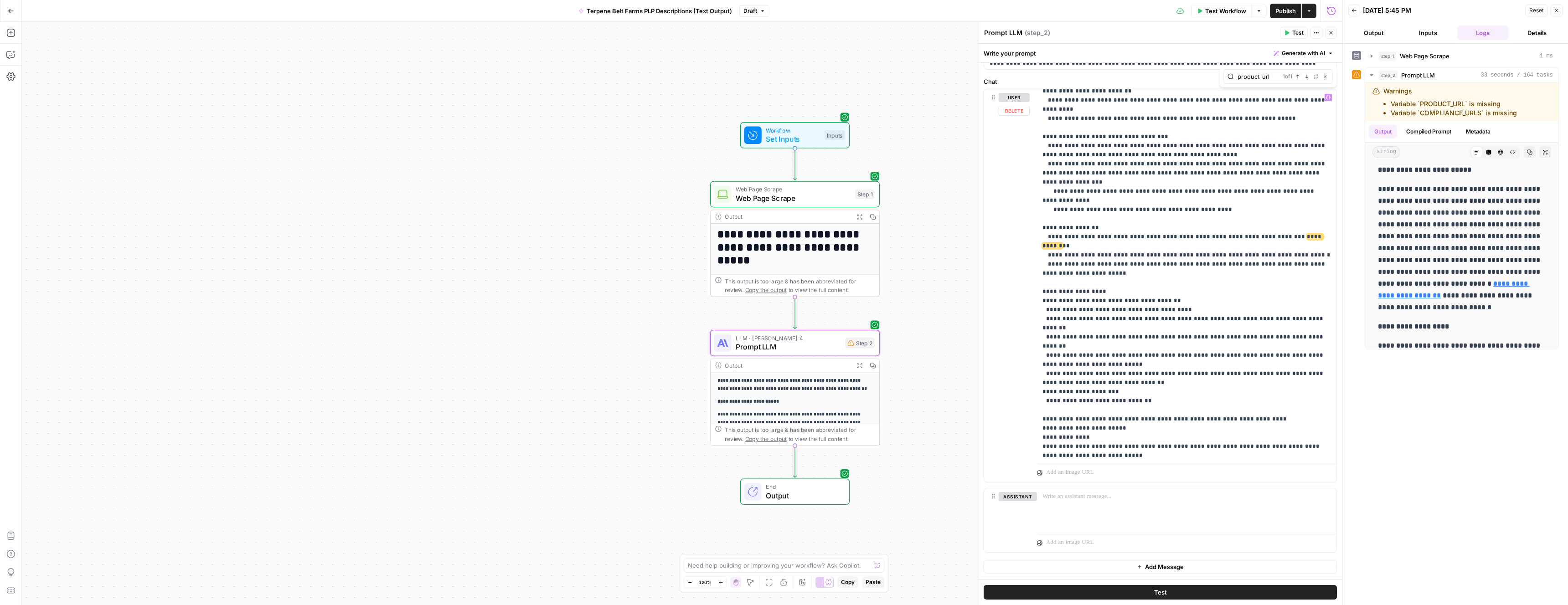
scroll to position [0, 0]
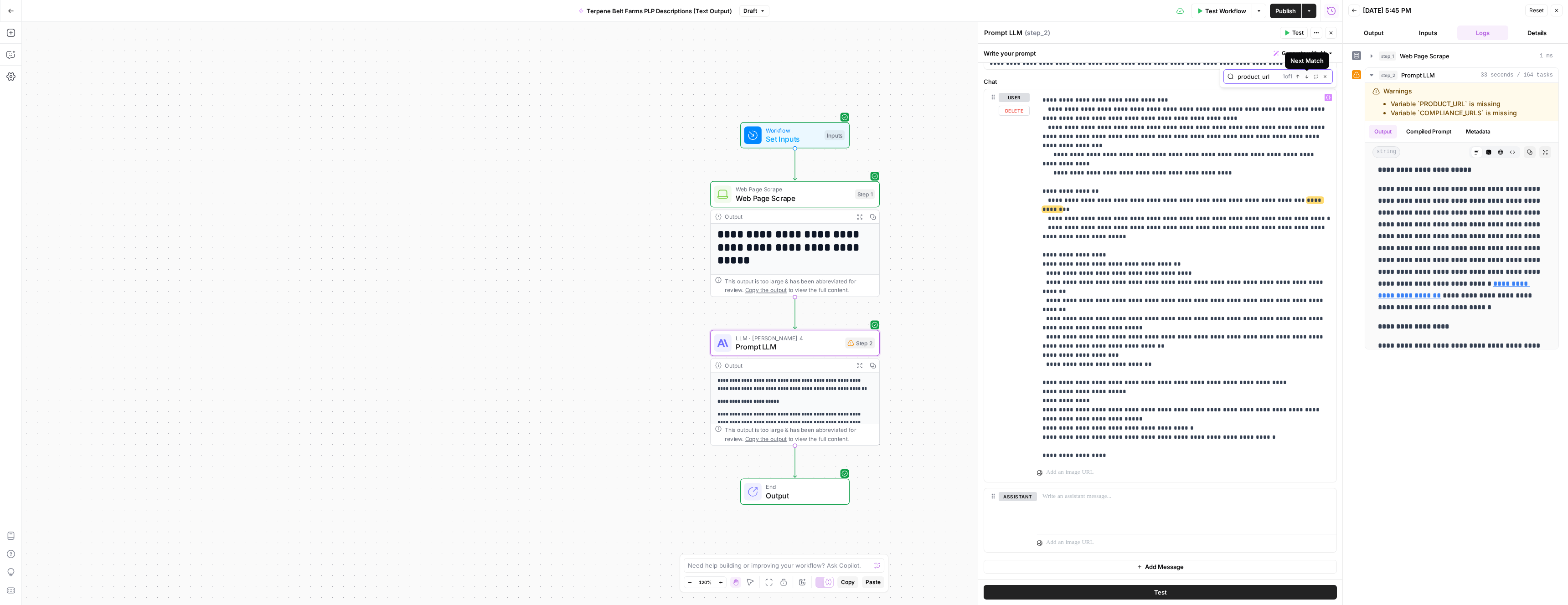
click at [1306, 77] on icon "button" at bounding box center [1307, 76] width 3 height 4
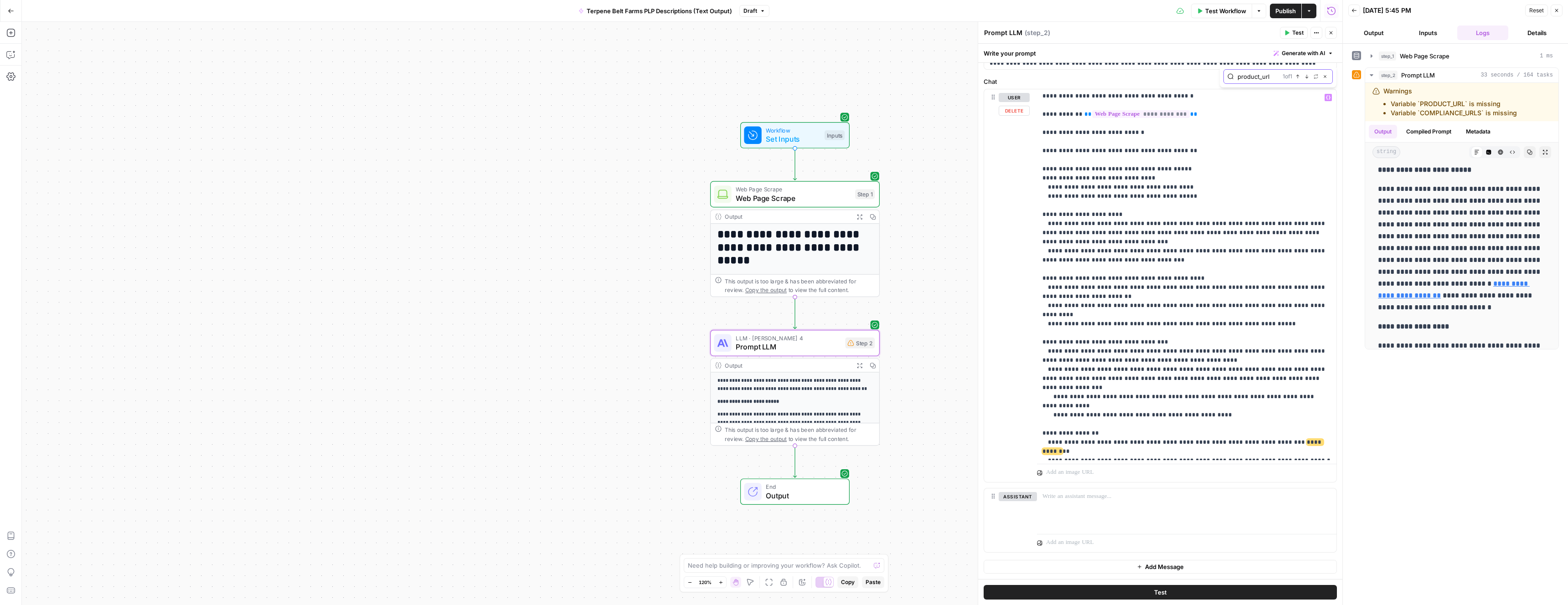
scroll to position [12426, 0]
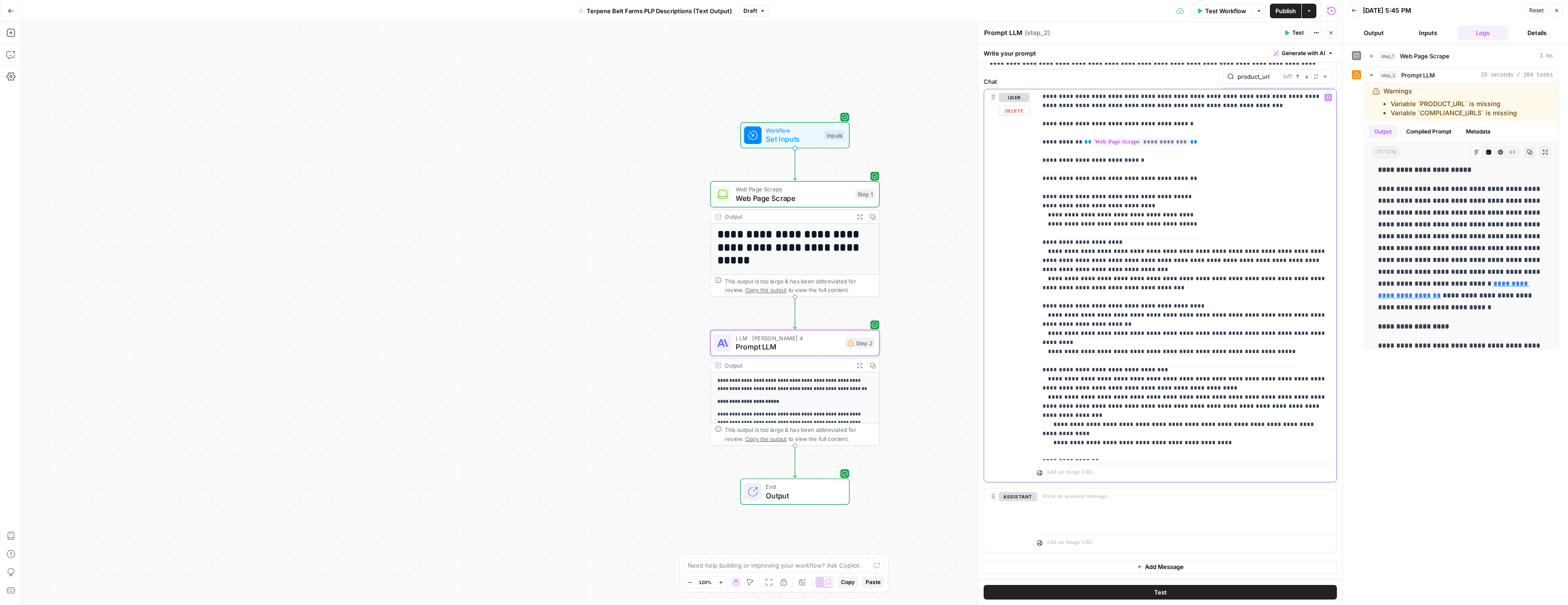
drag, startPoint x: 1314, startPoint y: 179, endPoint x: 1267, endPoint y: 180, distance: 47.0
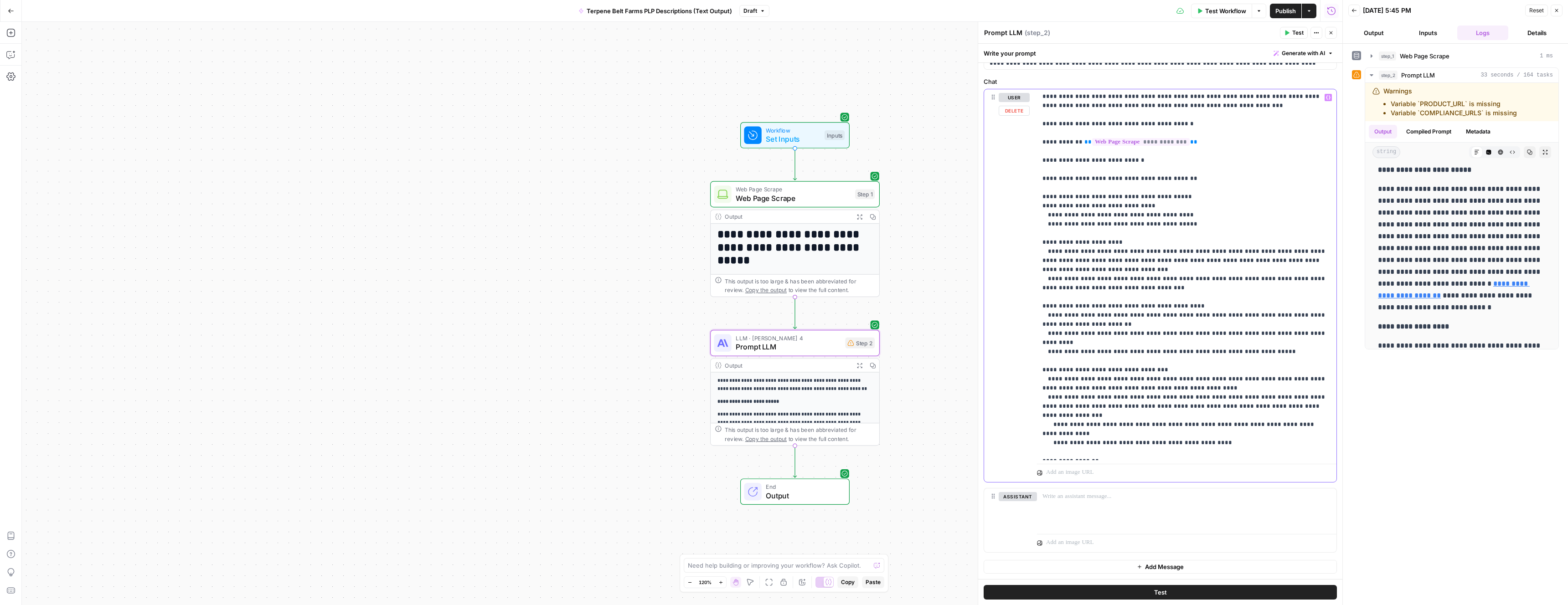
drag, startPoint x: 1480, startPoint y: 114, endPoint x: 1419, endPoint y: 117, distance: 61.1
click at [1419, 117] on li "Variable `COMPLIANCE_URLS` is missing" at bounding box center [1454, 113] width 126 height 9
copy li "COMPLIANCE_URLS"
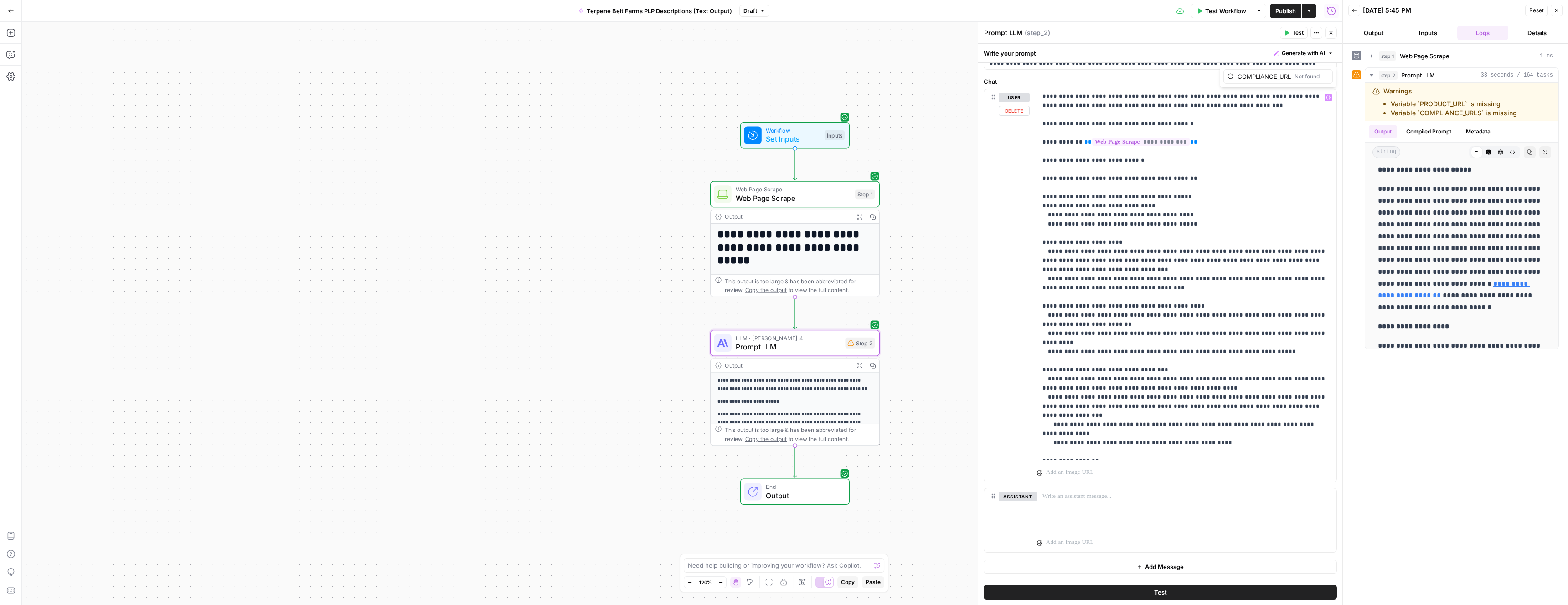
scroll to position [0, 4]
type input "COMPLIANCE_URLS"
click at [1304, 79] on icon "button" at bounding box center [1306, 76] width 4 height 4
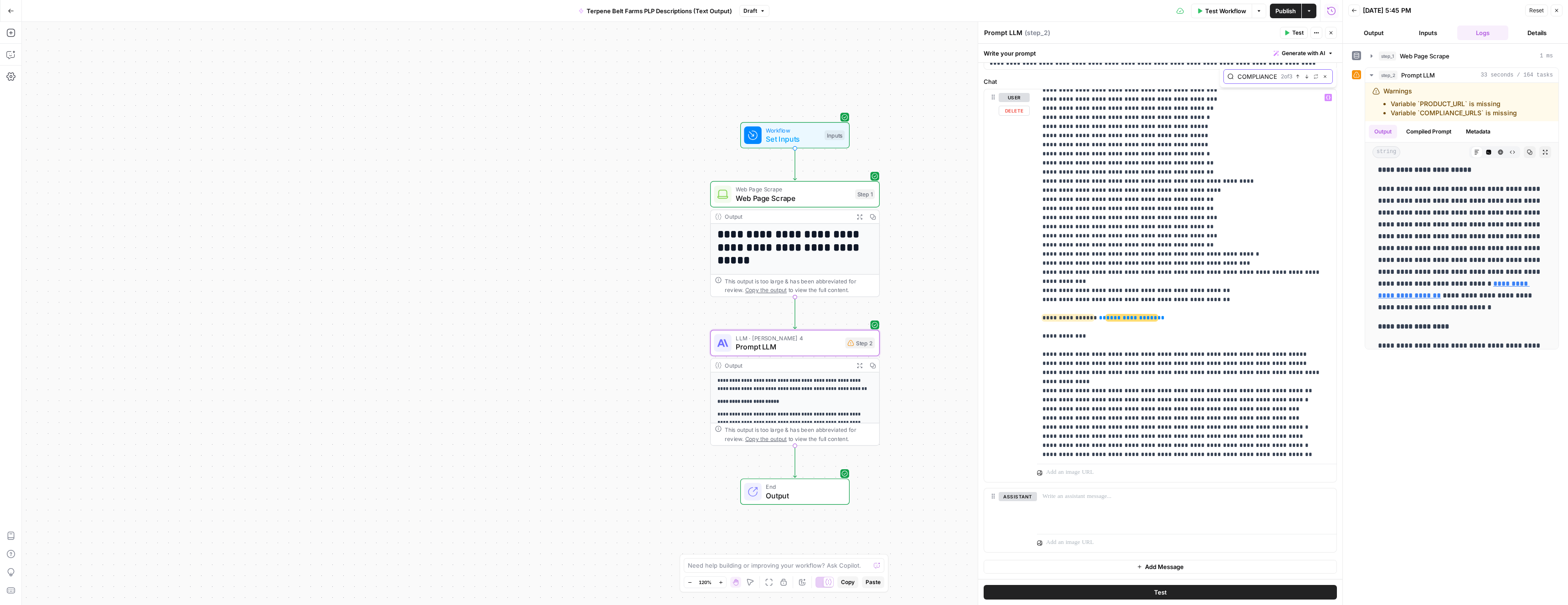
scroll to position [10624, 0]
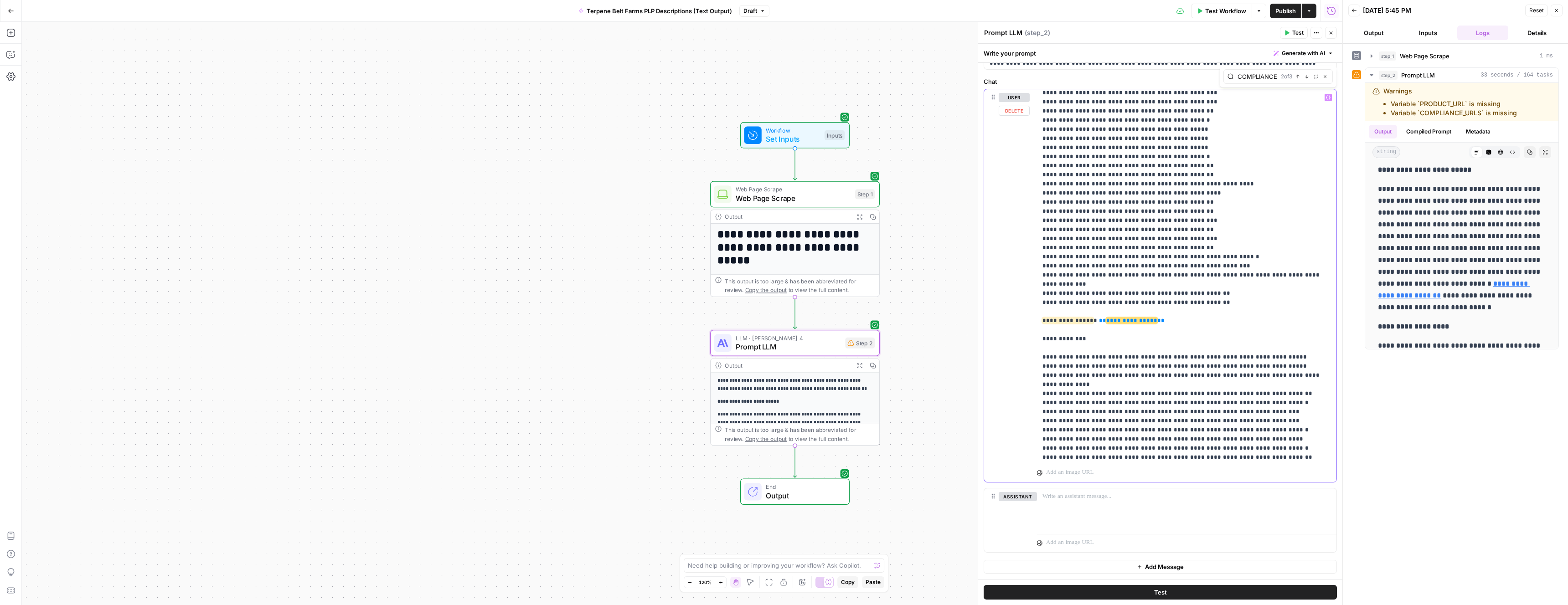
drag, startPoint x: 1165, startPoint y: 100, endPoint x: 1091, endPoint y: 100, distance: 74.0
click at [1306, 79] on button "Next Match" at bounding box center [1307, 77] width 7 height 7
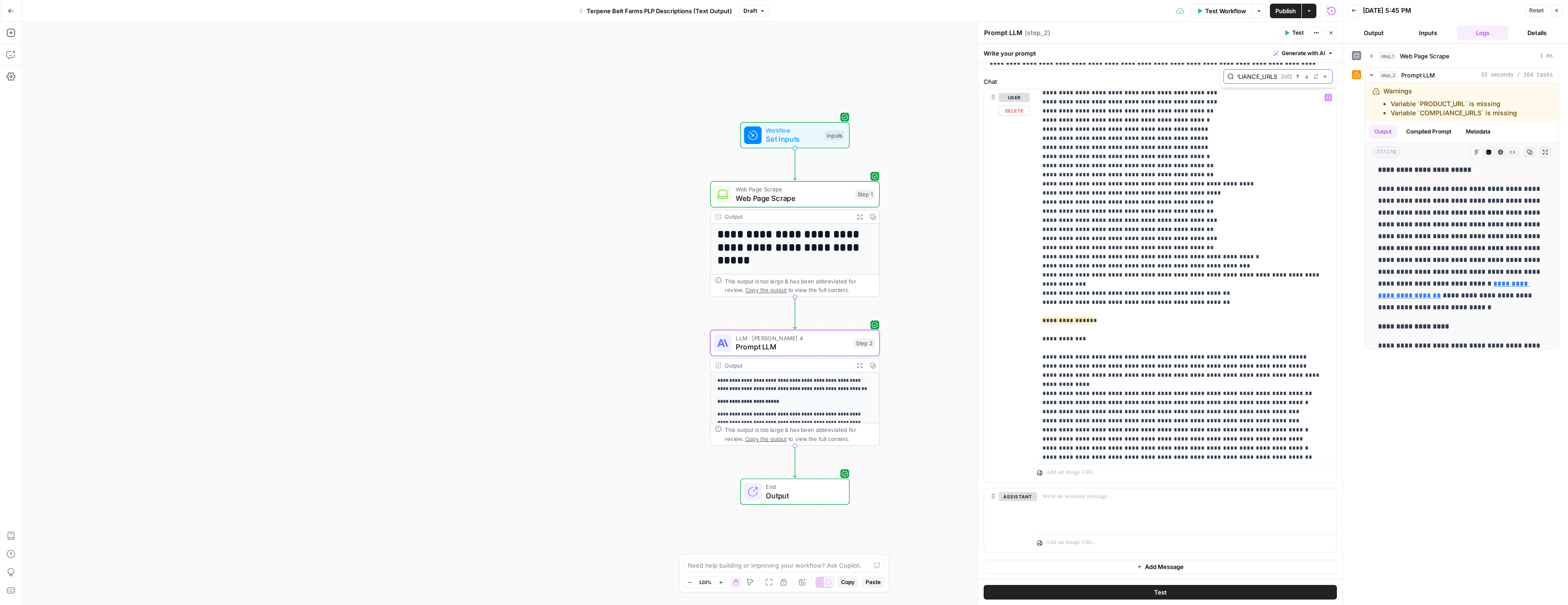
scroll to position [0, 0]
click at [1306, 77] on icon "button" at bounding box center [1306, 76] width 4 height 4
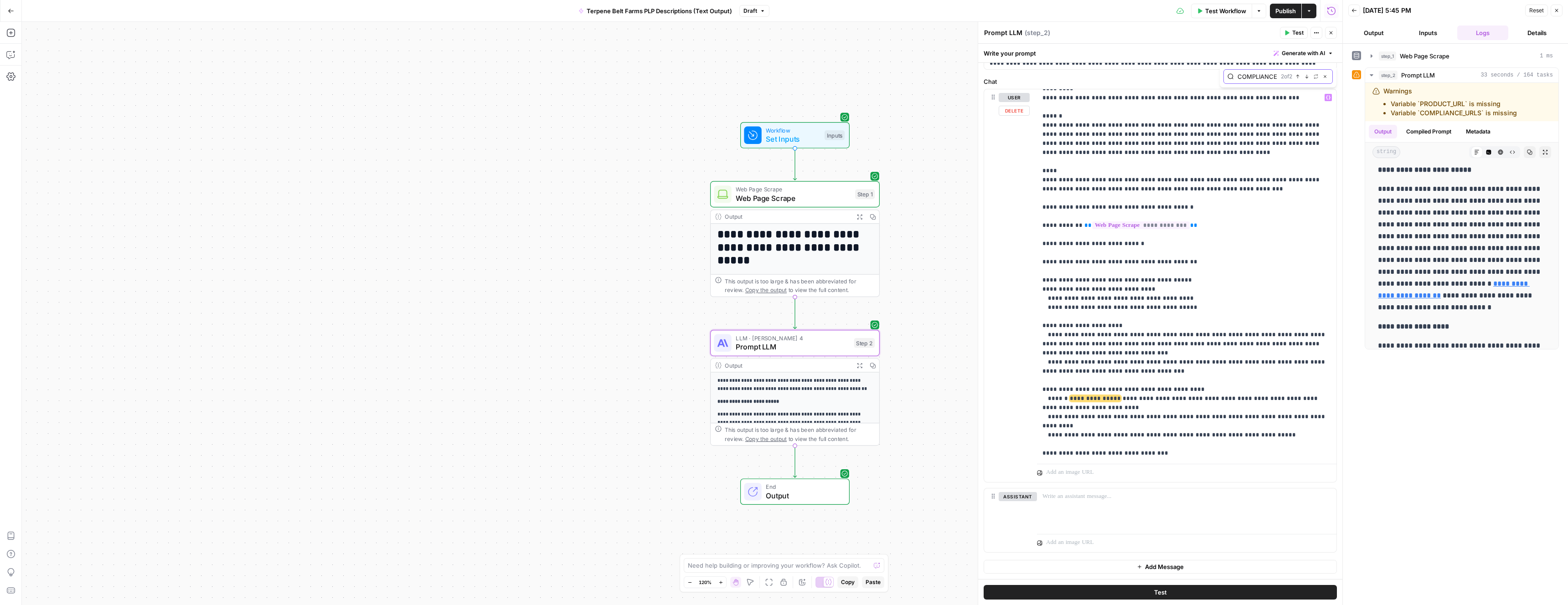
scroll to position [12339, 0]
click at [1110, 398] on span "**********" at bounding box center [1096, 401] width 51 height 6
click at [1306, 78] on icon "button" at bounding box center [1307, 76] width 3 height 4
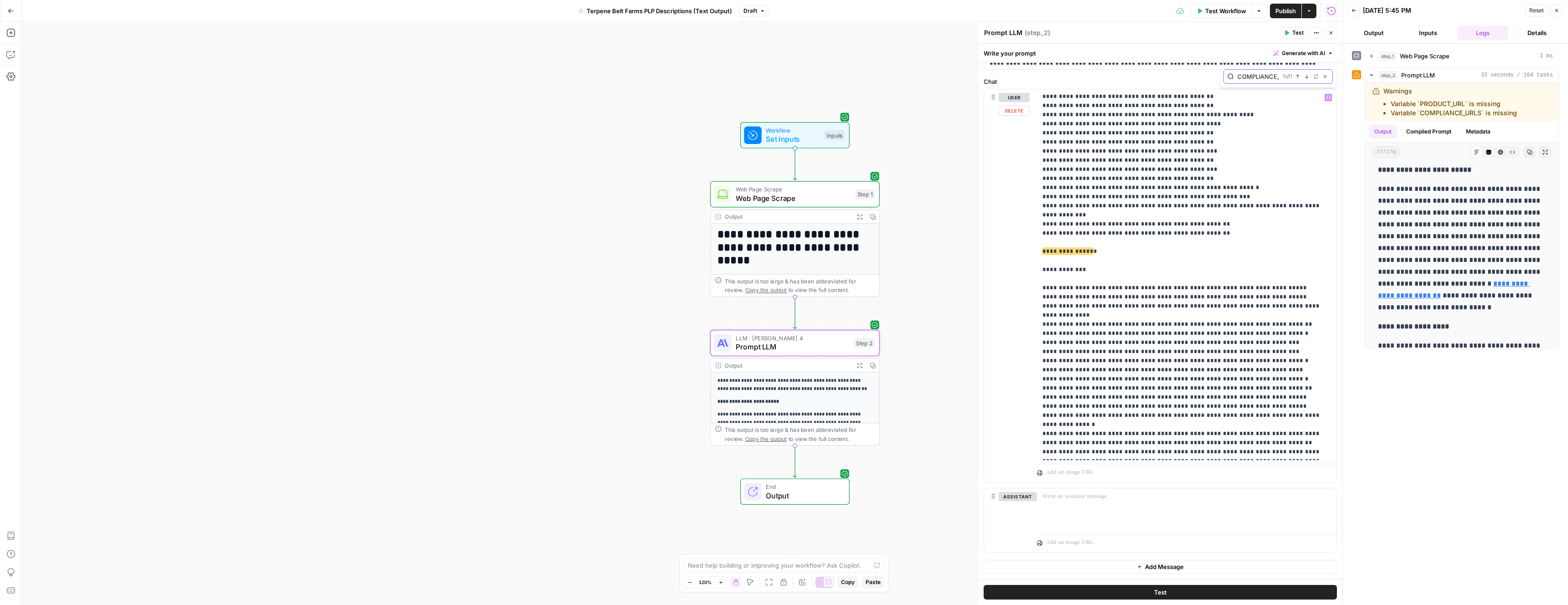
scroll to position [10624, 0]
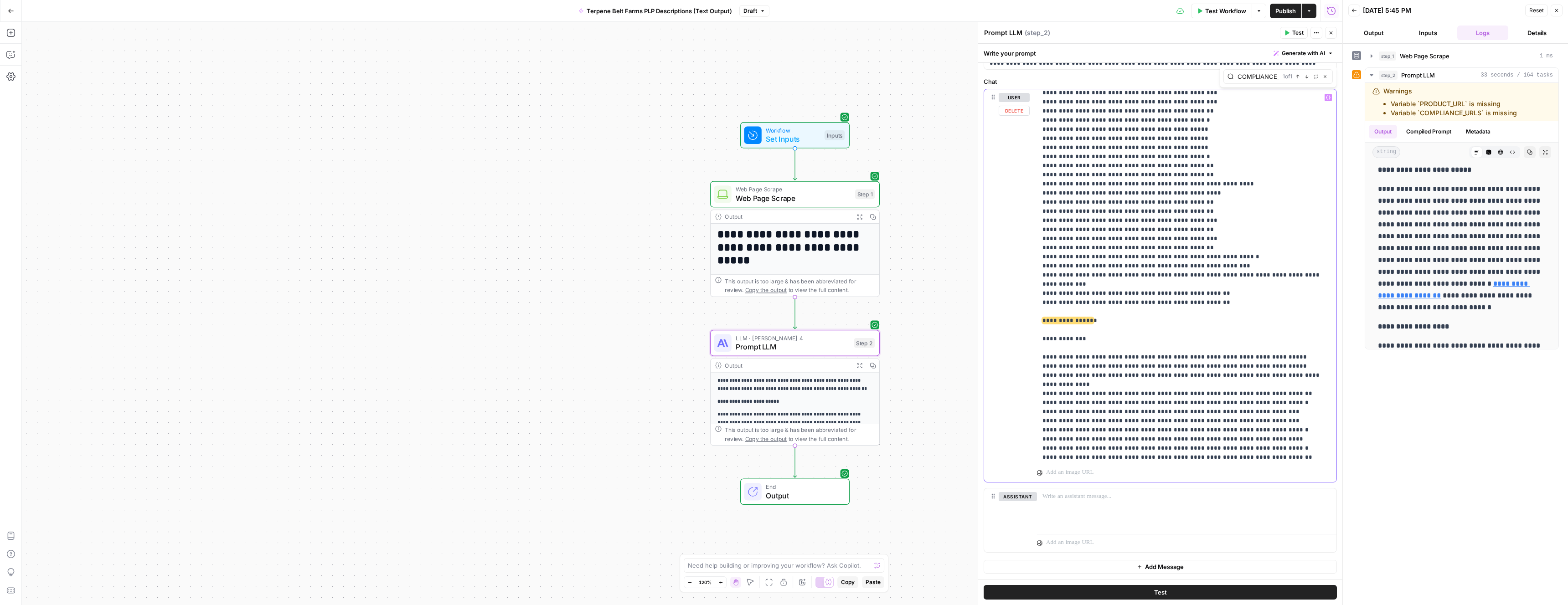
click at [1077, 318] on span "**********" at bounding box center [1068, 321] width 51 height 6
click at [1226, 593] on button "Test" at bounding box center [1160, 593] width 353 height 15
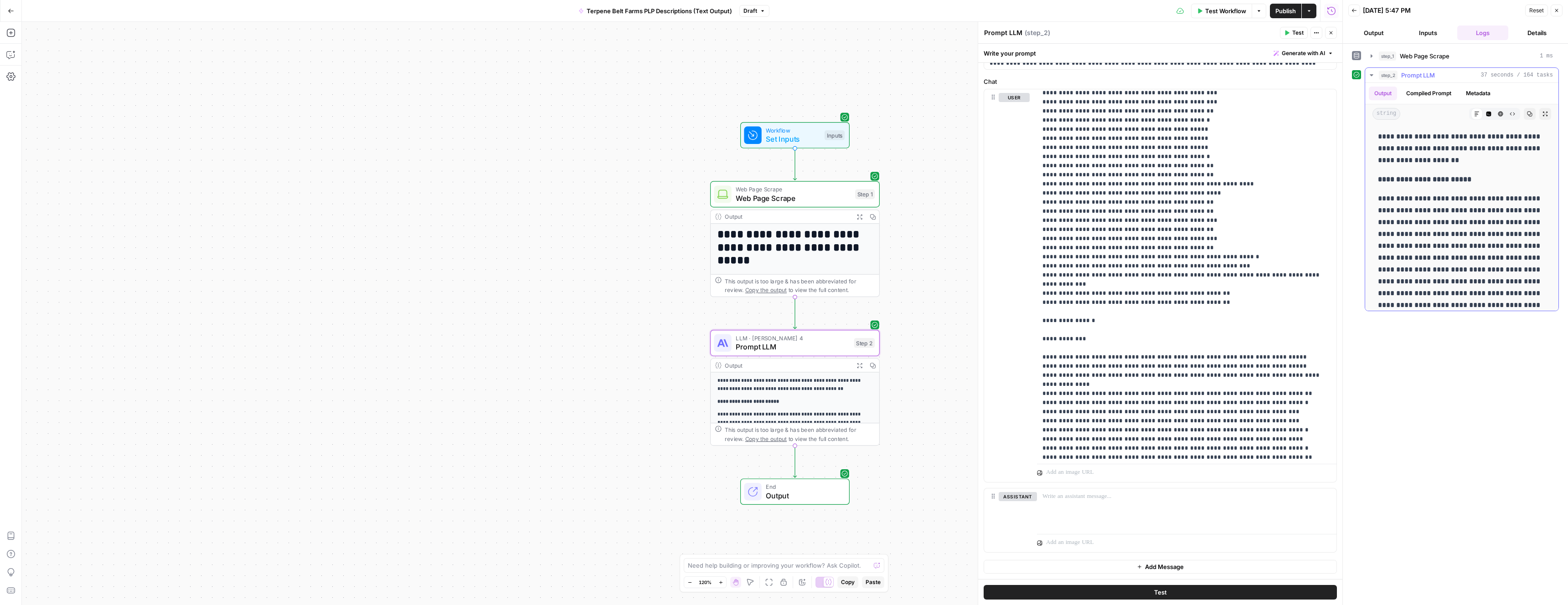
drag, startPoint x: 1379, startPoint y: 179, endPoint x: 1385, endPoint y: 240, distance: 61.3
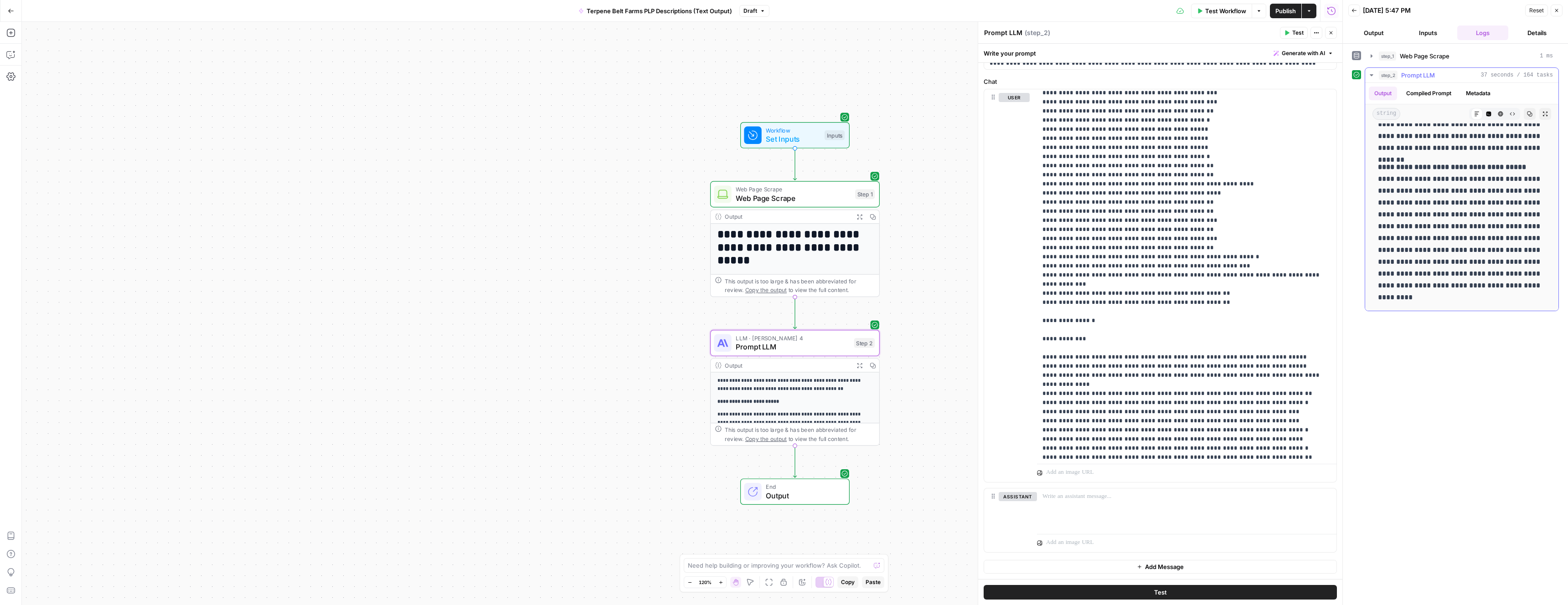
click at [1411, 301] on p "**********" at bounding box center [1462, 233] width 168 height 142
copy div "**********"
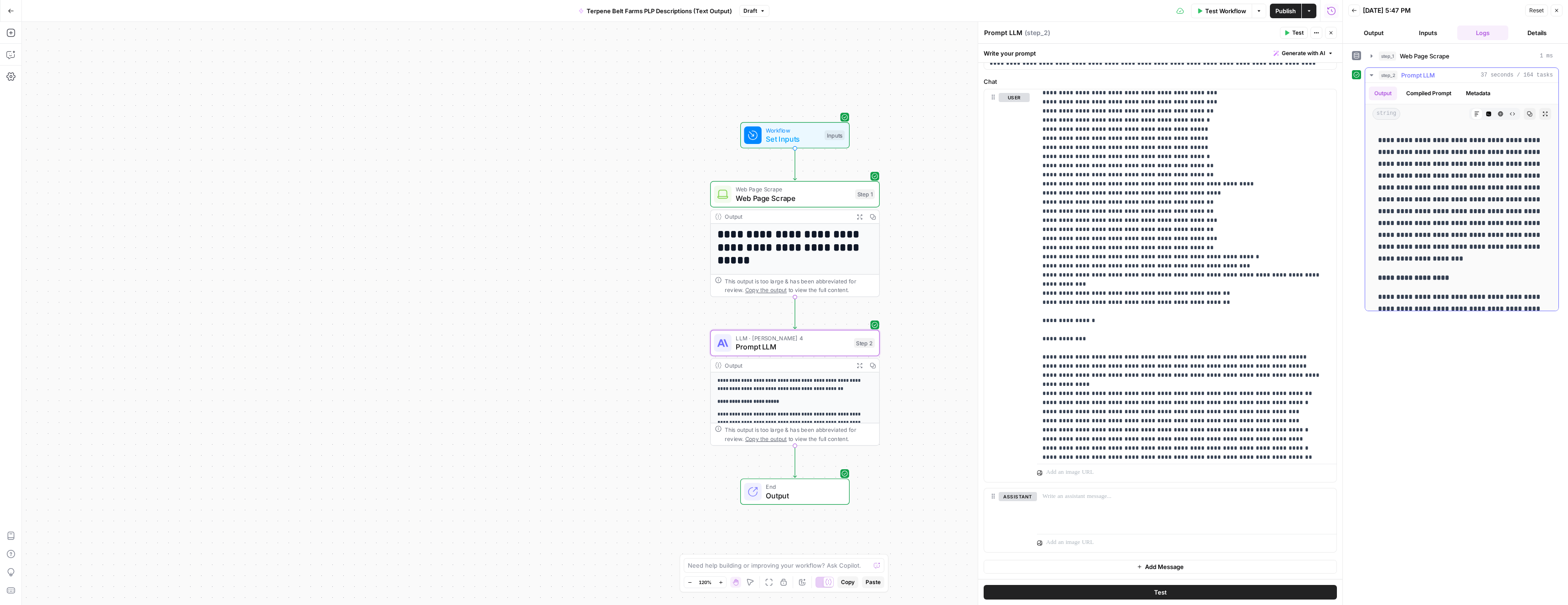
scroll to position [0, 0]
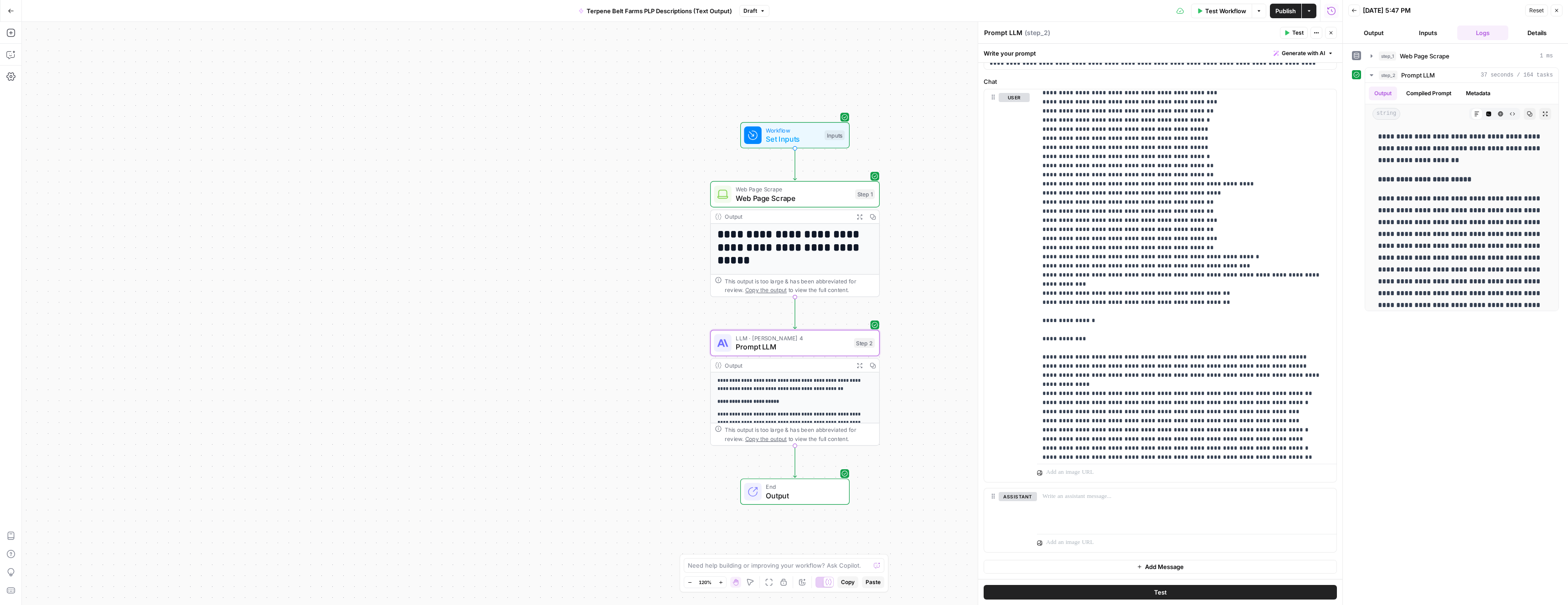
click at [1533, 11] on span "Reset" at bounding box center [1536, 10] width 15 height 8
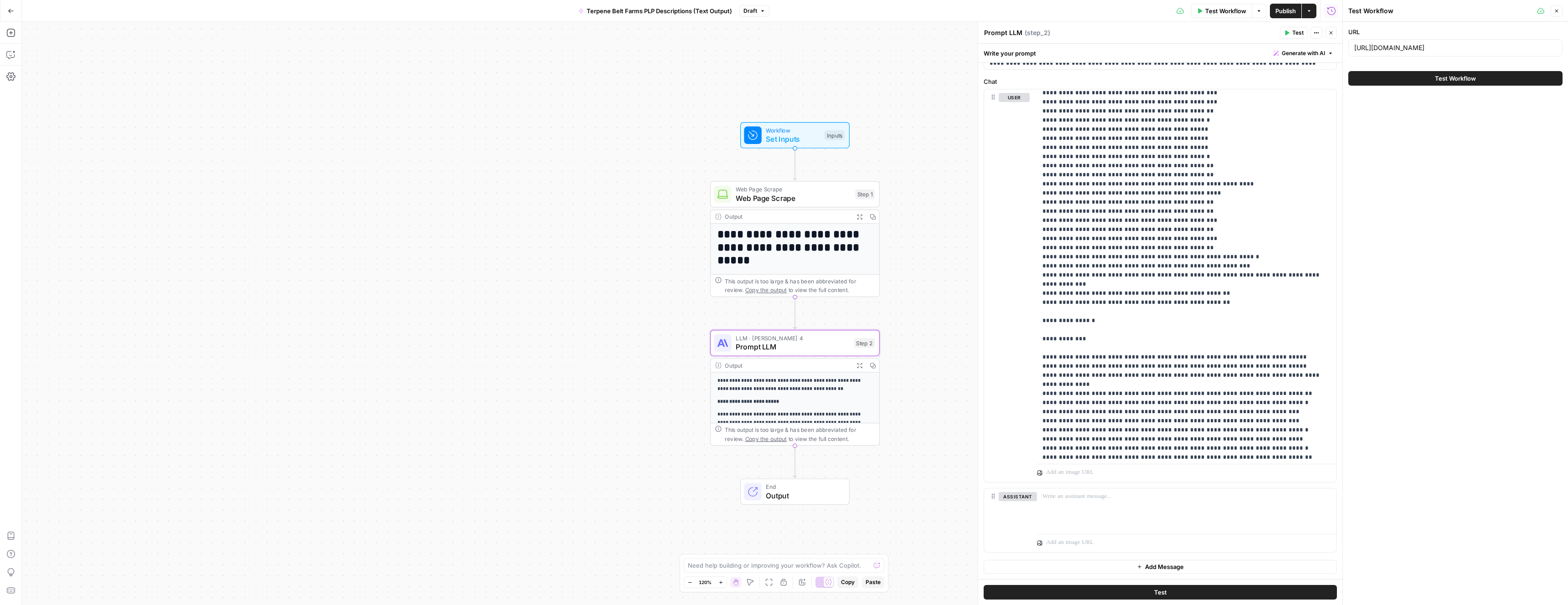
click at [1435, 52] on div "[URL][DOMAIN_NAME]" at bounding box center [1455, 47] width 214 height 17
click at [1441, 46] on input "[URL][DOMAIN_NAME]" at bounding box center [1455, 47] width 202 height 9
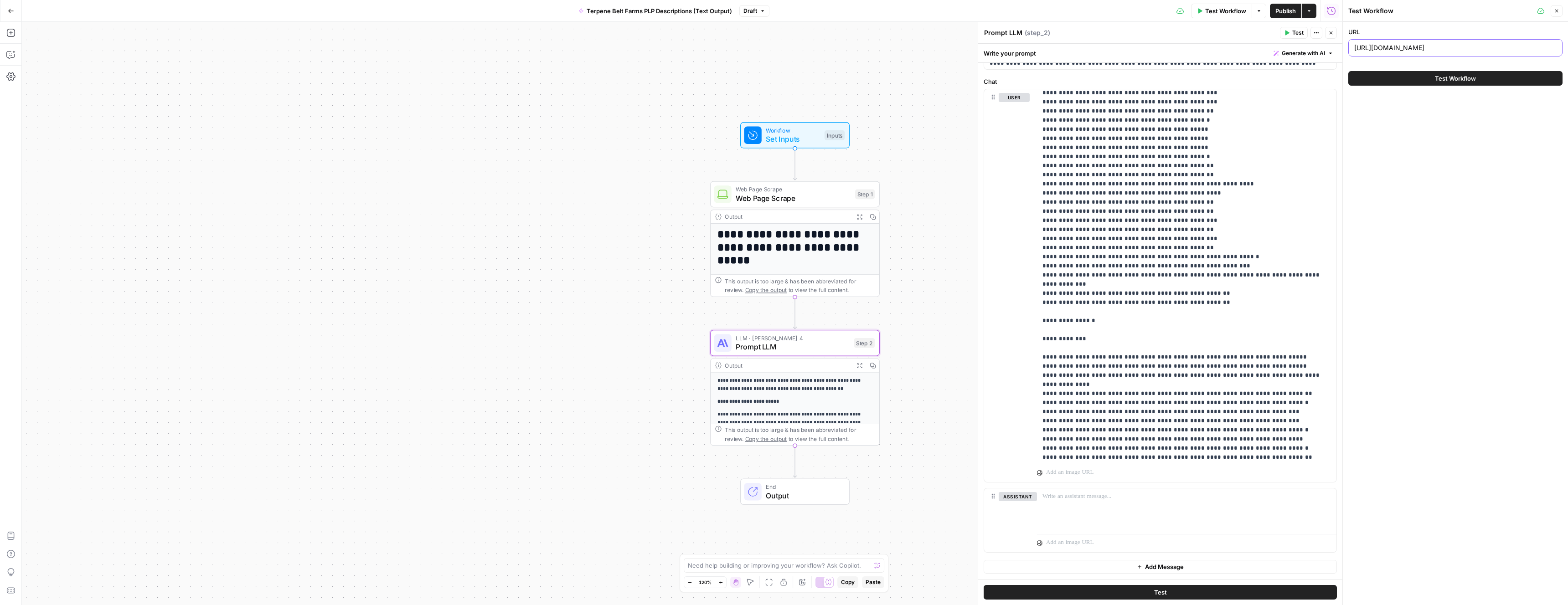
click at [1441, 46] on input "[URL][DOMAIN_NAME]" at bounding box center [1455, 47] width 202 height 9
paste input "sample-kits/2024-fruit-terpene-sample-kit-15ml"
type input "[URL][DOMAIN_NAME]"
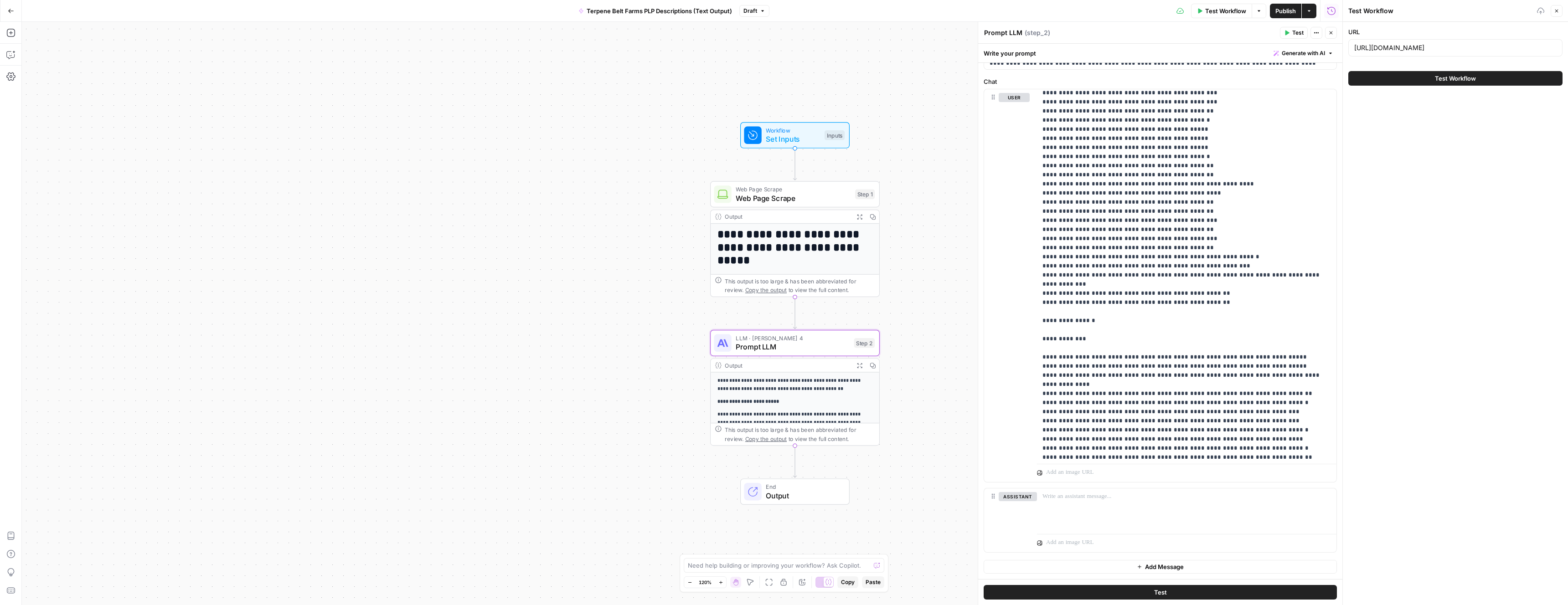
click at [1432, 85] on button "Test Workflow" at bounding box center [1455, 79] width 214 height 15
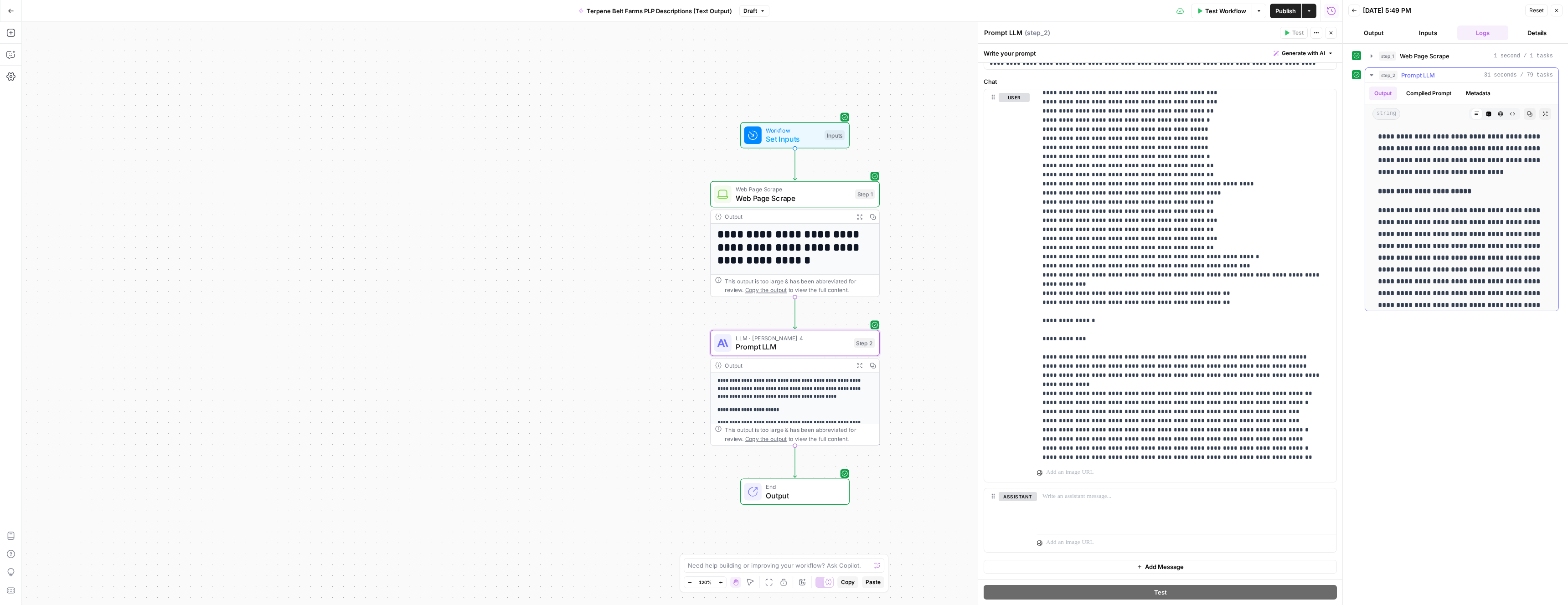
click at [1404, 142] on p "**********" at bounding box center [1462, 155] width 168 height 47
drag, startPoint x: 1379, startPoint y: 197, endPoint x: 1379, endPoint y: 242, distance: 45.0
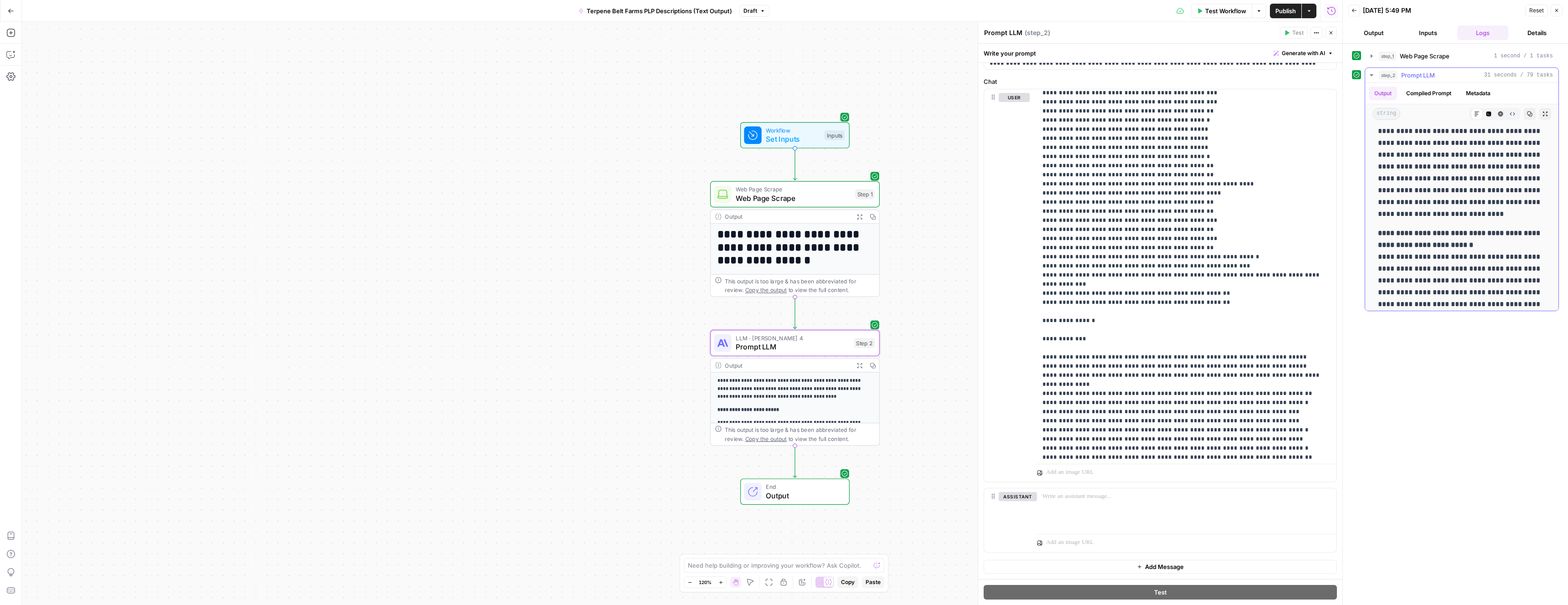
scroll to position [1508, 0]
click at [1429, 298] on p "**********" at bounding box center [1462, 256] width 168 height 95
copy div "**********"
